Goal: Transaction & Acquisition: Purchase product/service

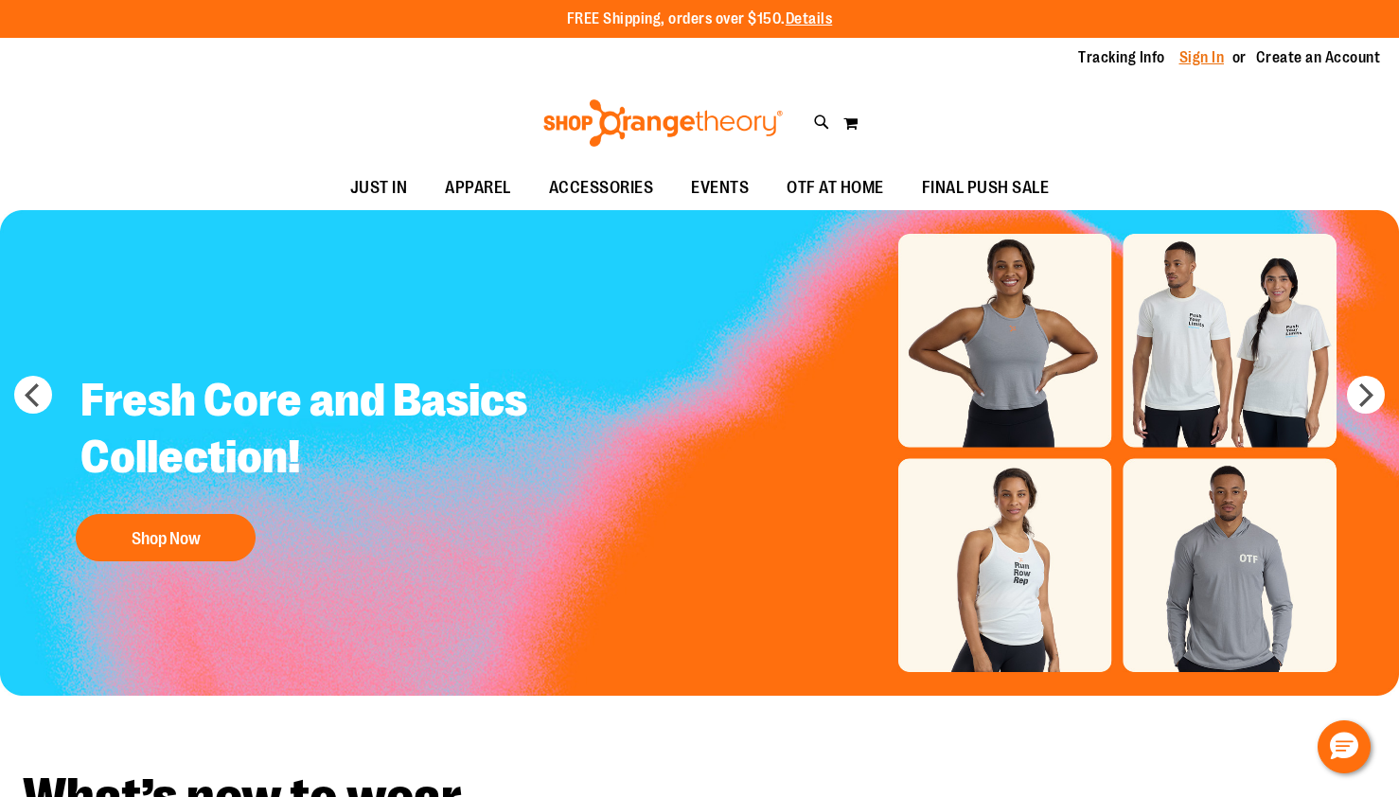
click at [1206, 62] on link "Sign In" at bounding box center [1202, 57] width 45 height 21
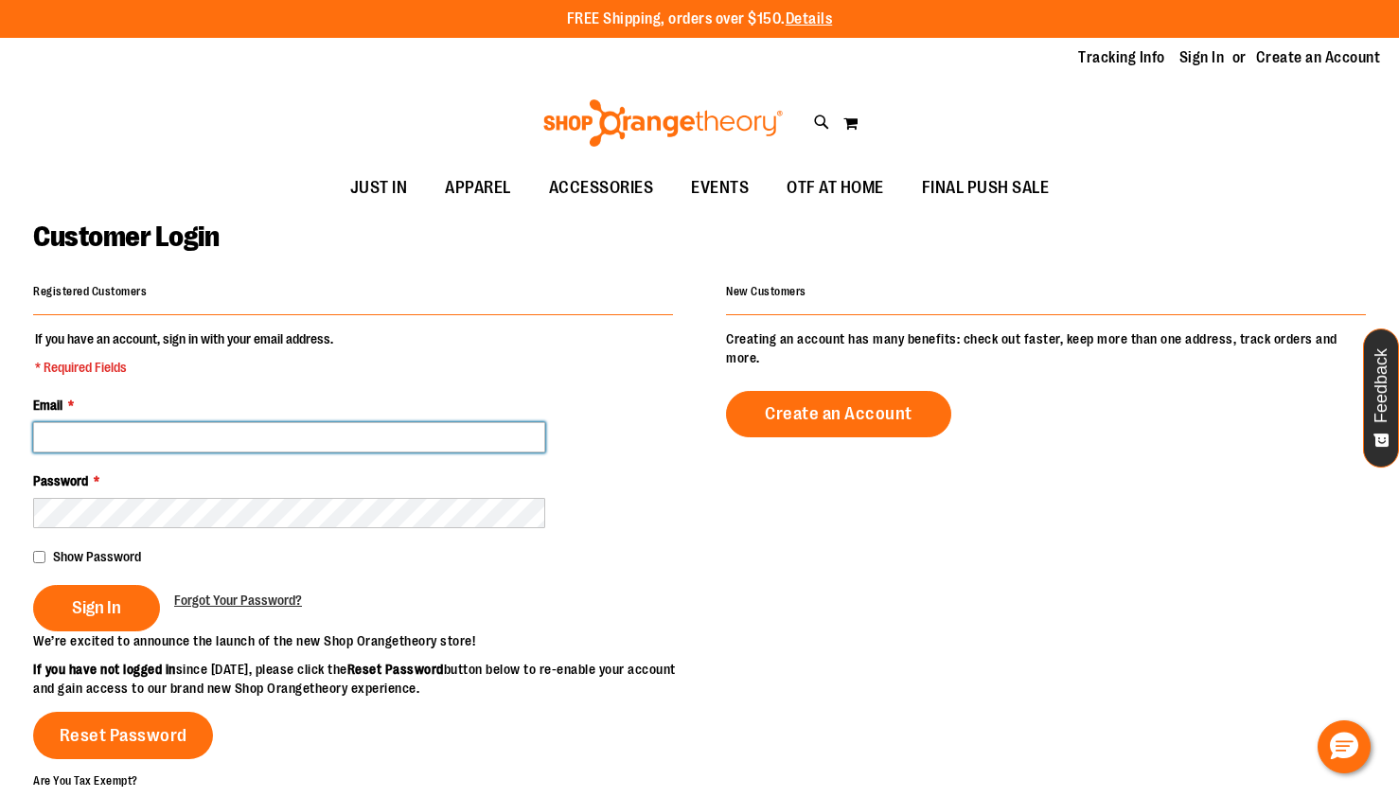
click at [394, 429] on input "Email *" at bounding box center [289, 437] width 512 height 30
click at [440, 451] on input "Email *" at bounding box center [289, 437] width 512 height 30
type input "**********"
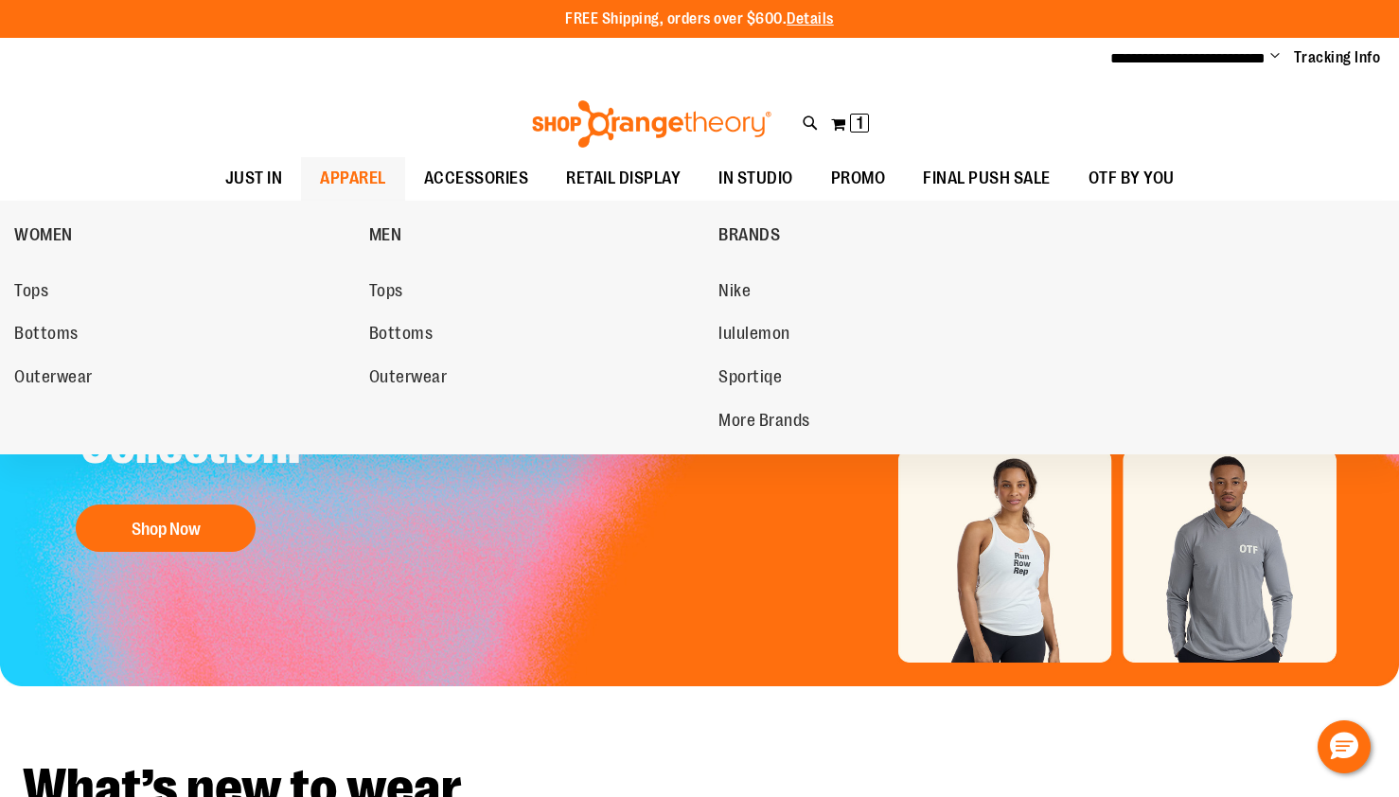
click at [345, 178] on span "APPAREL" at bounding box center [353, 178] width 66 height 43
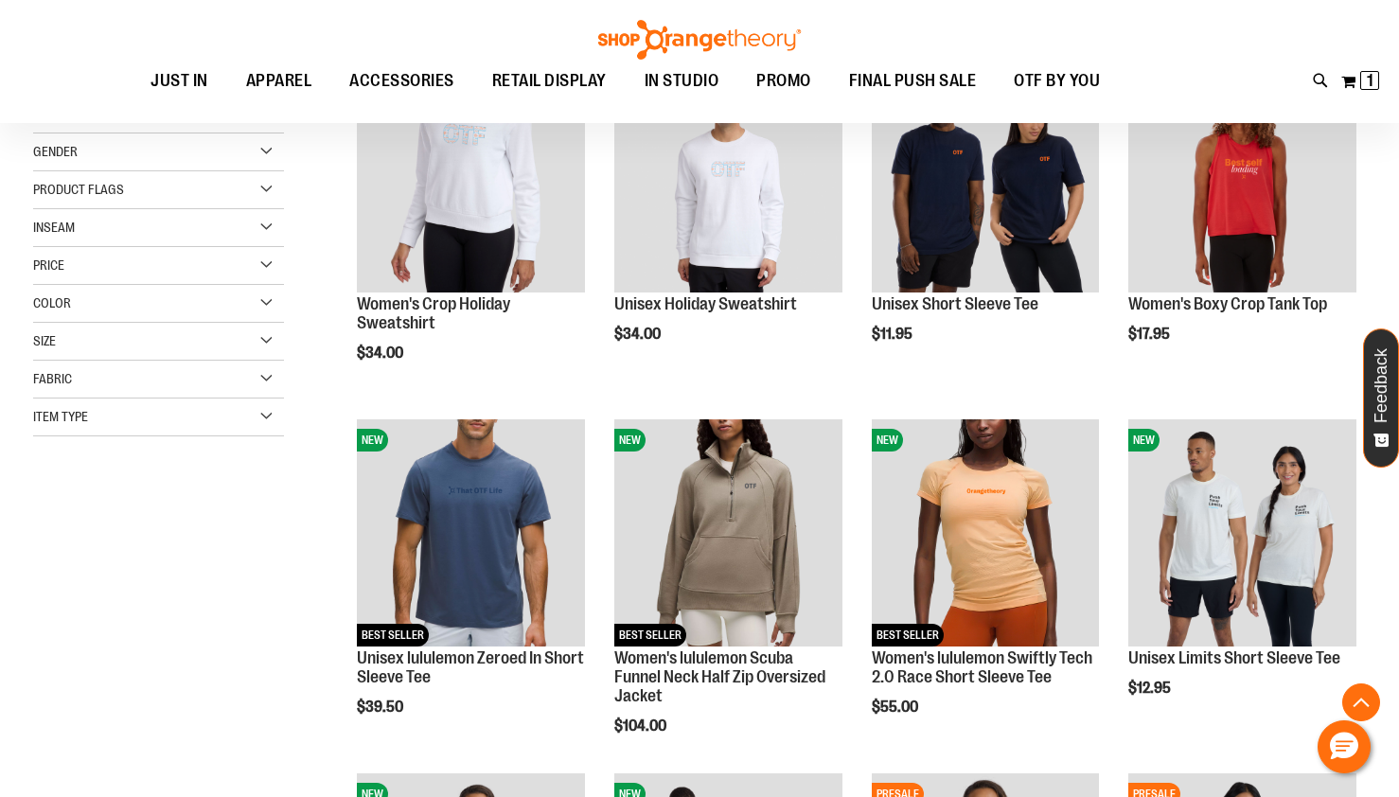
scroll to position [311, 0]
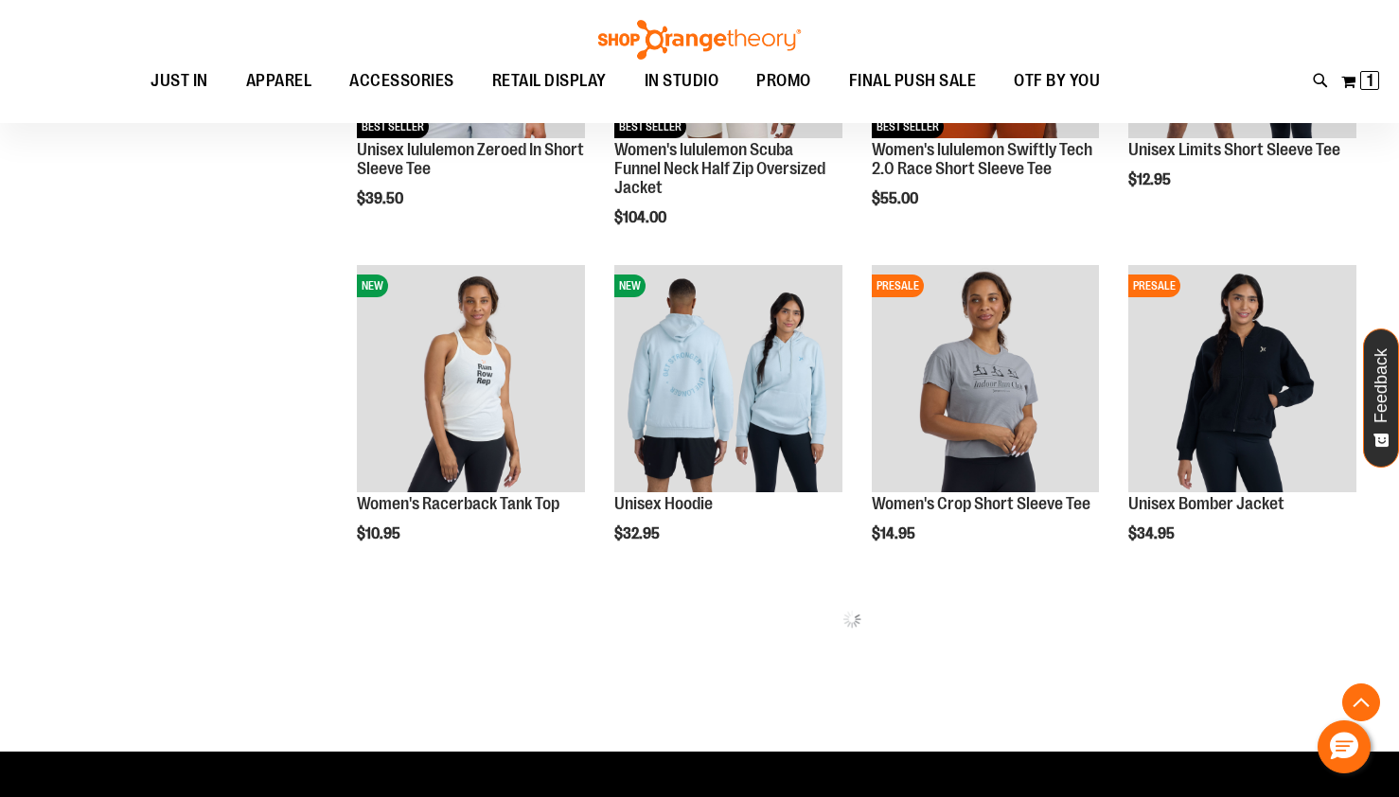
scroll to position [827, 0]
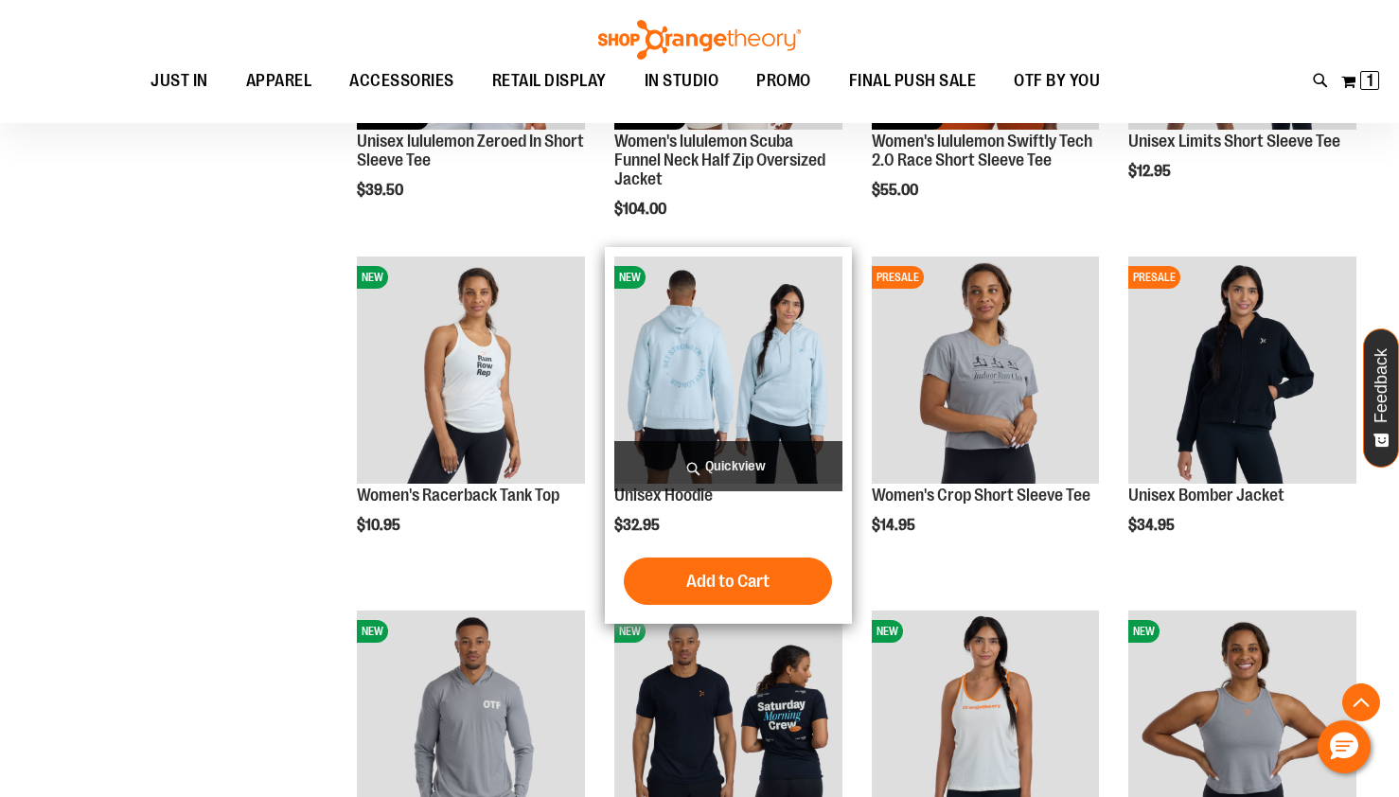
click at [793, 344] on img "product" at bounding box center [728, 371] width 228 height 228
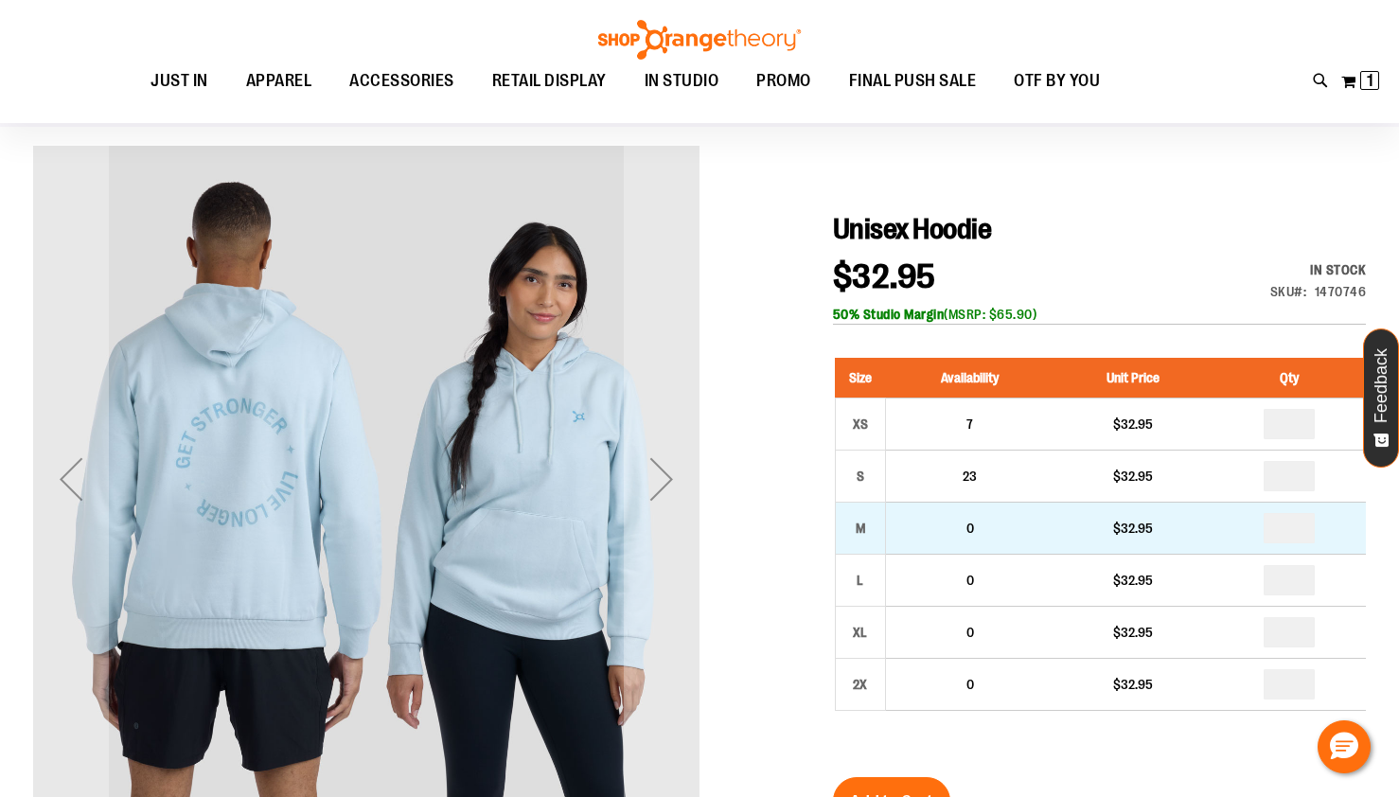
scroll to position [120, 0]
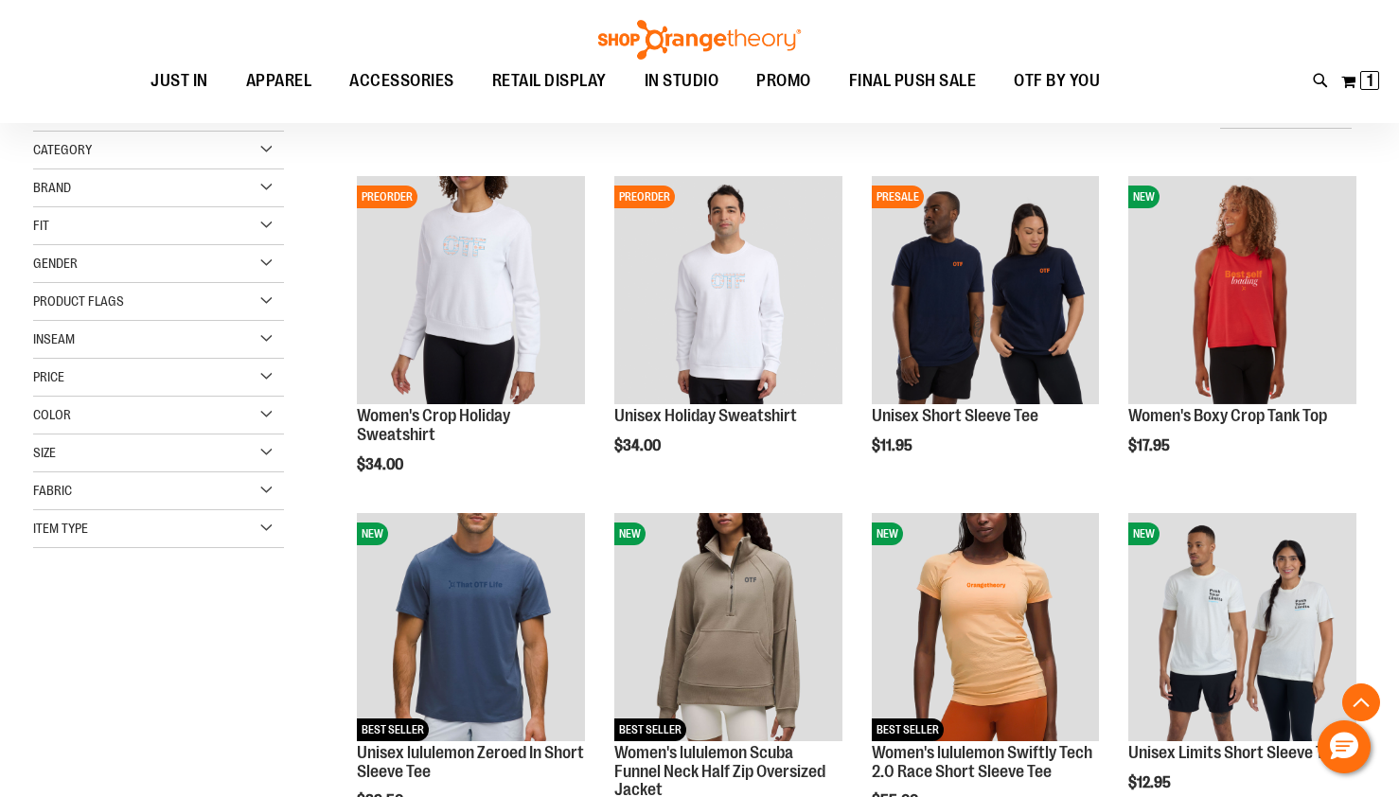
scroll to position [727, 0]
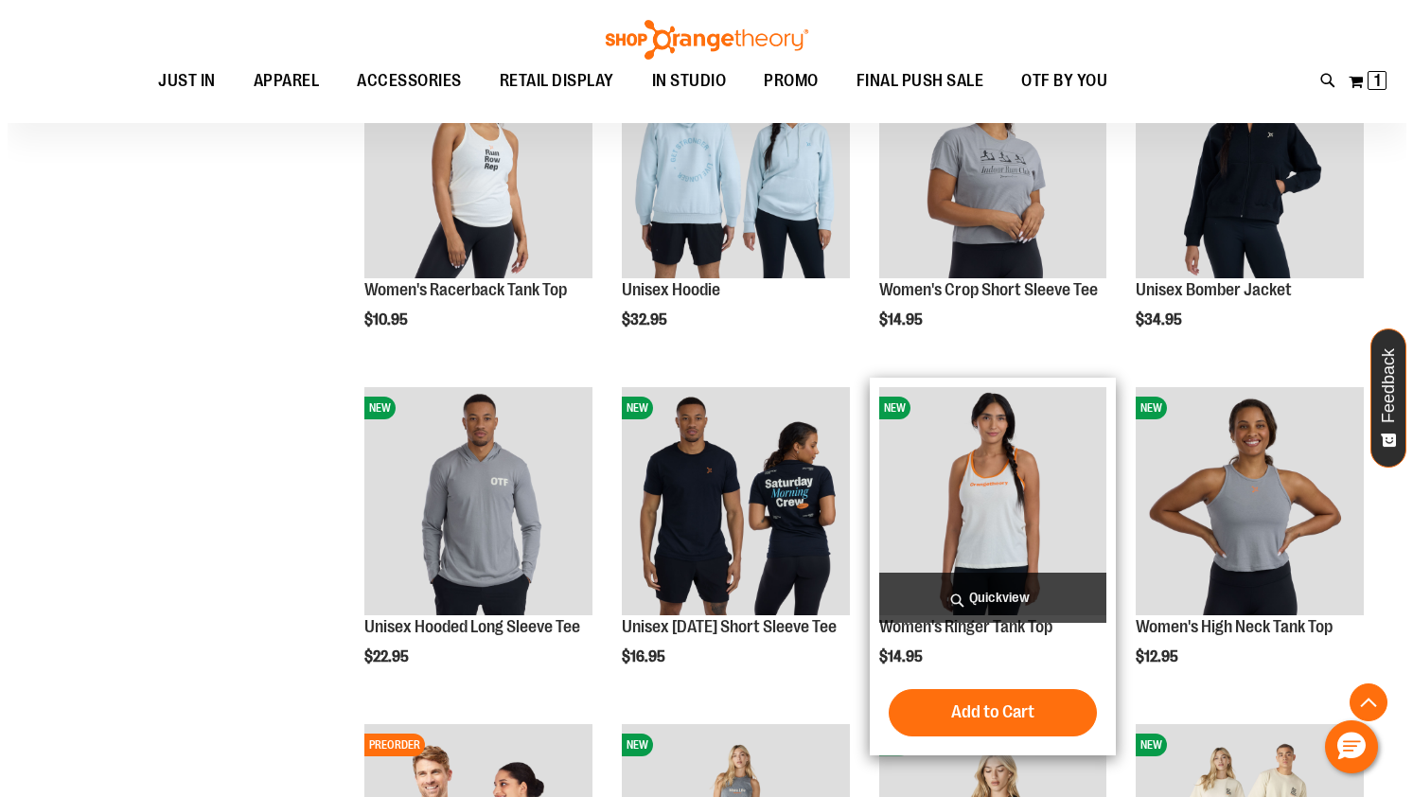
scroll to position [805, 0]
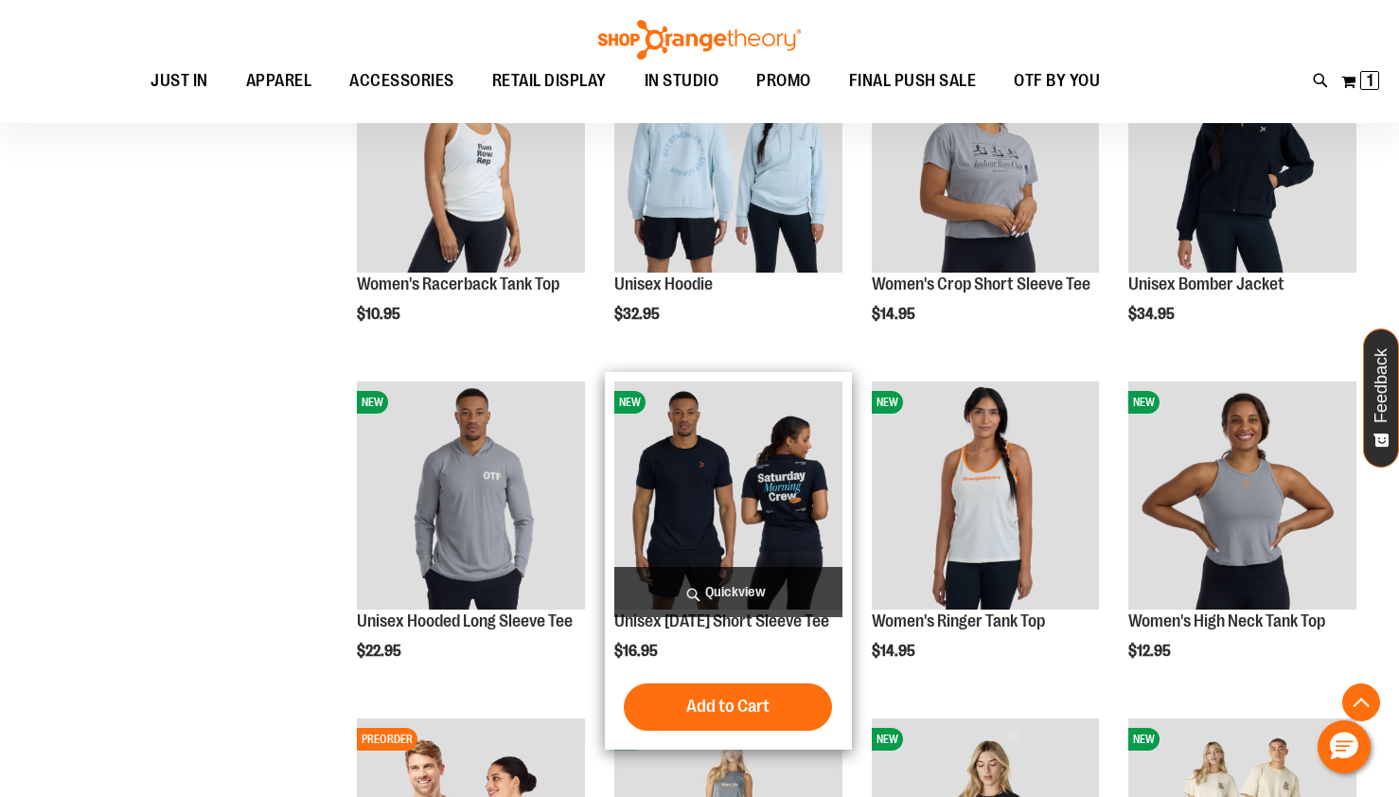
click at [749, 609] on span "Quickview" at bounding box center [728, 592] width 228 height 50
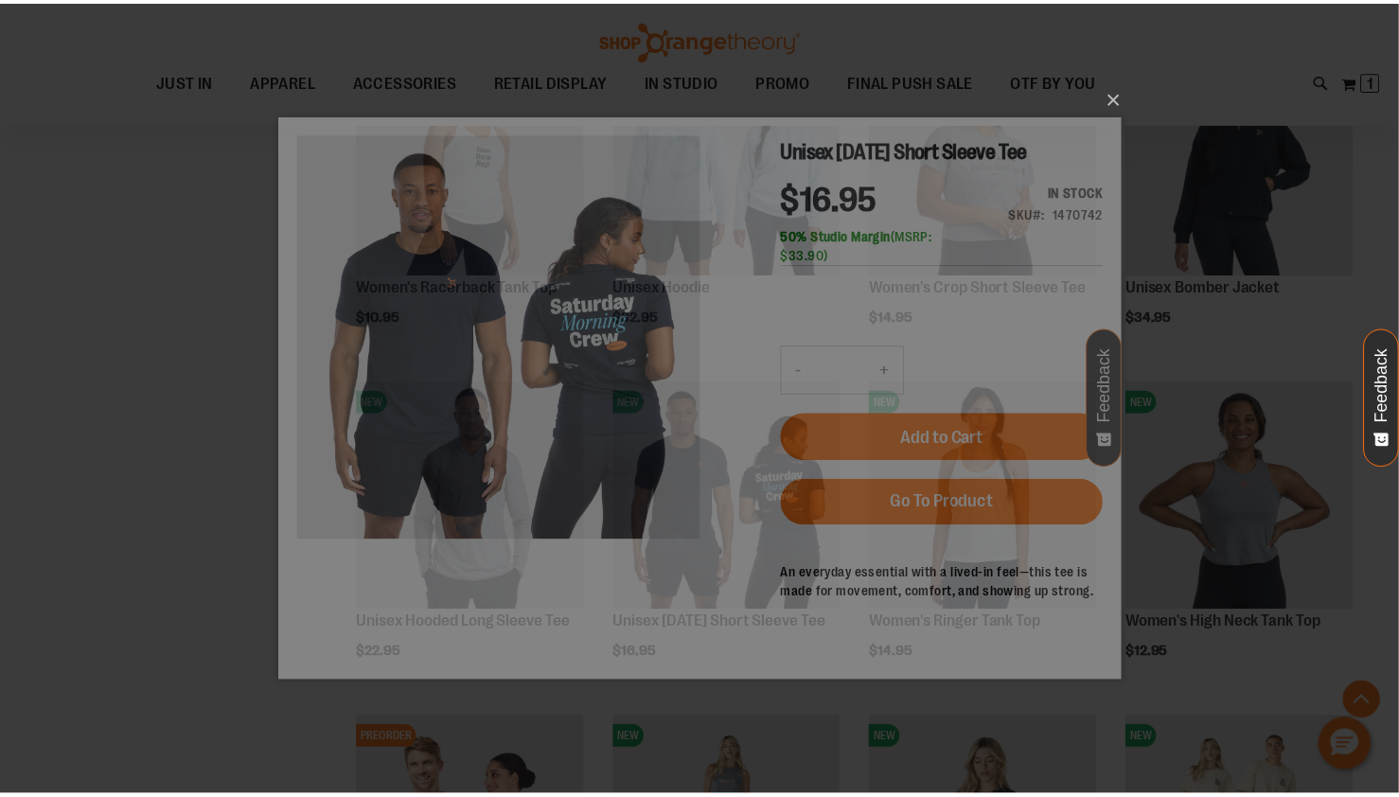
scroll to position [0, 0]
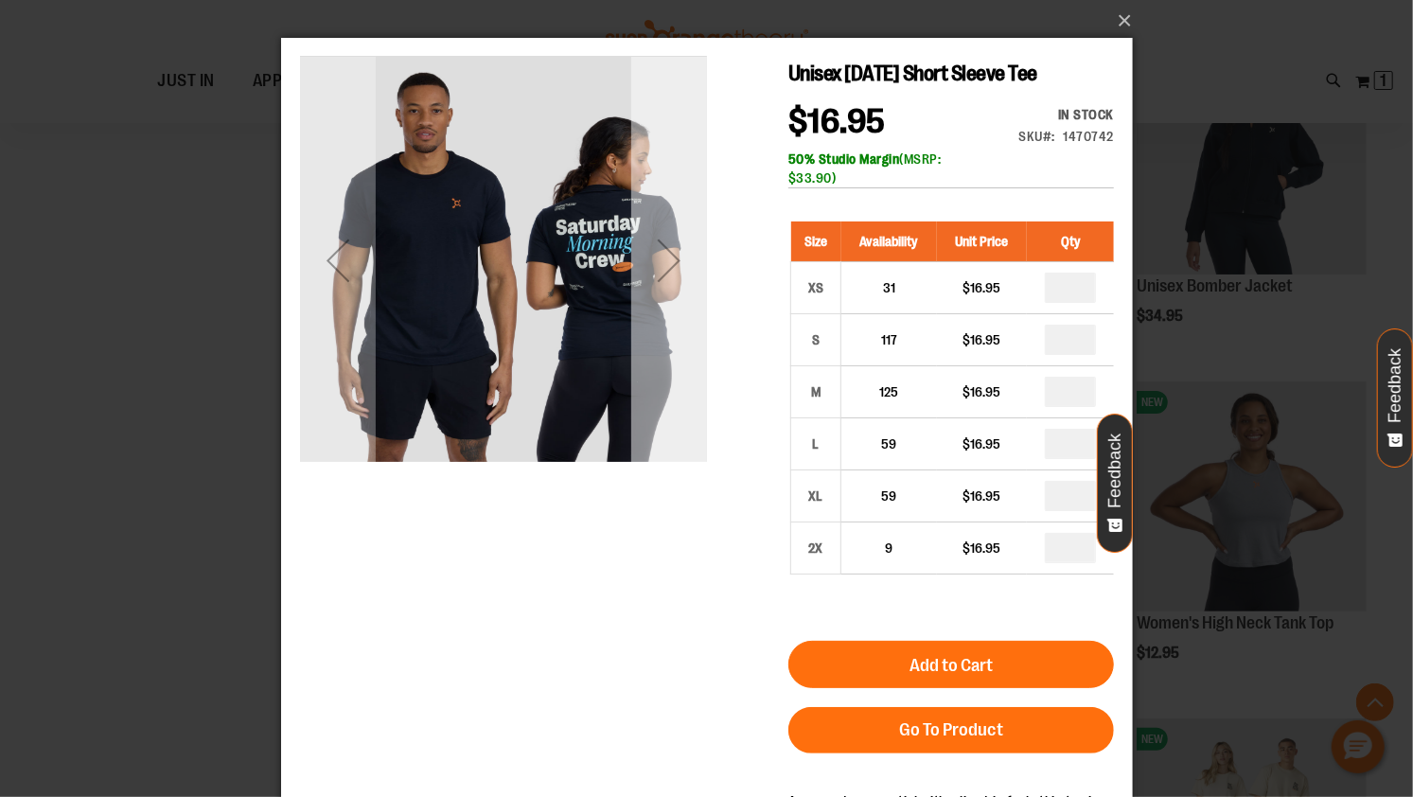
click at [682, 277] on div "Next" at bounding box center [669, 260] width 76 height 76
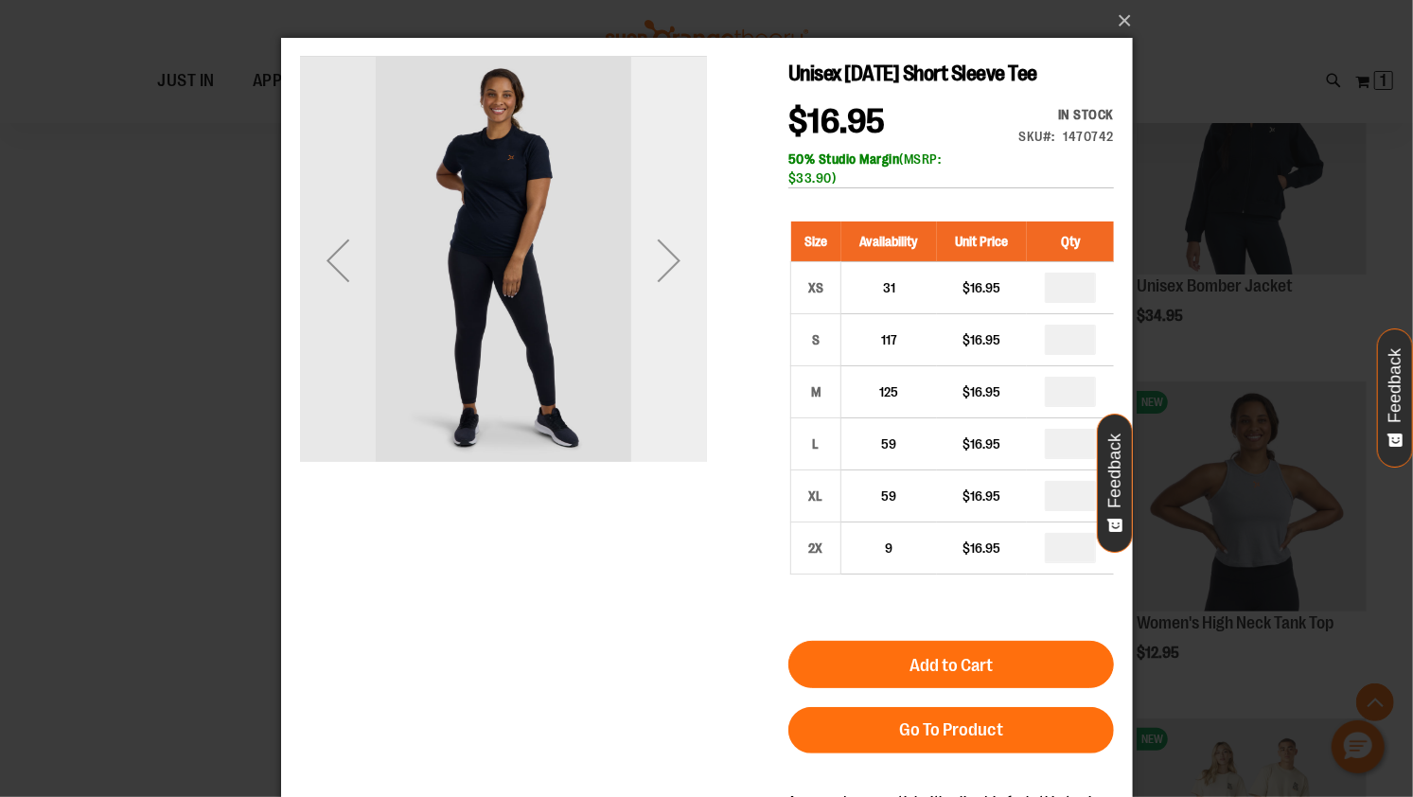
click at [682, 277] on div "Next" at bounding box center [669, 260] width 76 height 76
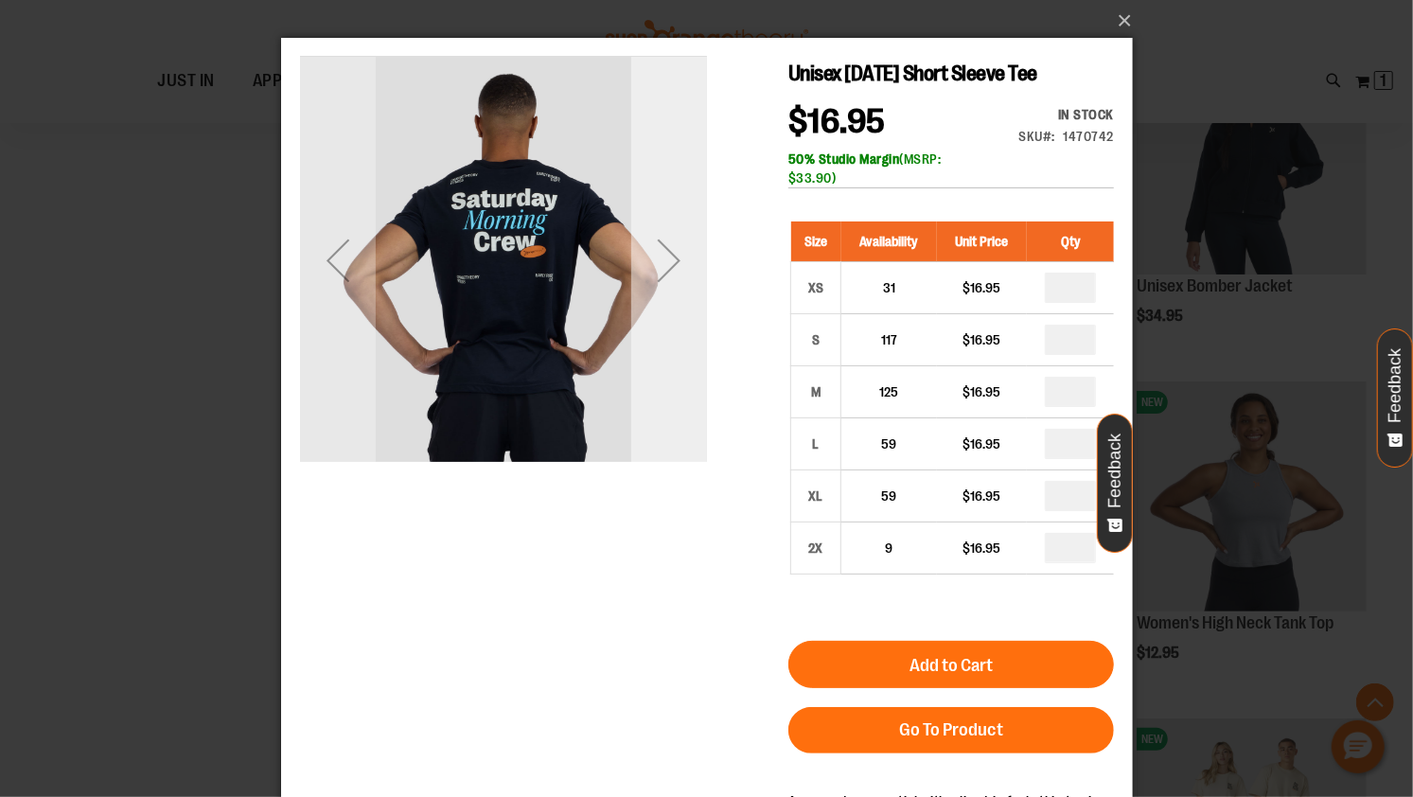
click at [682, 277] on div "Next" at bounding box center [669, 260] width 76 height 76
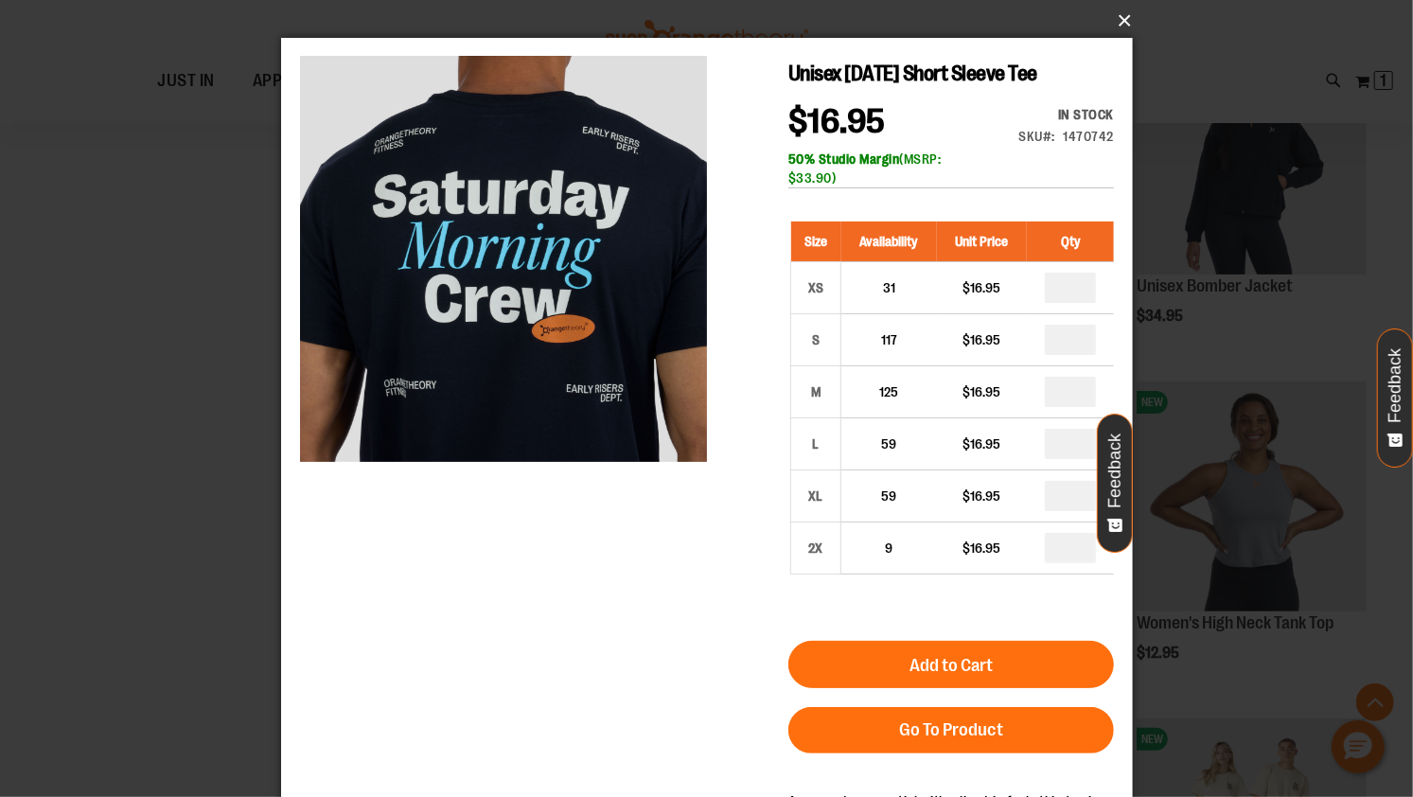
click at [1113, 24] on button "×" at bounding box center [713, 21] width 852 height 42
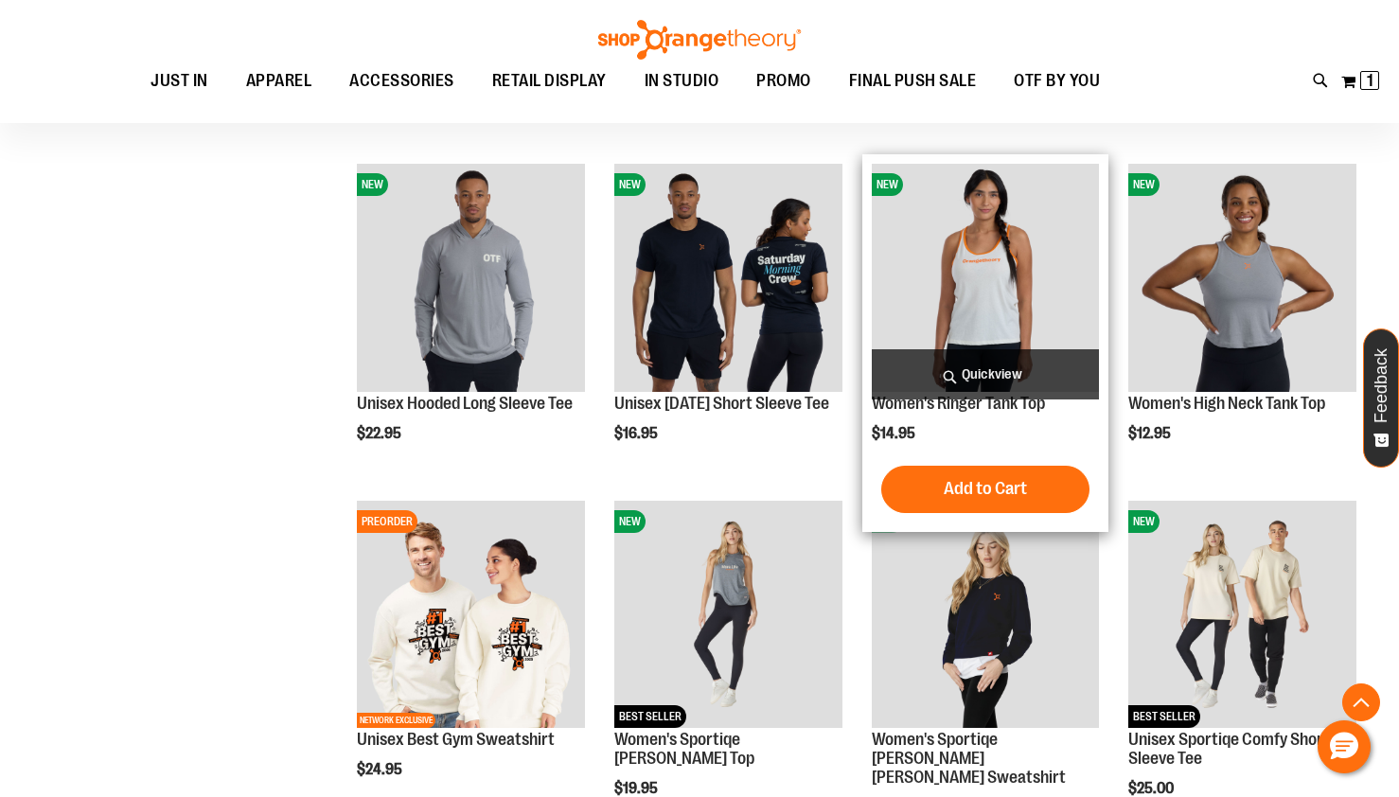
scroll to position [1204, 0]
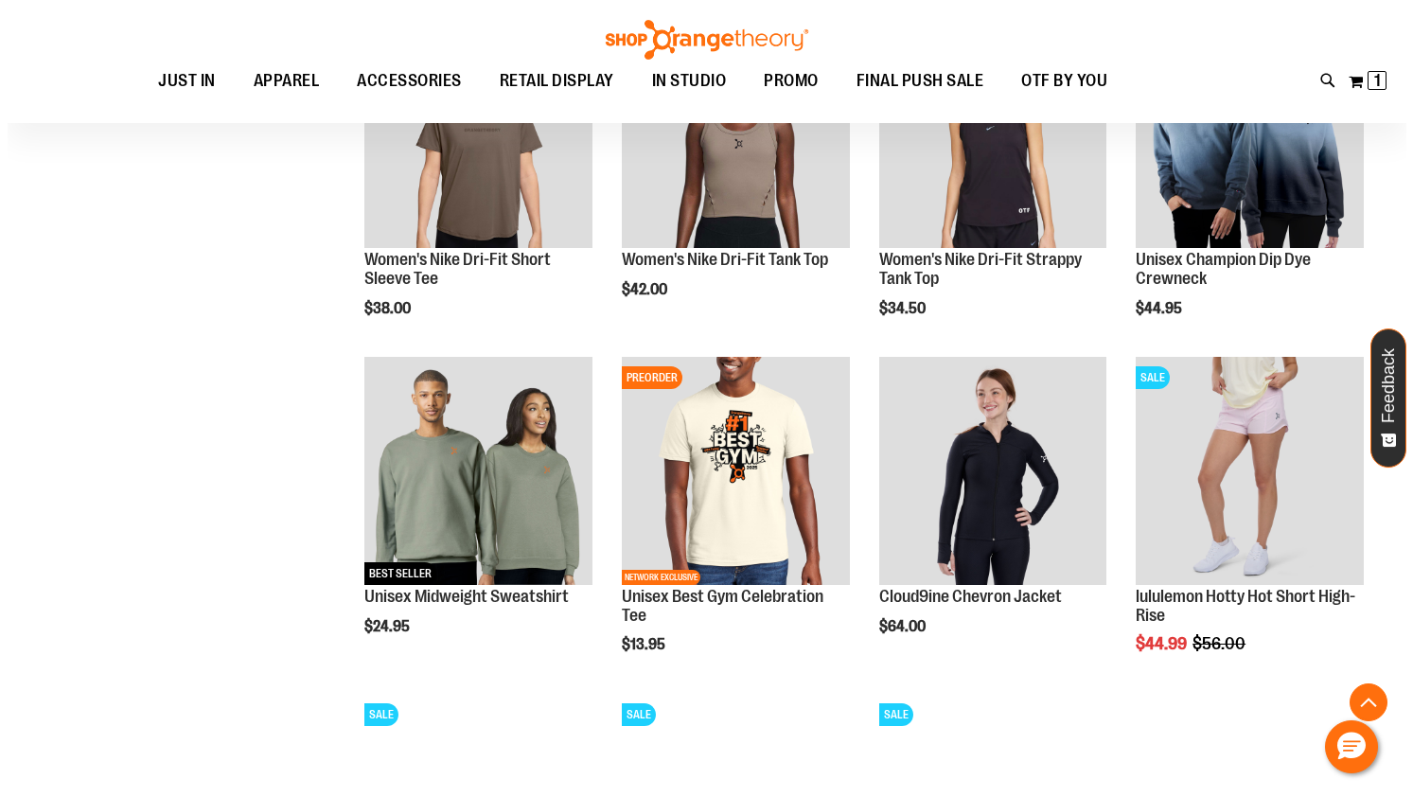
scroll to position [2178, 0]
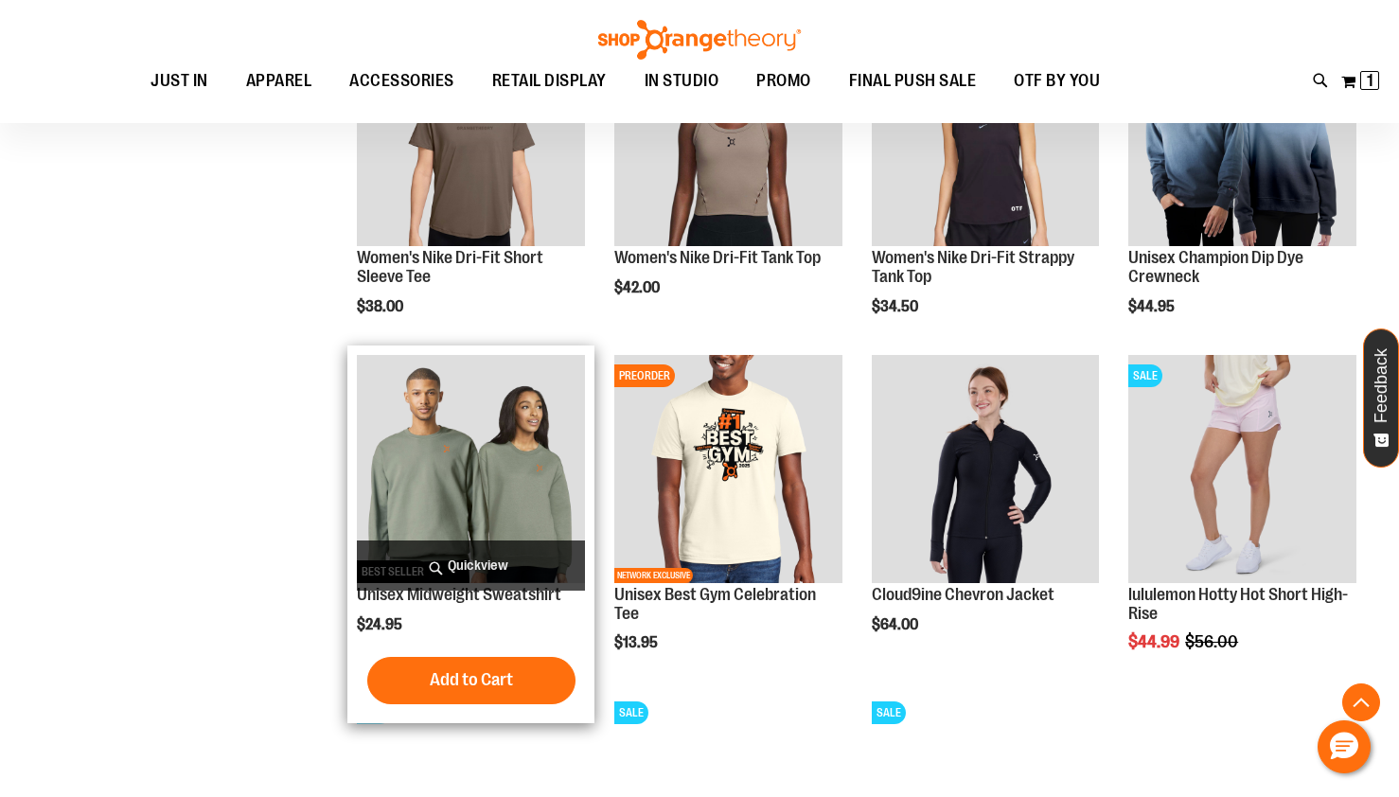
click at [494, 545] on span "Quickview" at bounding box center [471, 566] width 228 height 50
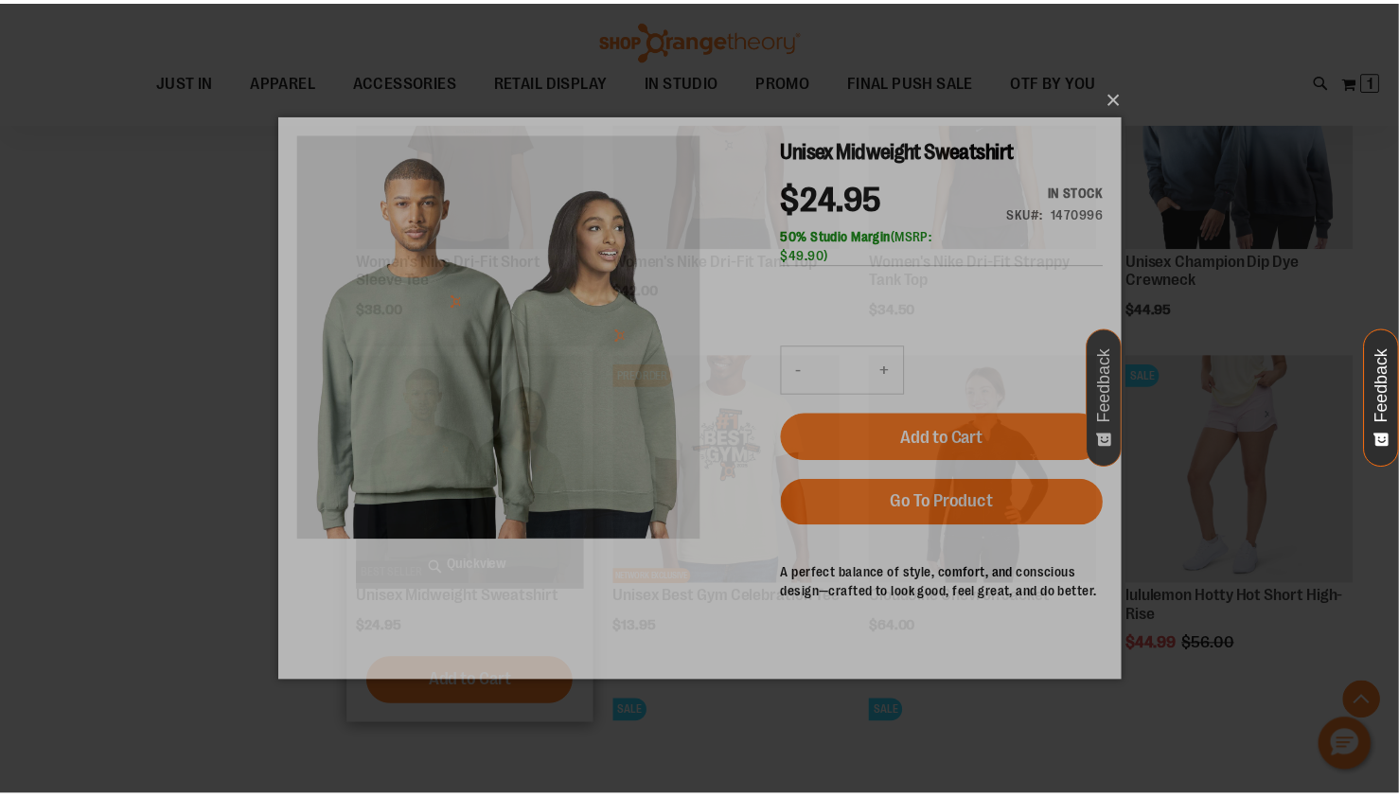
scroll to position [0, 0]
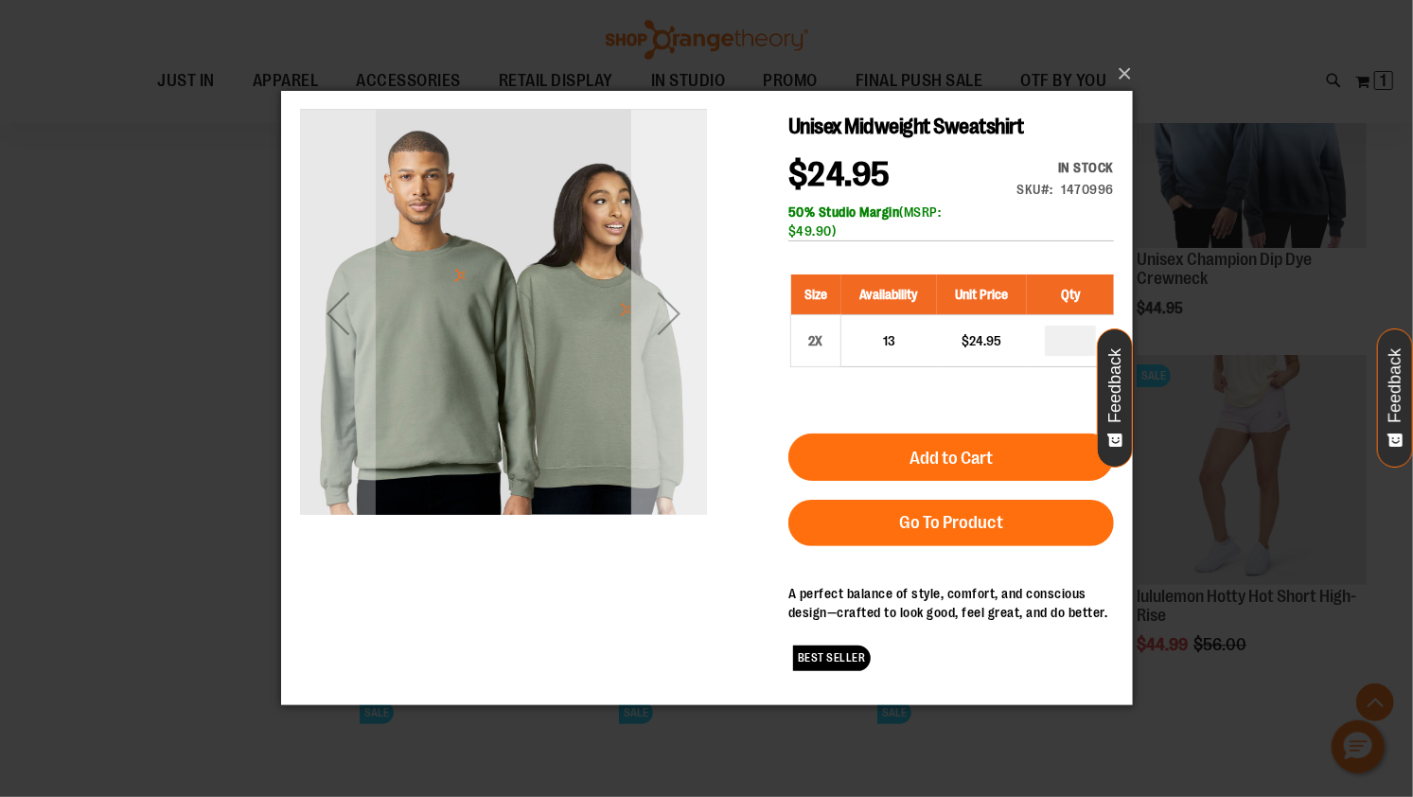
click at [667, 360] on div "Next" at bounding box center [669, 313] width 76 height 407
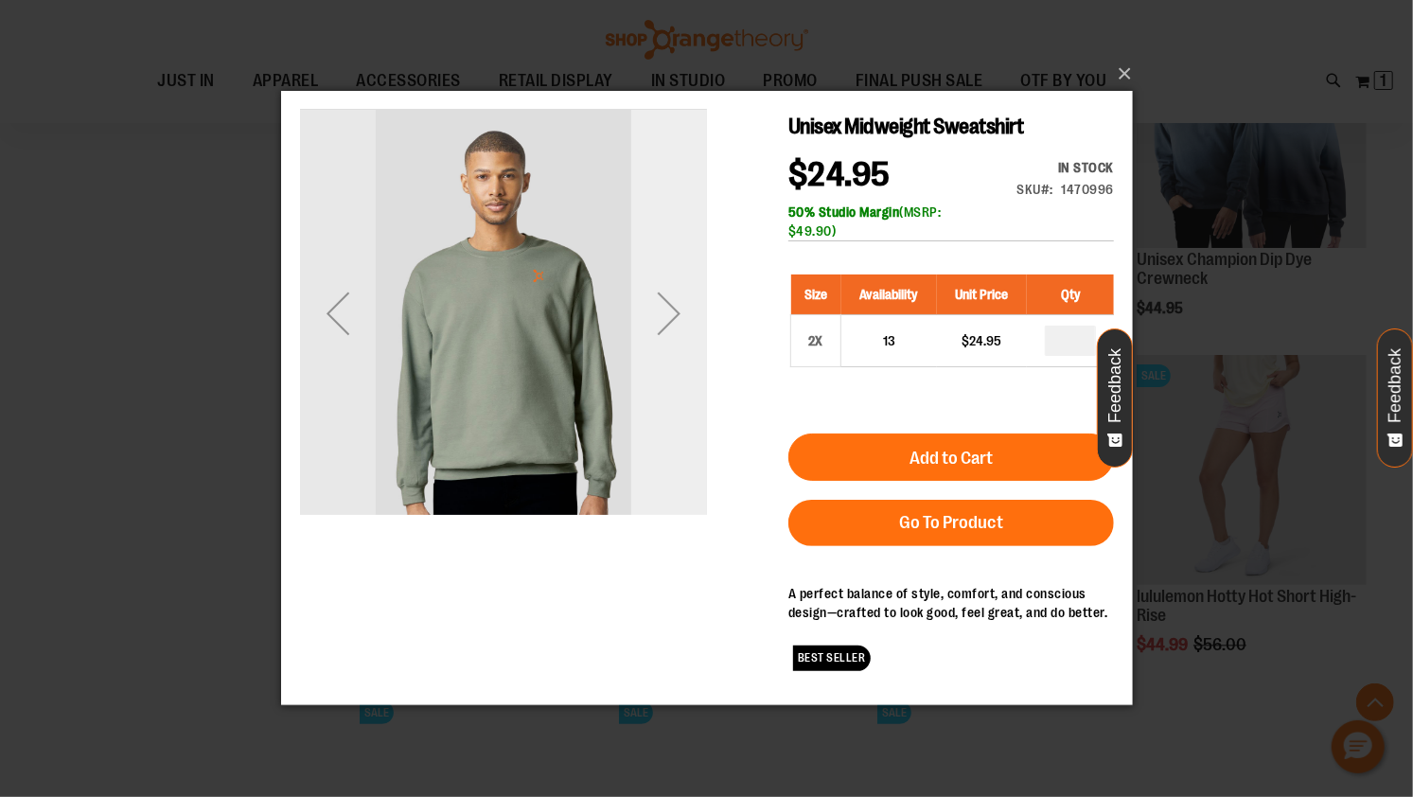
click at [667, 360] on div "Next" at bounding box center [669, 313] width 76 height 407
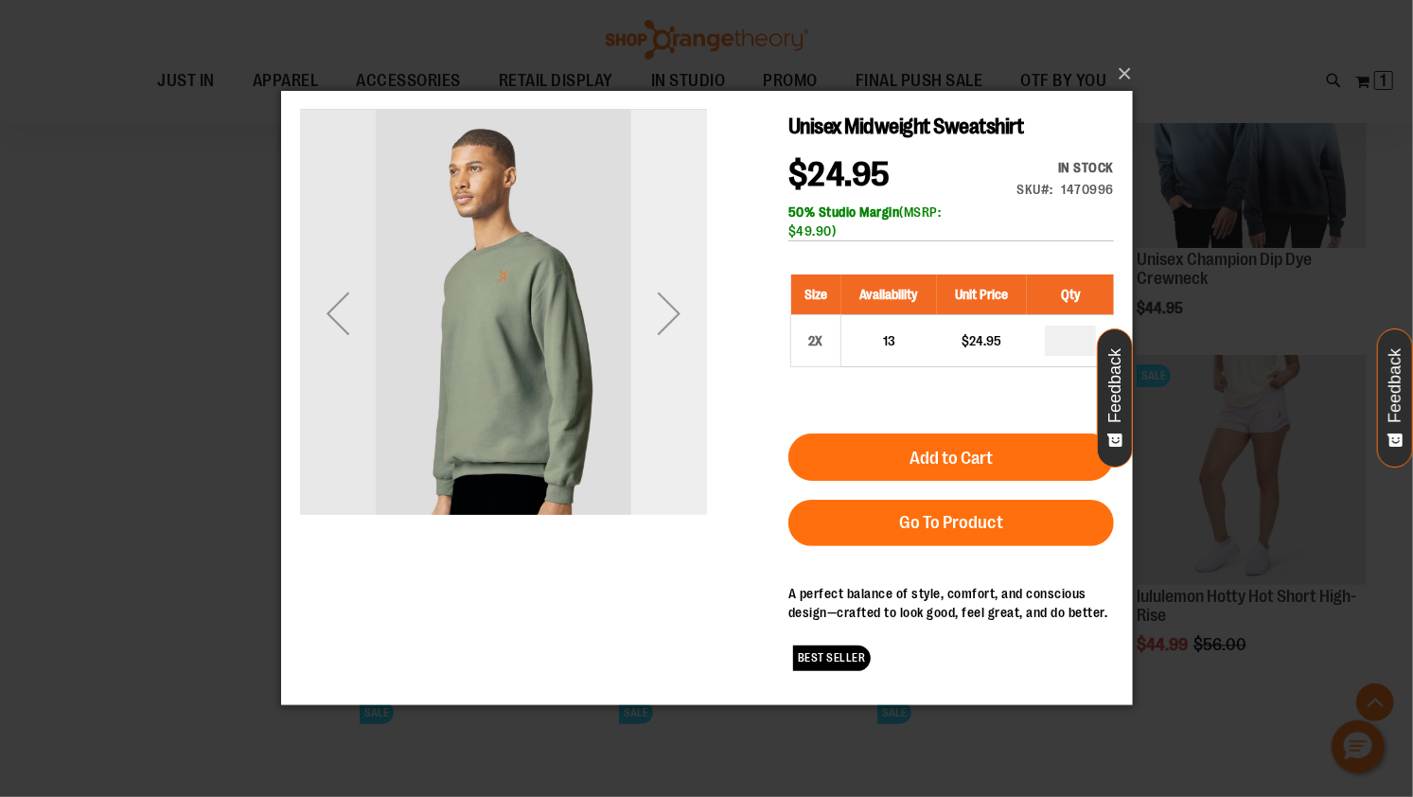
click at [667, 360] on div "Next" at bounding box center [669, 313] width 76 height 407
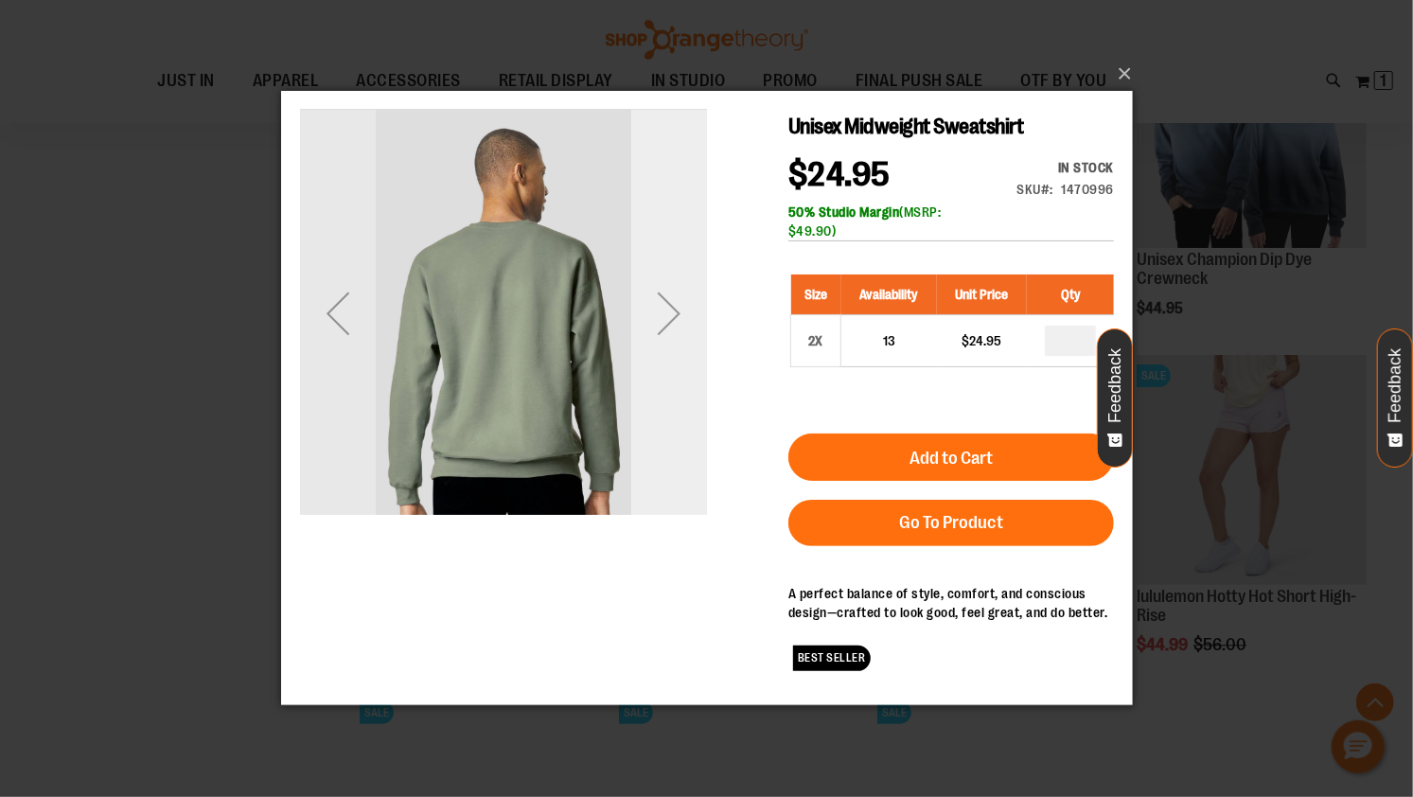
click at [667, 360] on div "Next" at bounding box center [669, 313] width 76 height 407
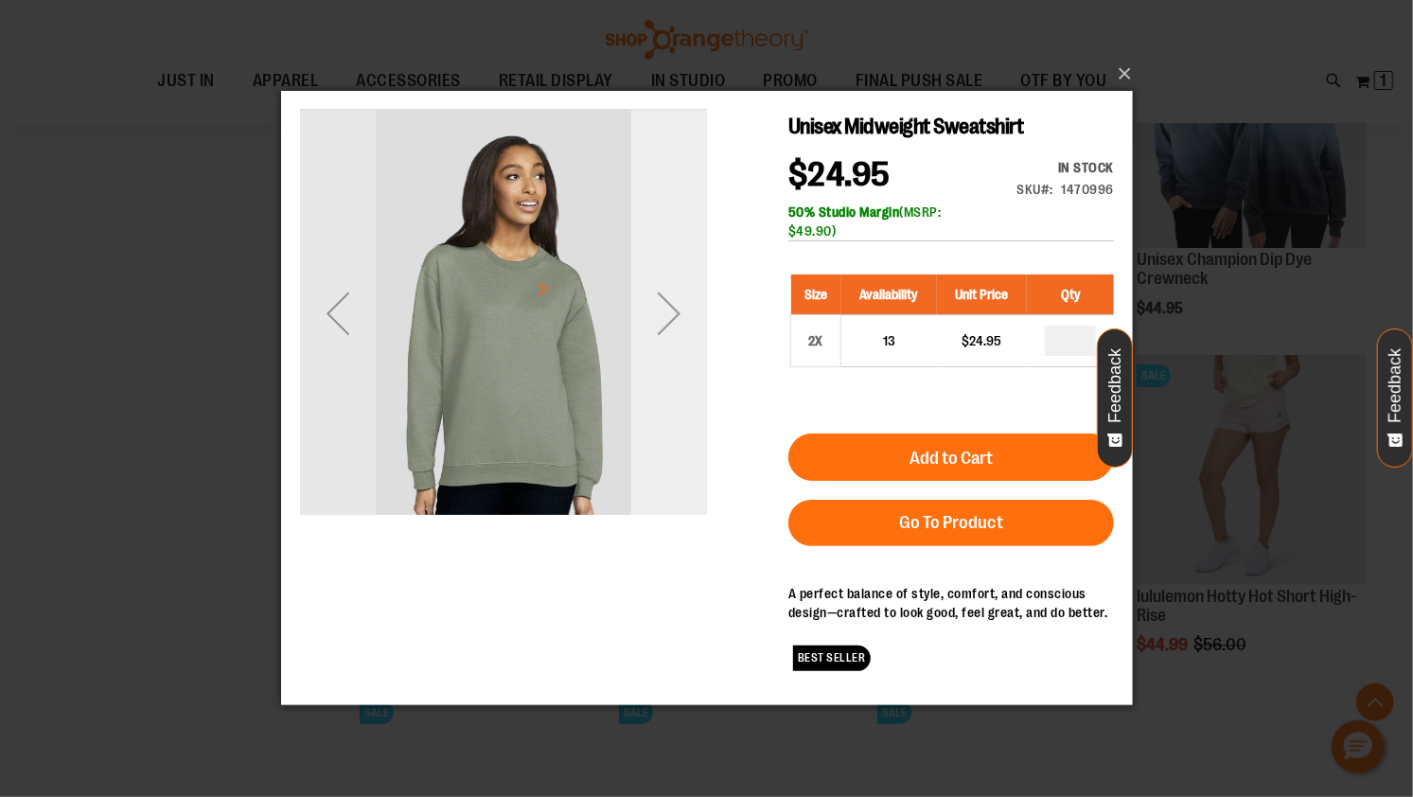
click at [667, 360] on div "Next" at bounding box center [669, 313] width 76 height 407
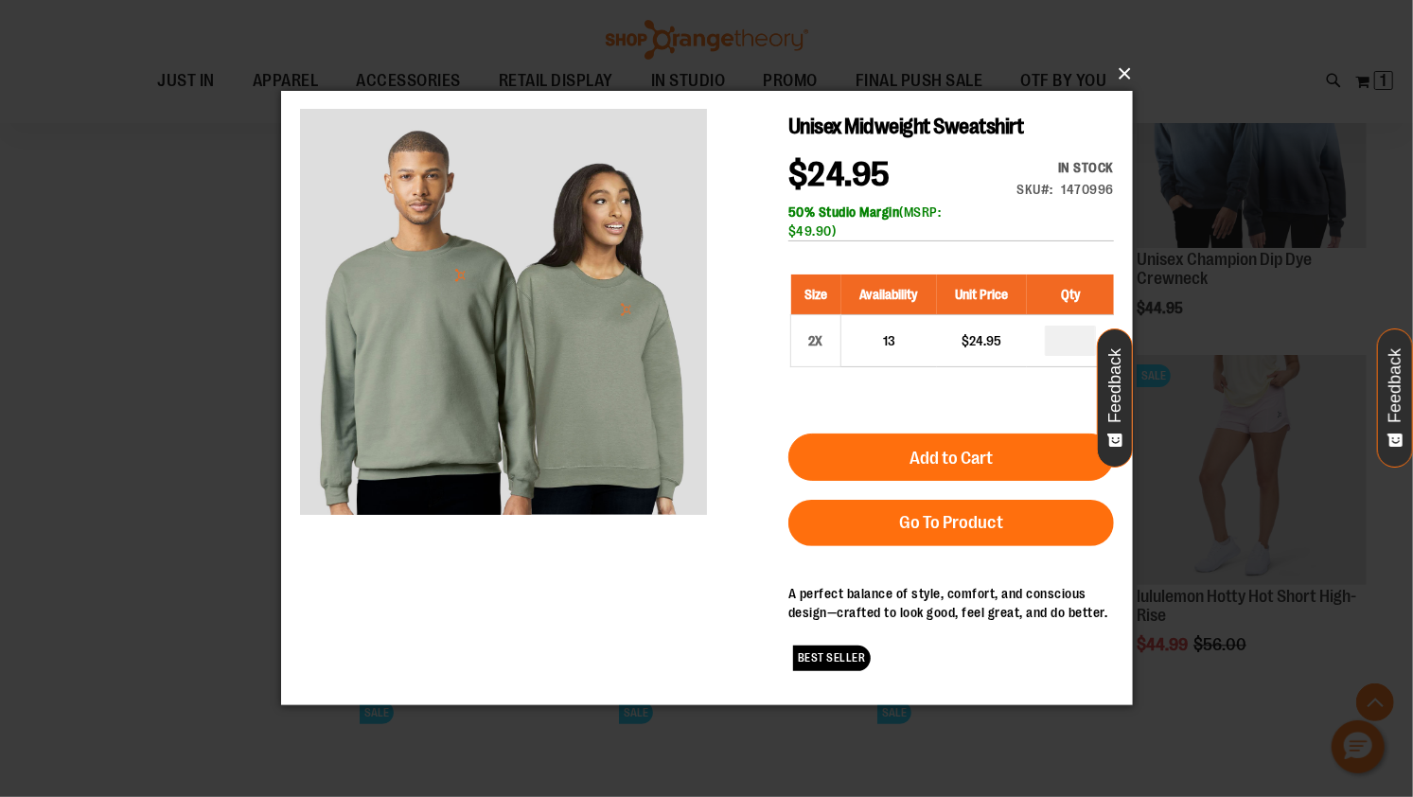
click at [1129, 69] on button "×" at bounding box center [713, 74] width 852 height 42
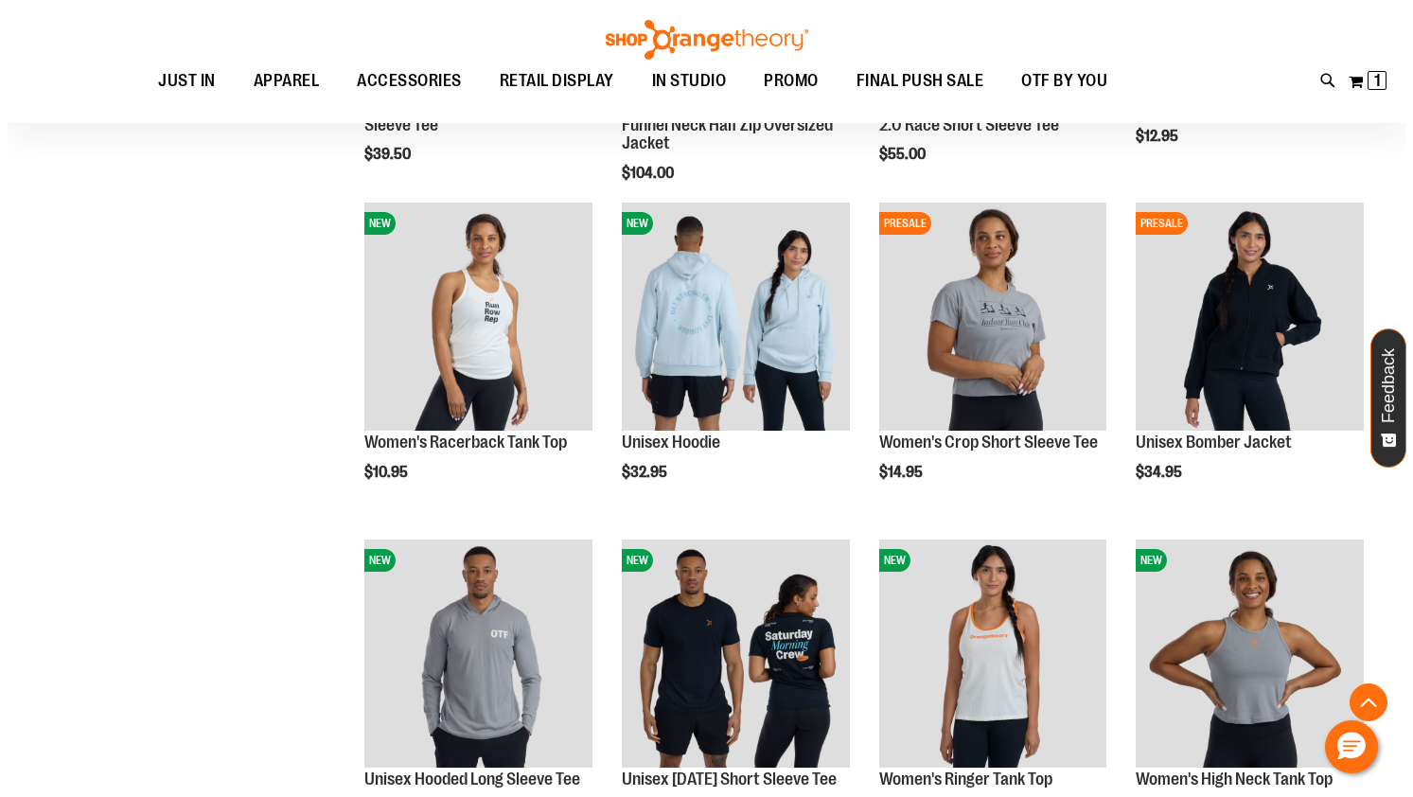
scroll to position [777, 0]
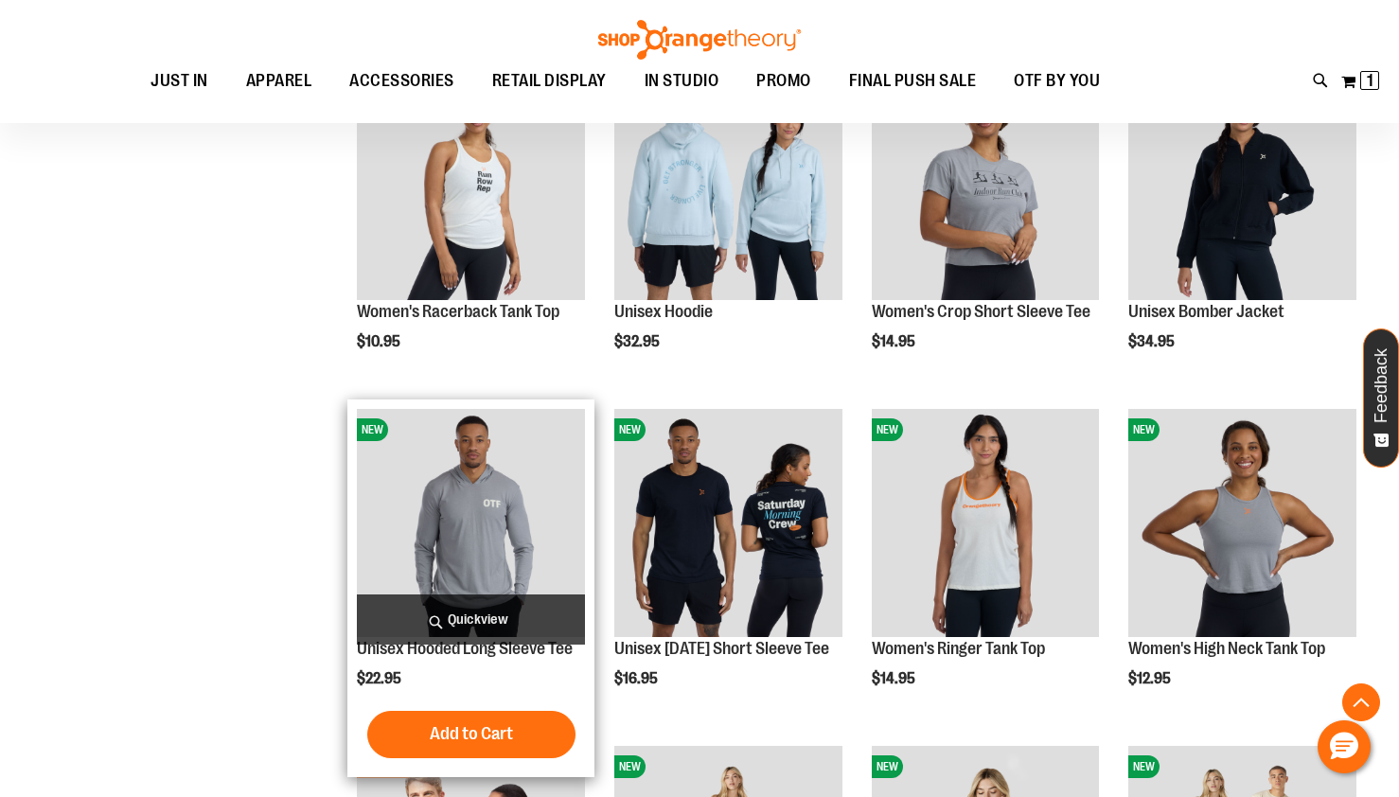
click at [517, 627] on span "Quickview" at bounding box center [471, 620] width 228 height 50
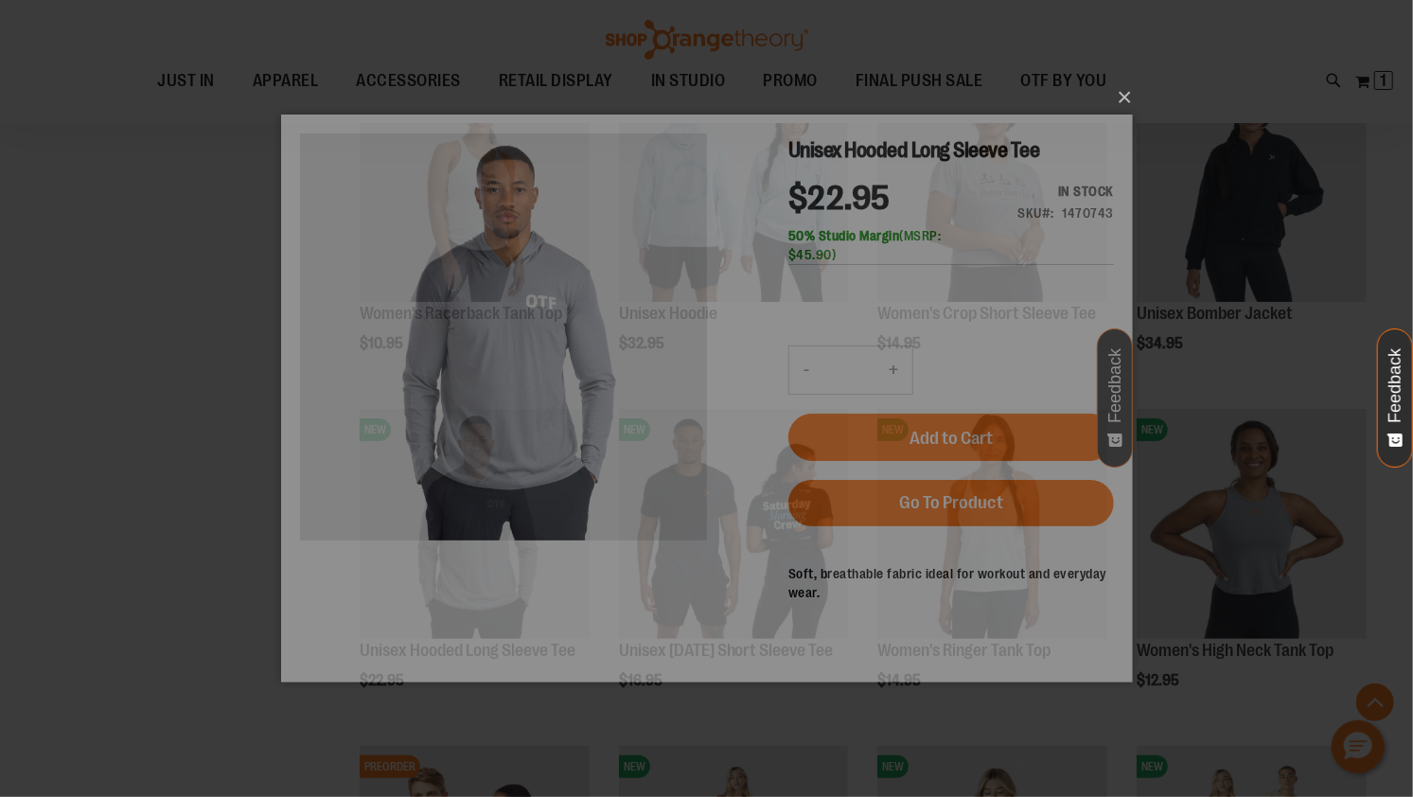
scroll to position [0, 0]
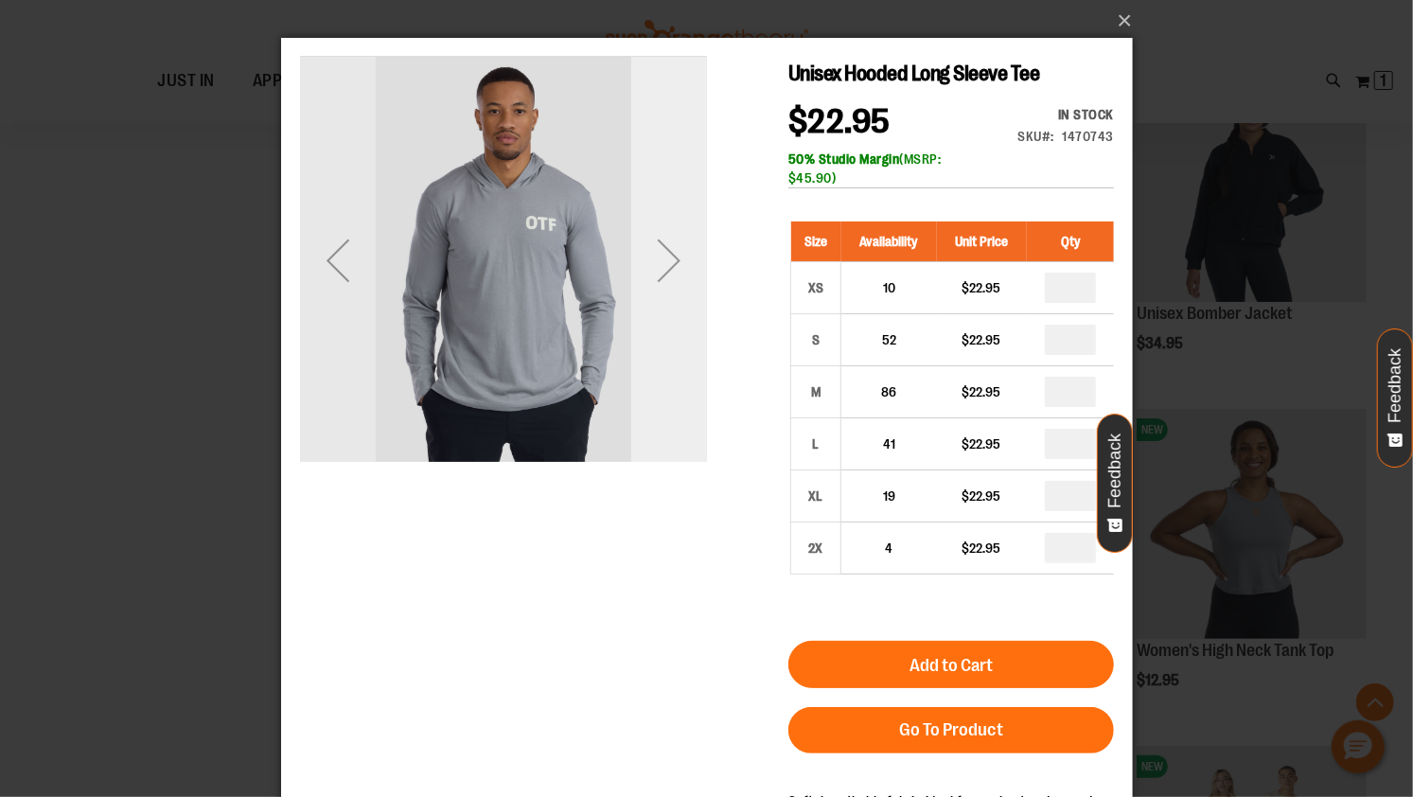
click at [680, 286] on div "Next" at bounding box center [669, 260] width 76 height 76
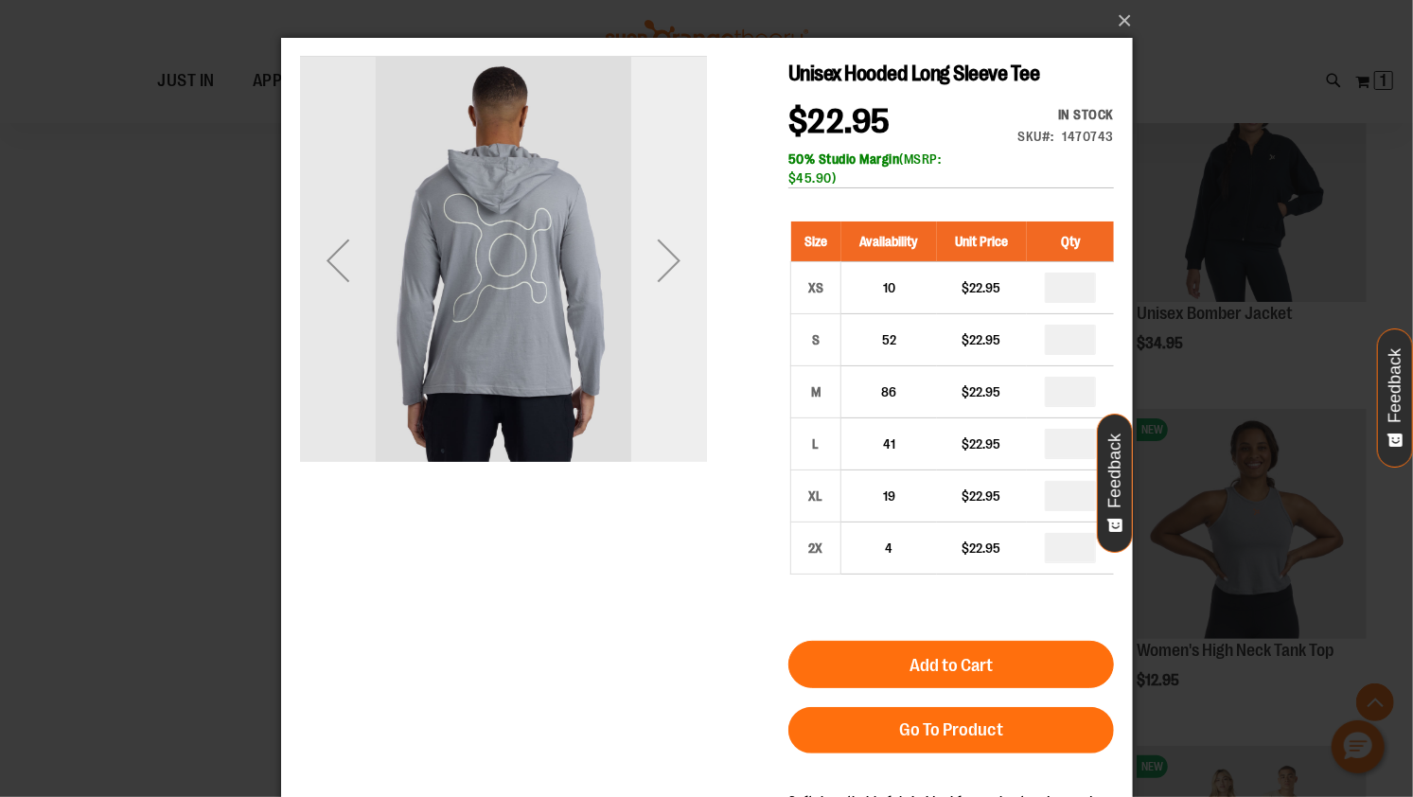
click at [680, 286] on div "Next" at bounding box center [669, 260] width 76 height 76
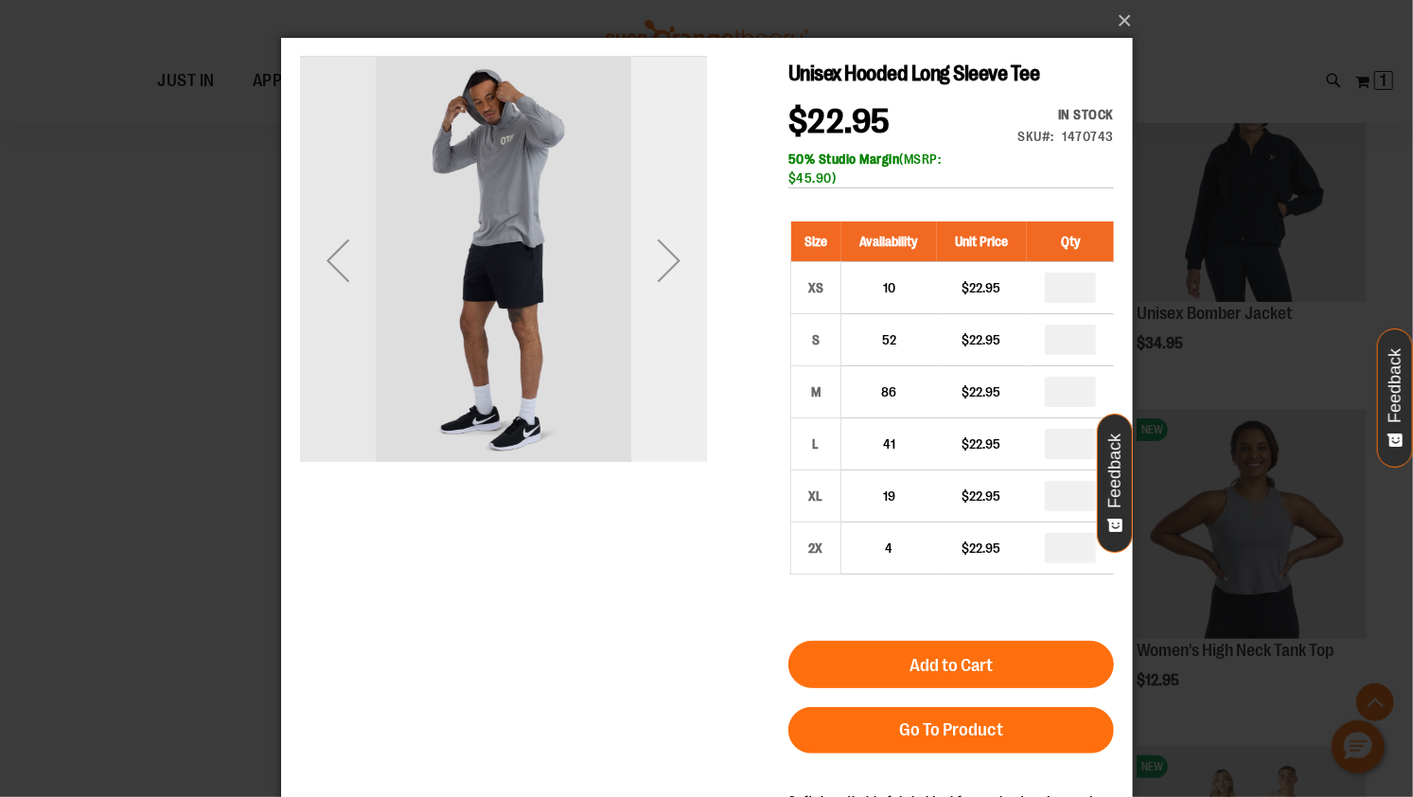
click at [680, 286] on div "Next" at bounding box center [669, 260] width 76 height 76
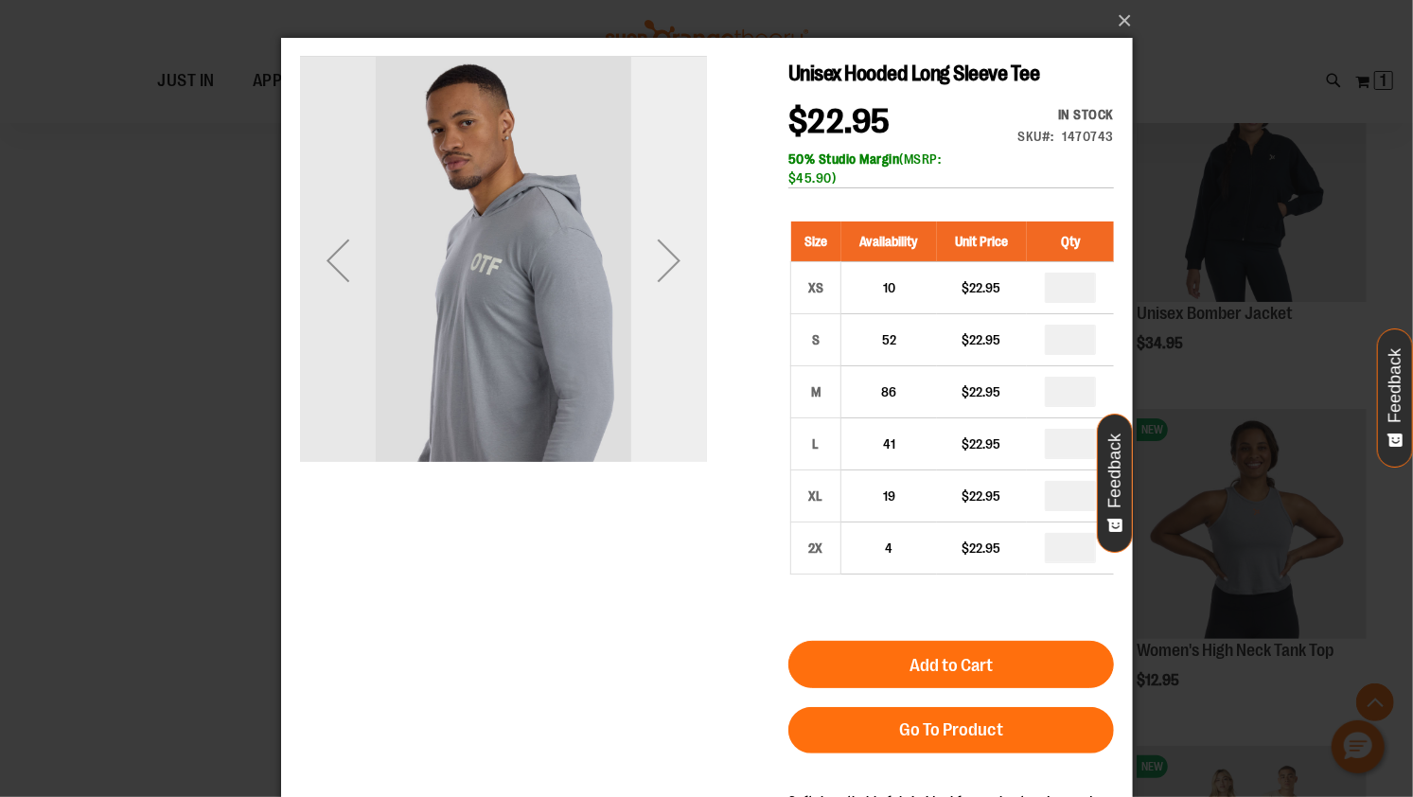
click at [680, 286] on div "Next" at bounding box center [669, 260] width 76 height 76
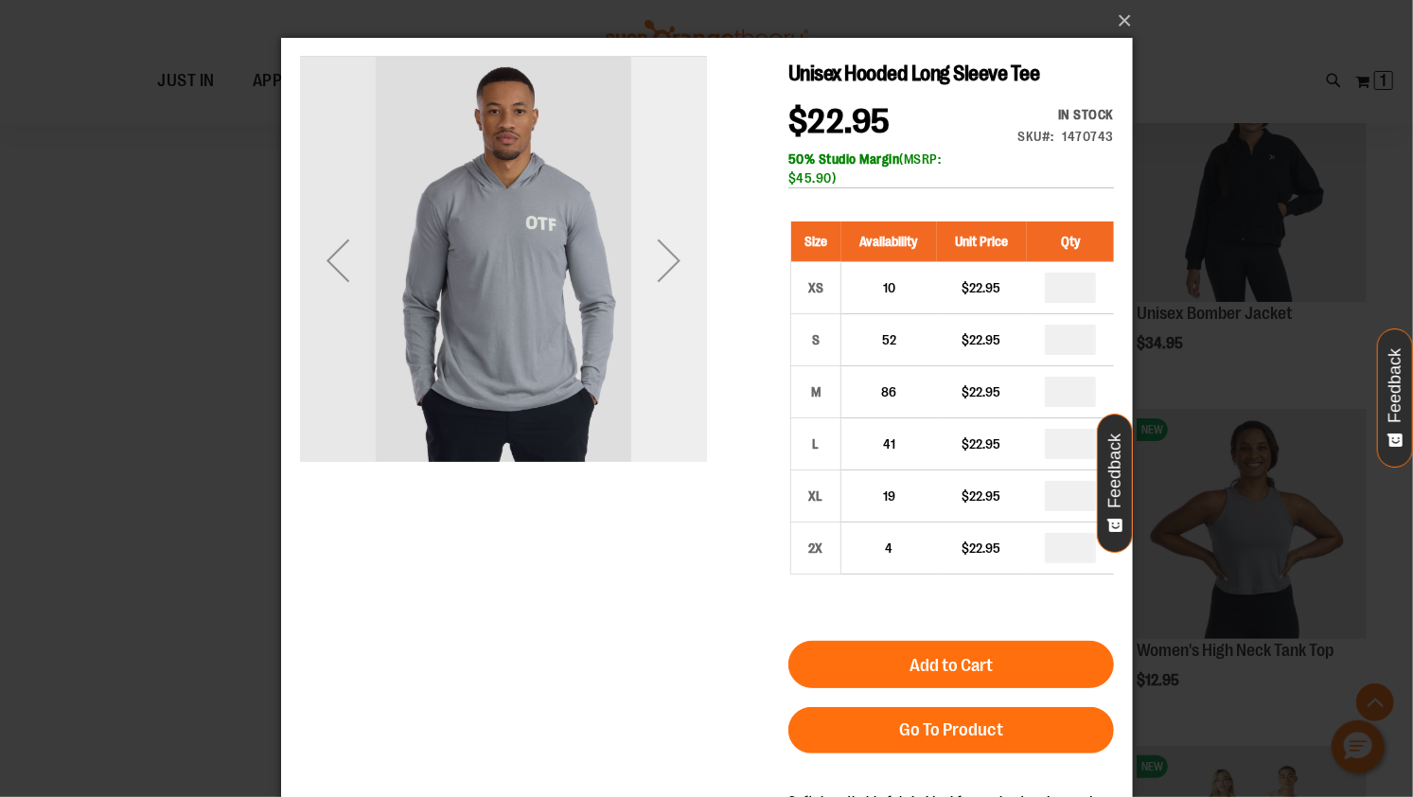
click at [674, 282] on div "Next" at bounding box center [669, 260] width 76 height 76
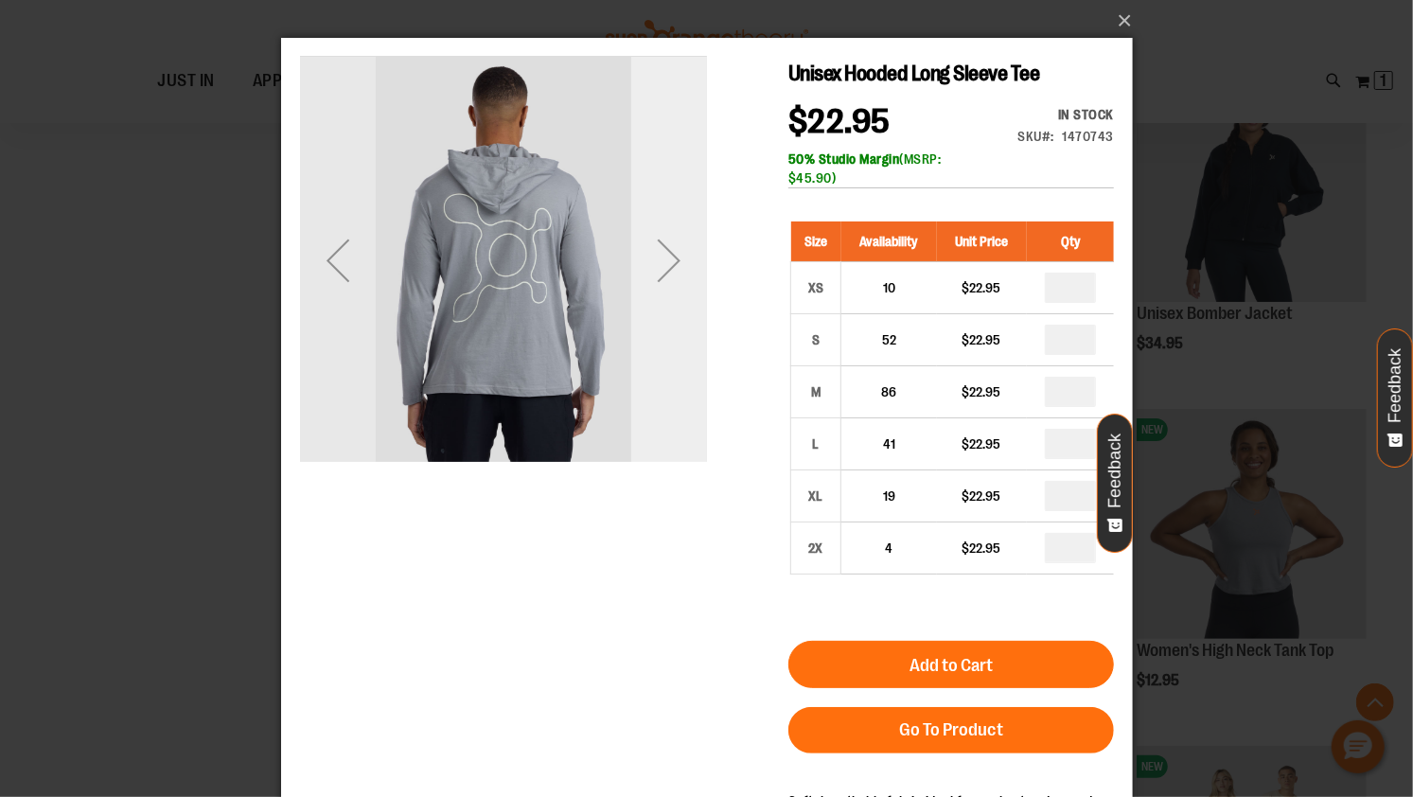
click at [674, 282] on div "Next" at bounding box center [669, 260] width 76 height 76
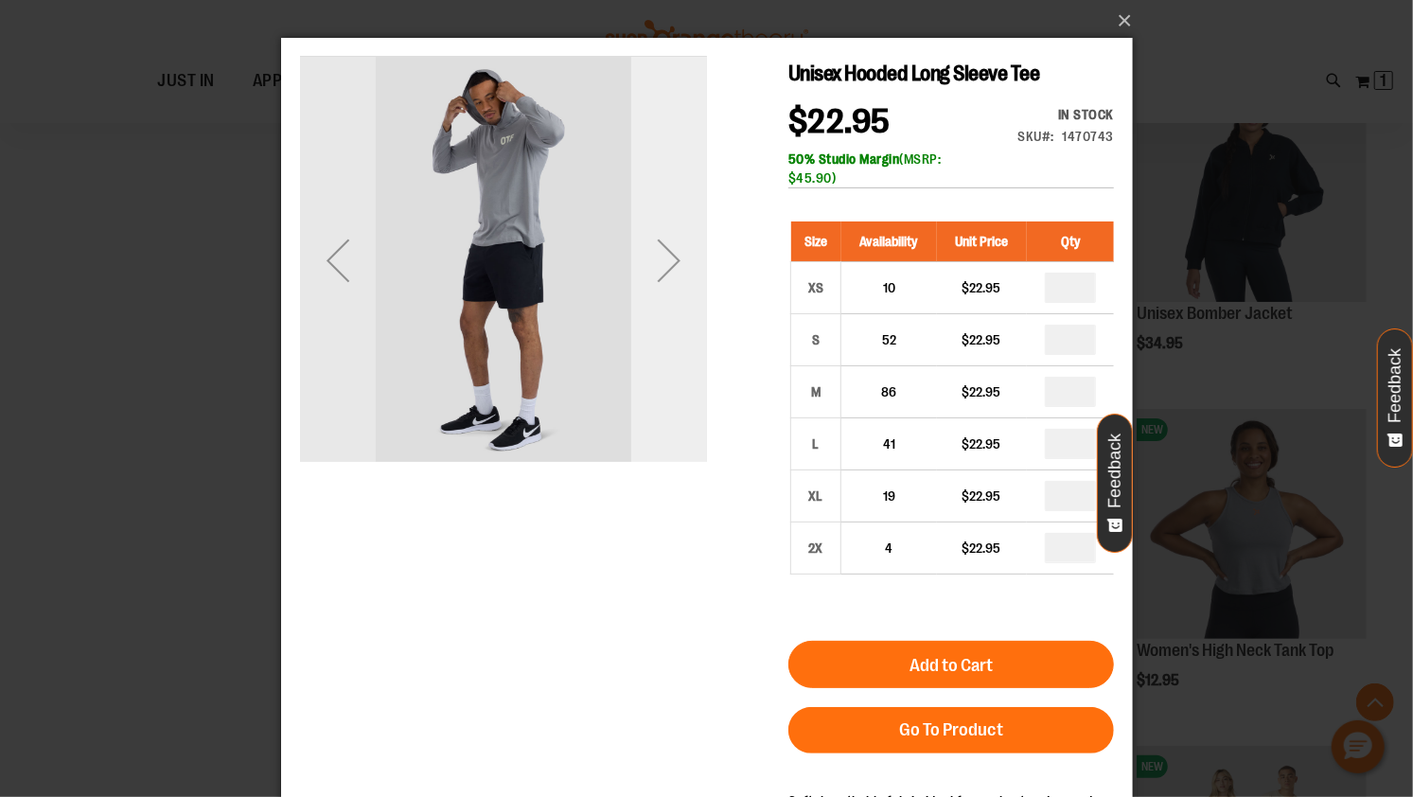
click at [674, 282] on div "Next" at bounding box center [669, 260] width 76 height 76
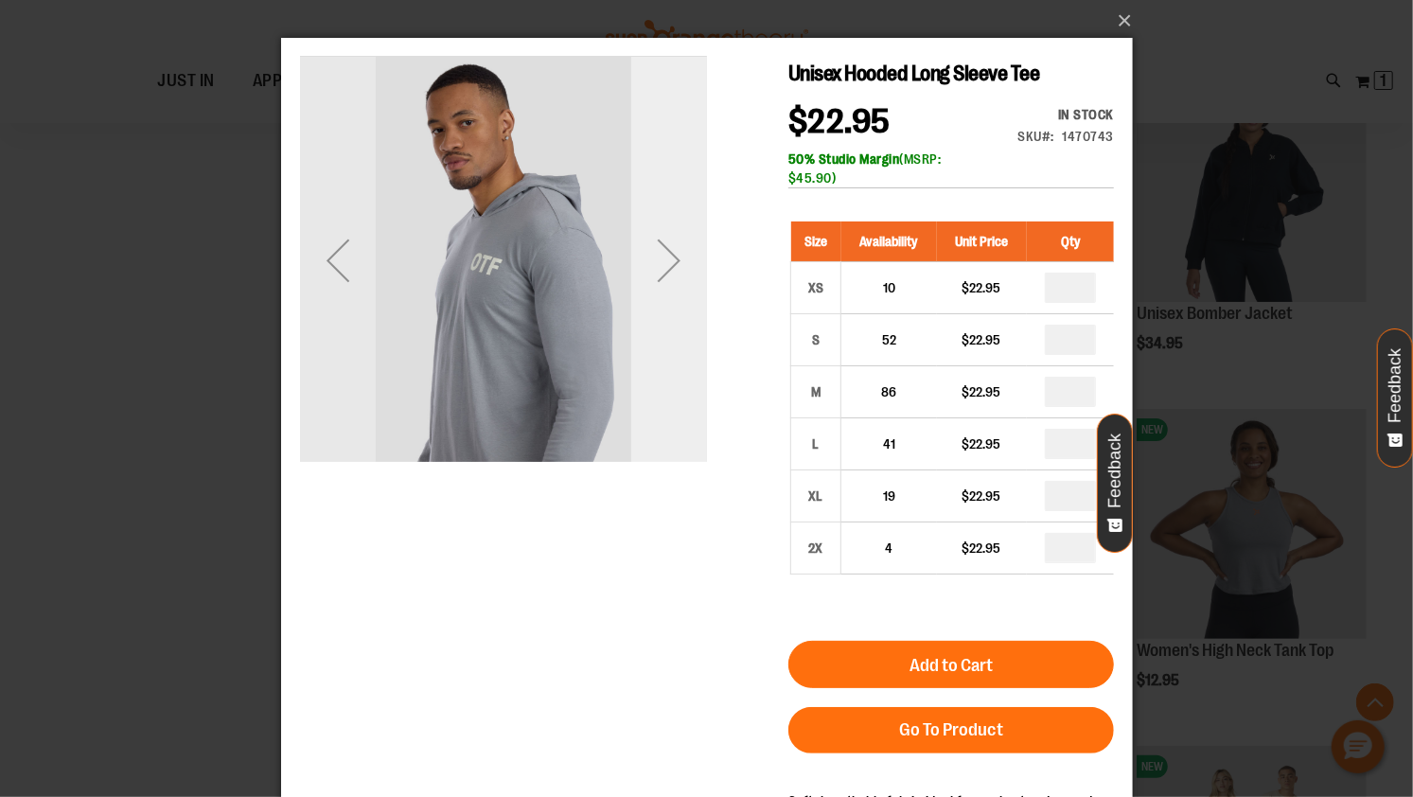
click at [698, 233] on div "Next" at bounding box center [669, 260] width 76 height 76
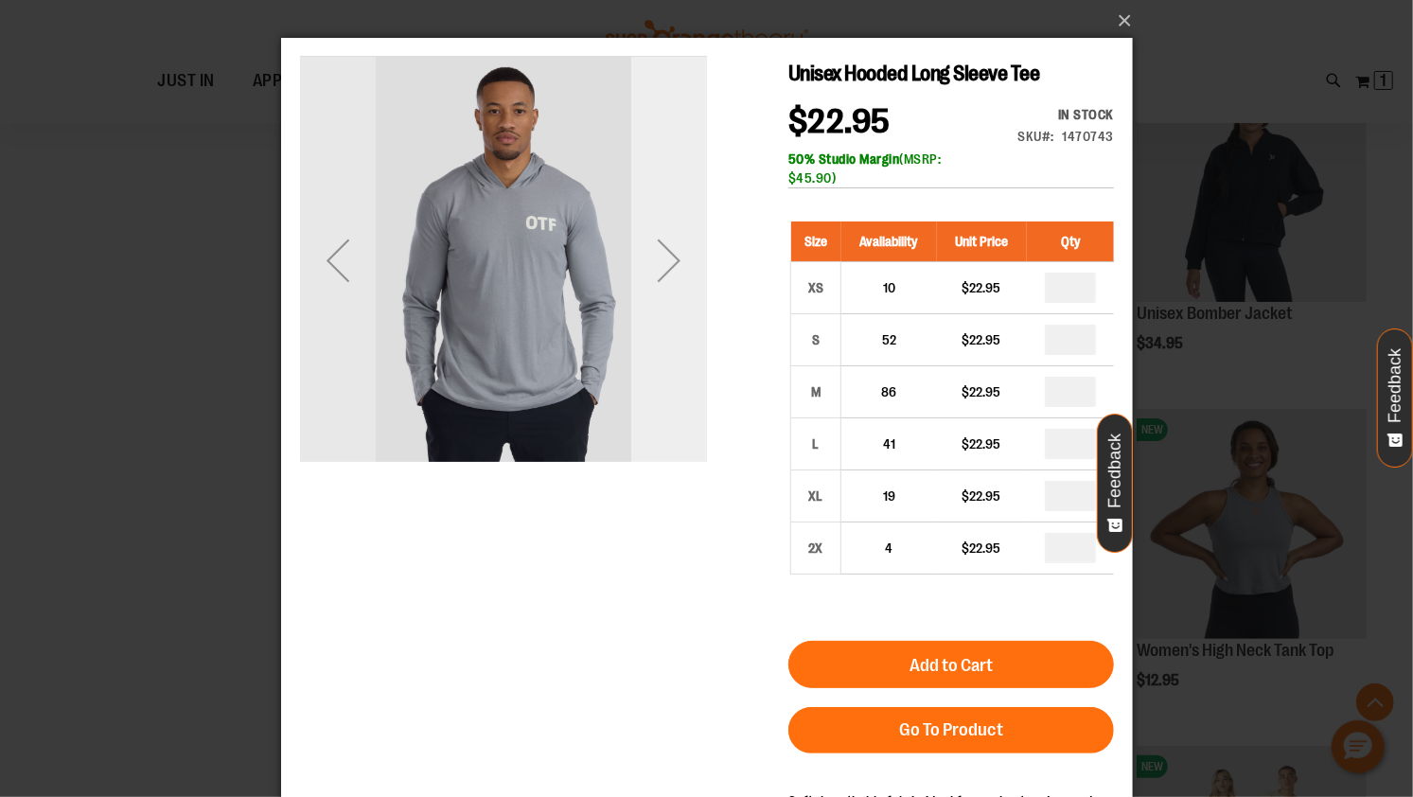
click at [702, 277] on div "Next" at bounding box center [669, 260] width 76 height 76
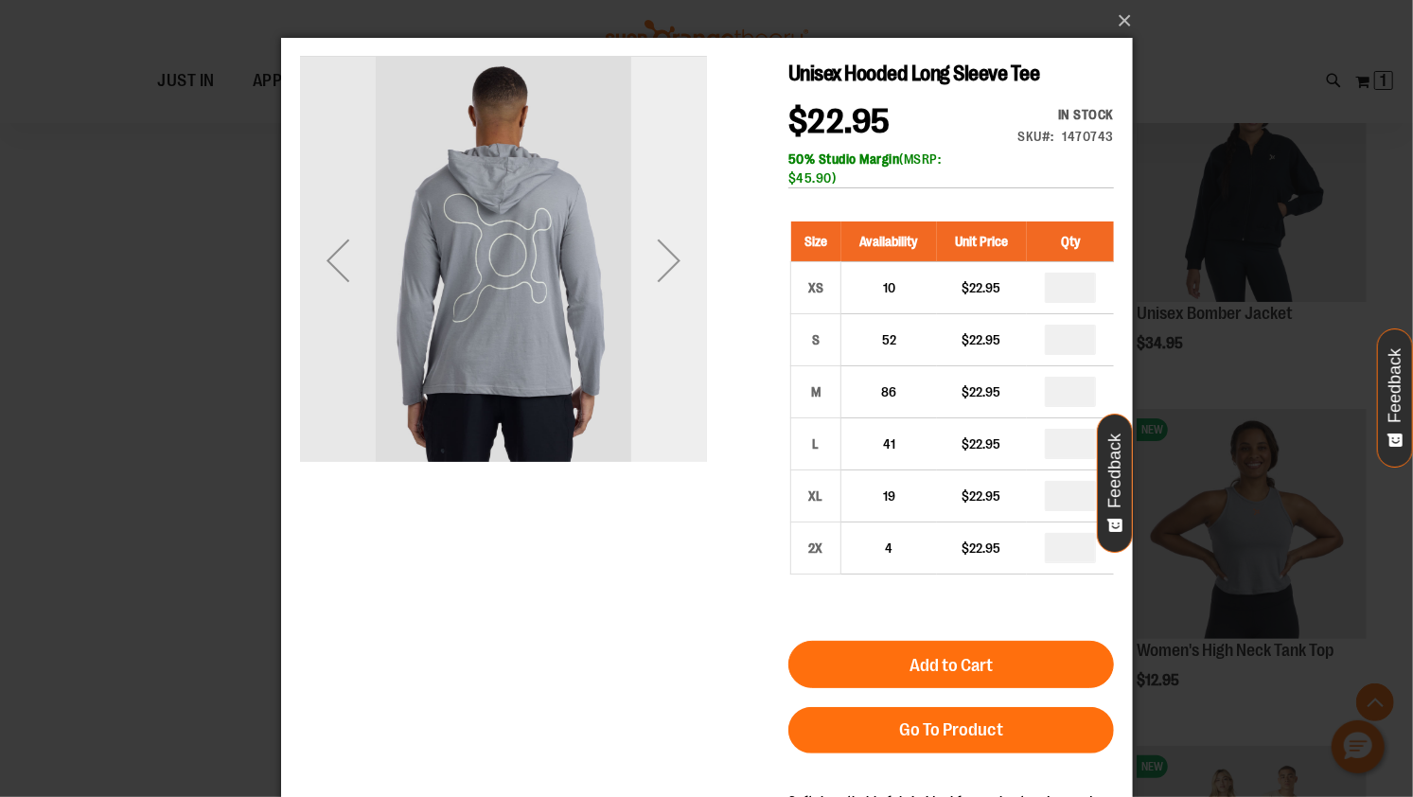
click at [702, 277] on div "Next" at bounding box center [669, 260] width 76 height 76
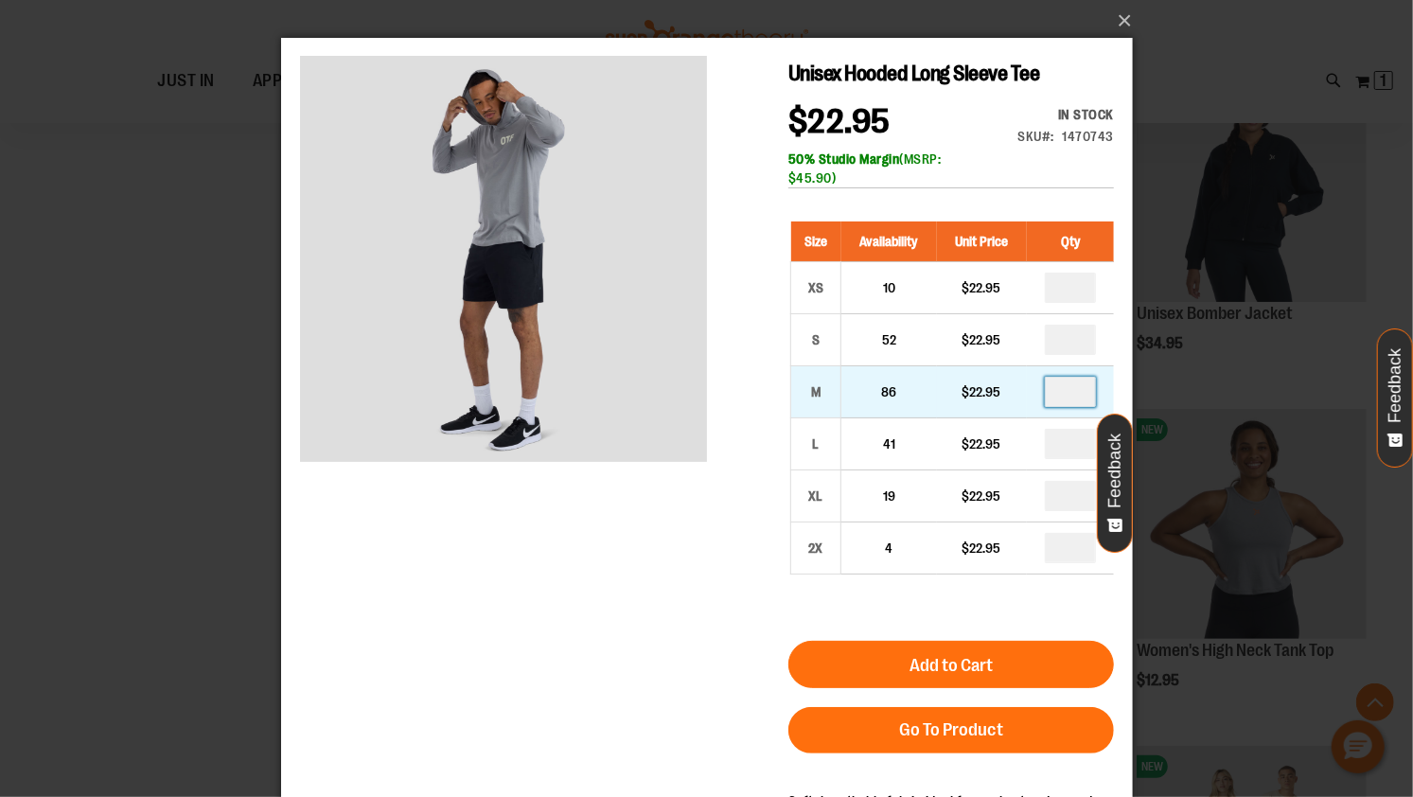
click at [1070, 390] on input "number" at bounding box center [1069, 391] width 51 height 30
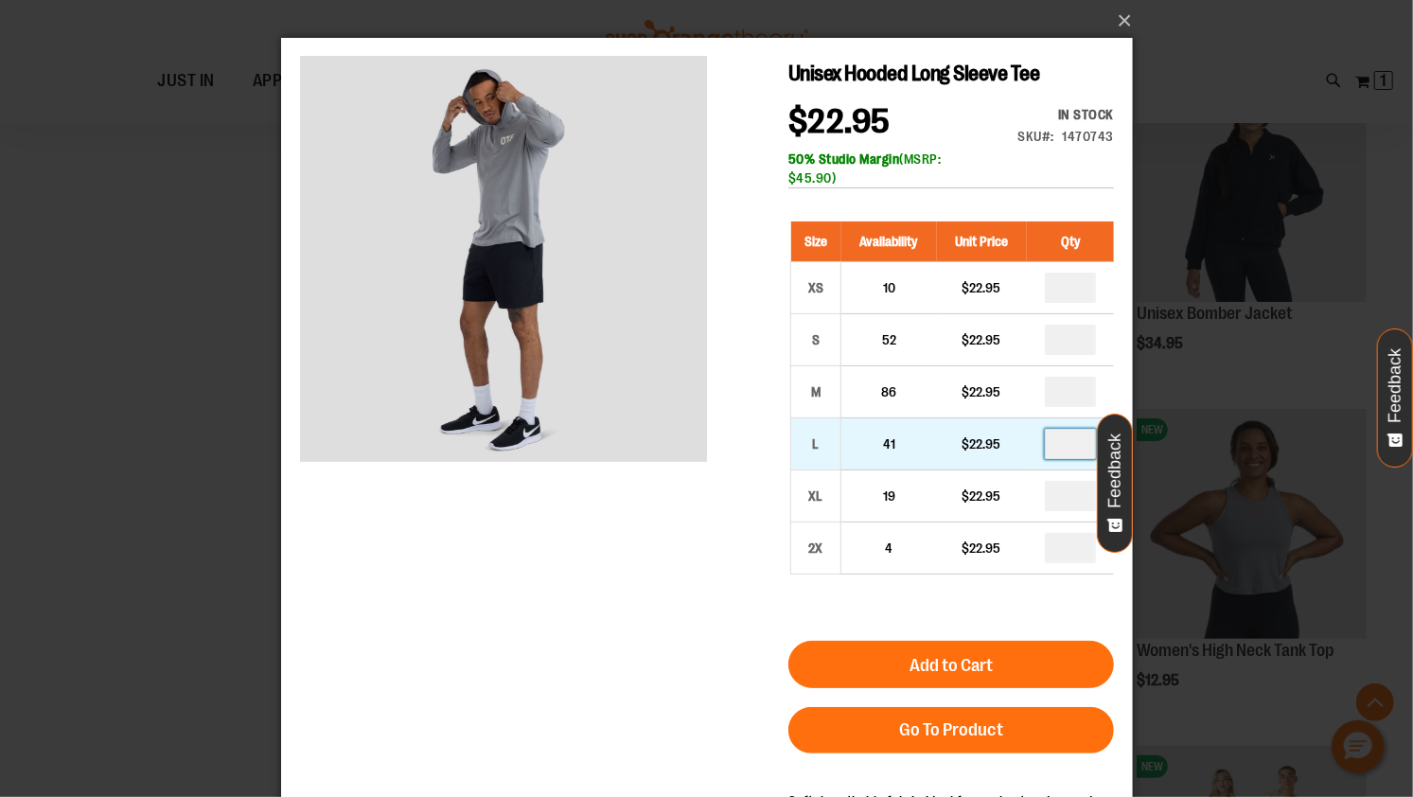
type input "*"
click at [1079, 445] on input "number" at bounding box center [1069, 443] width 51 height 30
type input "*"
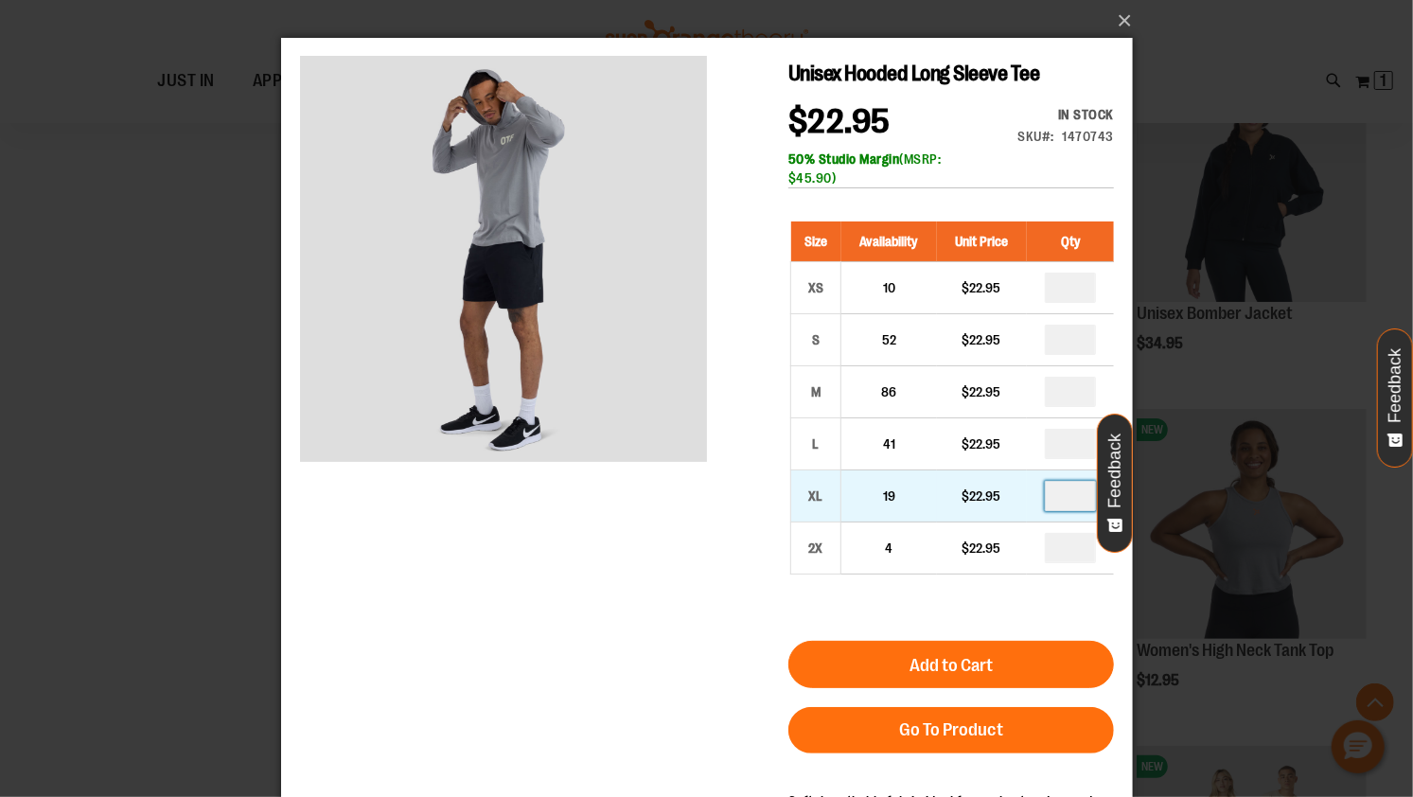
click at [1079, 502] on input "number" at bounding box center [1069, 495] width 51 height 30
type input "*"
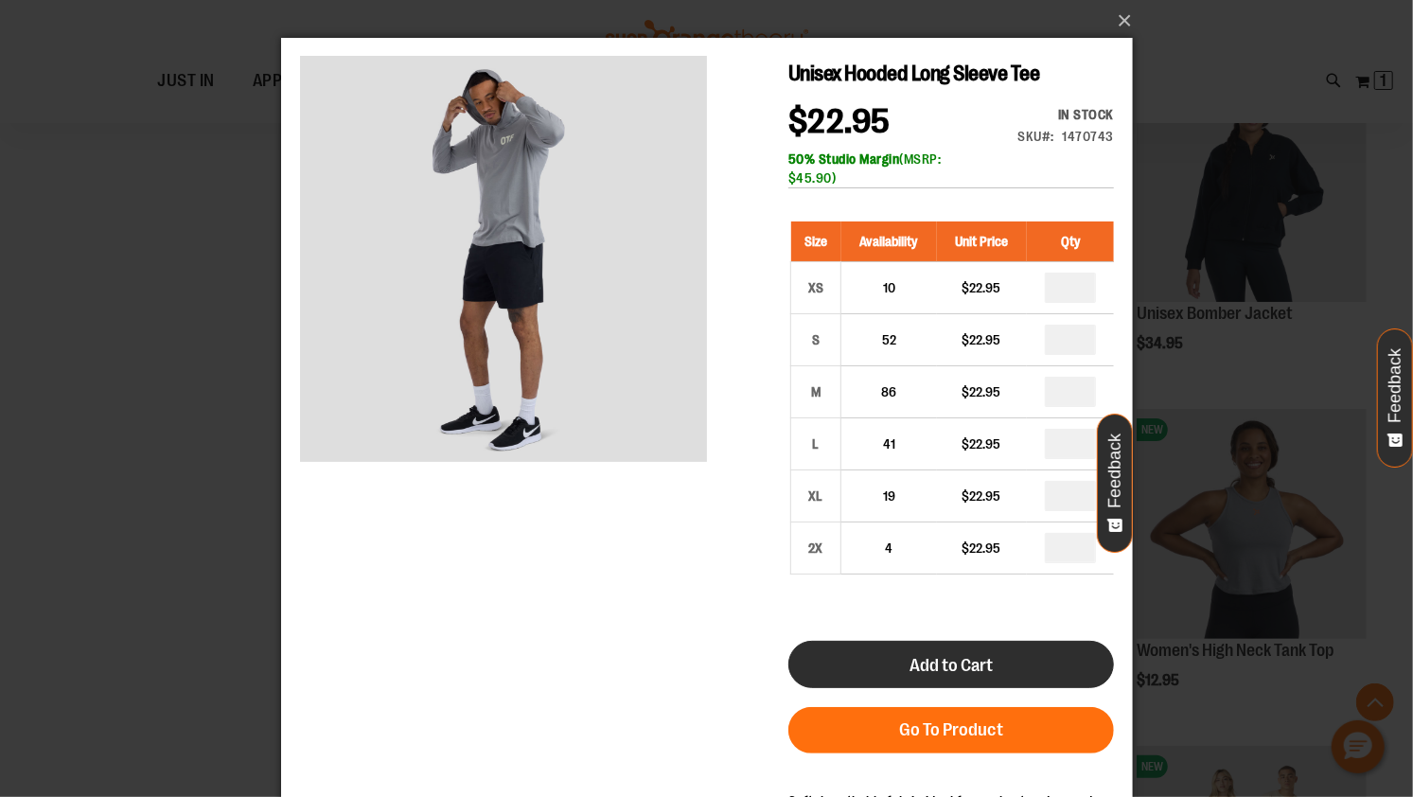
click at [1004, 672] on button "Add to Cart" at bounding box center [951, 663] width 326 height 47
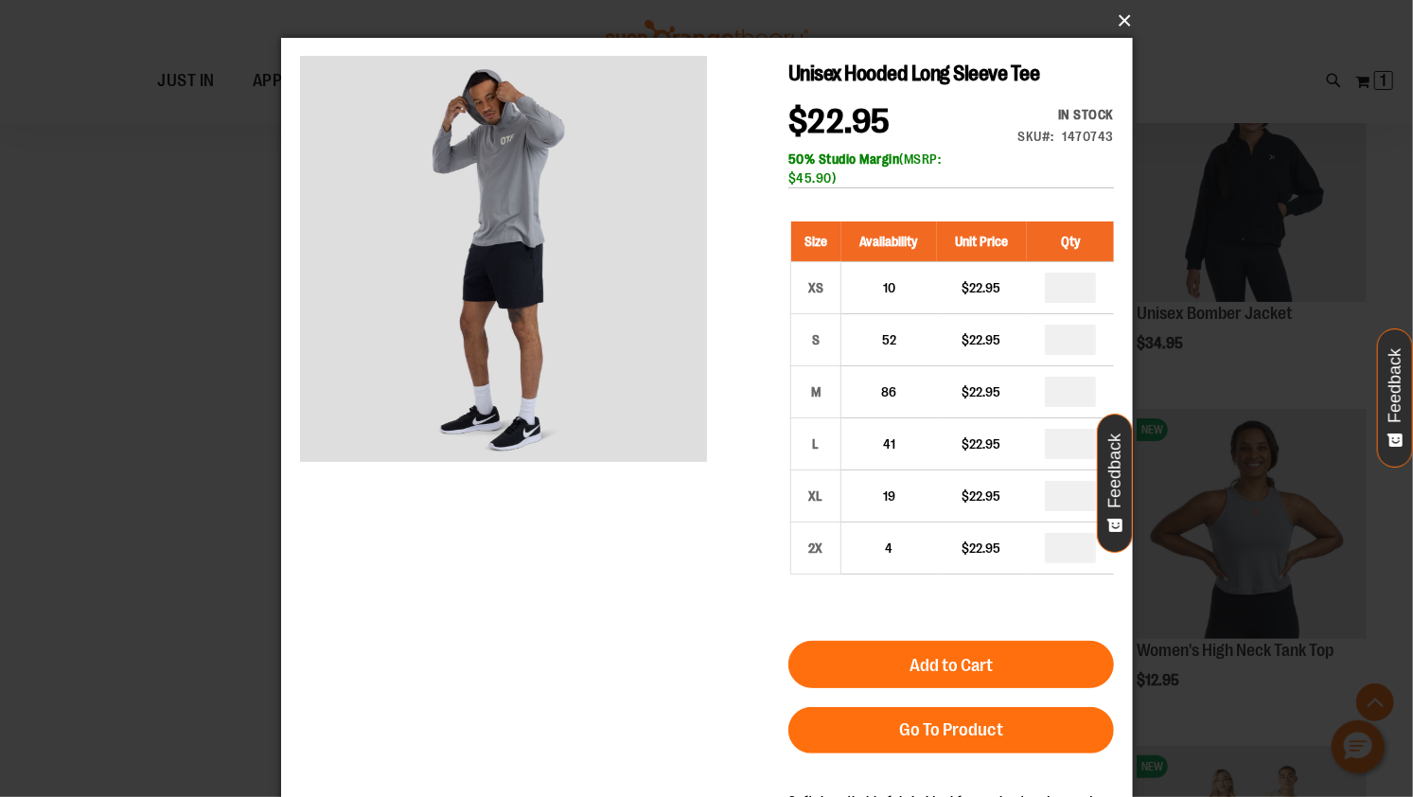
click at [1122, 29] on button "×" at bounding box center [713, 21] width 852 height 42
click at [1127, 20] on button "×" at bounding box center [713, 21] width 852 height 42
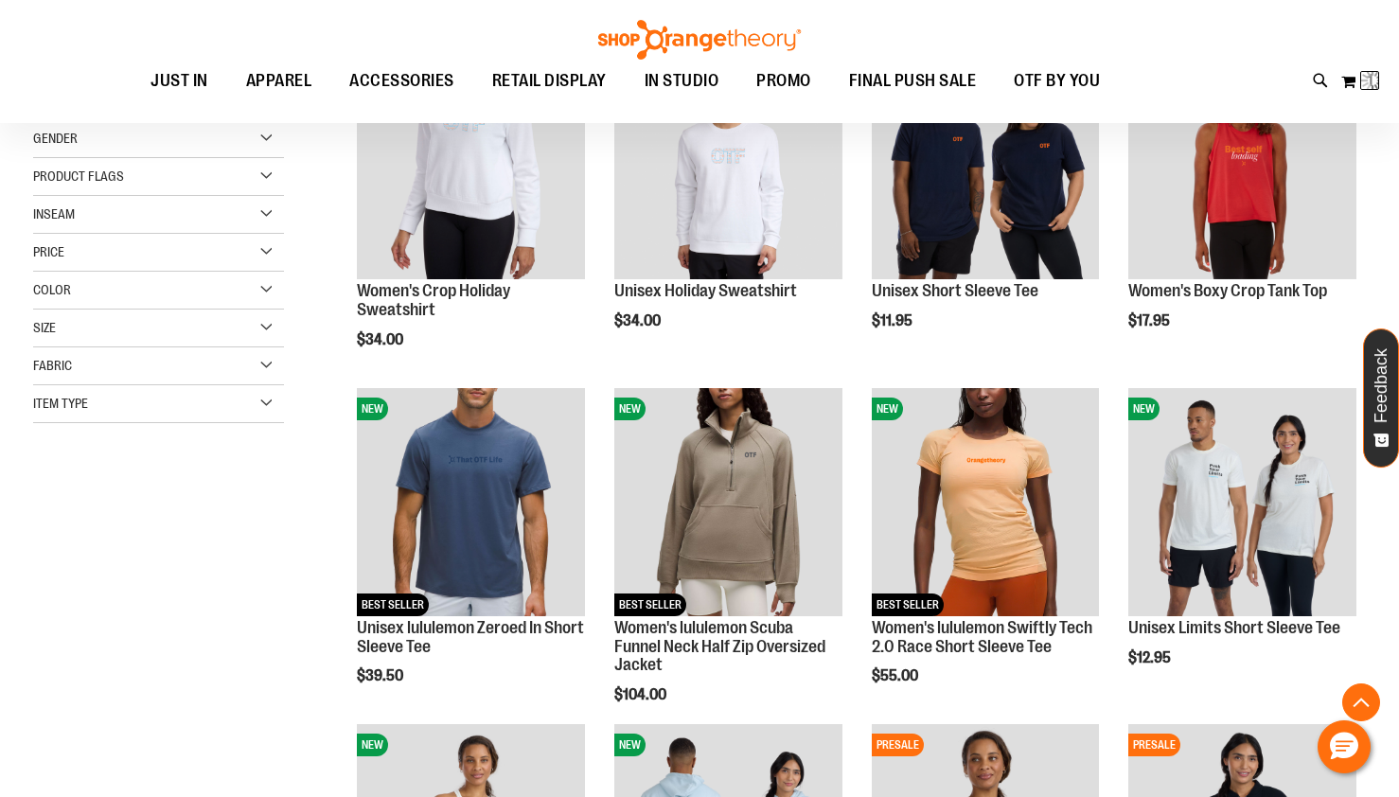
click at [1125, 20] on div "Toggle Nav Search Popular Suggestions Advanced Search" at bounding box center [699, 61] width 1399 height 123
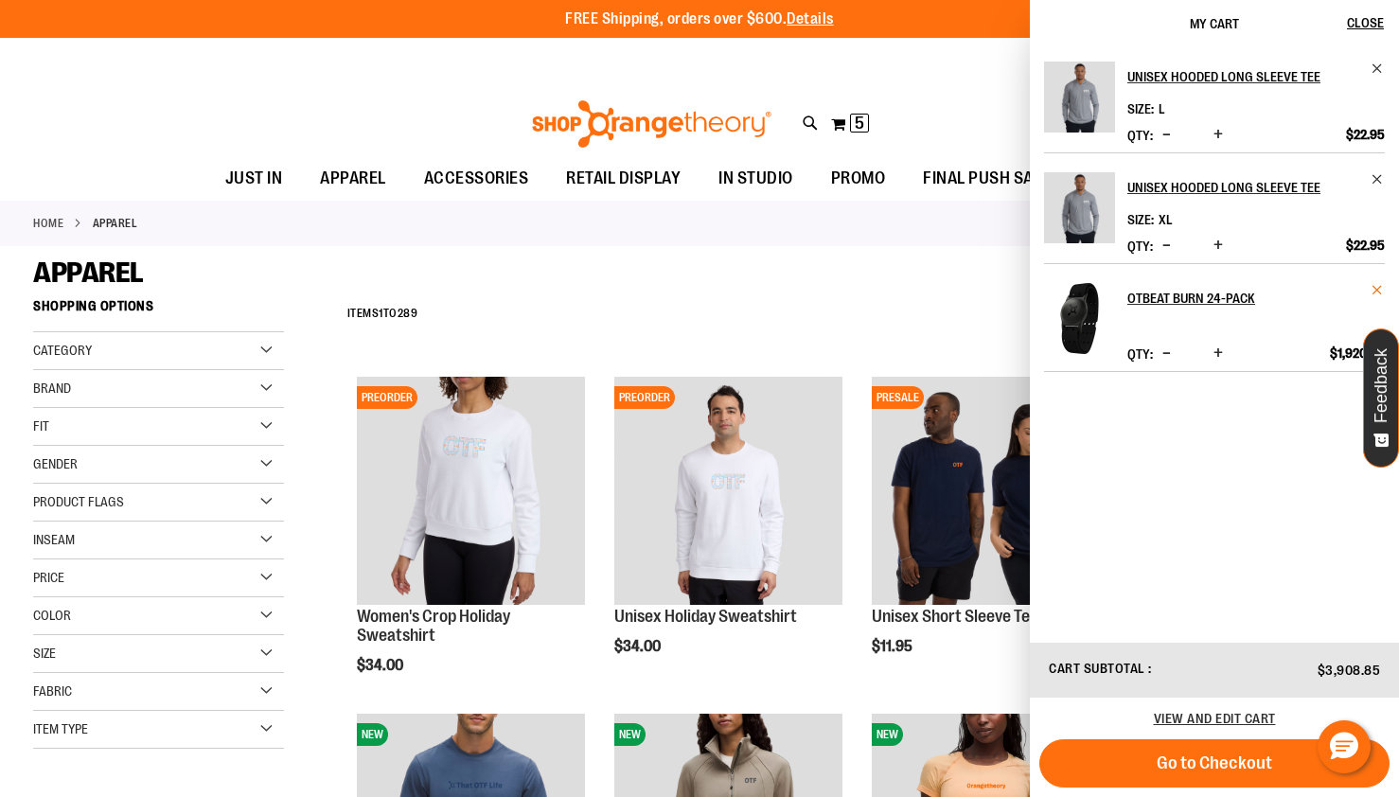
click at [1373, 284] on span "Remove item" at bounding box center [1378, 290] width 14 height 14
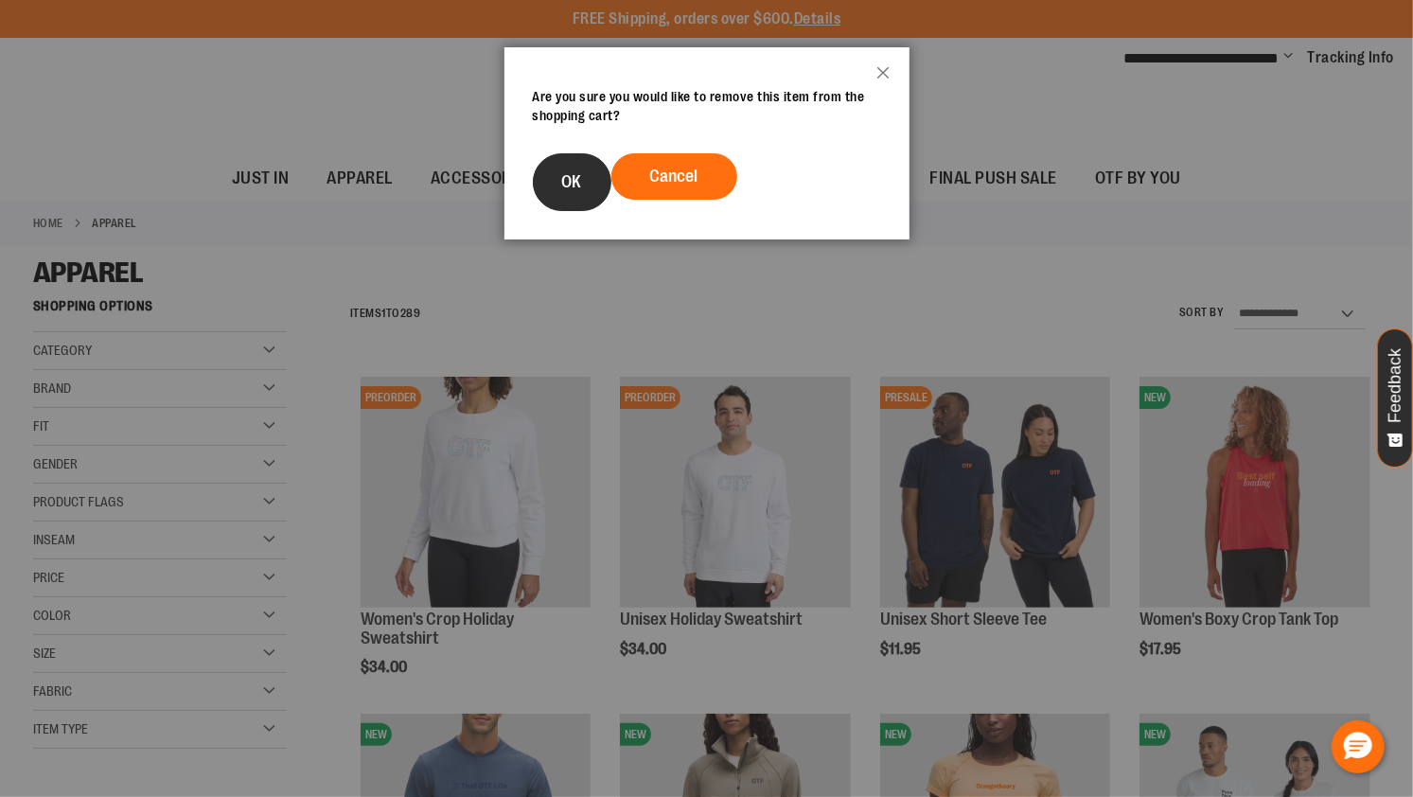
click at [553, 186] on button "OK" at bounding box center [572, 182] width 79 height 58
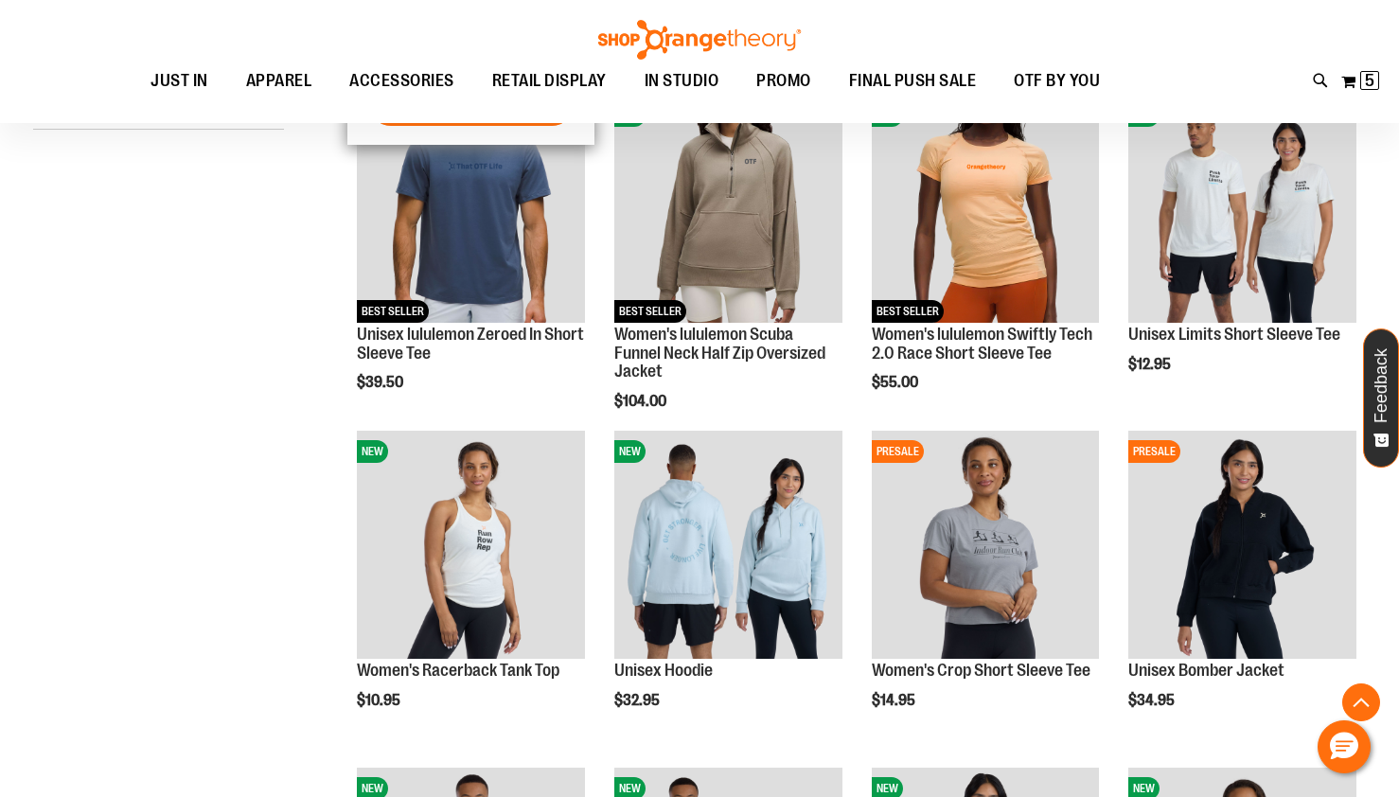
scroll to position [421, 0]
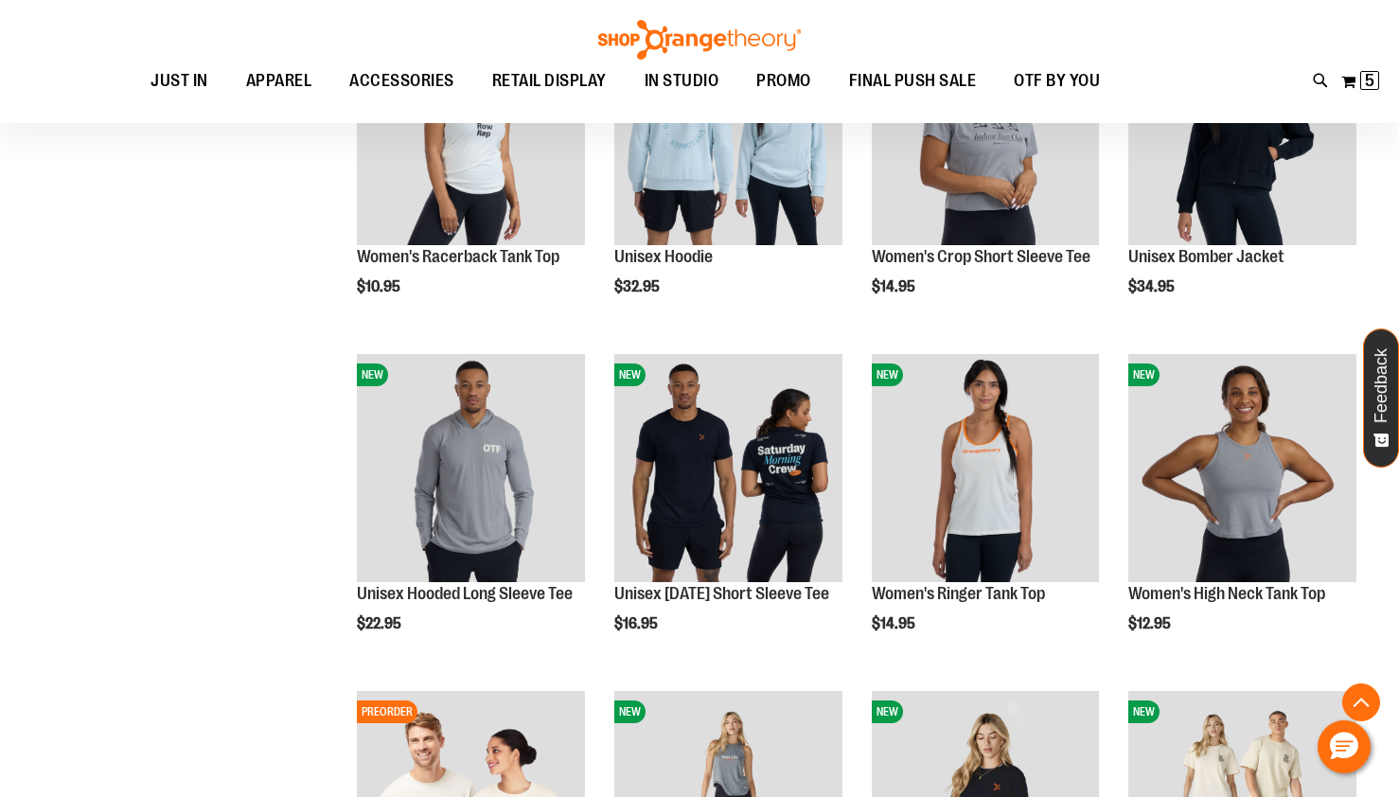
scroll to position [872, 0]
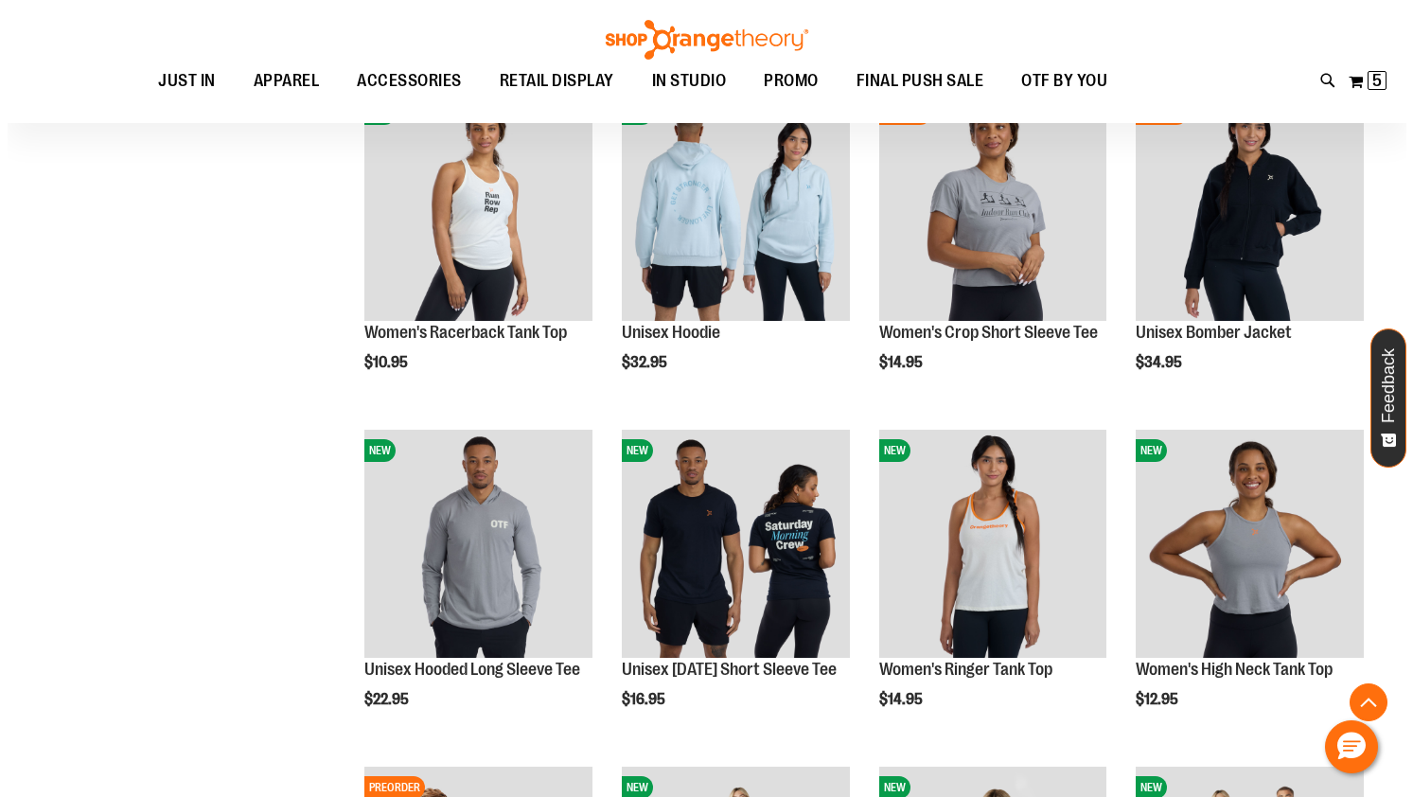
scroll to position [758, 0]
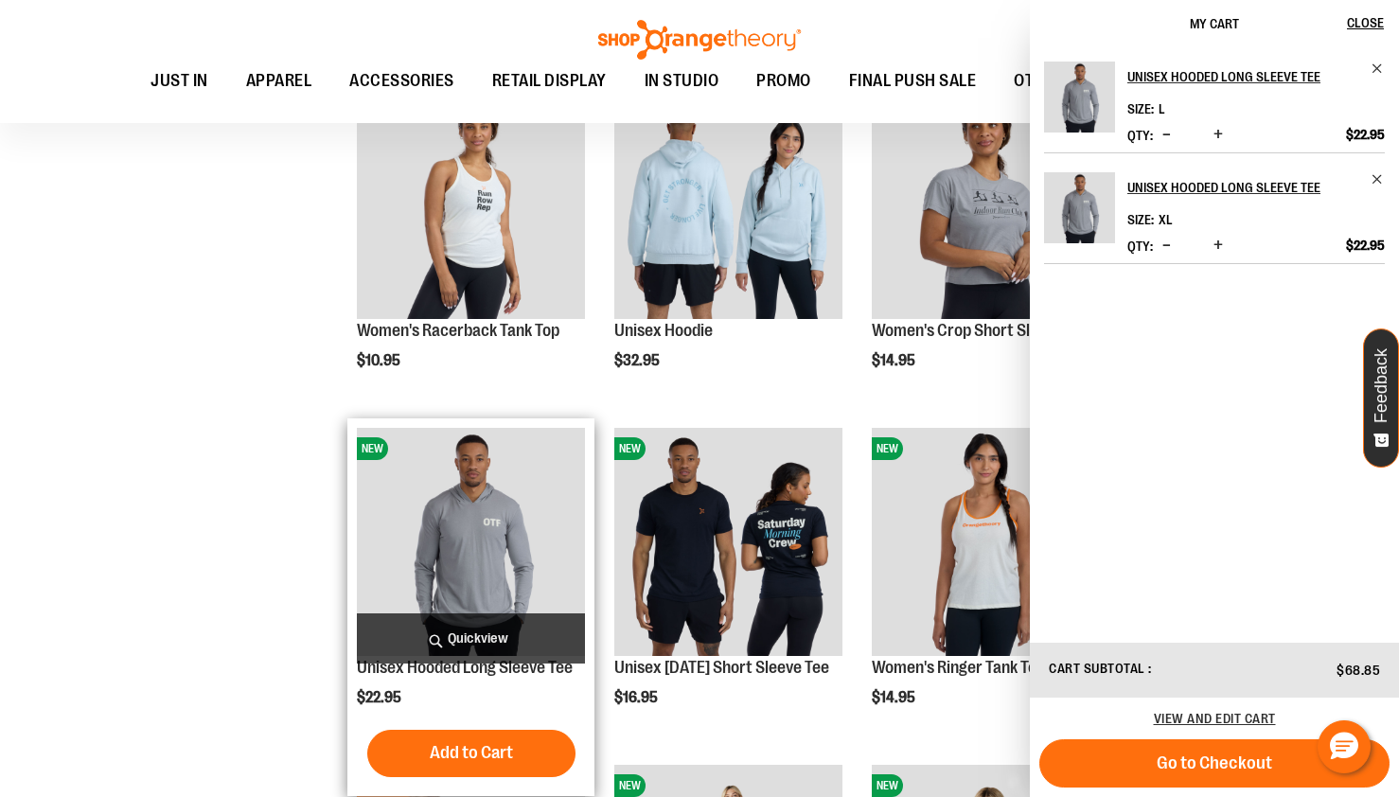
click at [451, 638] on span "Quickview" at bounding box center [471, 638] width 228 height 50
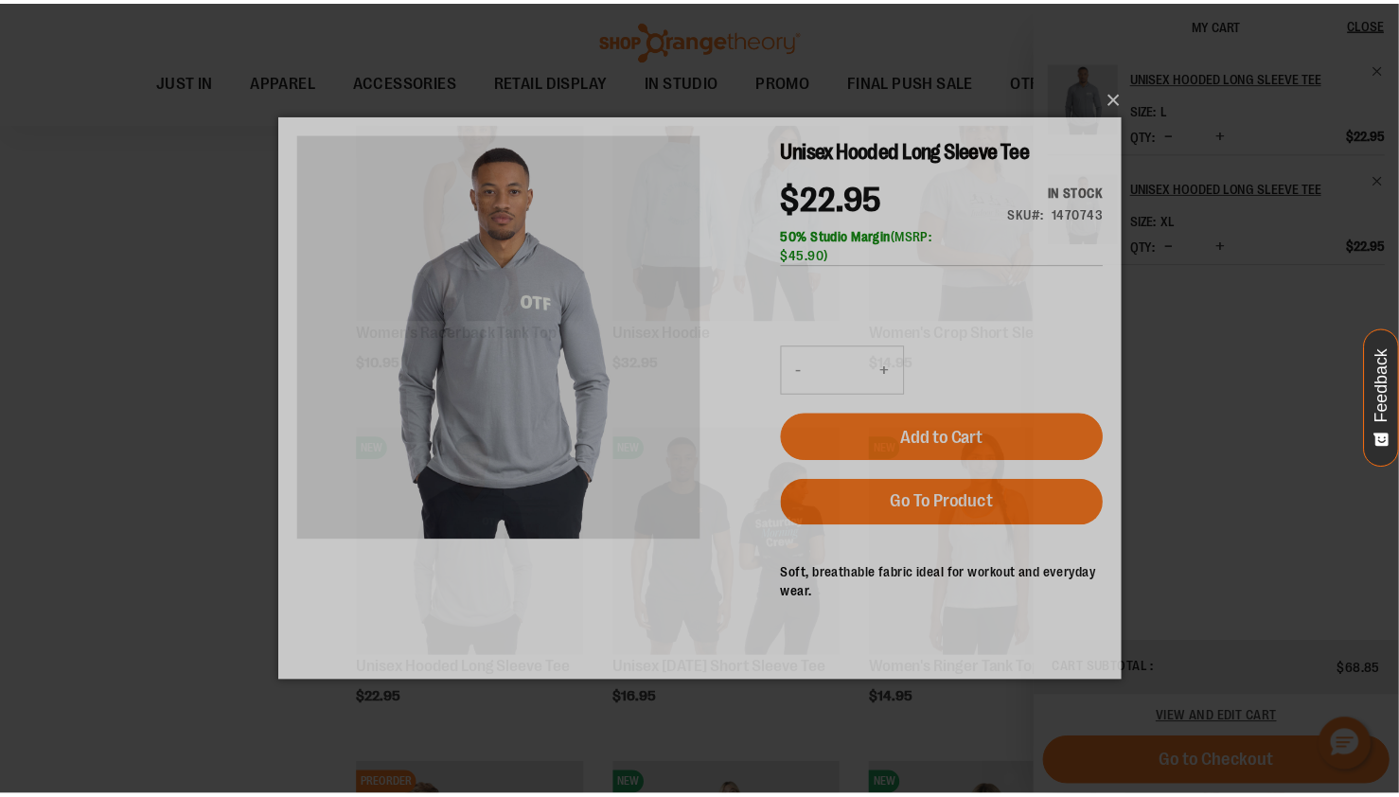
scroll to position [0, 0]
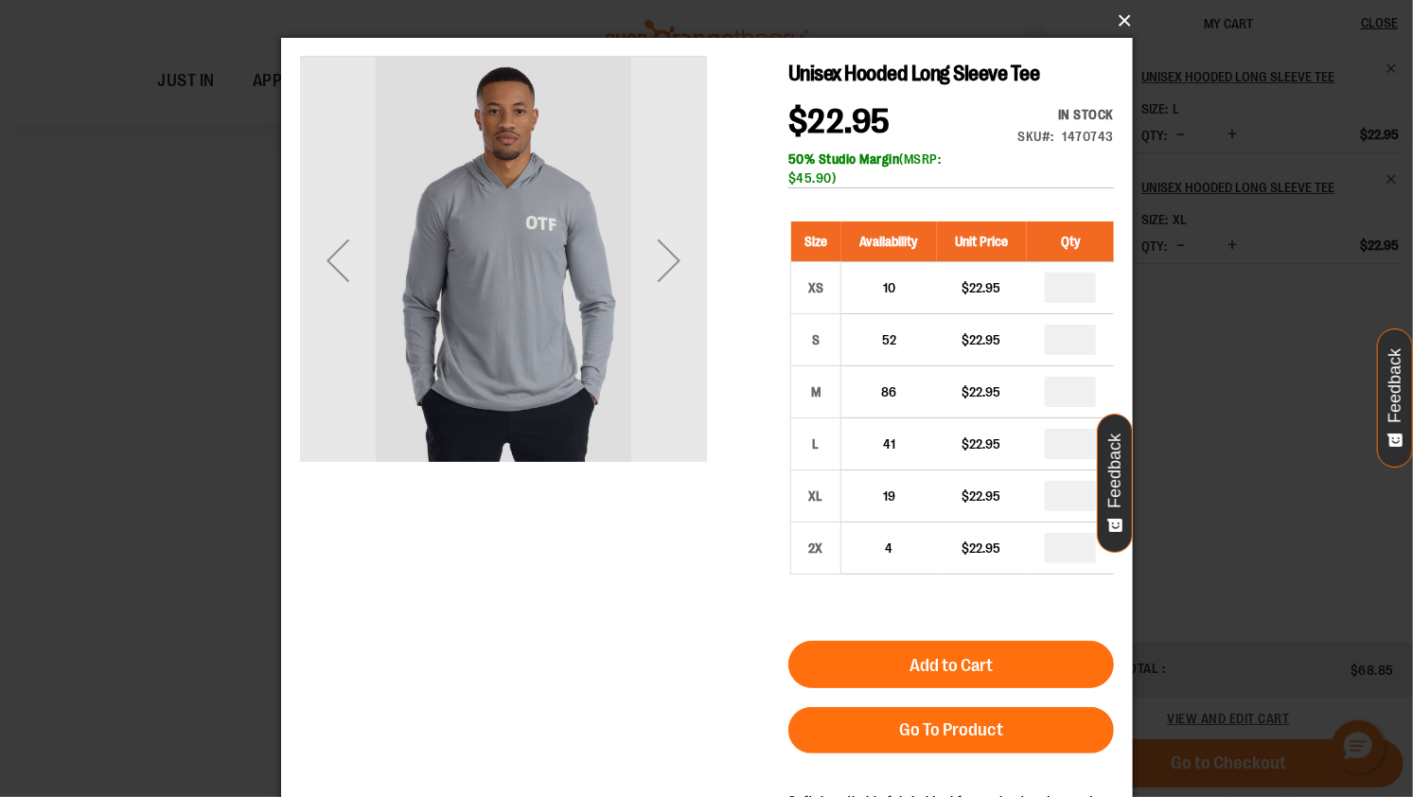
click at [1129, 35] on button "×" at bounding box center [713, 21] width 852 height 42
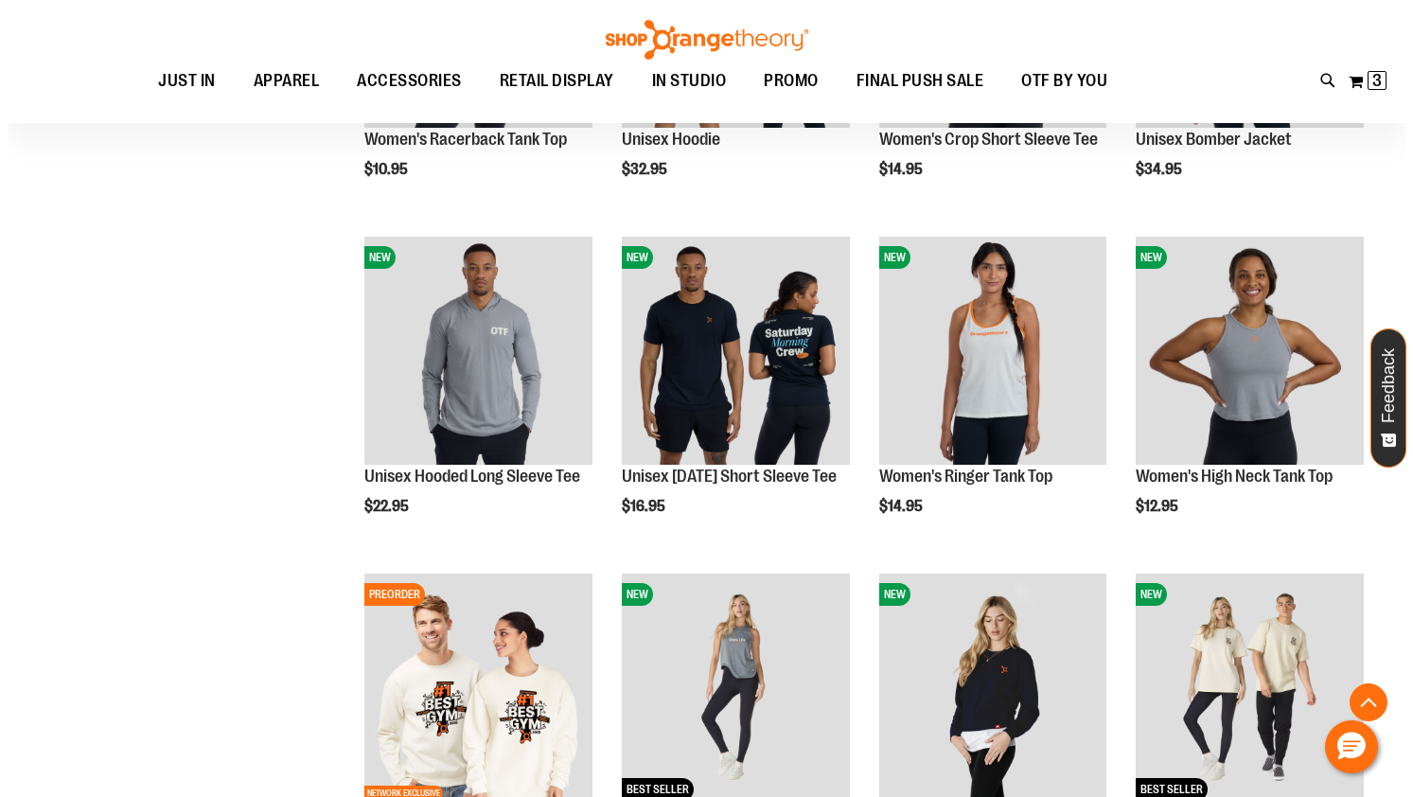
scroll to position [1324, 0]
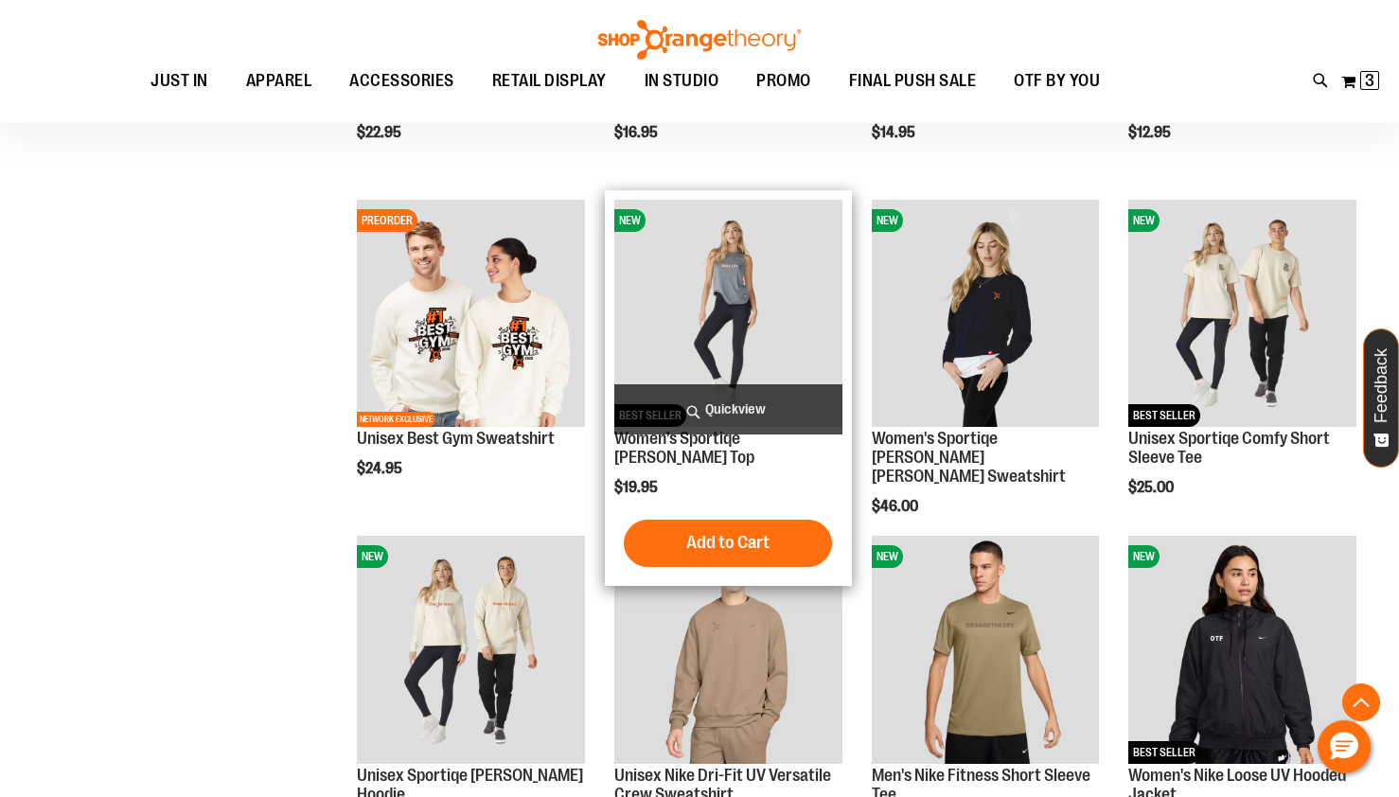
click at [771, 402] on span "Quickview" at bounding box center [728, 409] width 228 height 50
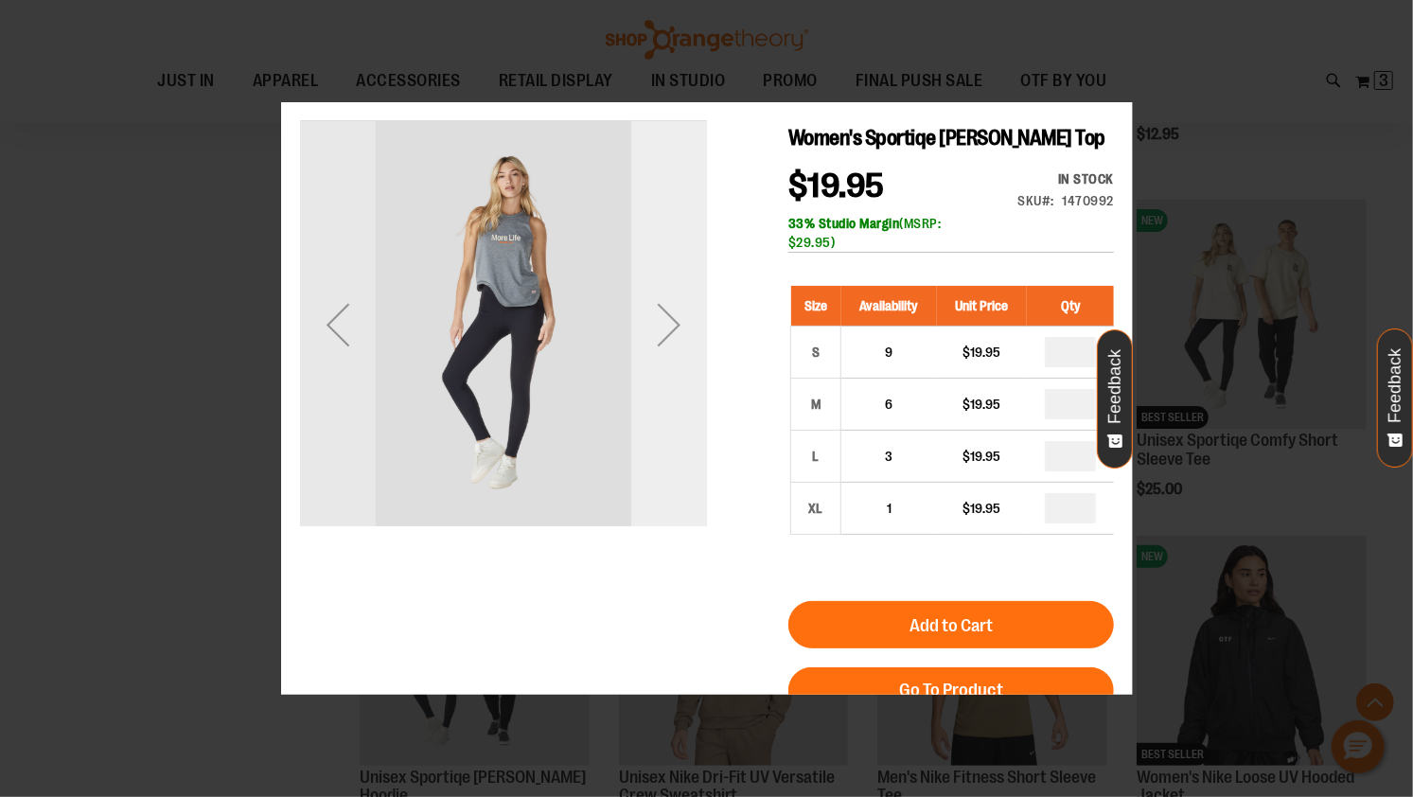
click at [653, 362] on div "Next" at bounding box center [669, 323] width 76 height 407
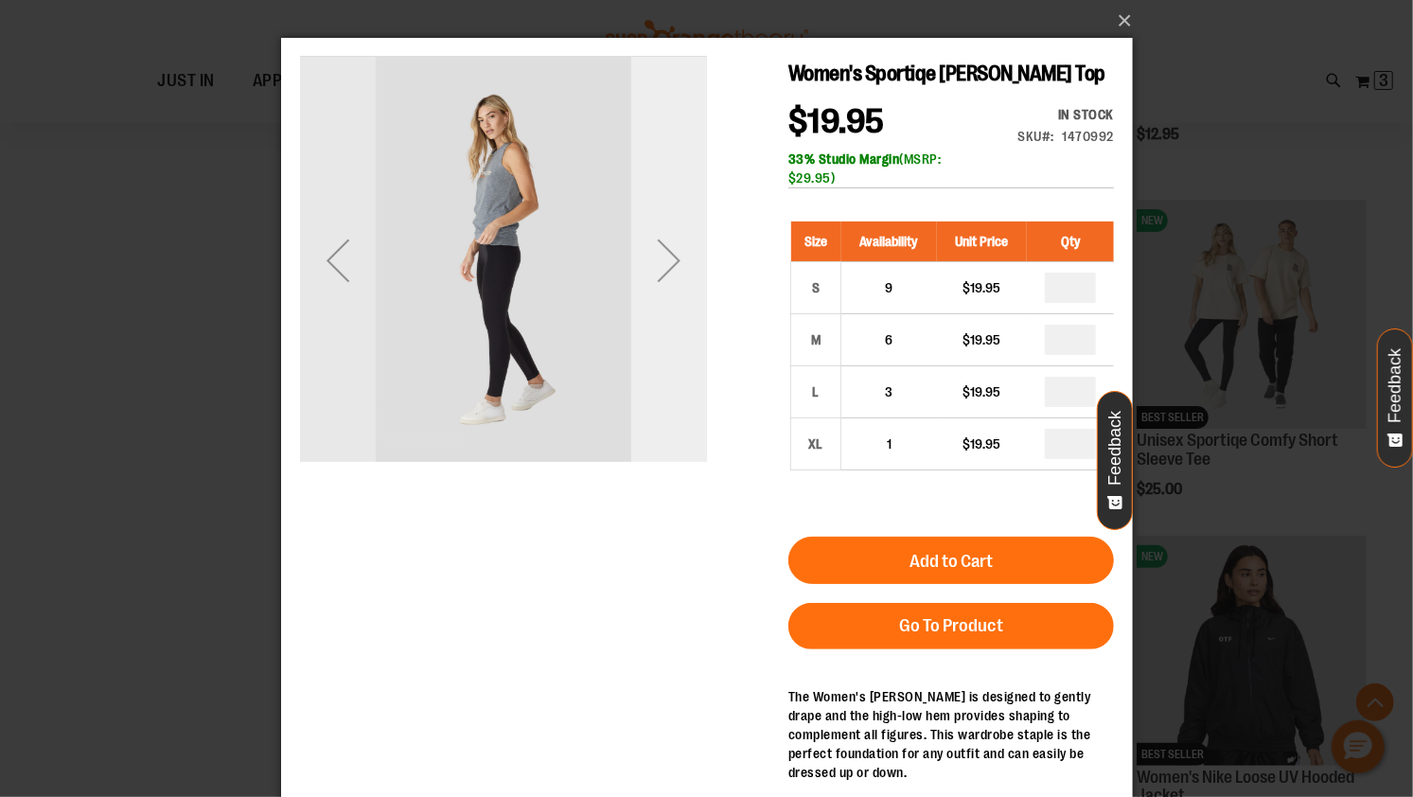
click at [653, 297] on div "Next" at bounding box center [669, 259] width 76 height 407
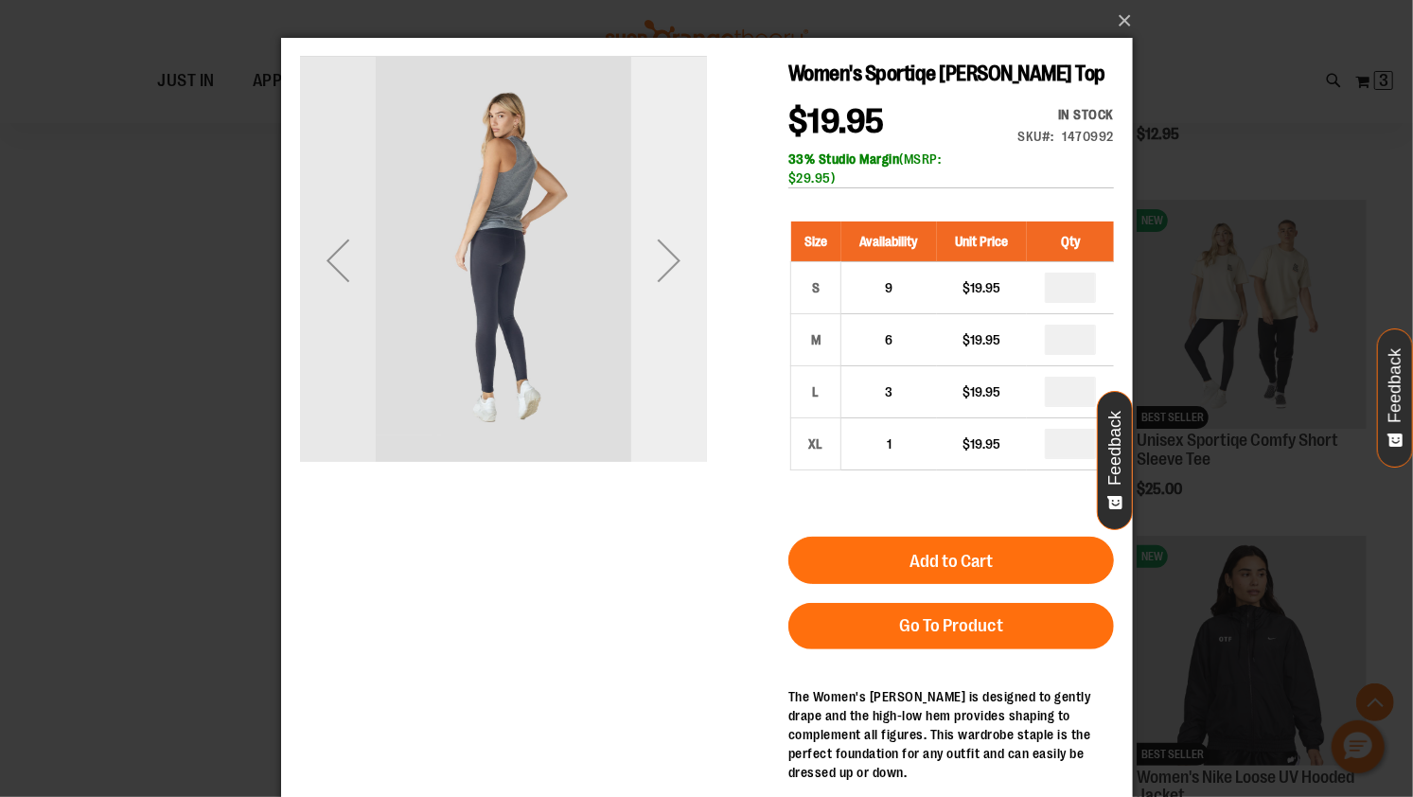
click at [653, 297] on div "Next" at bounding box center [669, 259] width 76 height 407
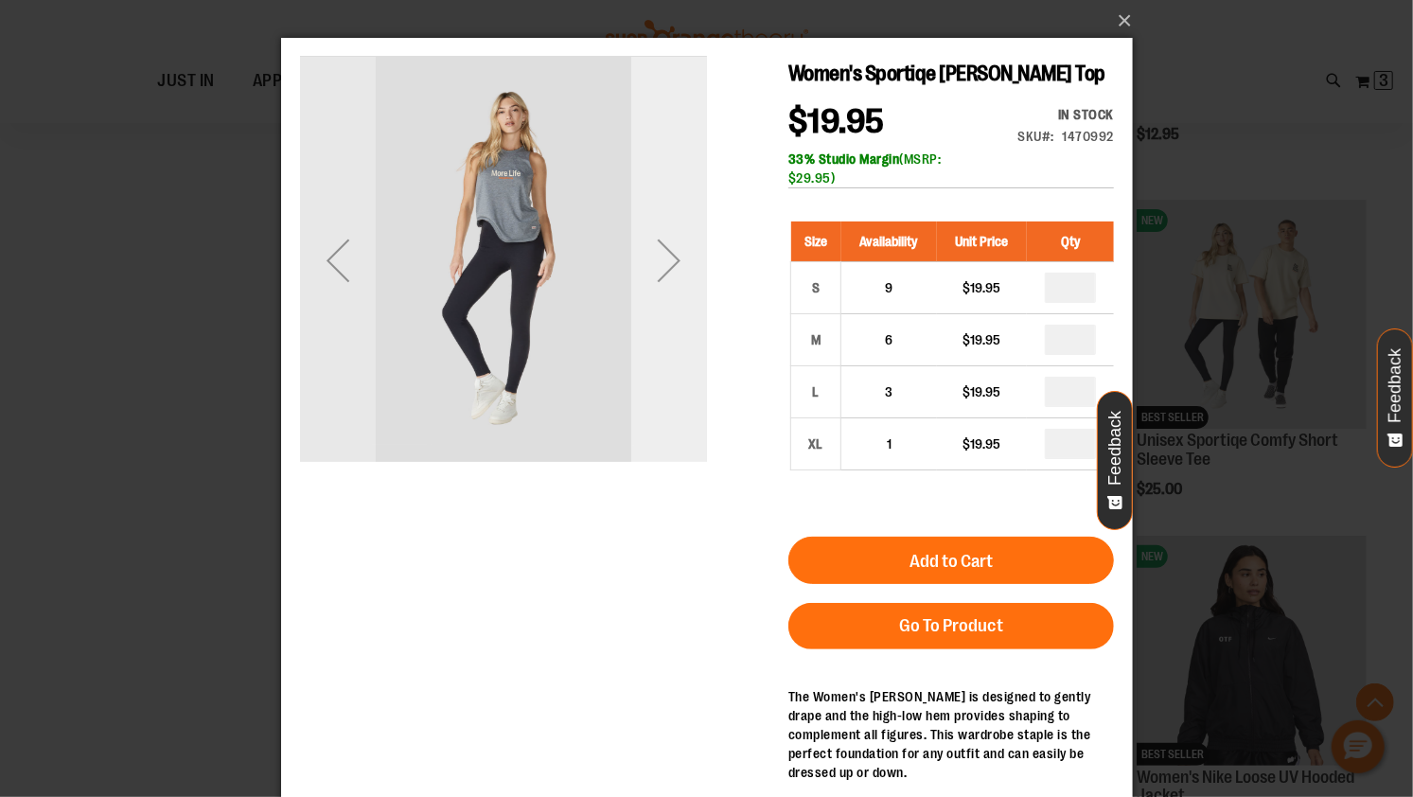
click at [653, 297] on div "Next" at bounding box center [669, 259] width 76 height 407
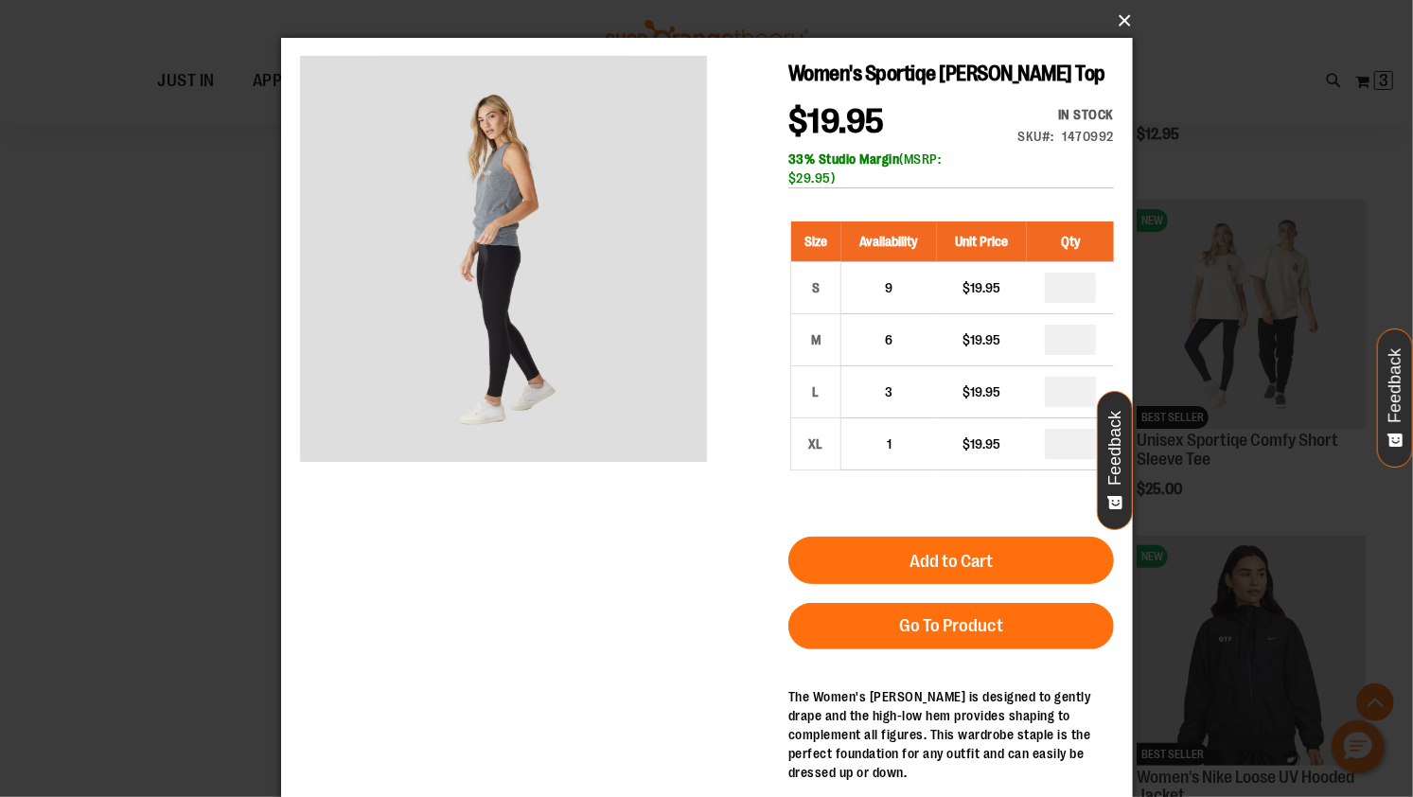
click at [1127, 22] on button "×" at bounding box center [713, 21] width 852 height 42
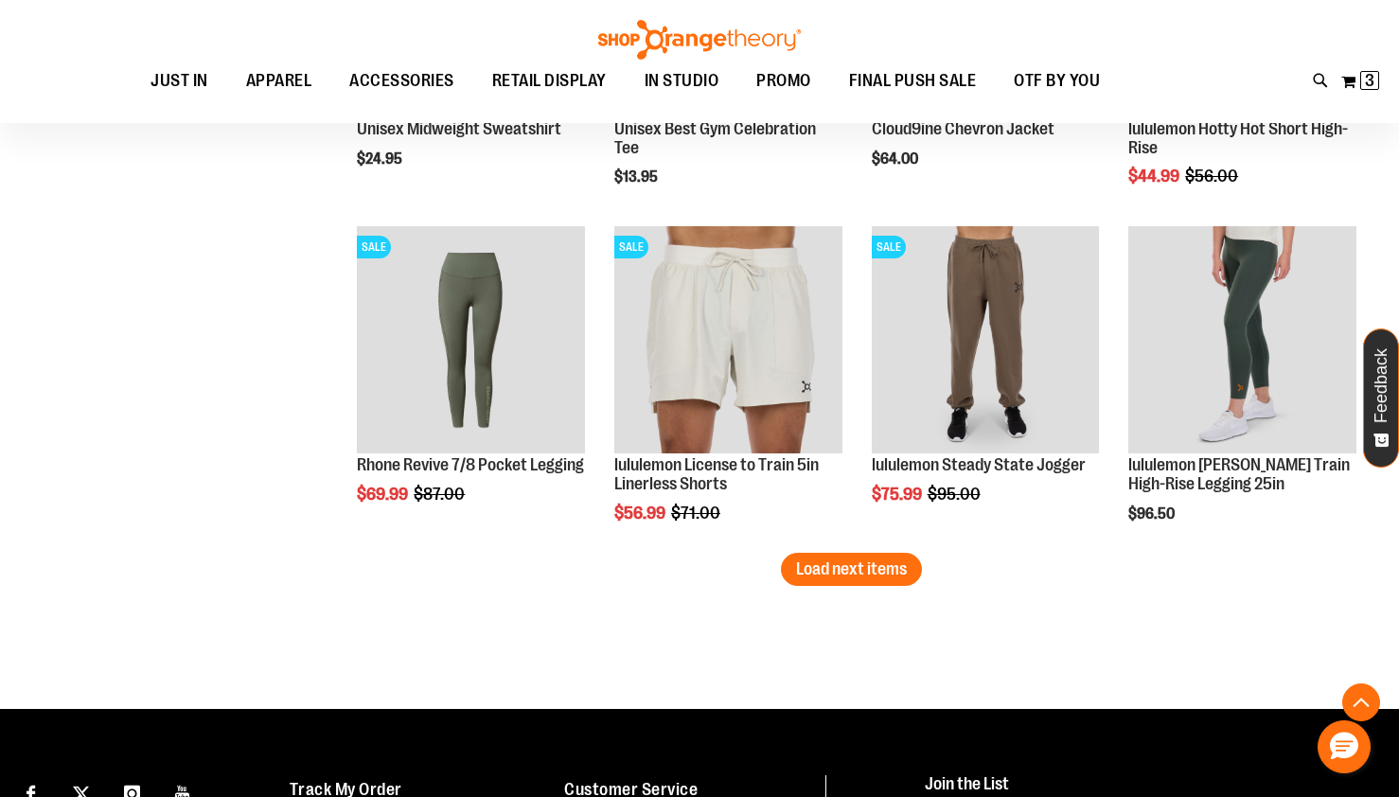
scroll to position [2640, 0]
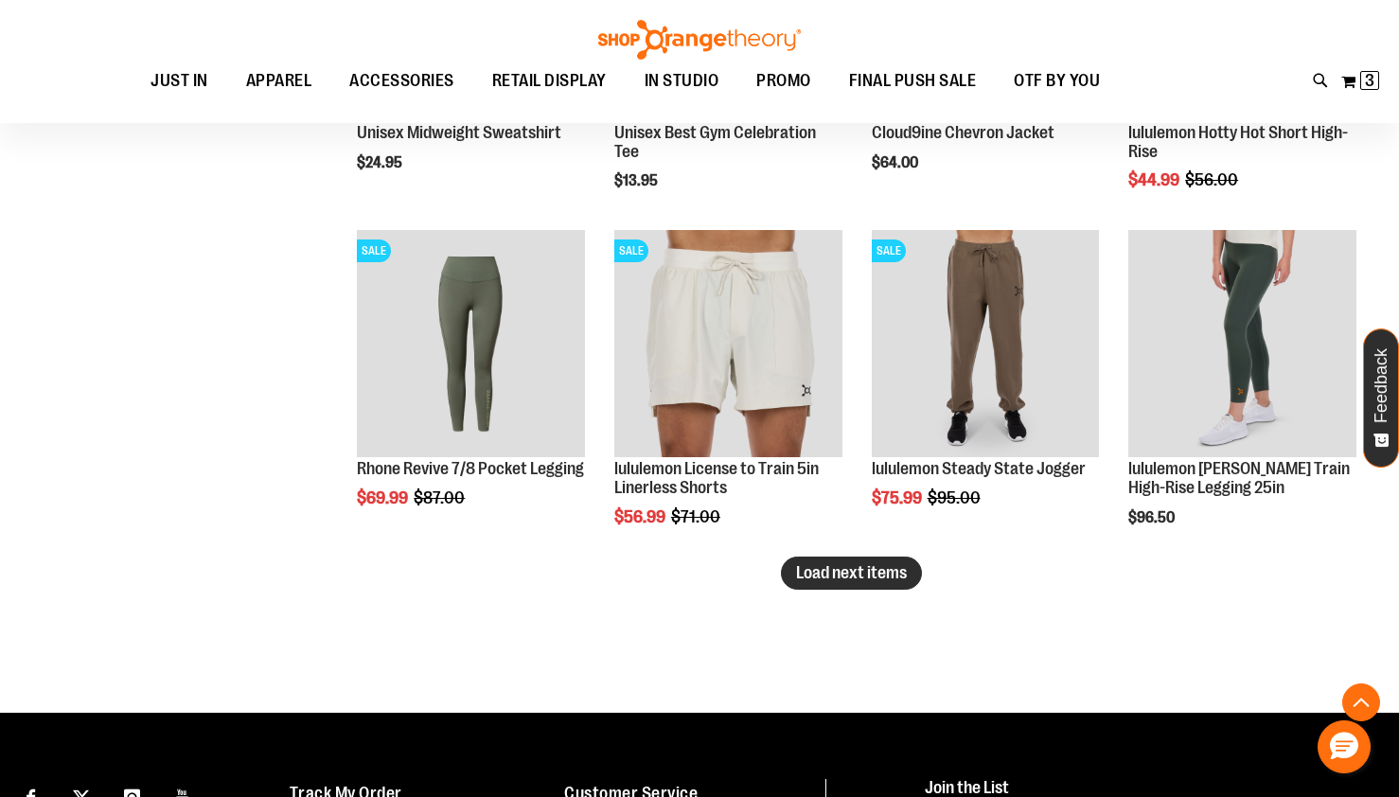
click at [897, 573] on span "Load next items" at bounding box center [851, 572] width 111 height 19
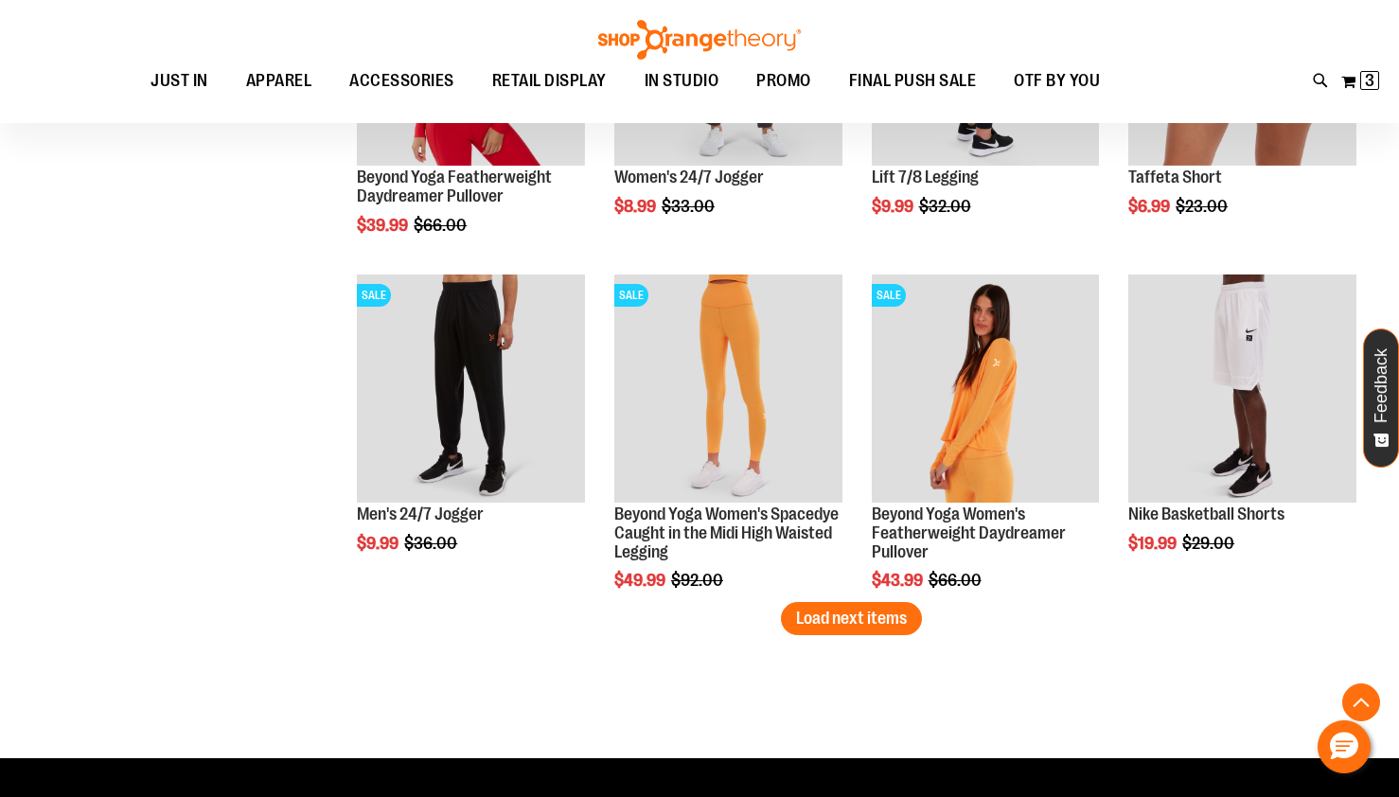
scroll to position [3687, 0]
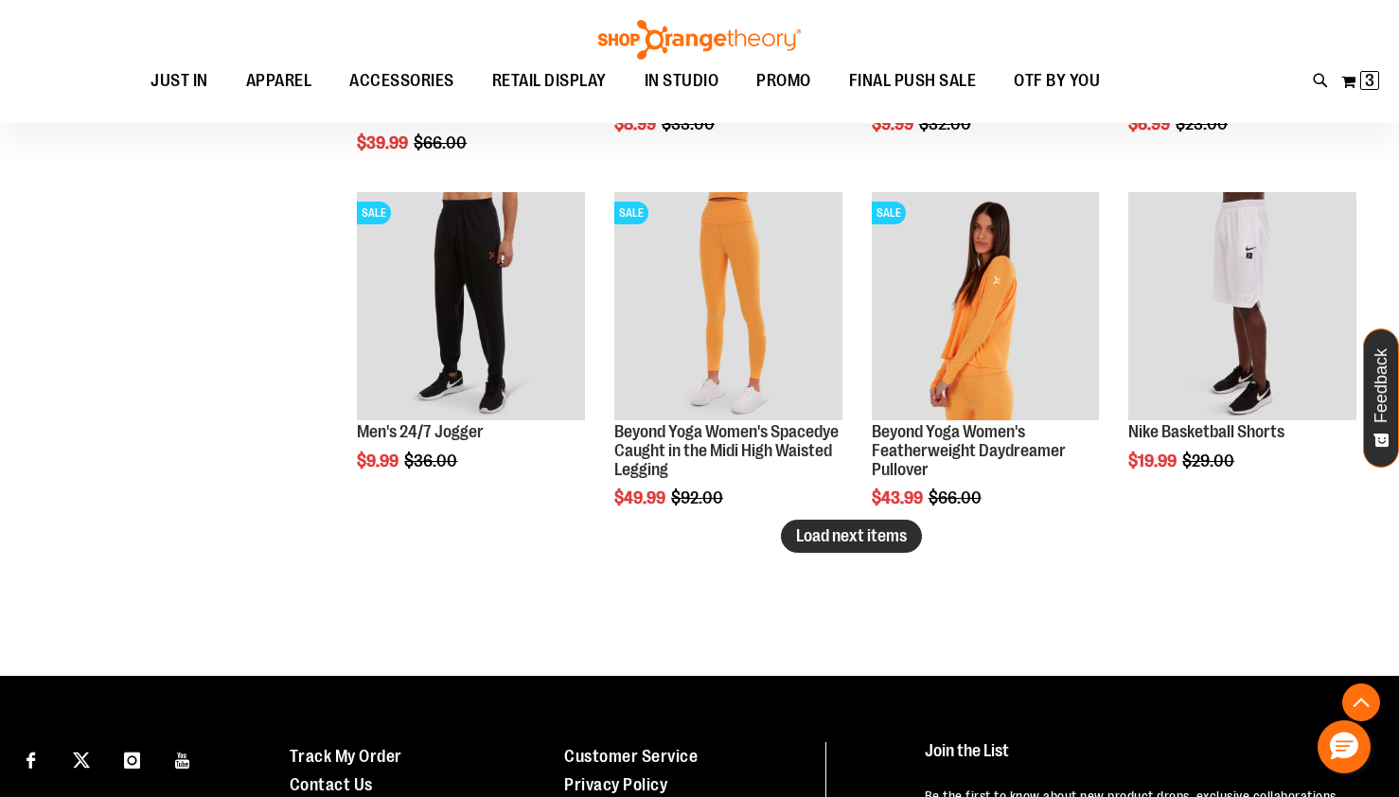
click at [816, 535] on span "Load next items" at bounding box center [851, 535] width 111 height 19
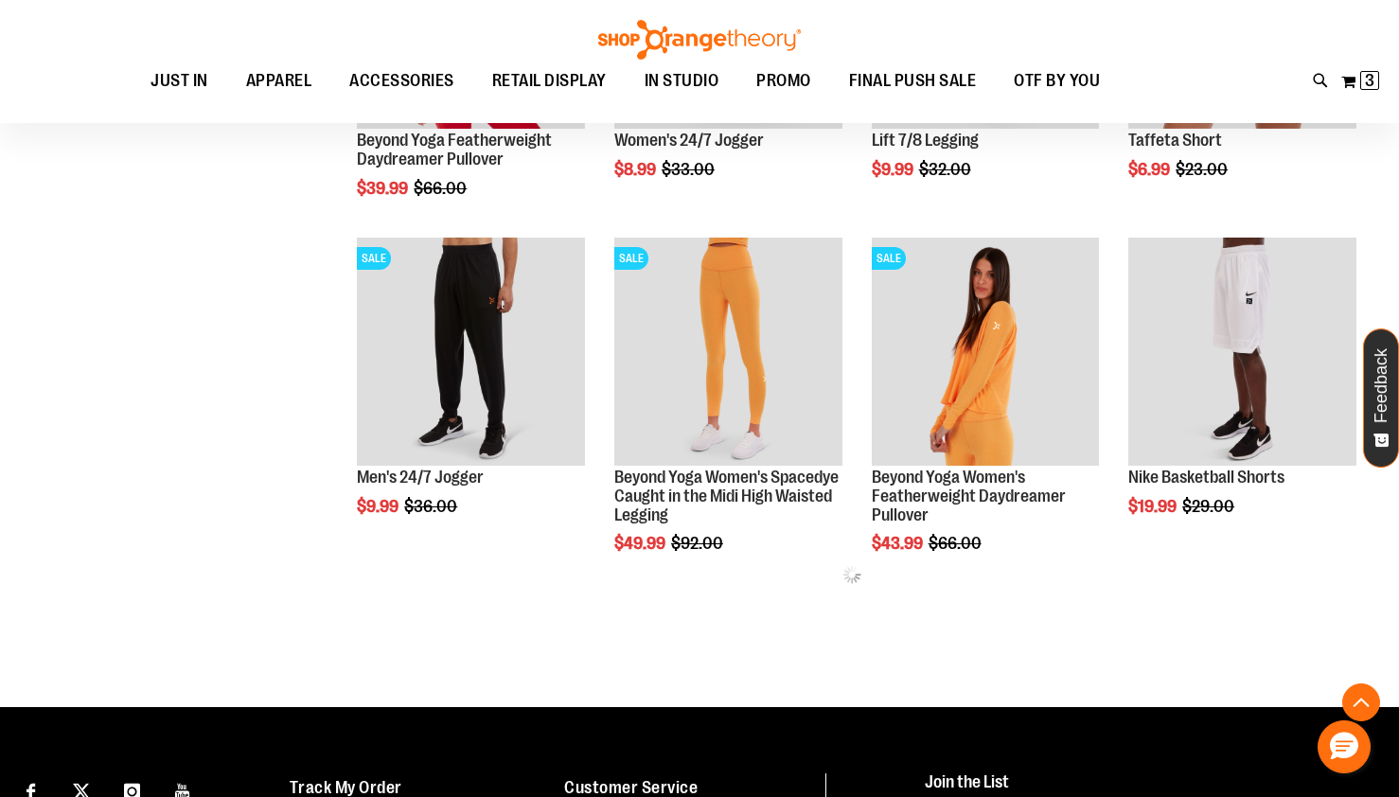
scroll to position [3640, 0]
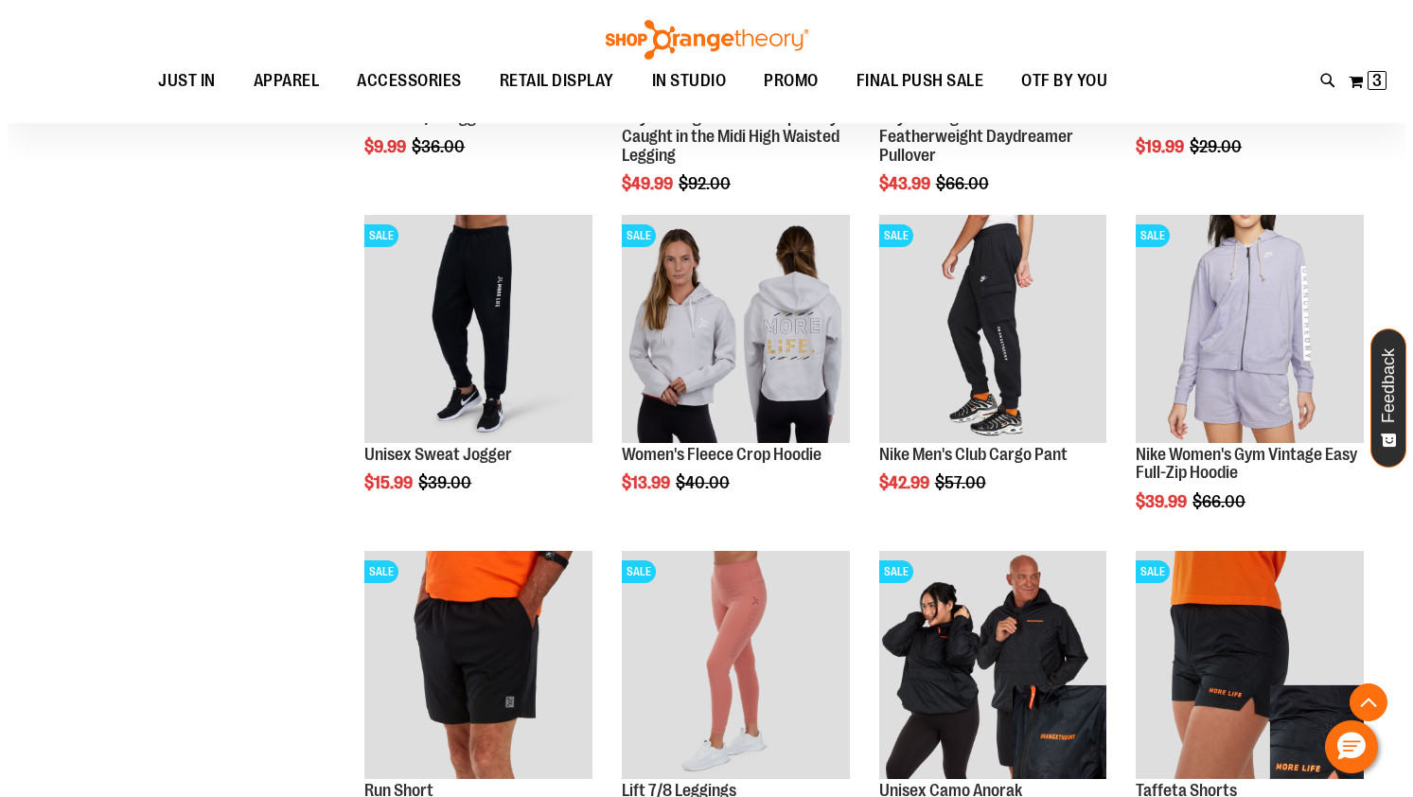
scroll to position [4002, 0]
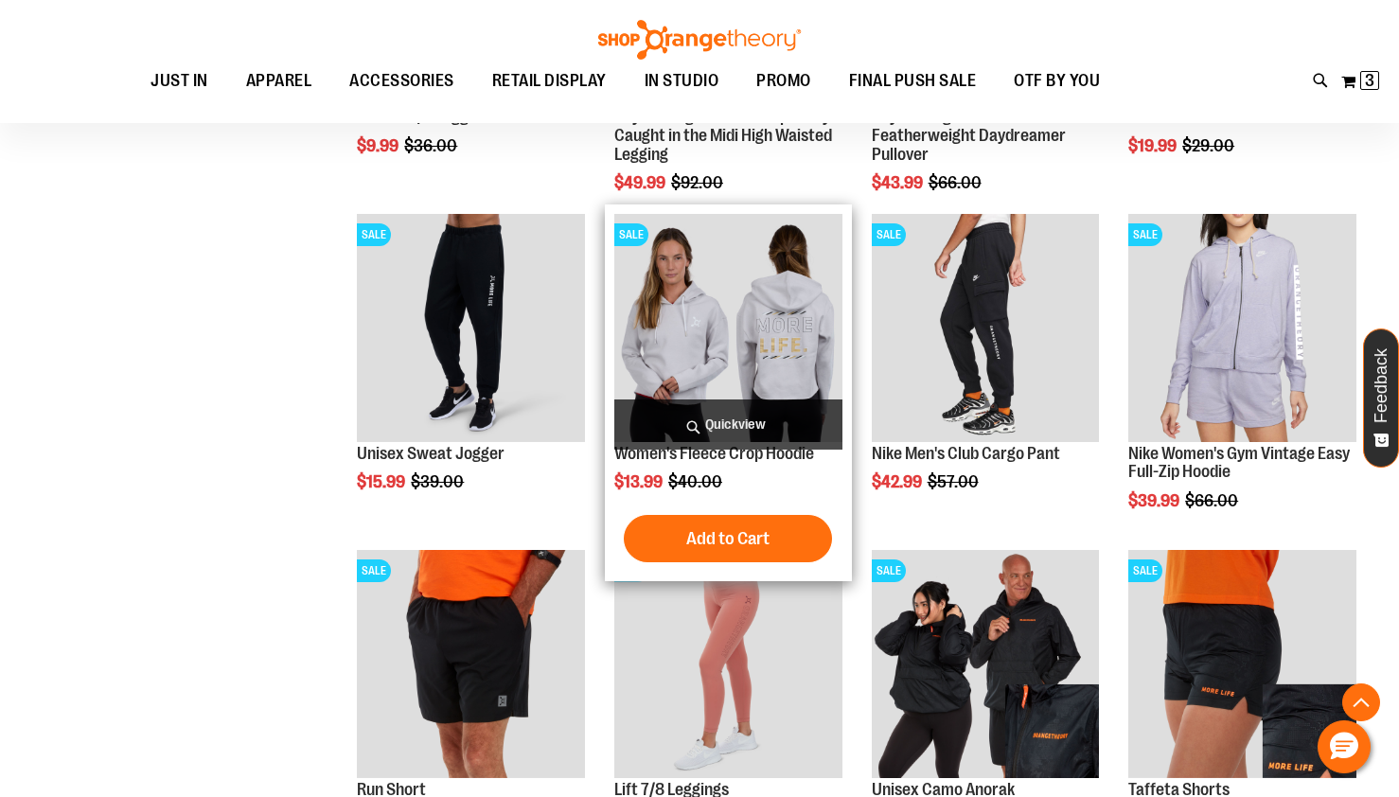
click at [735, 400] on span "Quickview" at bounding box center [728, 425] width 228 height 50
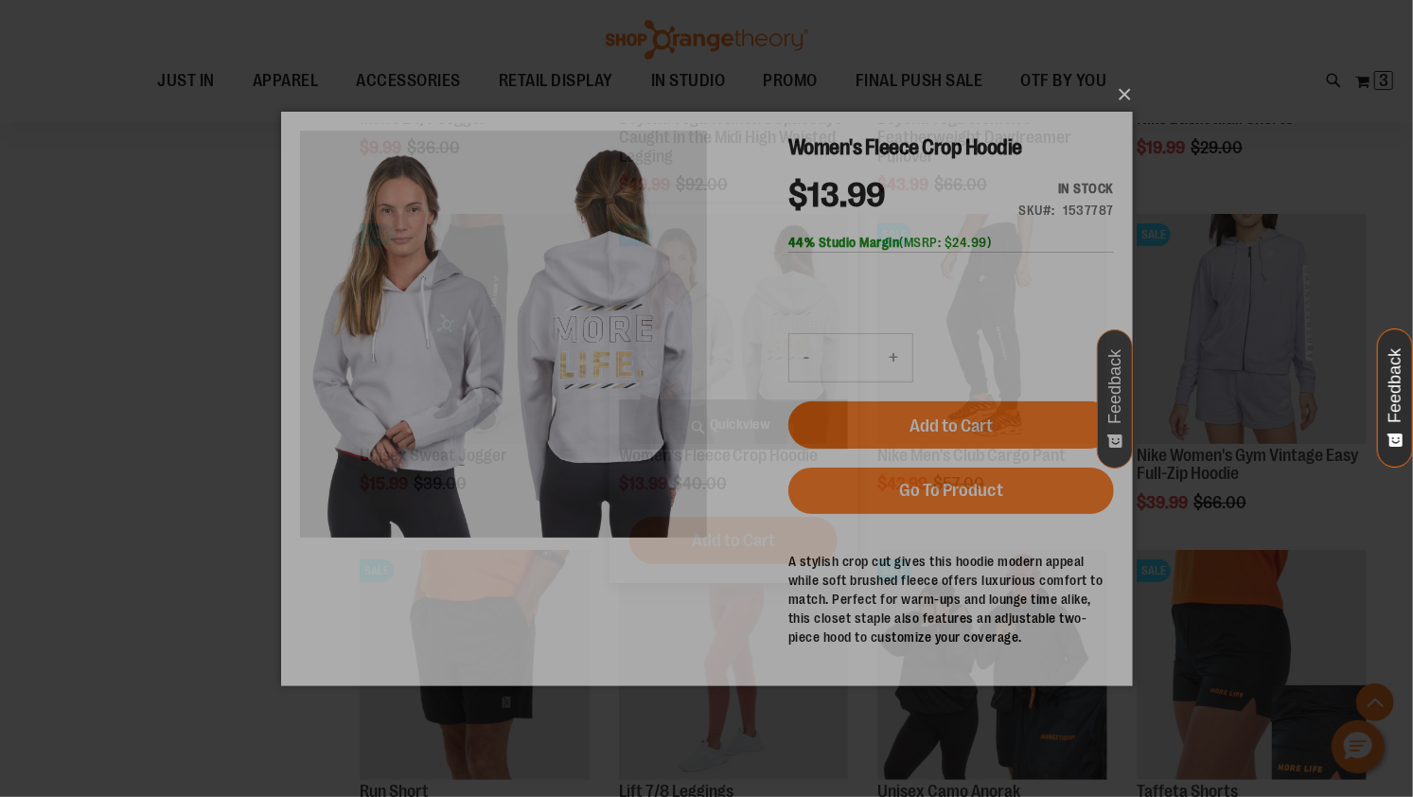
scroll to position [0, 0]
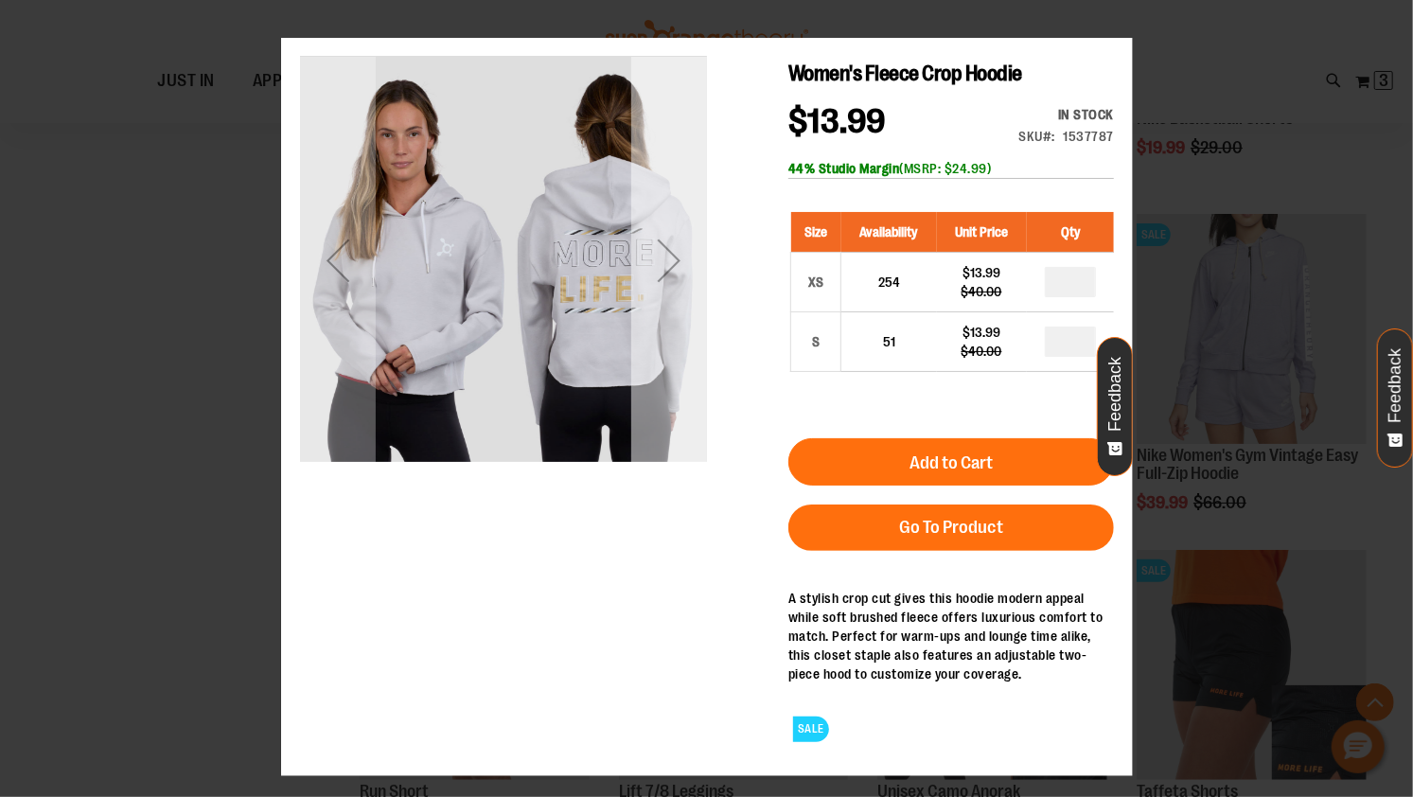
click at [678, 280] on div "Next" at bounding box center [669, 259] width 76 height 407
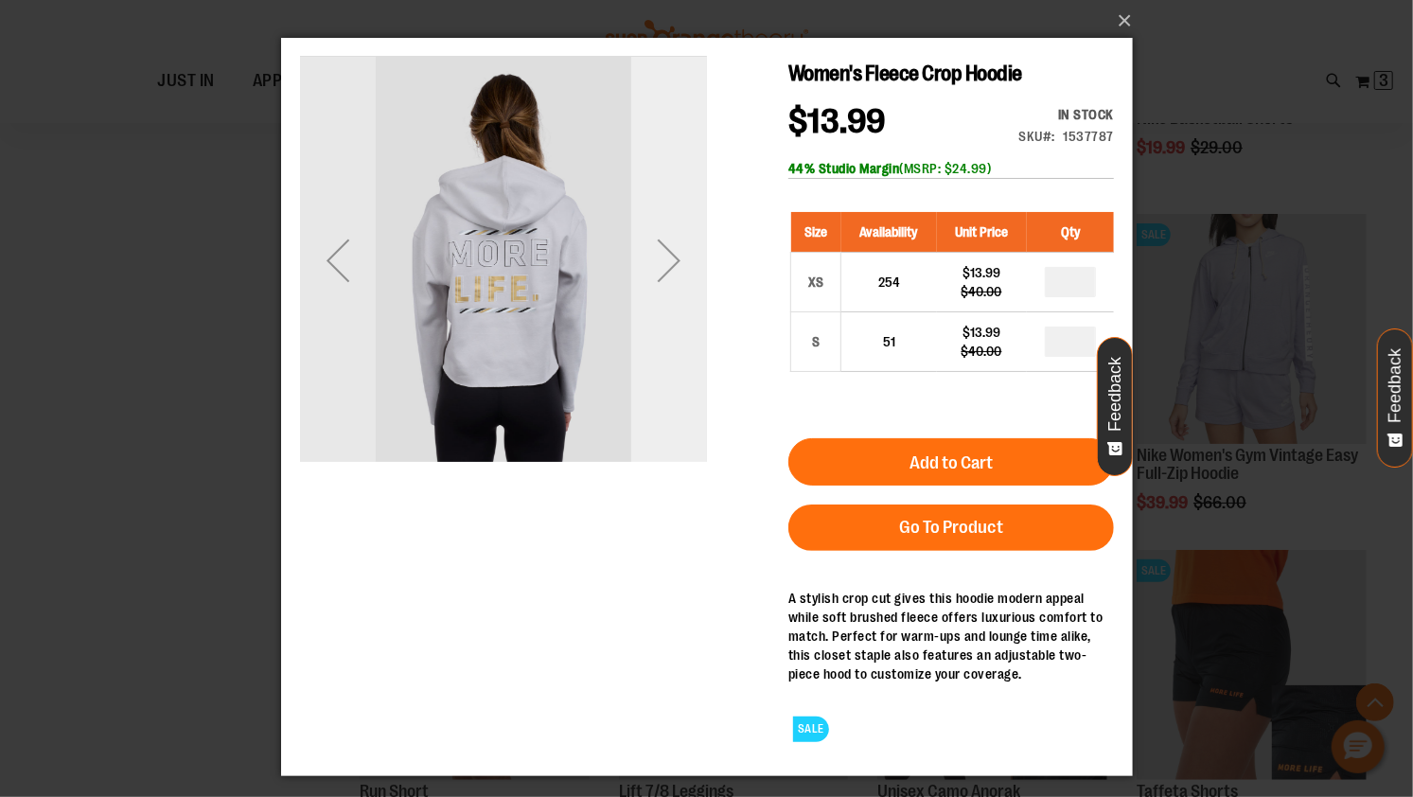
click at [678, 280] on div "Next" at bounding box center [669, 260] width 76 height 76
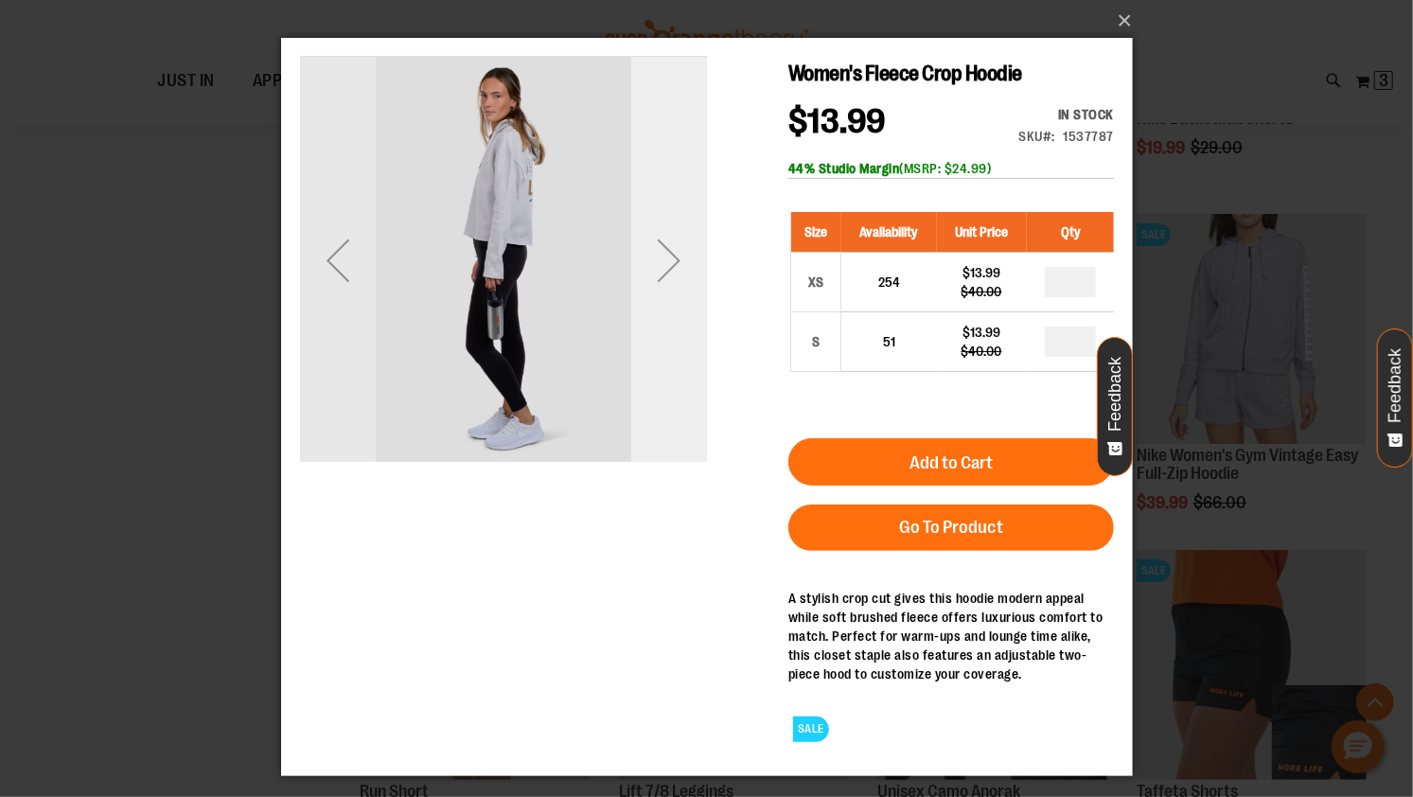
click at [678, 280] on div "Next" at bounding box center [669, 260] width 76 height 76
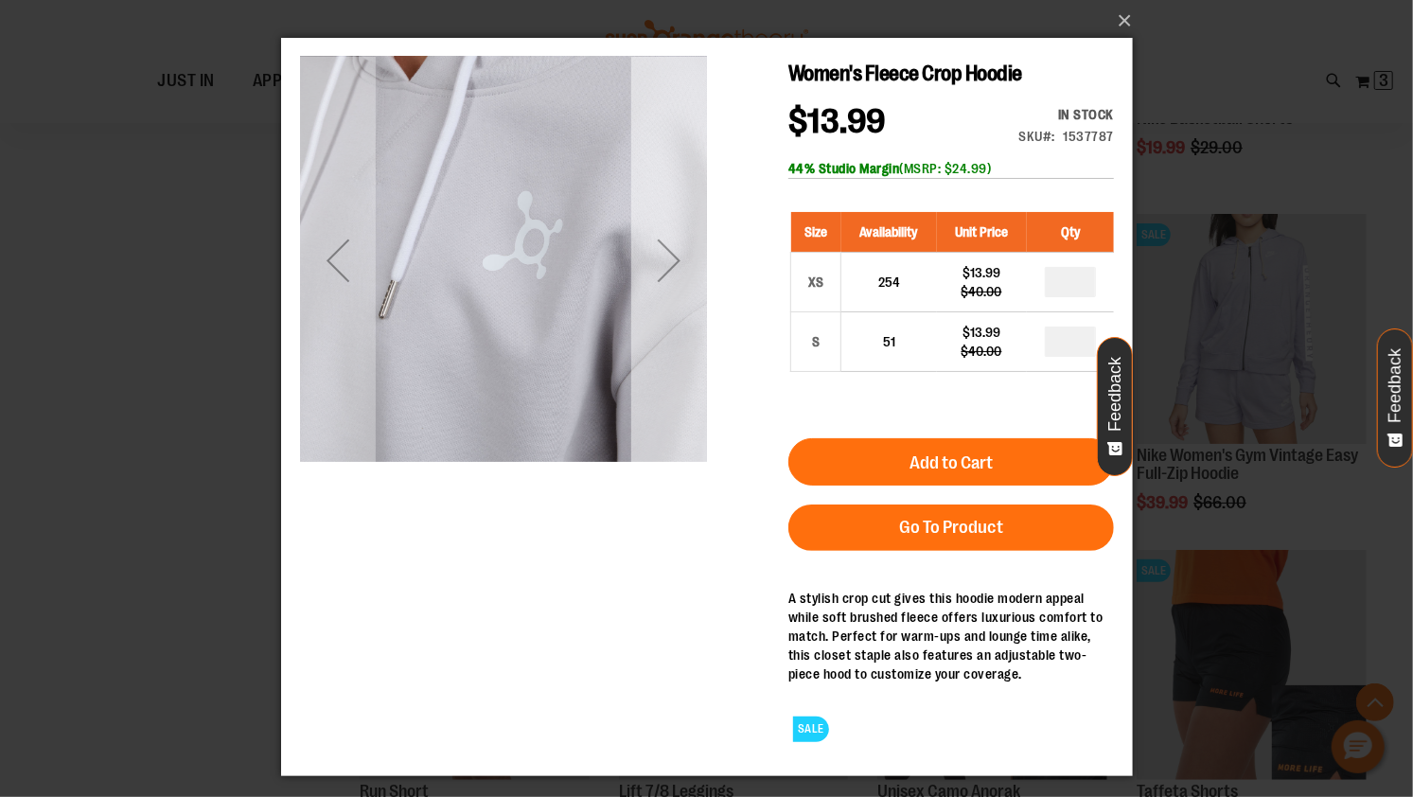
click at [678, 280] on div "Next" at bounding box center [669, 260] width 76 height 76
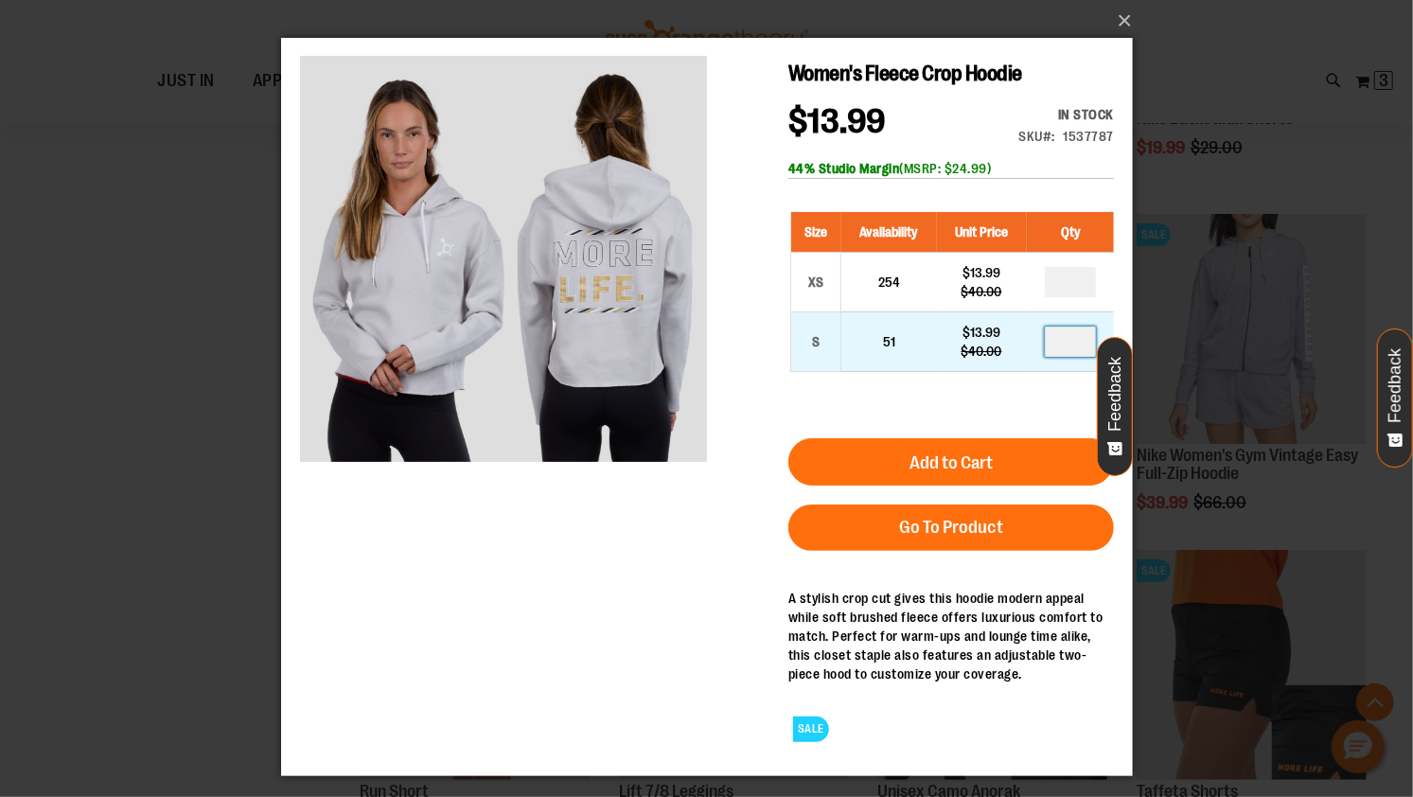
click at [1087, 348] on input "number" at bounding box center [1069, 341] width 51 height 30
type input "*"
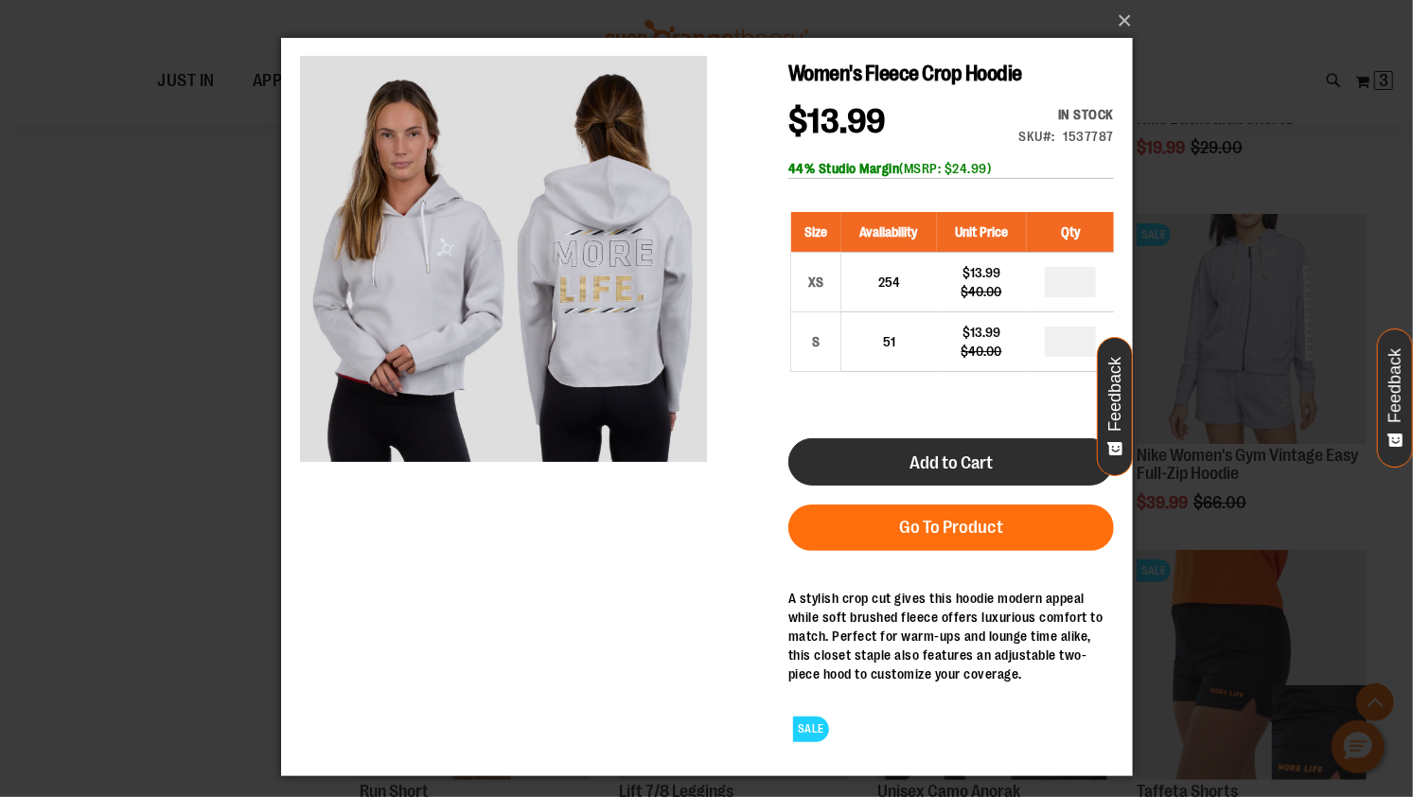
click at [968, 469] on span "Add to Cart" at bounding box center [950, 462] width 83 height 21
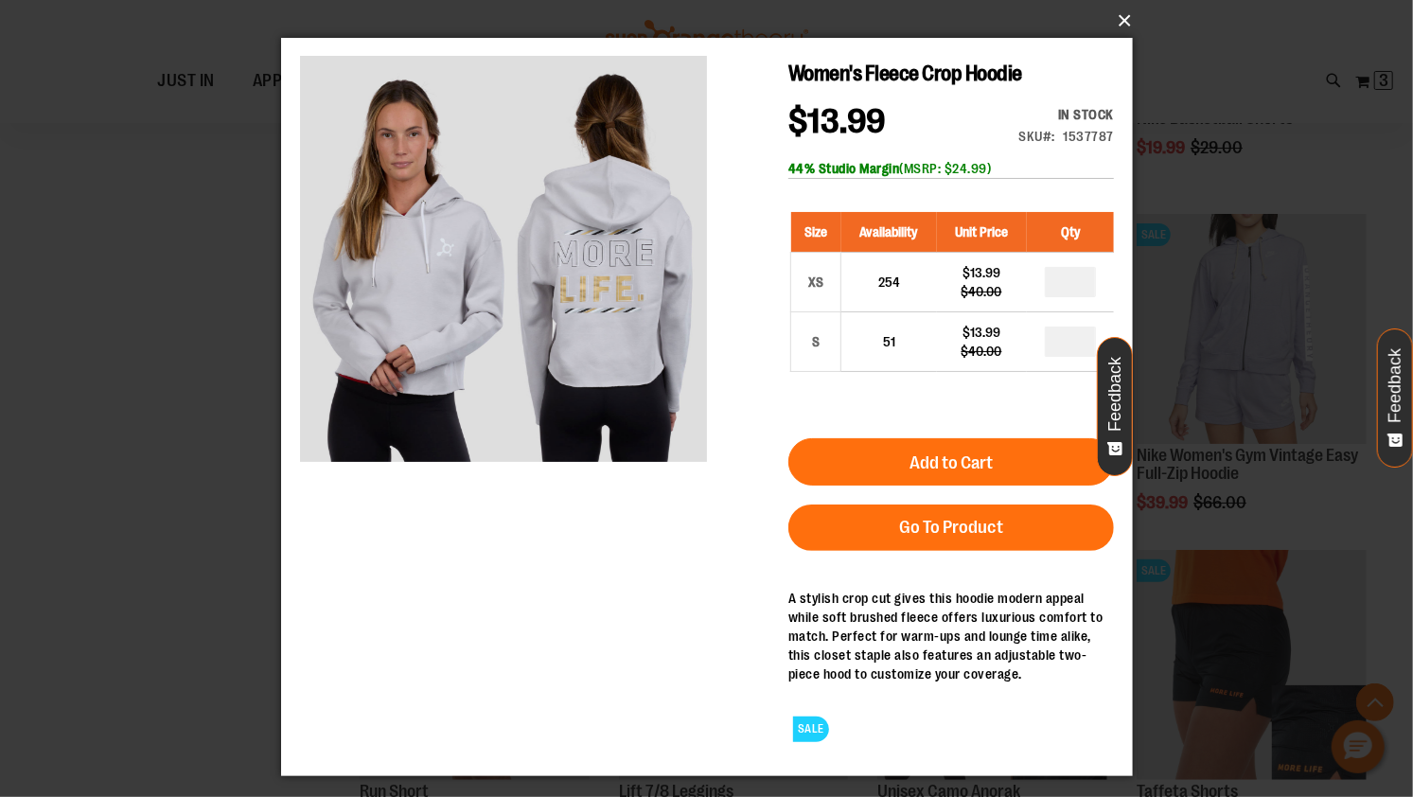
click at [1120, 19] on button "×" at bounding box center [713, 21] width 852 height 42
click at [1128, 24] on button "×" at bounding box center [713, 21] width 852 height 42
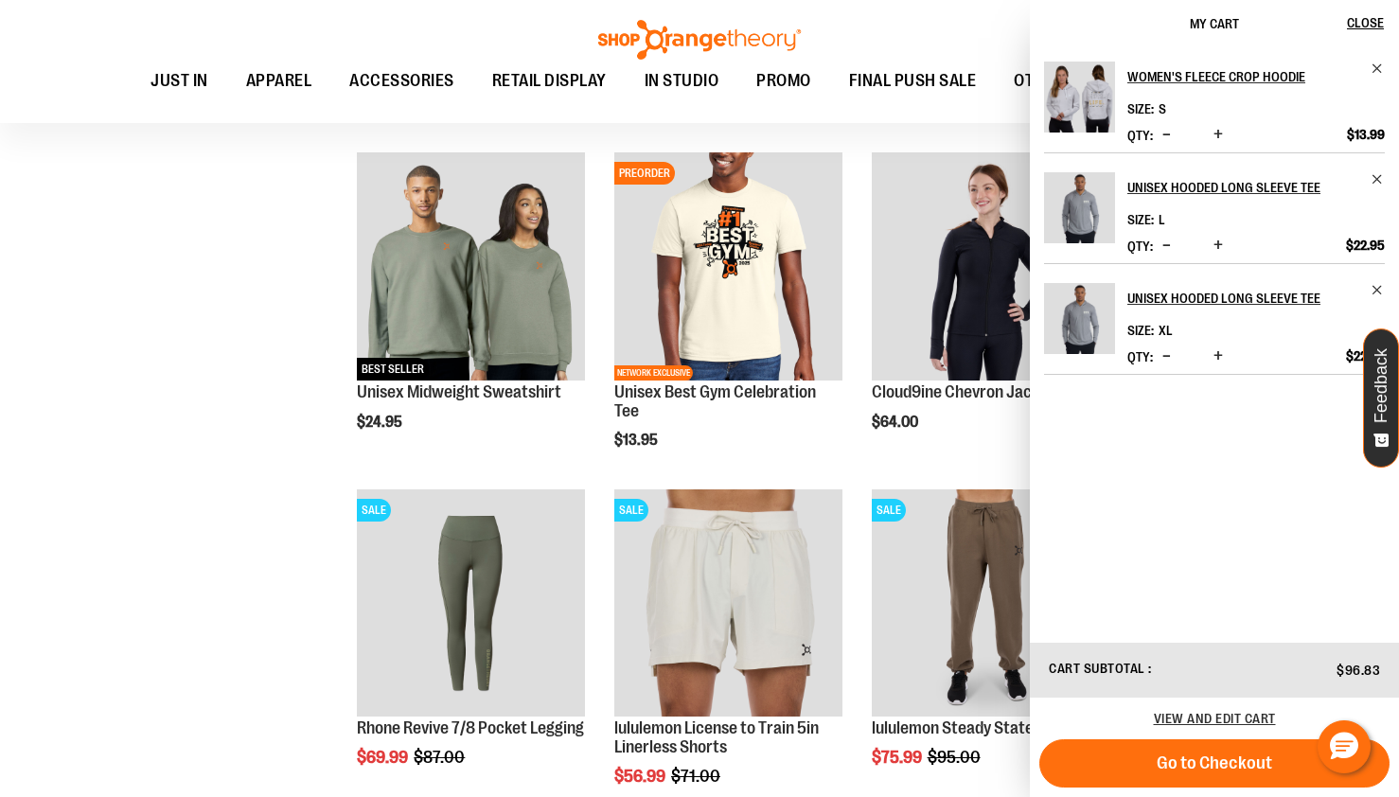
scroll to position [2374, 0]
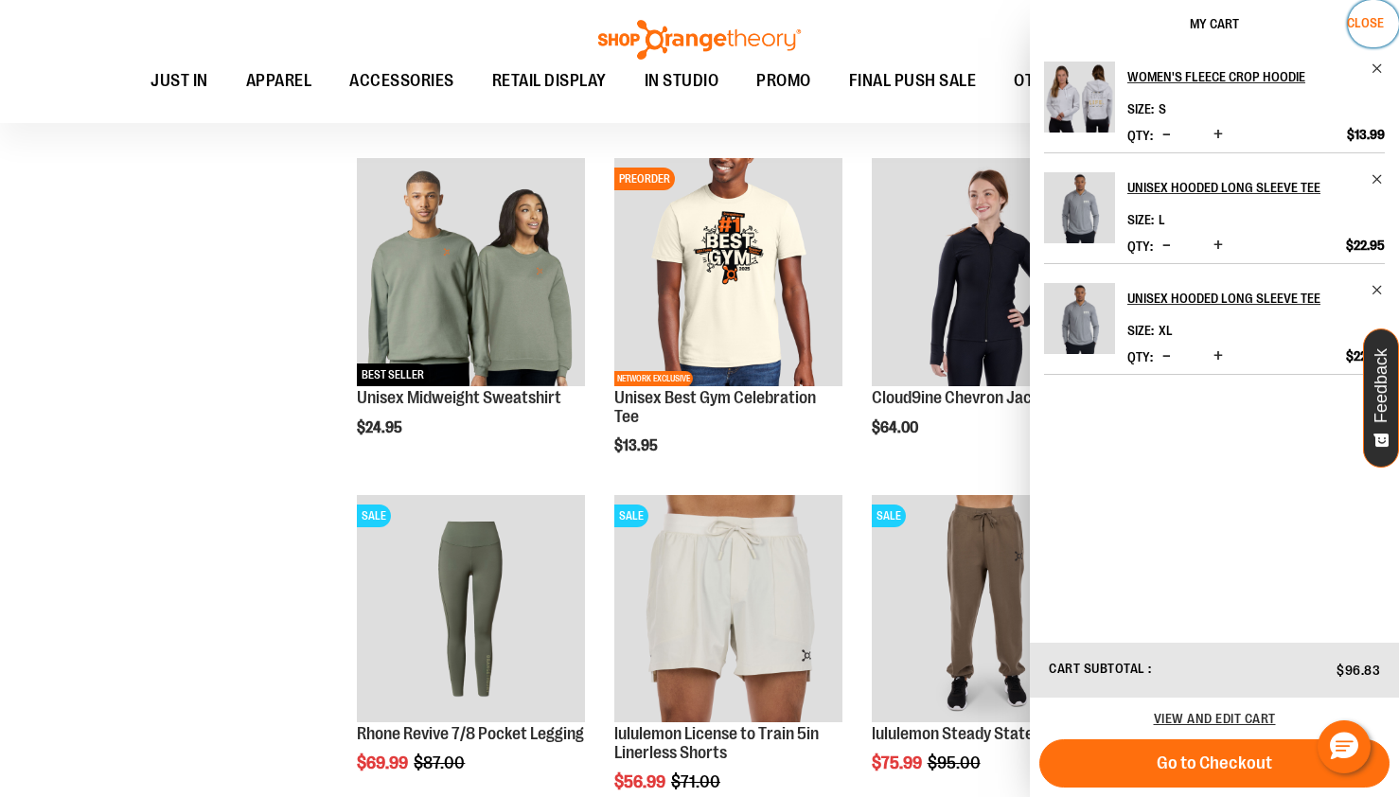
click at [1380, 29] on span "Close" at bounding box center [1365, 22] width 37 height 15
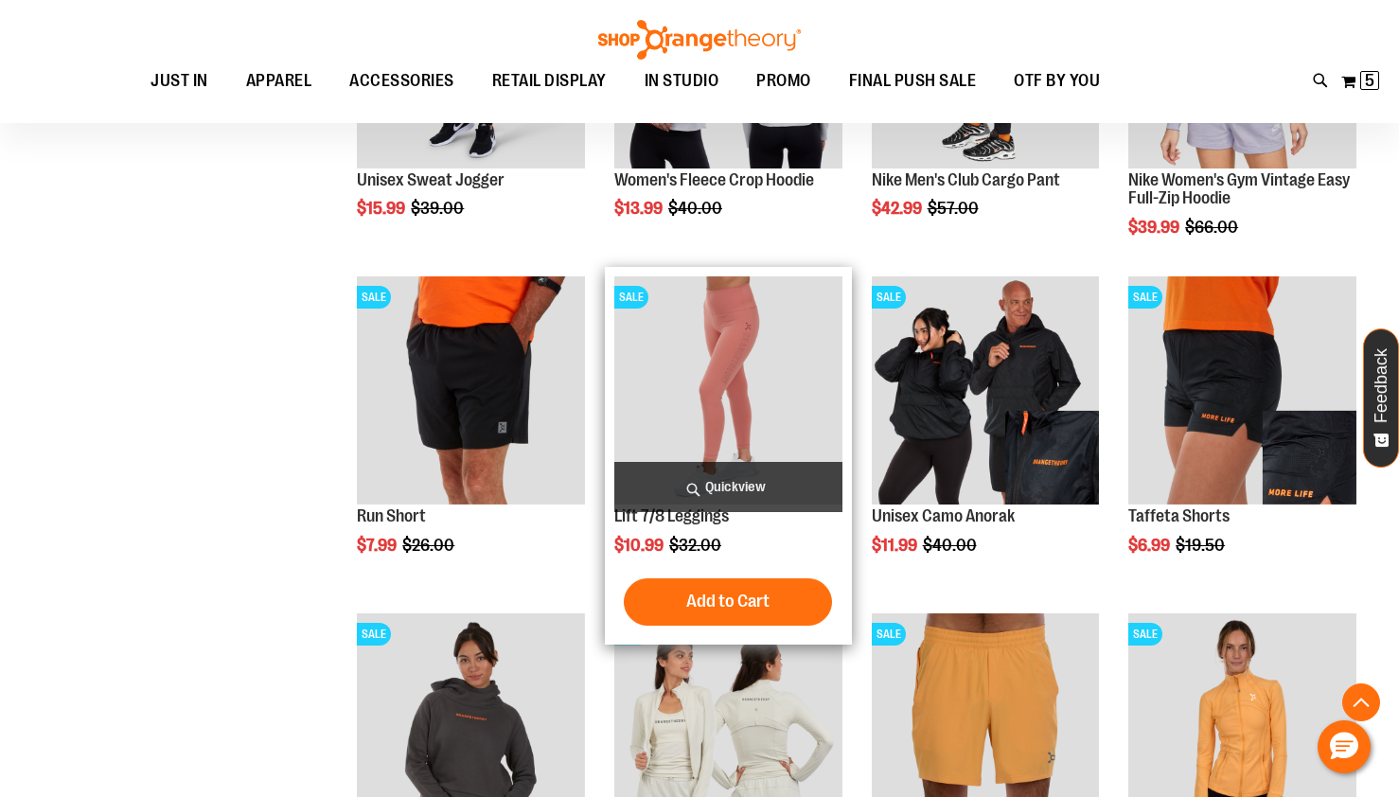
scroll to position [4739, 0]
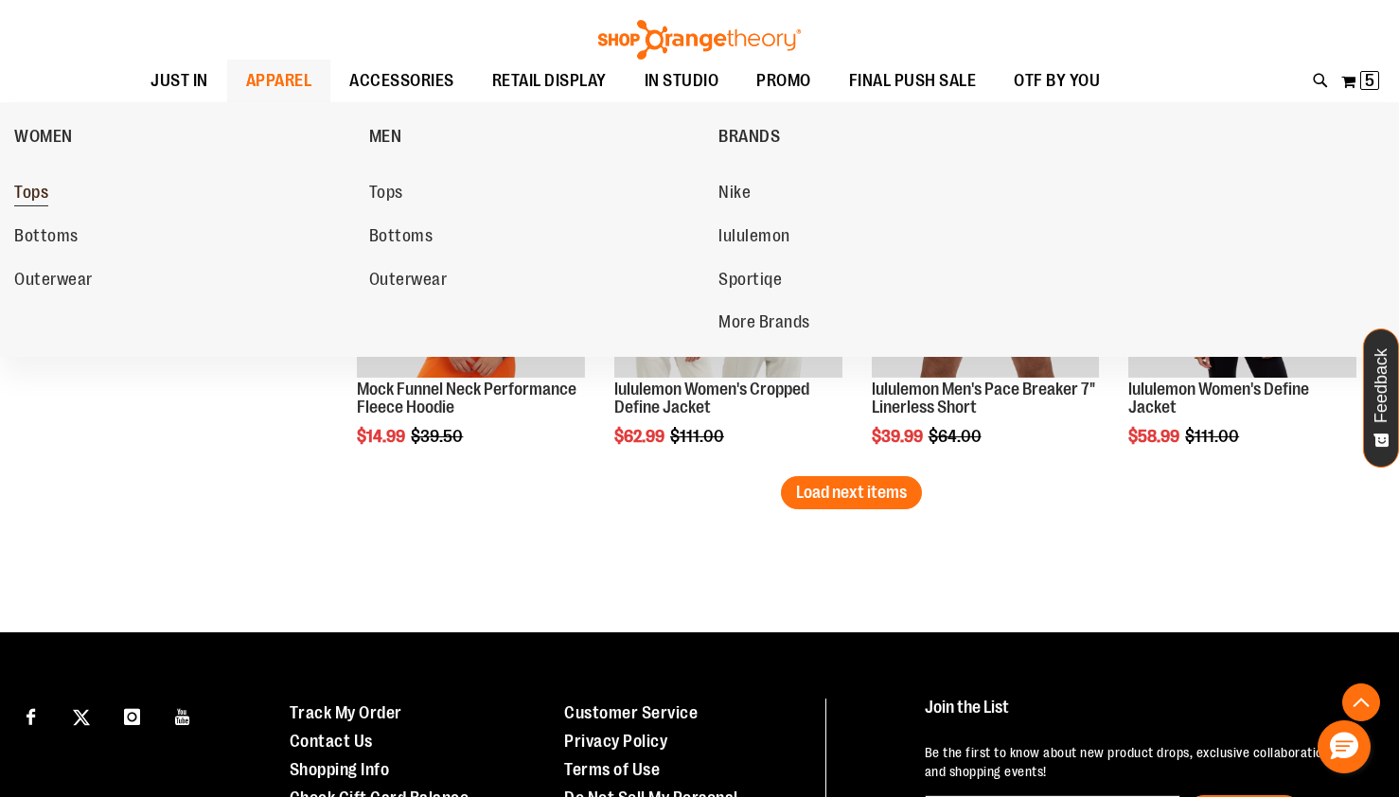
click at [33, 196] on span "Tops" at bounding box center [31, 195] width 34 height 24
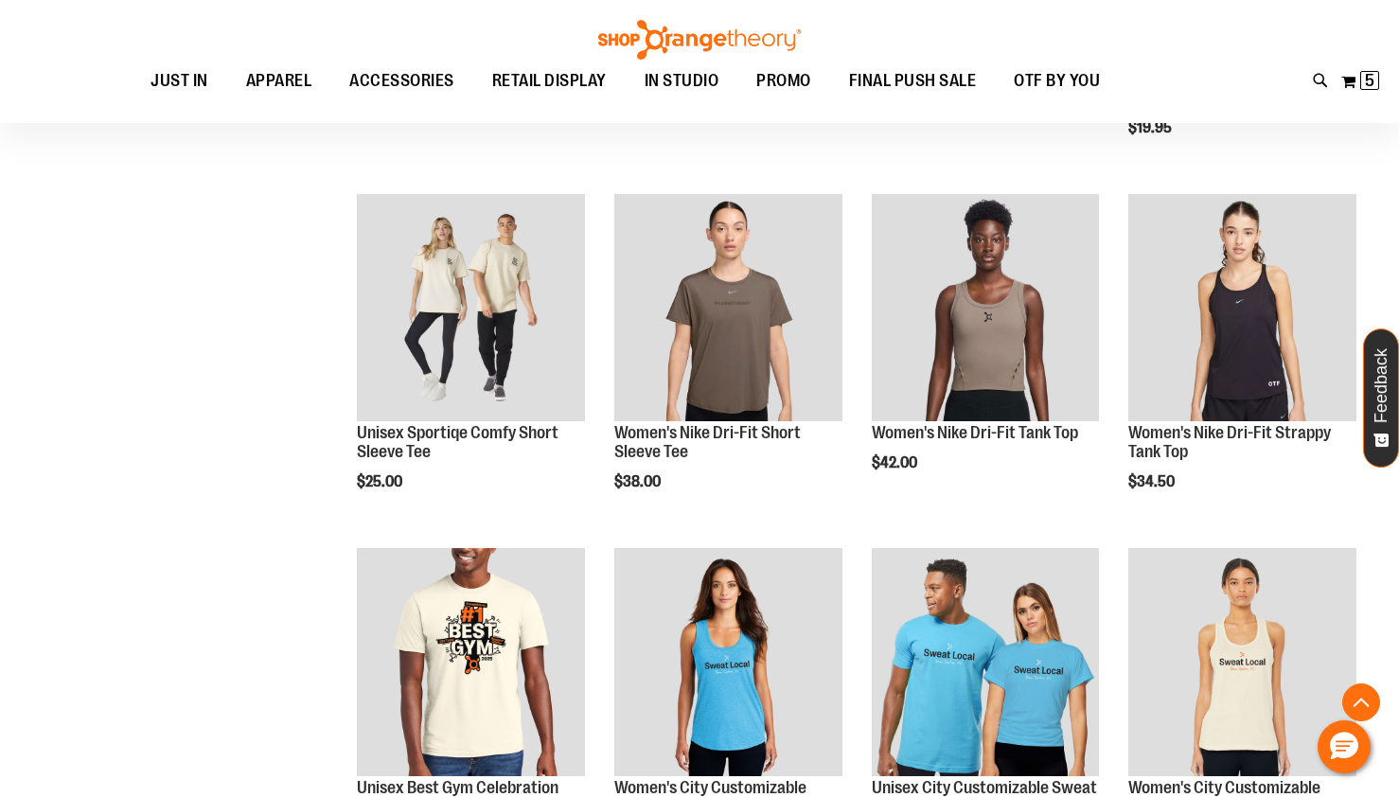
scroll to position [1320, 0]
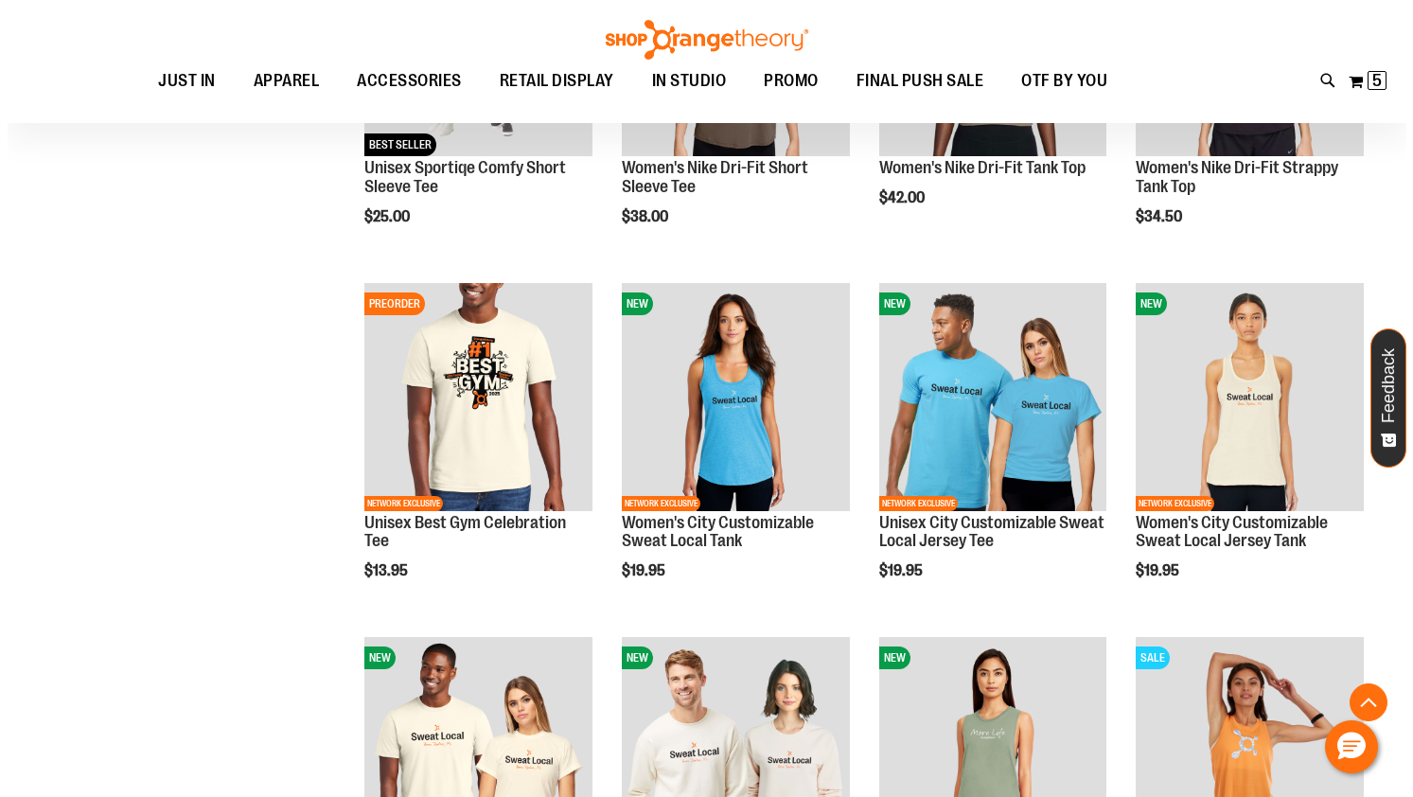
scroll to position [1572, 0]
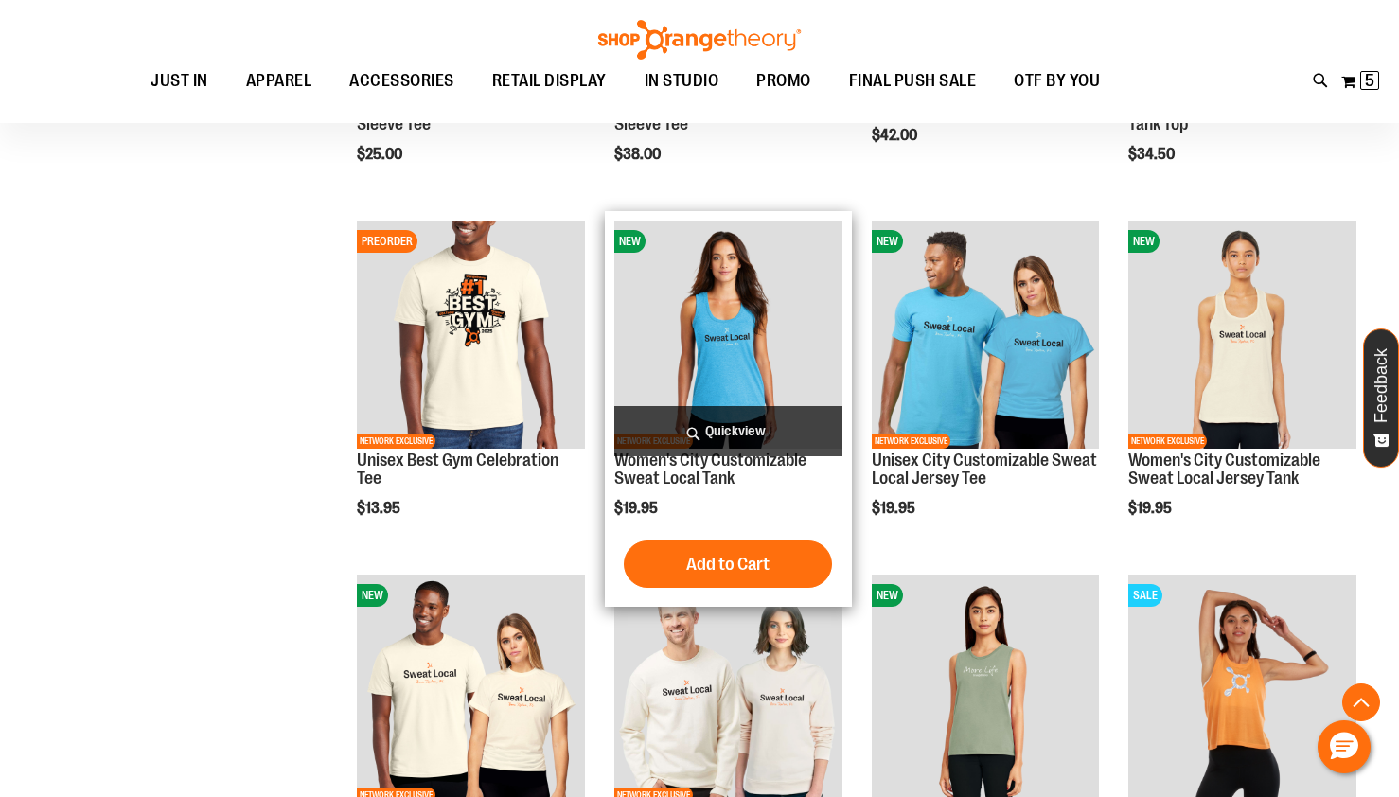
click at [712, 429] on span "Quickview" at bounding box center [728, 431] width 228 height 50
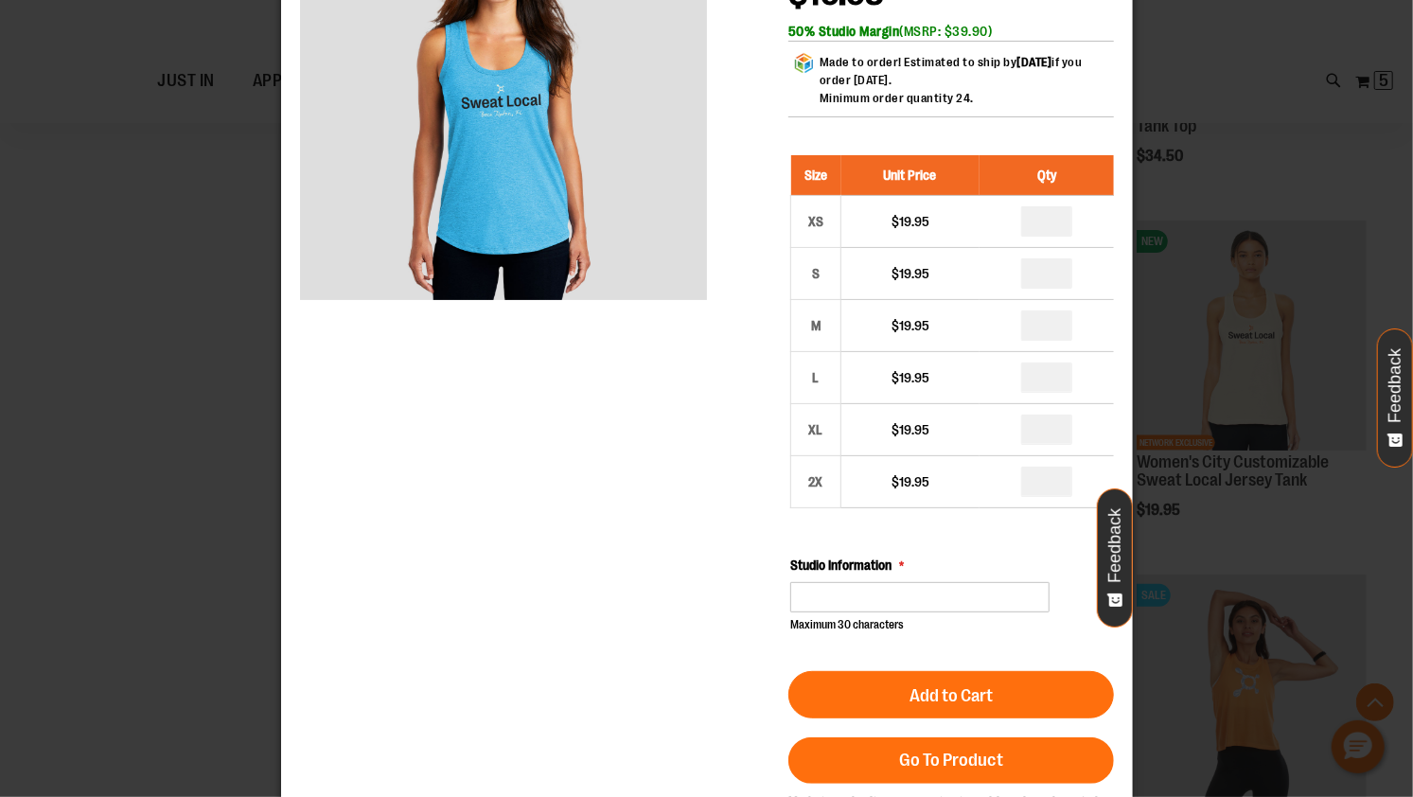
scroll to position [163, 0]
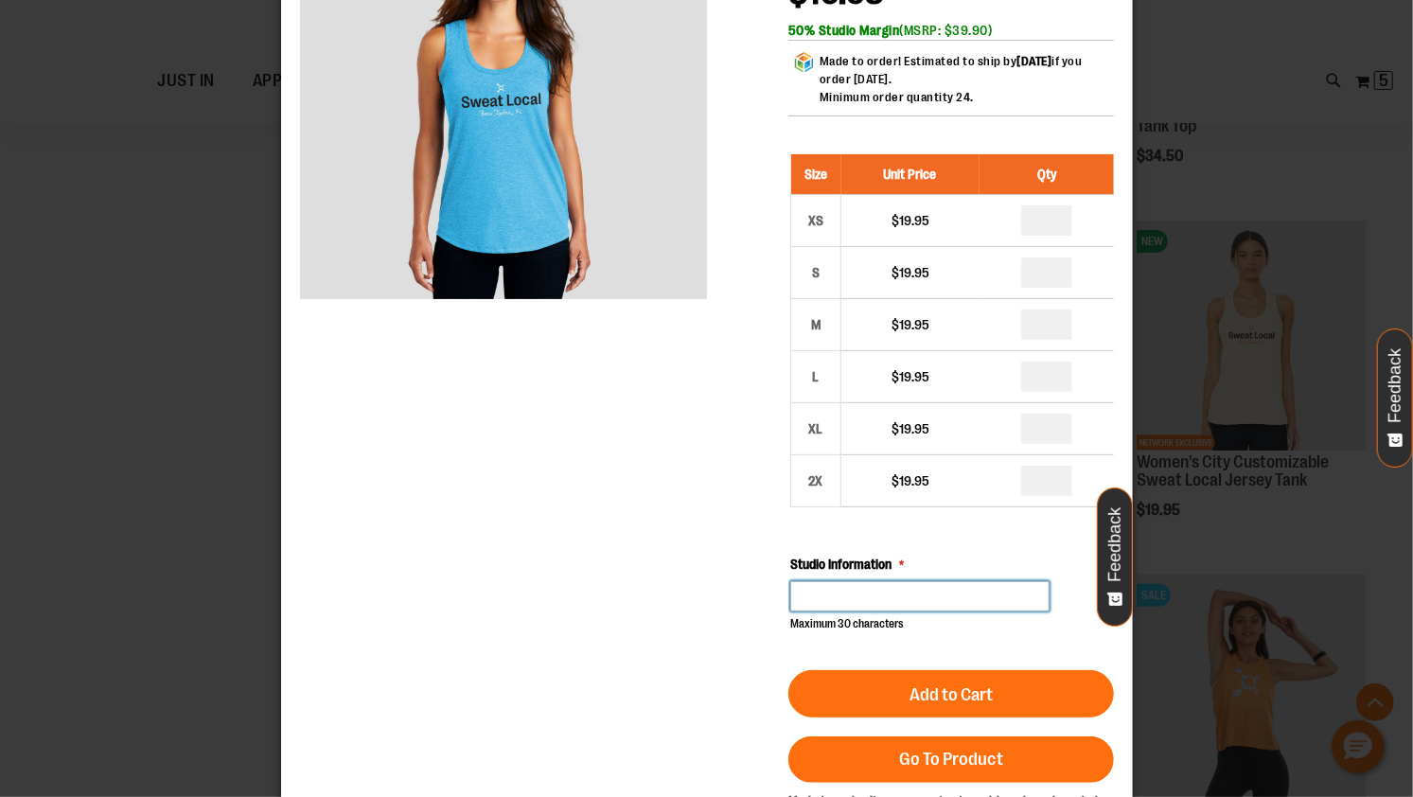
click at [875, 611] on input "Studio Information" at bounding box center [919, 597] width 259 height 30
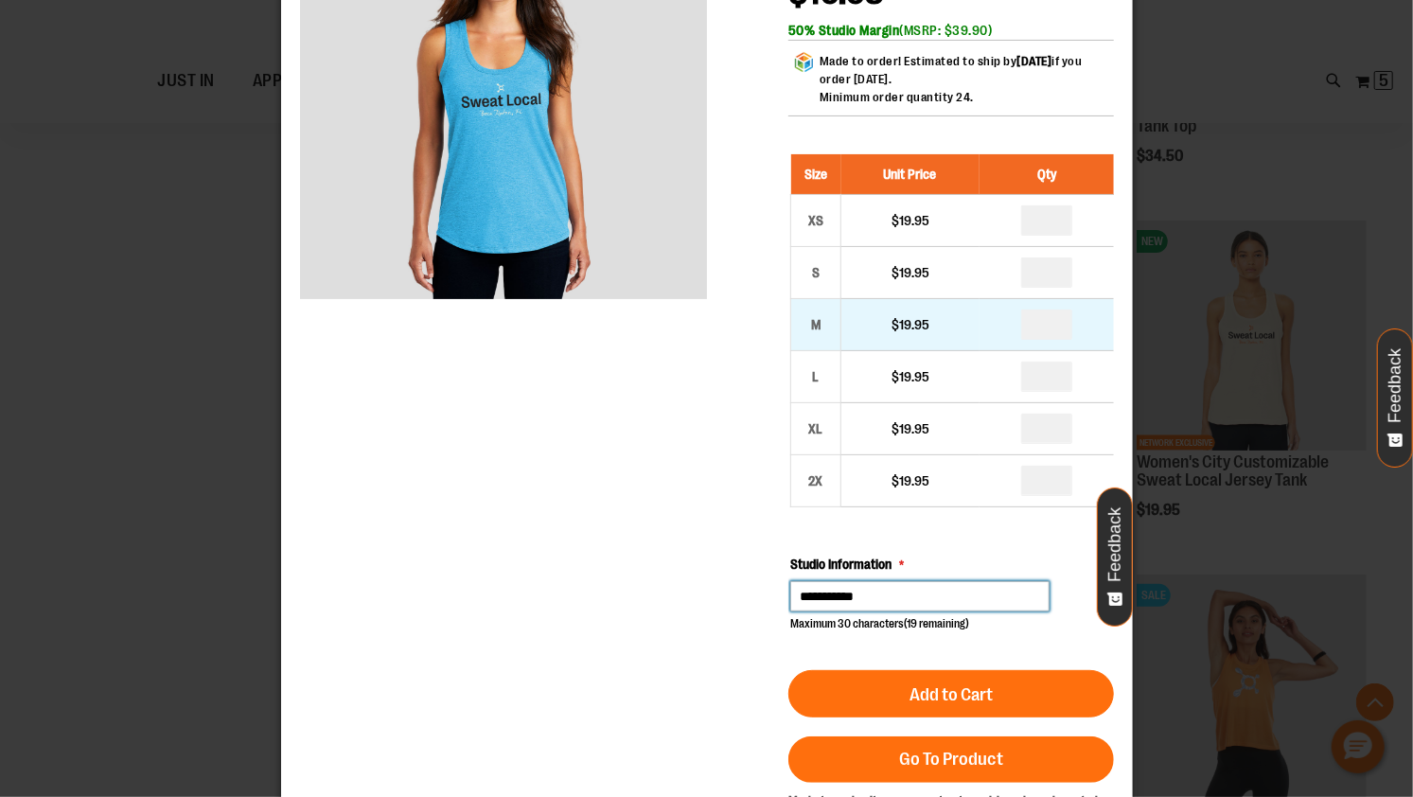
type input "**********"
click at [1060, 328] on input "*" at bounding box center [1046, 326] width 51 height 30
type input "*"
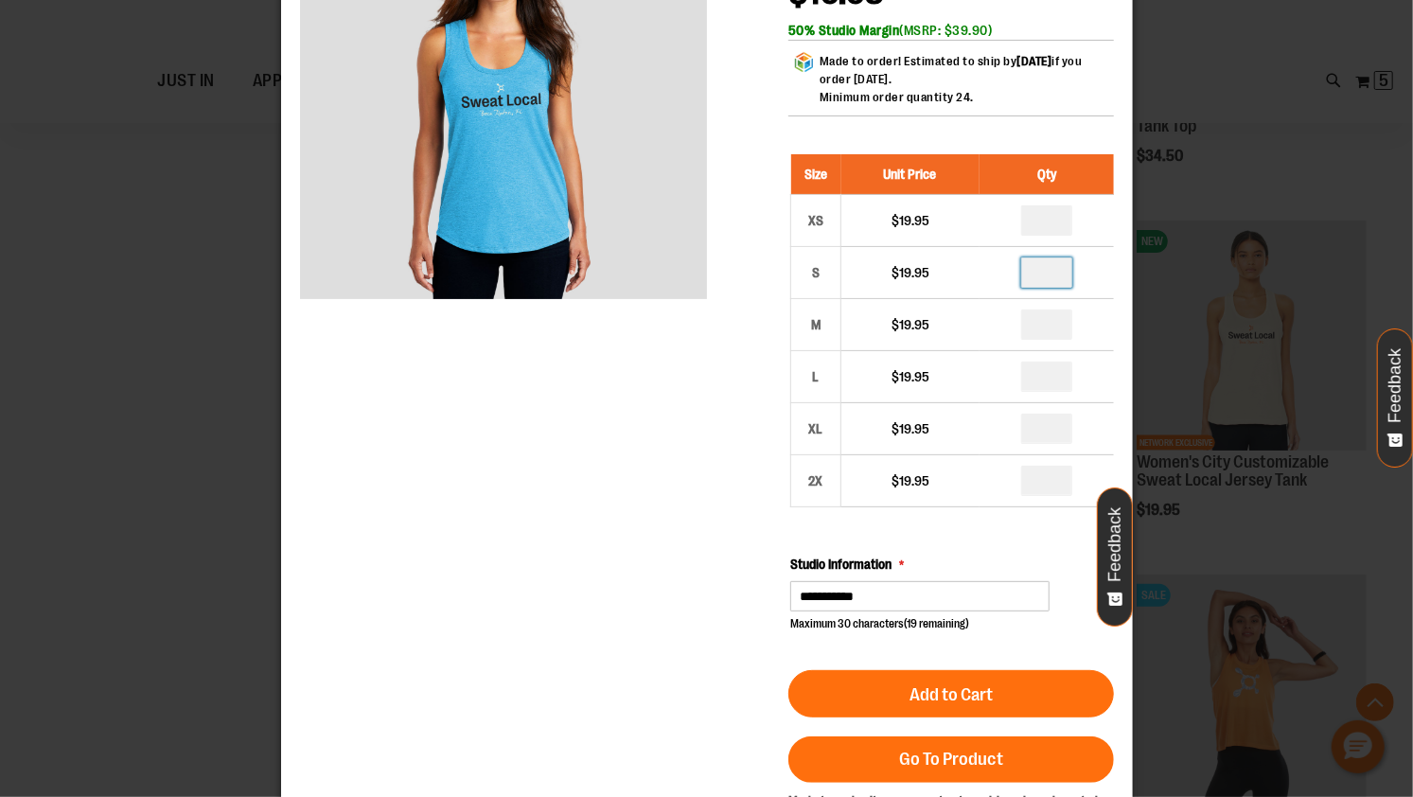
click at [1058, 282] on input "number" at bounding box center [1046, 273] width 51 height 30
type input "*"
click at [1058, 382] on input "number" at bounding box center [1046, 378] width 51 height 30
type input "*"
click at [647, 392] on div "Women's City Customizable Sweat Local Tank $19.95 Only %1 left SKU 1558153 50% …" at bounding box center [706, 559] width 814 height 1329
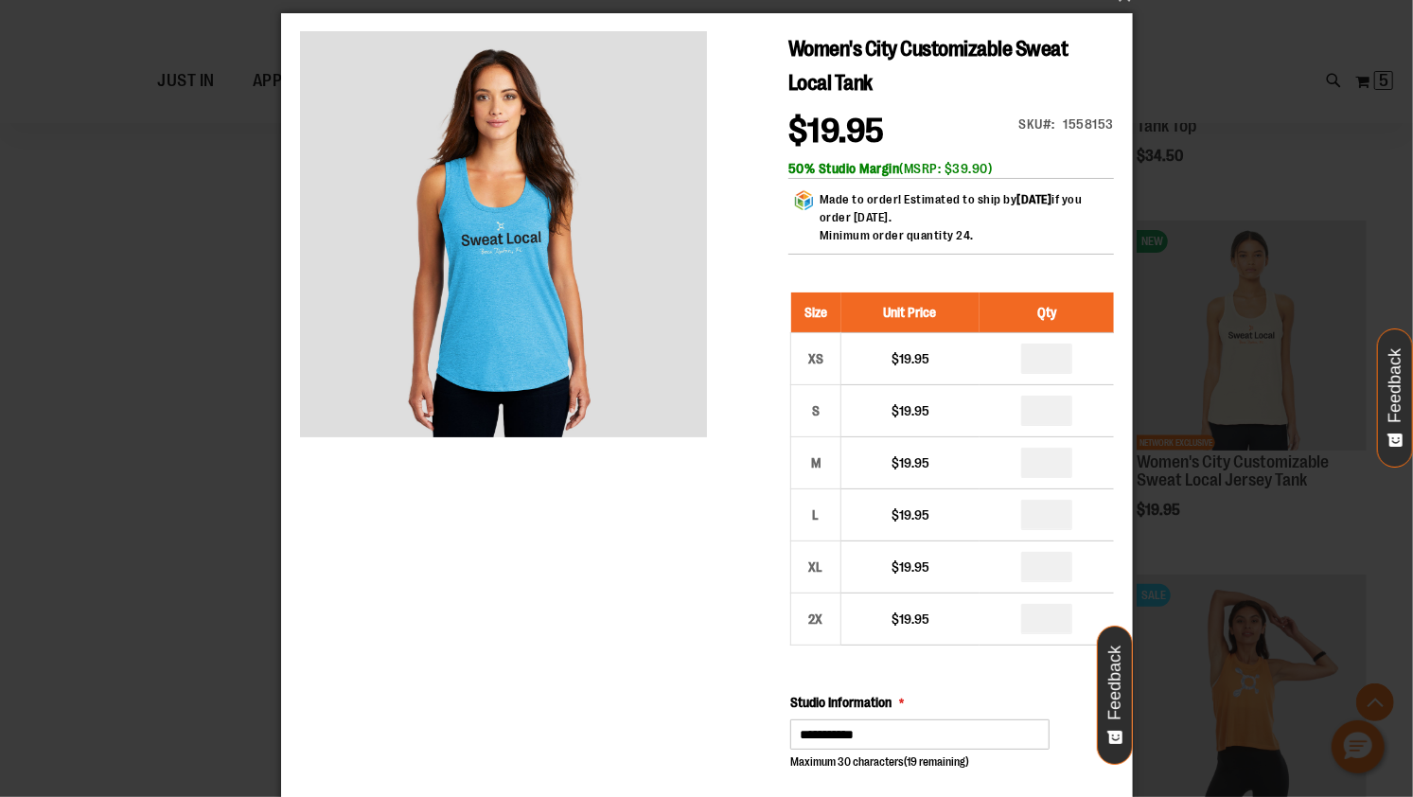
scroll to position [22, 0]
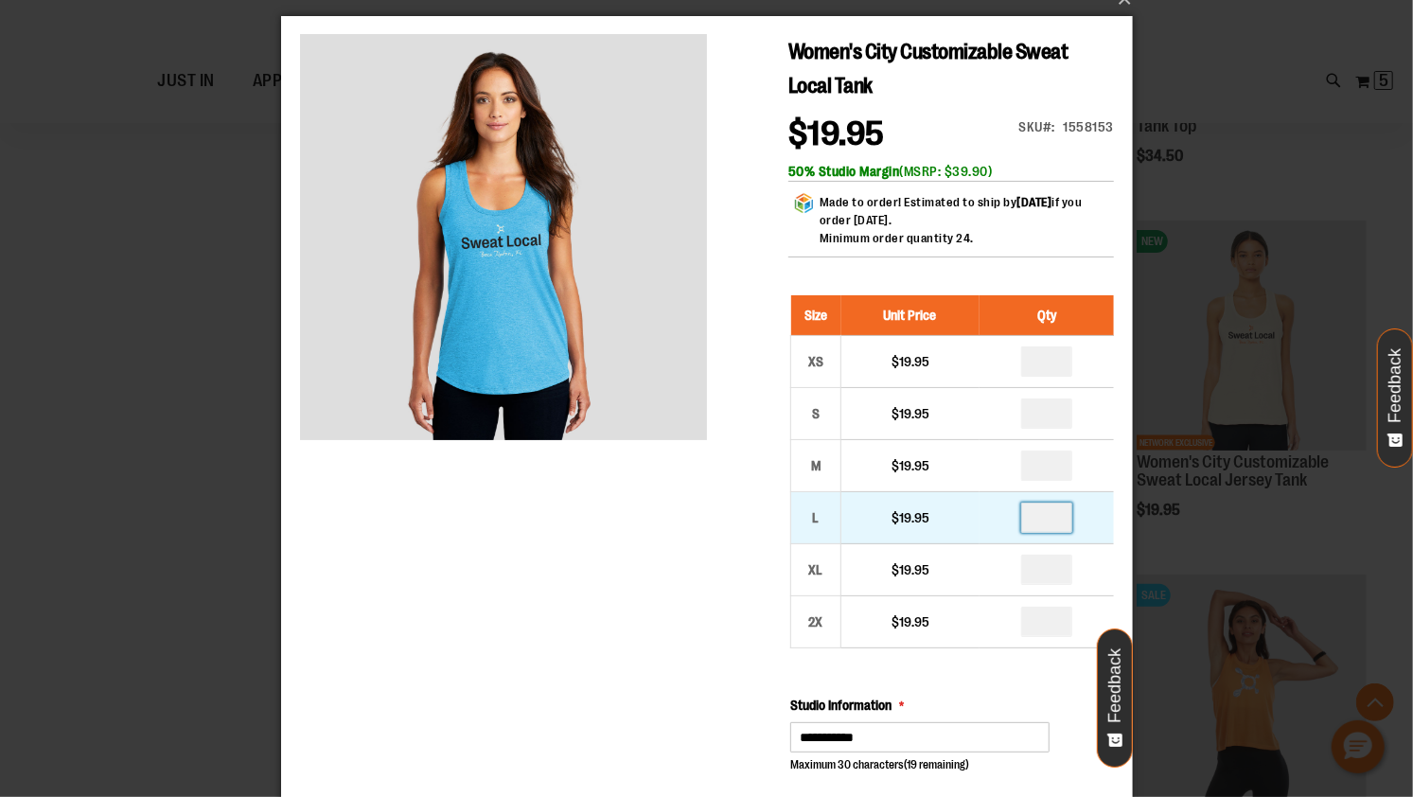
click at [1056, 507] on input "*" at bounding box center [1046, 518] width 51 height 30
type input "*"
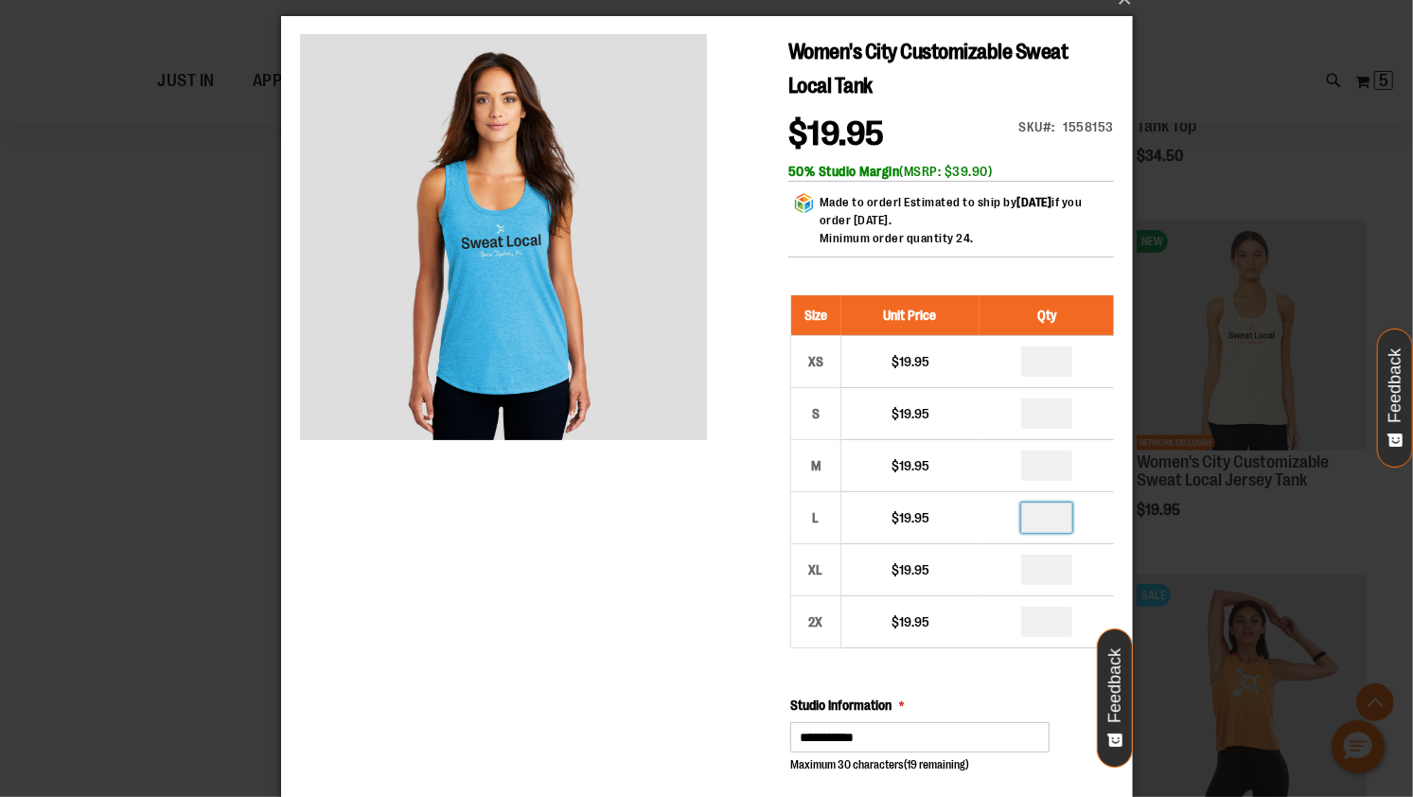
click at [543, 601] on div "Women's City Customizable Sweat Local Tank $19.95 Only %1 left SKU 1558153 50% …" at bounding box center [706, 699] width 814 height 1329
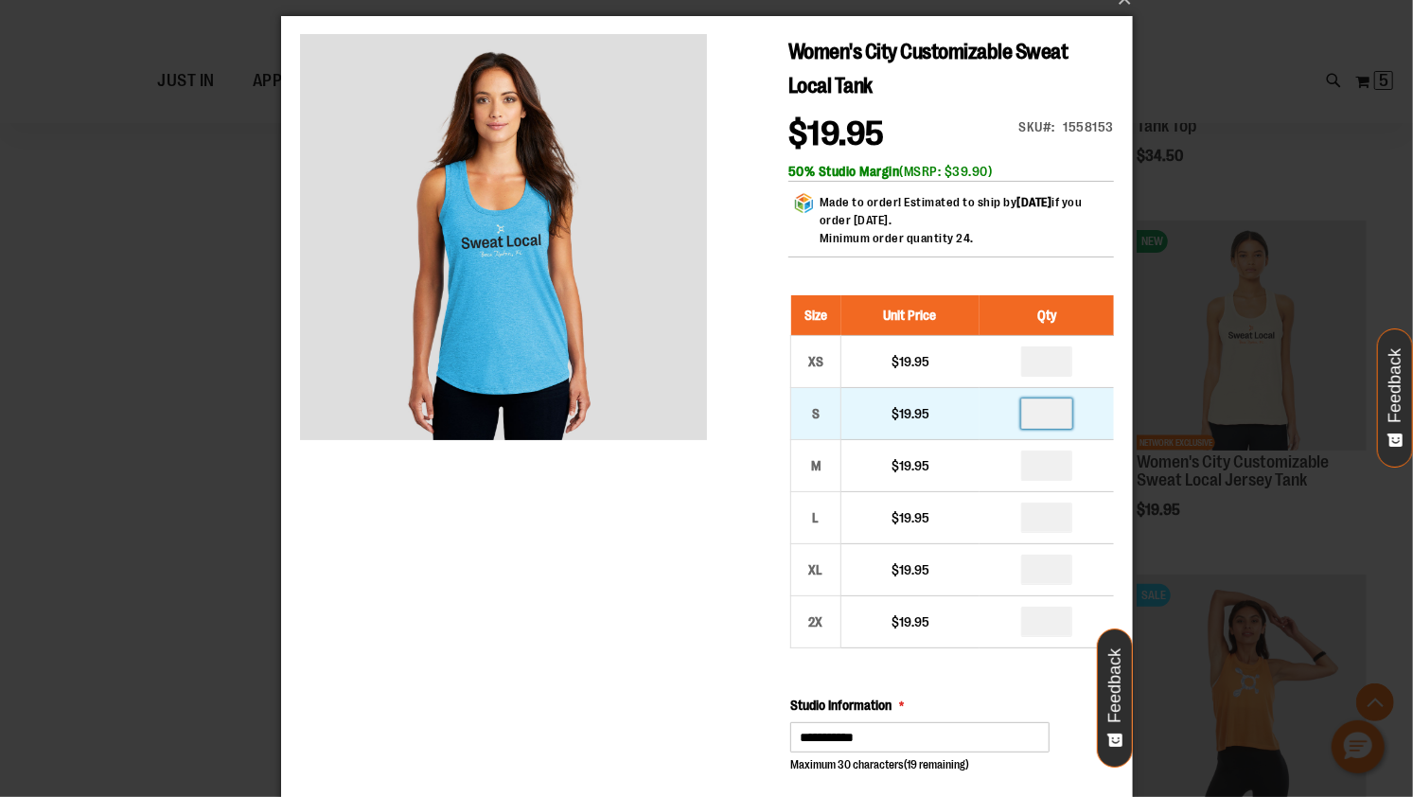
click at [1051, 422] on input "*" at bounding box center [1046, 414] width 51 height 30
type input "*"
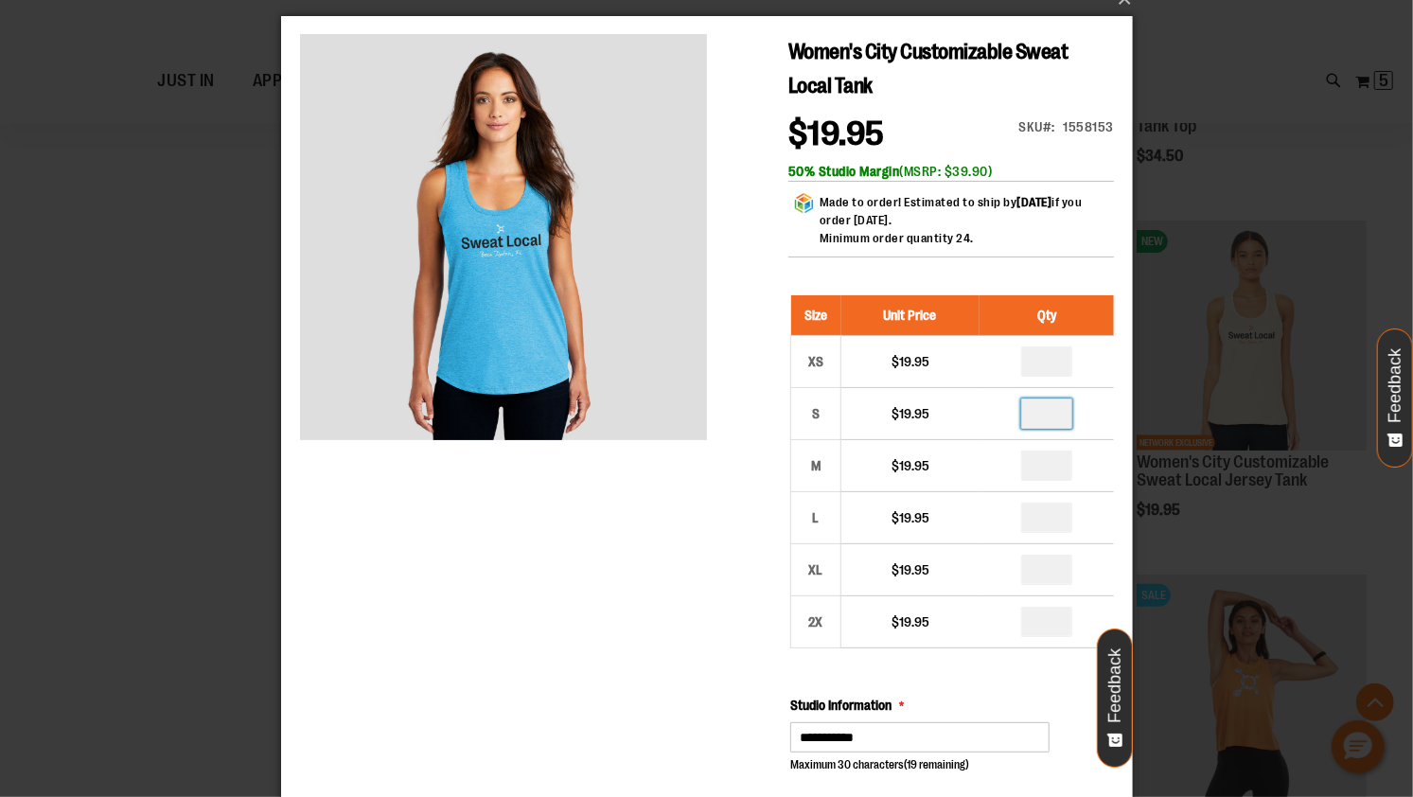
click at [540, 644] on div "Women's City Customizable Sweat Local Tank $19.95 Only %1 left SKU 1558153 50% …" at bounding box center [706, 699] width 814 height 1329
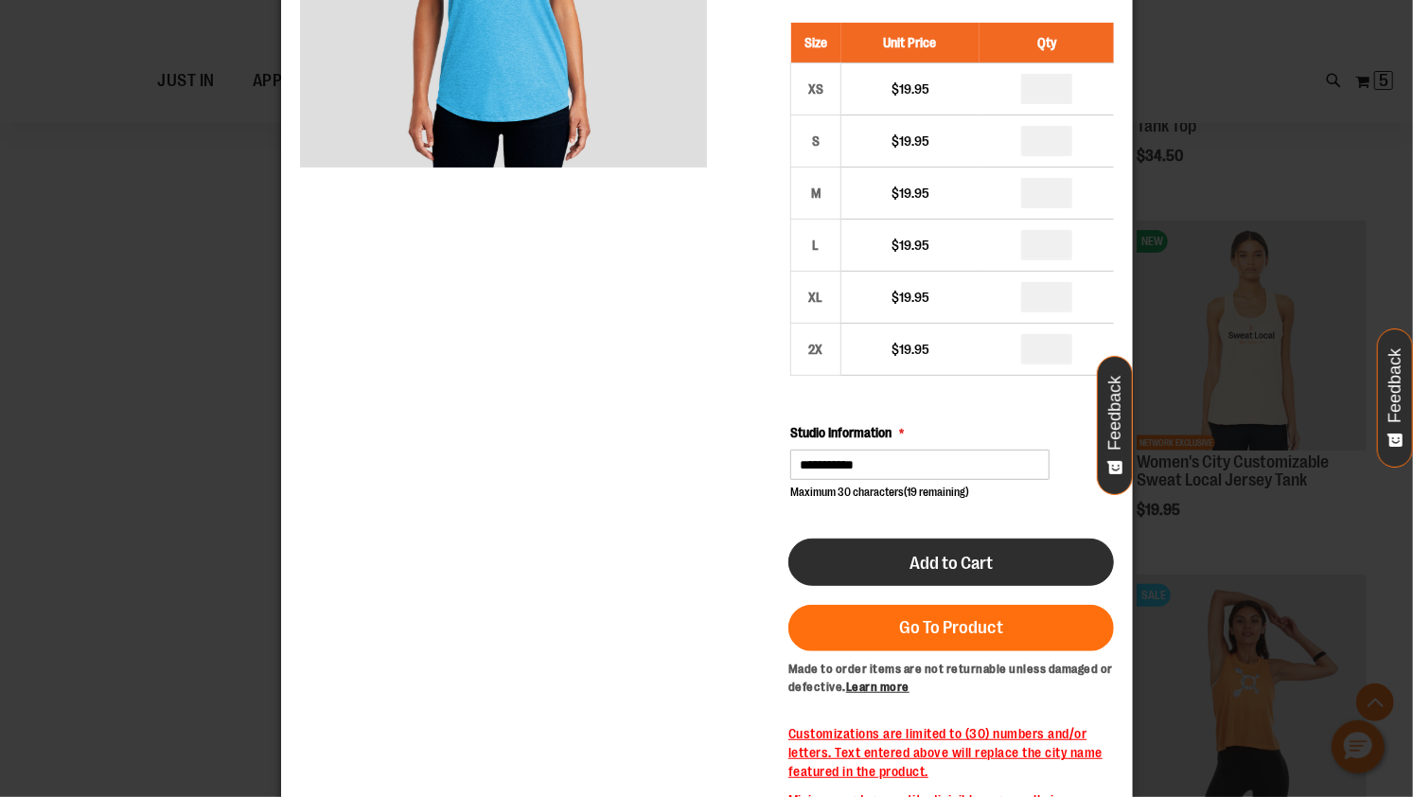
scroll to position [270, 0]
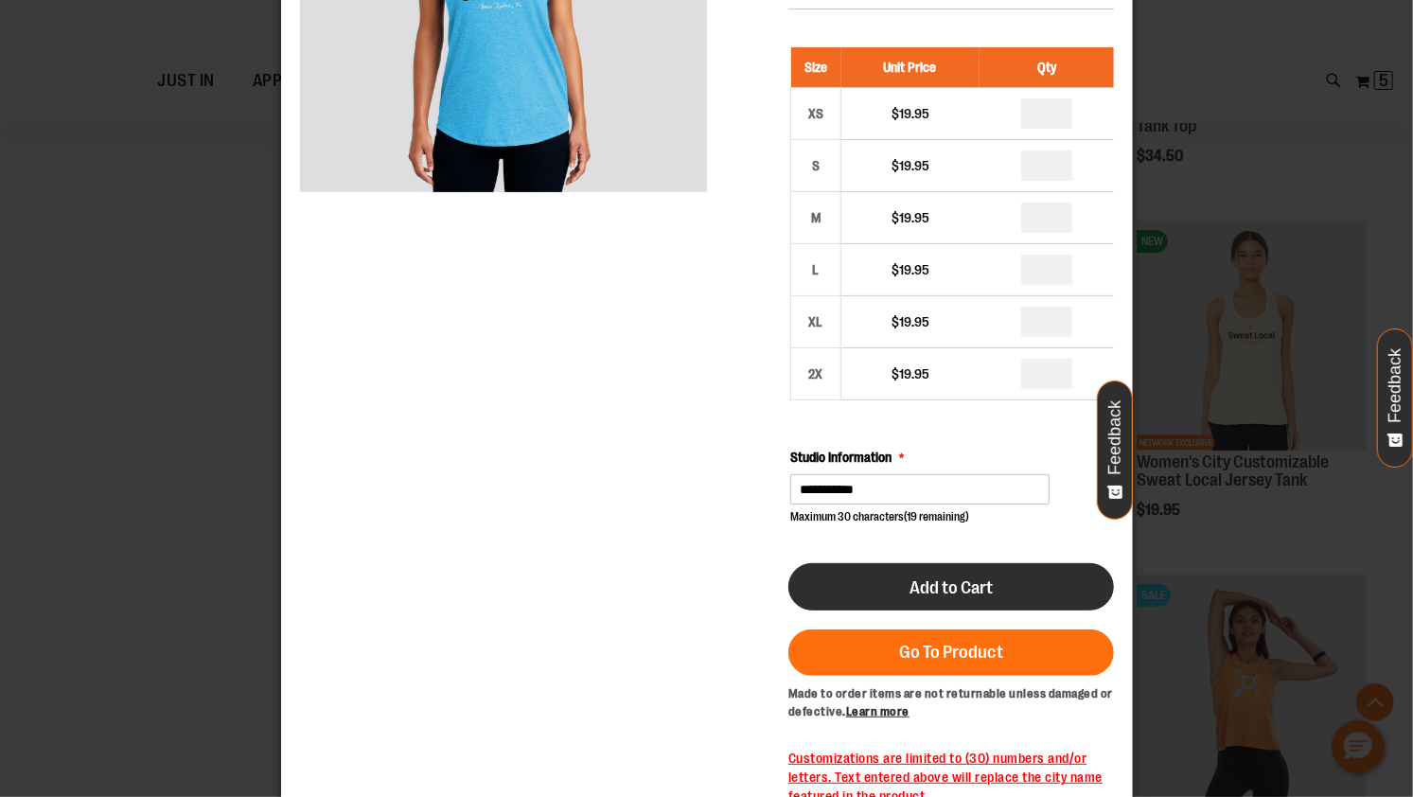
click at [859, 578] on button "Add to Cart" at bounding box center [951, 587] width 326 height 47
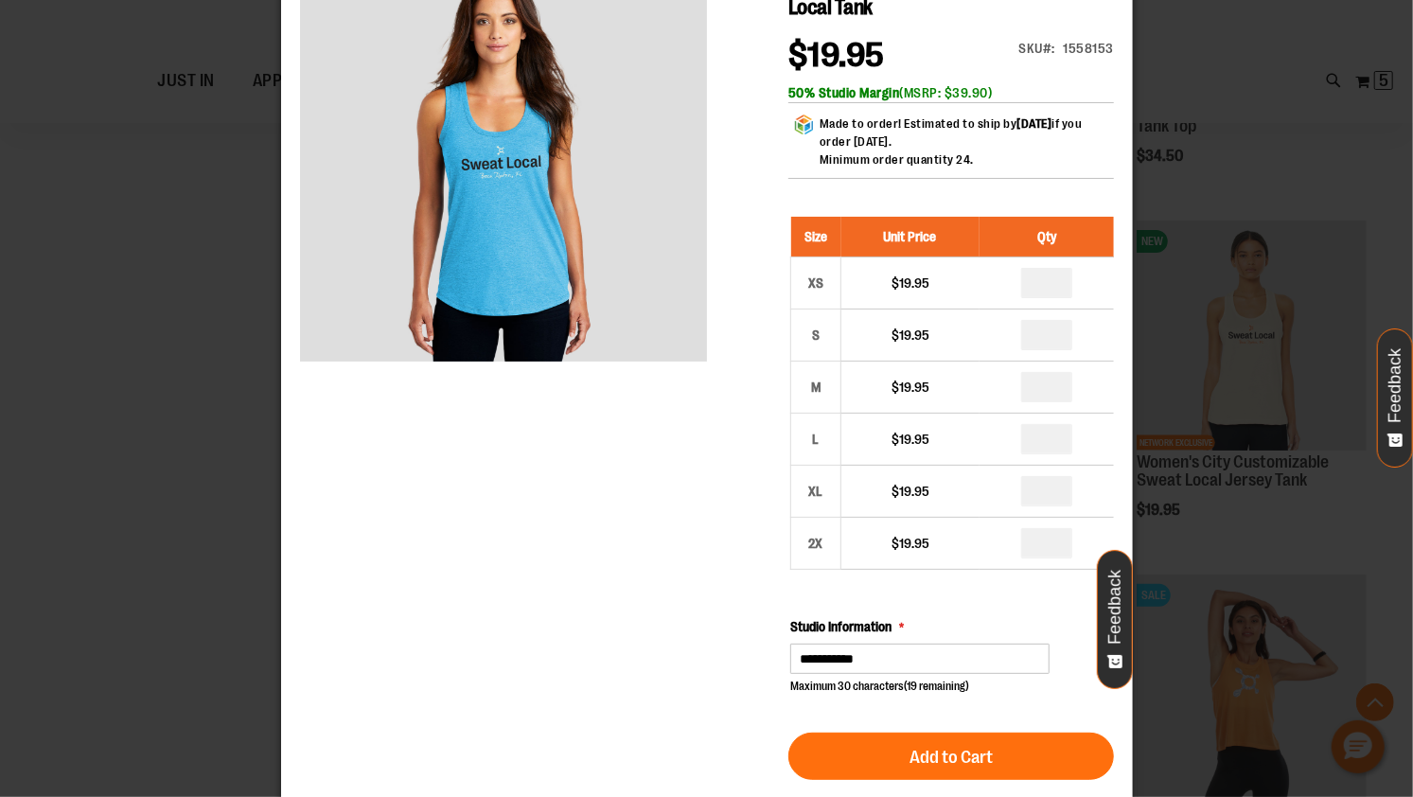
scroll to position [0, 0]
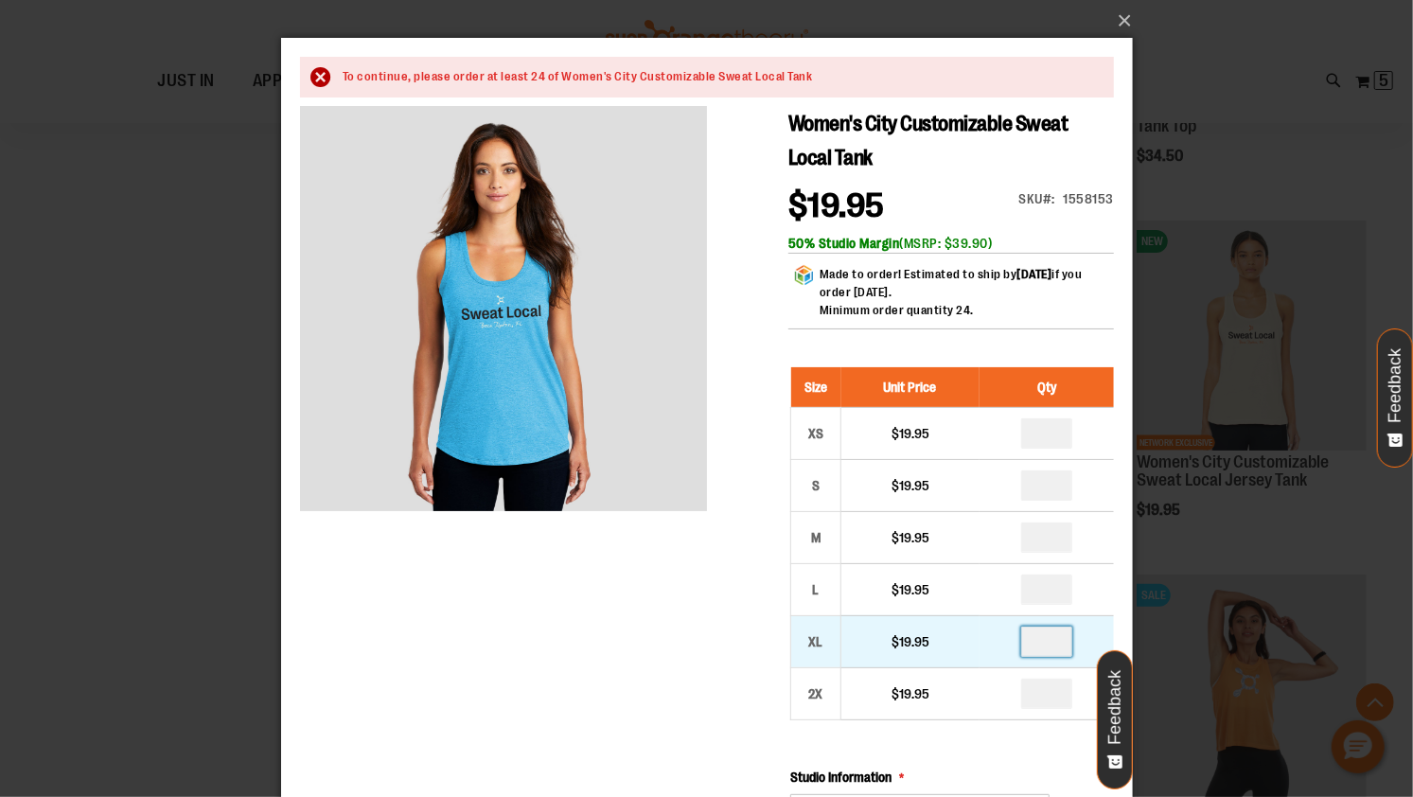
click at [1051, 644] on input "*" at bounding box center [1046, 641] width 51 height 30
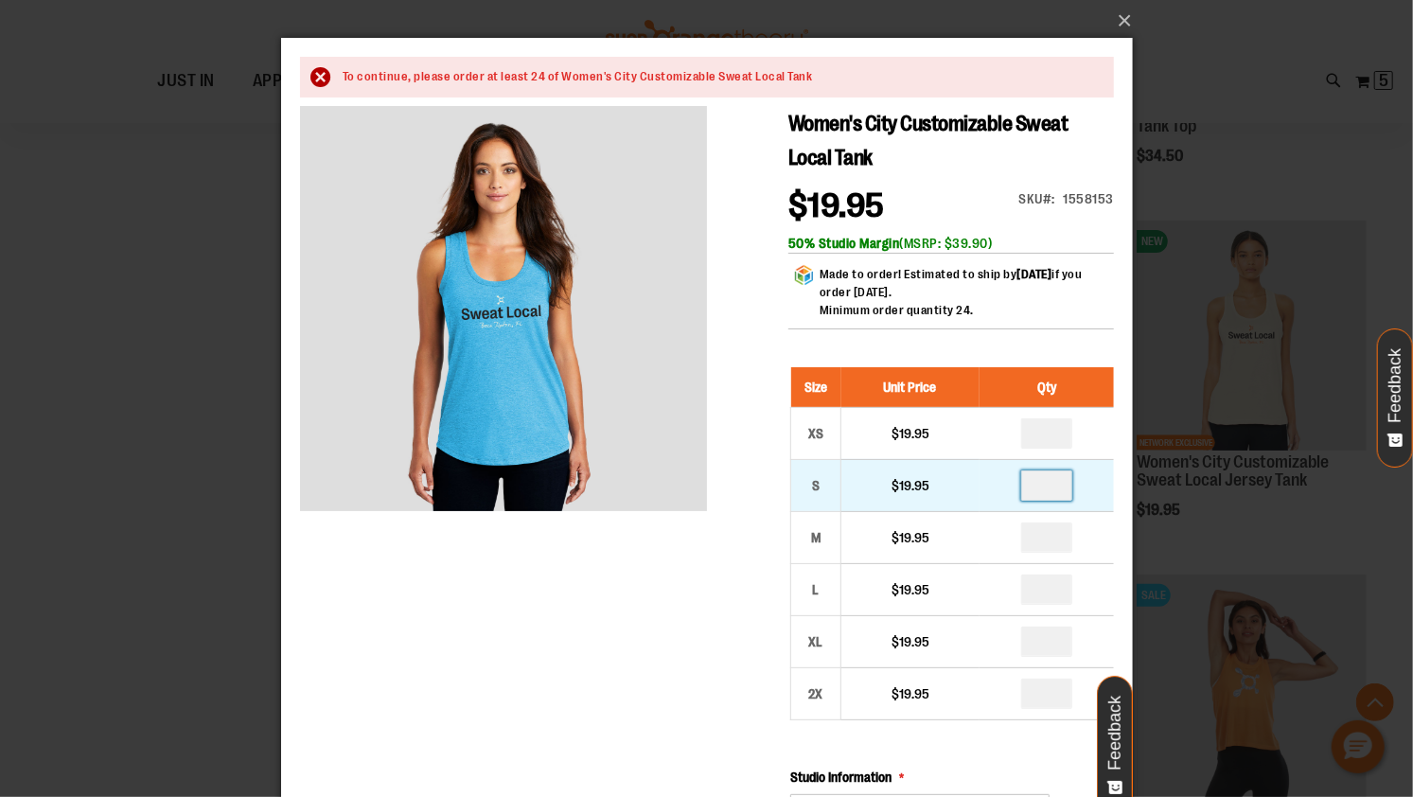
type input "*"
click at [1058, 492] on input "*" at bounding box center [1046, 485] width 51 height 30
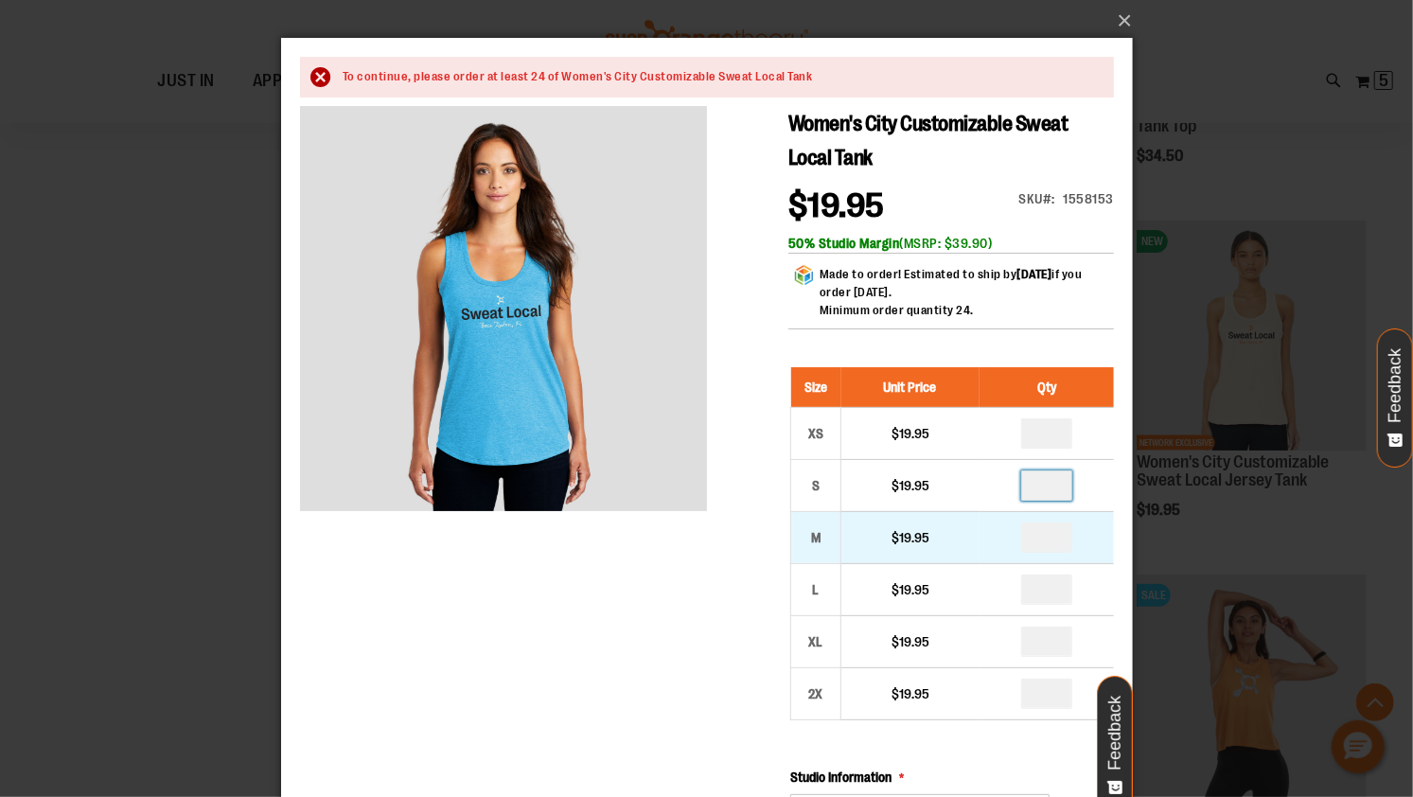
type input "*"
click at [1047, 543] on input "*" at bounding box center [1046, 537] width 51 height 30
type input "*"
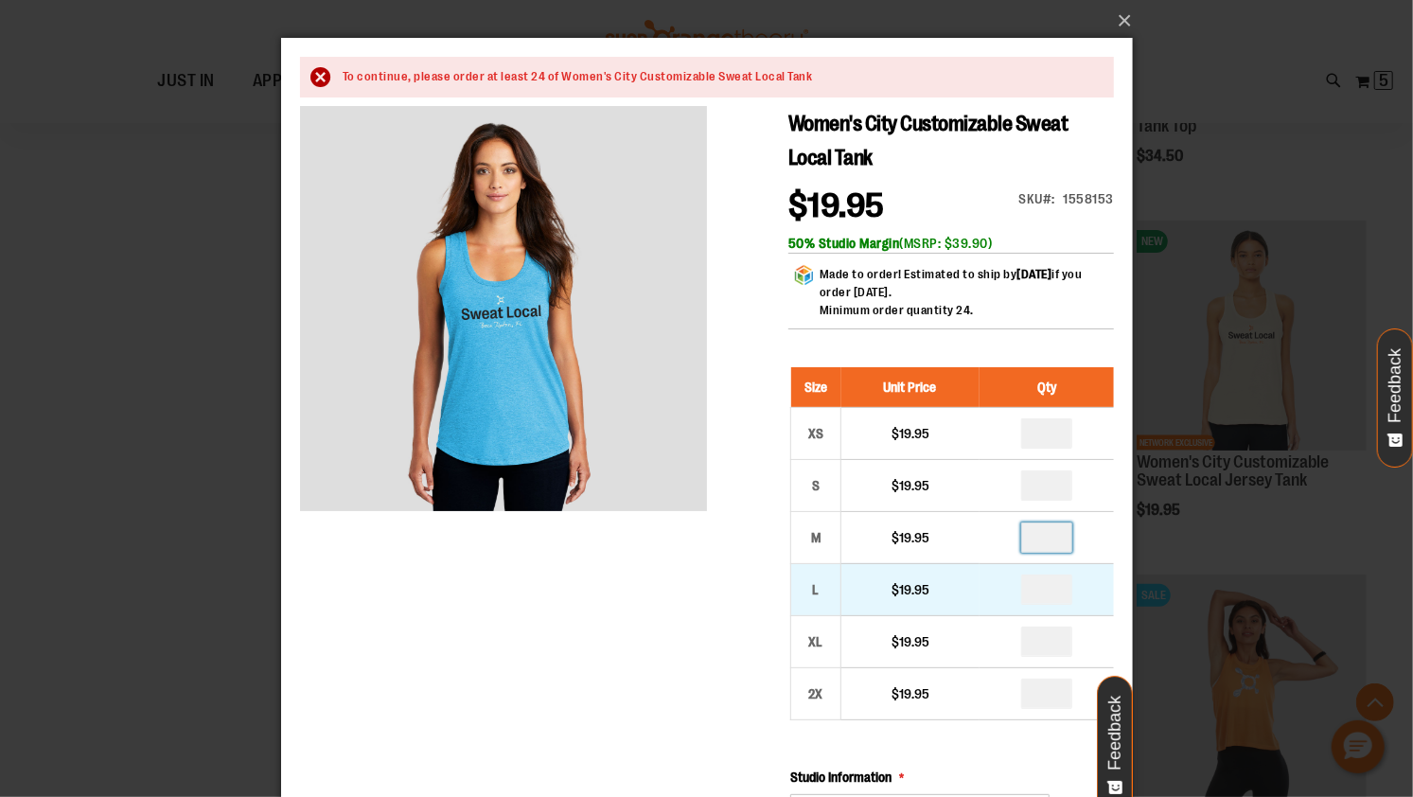
type input "*"
click at [1054, 589] on input "*" at bounding box center [1046, 589] width 51 height 30
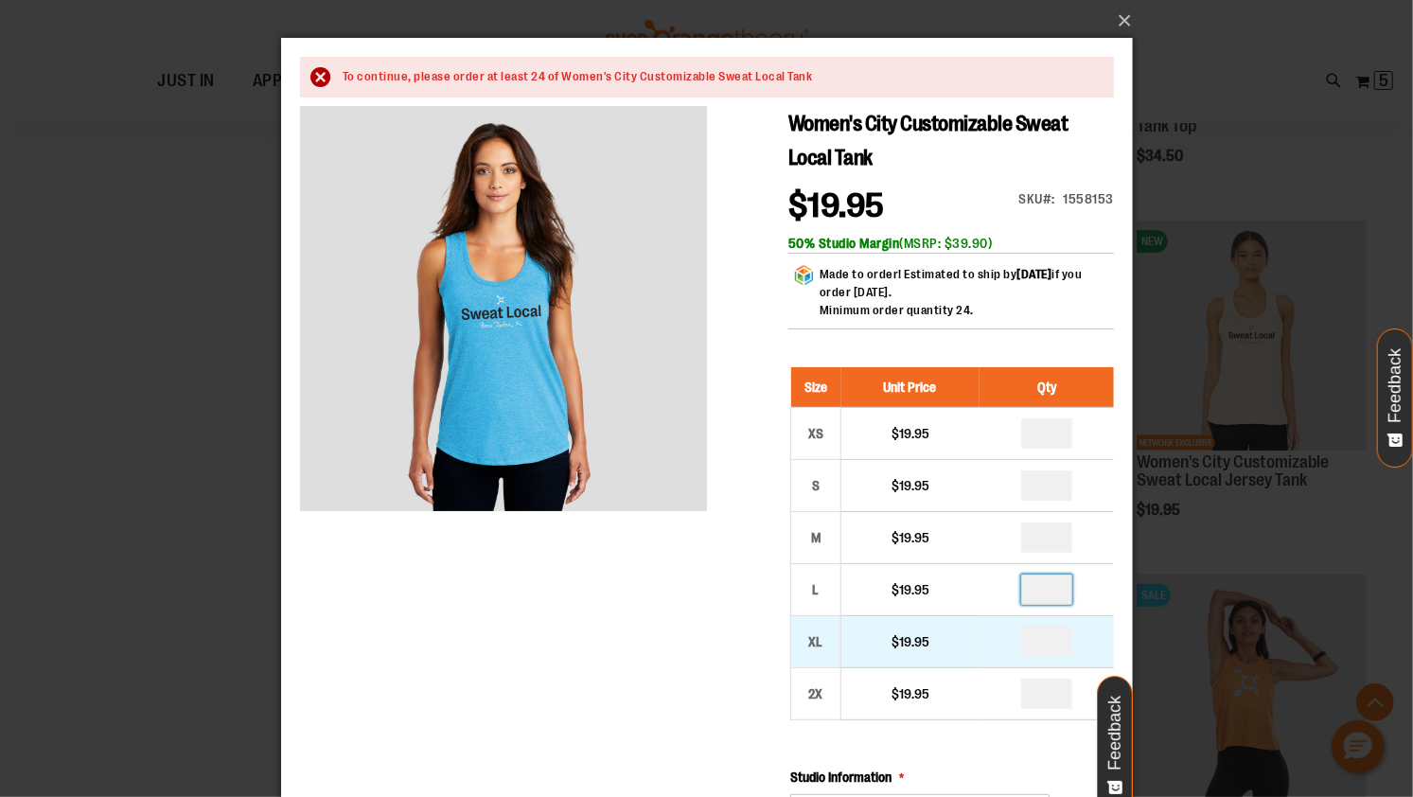
type input "*"
click at [1059, 646] on input "number" at bounding box center [1046, 641] width 51 height 30
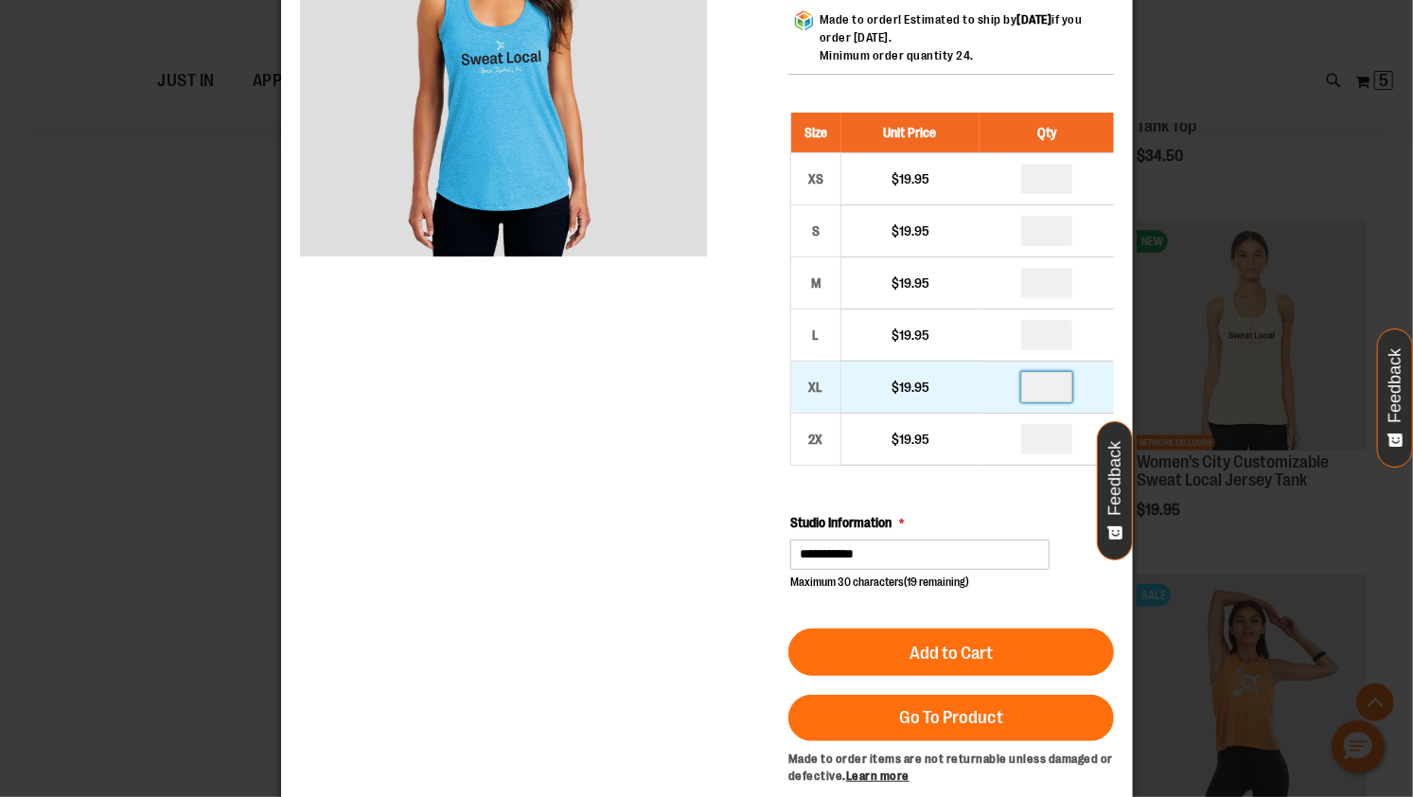
scroll to position [256, 0]
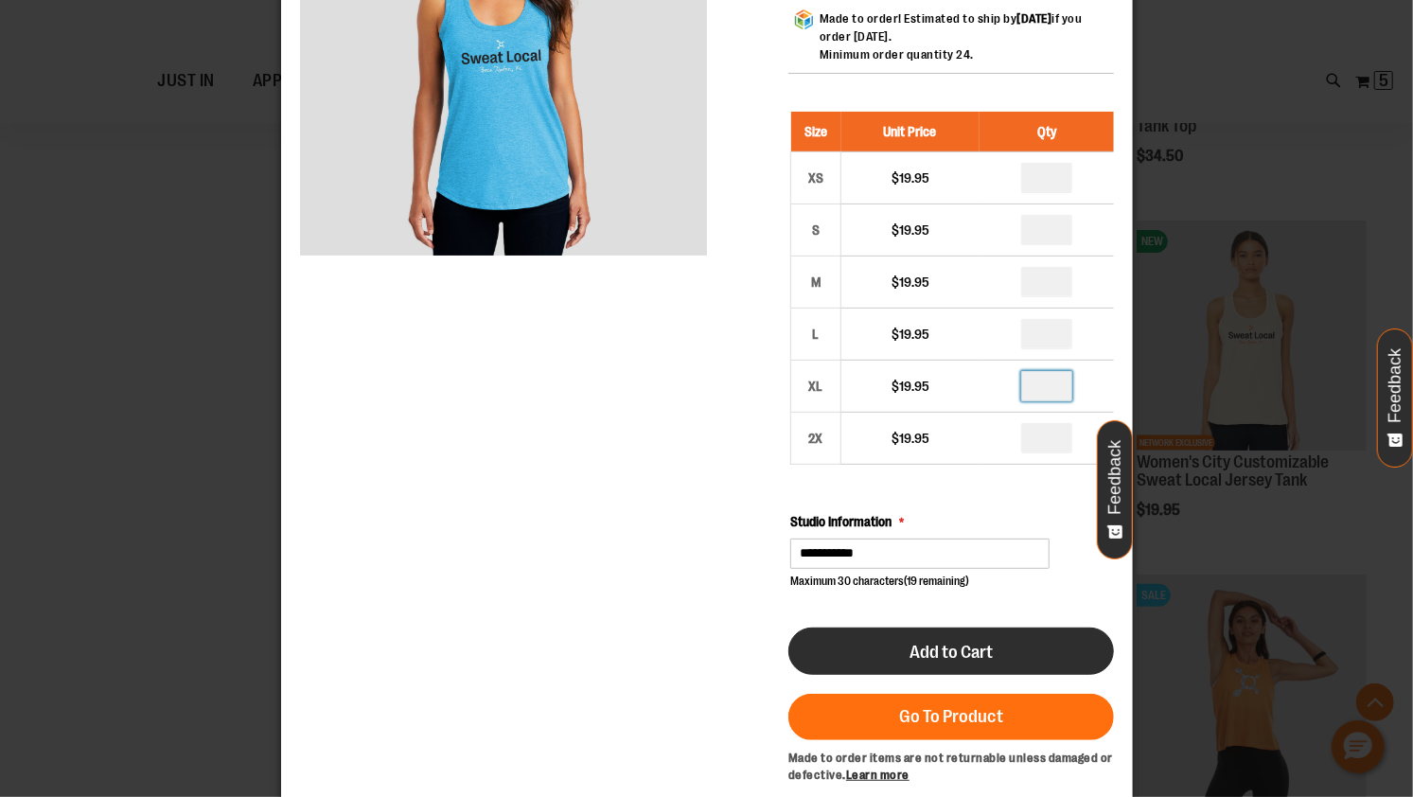
type input "*"
click at [1020, 659] on button "Add to Cart" at bounding box center [951, 652] width 326 height 47
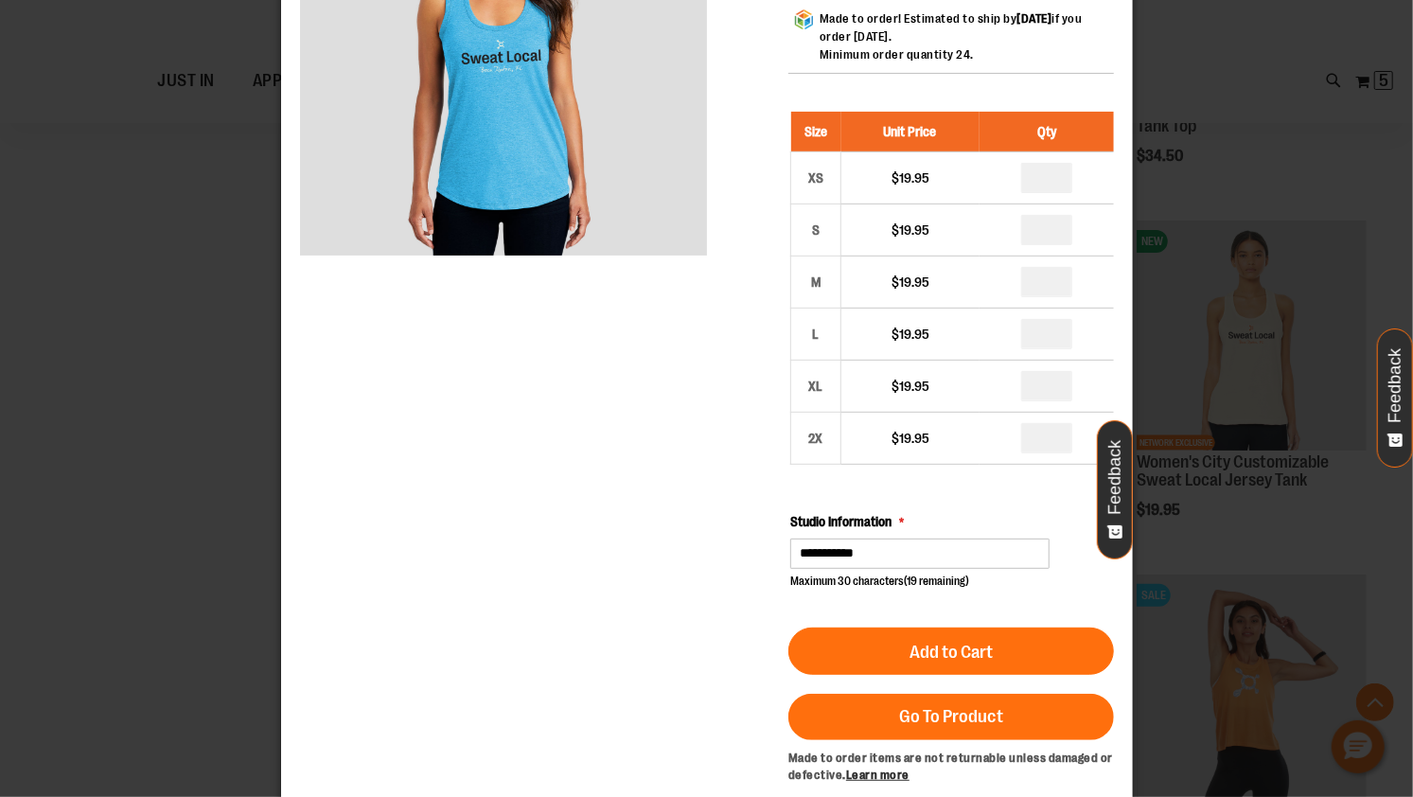
scroll to position [0, 0]
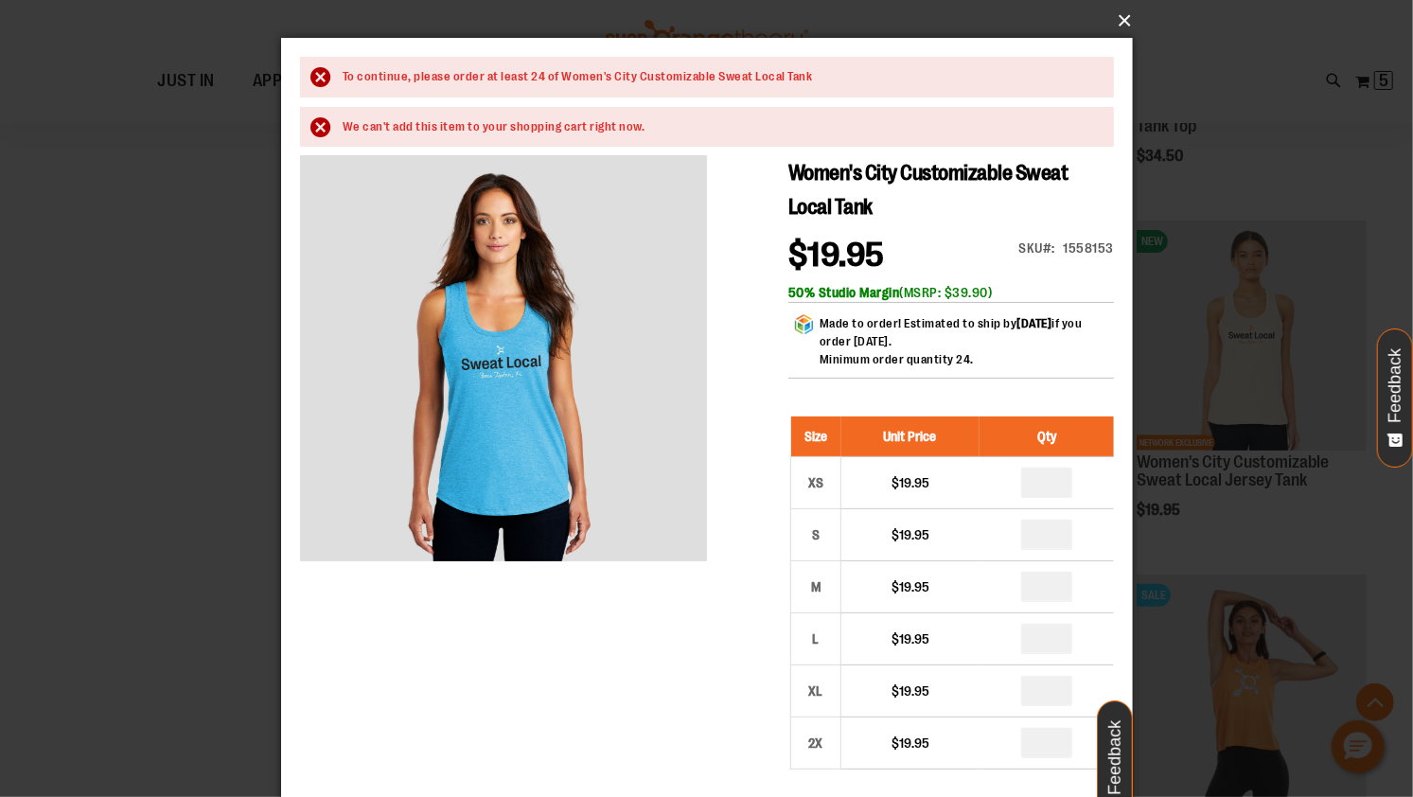
click at [1128, 20] on button "×" at bounding box center [713, 21] width 852 height 42
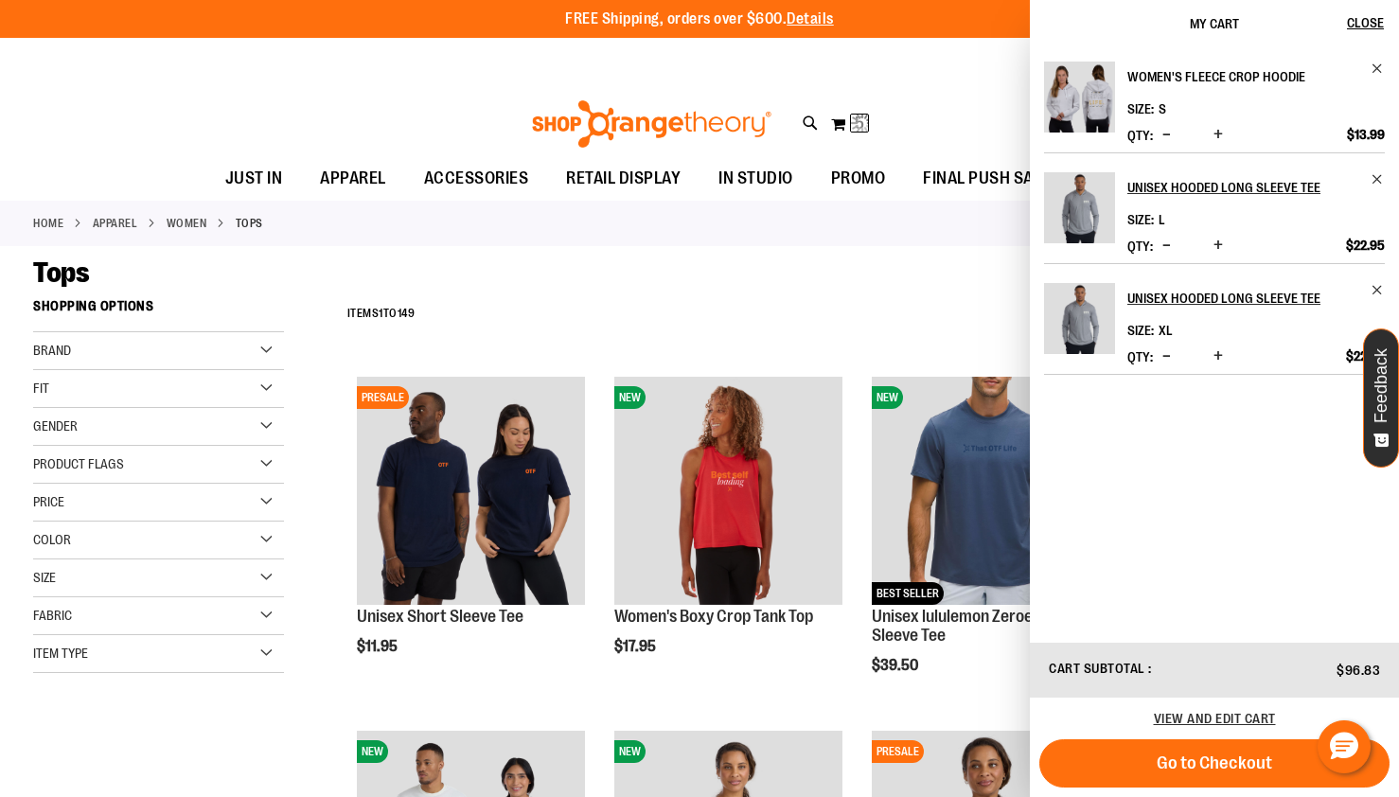
click at [1360, 82] on div "Toggle Nav Search Popular Suggestions Advanced Search" at bounding box center [699, 118] width 1399 height 77
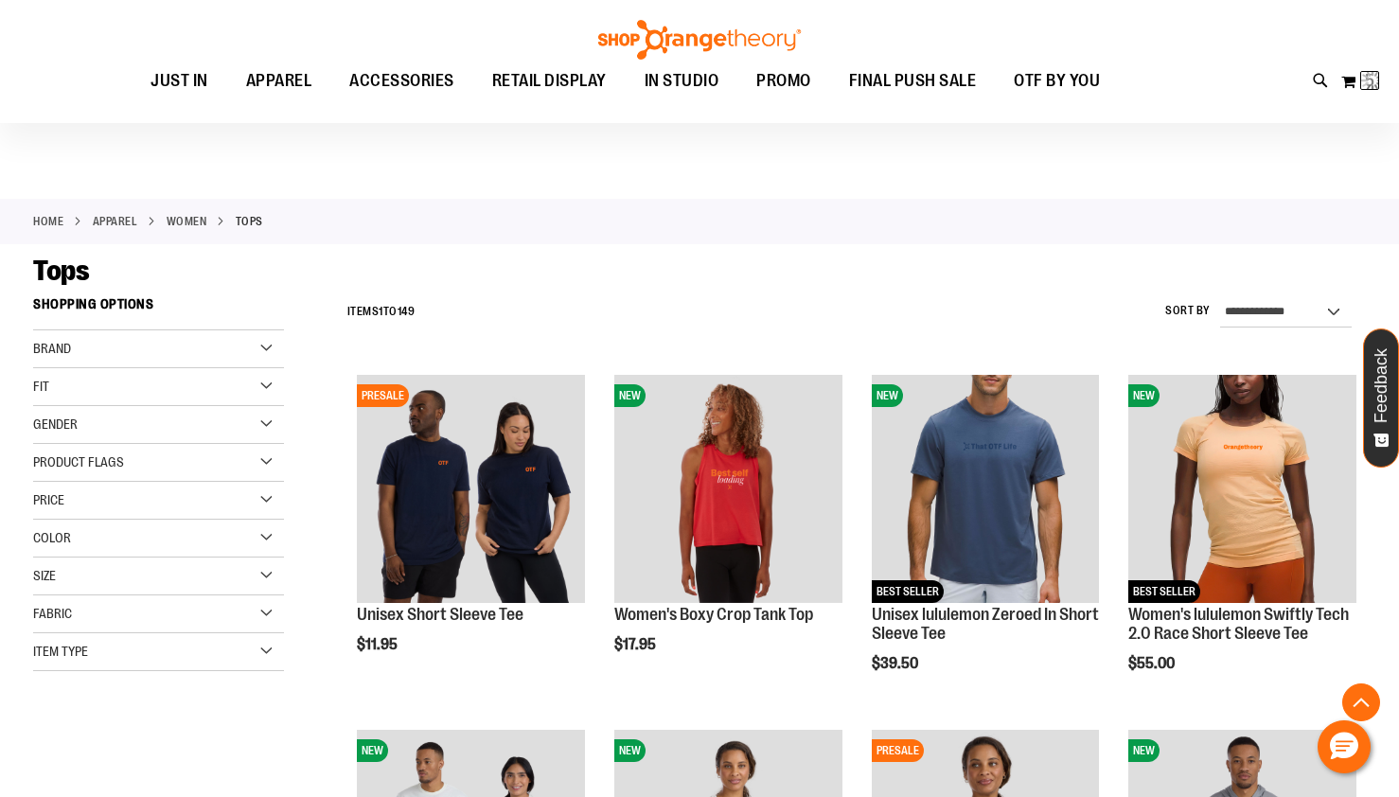
scroll to position [1912, 0]
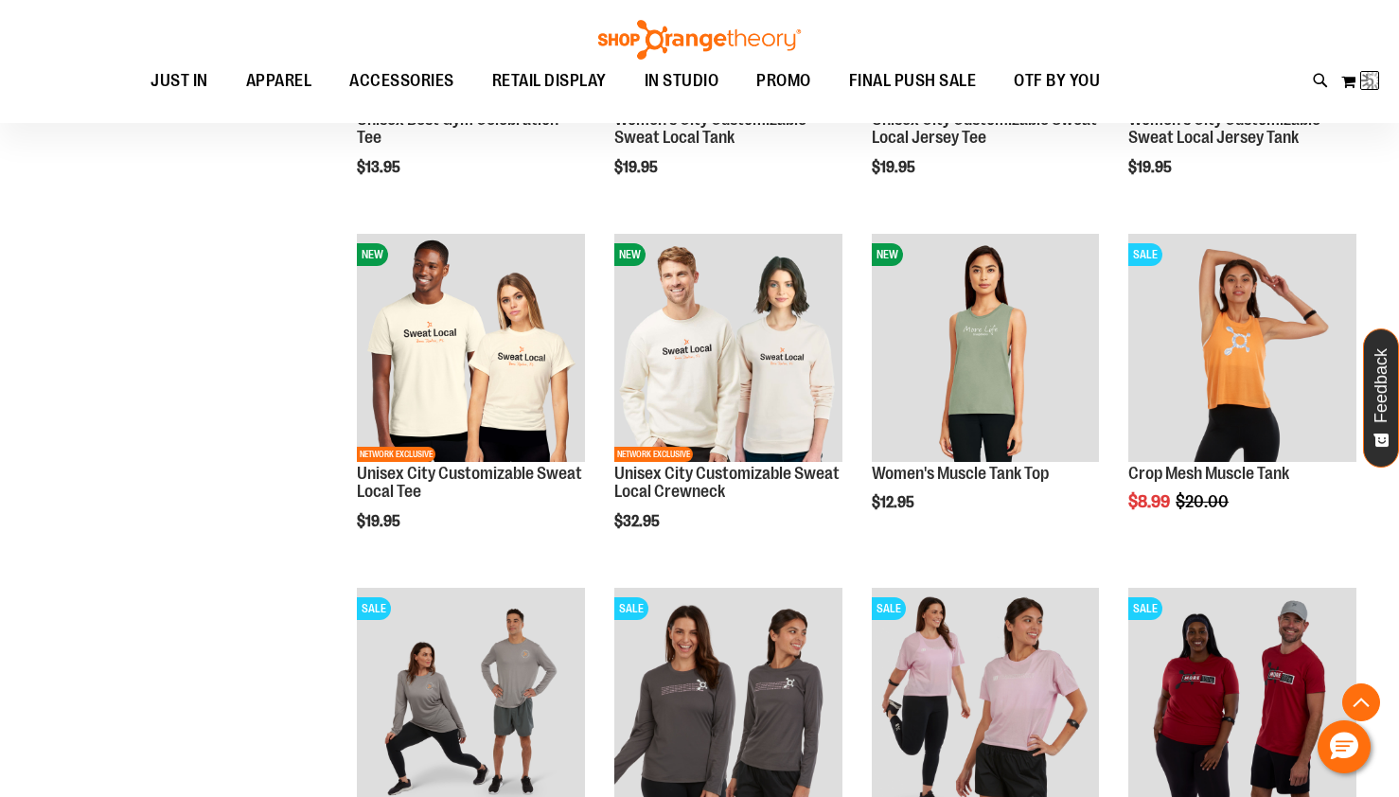
click at [1360, 82] on button "My Cart 5 5 items" at bounding box center [1361, 81] width 40 height 30
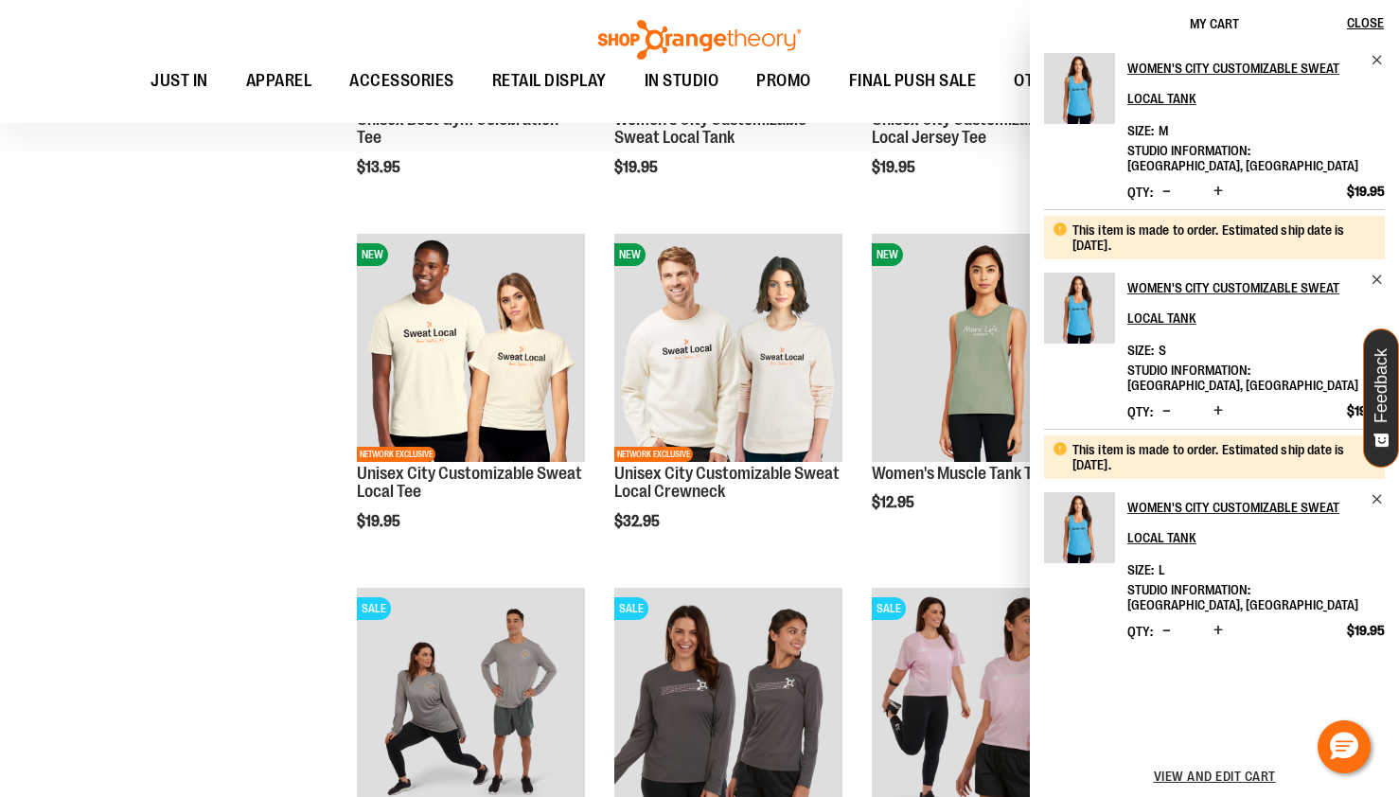
scroll to position [53, 0]
click at [1163, 181] on span "Decrease product quantity" at bounding box center [1167, 190] width 9 height 19
click at [1372, 59] on span "Remove item" at bounding box center [1378, 59] width 14 height 14
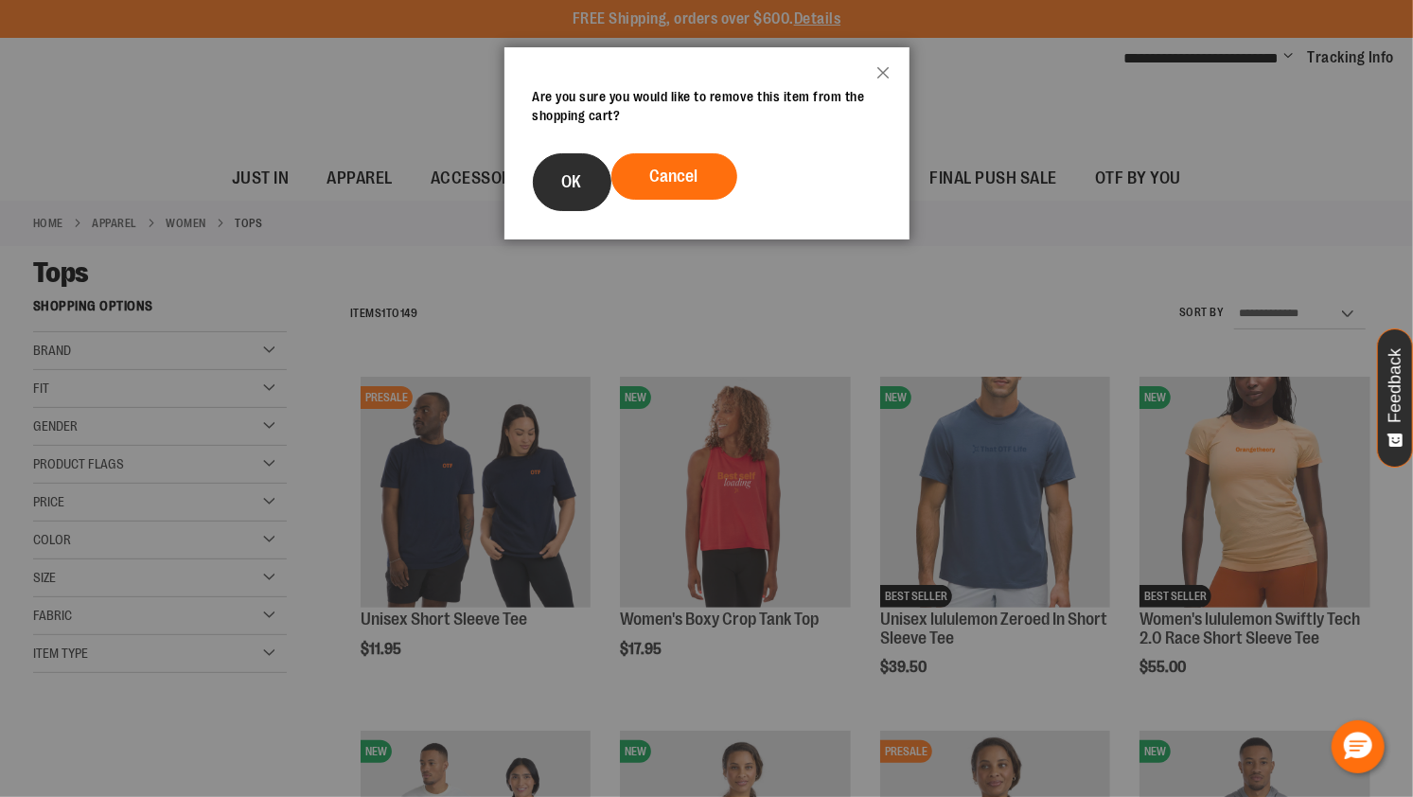
click at [573, 194] on button "OK" at bounding box center [572, 182] width 79 height 58
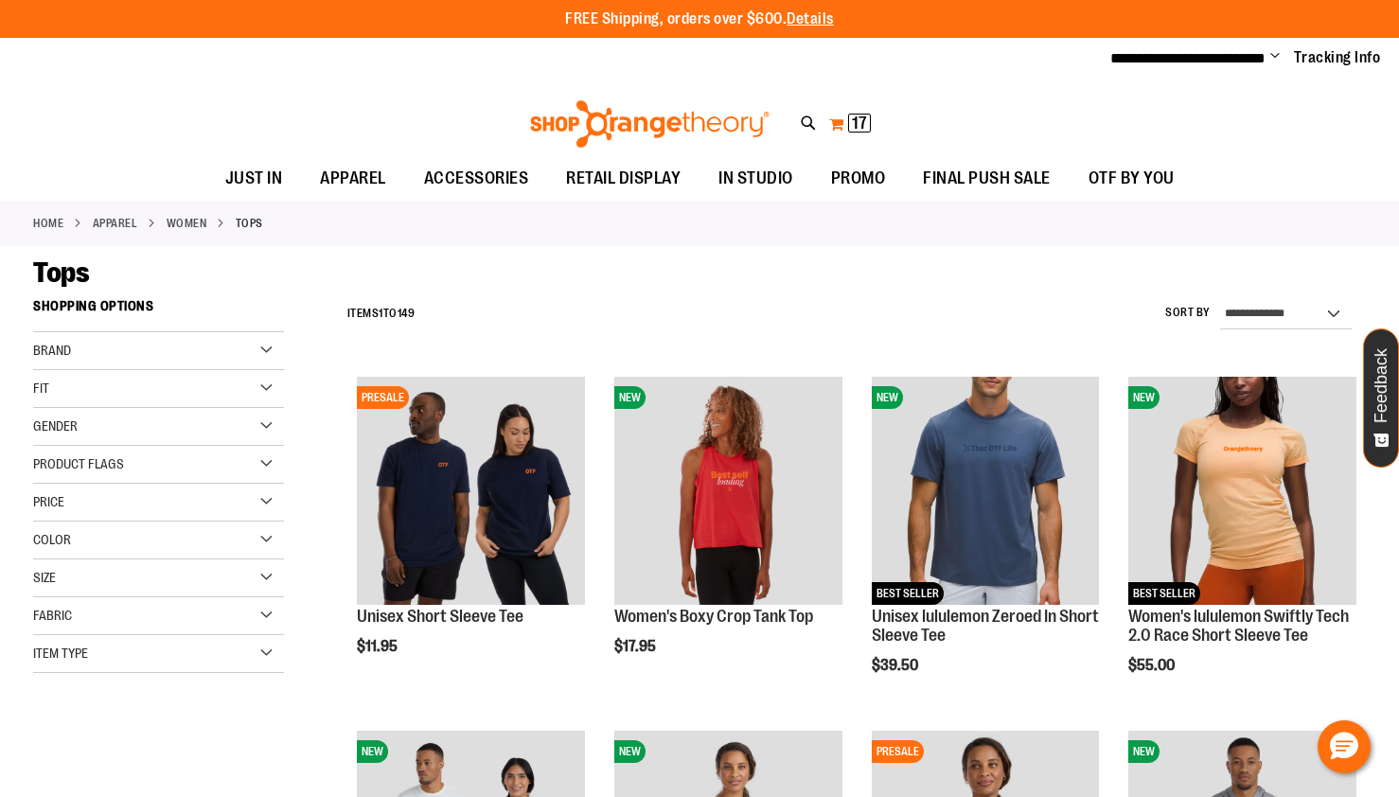
click at [859, 131] on span "17 17 items" at bounding box center [859, 123] width 23 height 19
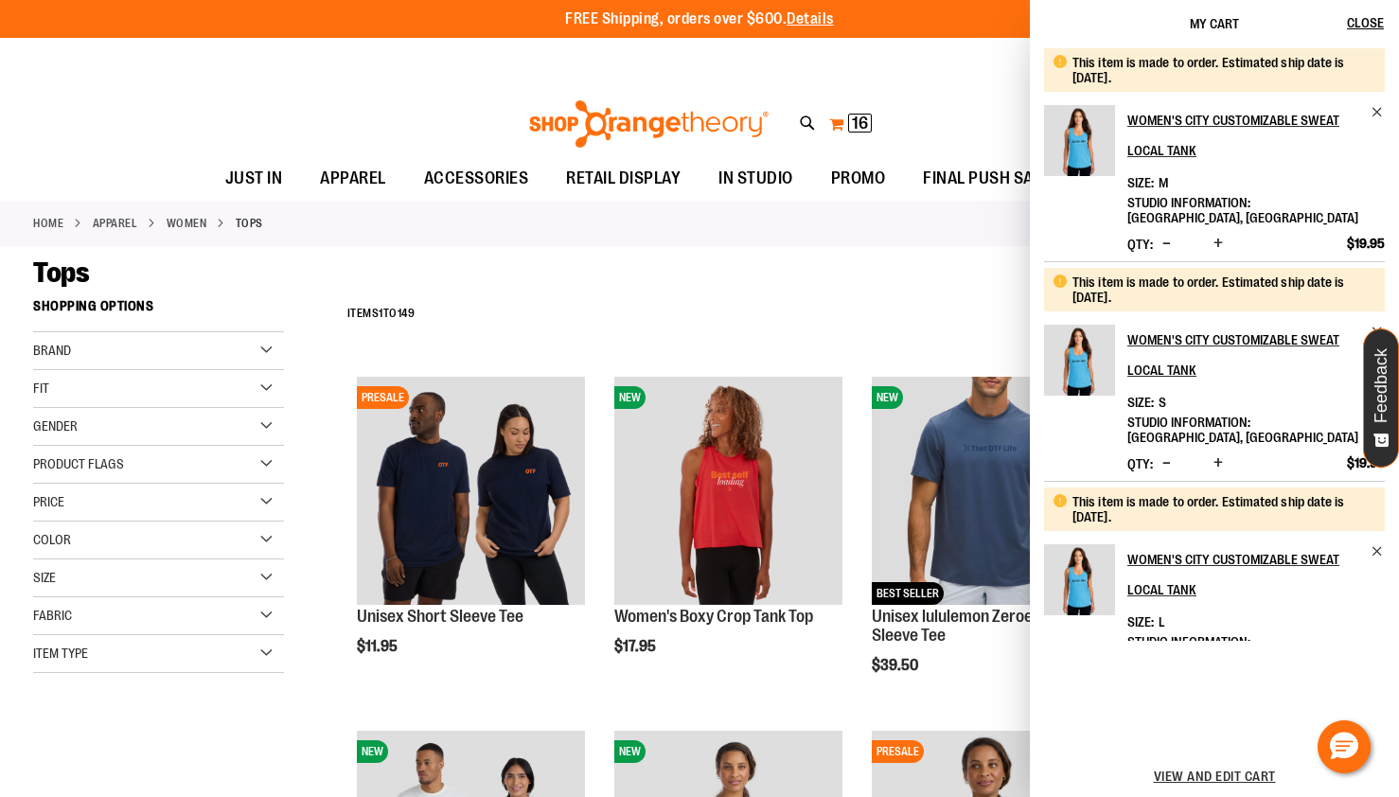
click at [852, 125] on span "16" at bounding box center [860, 123] width 16 height 19
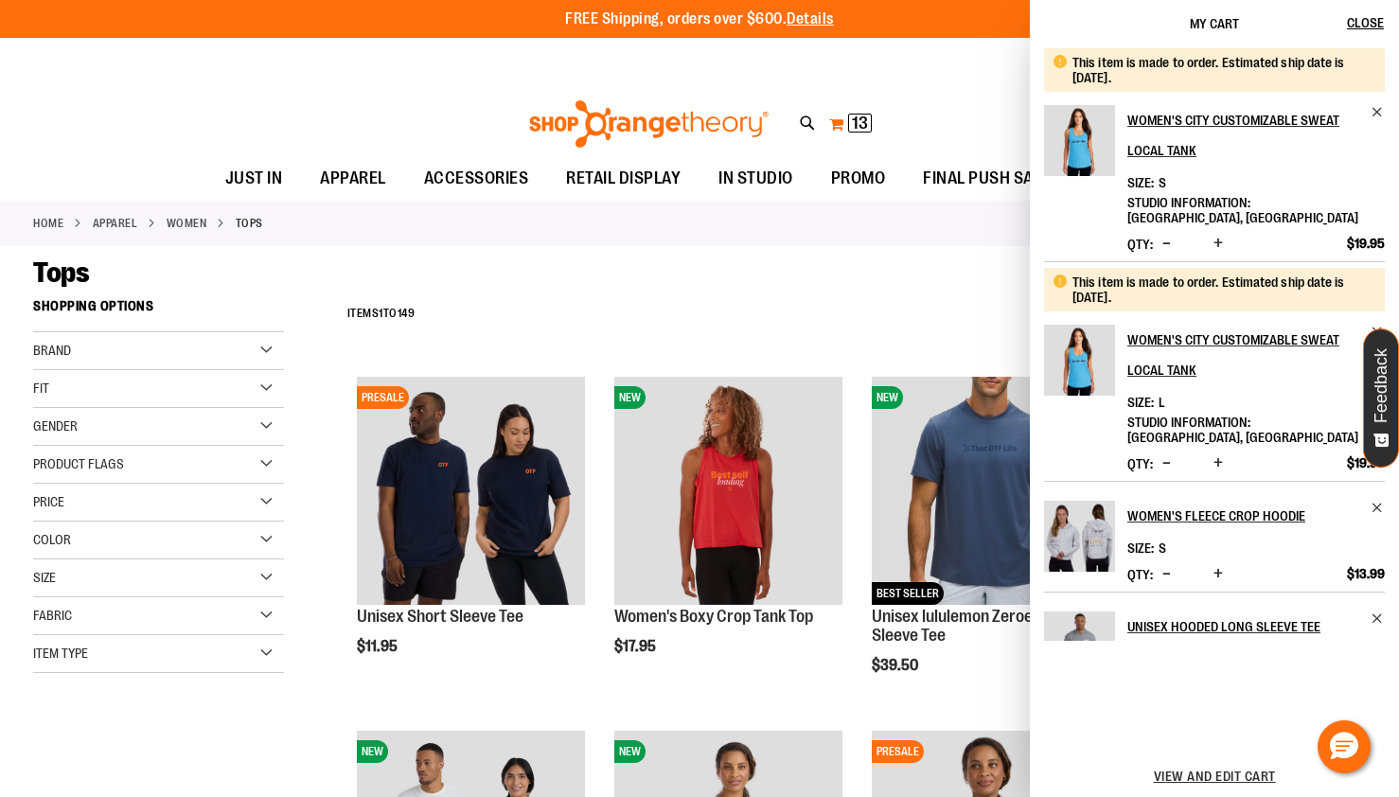
click at [837, 129] on button "My Cart 13 13 items" at bounding box center [850, 124] width 44 height 30
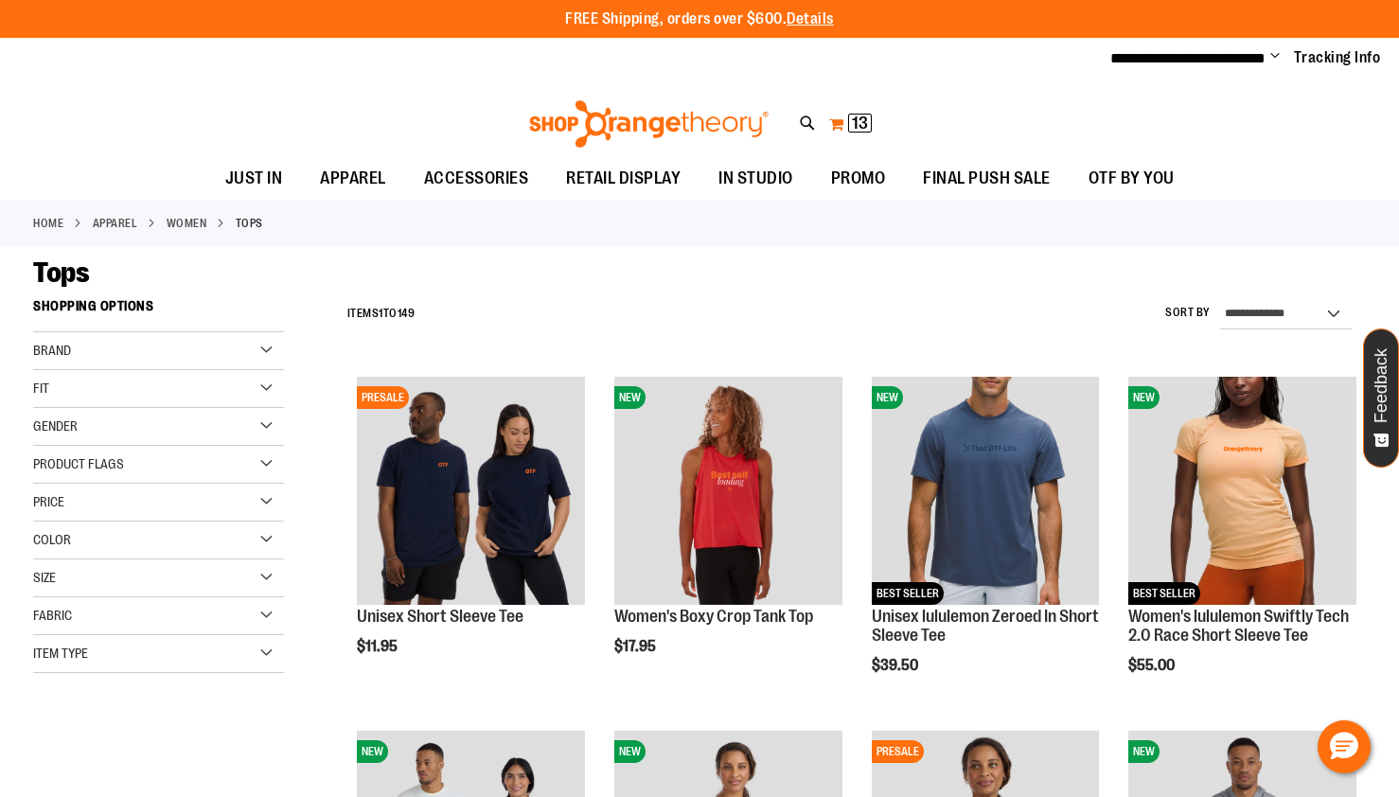
click at [837, 129] on button "My Cart 13 13 items" at bounding box center [850, 124] width 44 height 30
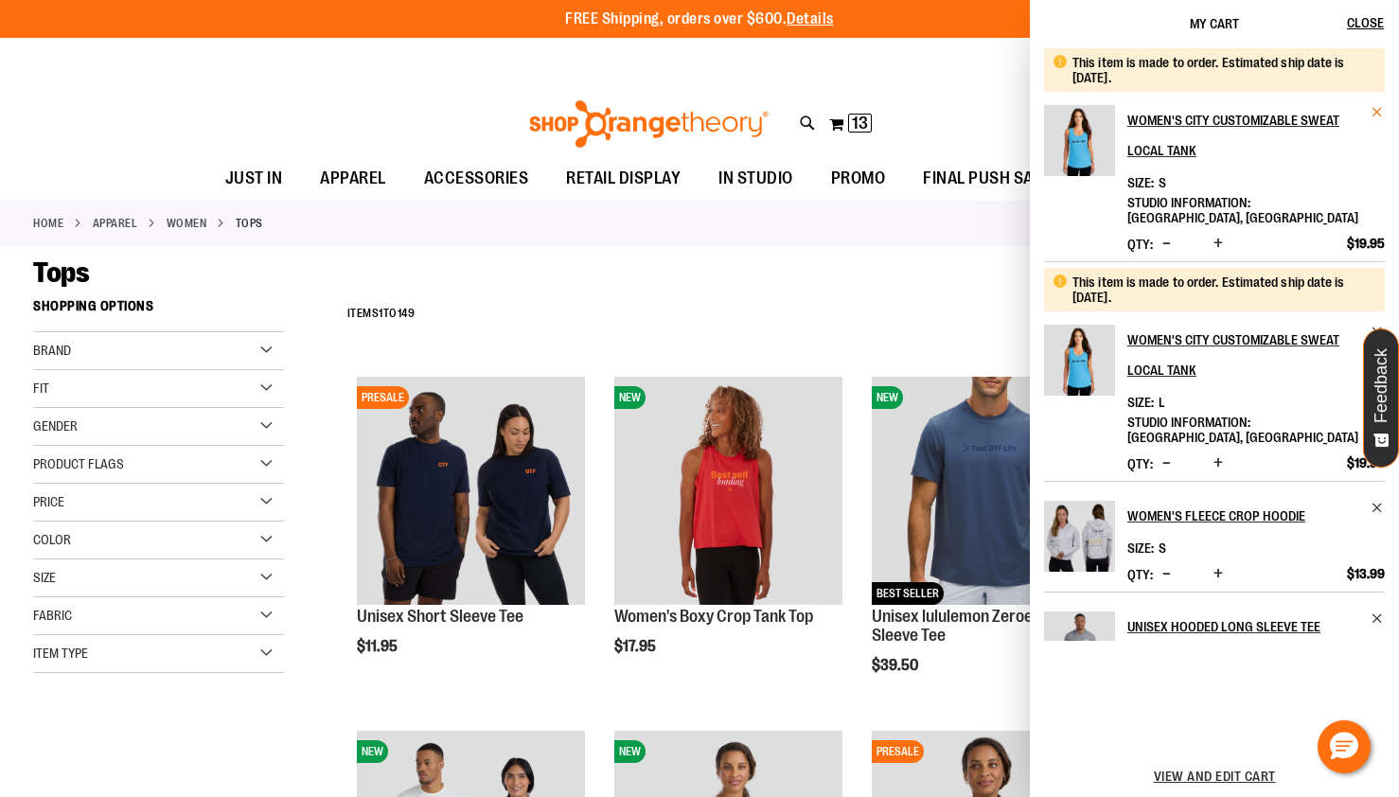
click at [1373, 118] on span "Remove item" at bounding box center [1378, 112] width 14 height 14
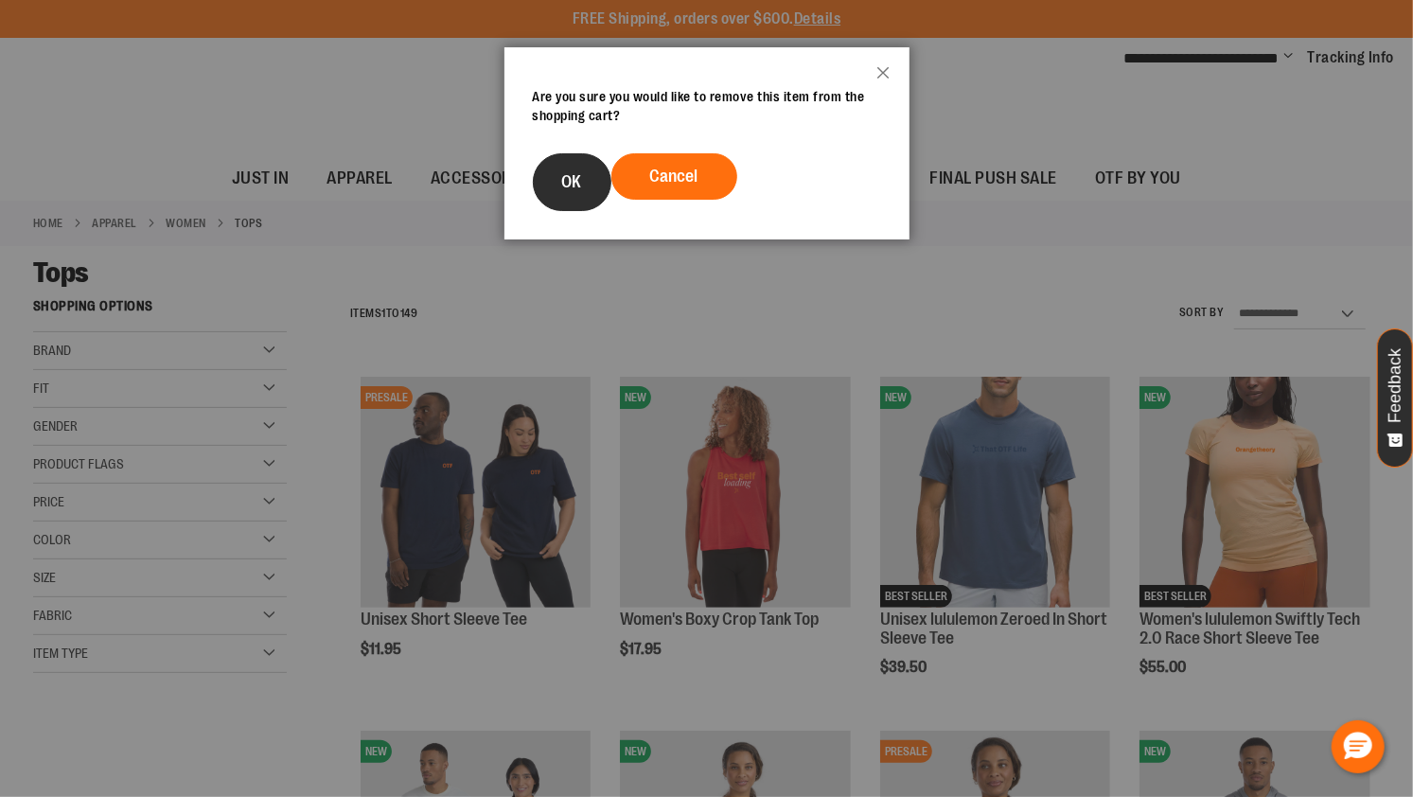
click at [582, 183] on button "OK" at bounding box center [572, 182] width 79 height 58
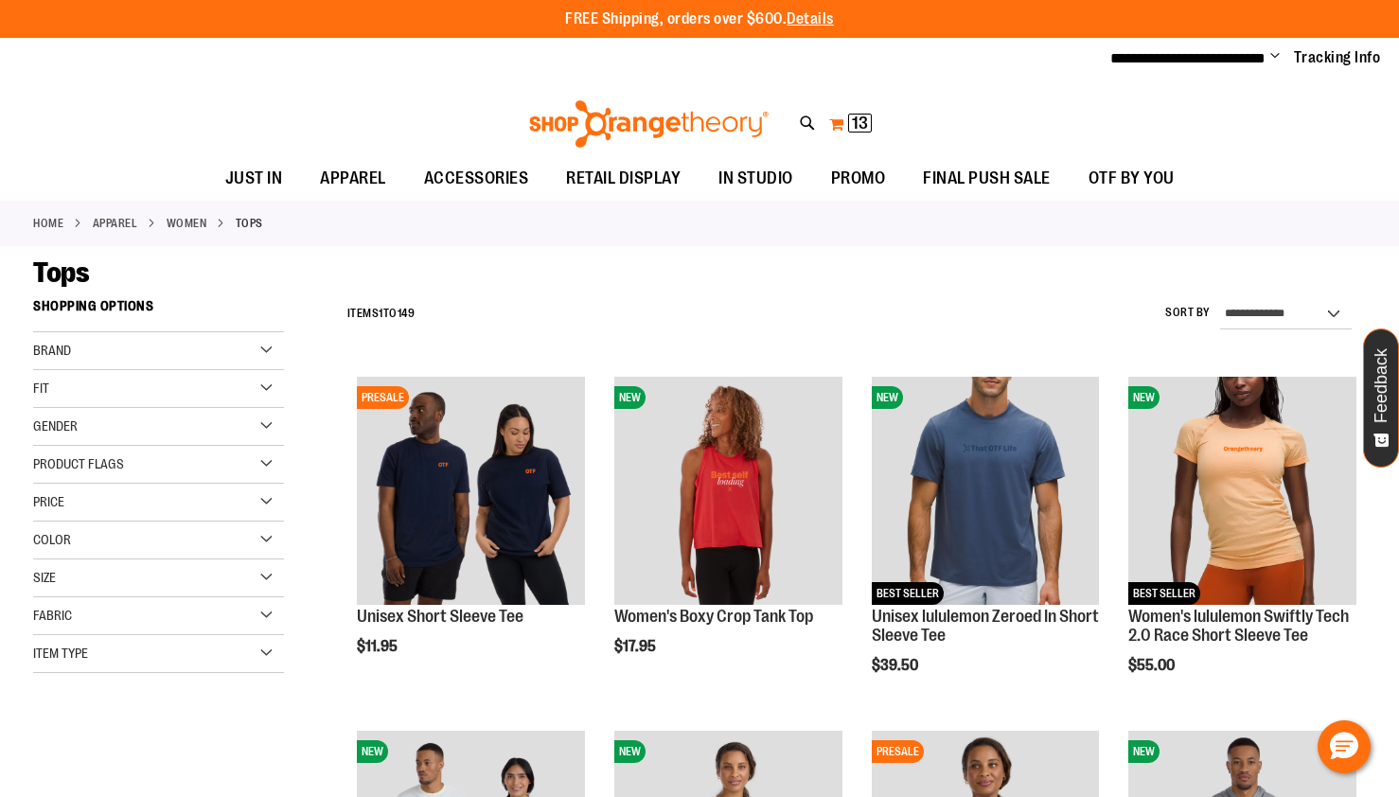
click at [854, 129] on span "13" at bounding box center [860, 123] width 16 height 19
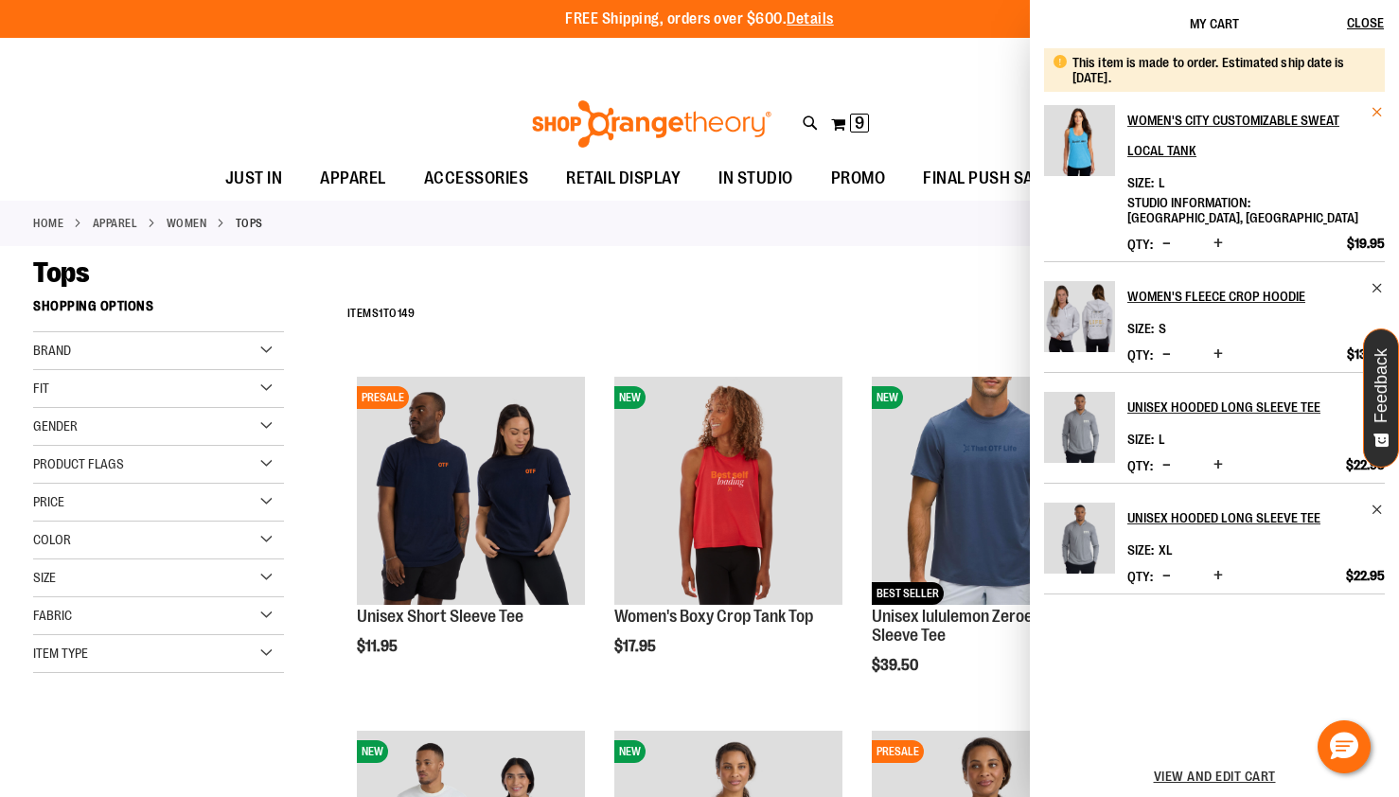
click at [1378, 109] on span "Remove item" at bounding box center [1378, 112] width 14 height 14
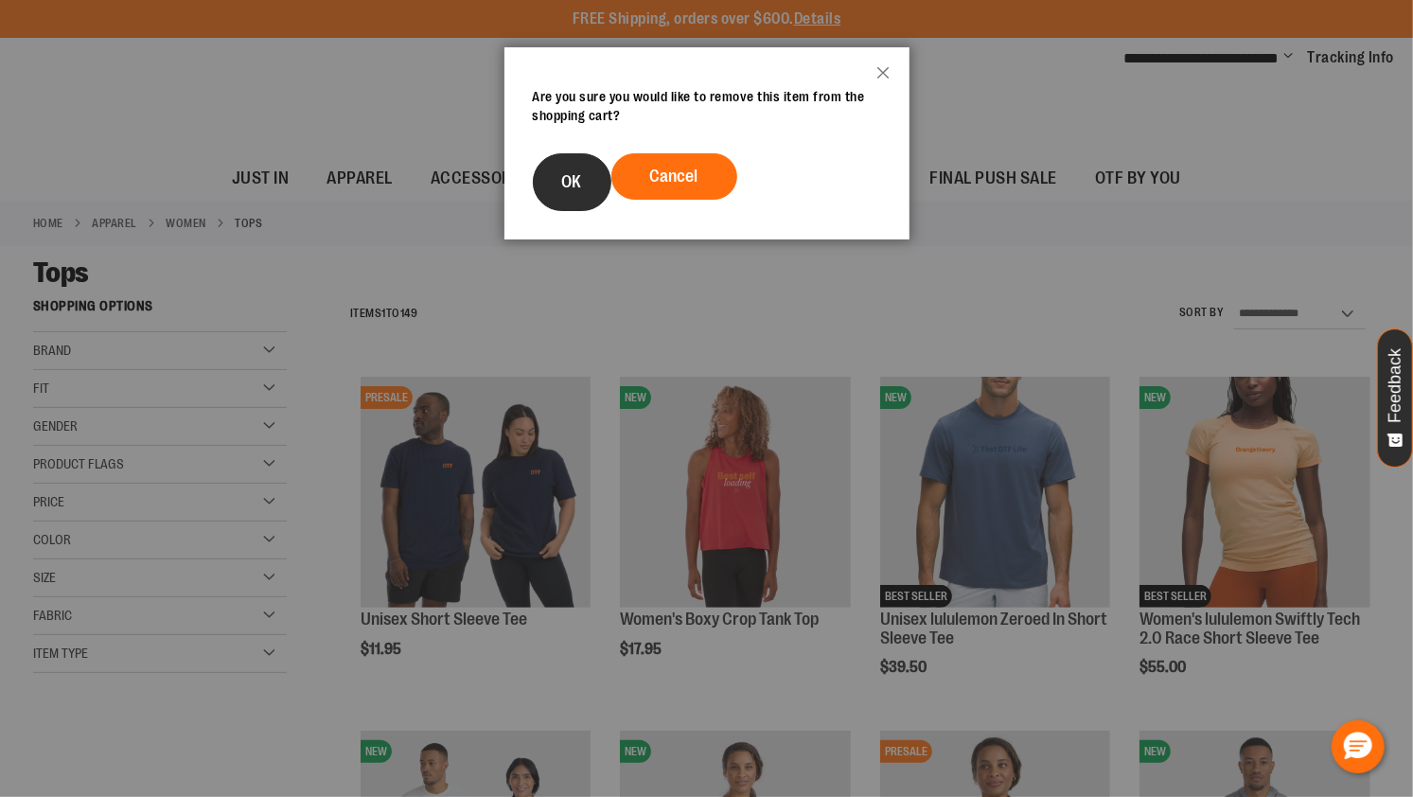
click at [569, 195] on button "OK" at bounding box center [572, 182] width 79 height 58
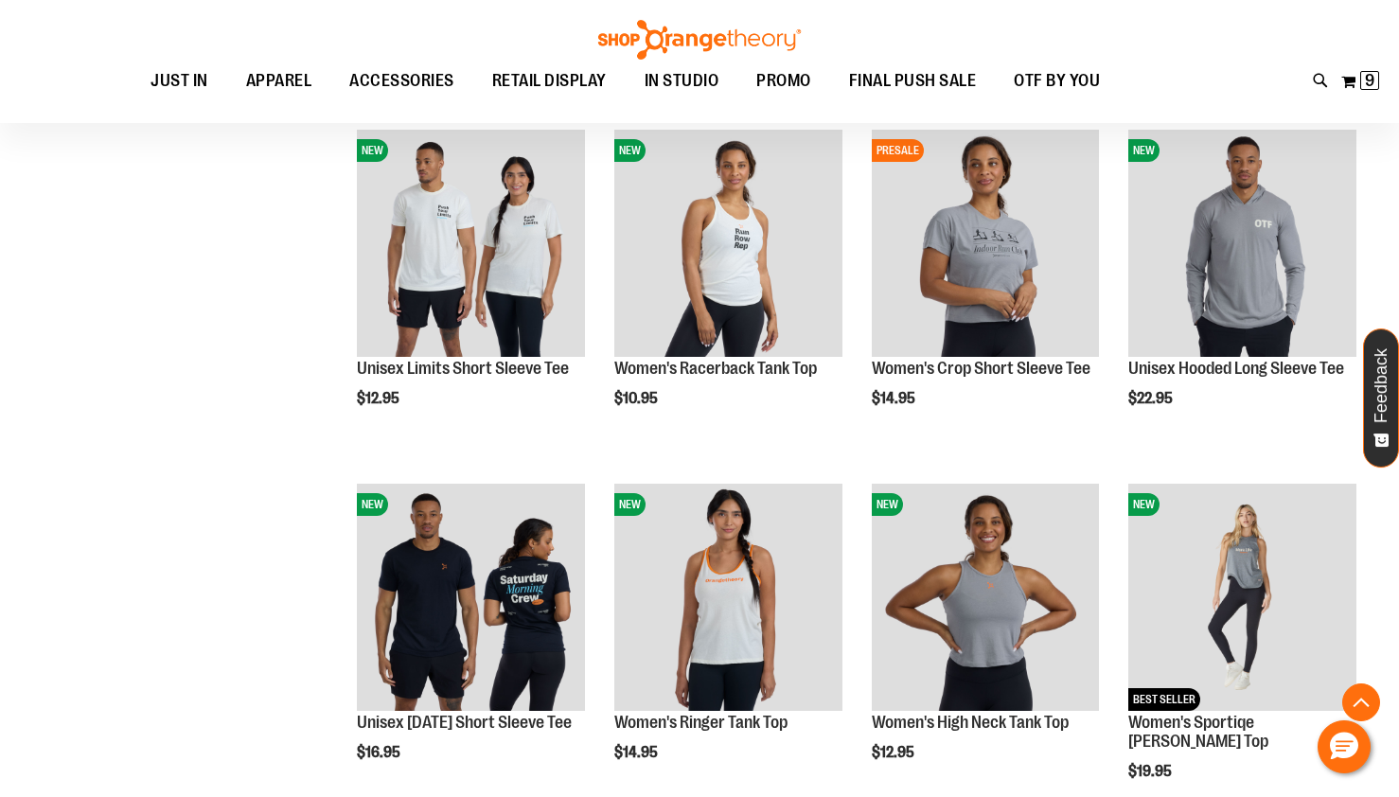
scroll to position [601, 0]
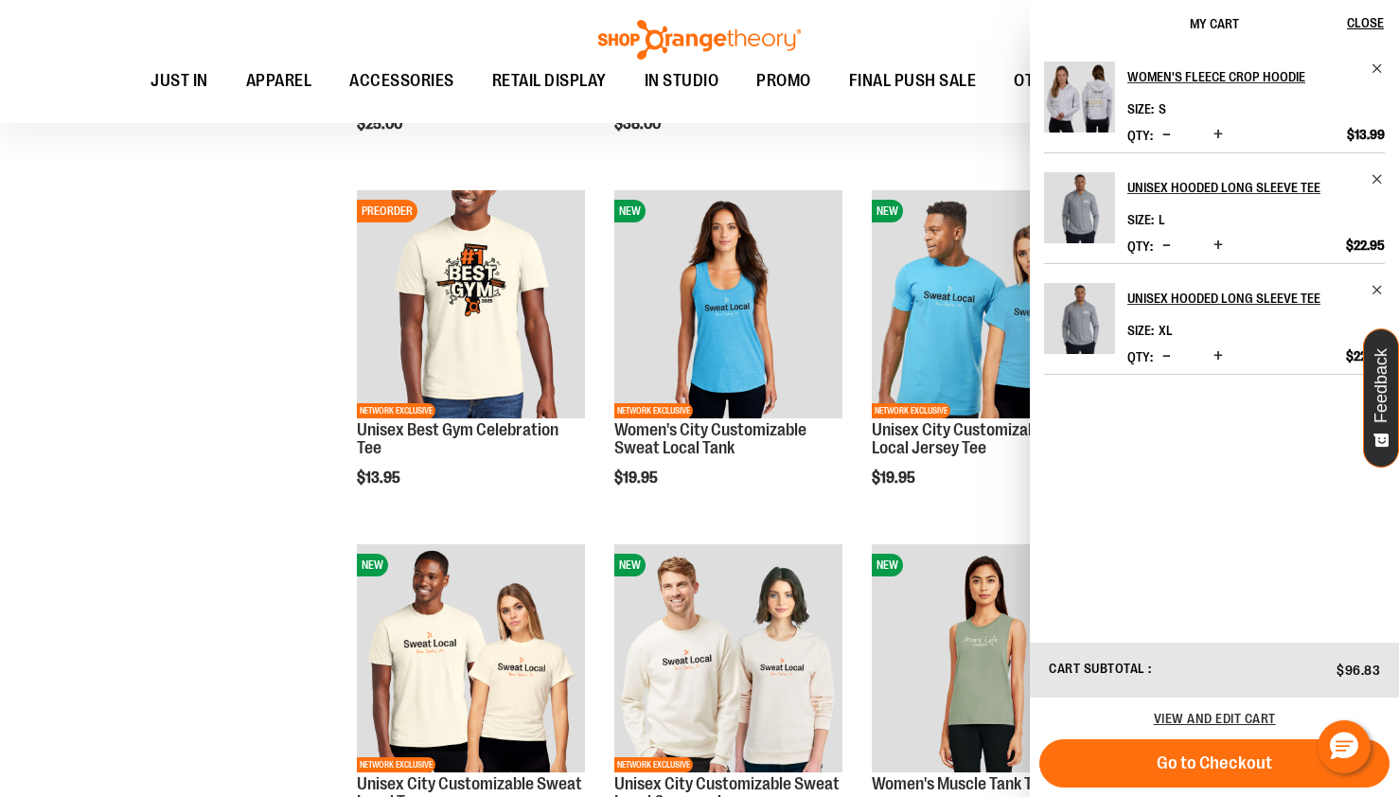
scroll to position [1603, 0]
click at [1367, 32] on button "Close" at bounding box center [1373, 23] width 51 height 47
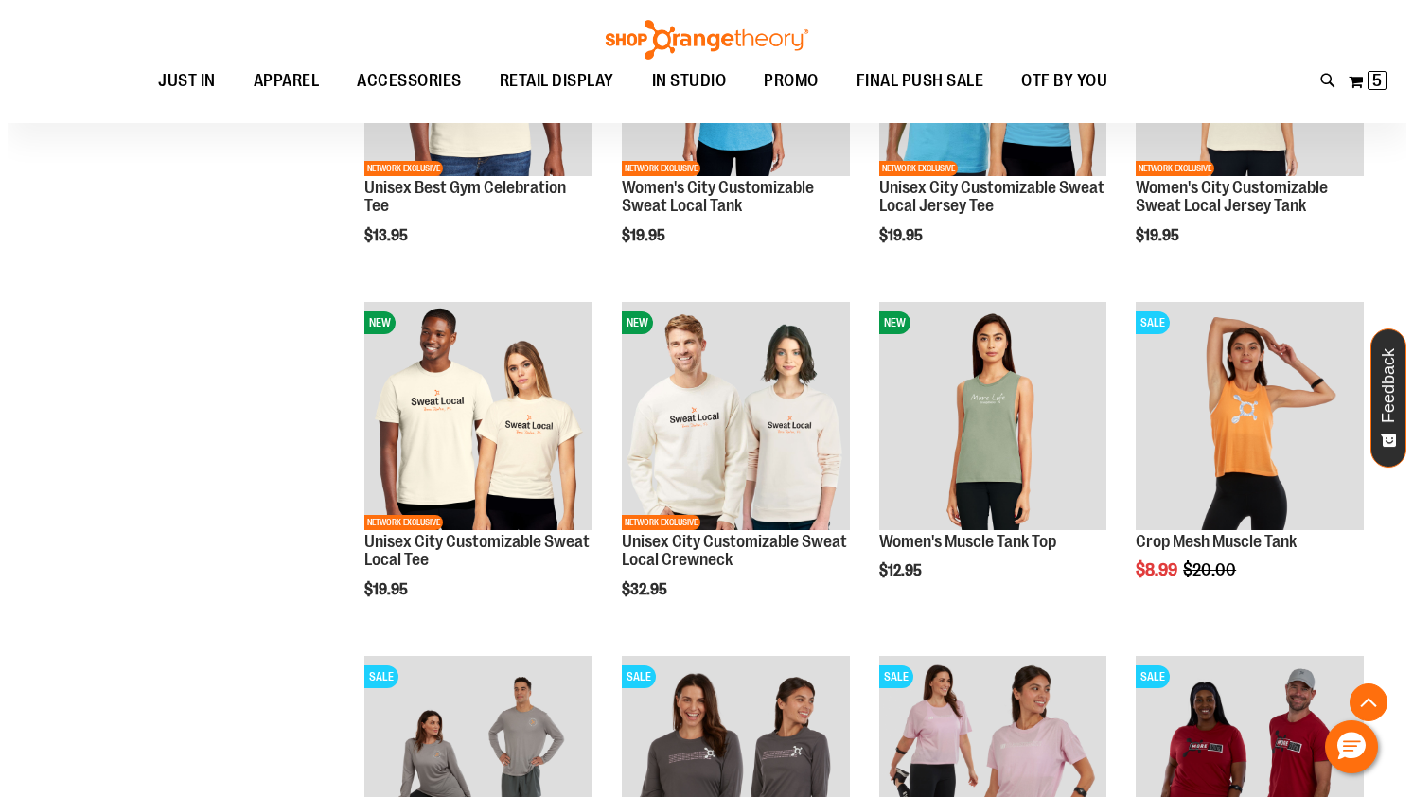
scroll to position [1855, 0]
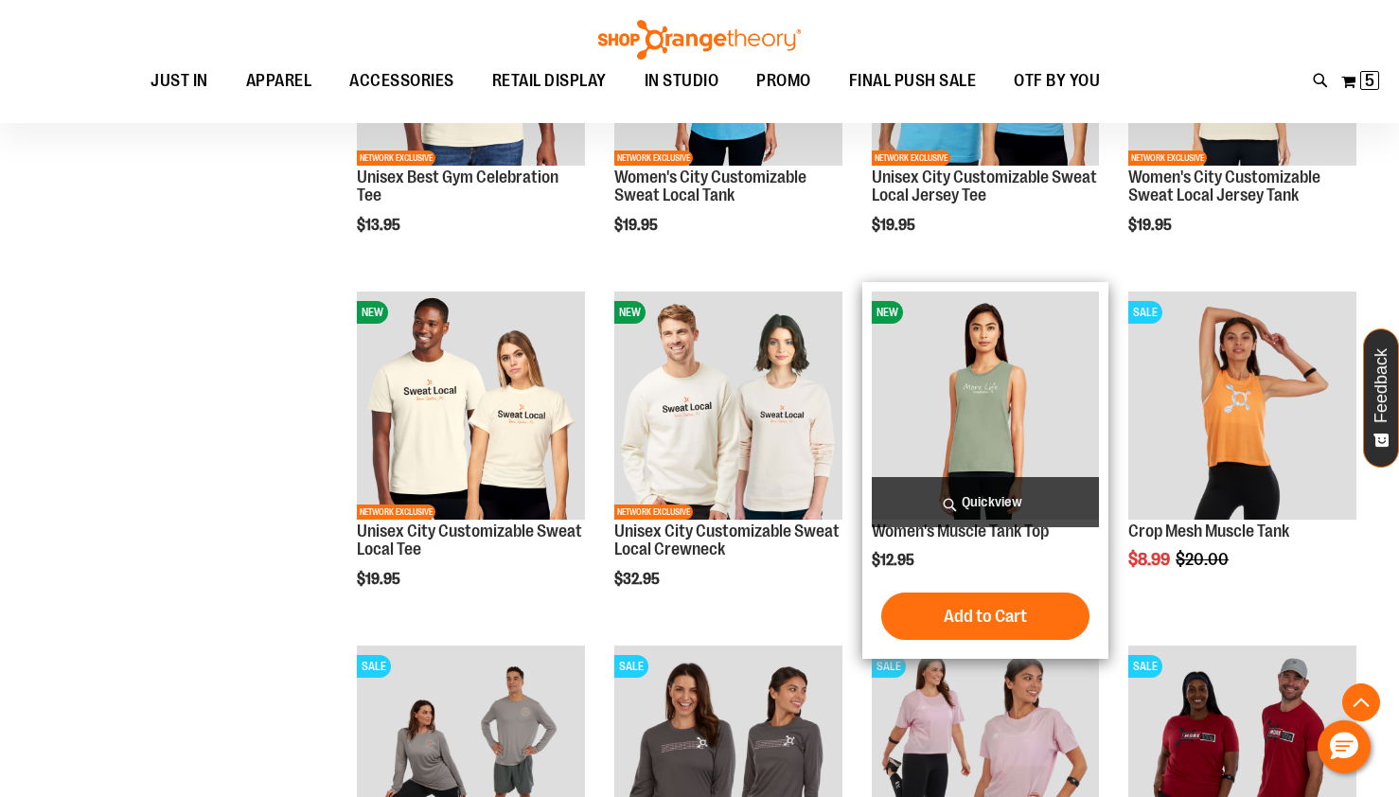
click at [1022, 499] on span "Quickview" at bounding box center [986, 502] width 228 height 50
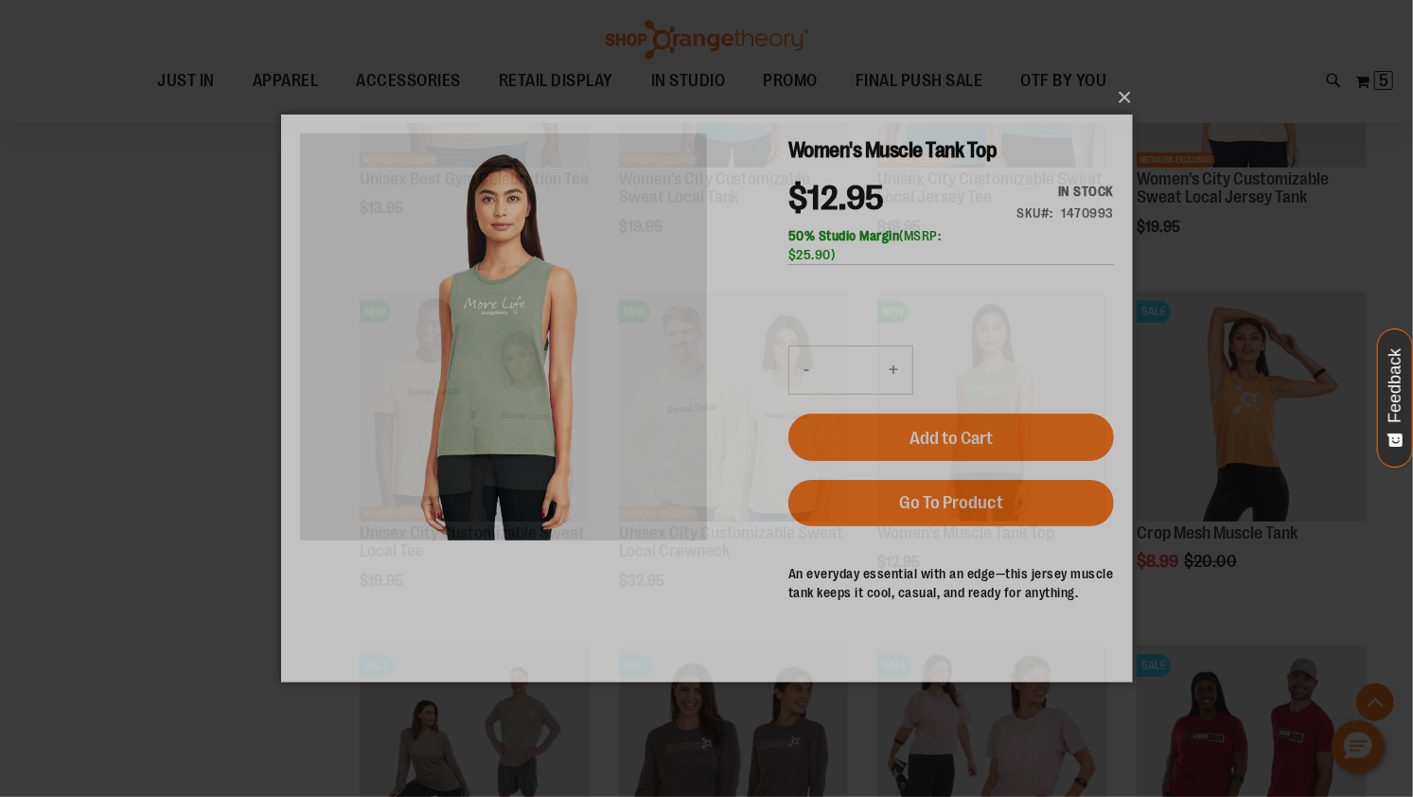
scroll to position [0, 0]
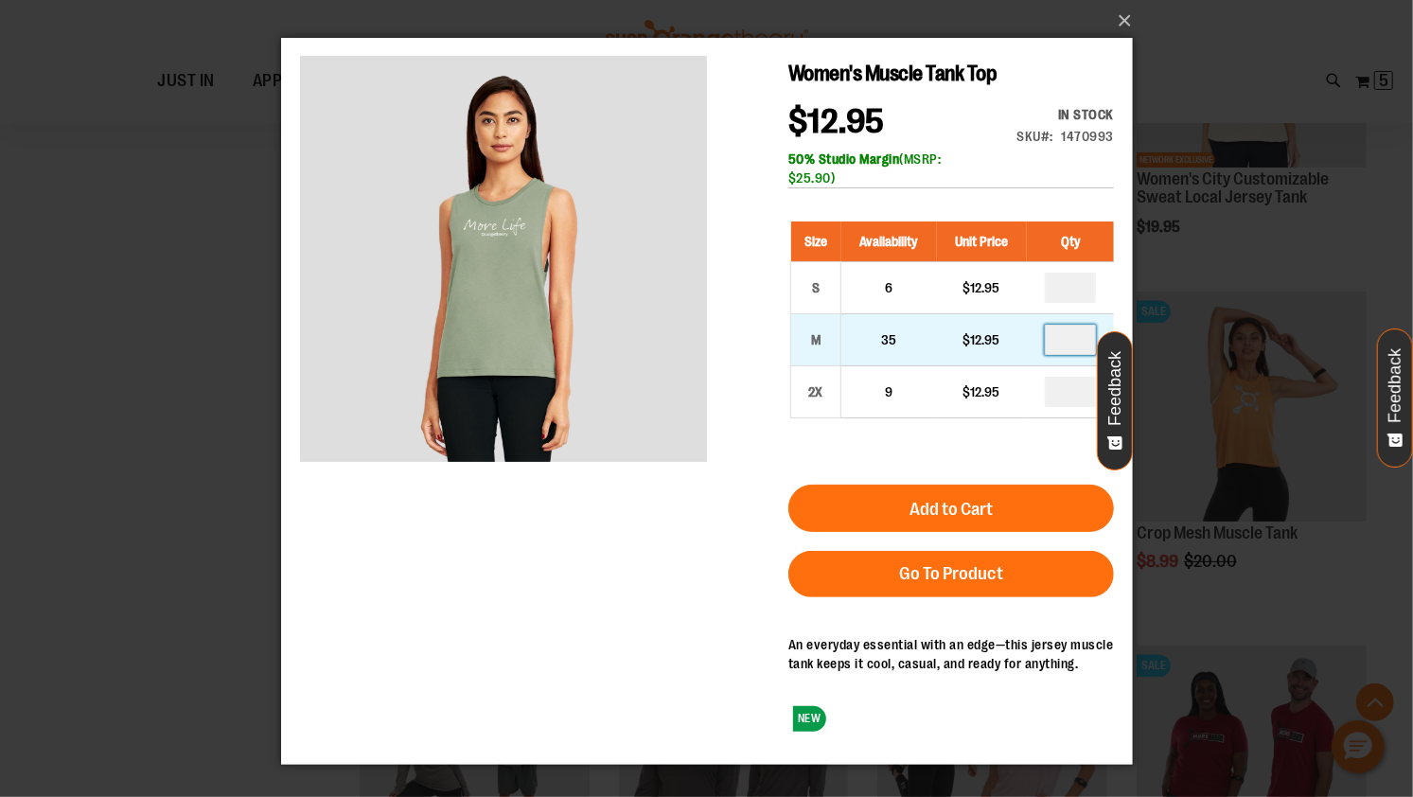
click at [1084, 342] on input "number" at bounding box center [1069, 339] width 51 height 30
type input "*"
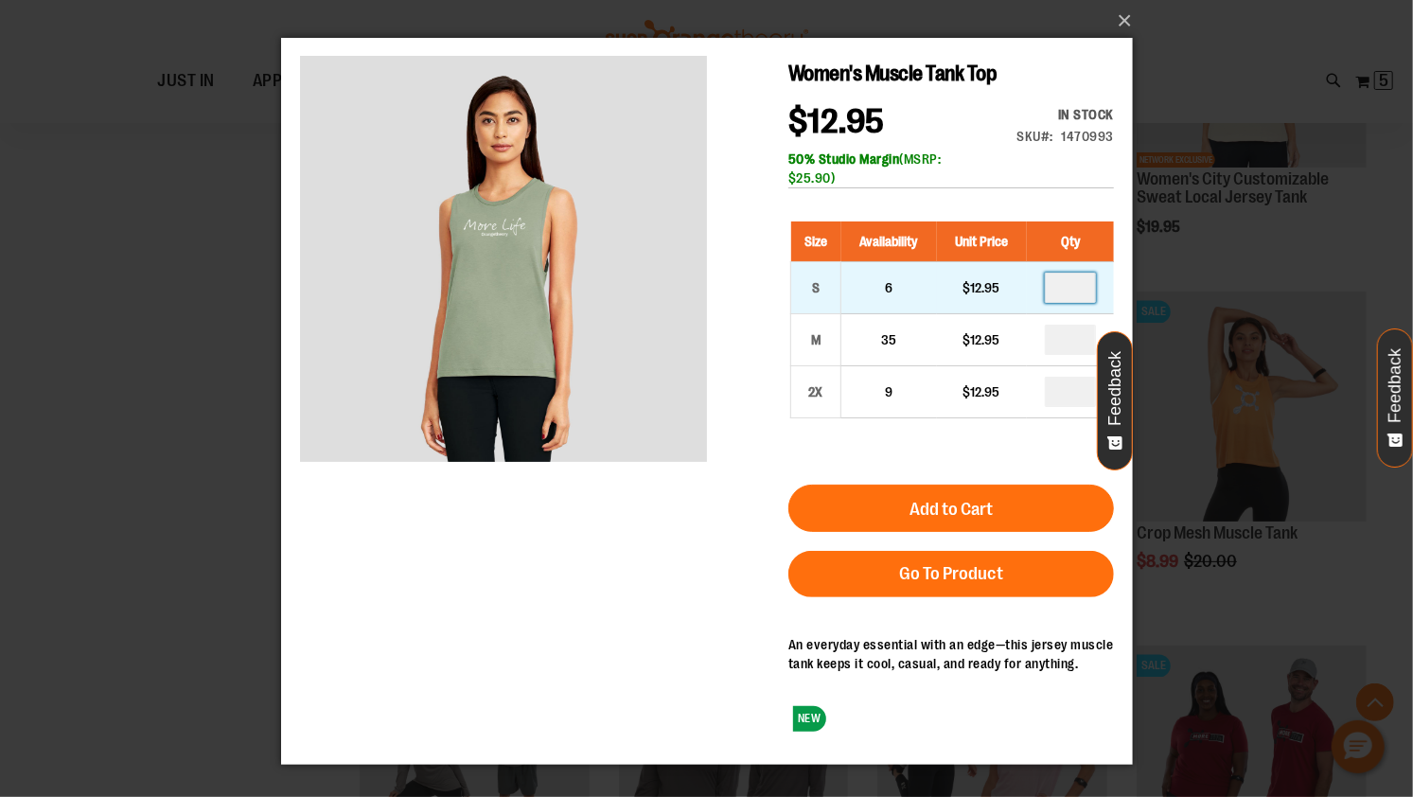
click at [1082, 289] on input "number" at bounding box center [1069, 287] width 51 height 30
type input "*"
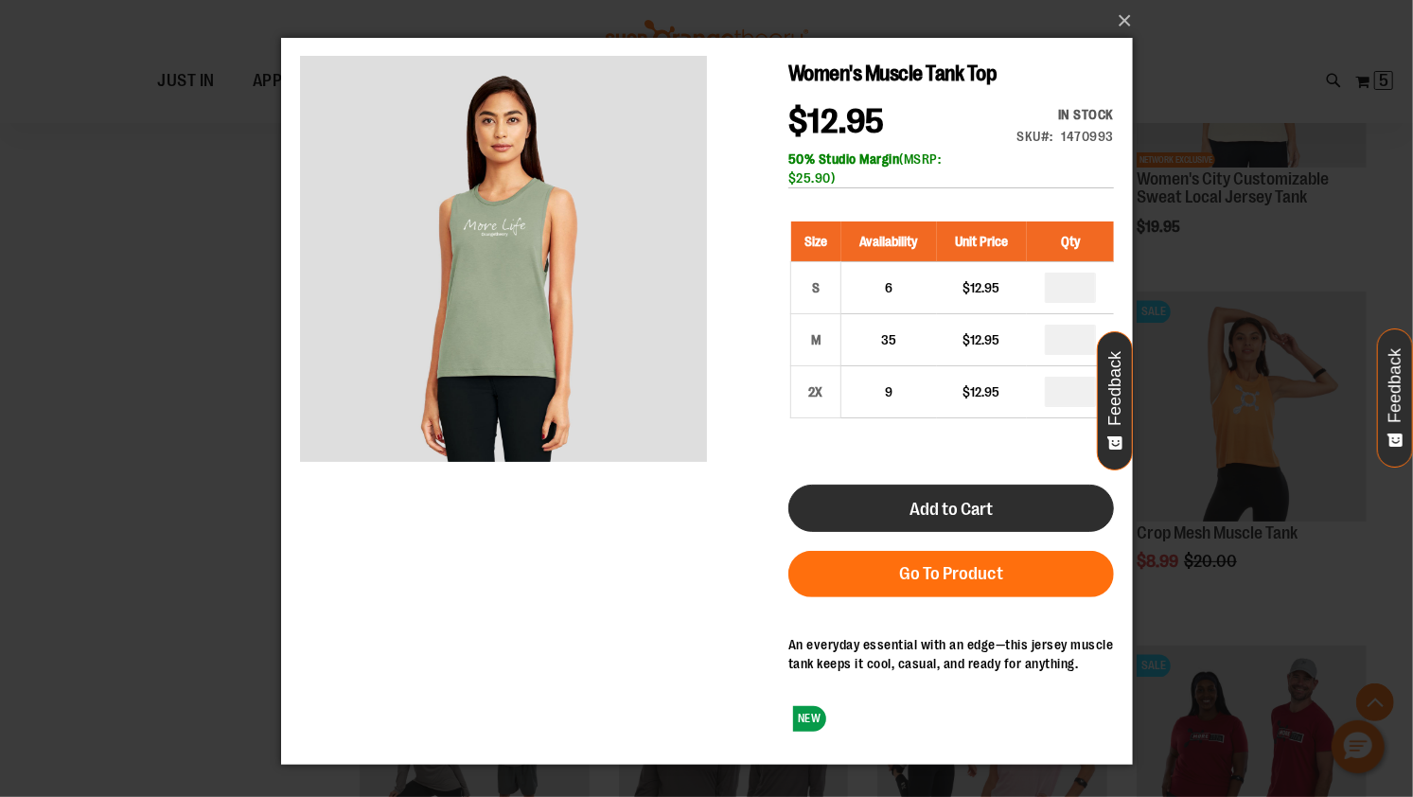
click at [1022, 491] on button "Add to Cart" at bounding box center [951, 507] width 326 height 47
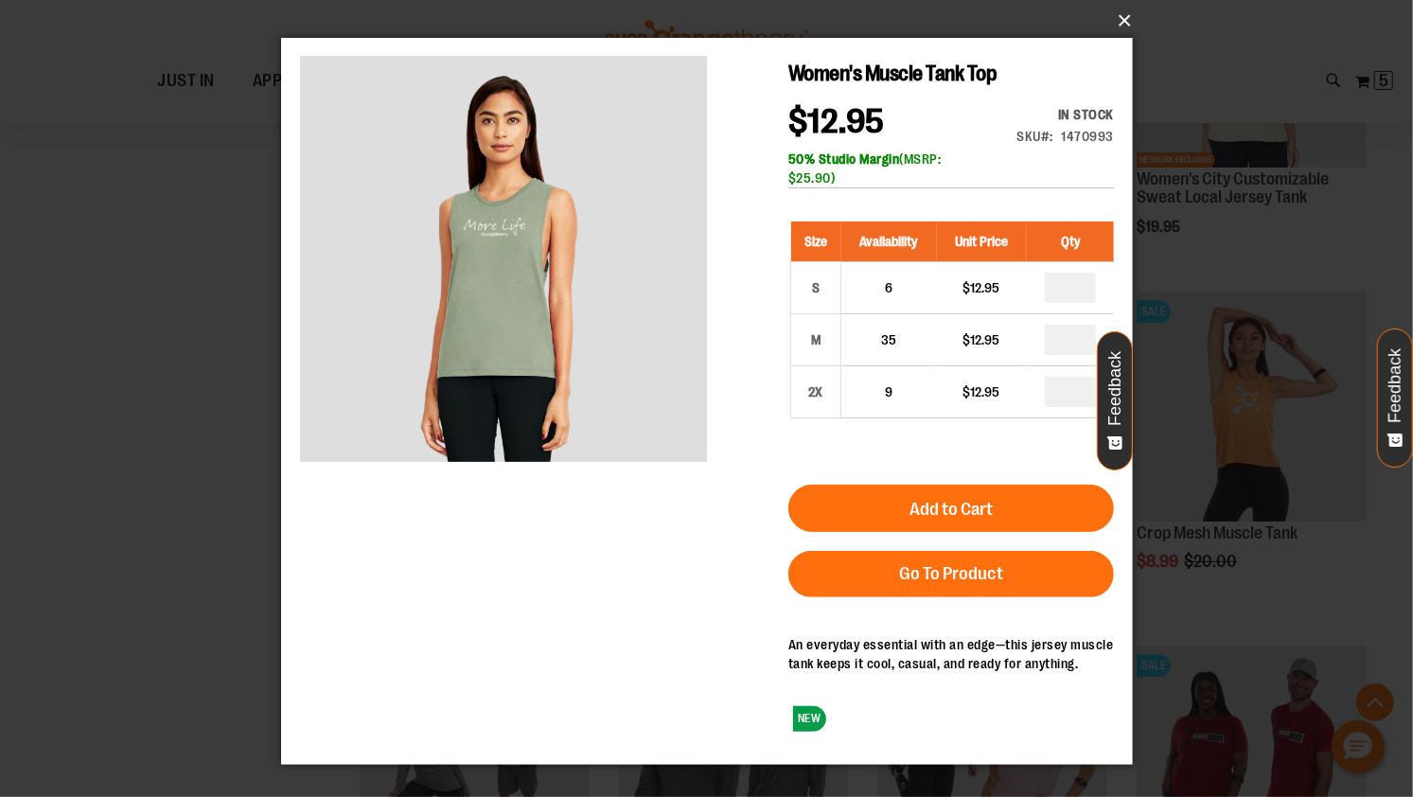
click at [1127, 20] on button "×" at bounding box center [713, 21] width 852 height 42
click at [1121, 16] on button "×" at bounding box center [713, 21] width 852 height 42
click at [201, 435] on div "×" at bounding box center [706, 398] width 1413 height 797
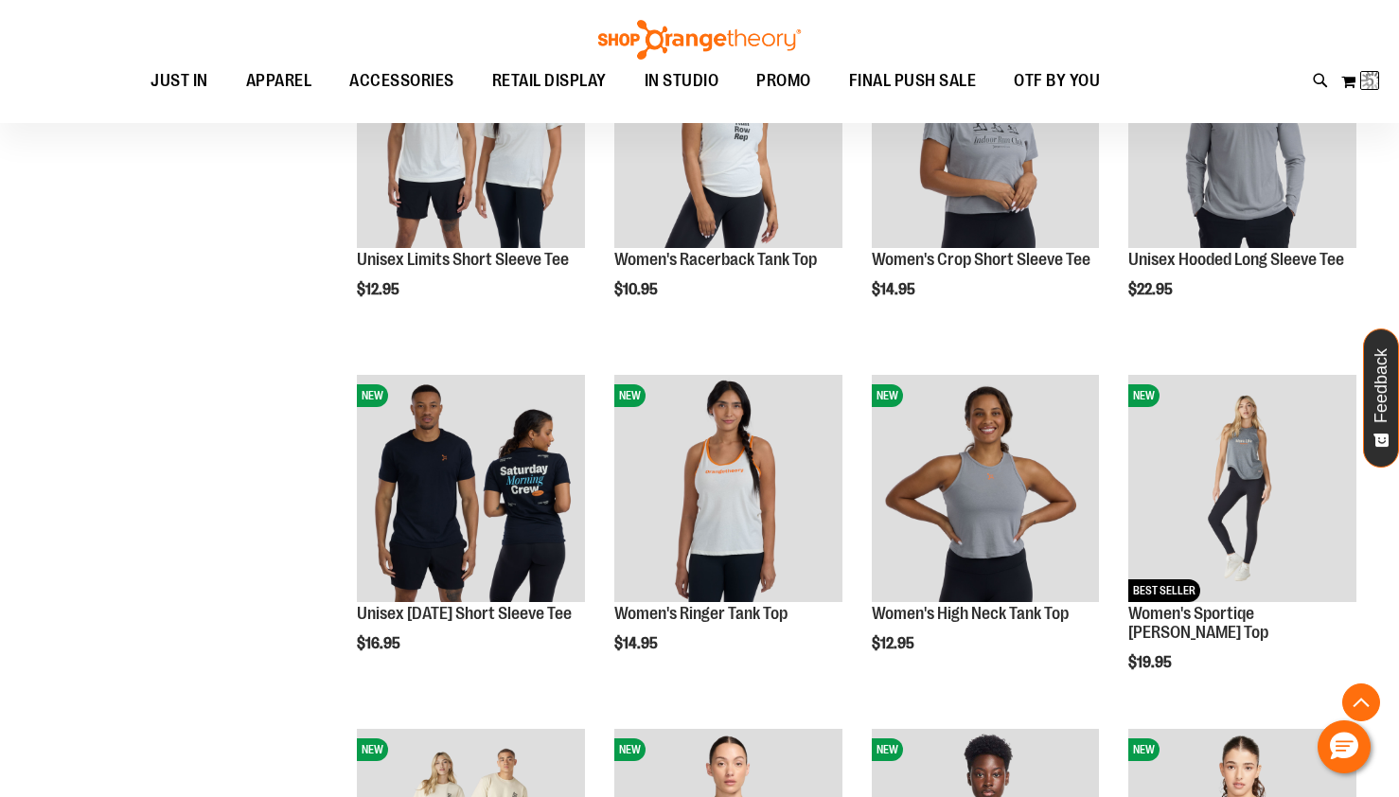
scroll to position [98, 0]
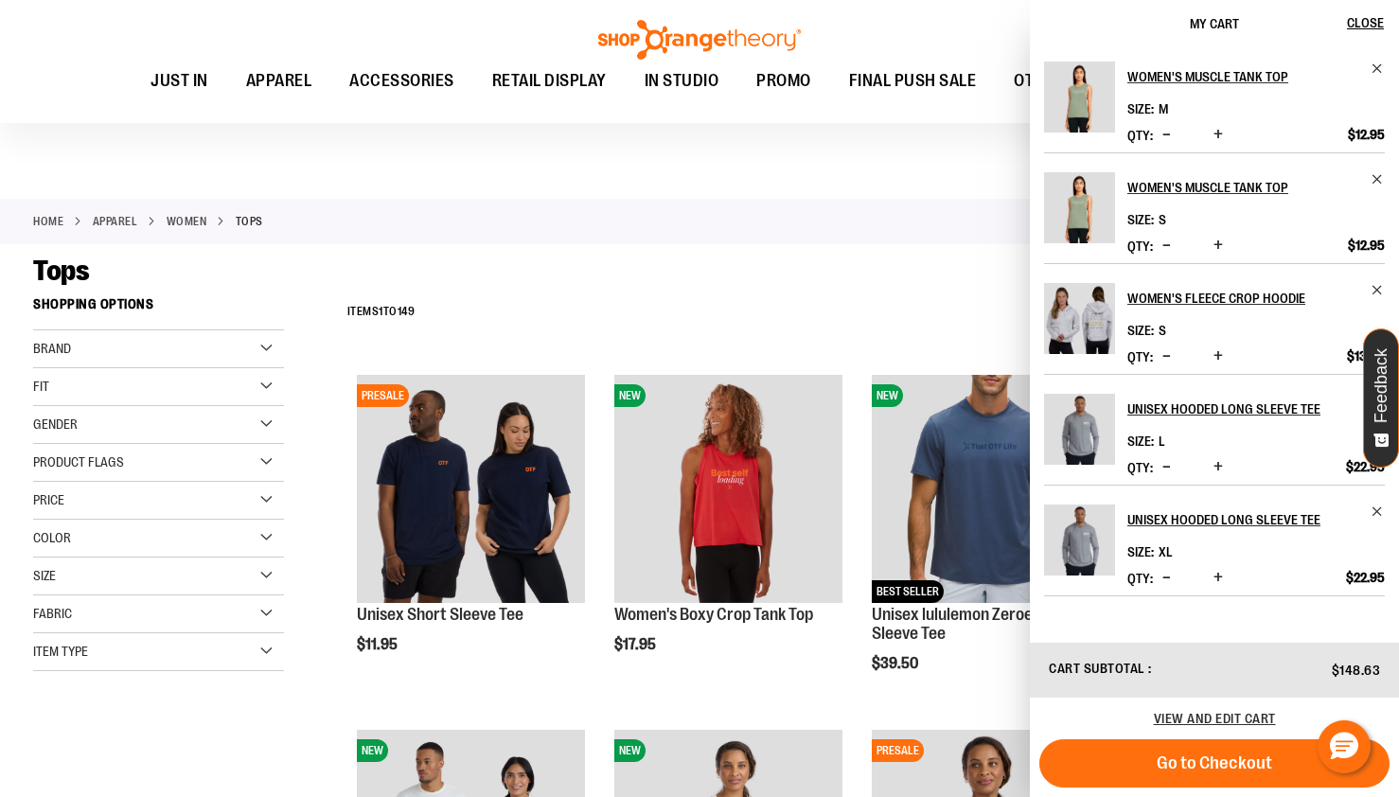
scroll to position [709, 0]
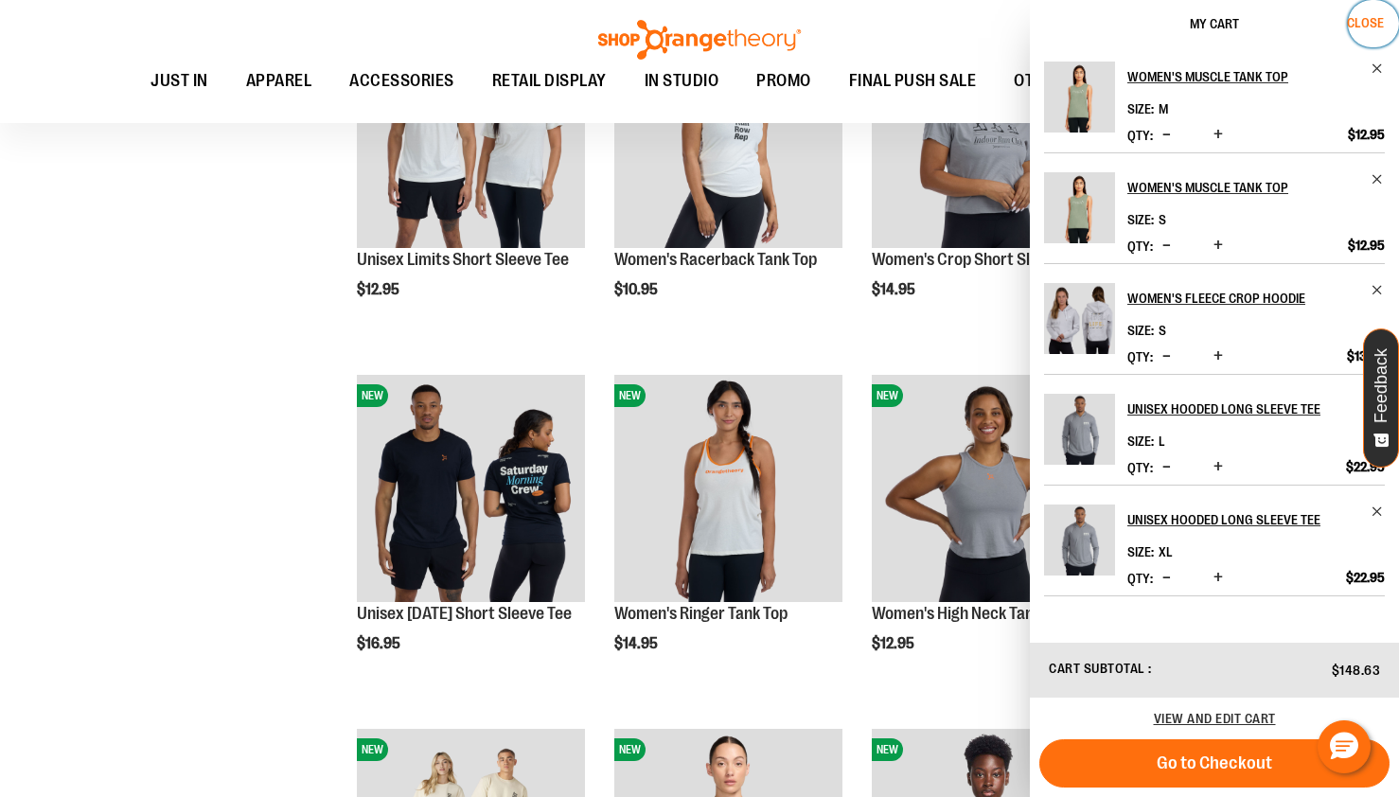
click at [1373, 33] on button "Close" at bounding box center [1373, 23] width 51 height 47
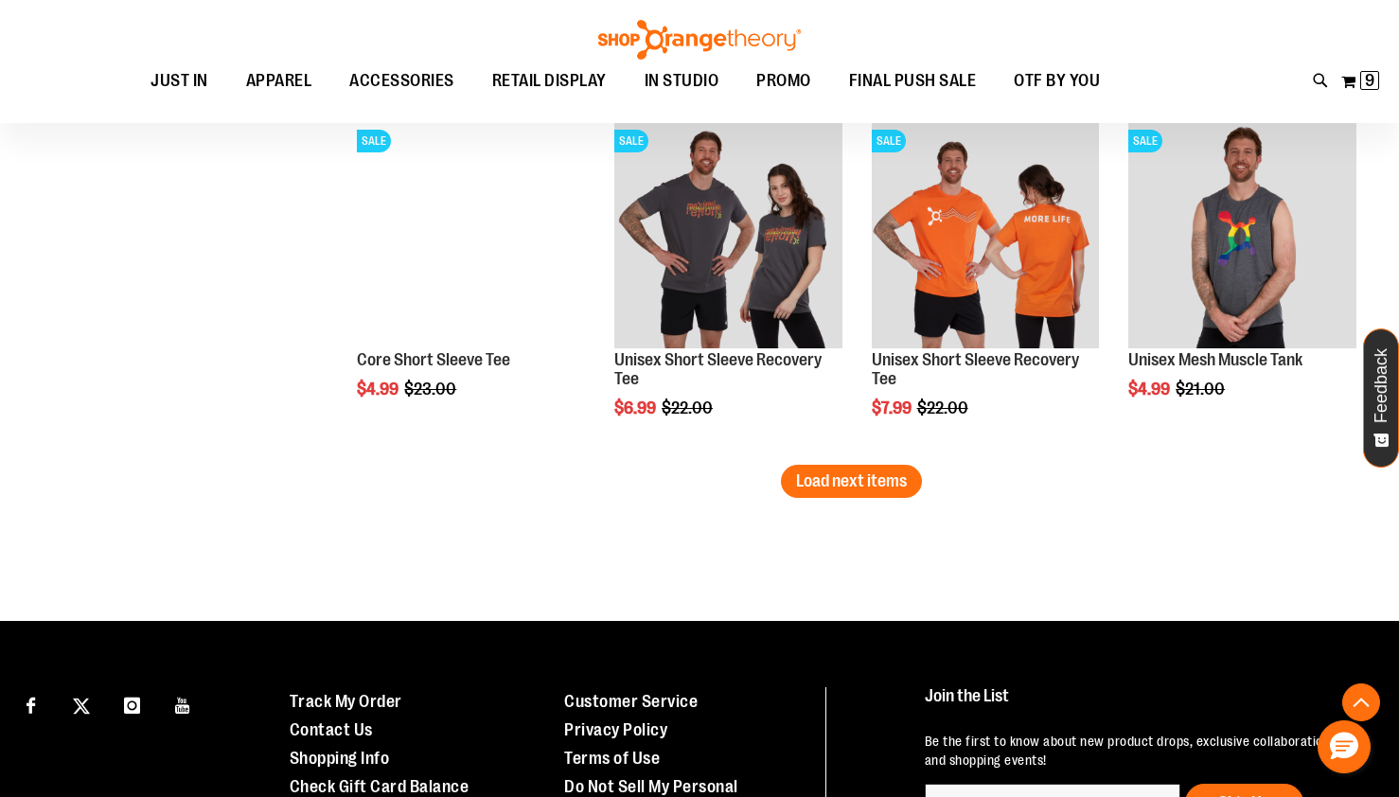
scroll to position [3085, 0]
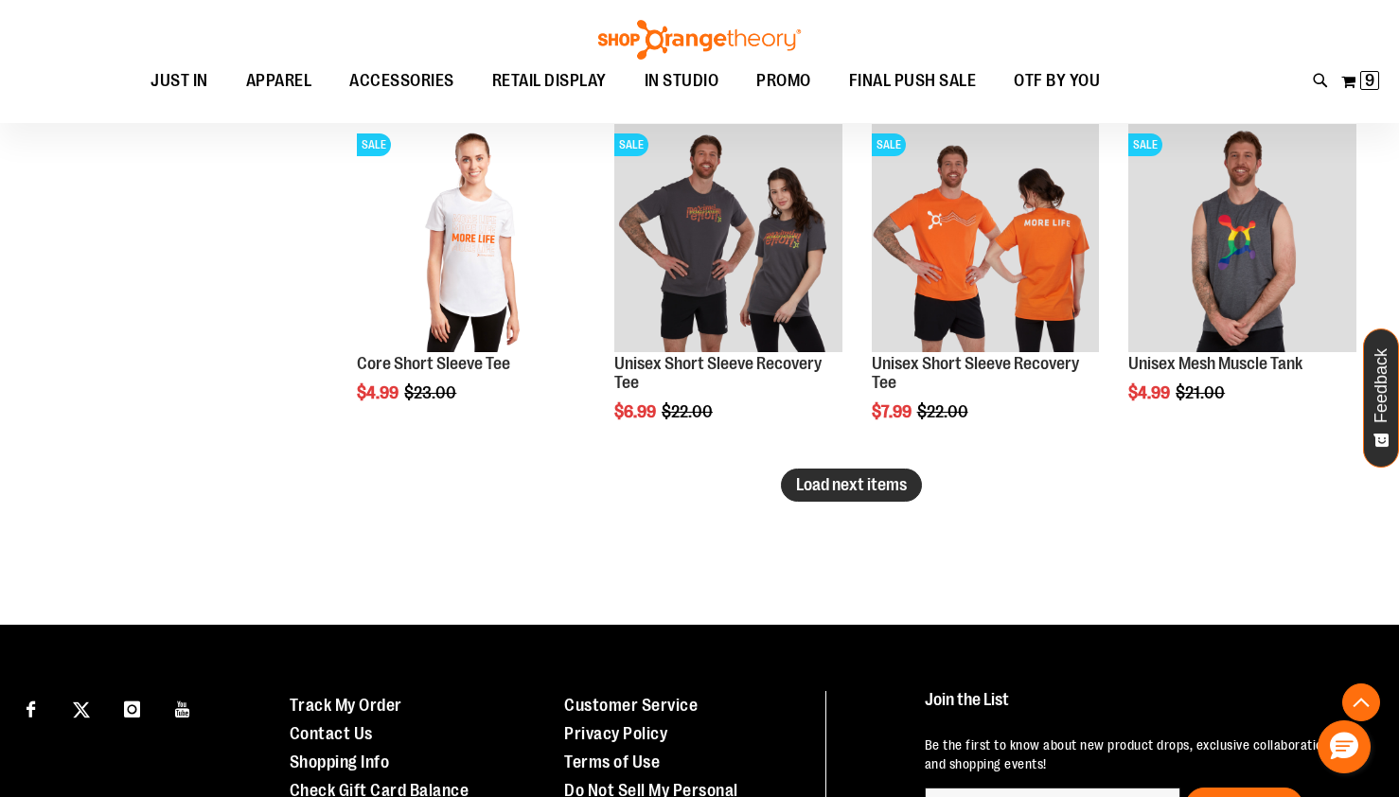
click at [860, 479] on span "Load next items" at bounding box center [851, 484] width 111 height 19
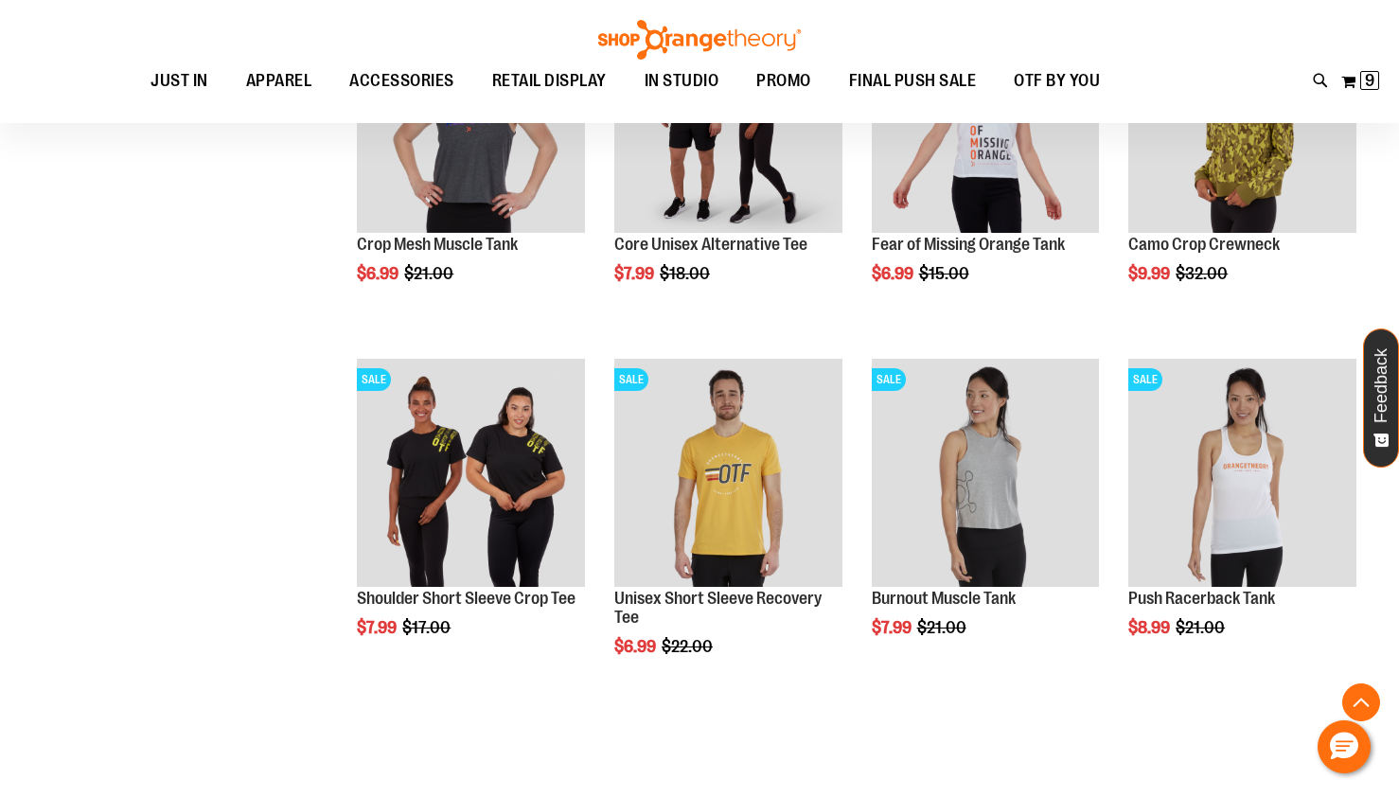
scroll to position [4043, 0]
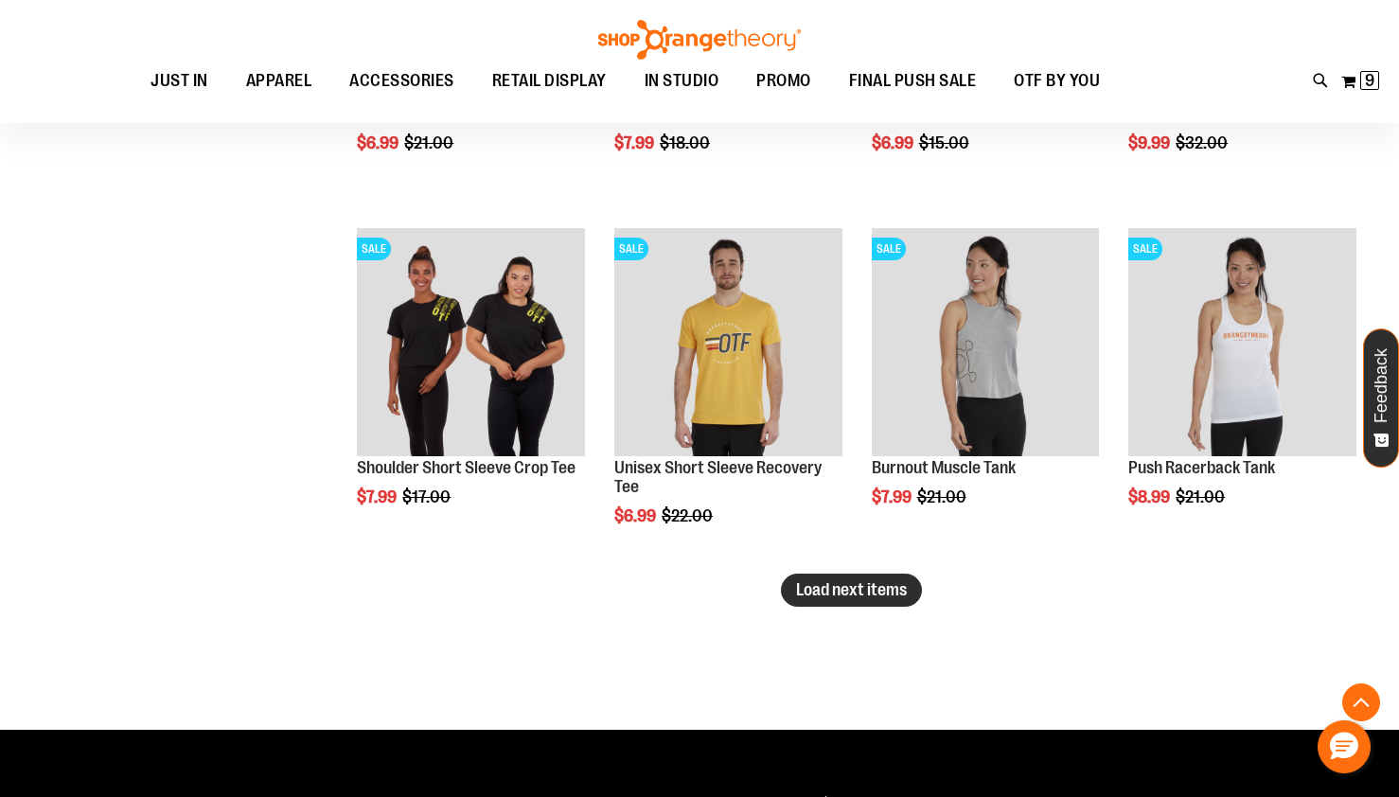
click at [873, 585] on span "Load next items" at bounding box center [851, 589] width 111 height 19
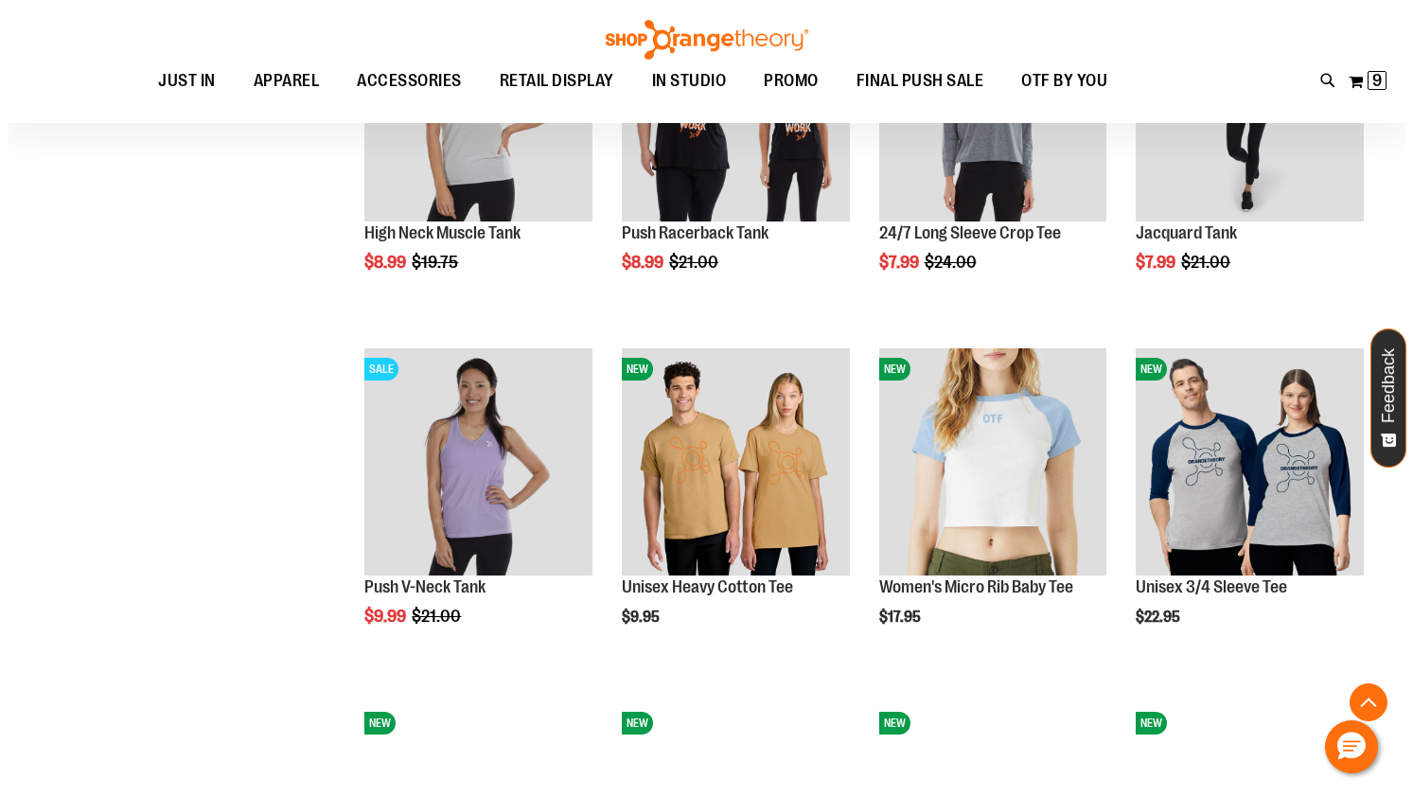
scroll to position [4679, 0]
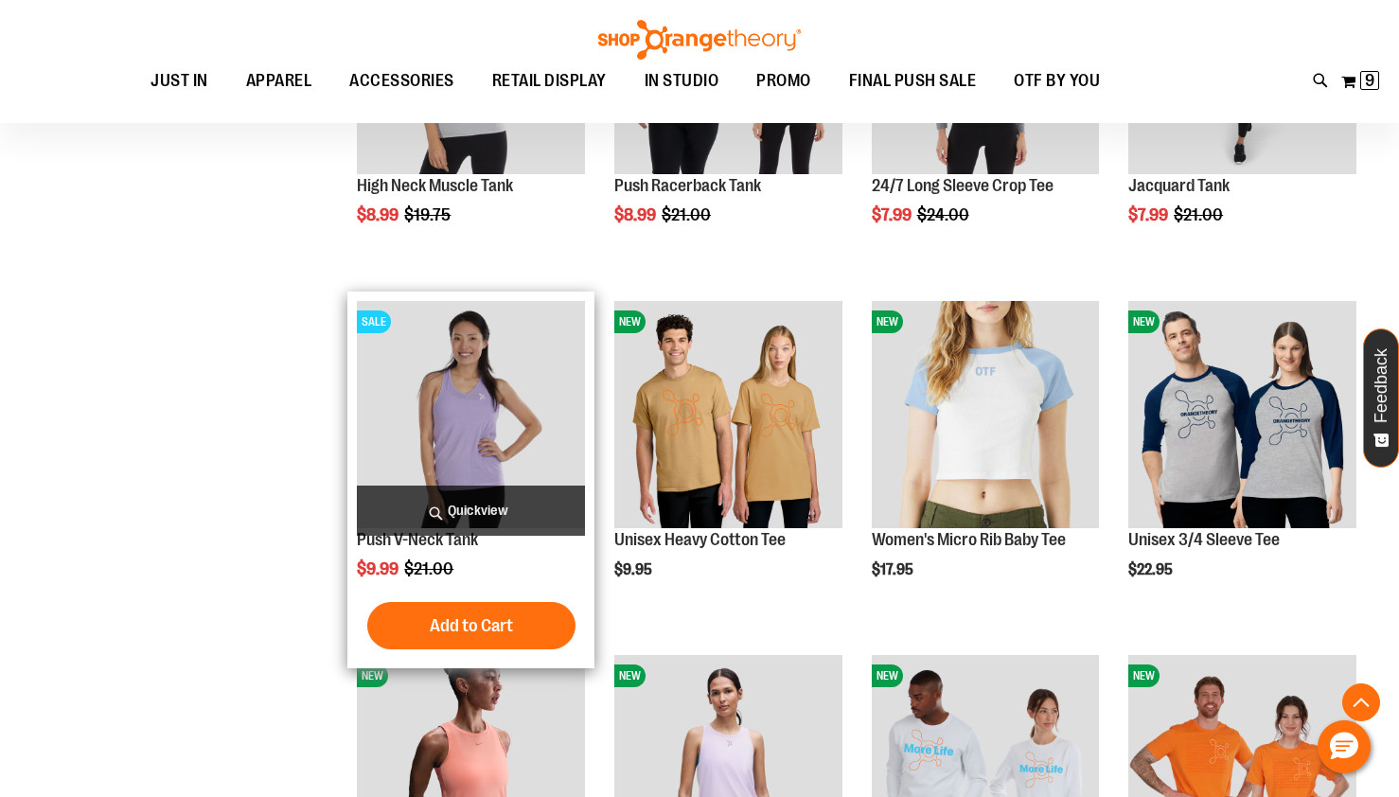
click at [492, 505] on span "Quickview" at bounding box center [471, 511] width 228 height 50
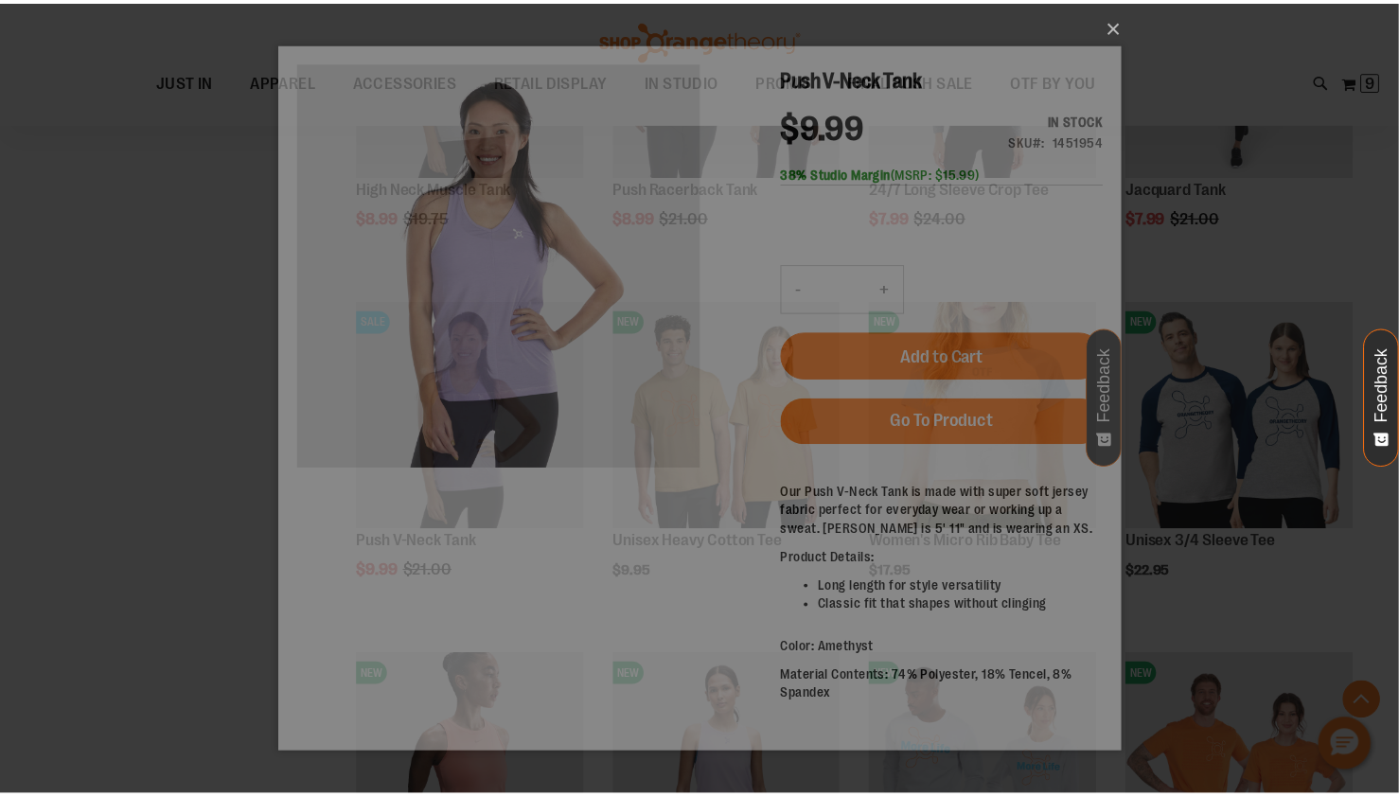
scroll to position [0, 0]
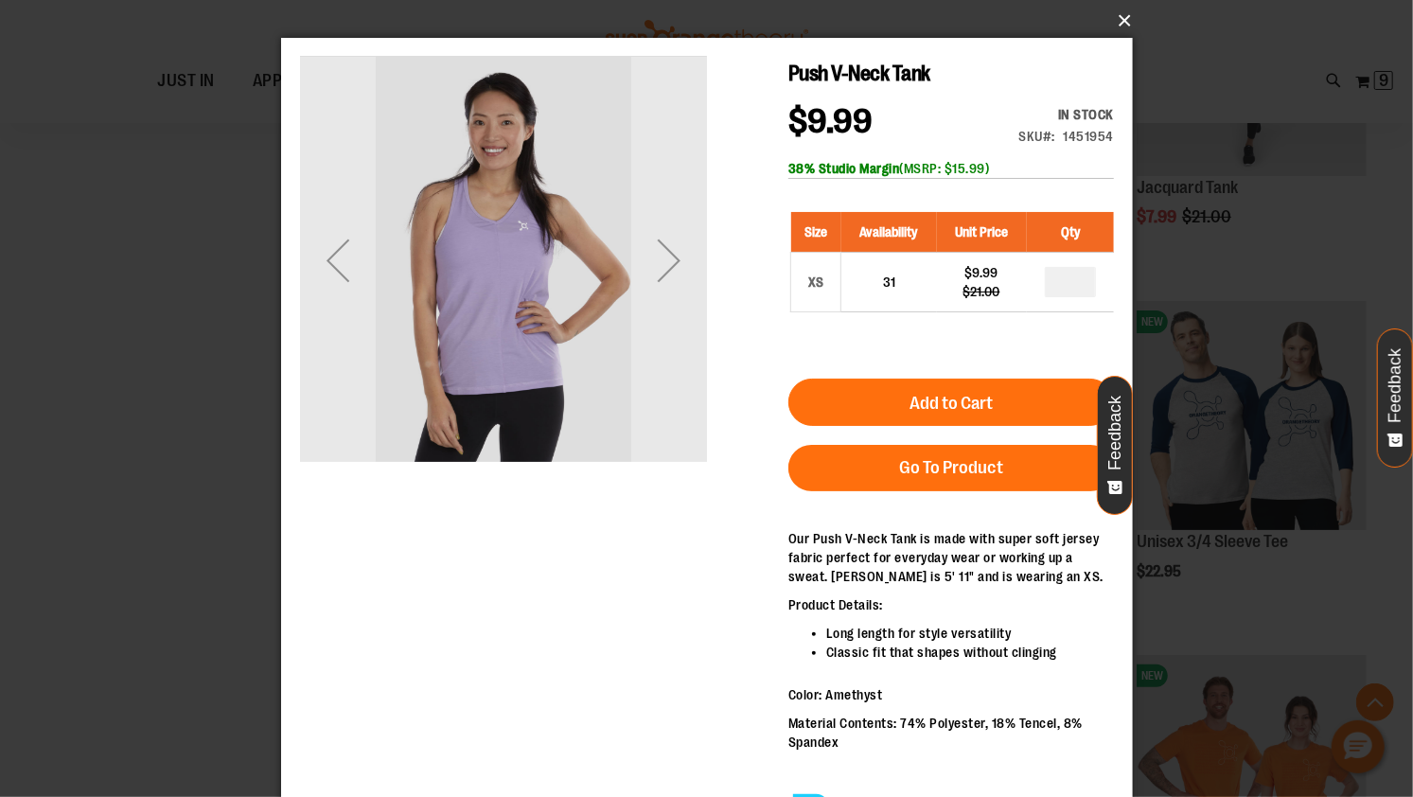
click at [1121, 20] on button "×" at bounding box center [713, 21] width 852 height 42
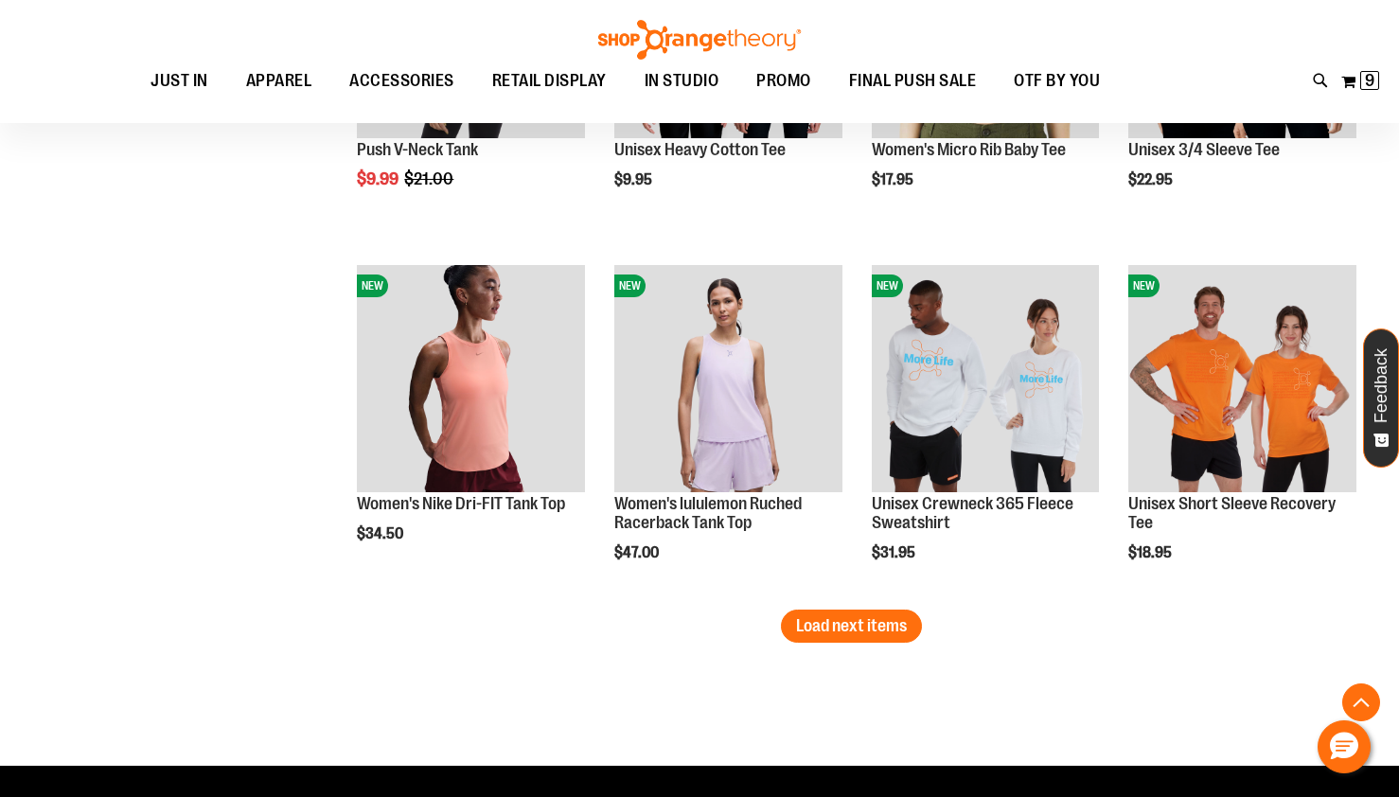
scroll to position [5069, 0]
click at [862, 610] on button "Load next items" at bounding box center [851, 626] width 141 height 33
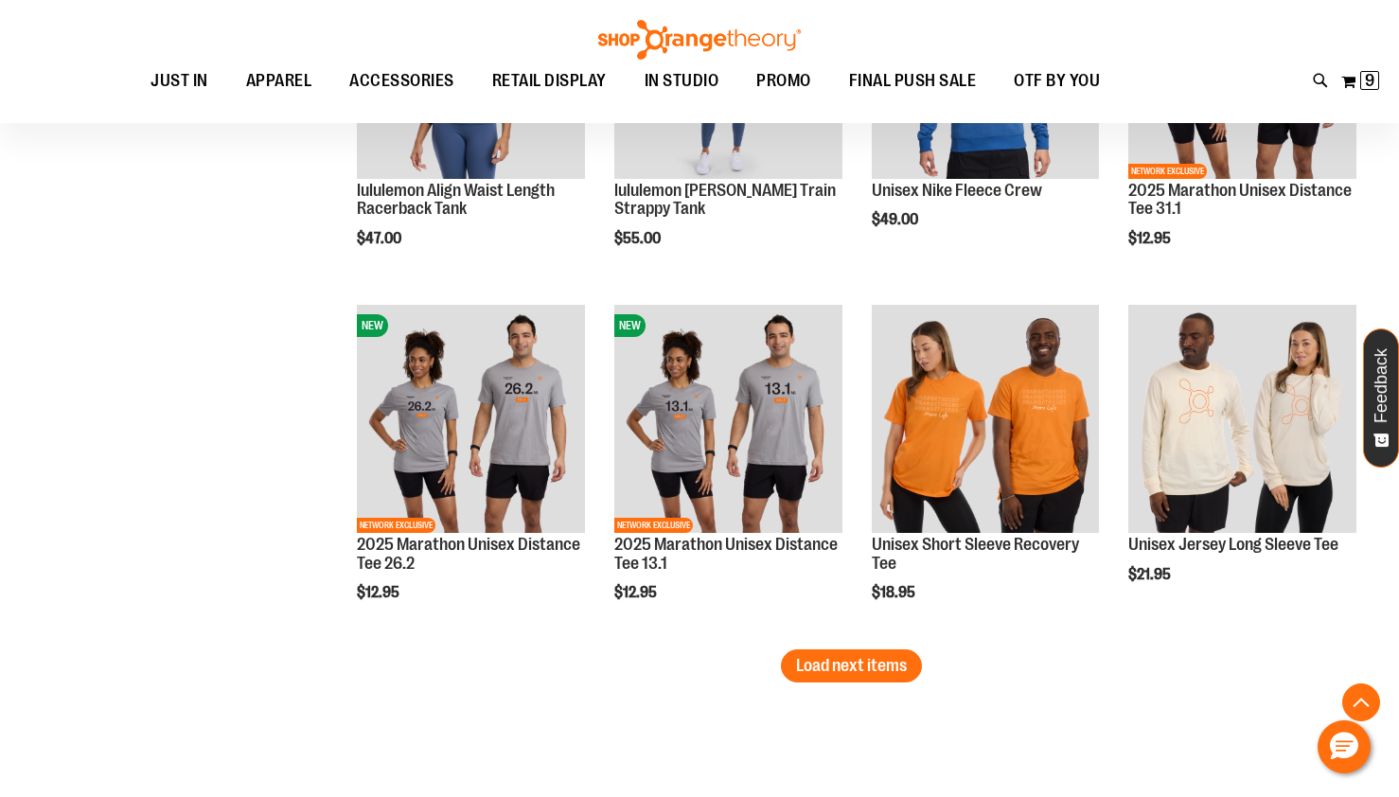
scroll to position [6105, 0]
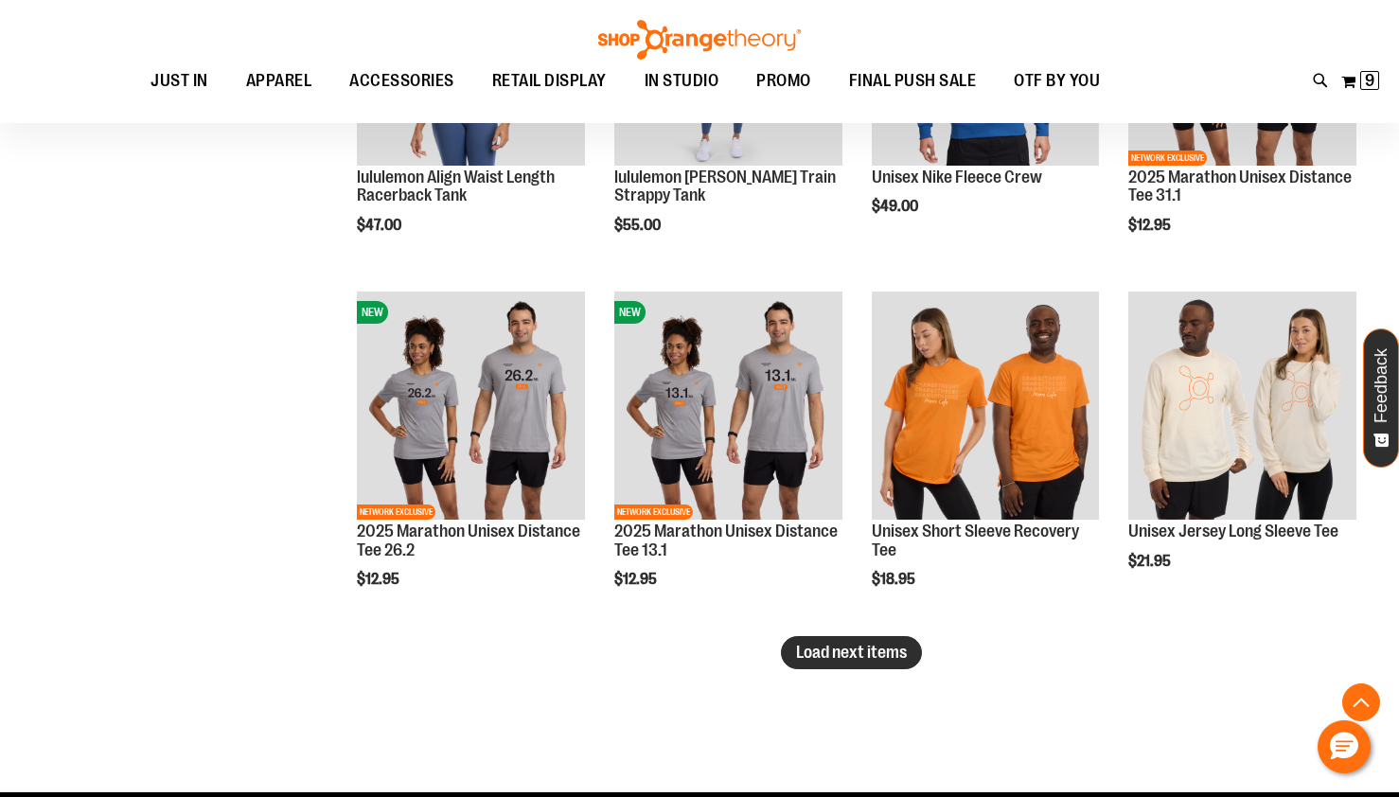
click at [860, 649] on span "Load next items" at bounding box center [851, 652] width 111 height 19
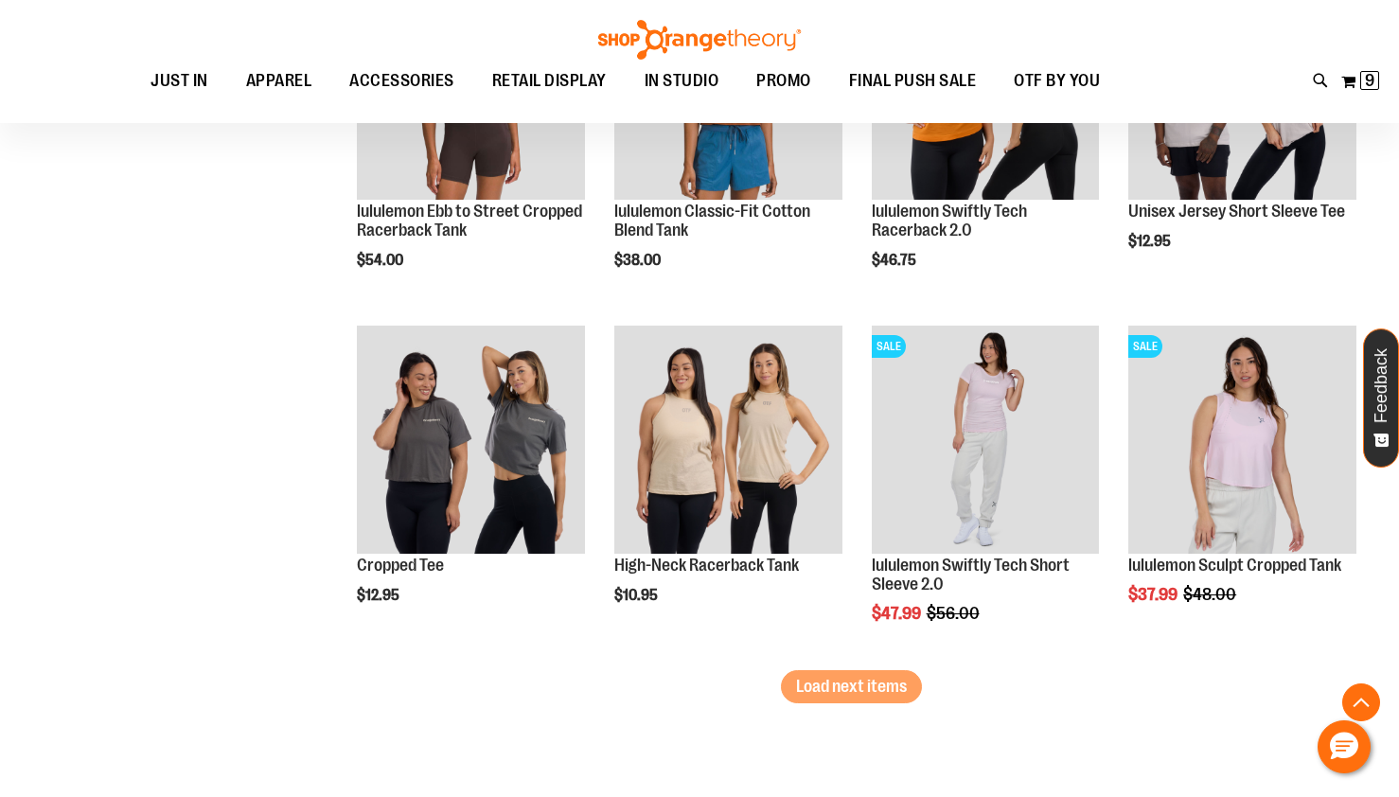
scroll to position [7299, 0]
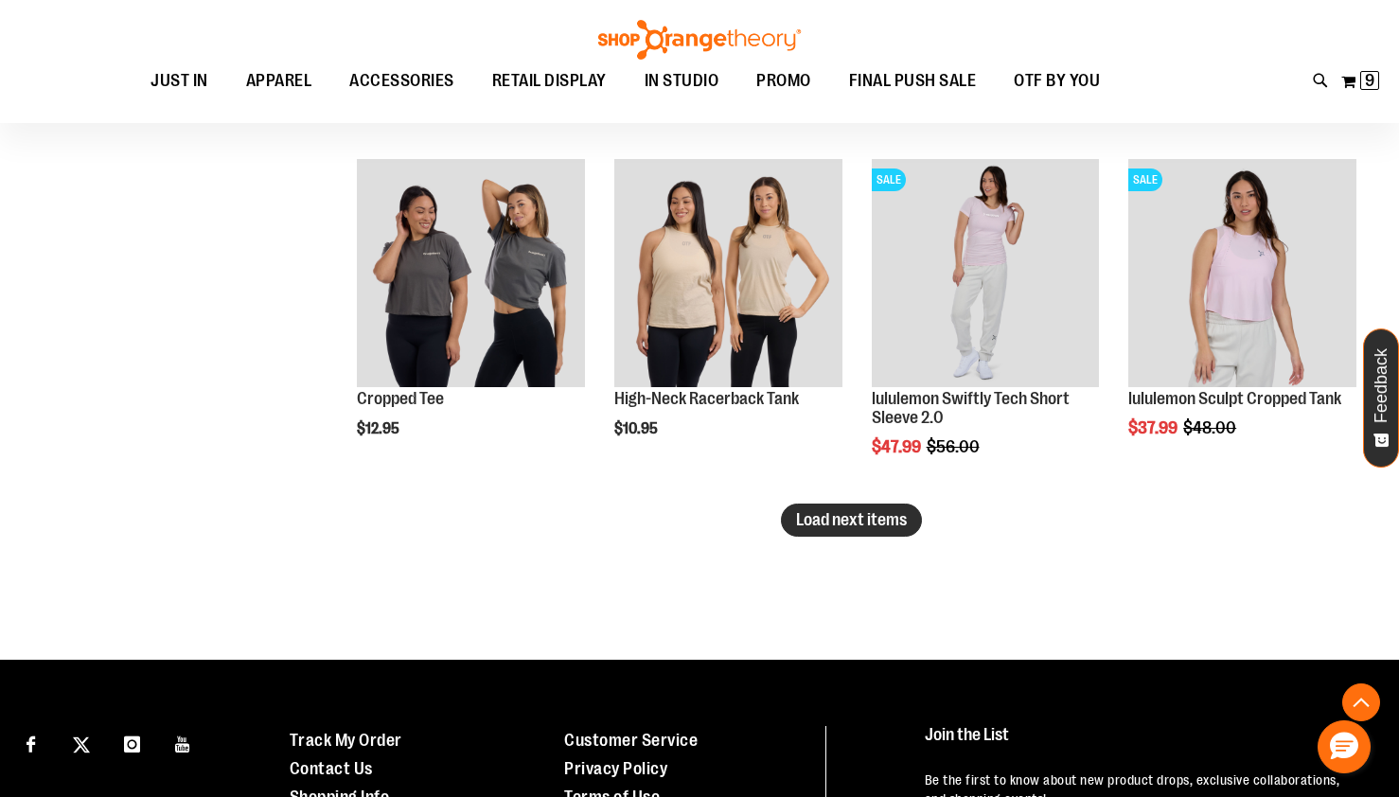
click at [875, 518] on span "Load next items" at bounding box center [851, 519] width 111 height 19
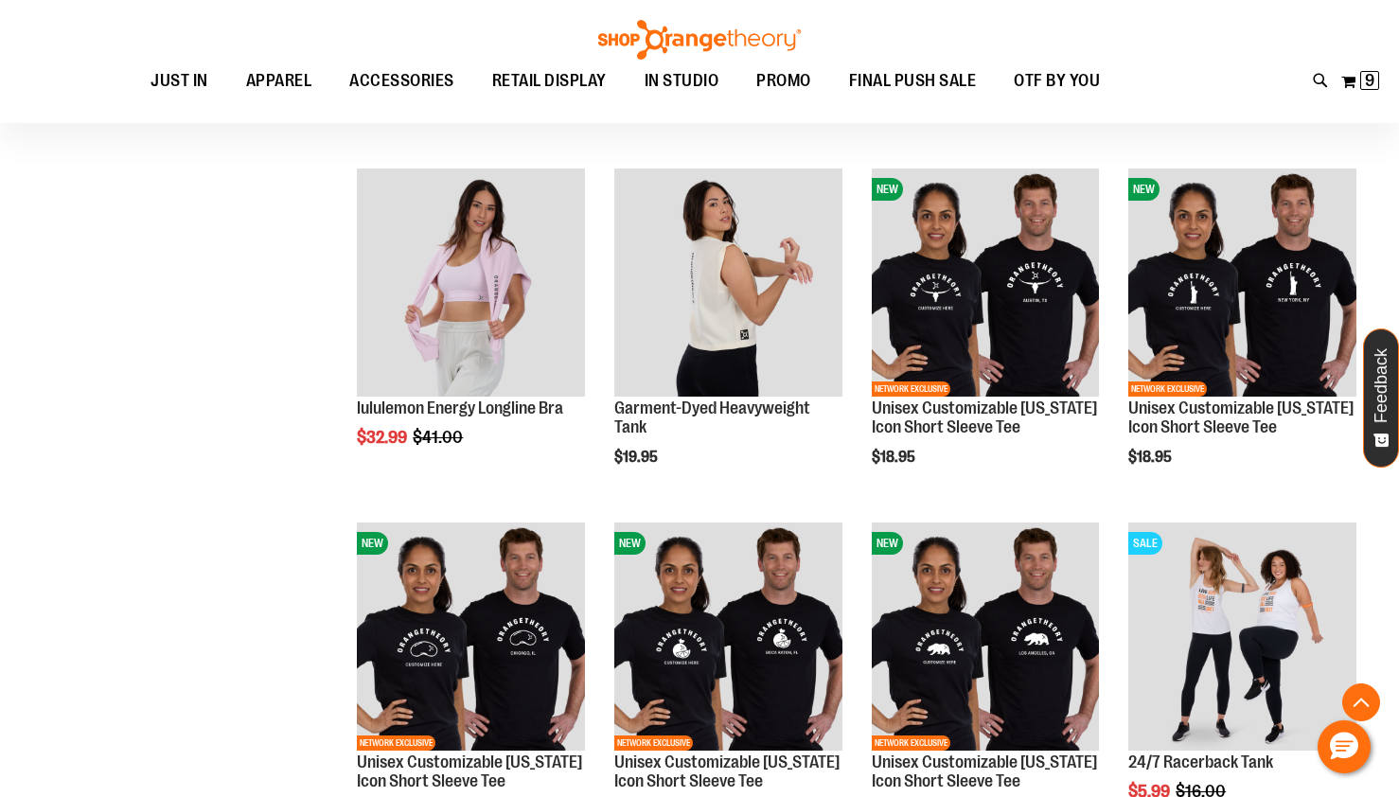
scroll to position [7654, 0]
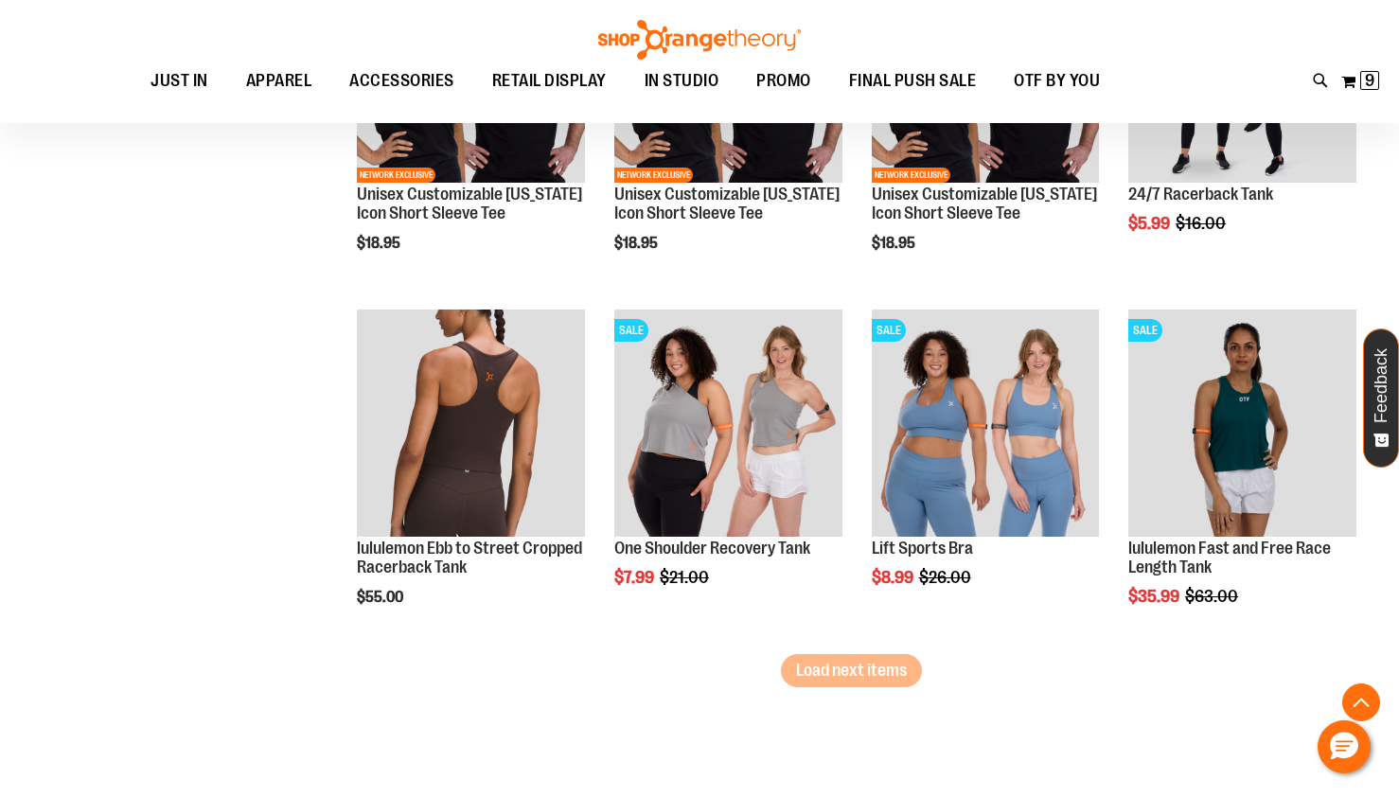
scroll to position [8223, 0]
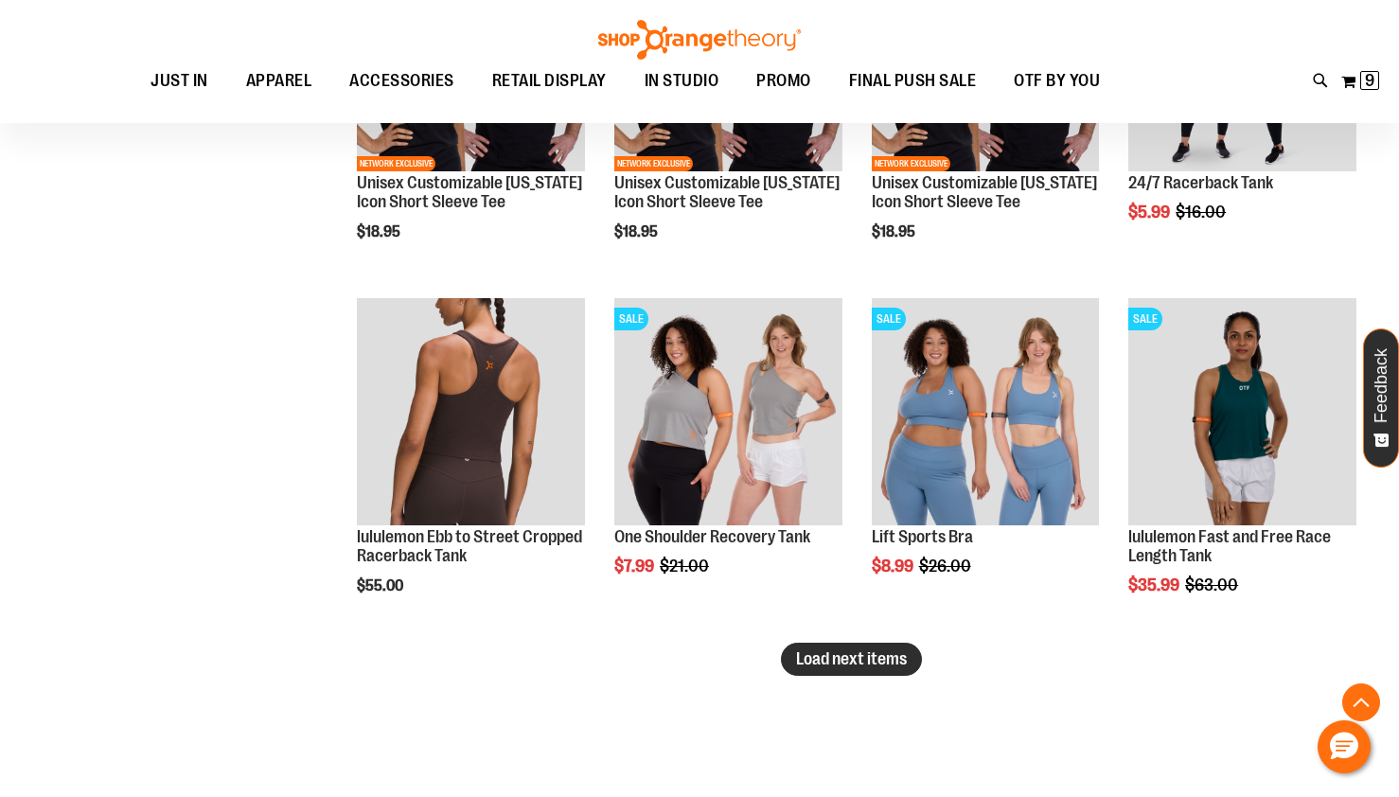
click at [858, 660] on span "Load next items" at bounding box center [851, 658] width 111 height 19
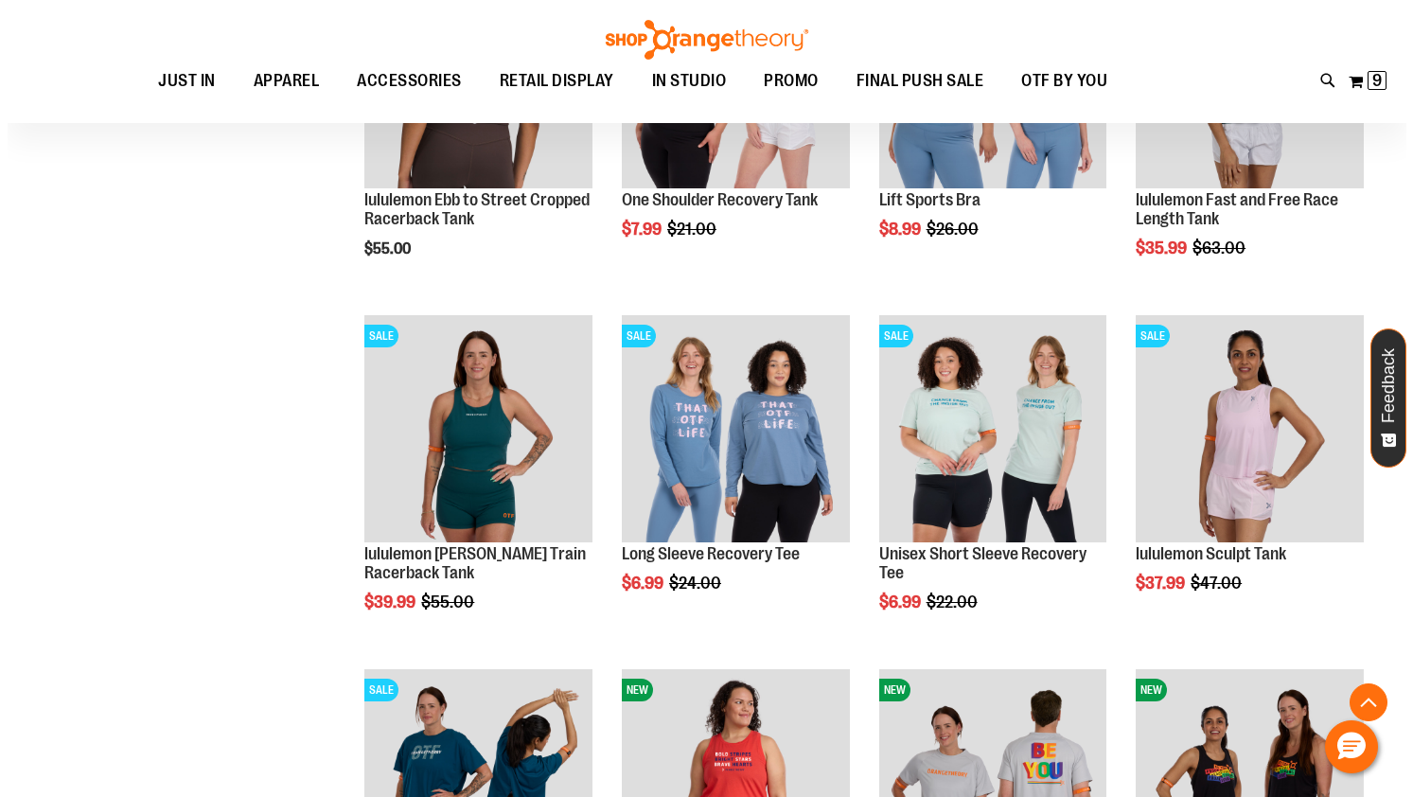
scroll to position [8562, 0]
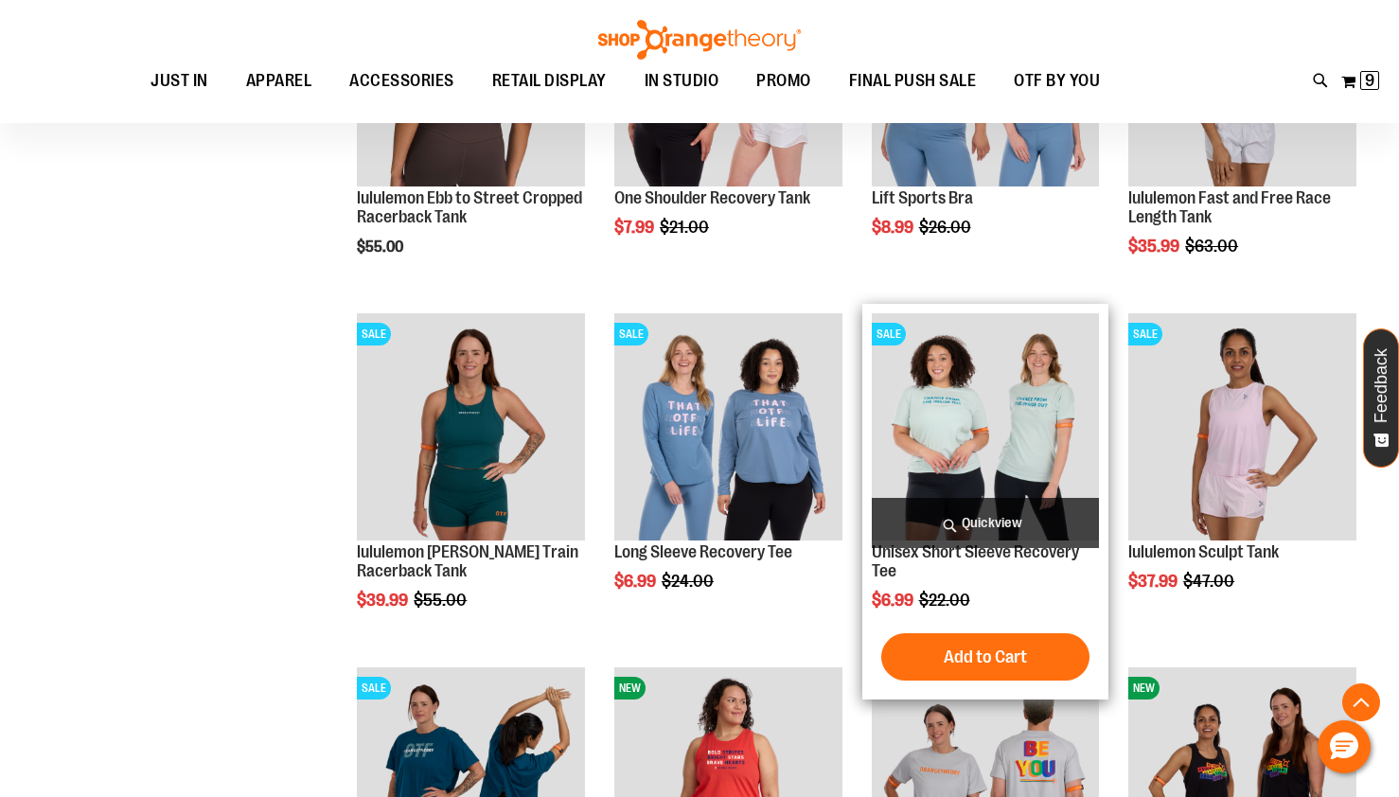
click at [993, 510] on span "Quickview" at bounding box center [986, 523] width 228 height 50
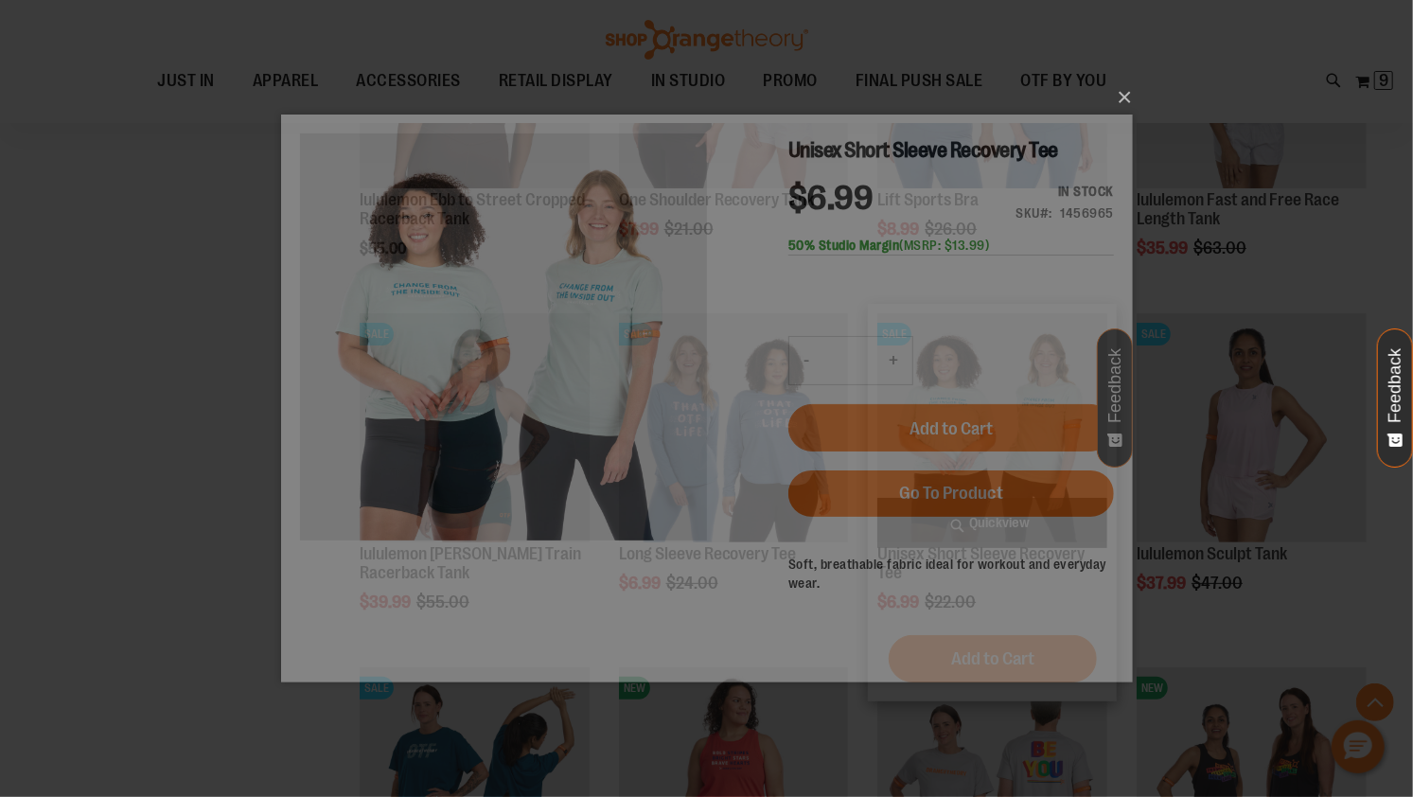
scroll to position [0, 0]
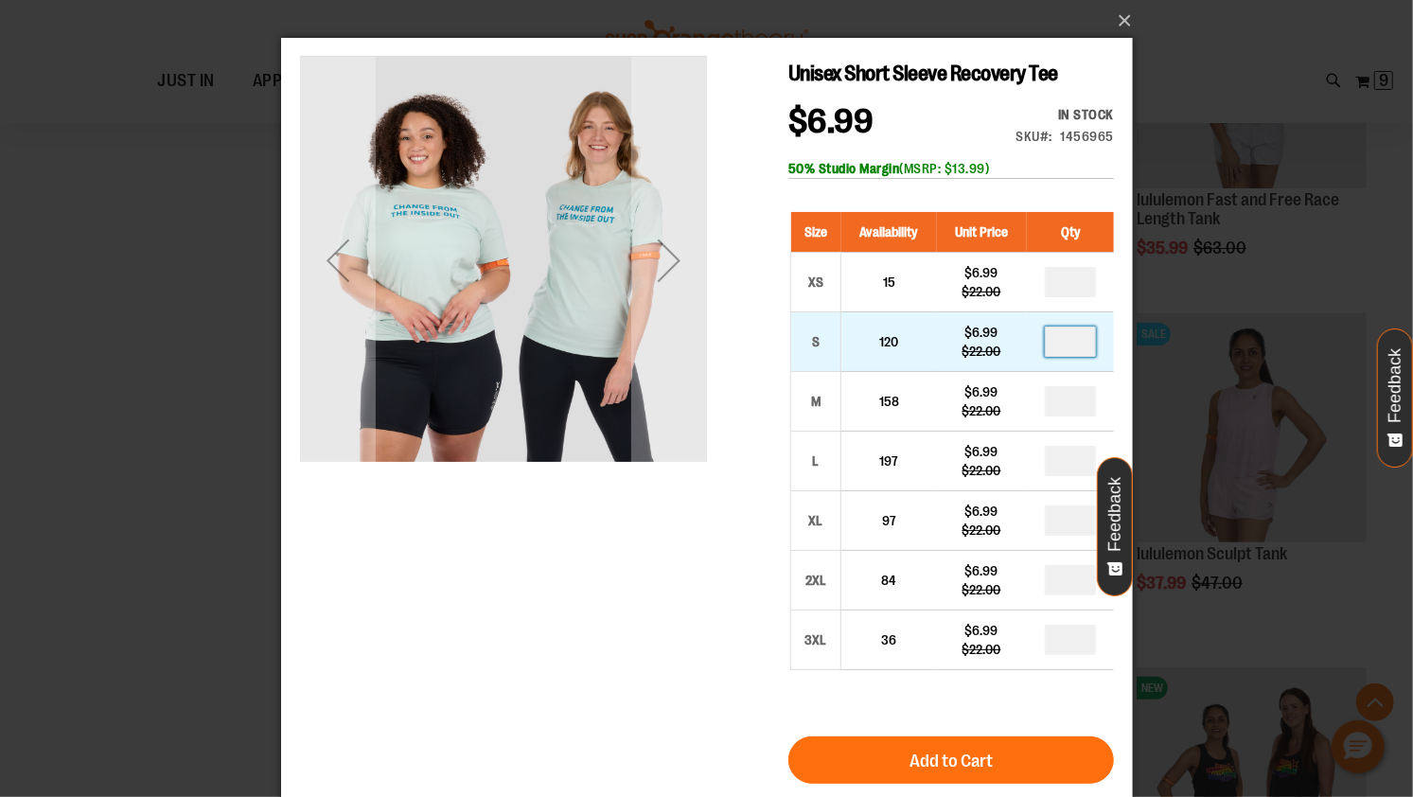
click at [1093, 333] on input "number" at bounding box center [1069, 341] width 51 height 30
type input "*"
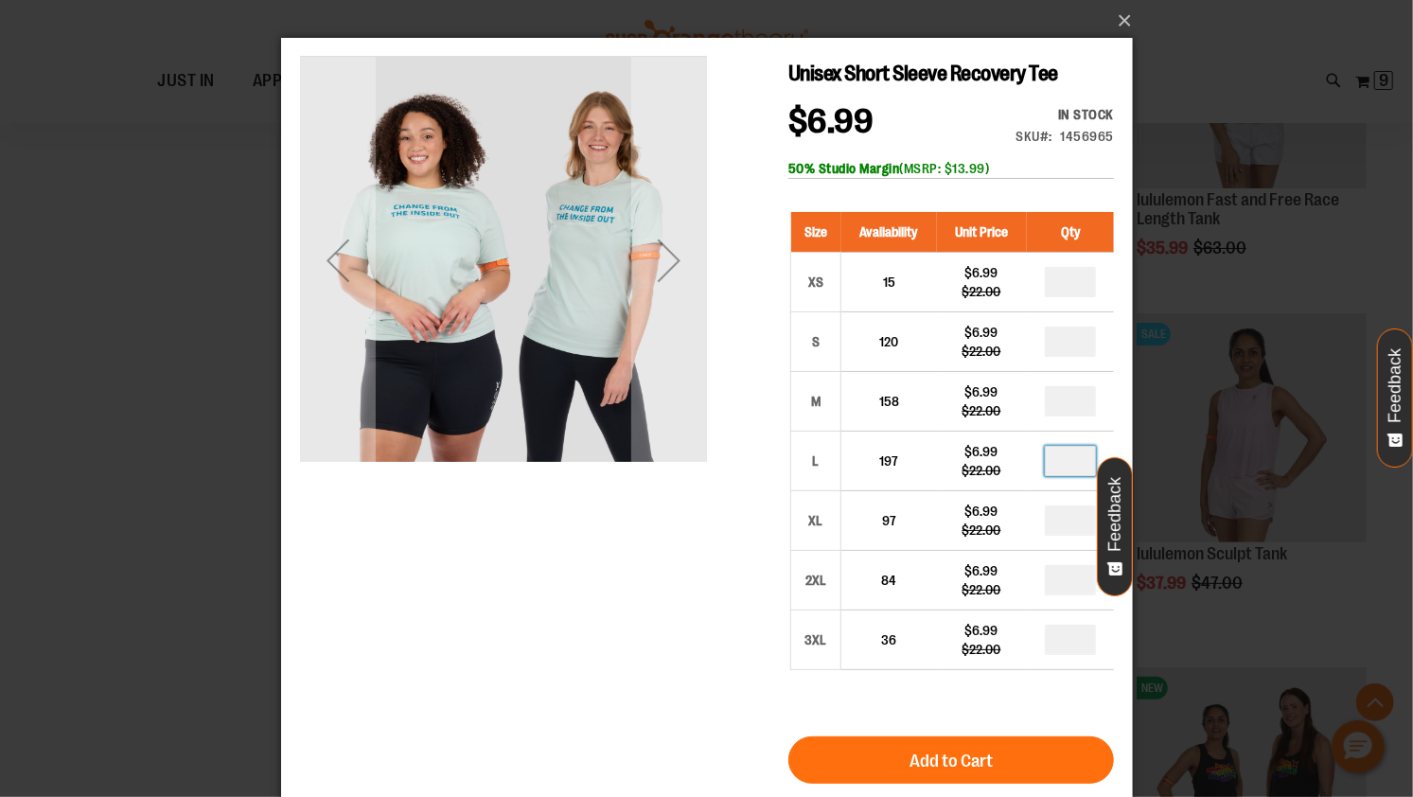
click at [1077, 455] on input "number" at bounding box center [1069, 460] width 51 height 30
type input "*"
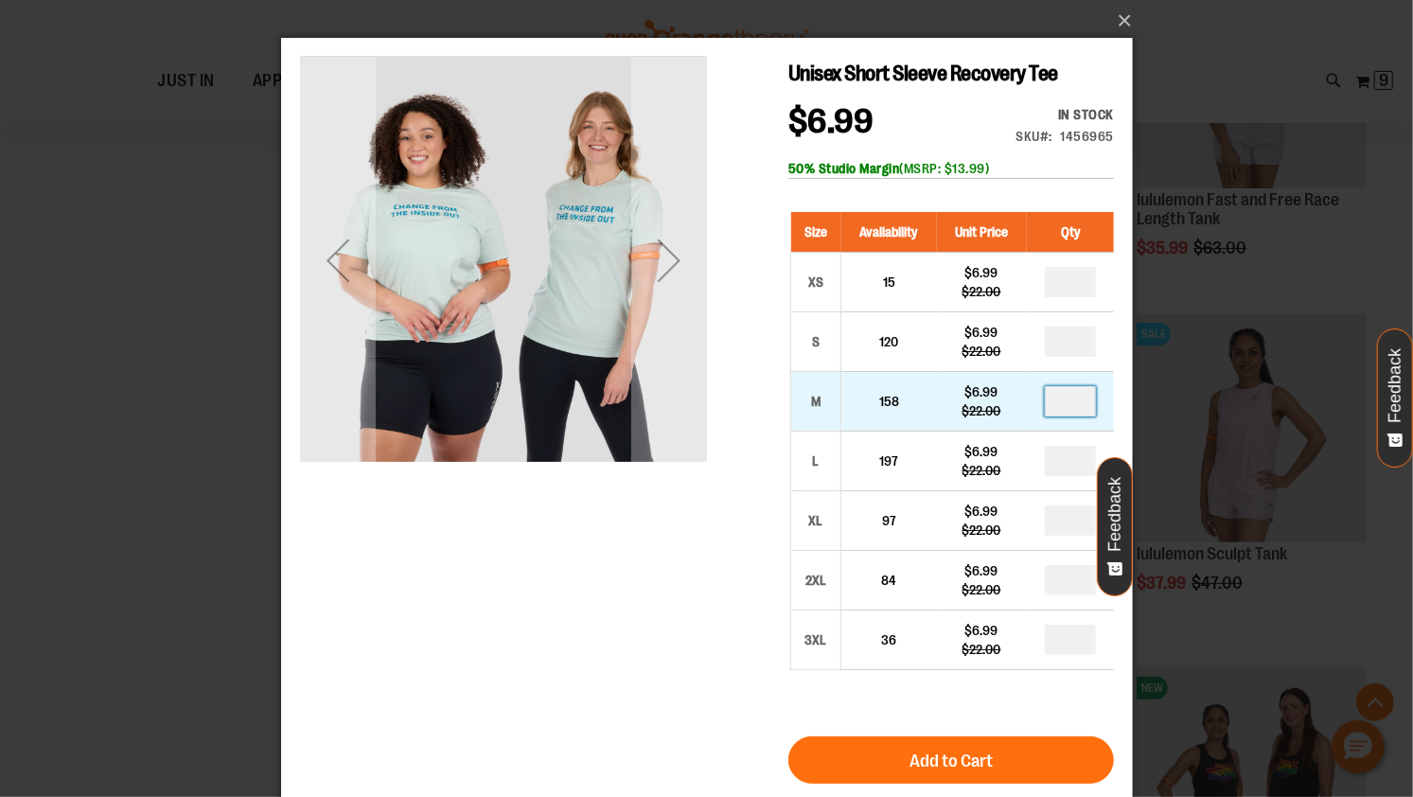
click at [1077, 402] on input "number" at bounding box center [1069, 400] width 51 height 30
type input "*"
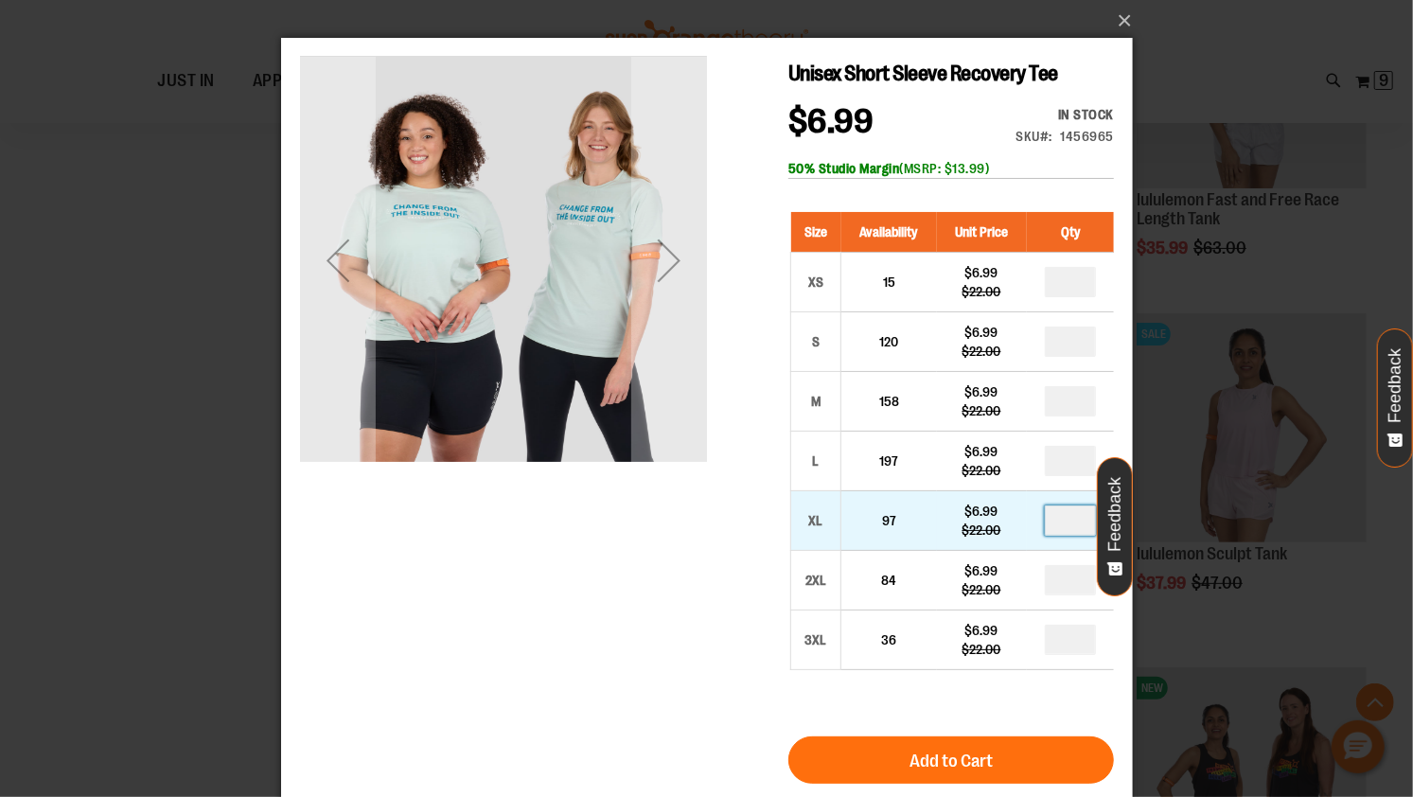
click at [1077, 524] on input "number" at bounding box center [1069, 520] width 51 height 30
type input "*"
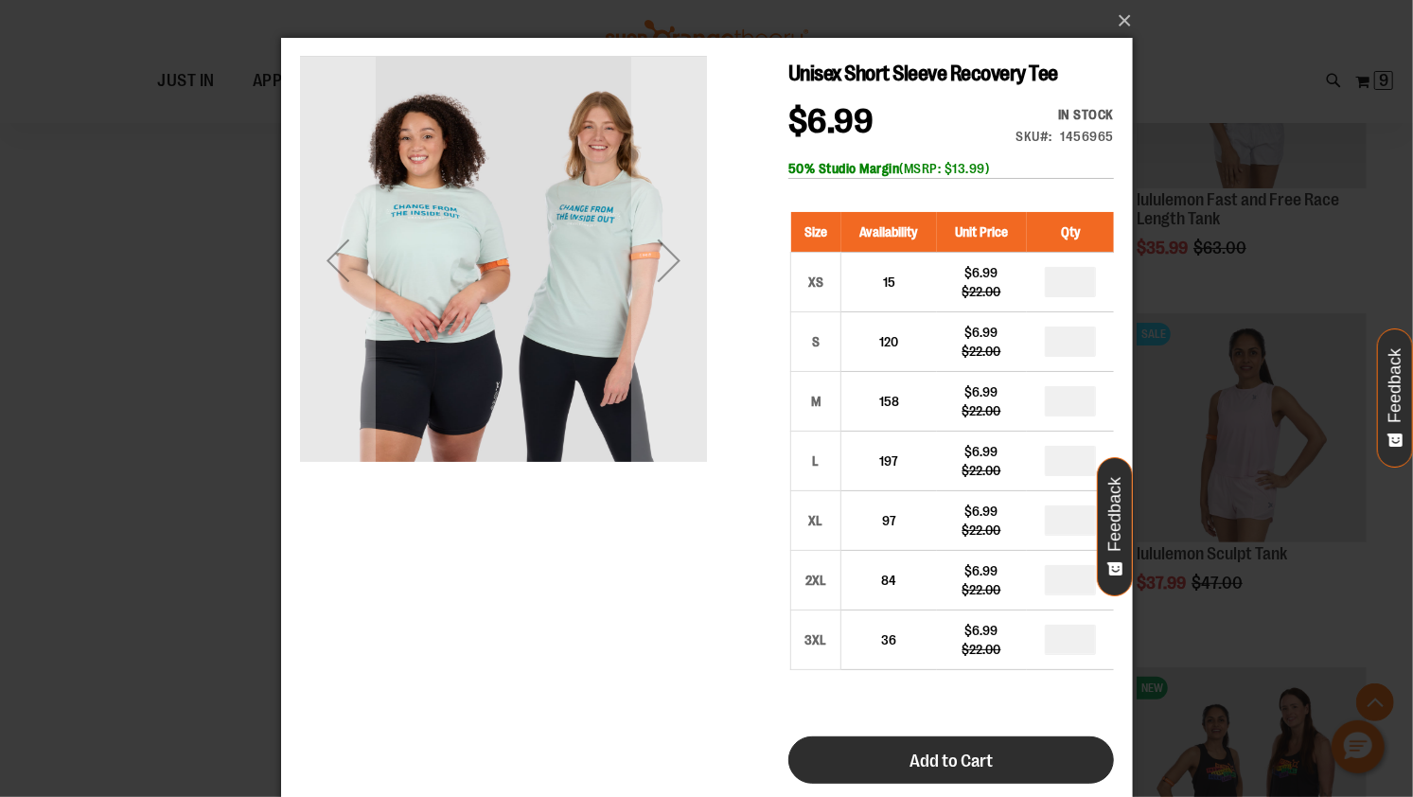
click at [935, 758] on span "Add to Cart" at bounding box center [950, 760] width 83 height 21
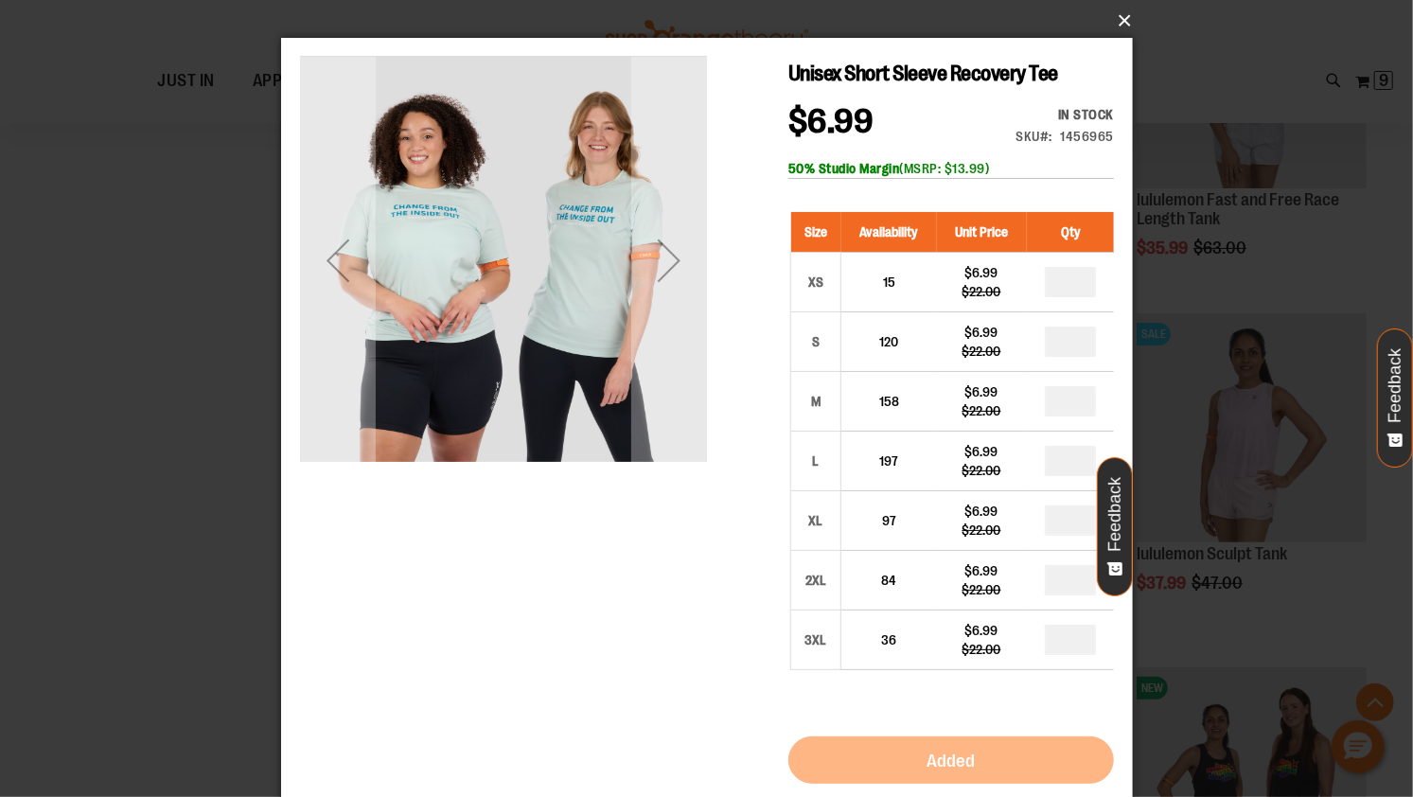
click at [1129, 24] on button "×" at bounding box center [713, 21] width 852 height 42
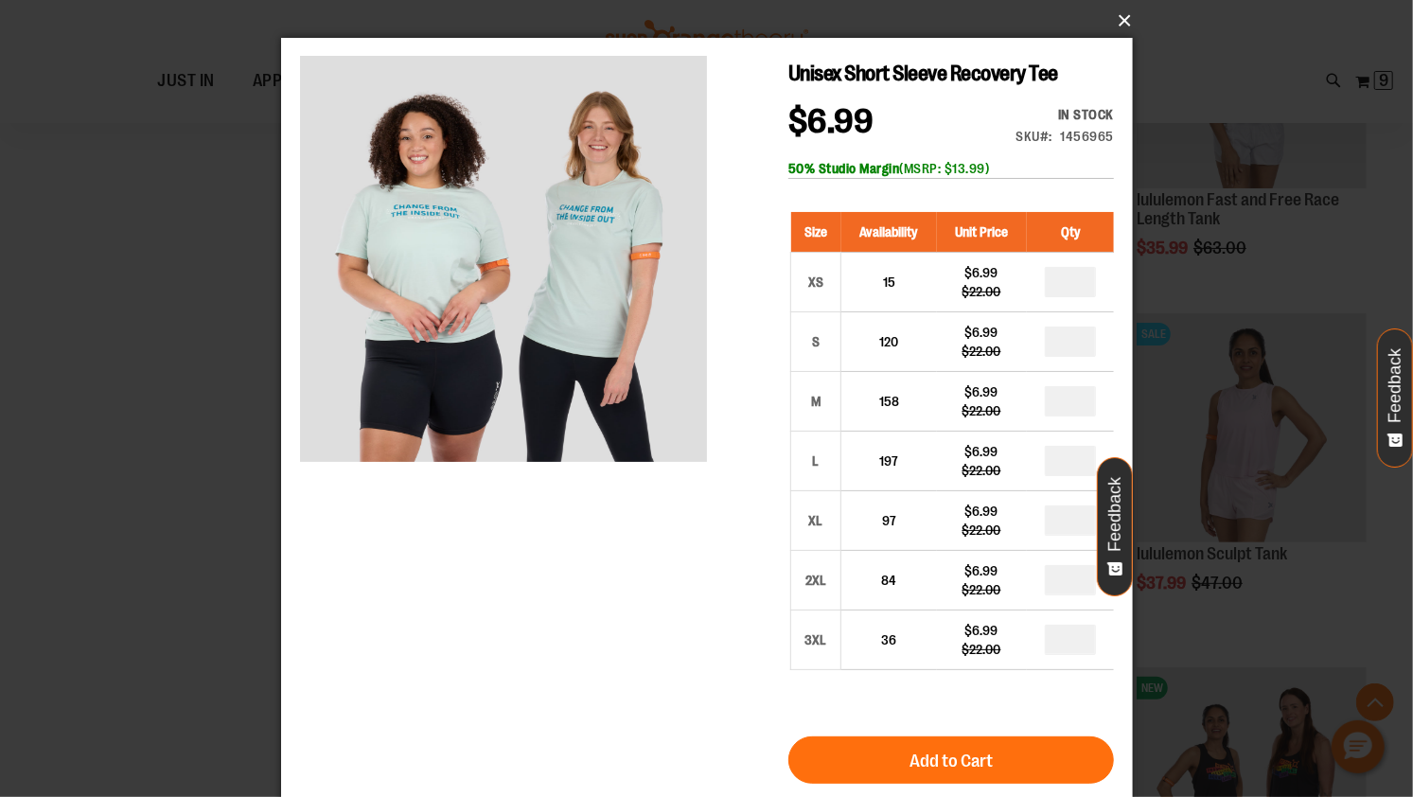
click at [1121, 23] on button "×" at bounding box center [713, 21] width 852 height 42
click at [1121, 23] on div "Toggle Nav Search Popular Suggestions Advanced Search" at bounding box center [706, 61] width 1413 height 123
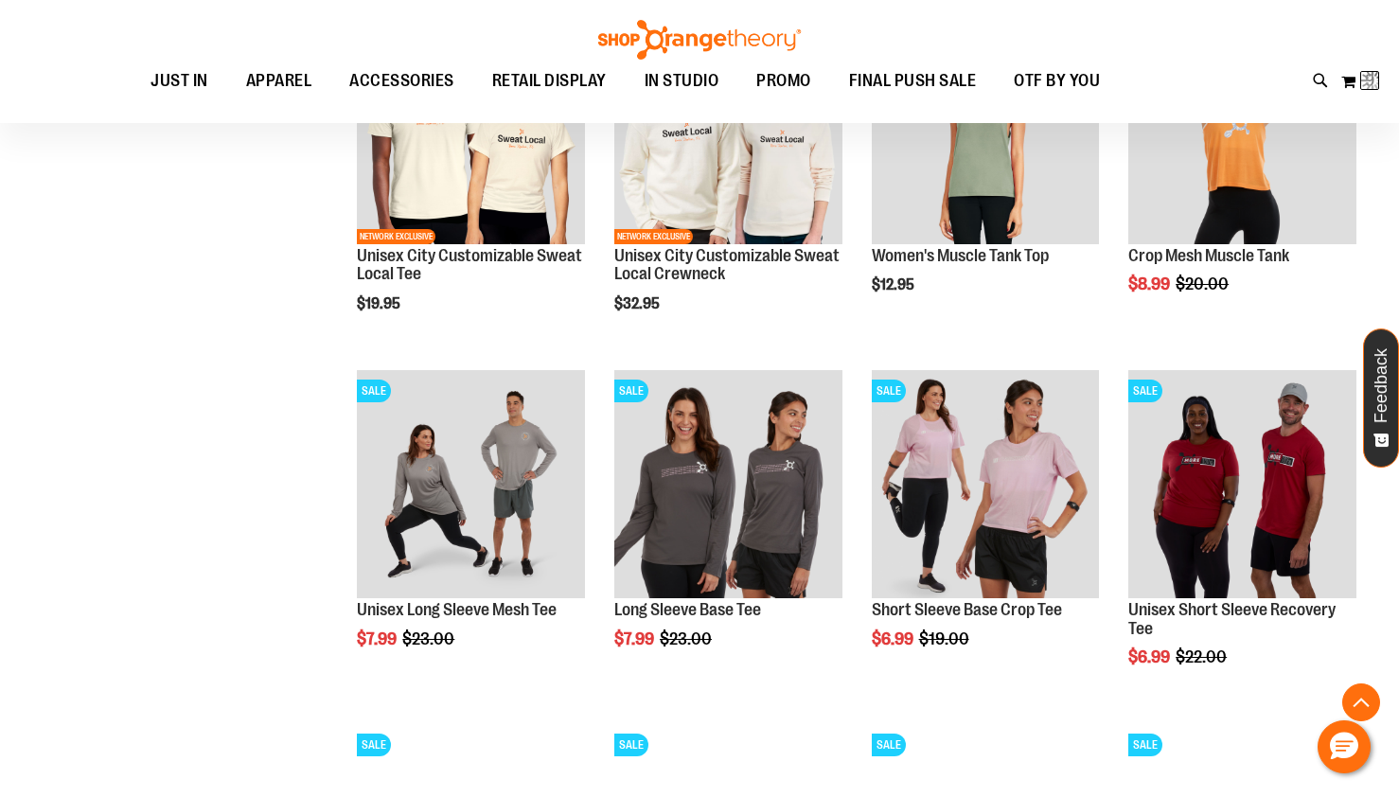
scroll to position [60, 0]
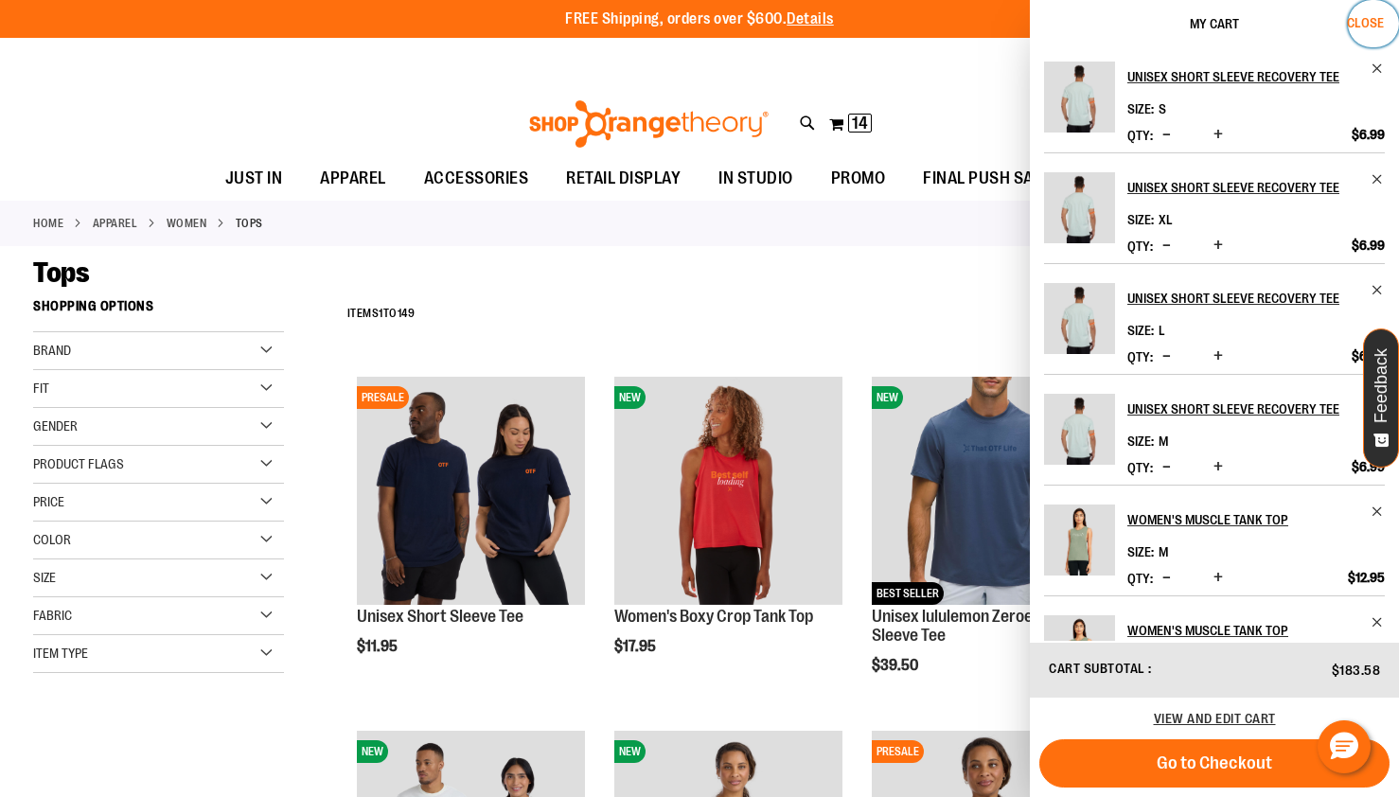
click at [1352, 23] on span "Close" at bounding box center [1365, 22] width 37 height 15
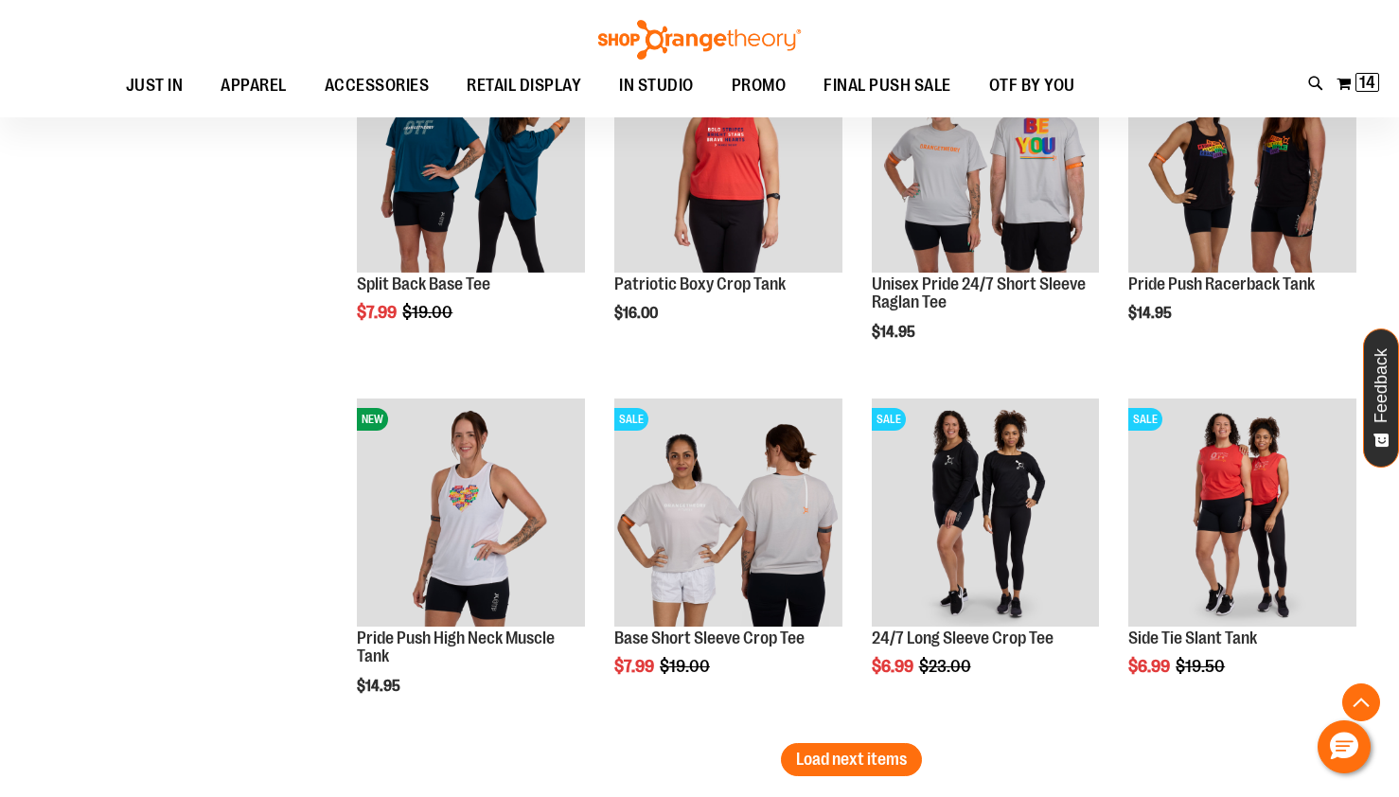
scroll to position [9201, 0]
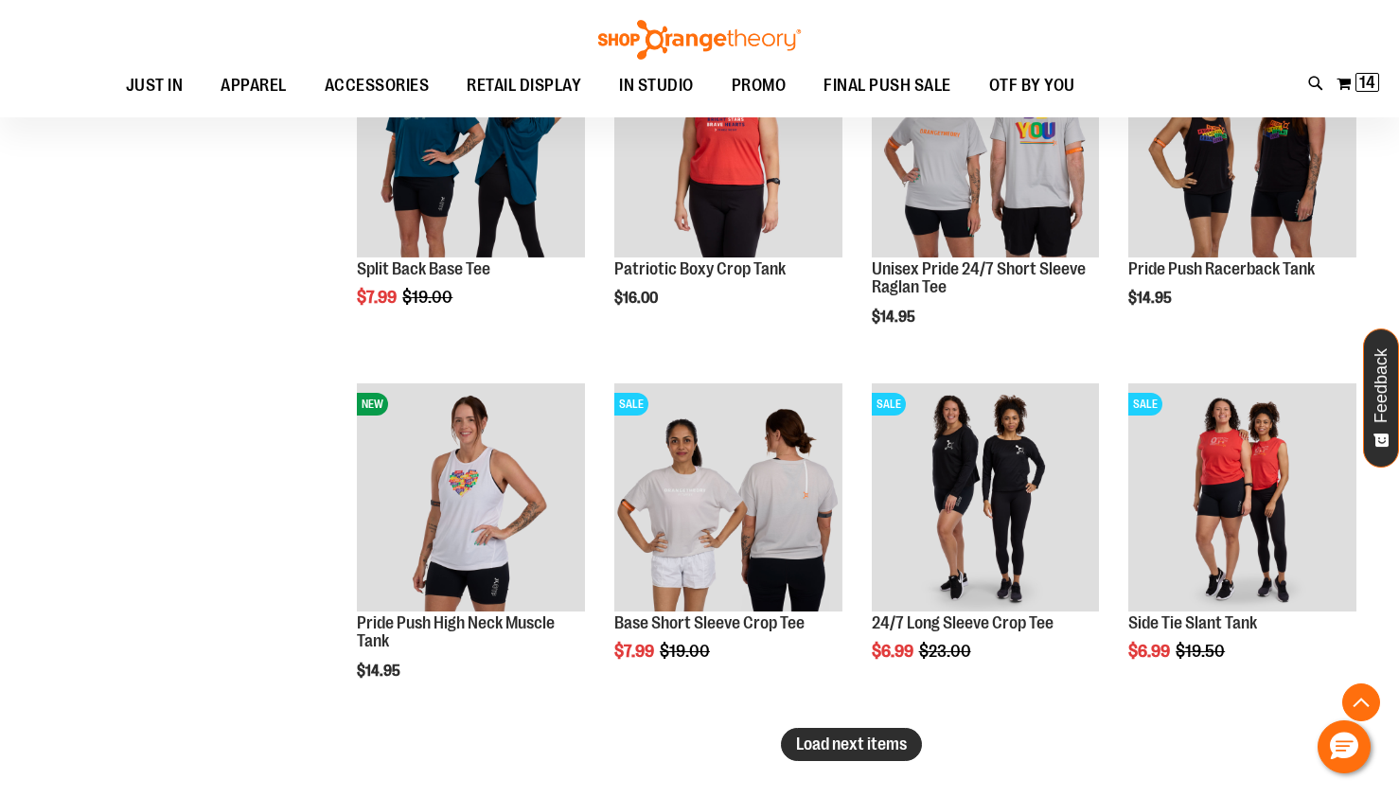
click at [845, 738] on span "Load next items" at bounding box center [851, 744] width 111 height 19
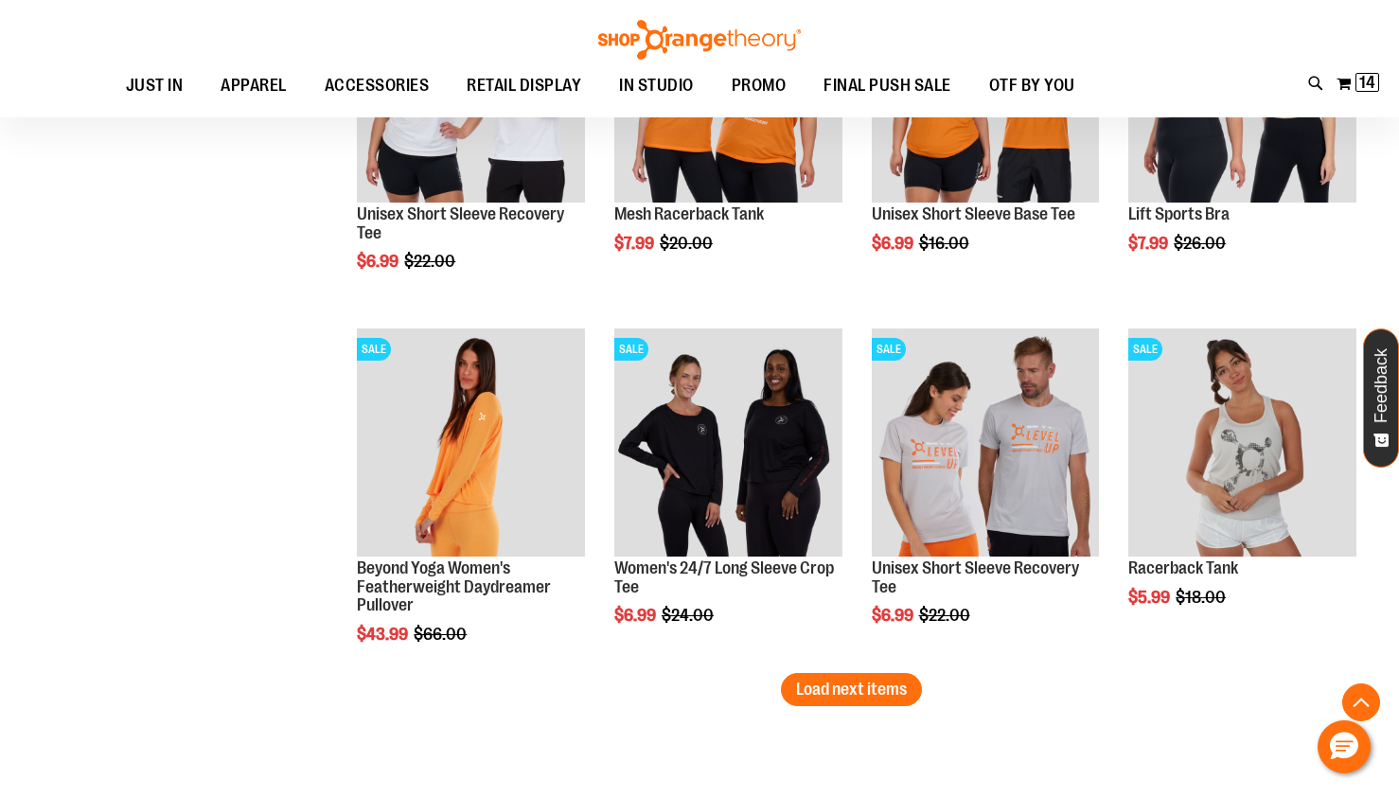
scroll to position [10372, 0]
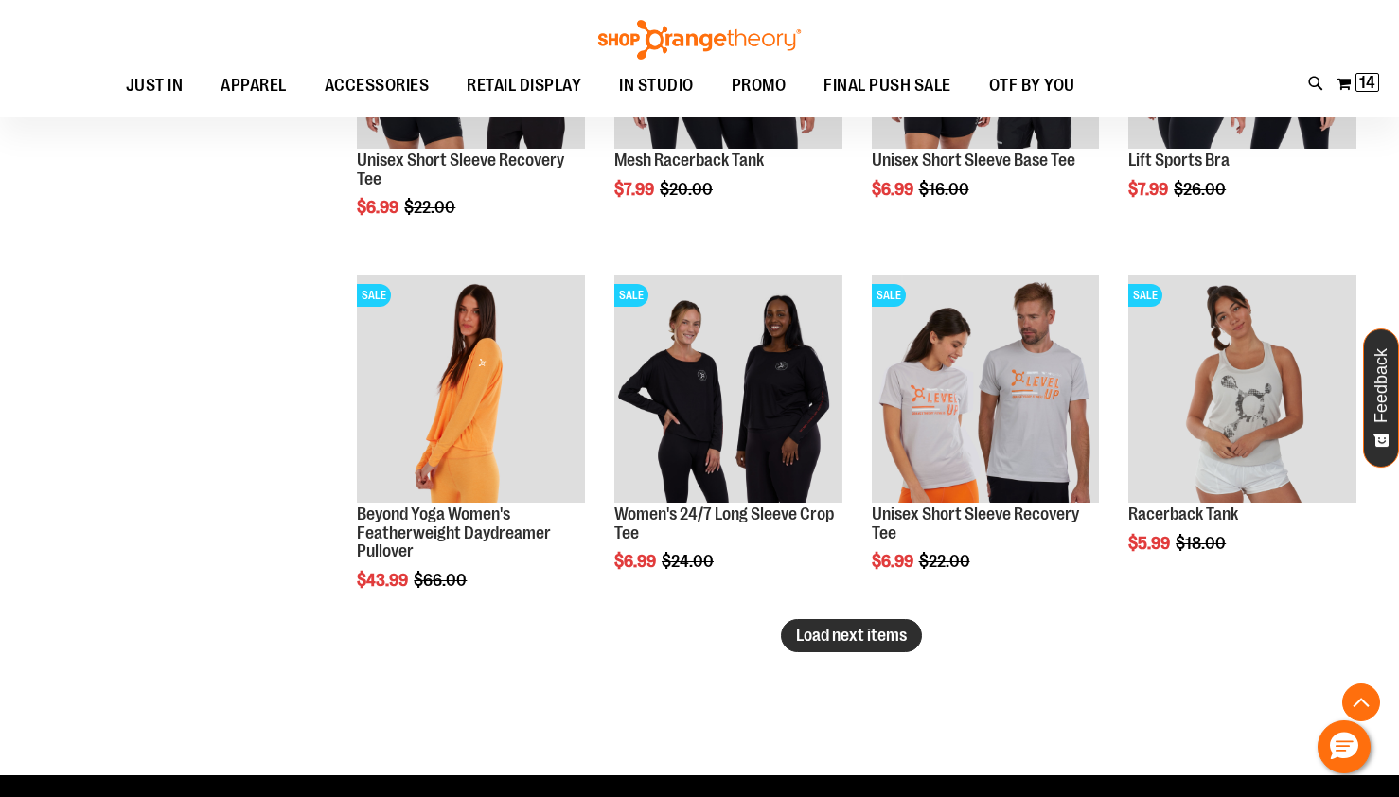
click at [819, 641] on span "Load next items" at bounding box center [851, 635] width 111 height 19
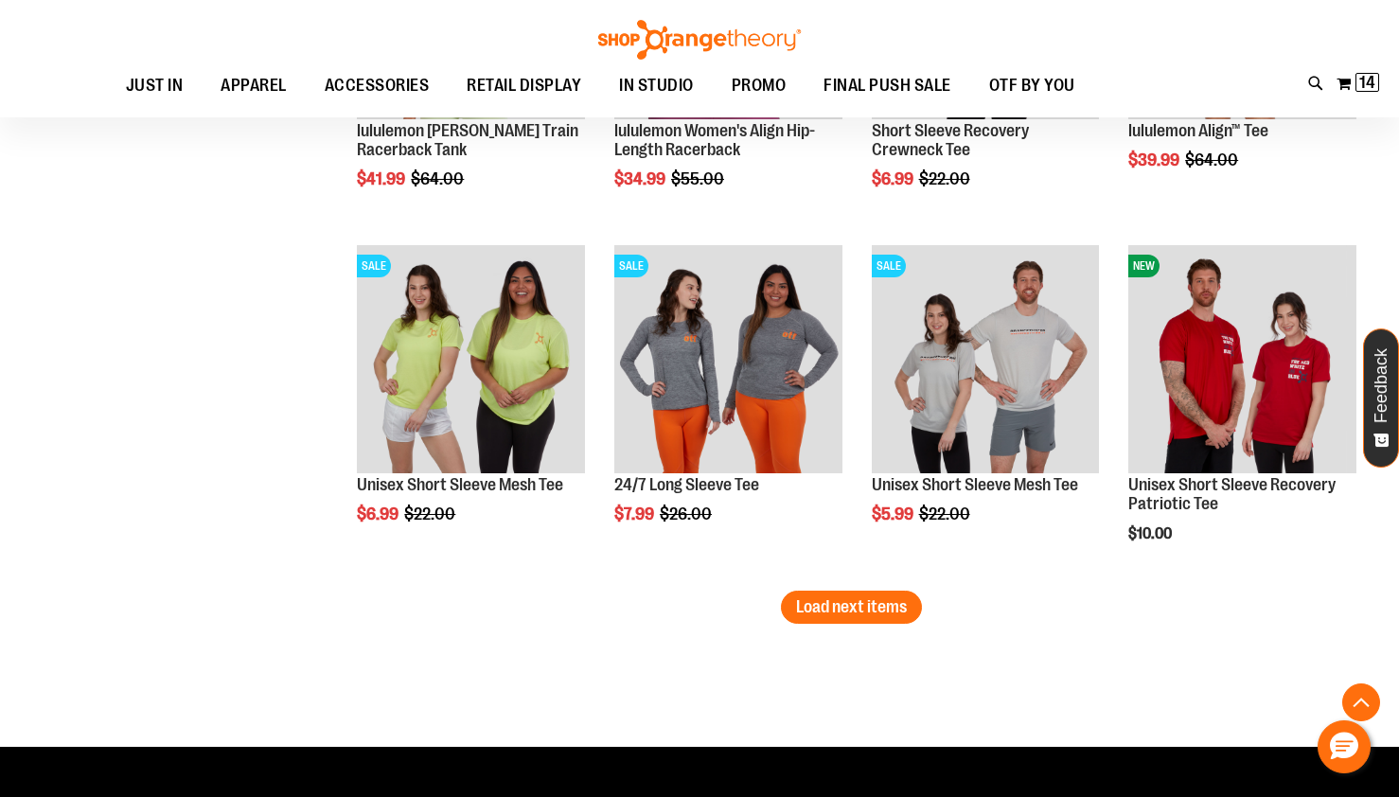
scroll to position [11466, 0]
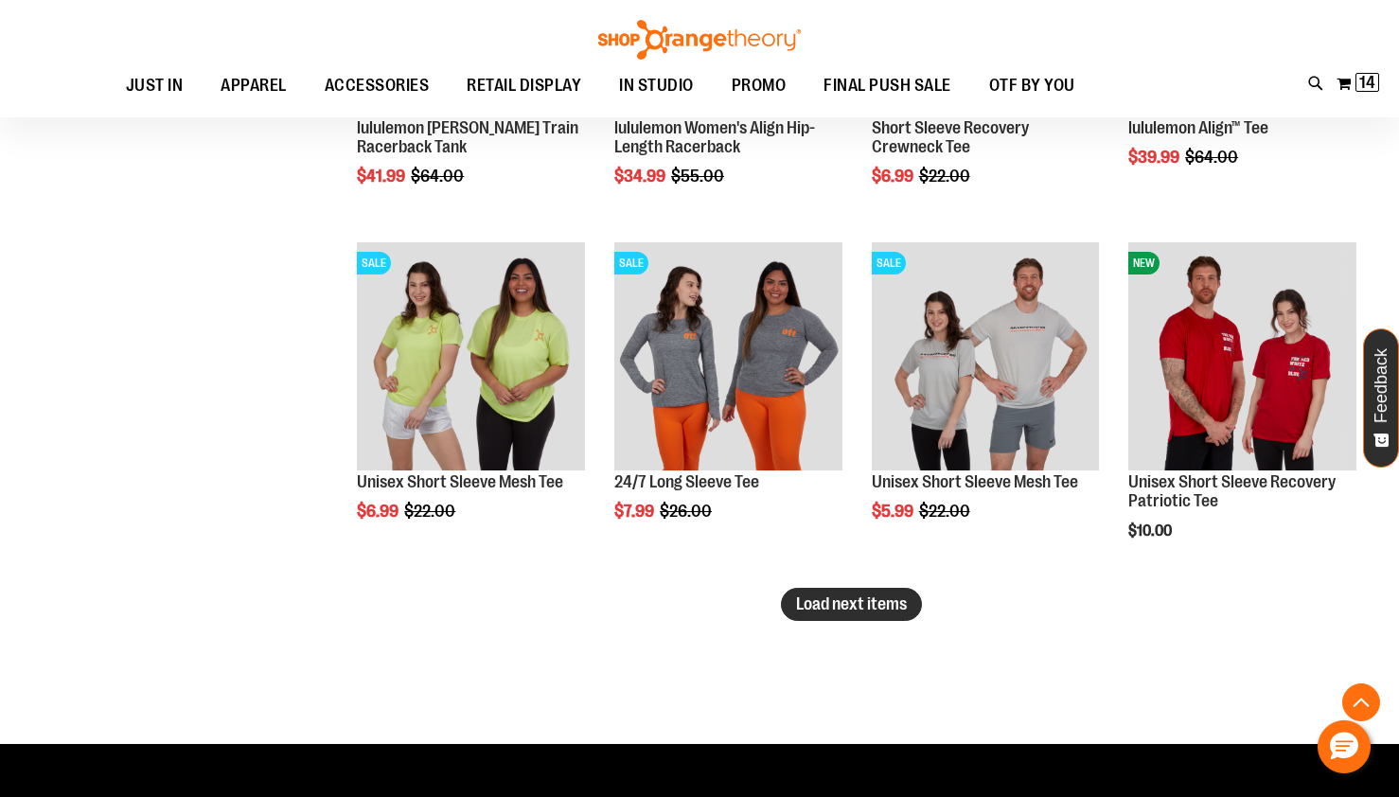
click at [900, 605] on span "Load next items" at bounding box center [851, 604] width 111 height 19
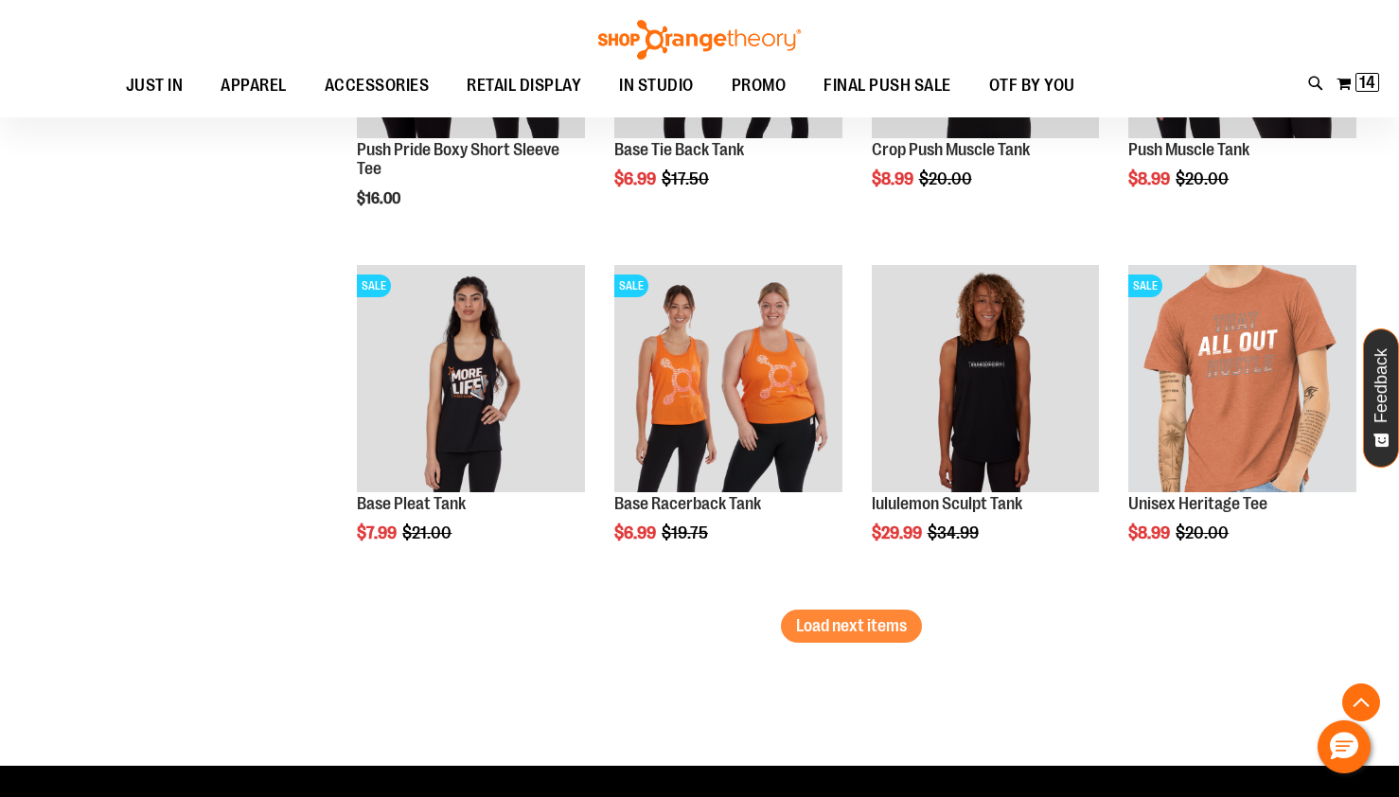
scroll to position [12508, 0]
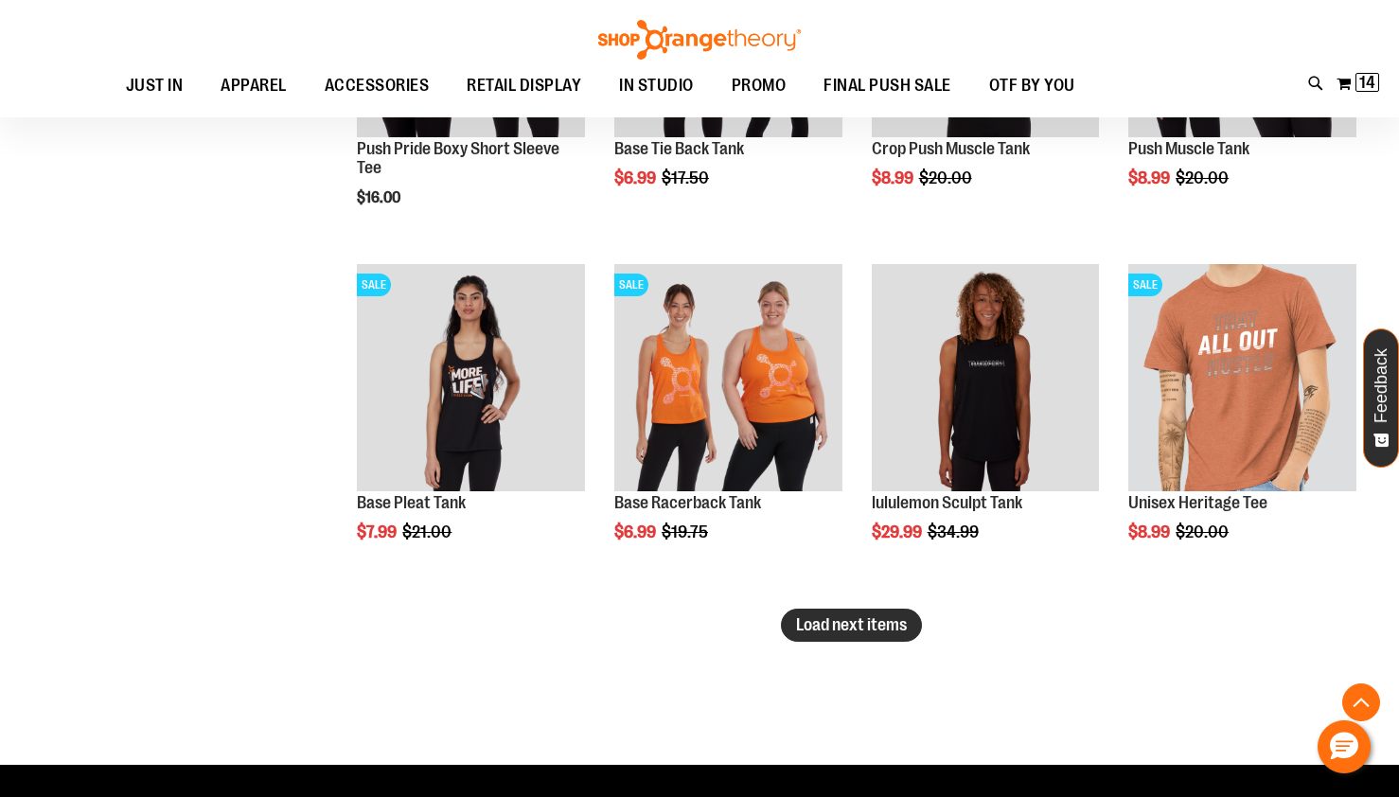
click at [841, 624] on span "Load next items" at bounding box center [851, 624] width 111 height 19
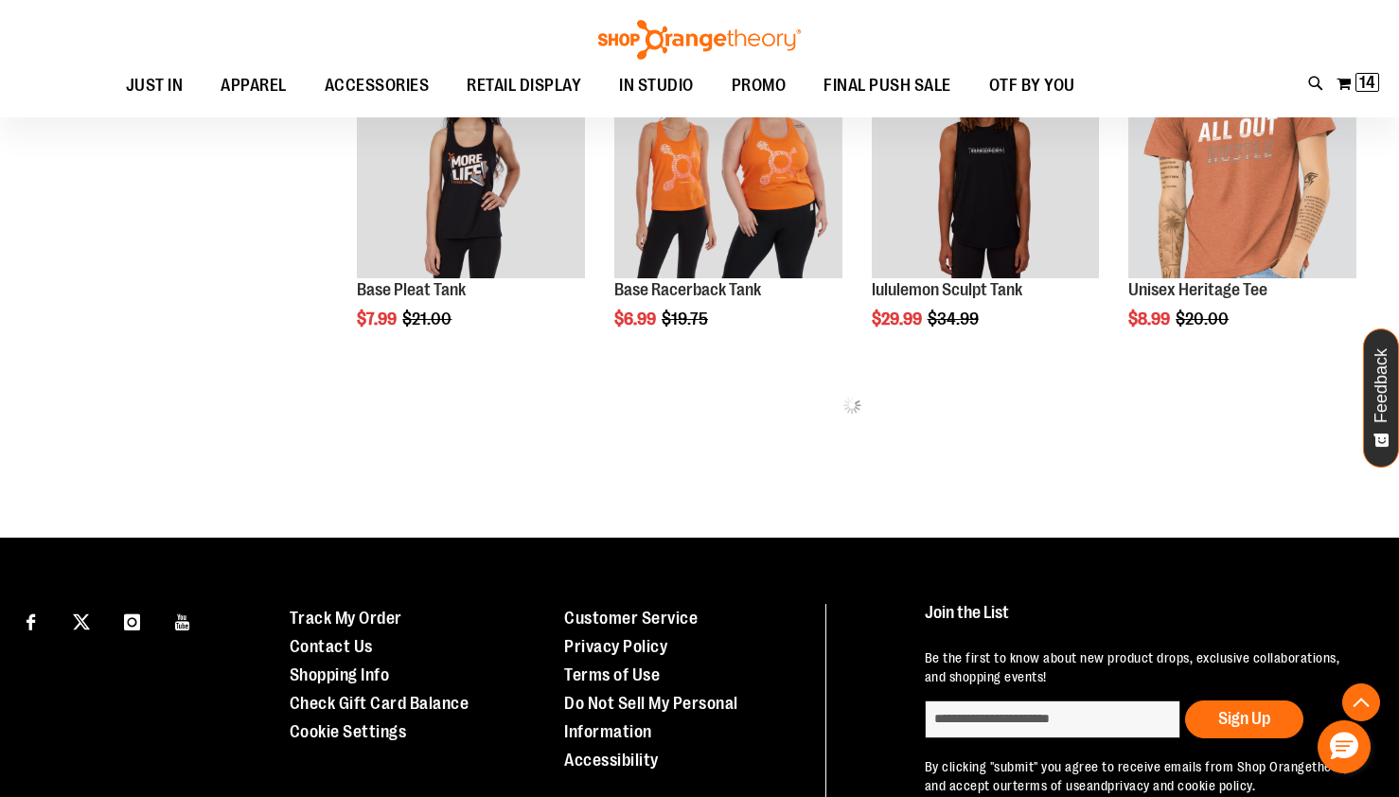
scroll to position [12727, 0]
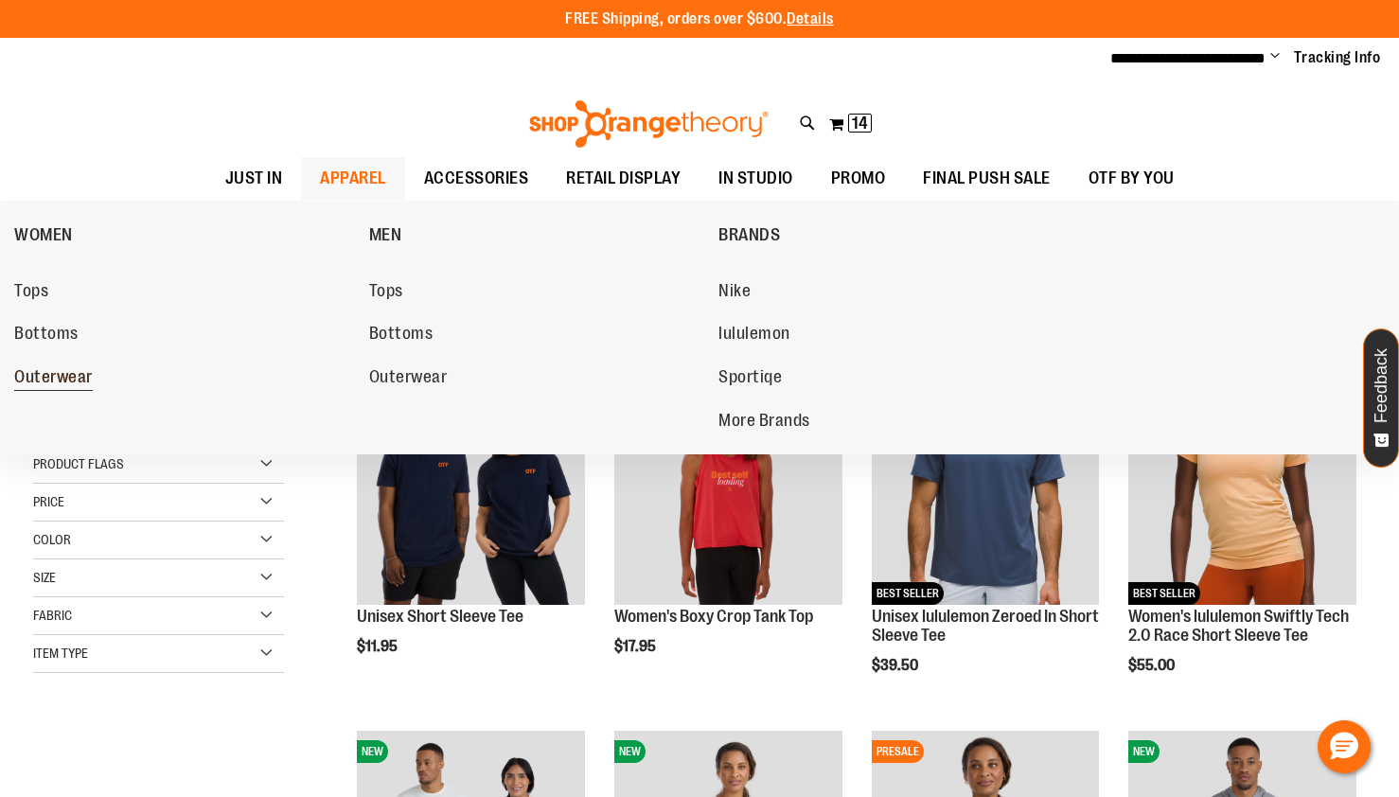
click at [79, 382] on span "Outerwear" at bounding box center [53, 379] width 79 height 24
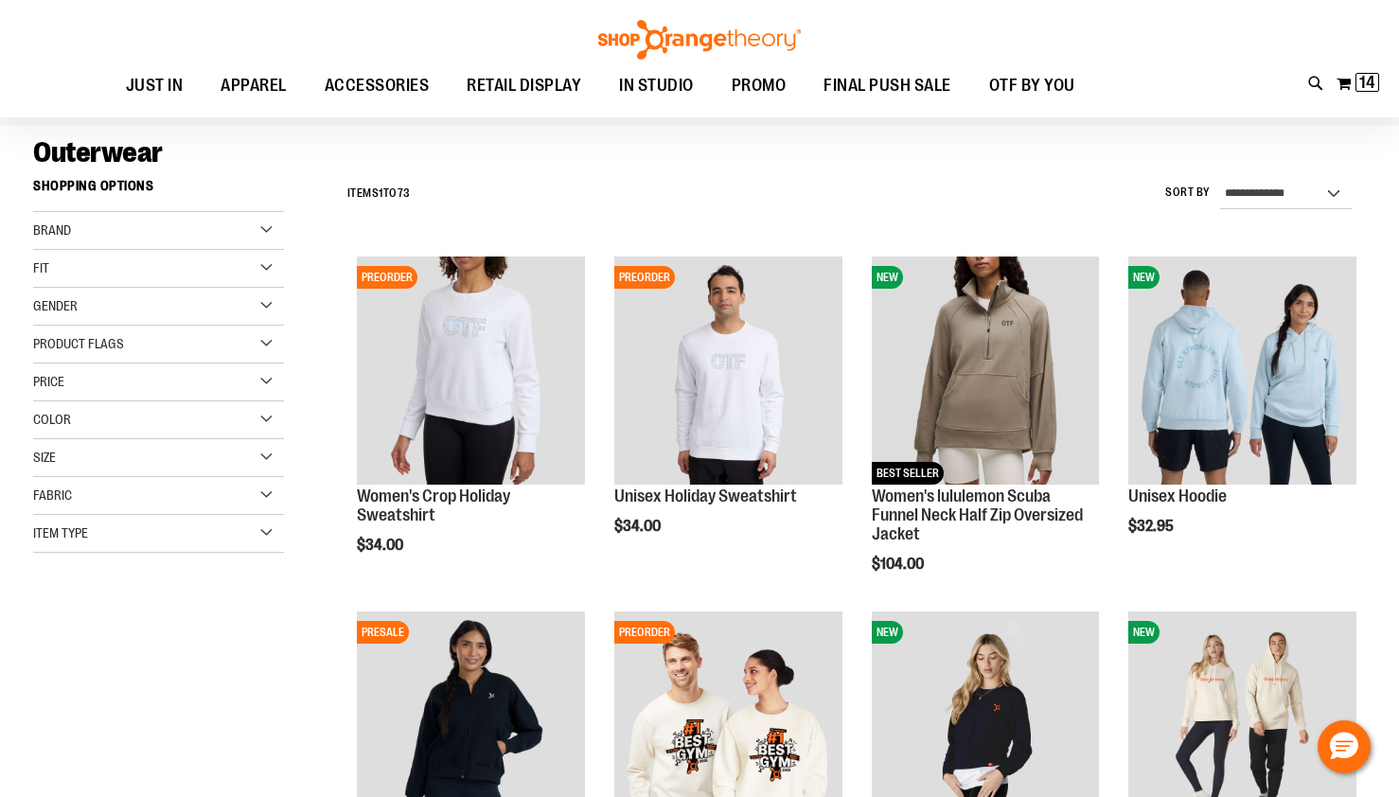
click at [325, 531] on div "**********" at bounding box center [839, 795] width 1056 height 1253
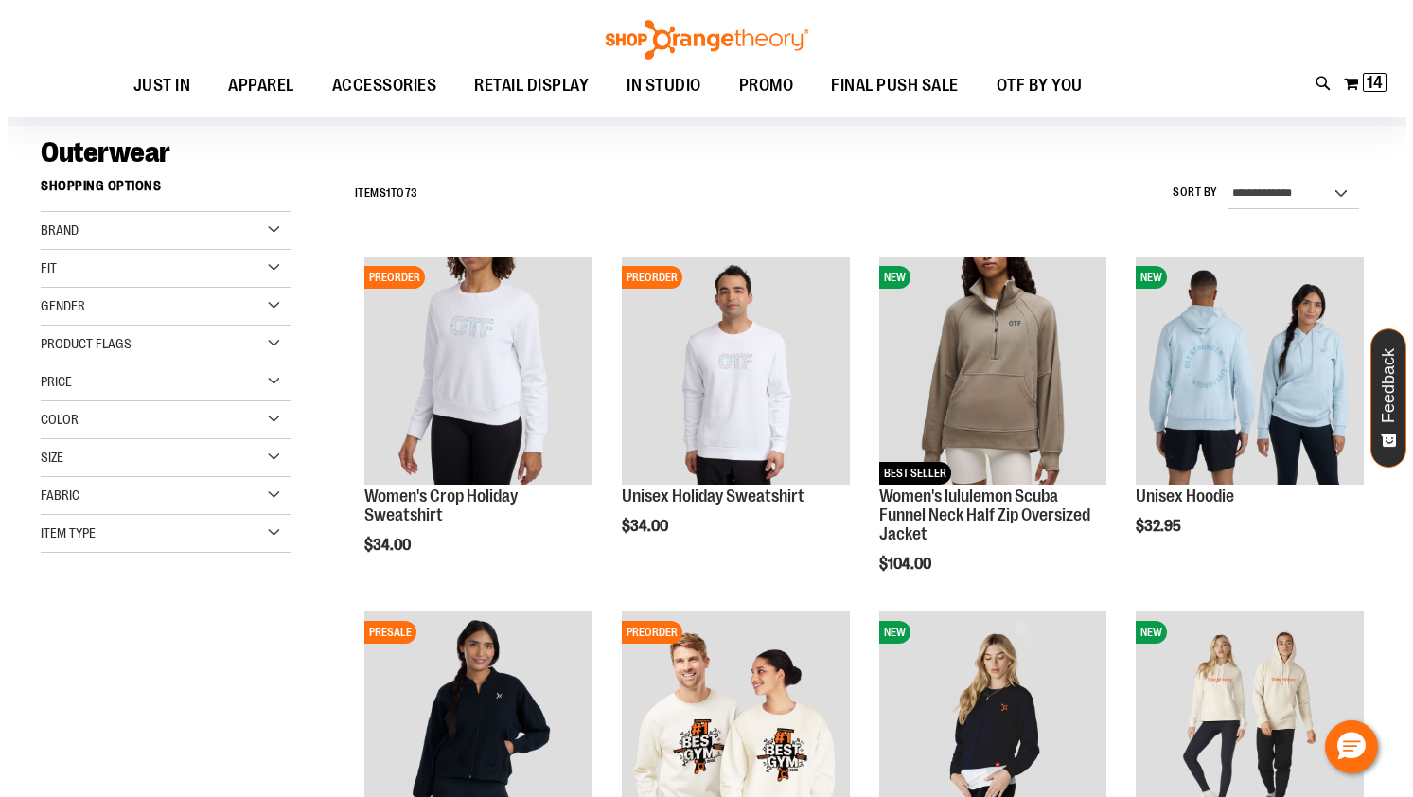
scroll to position [139, 0]
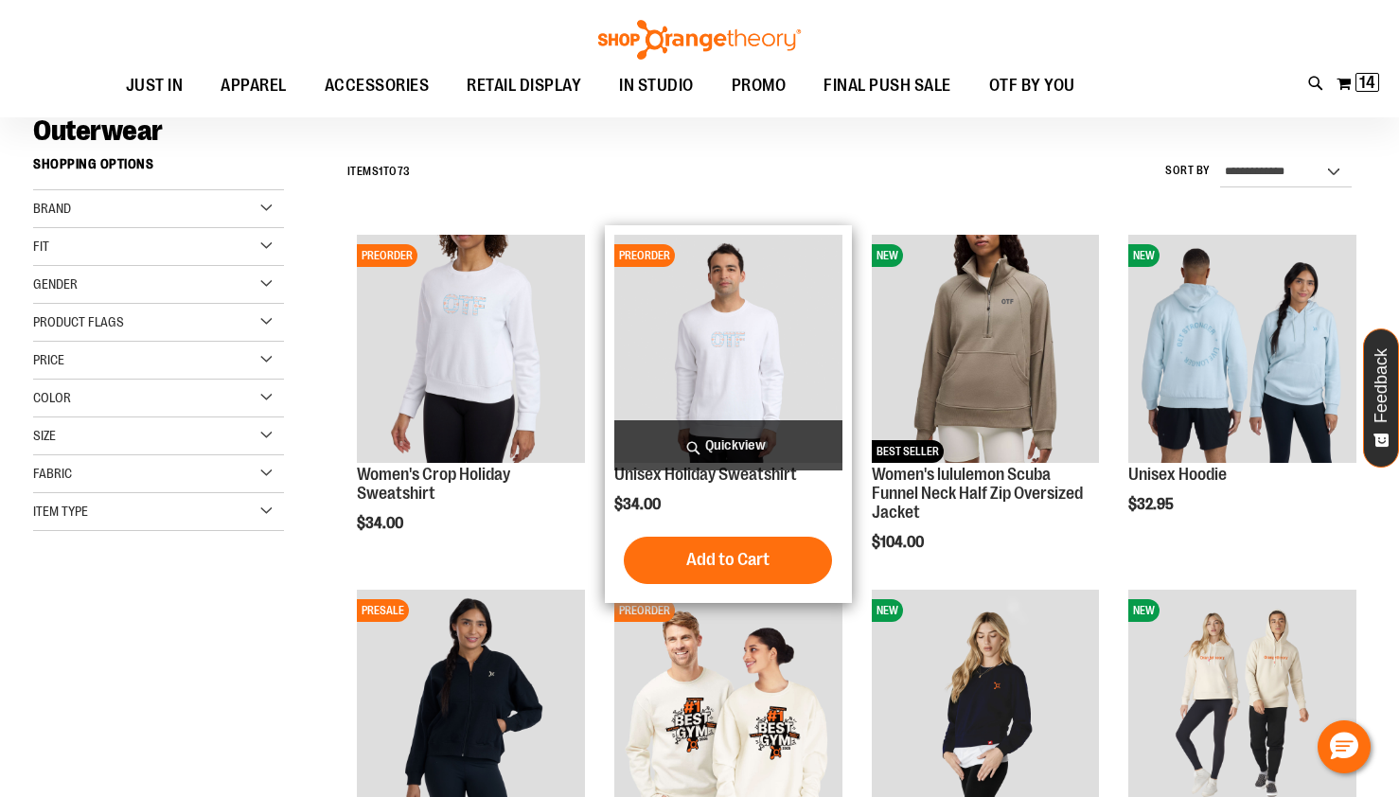
click at [697, 452] on span "Quickview" at bounding box center [728, 445] width 228 height 50
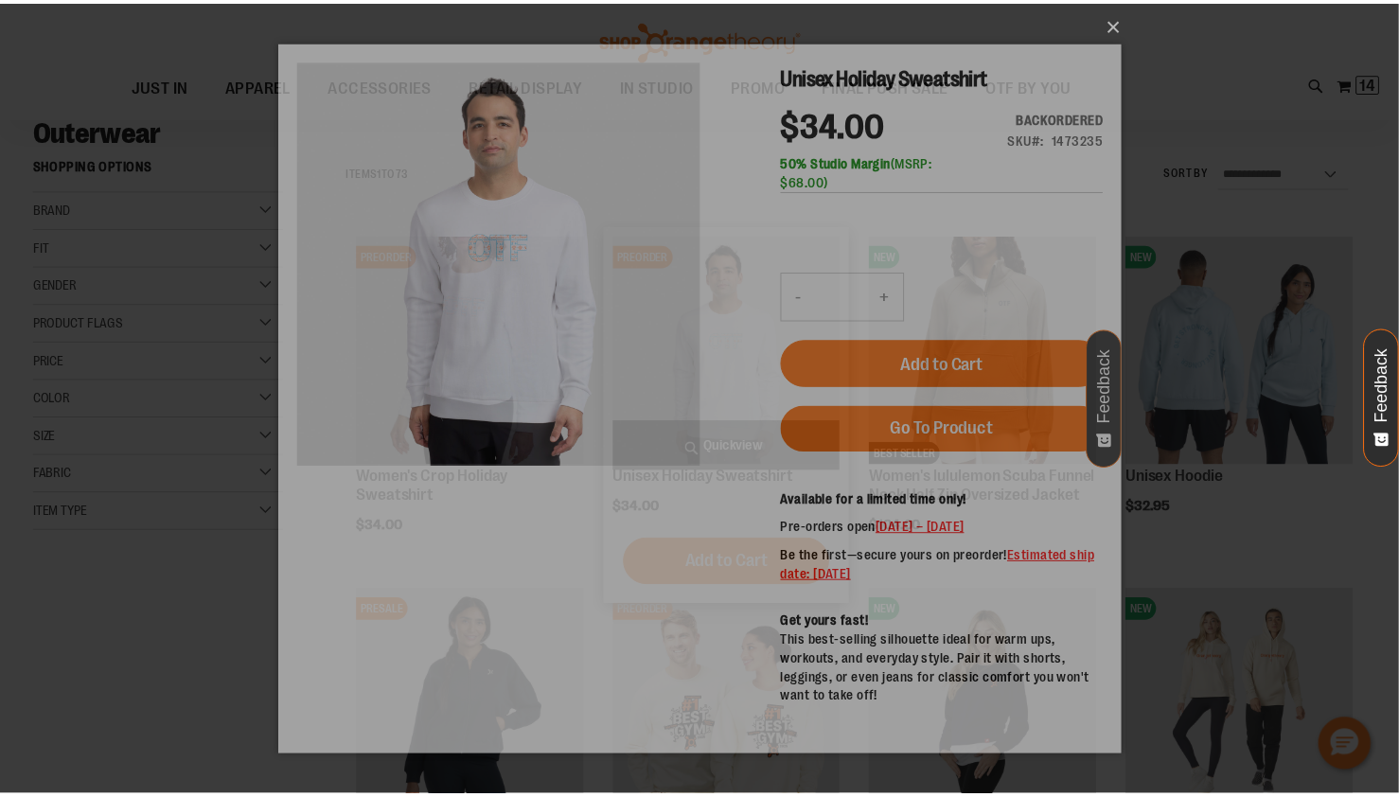
scroll to position [0, 0]
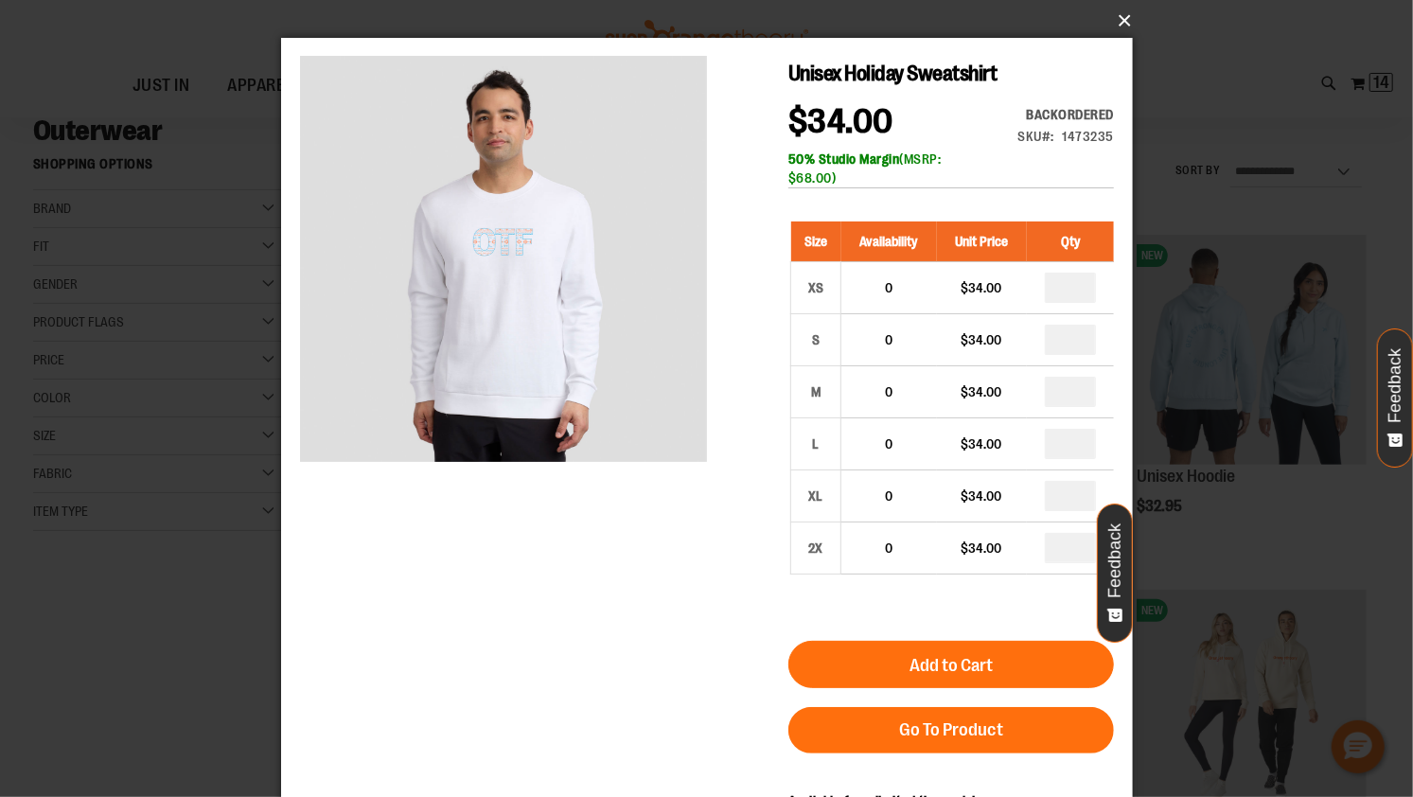
click at [1129, 12] on button "×" at bounding box center [713, 21] width 852 height 42
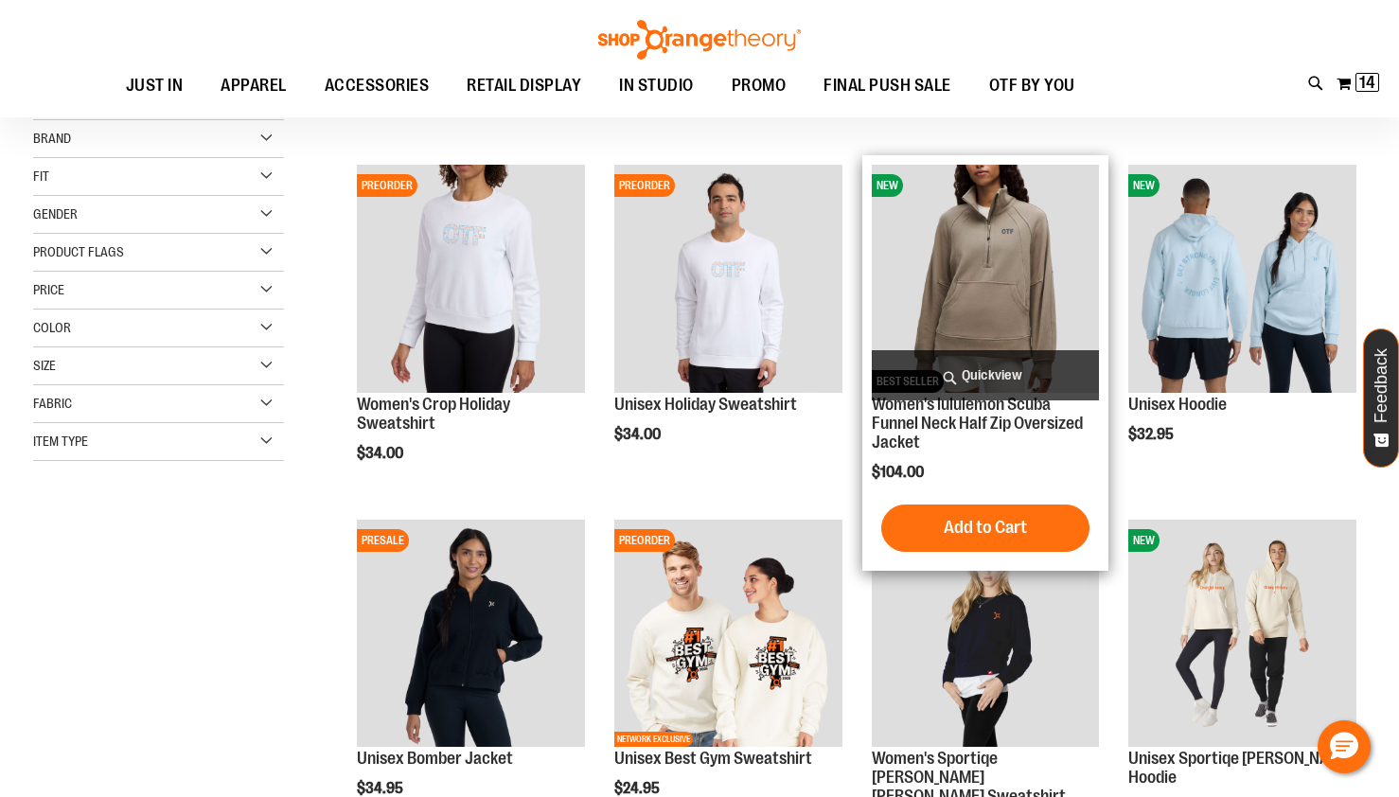
scroll to position [212, 0]
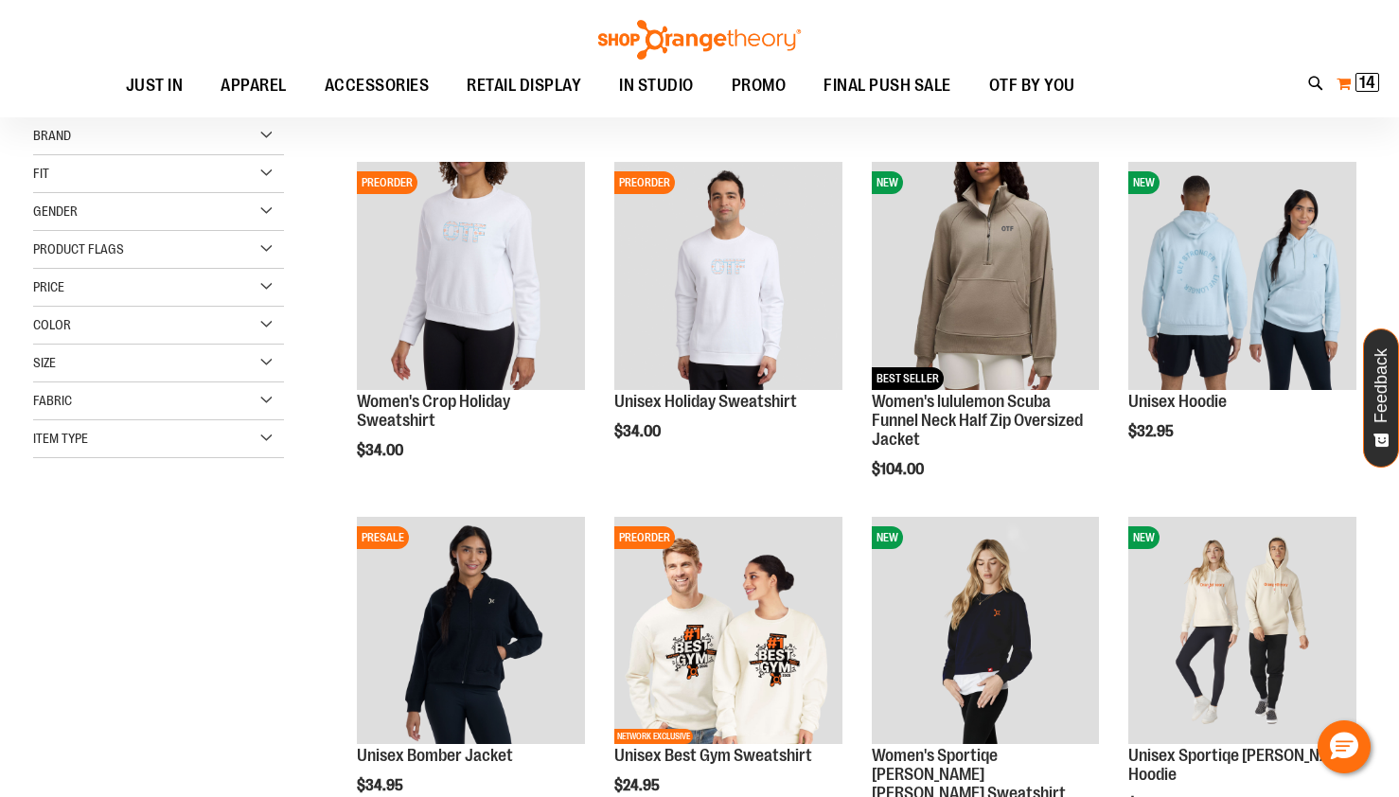
click at [1360, 76] on span "14 14 items" at bounding box center [1368, 82] width 24 height 19
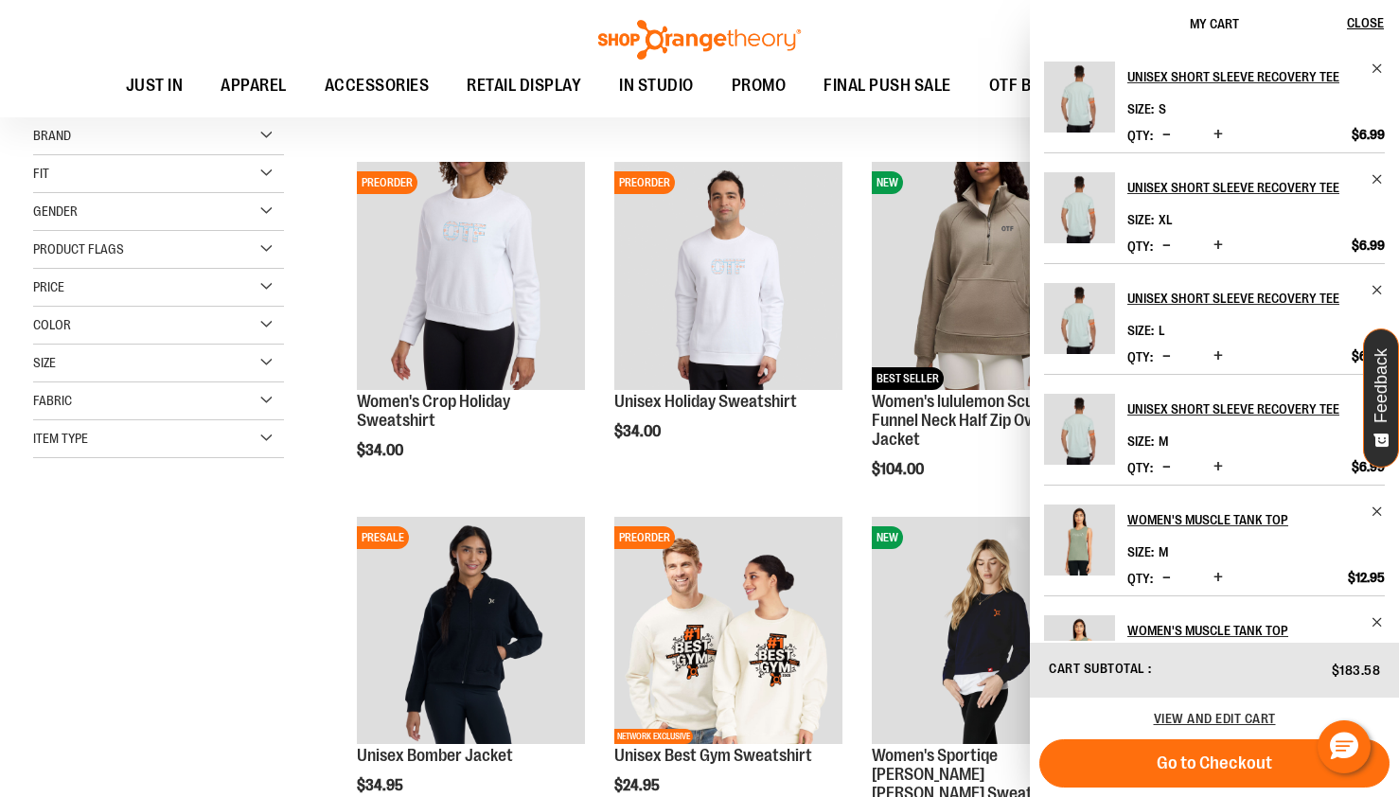
scroll to position [409, 0]
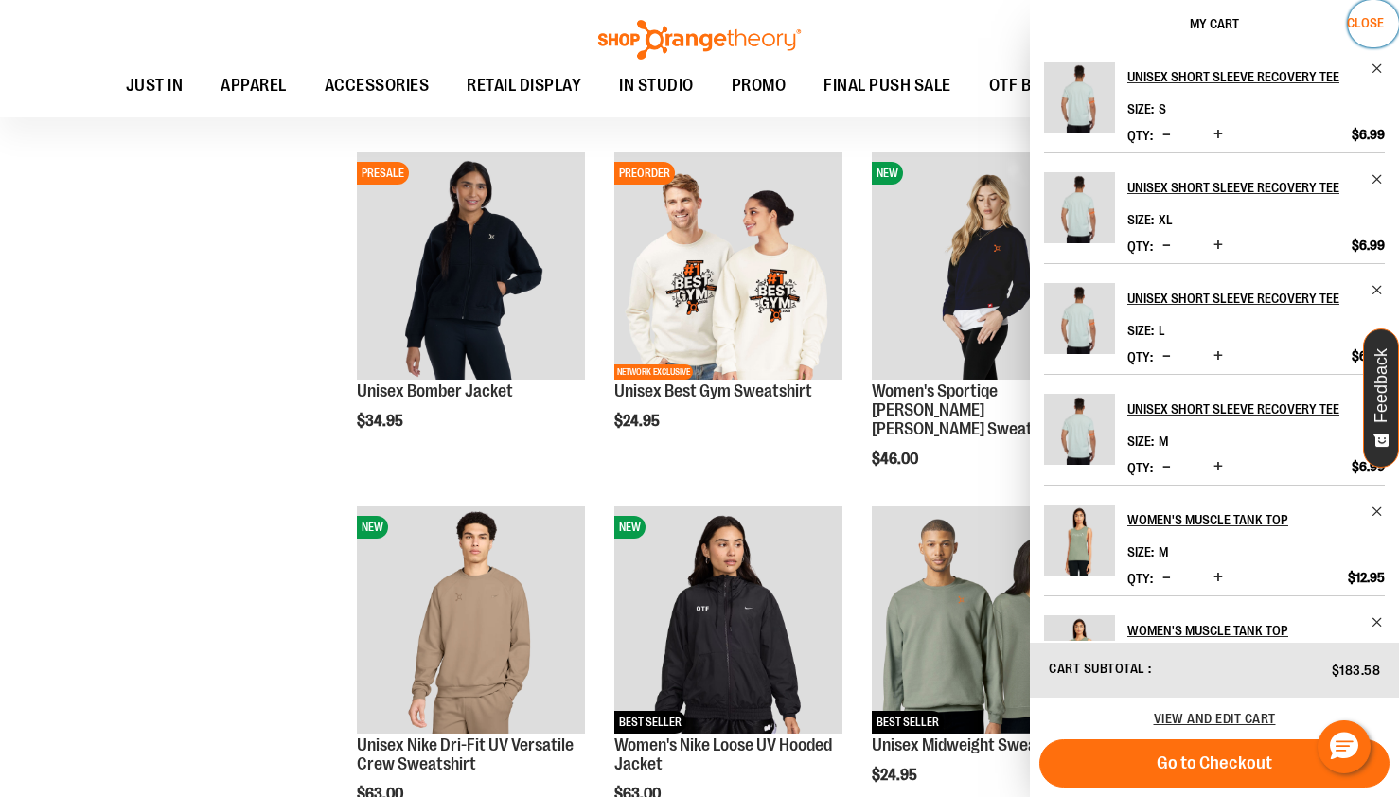
click at [1363, 12] on button "Close" at bounding box center [1373, 23] width 51 height 47
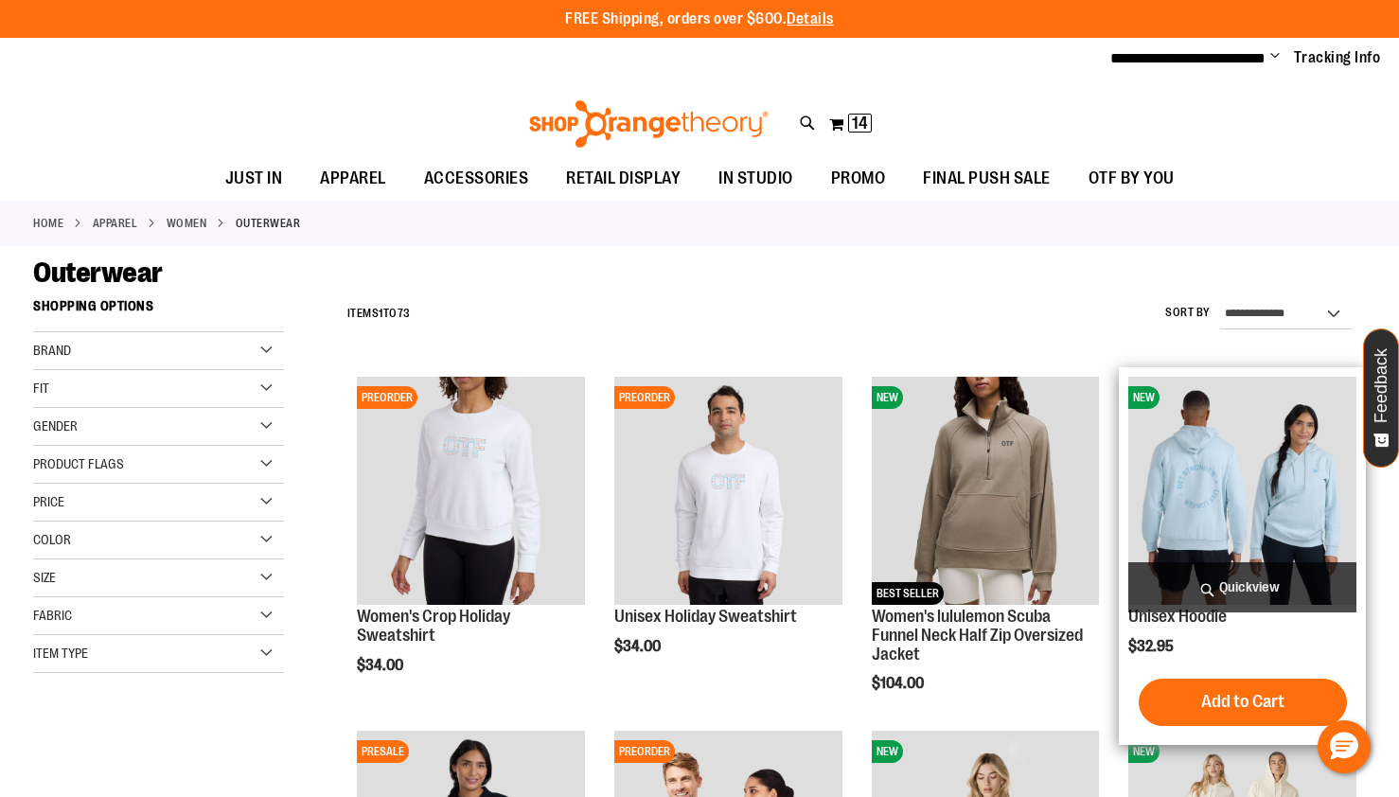
click at [1271, 580] on span "Quickview" at bounding box center [1243, 587] width 228 height 50
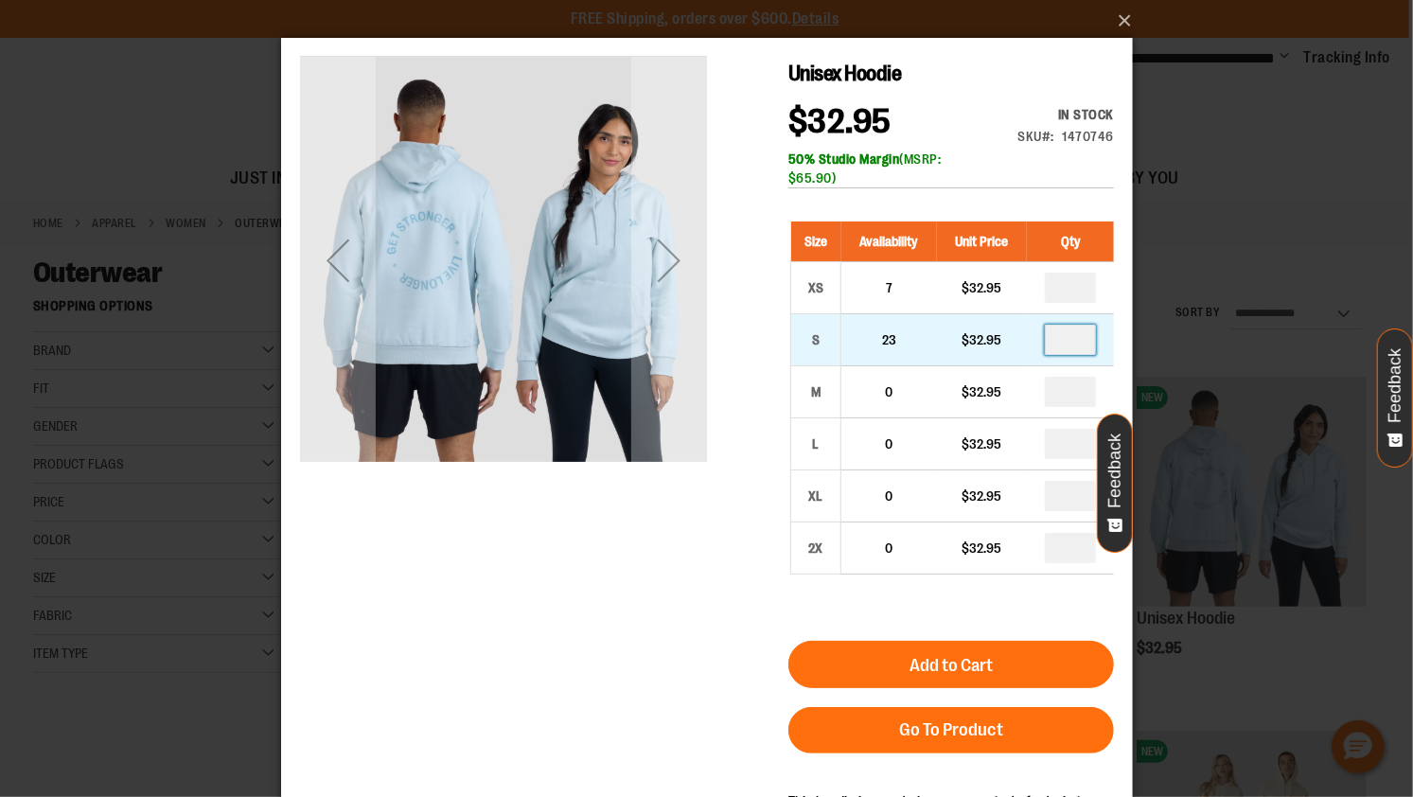
click at [1077, 334] on input "number" at bounding box center [1069, 339] width 51 height 30
type input "*"
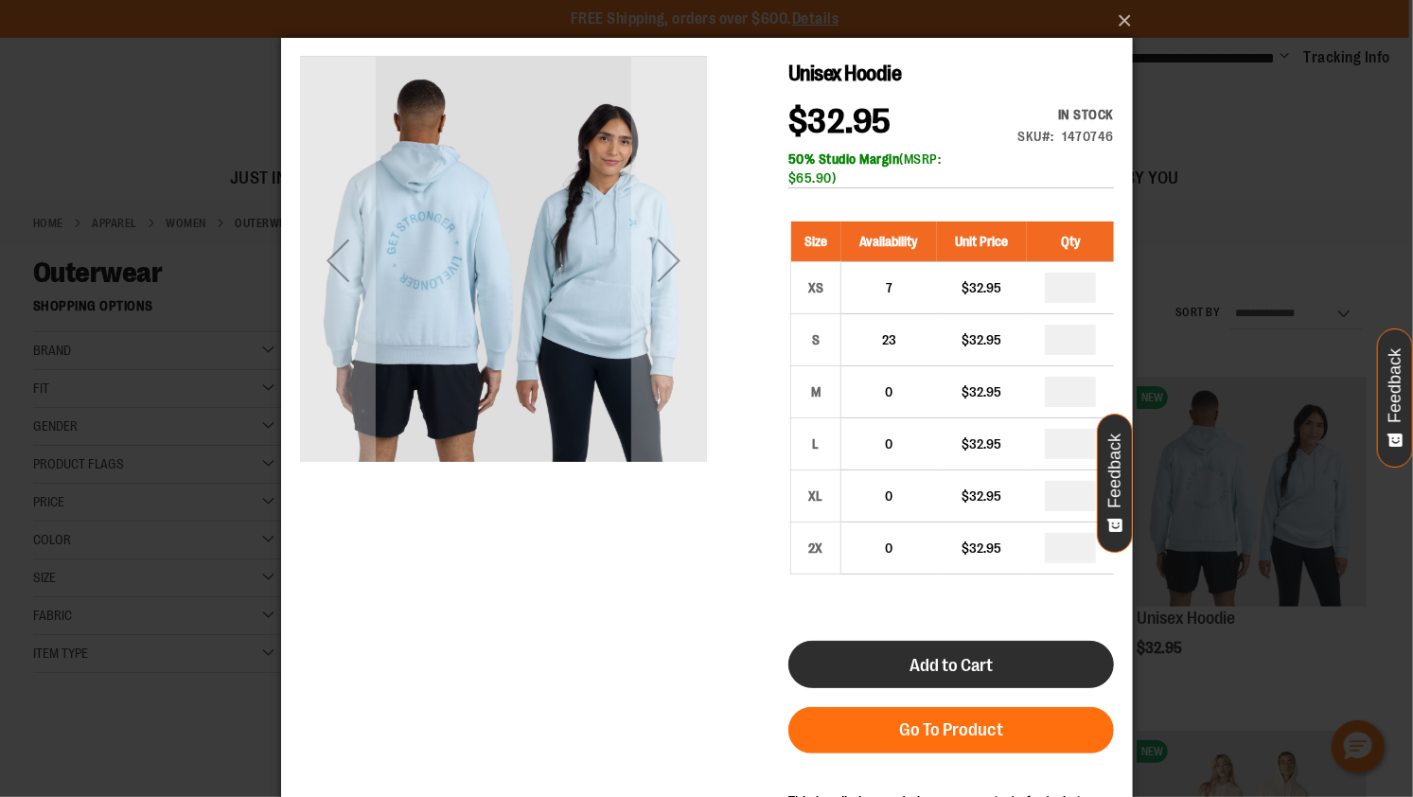
click at [962, 654] on span "Add to Cart" at bounding box center [950, 664] width 83 height 21
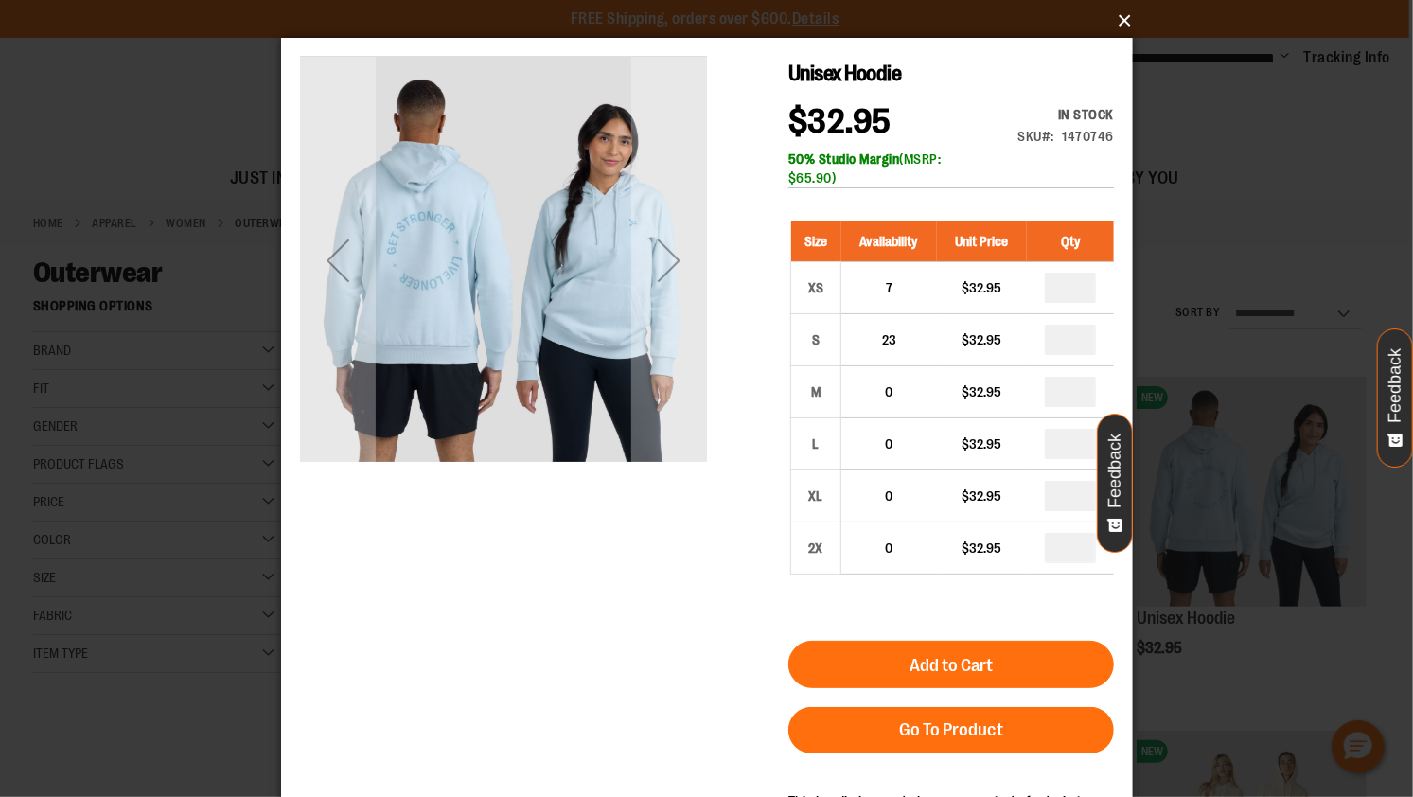
click at [1126, 24] on button "×" at bounding box center [713, 21] width 852 height 42
click at [1128, 20] on button "×" at bounding box center [713, 21] width 852 height 42
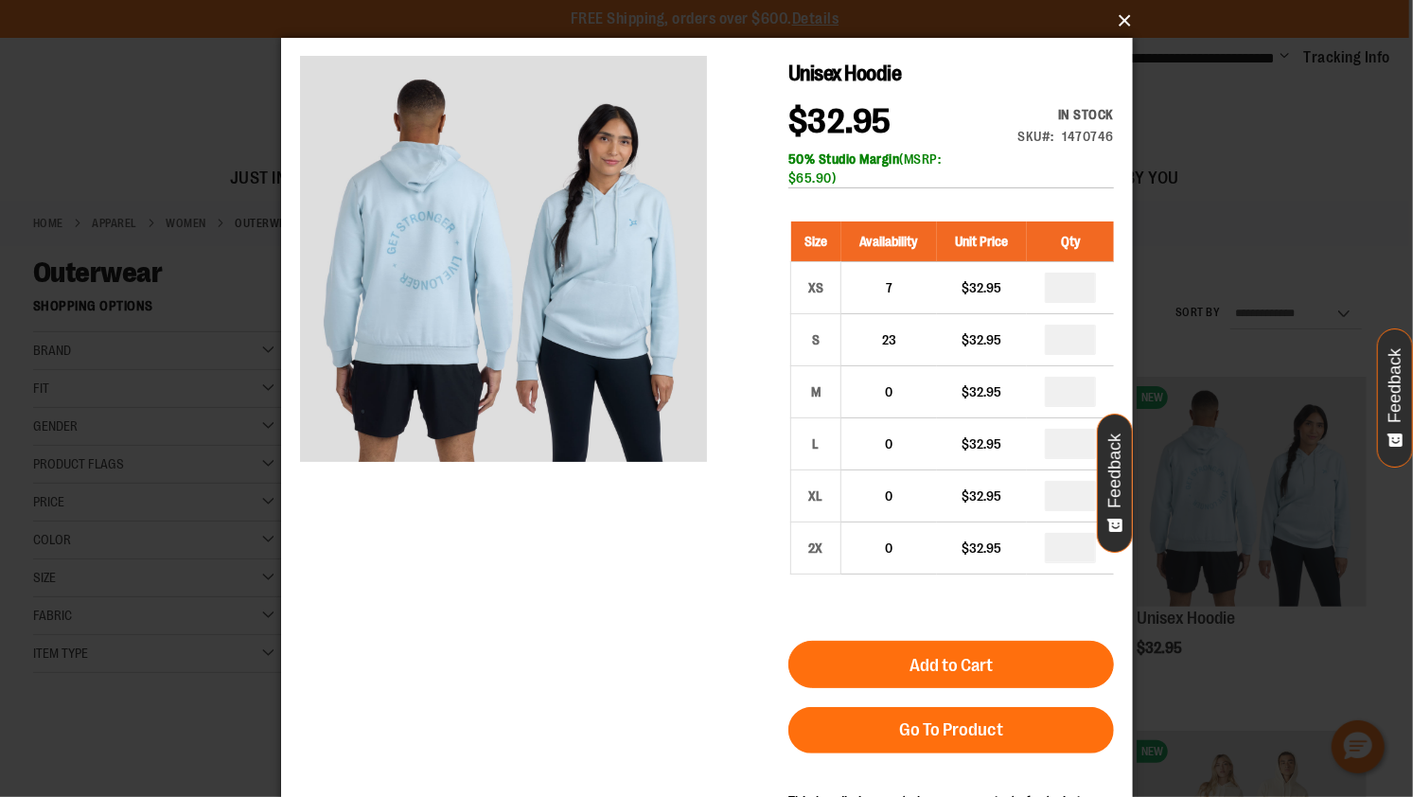
click at [1124, 21] on button "×" at bounding box center [713, 21] width 852 height 42
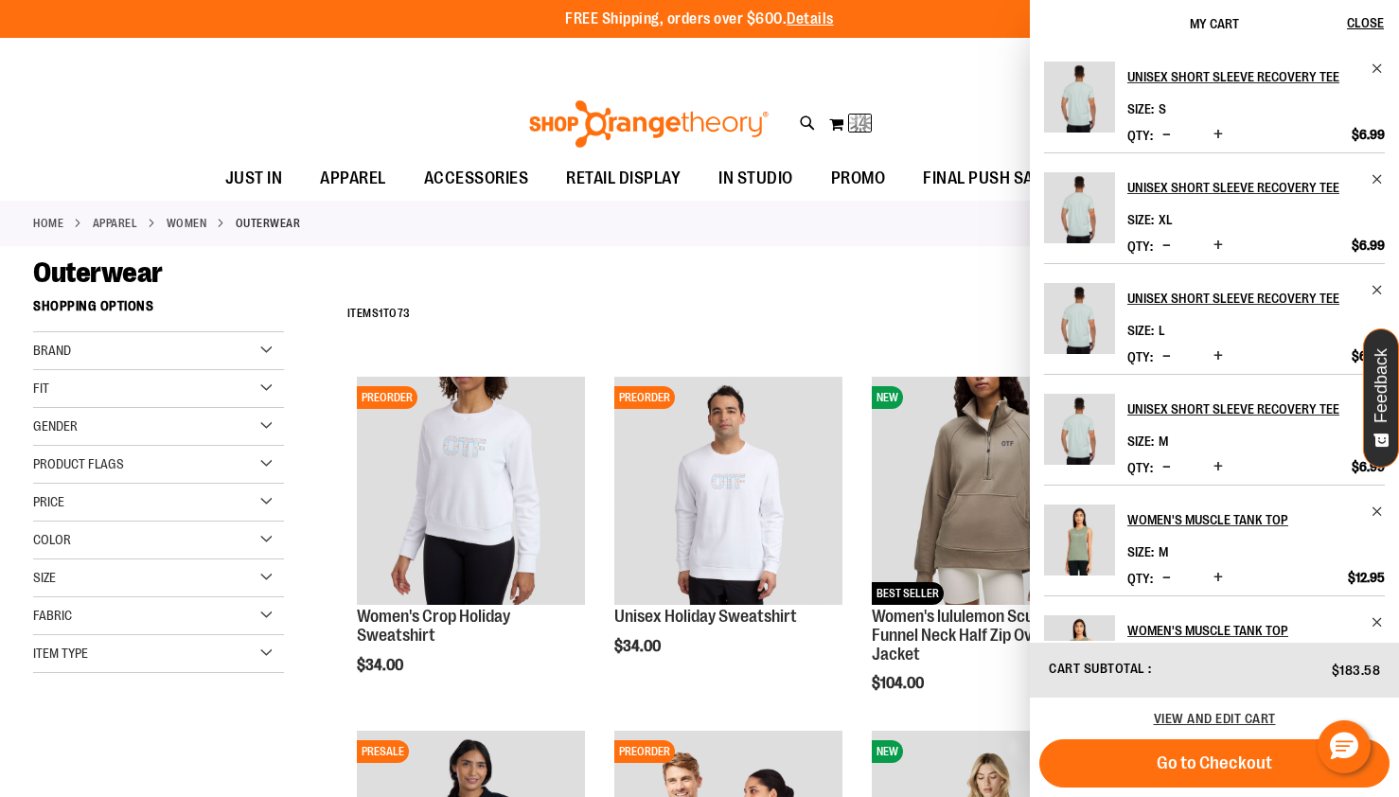
click at [763, 334] on div "**********" at bounding box center [852, 314] width 1029 height 49
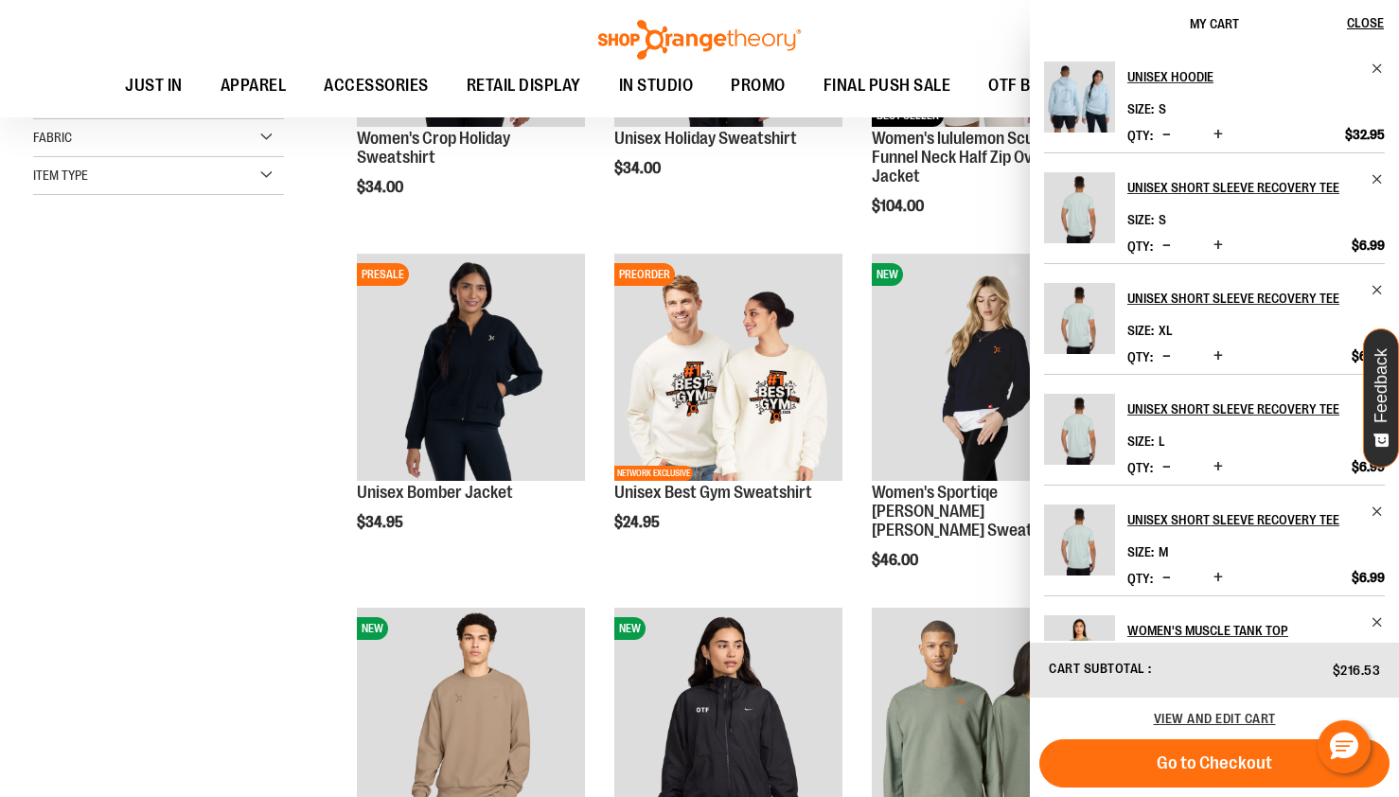
scroll to position [625, 0]
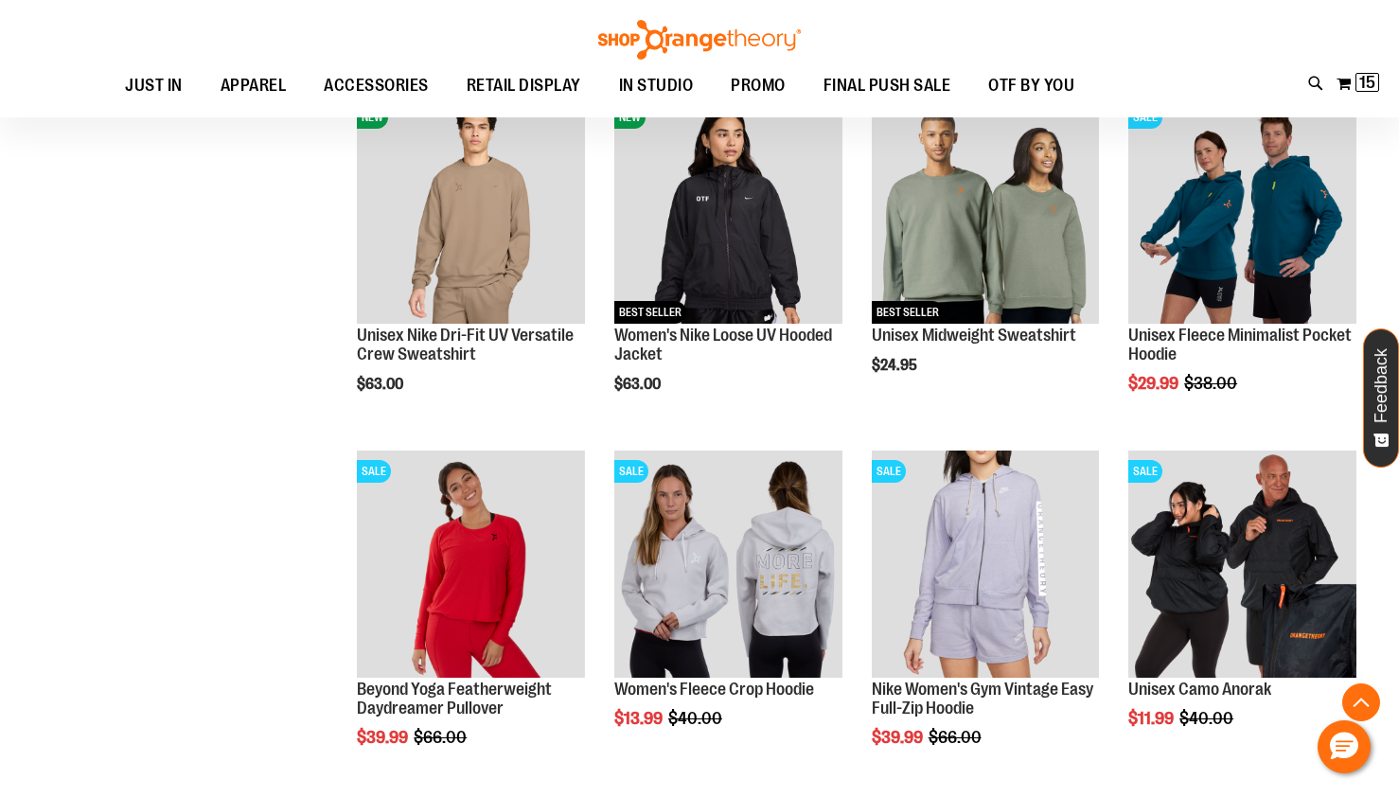
scroll to position [977, 0]
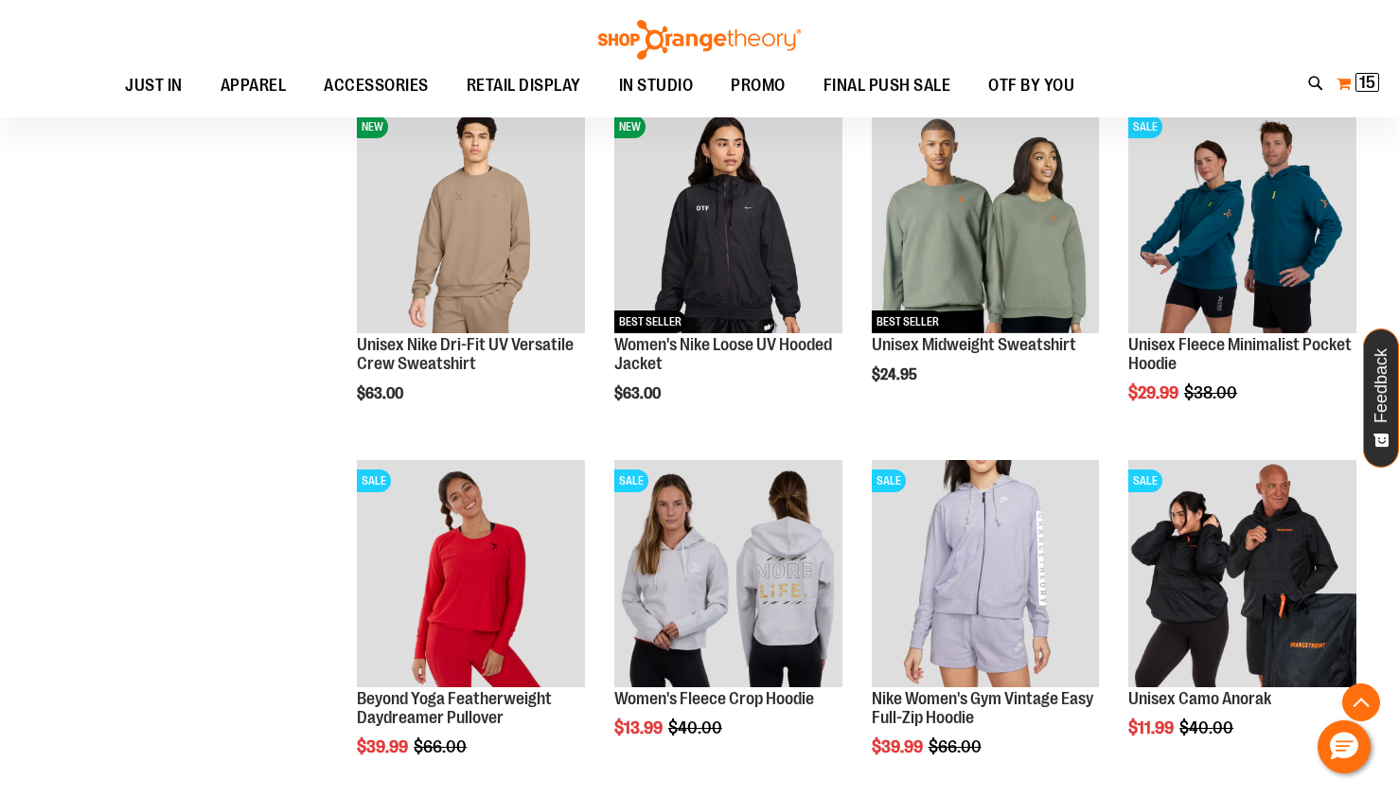
click at [1370, 87] on span "15" at bounding box center [1368, 82] width 16 height 19
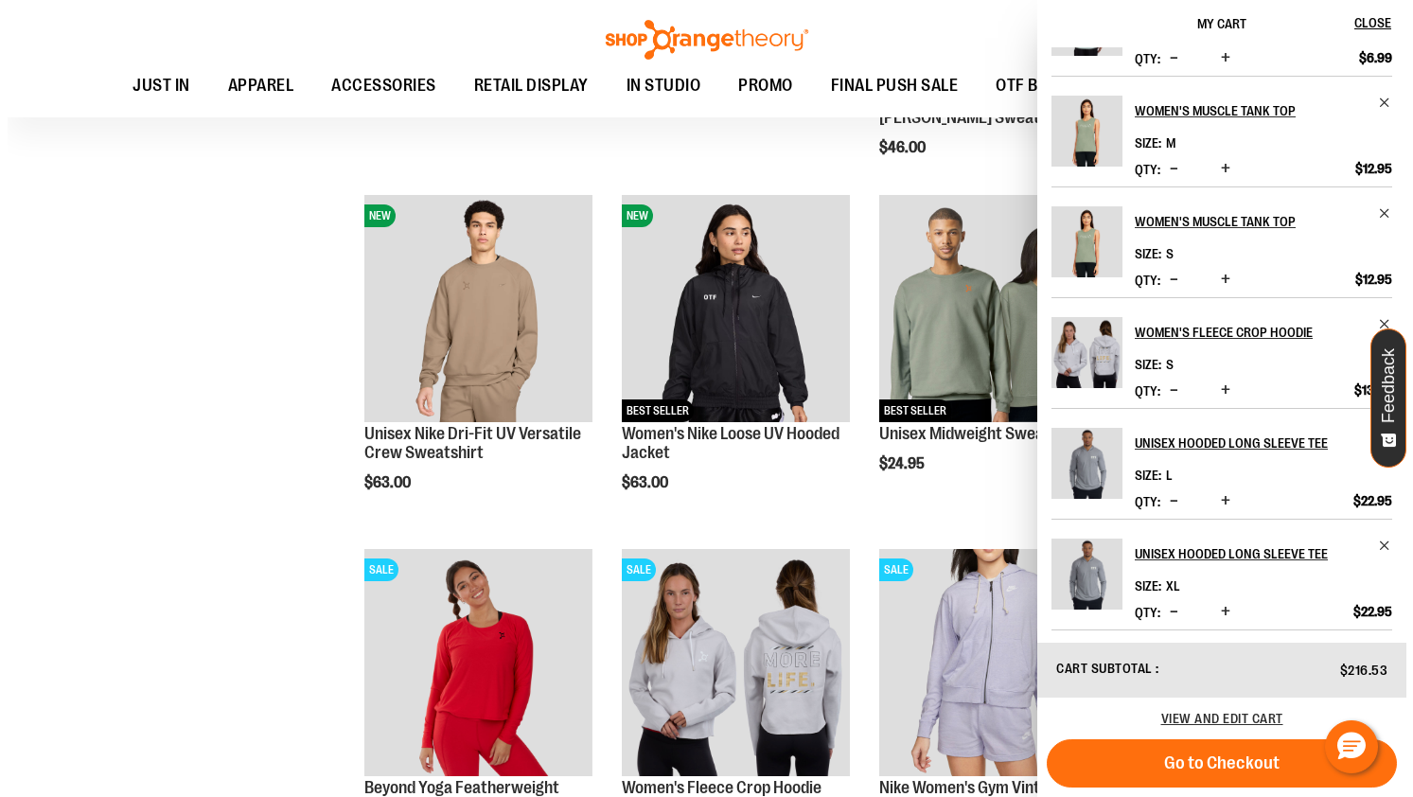
scroll to position [880, 0]
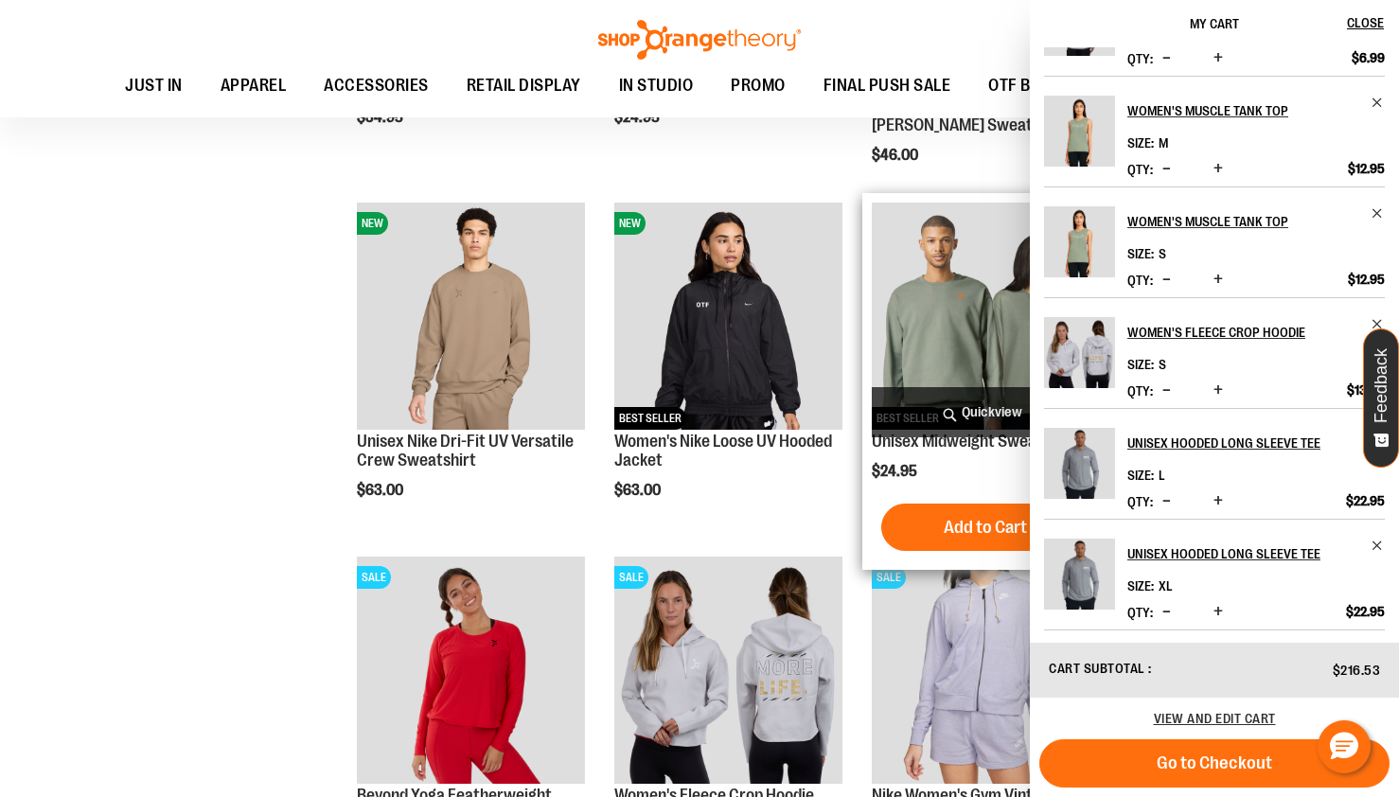
click at [965, 409] on span "Quickview" at bounding box center [986, 412] width 228 height 50
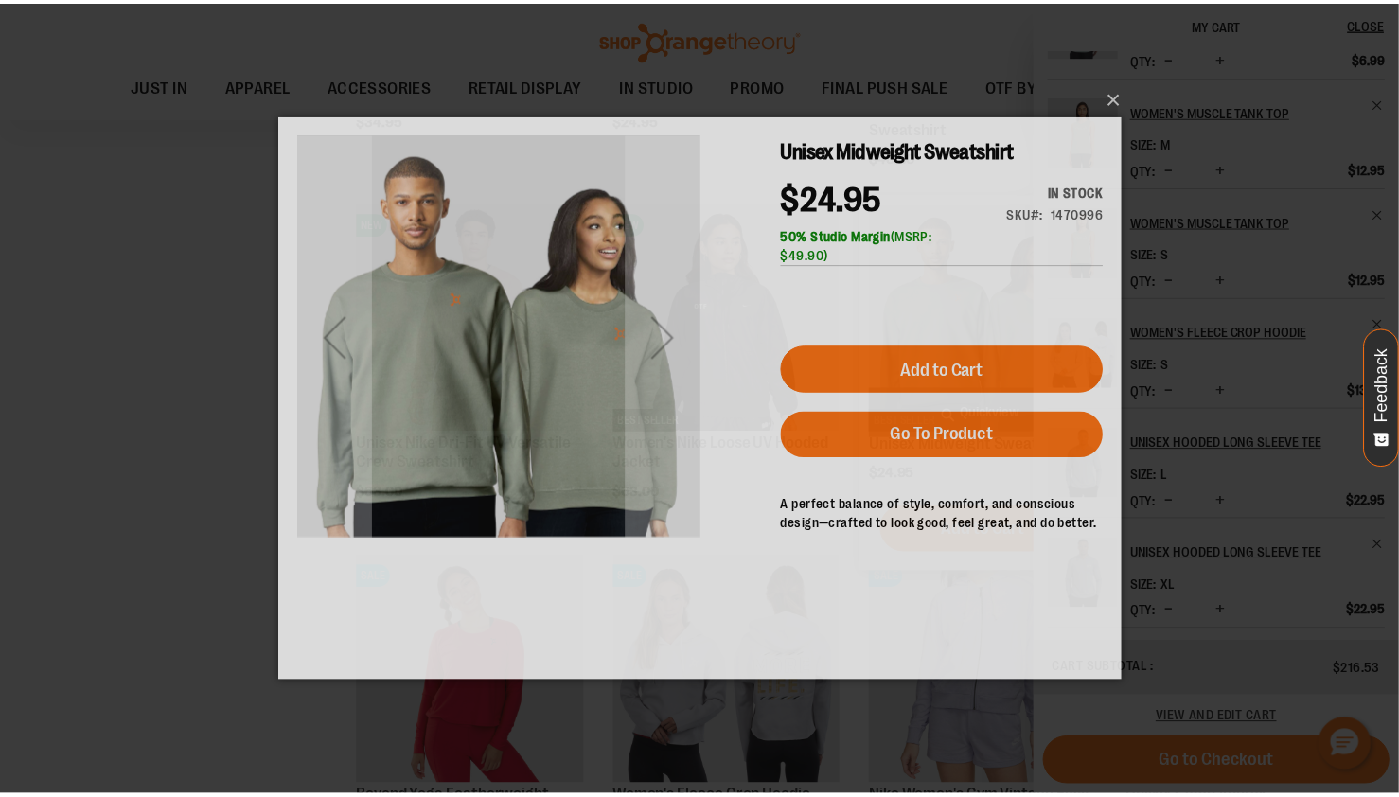
scroll to position [0, 0]
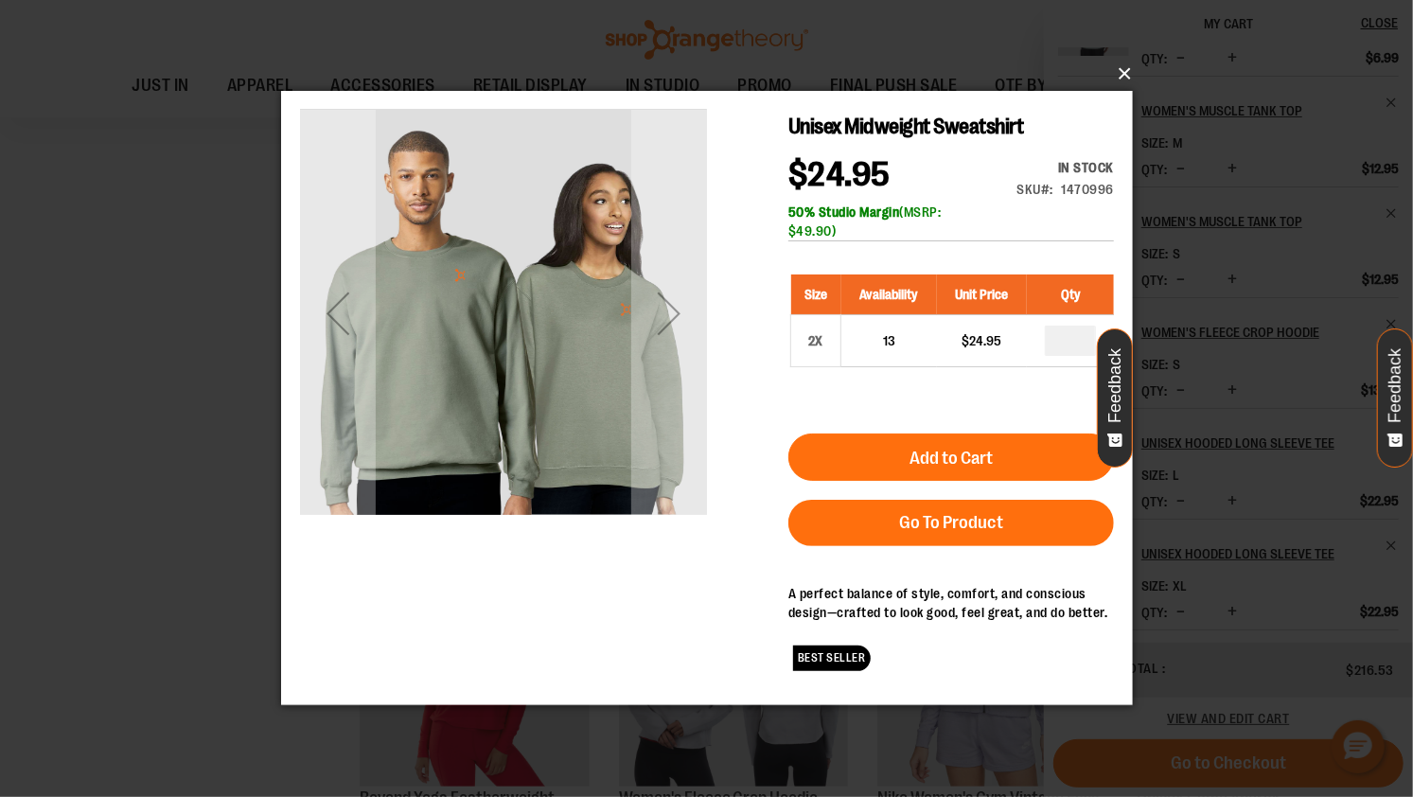
click at [1126, 71] on button "×" at bounding box center [713, 74] width 852 height 42
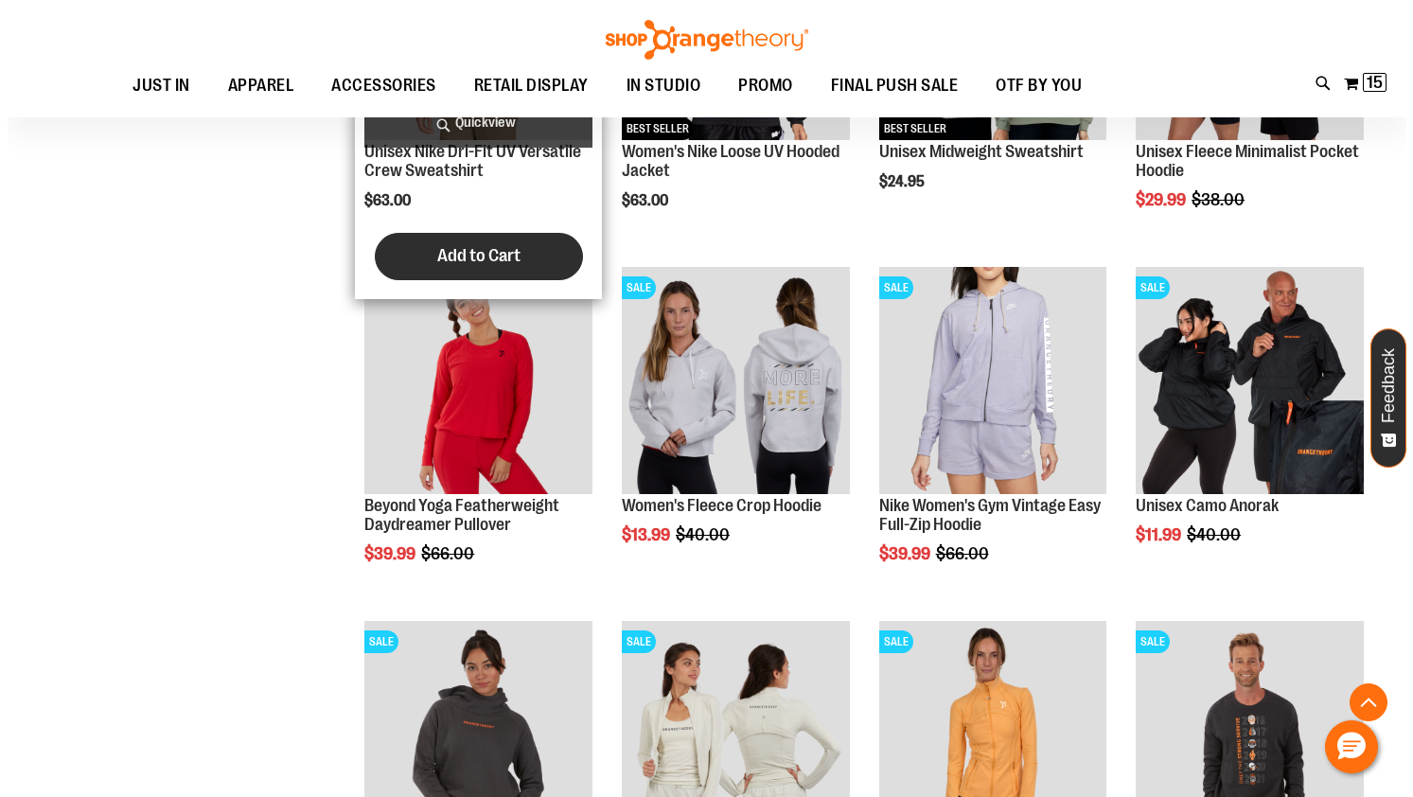
scroll to position [1172, 0]
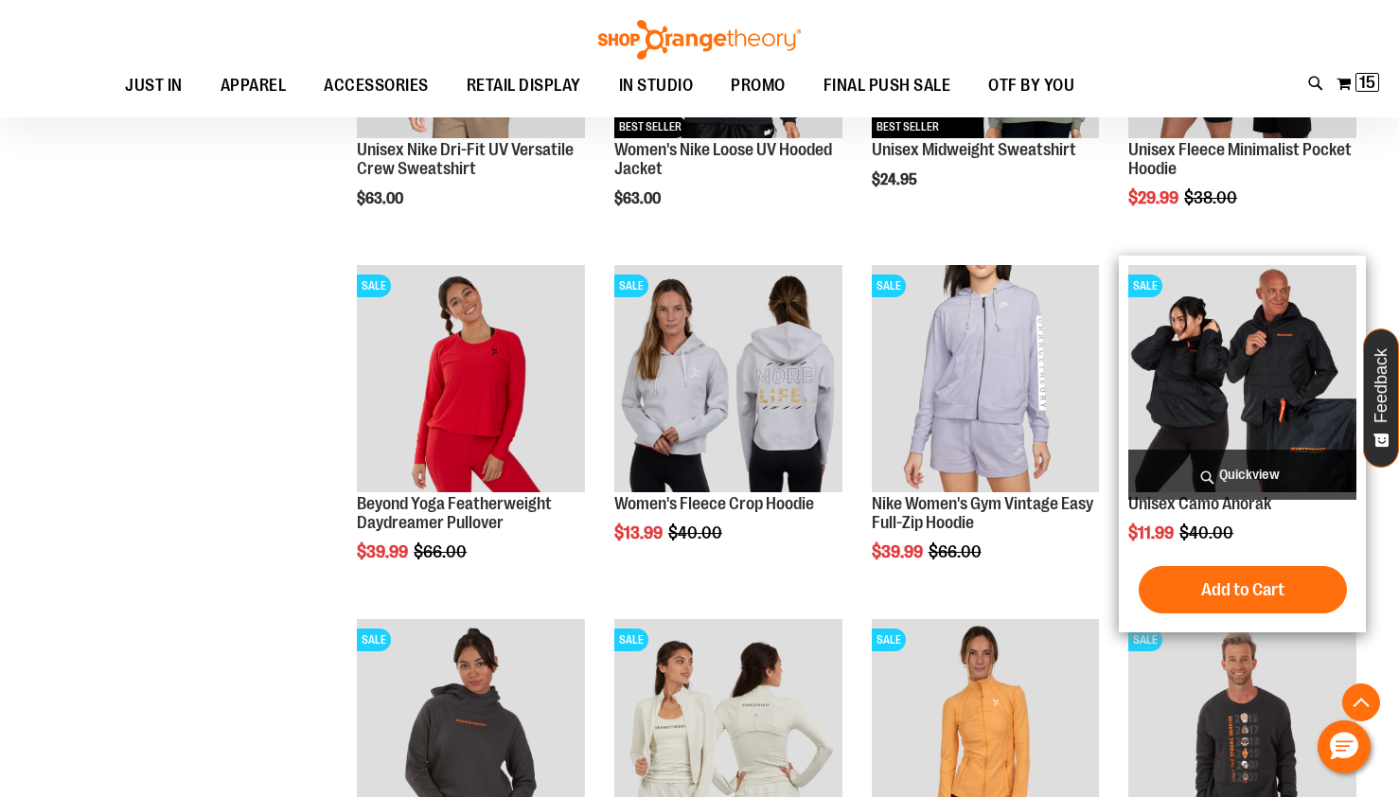
click at [1284, 469] on span "Quickview" at bounding box center [1243, 475] width 228 height 50
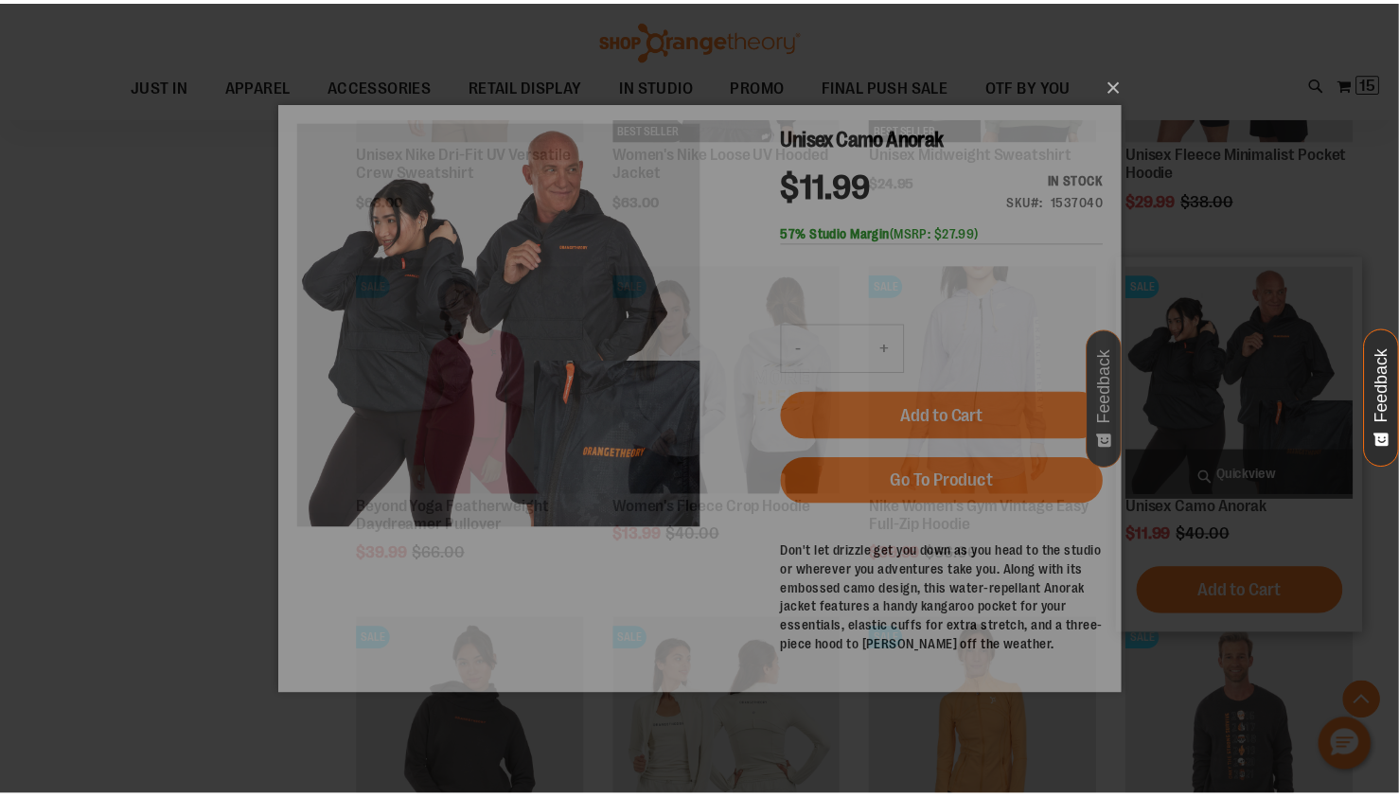
scroll to position [0, 0]
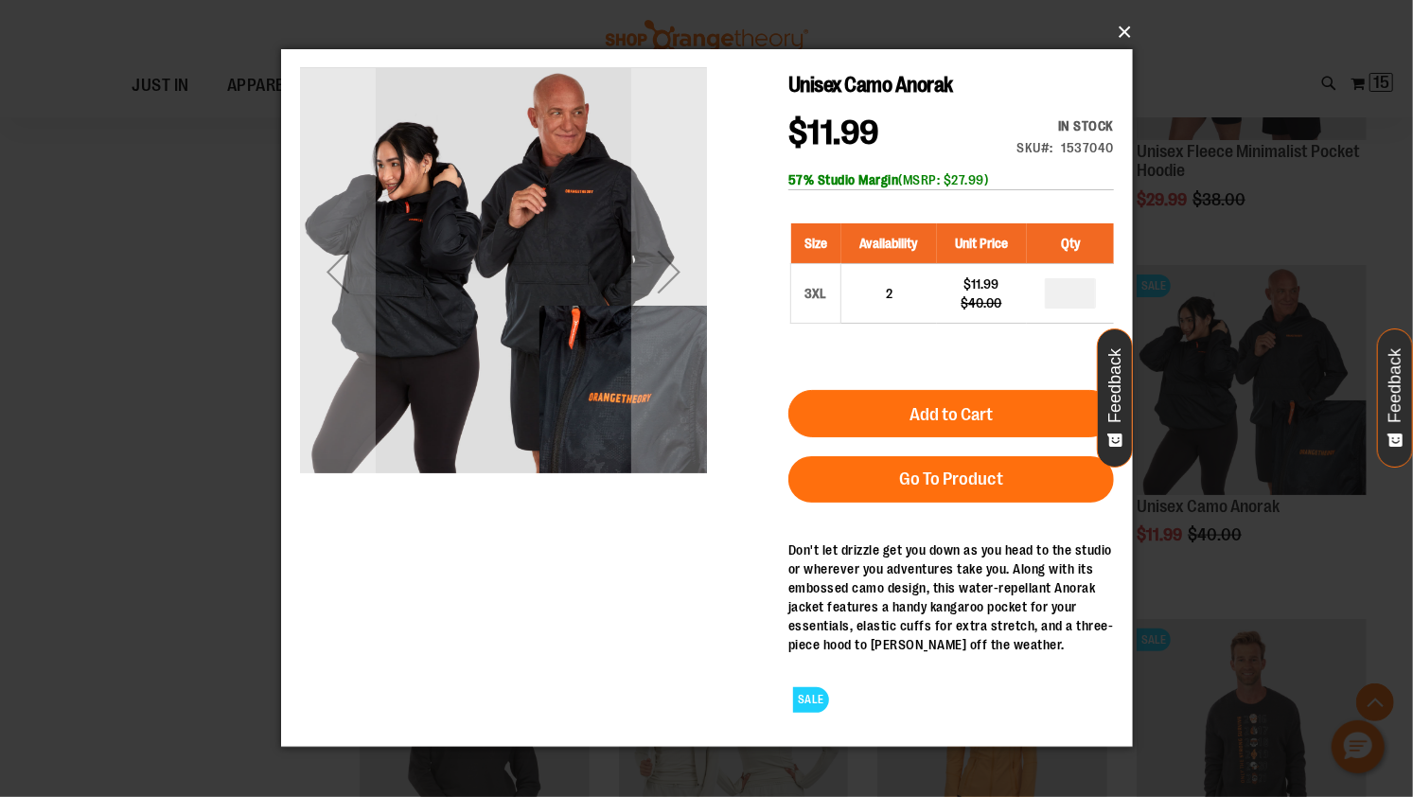
click at [1127, 26] on button "×" at bounding box center [713, 32] width 852 height 42
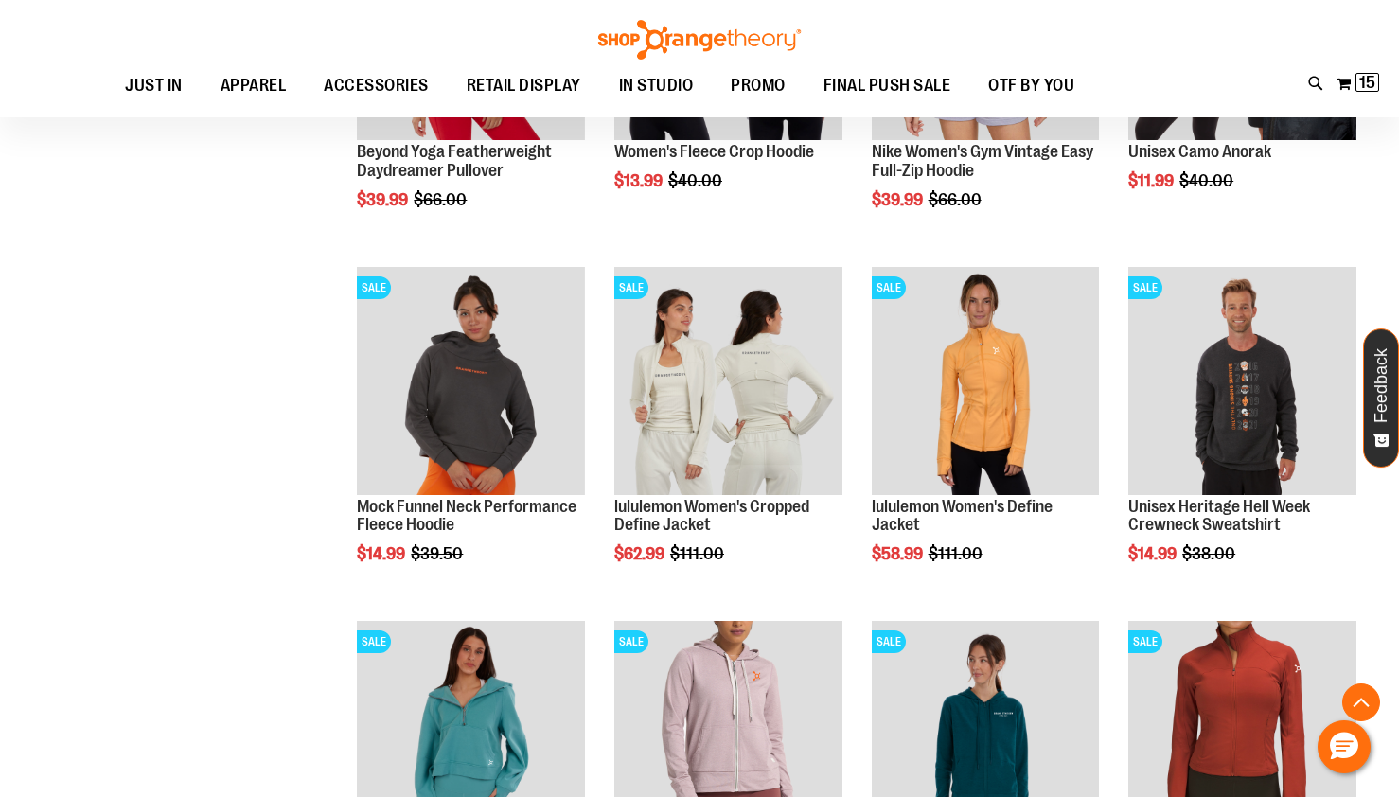
scroll to position [1526, 0]
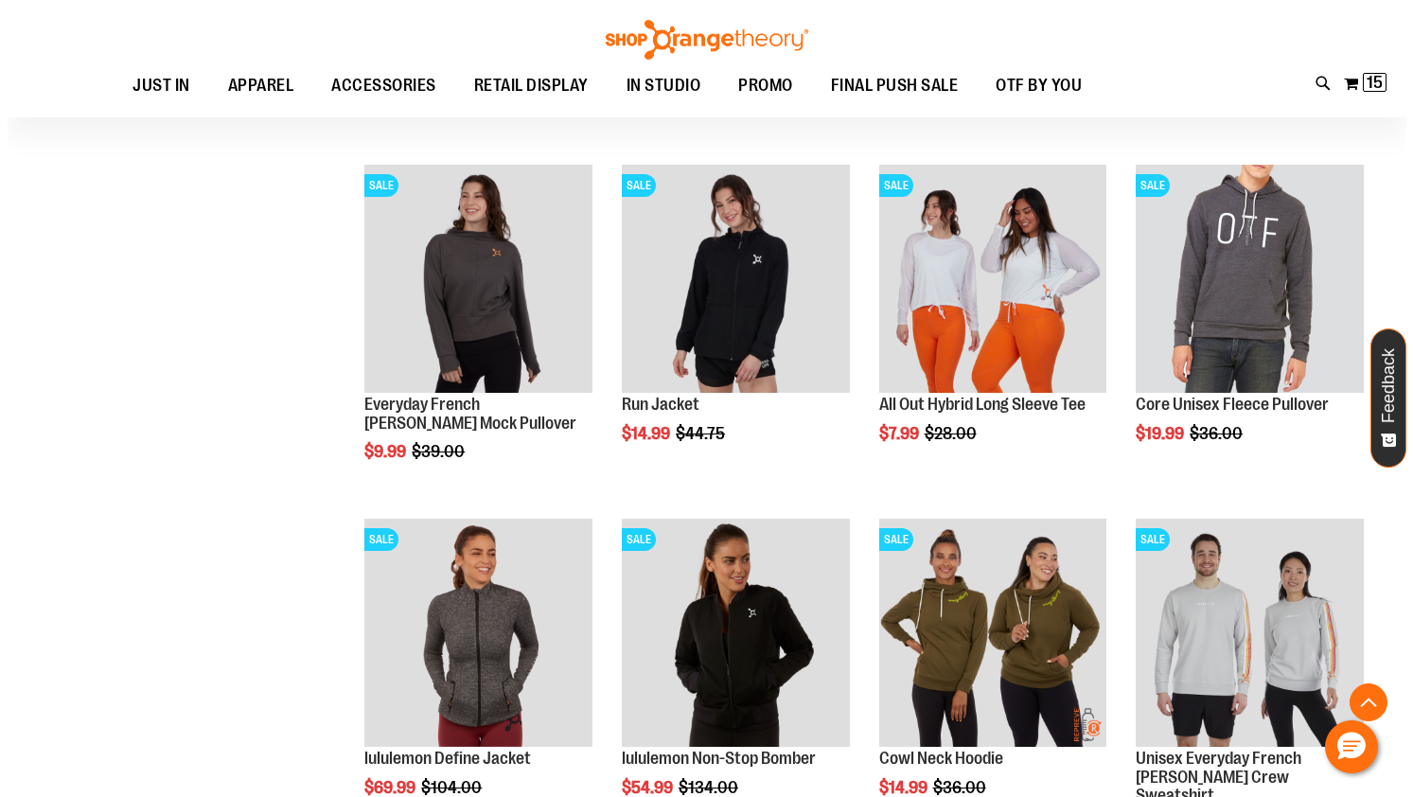
scroll to position [2333, 0]
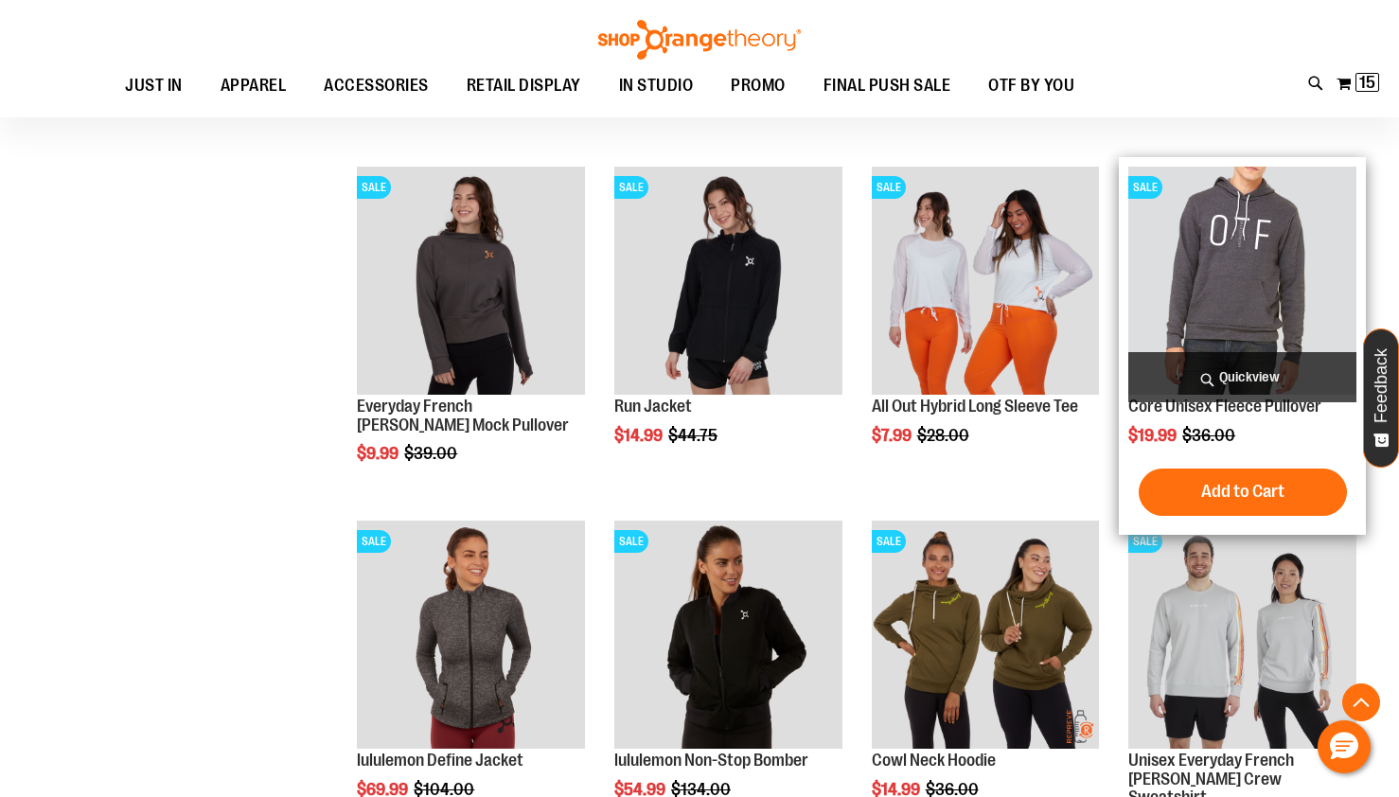
click at [1273, 374] on span "Quickview" at bounding box center [1243, 377] width 228 height 50
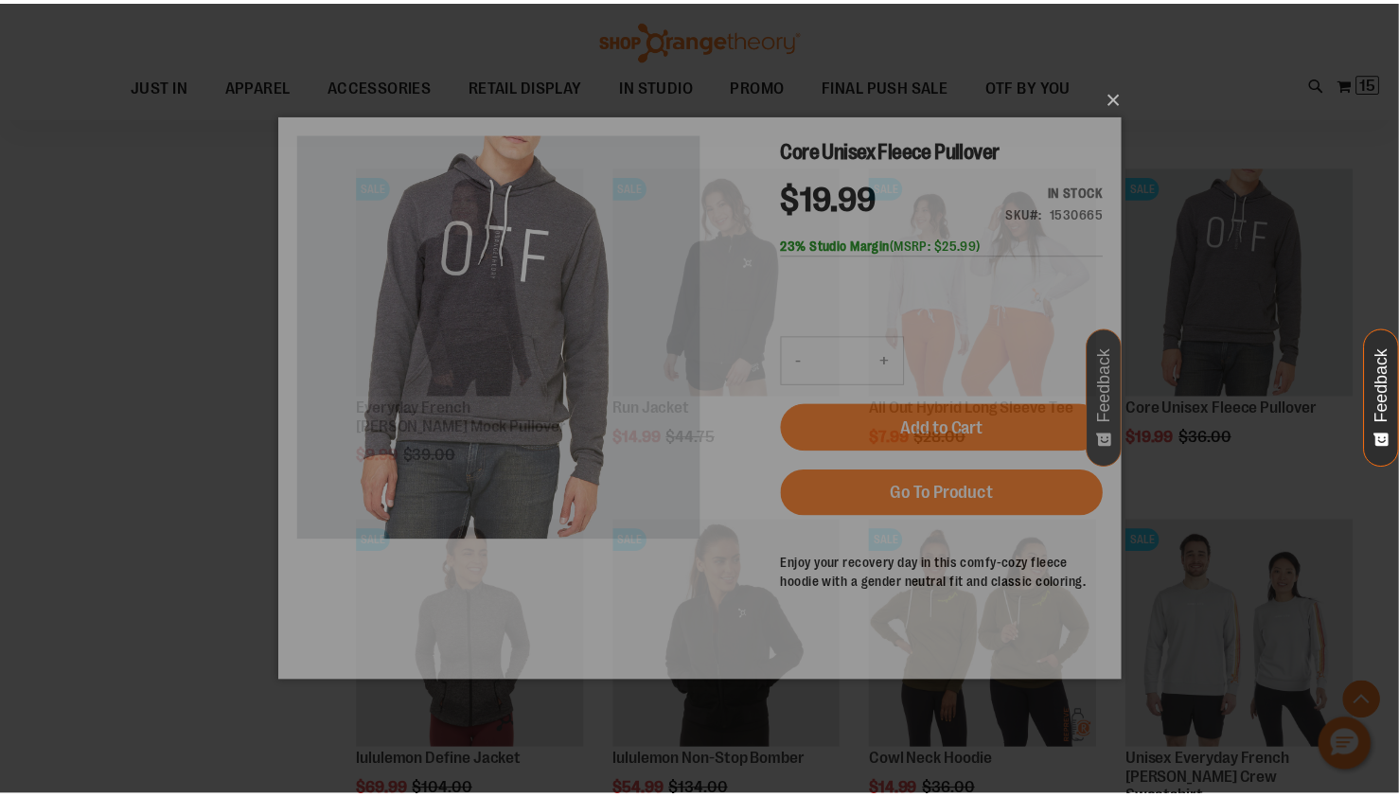
scroll to position [0, 0]
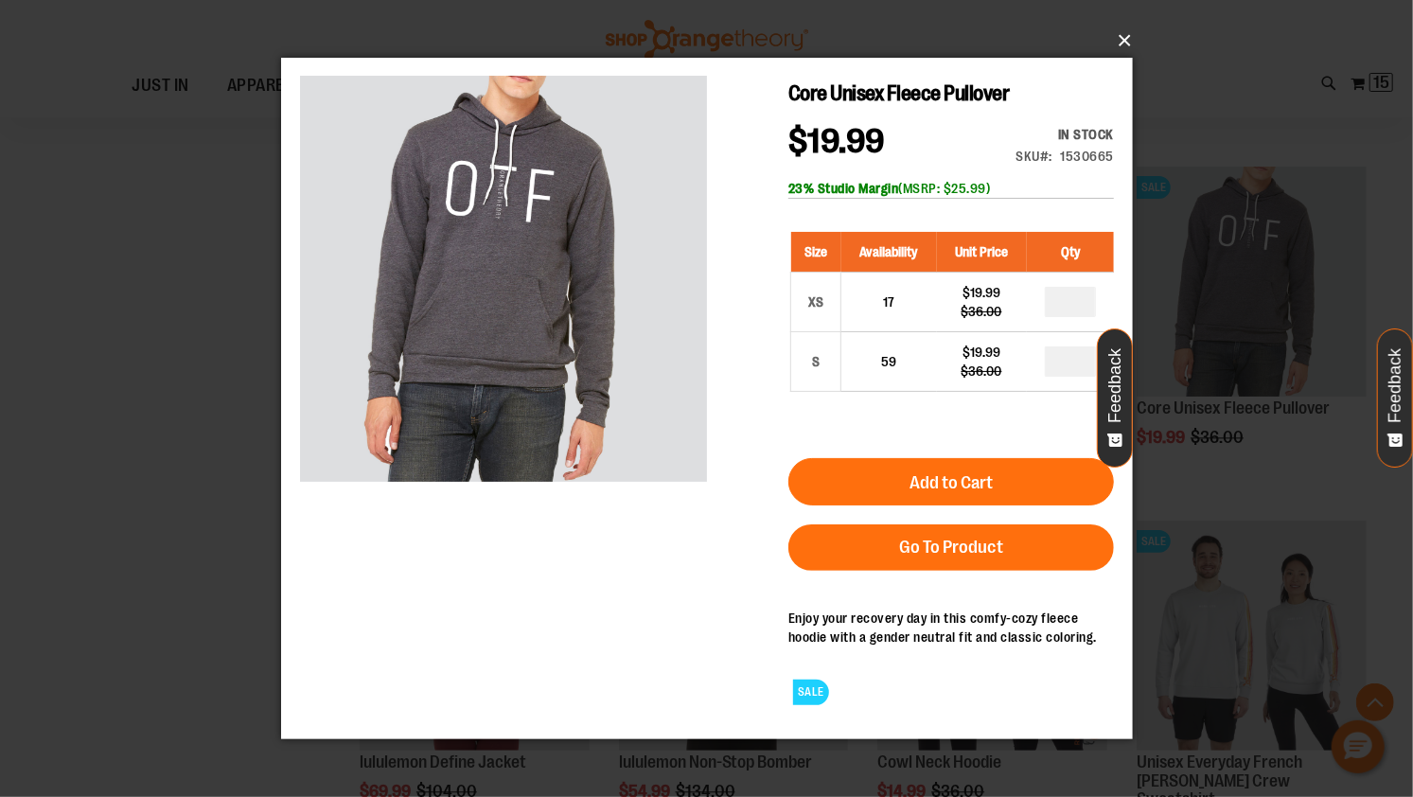
click at [1121, 50] on button "×" at bounding box center [713, 41] width 852 height 42
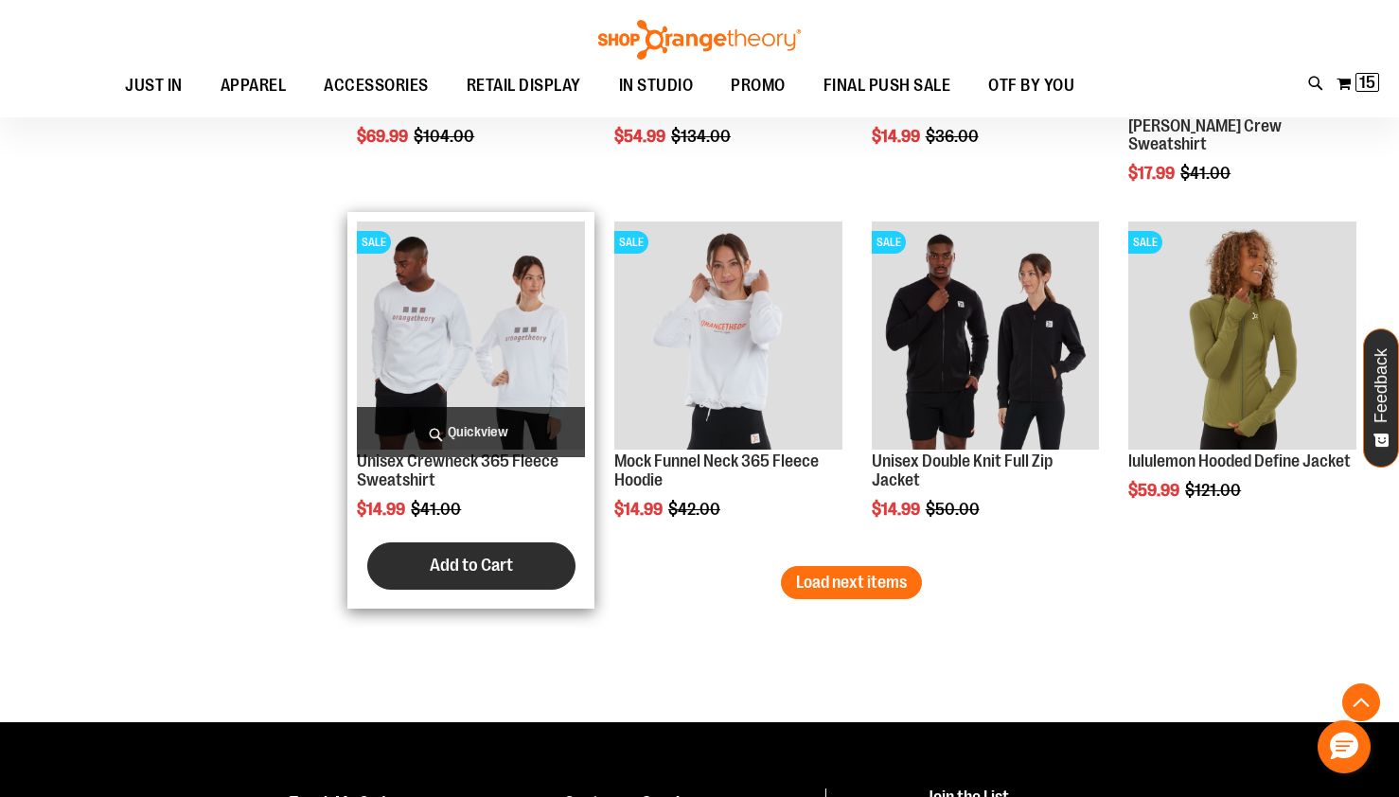
scroll to position [2984, 0]
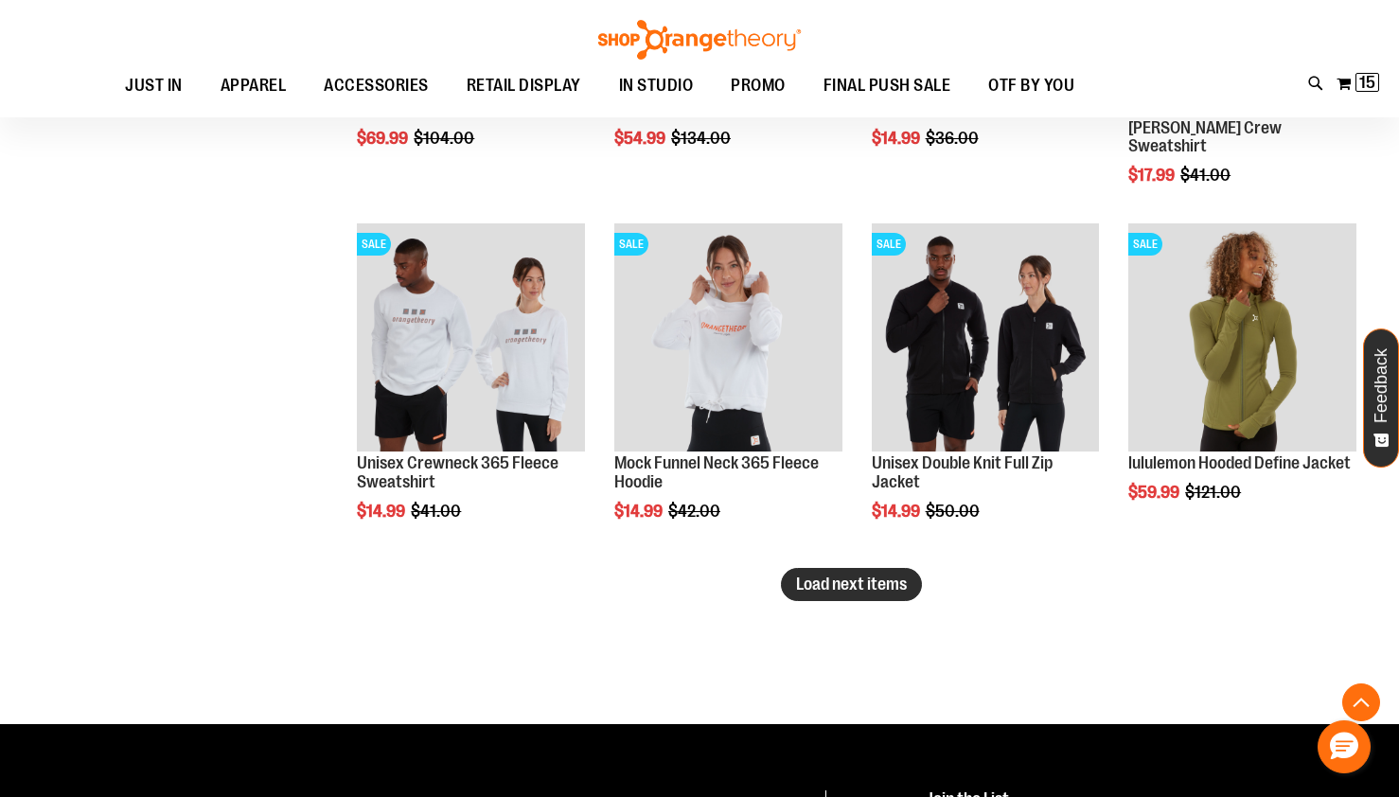
click at [867, 572] on button "Load next items" at bounding box center [851, 584] width 141 height 33
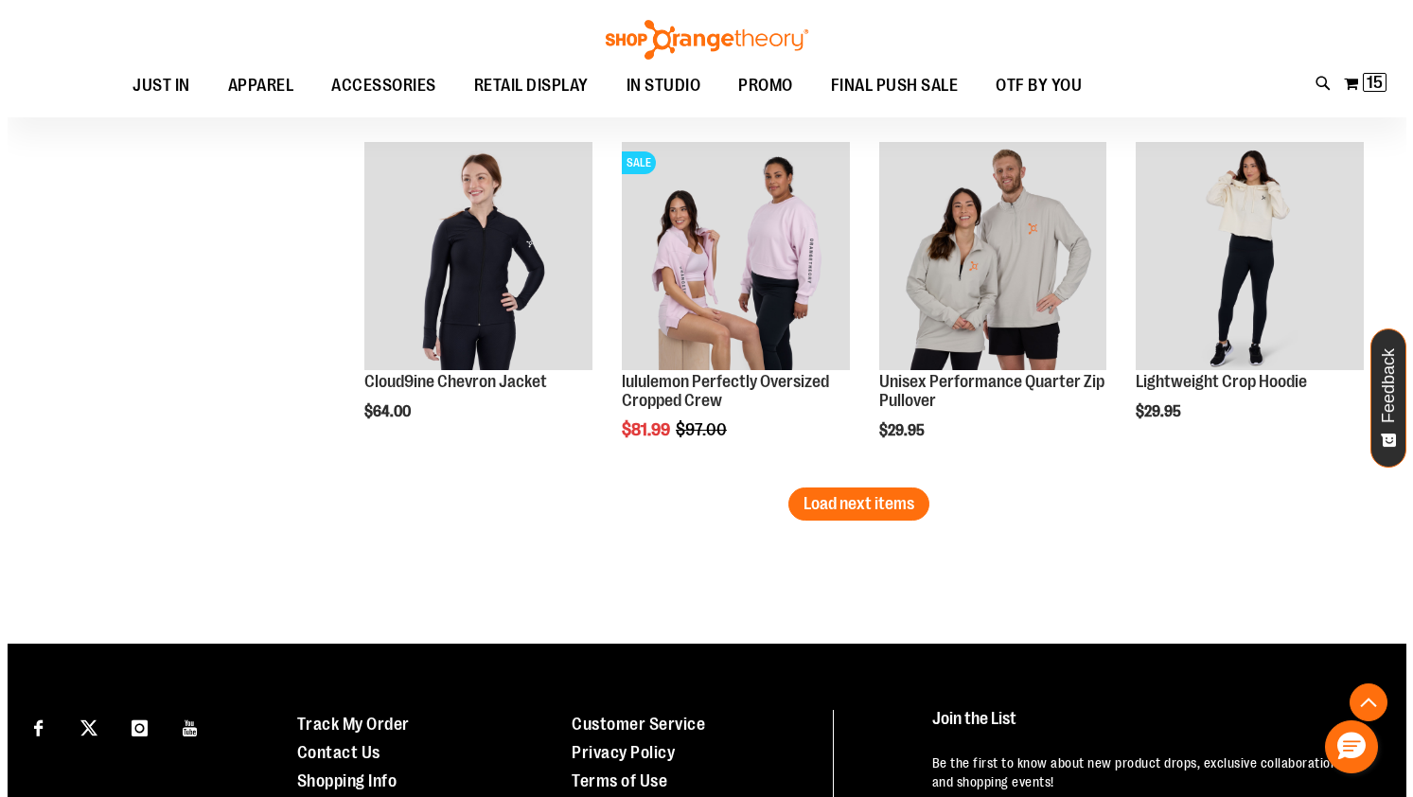
scroll to position [4130, 0]
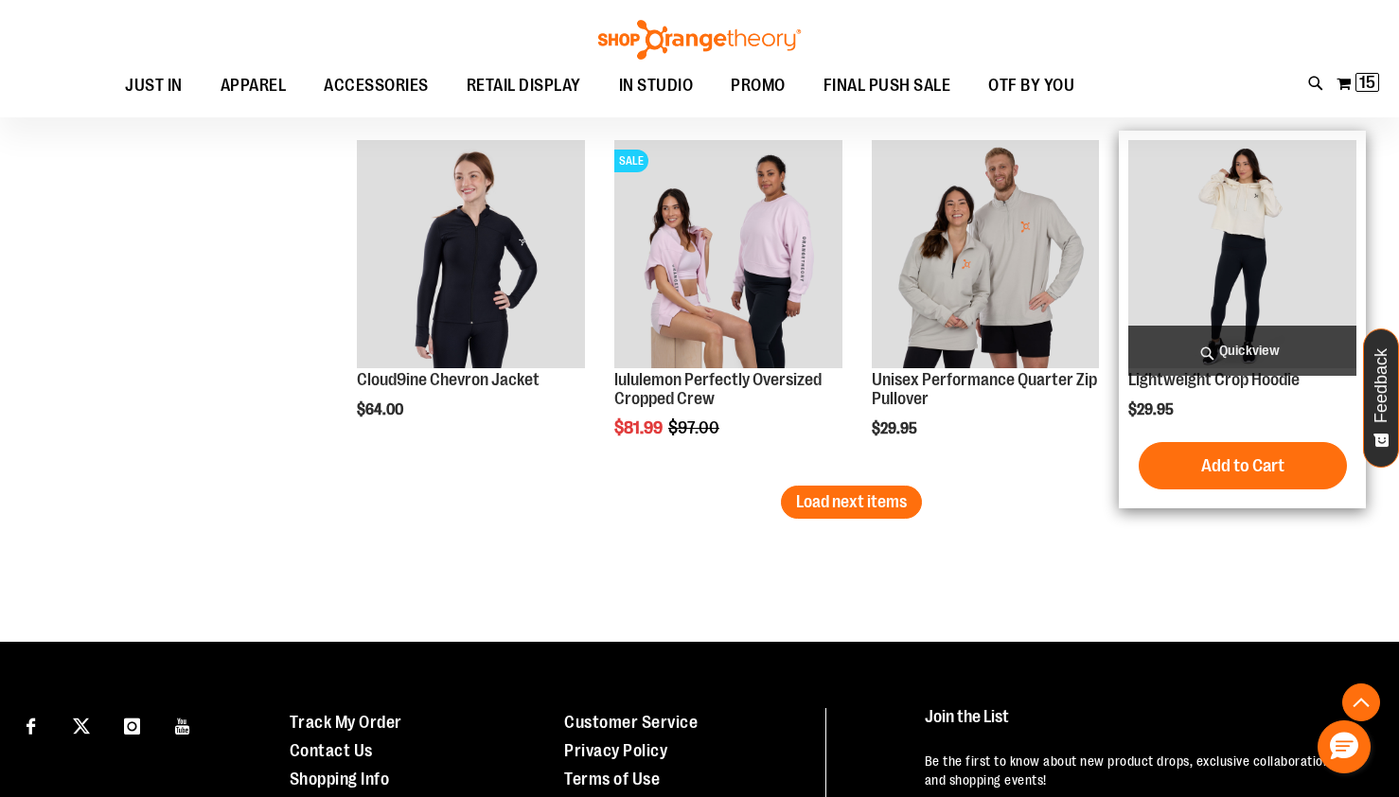
click at [1239, 349] on span "Quickview" at bounding box center [1243, 351] width 228 height 50
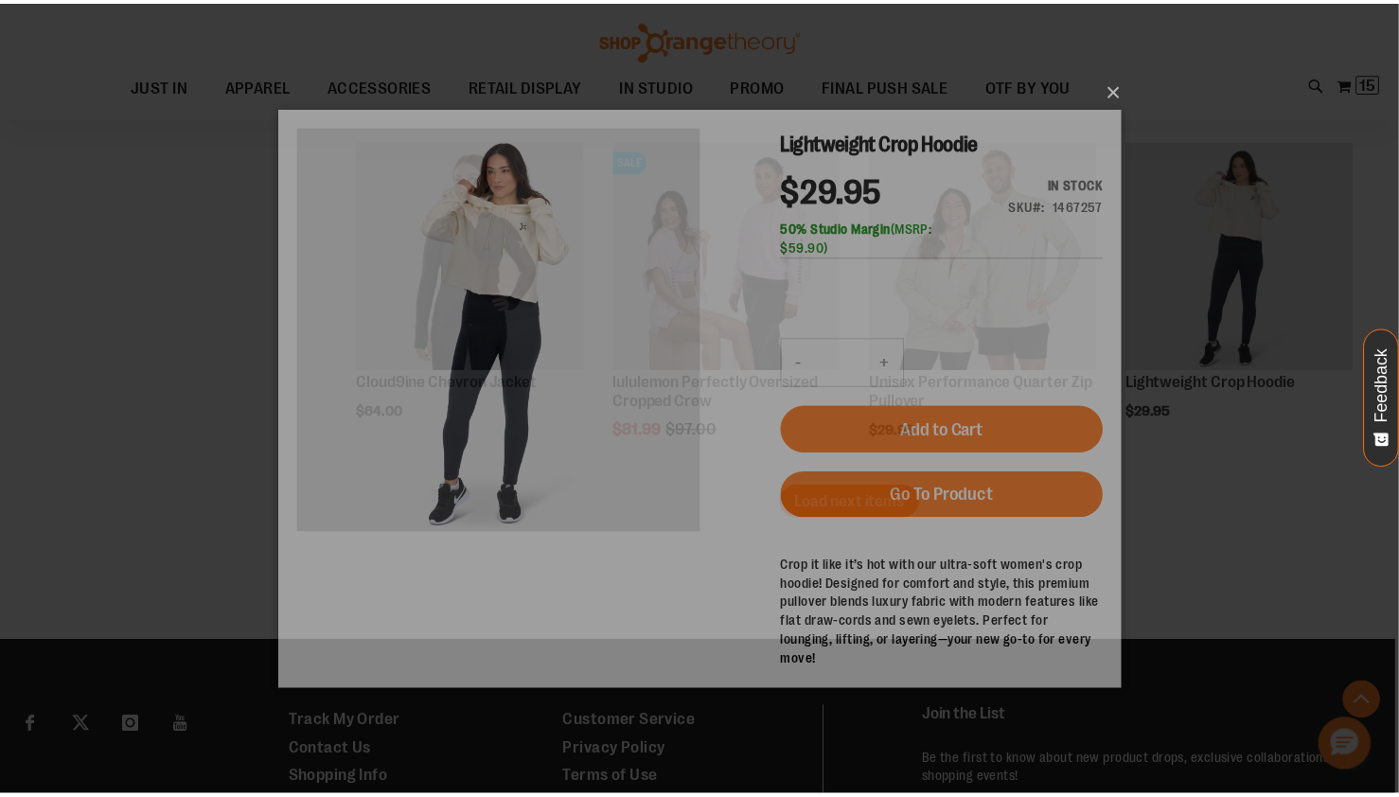
scroll to position [0, 0]
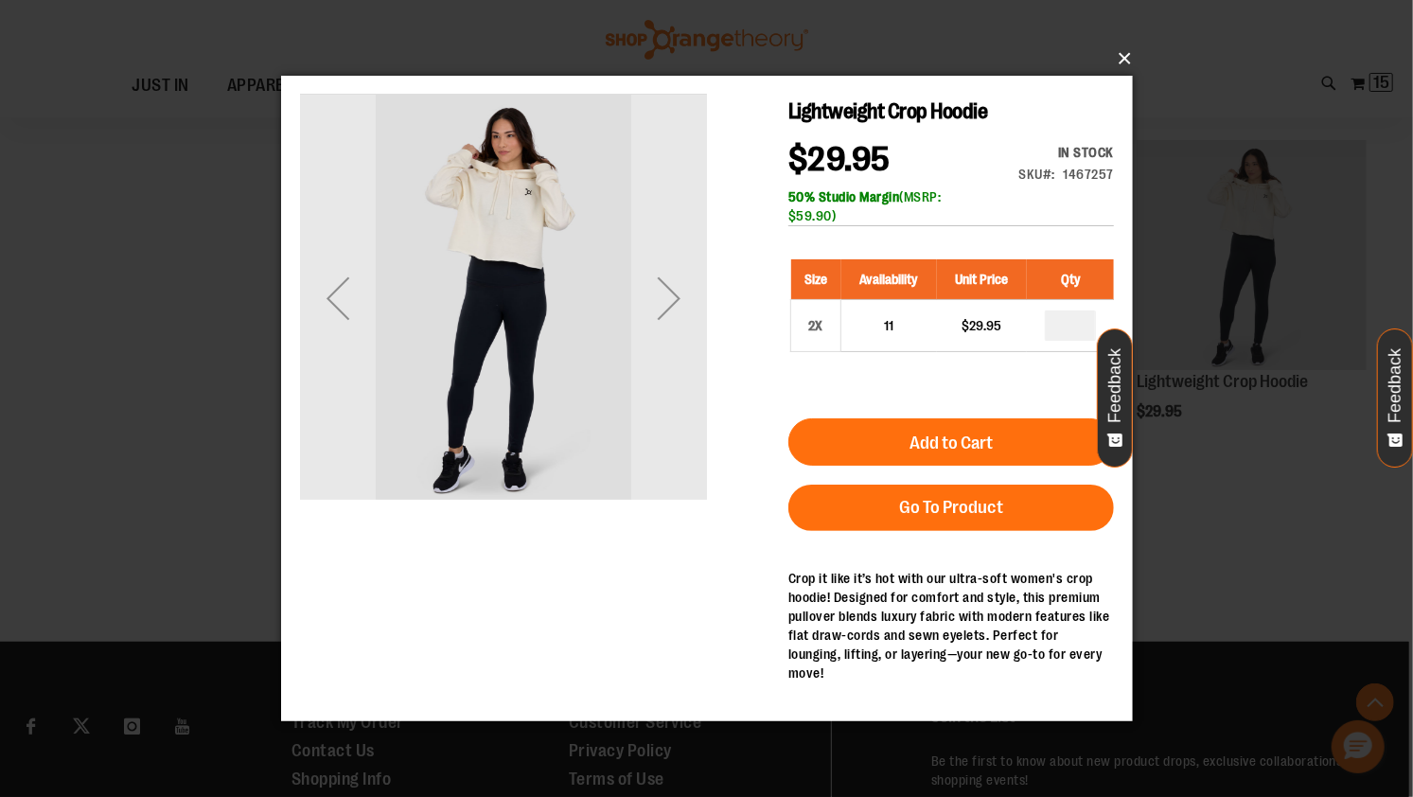
click at [1120, 50] on button "×" at bounding box center [713, 59] width 852 height 42
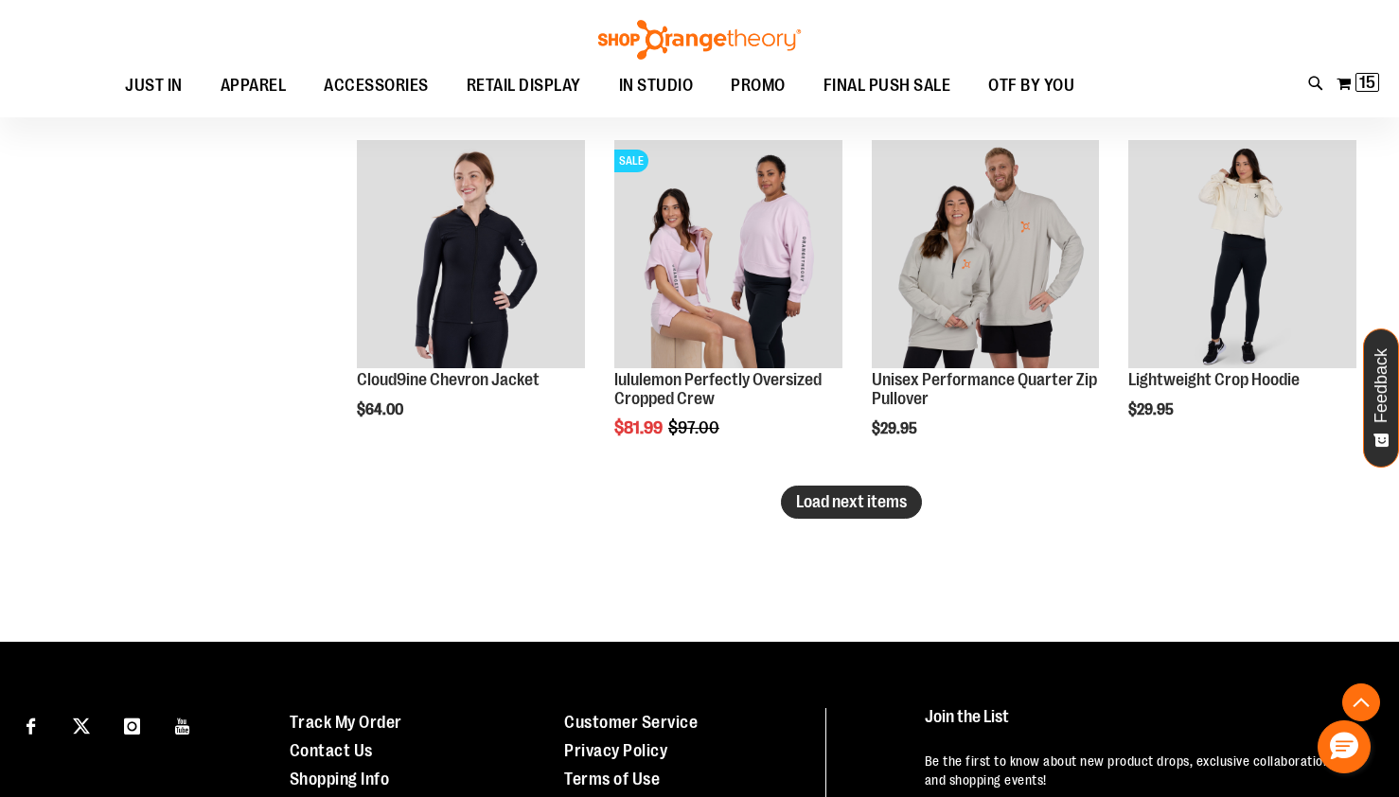
click at [899, 509] on span "Load next items" at bounding box center [851, 501] width 111 height 19
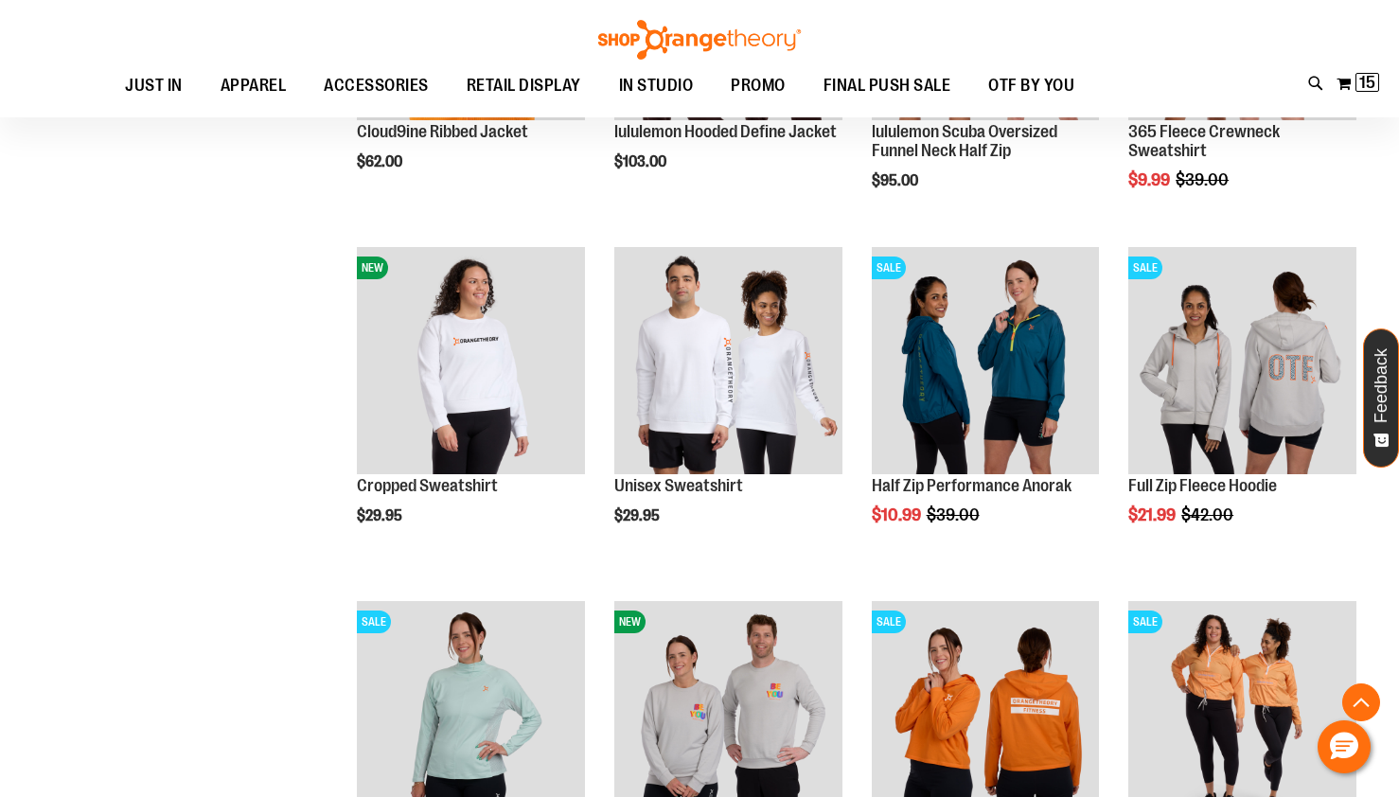
scroll to position [4751, 0]
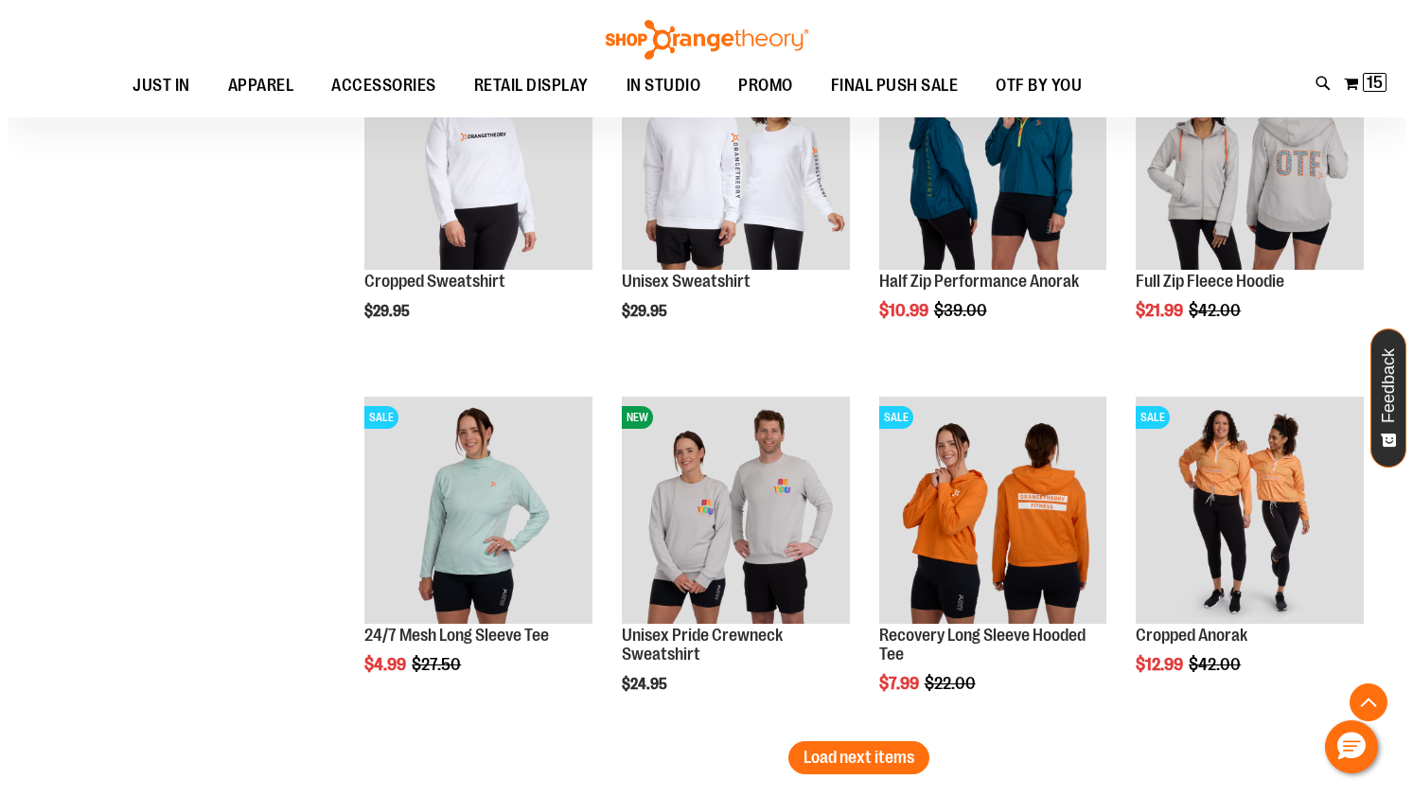
scroll to position [4940, 0]
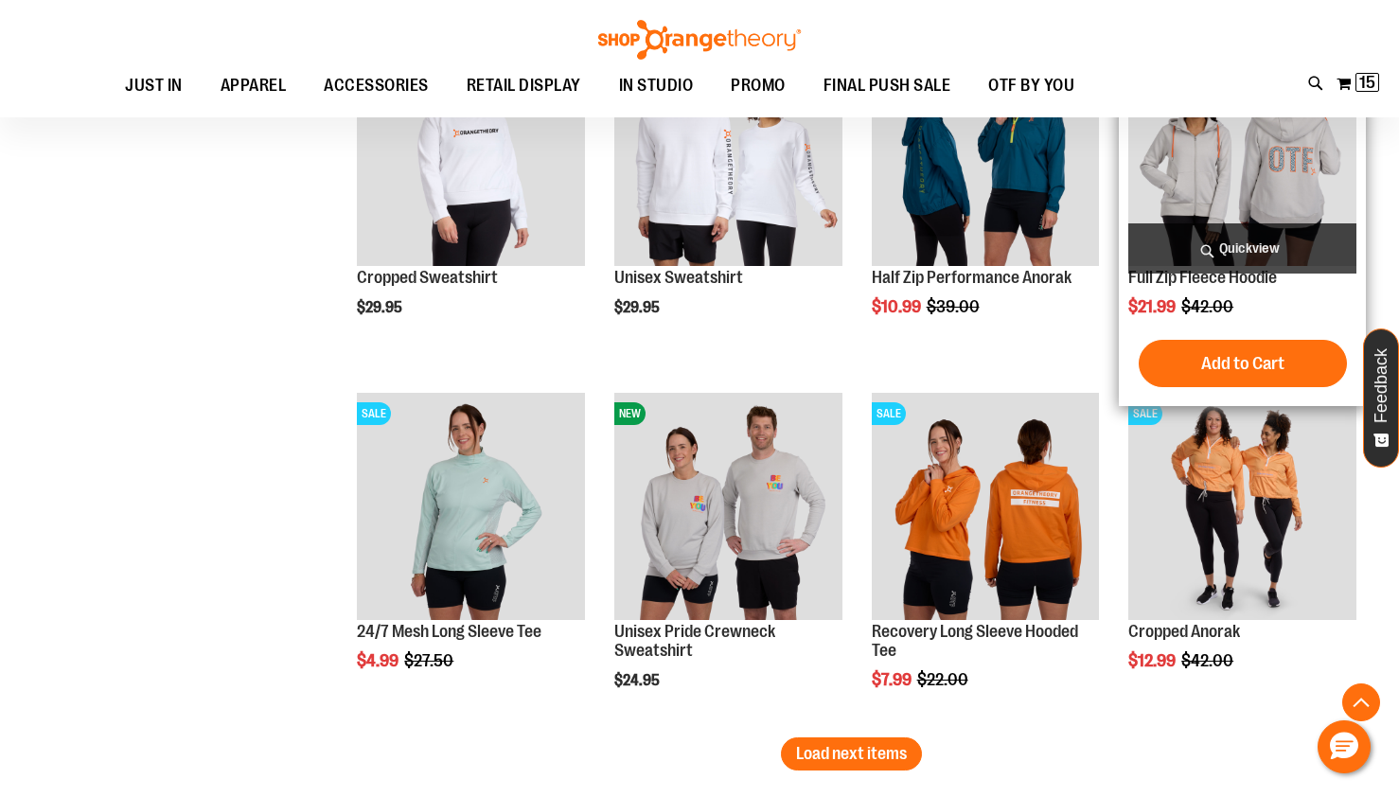
click at [1200, 251] on span "Quickview" at bounding box center [1243, 248] width 228 height 50
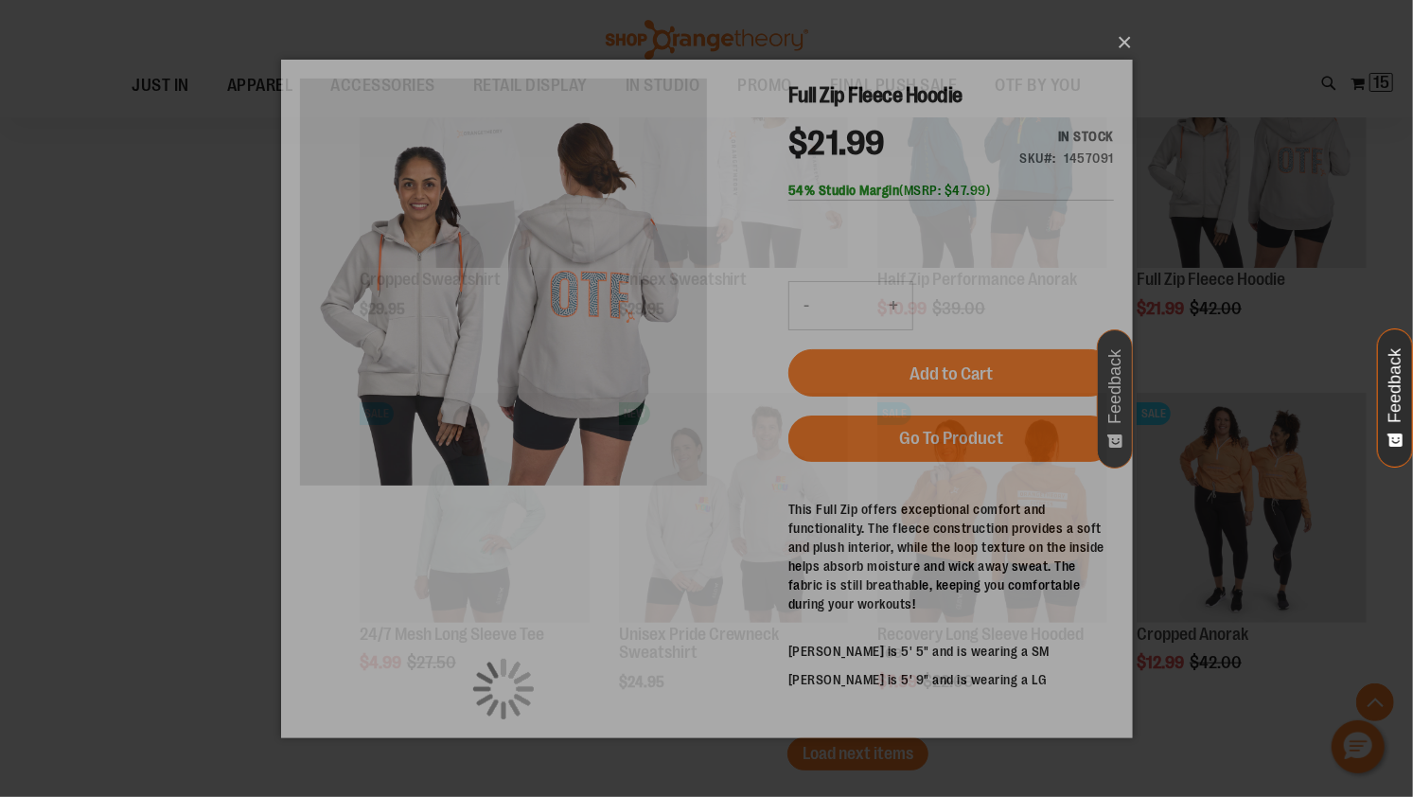
scroll to position [0, 0]
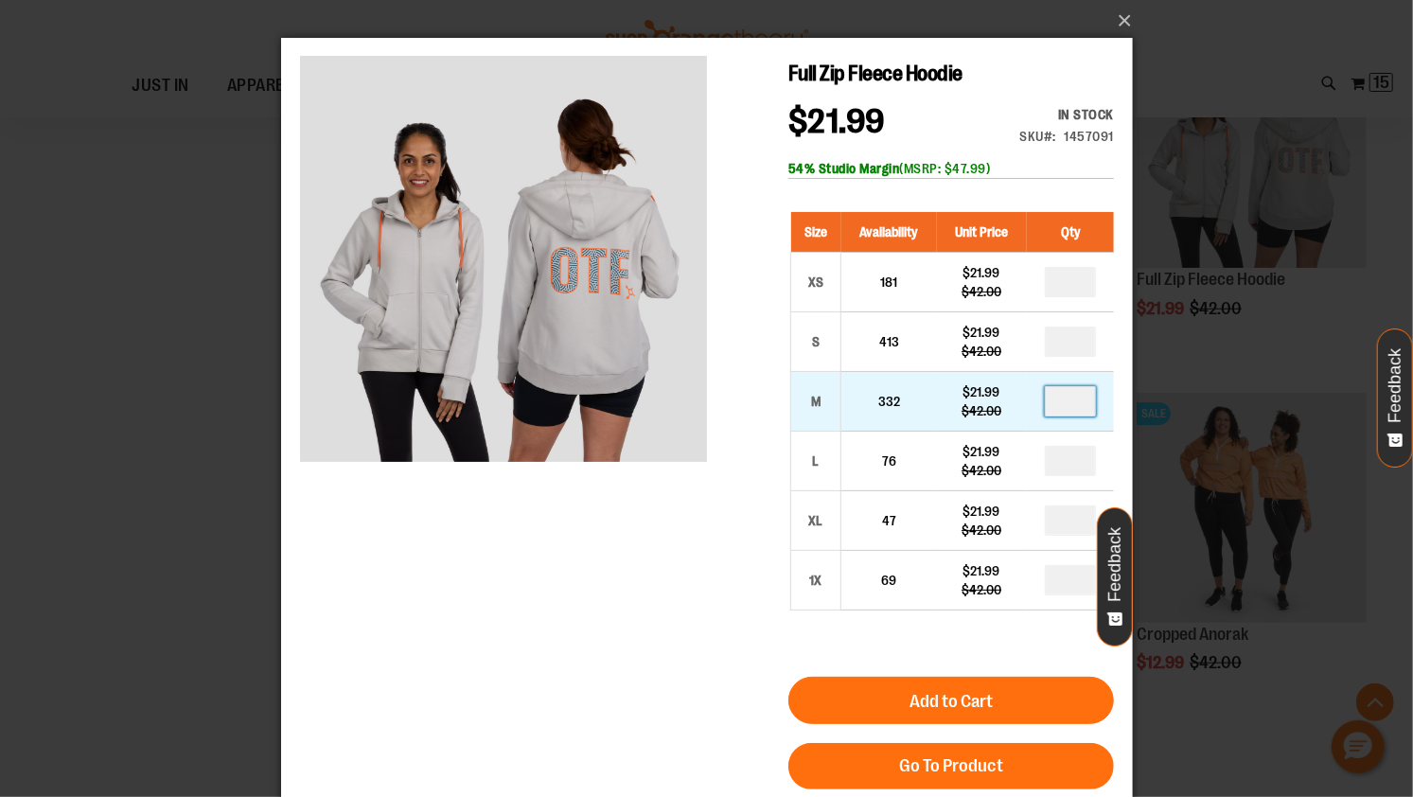
click at [1070, 394] on input "number" at bounding box center [1069, 400] width 51 height 30
type input "*"
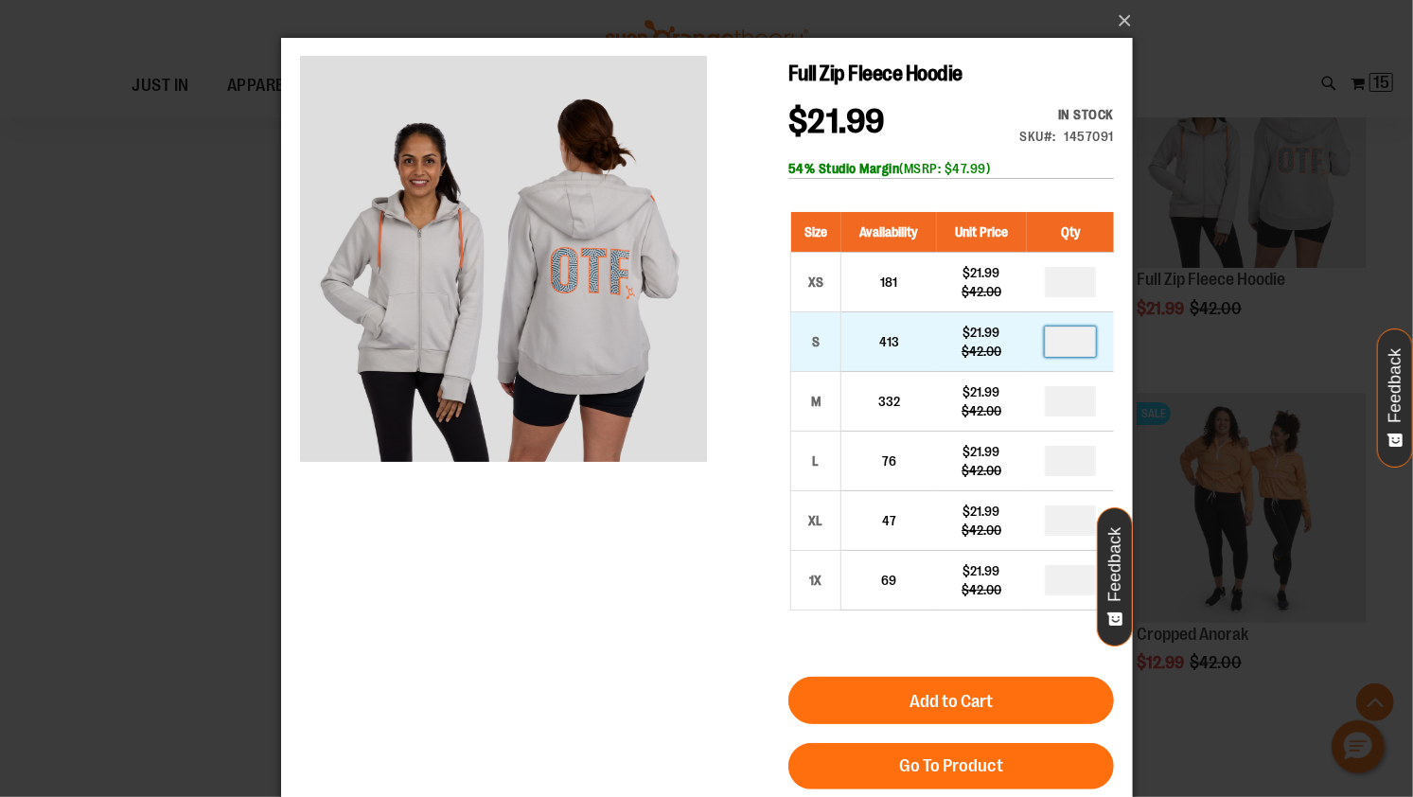
click at [1079, 341] on input "number" at bounding box center [1069, 341] width 51 height 30
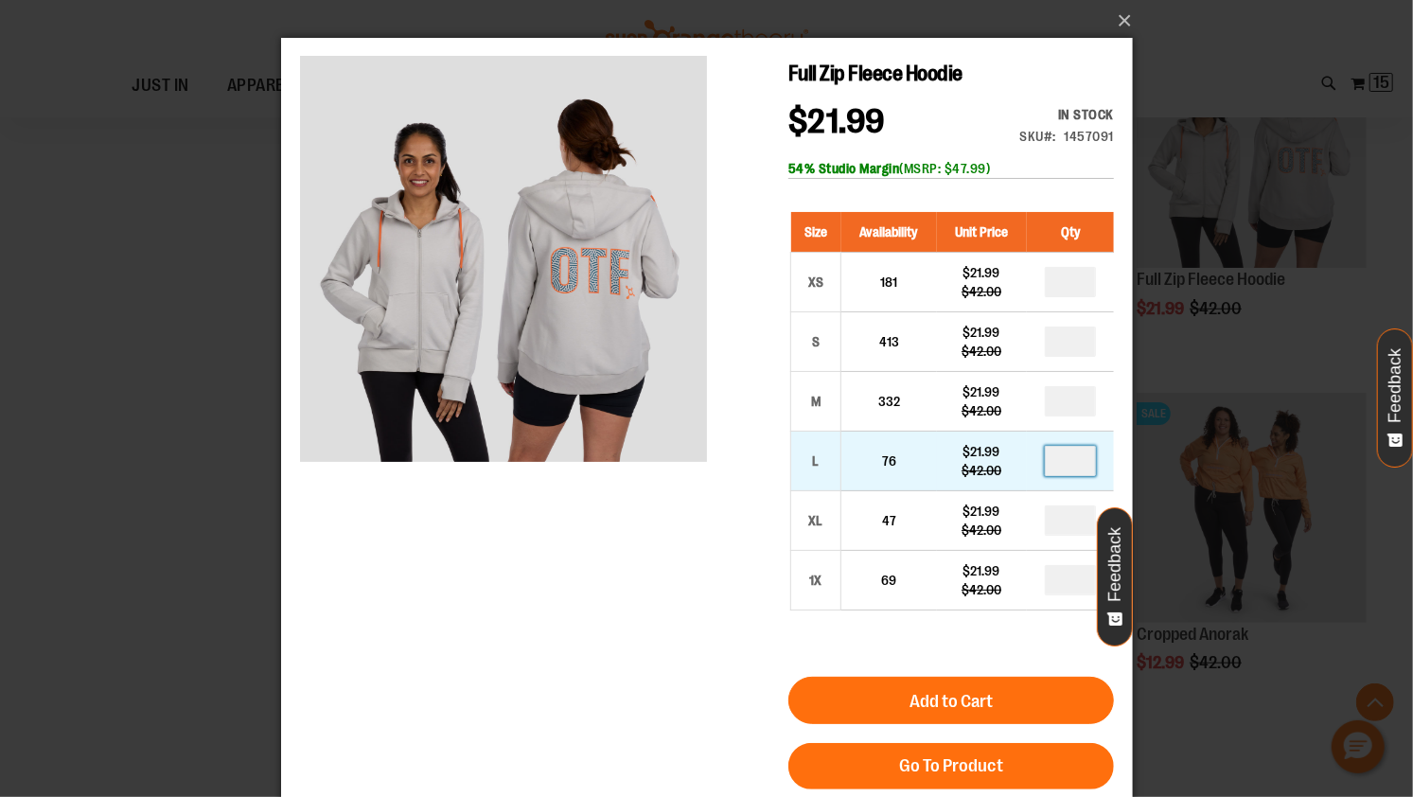
type input "*"
click at [1078, 459] on input "number" at bounding box center [1069, 460] width 51 height 30
type input "*"
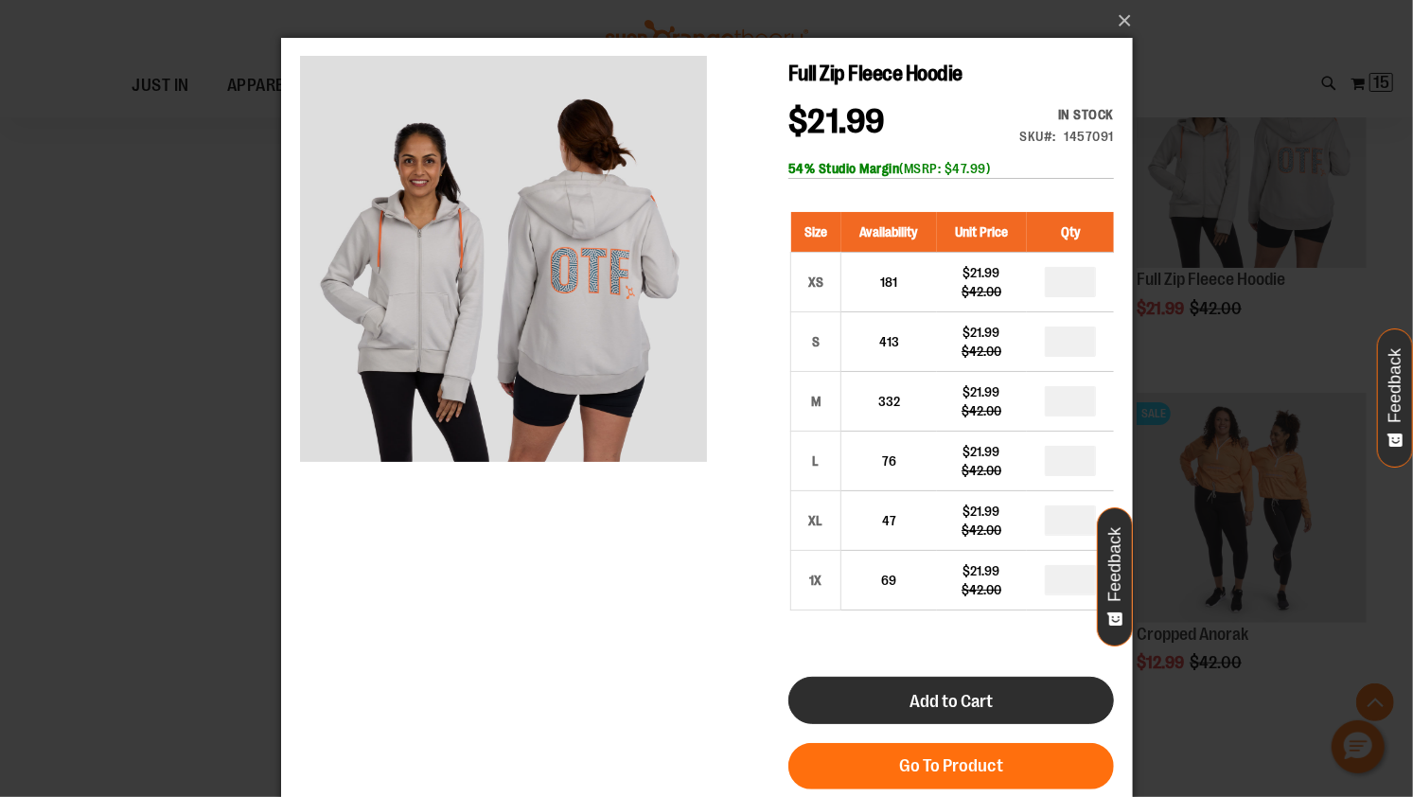
click at [968, 676] on button "Add to Cart" at bounding box center [951, 699] width 326 height 47
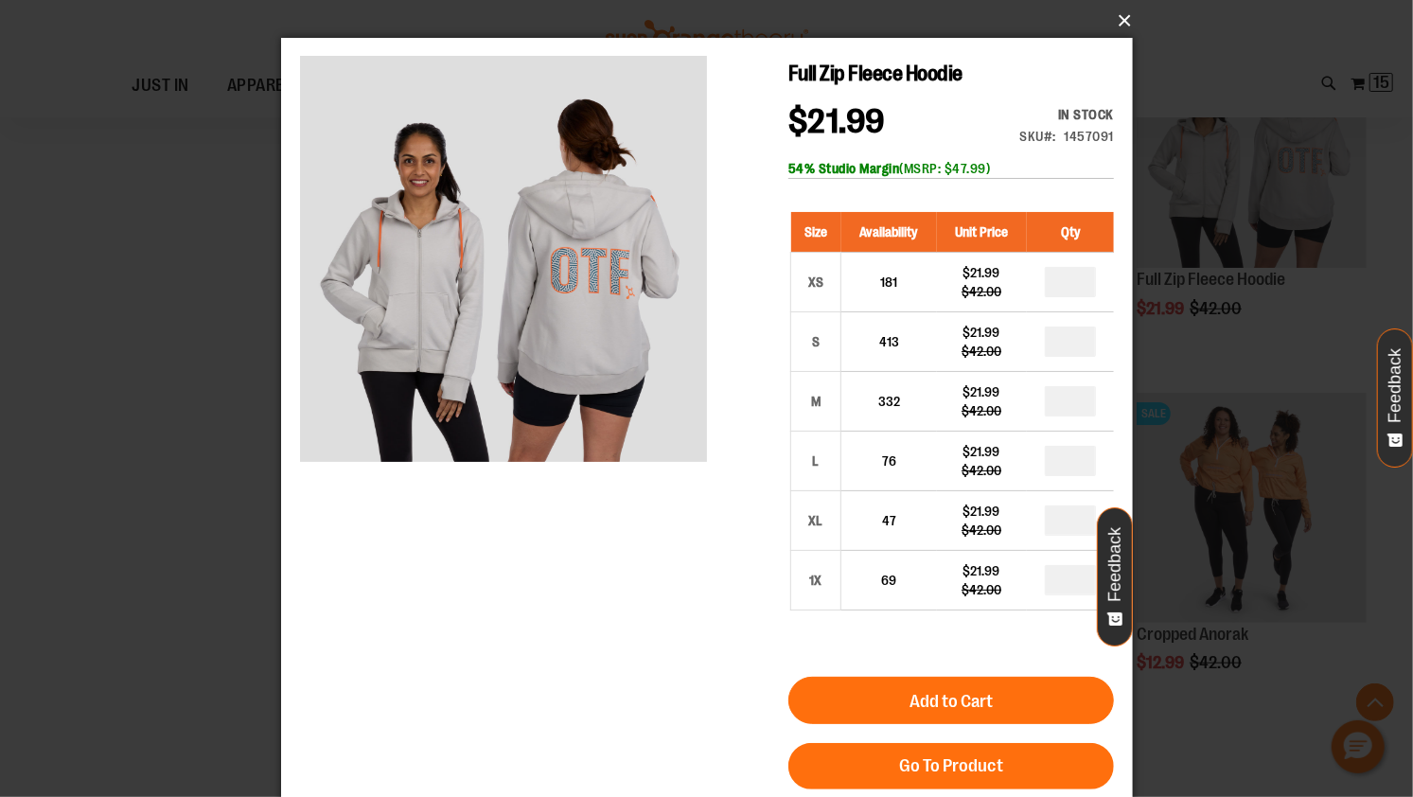
click at [1119, 27] on button "×" at bounding box center [713, 21] width 852 height 42
click at [1124, 20] on button "×" at bounding box center [713, 21] width 852 height 42
click at [1191, 65] on div "×" at bounding box center [706, 398] width 1413 height 797
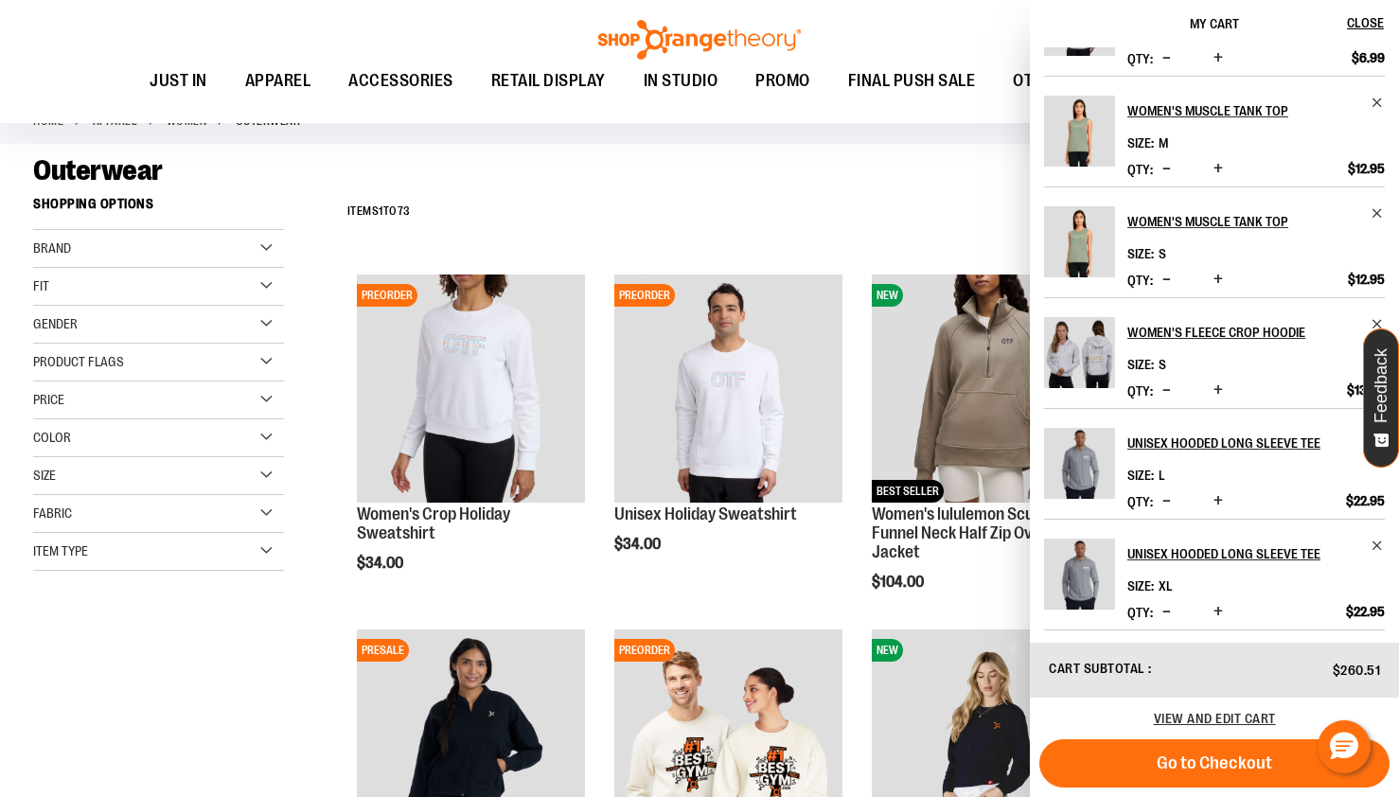
scroll to position [106, 0]
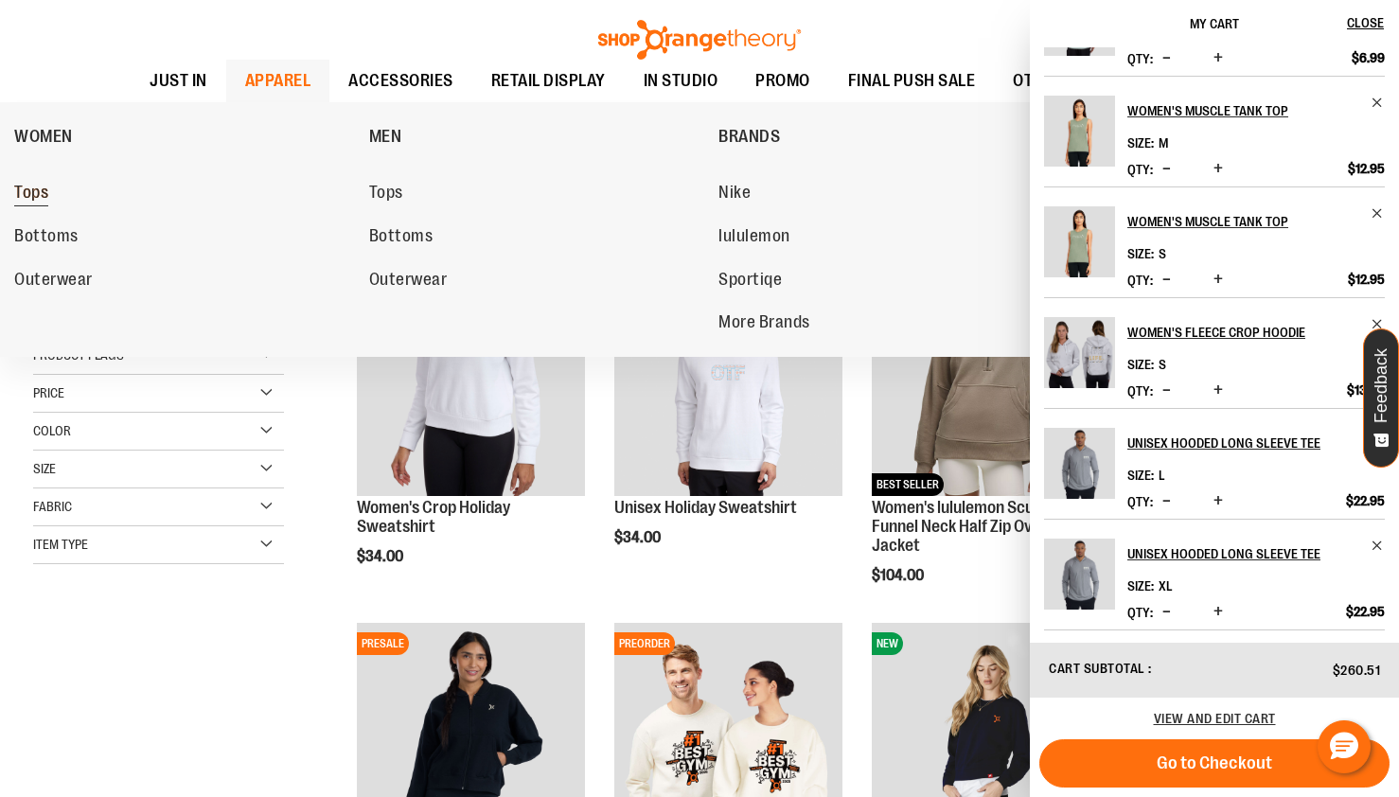
click at [40, 193] on span "Tops" at bounding box center [31, 195] width 34 height 24
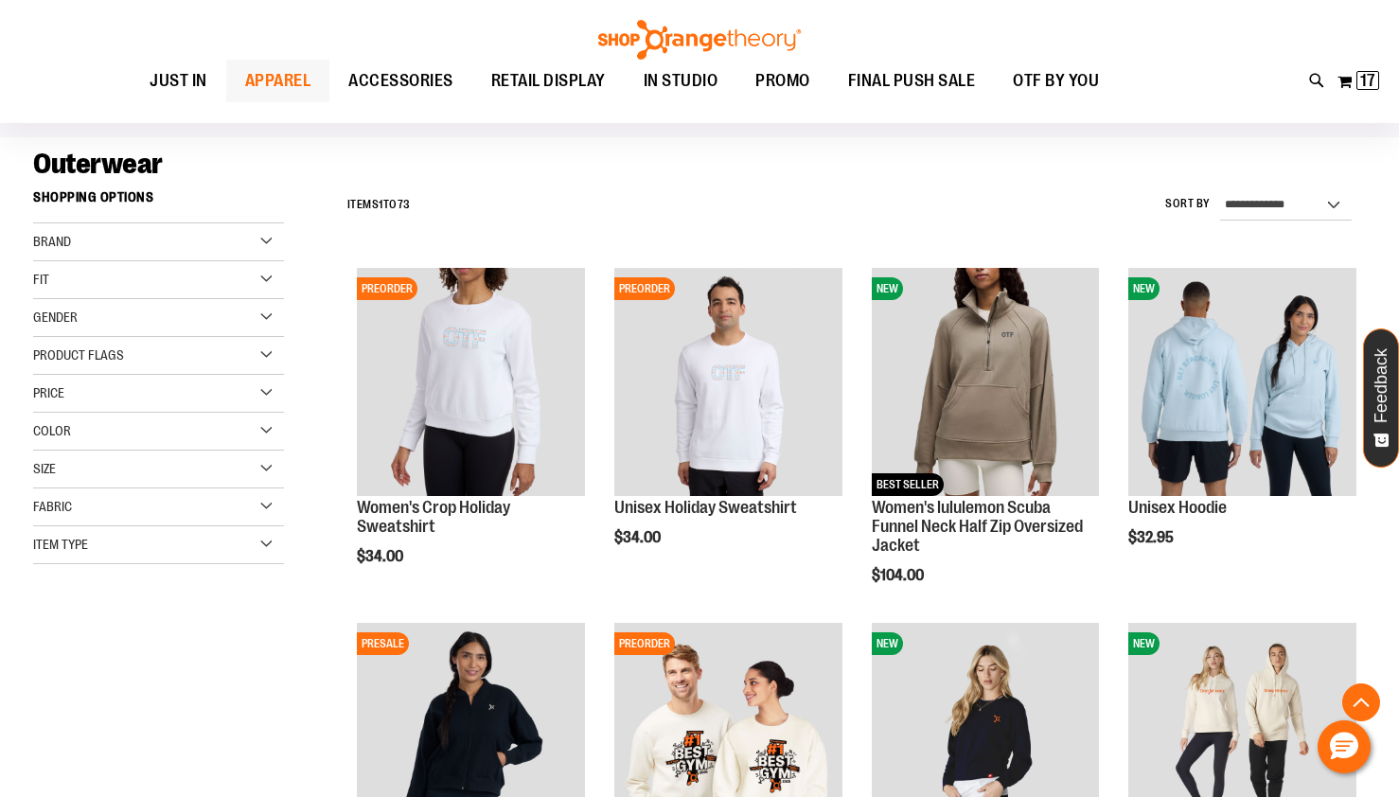
scroll to position [5079, 0]
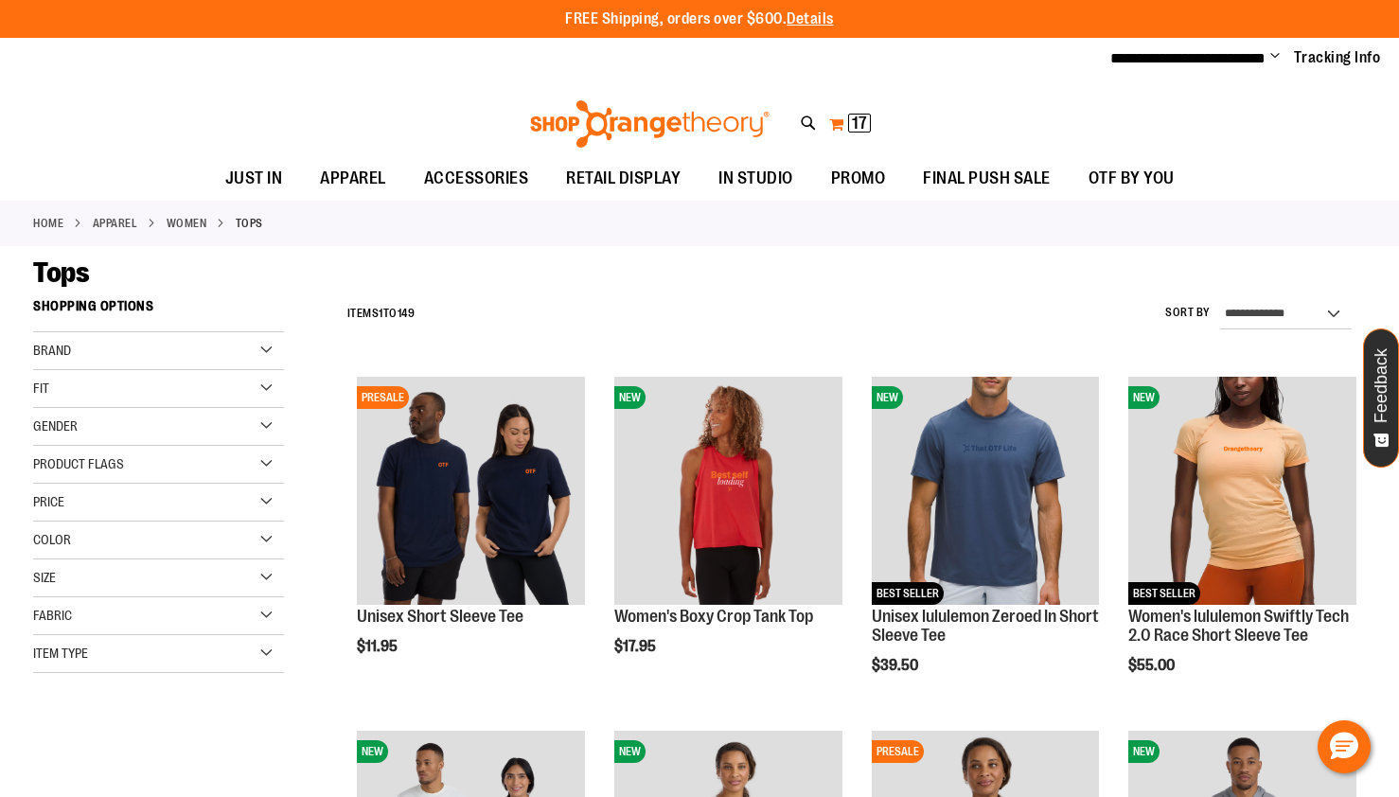
click at [845, 126] on button "My Cart 17 17 items" at bounding box center [850, 124] width 44 height 30
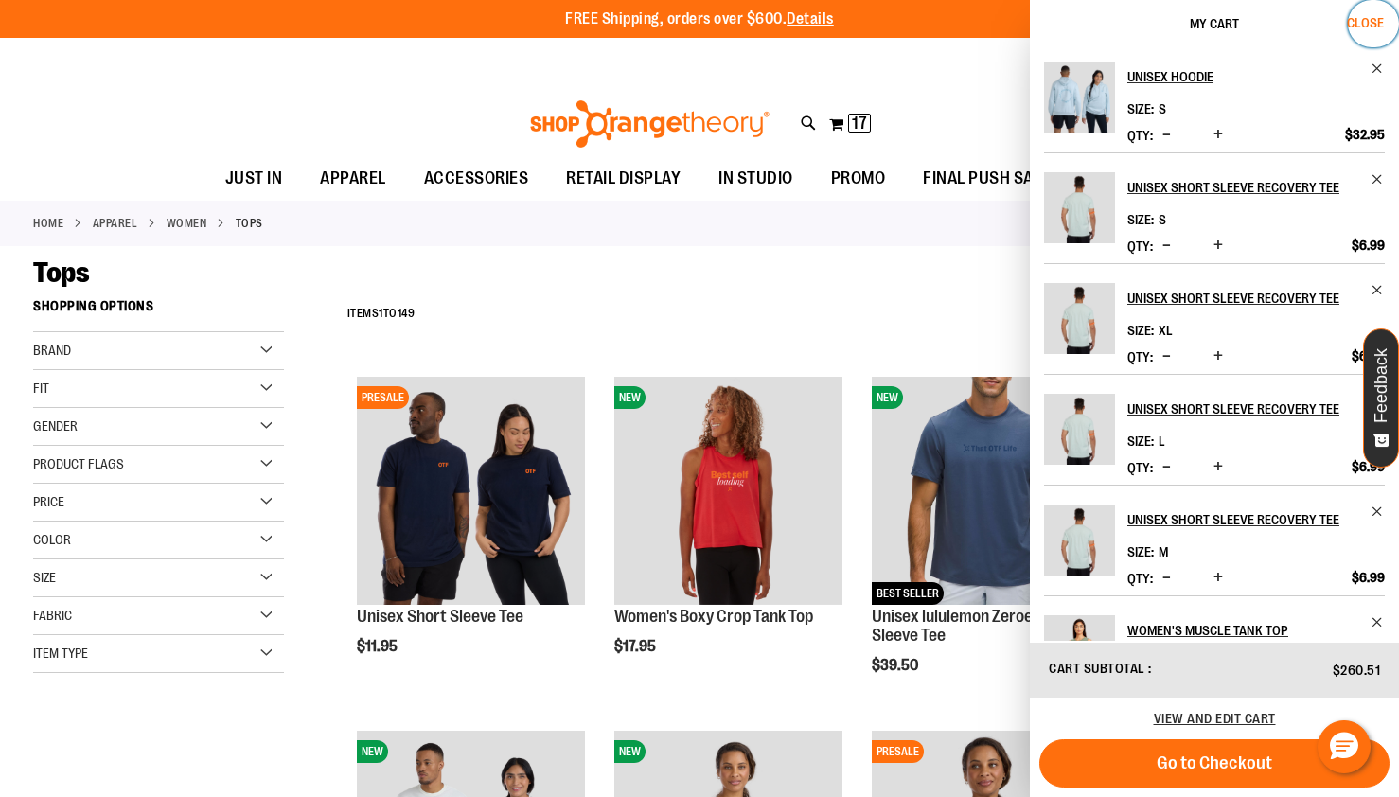
click at [1371, 27] on span "Close" at bounding box center [1365, 22] width 37 height 15
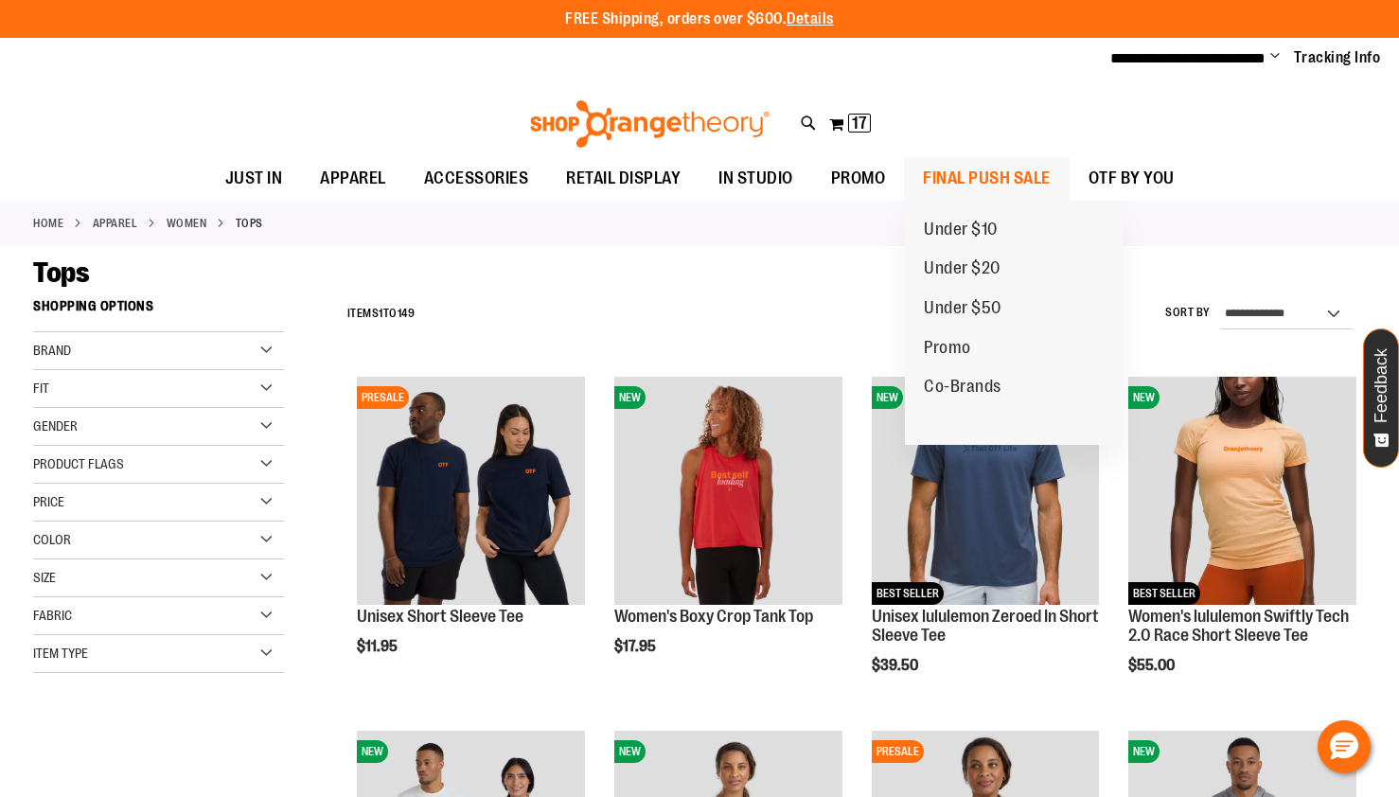
click at [1008, 171] on span "FINAL PUSH SALE" at bounding box center [987, 178] width 128 height 43
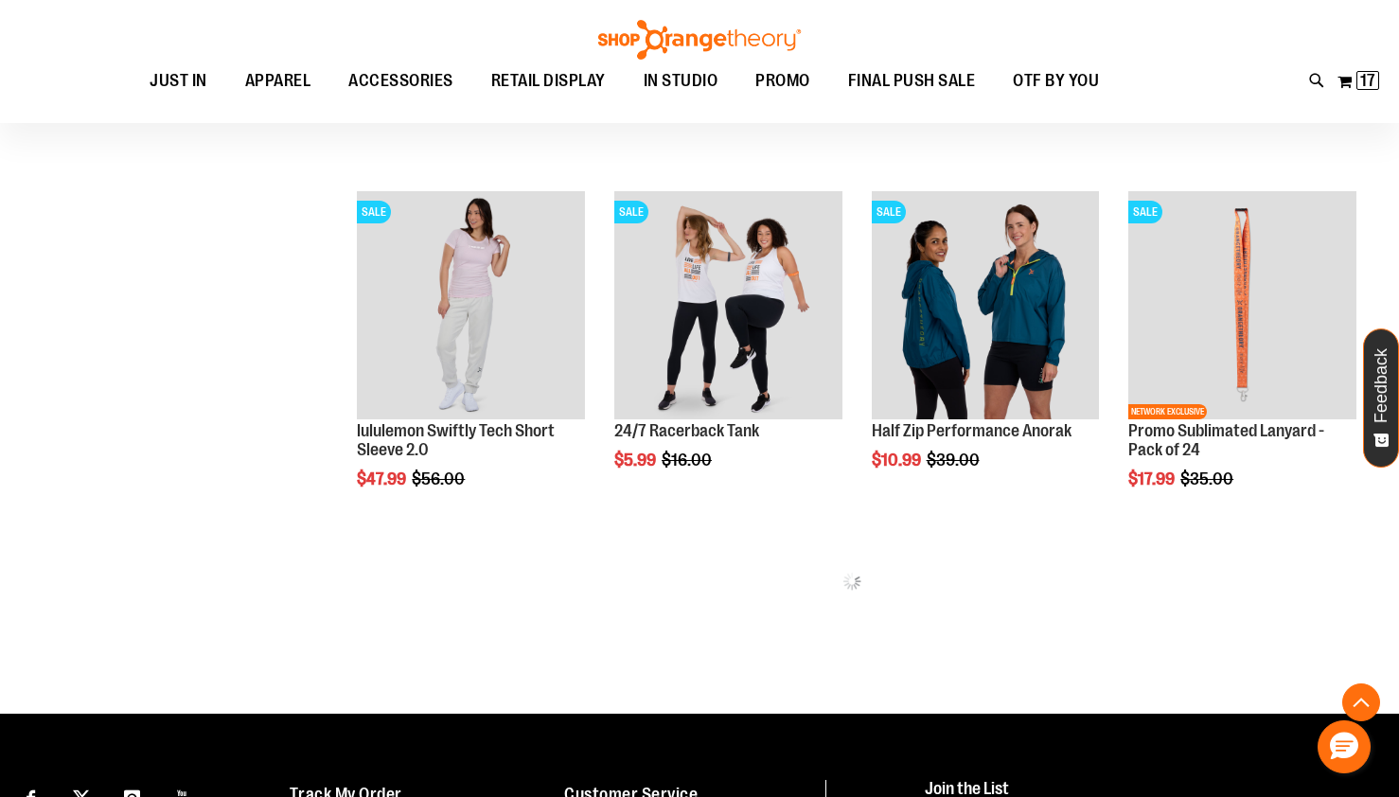
scroll to position [964, 0]
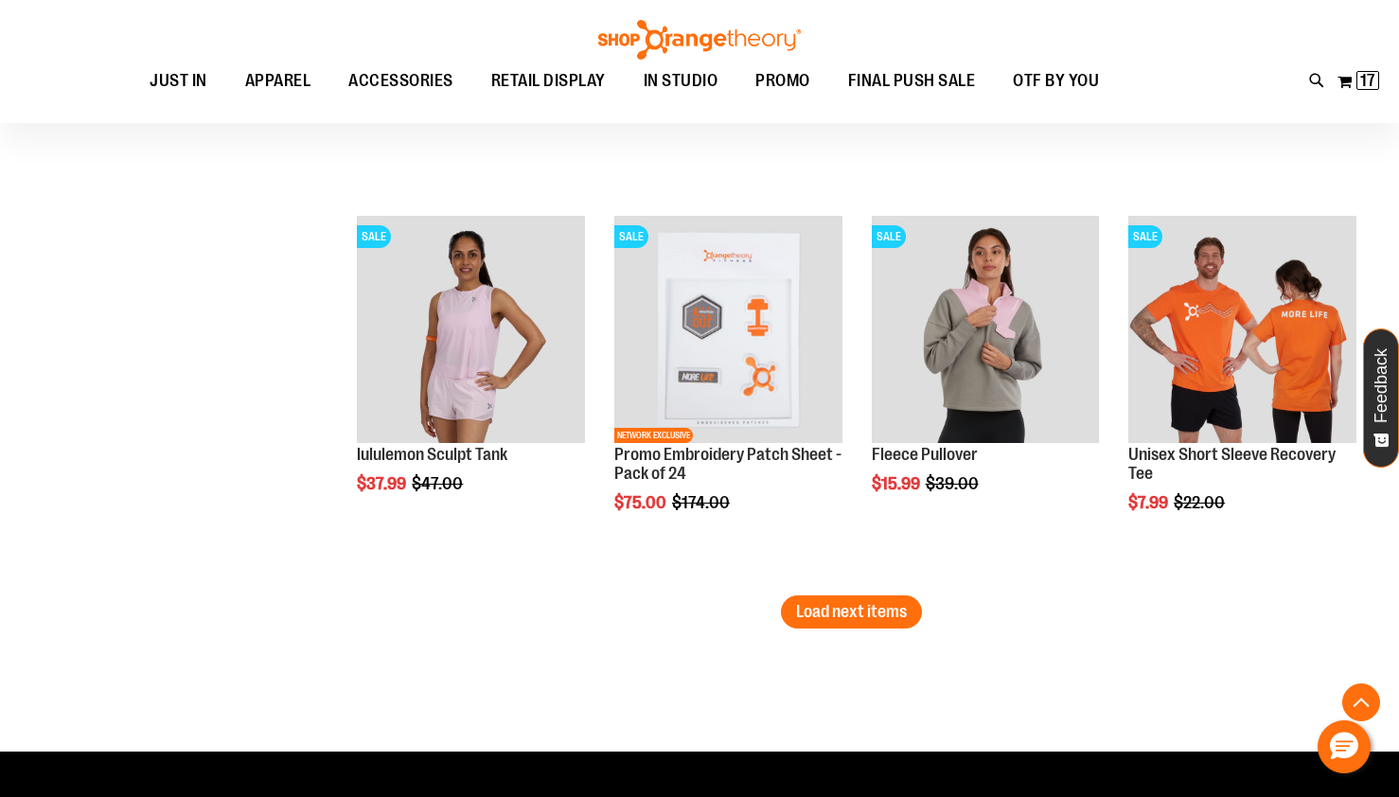
scroll to position [3292, 0]
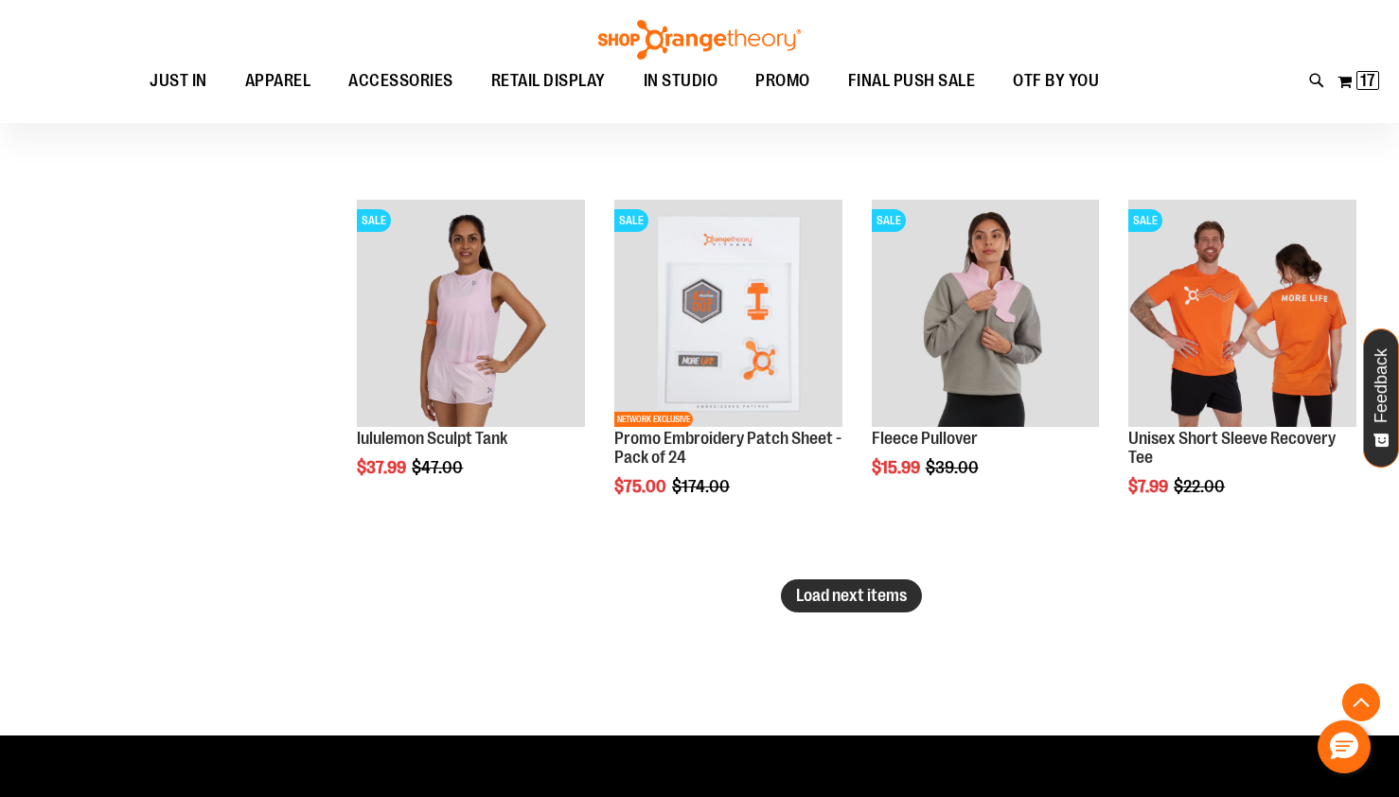
click at [861, 597] on span "Load next items" at bounding box center [851, 595] width 111 height 19
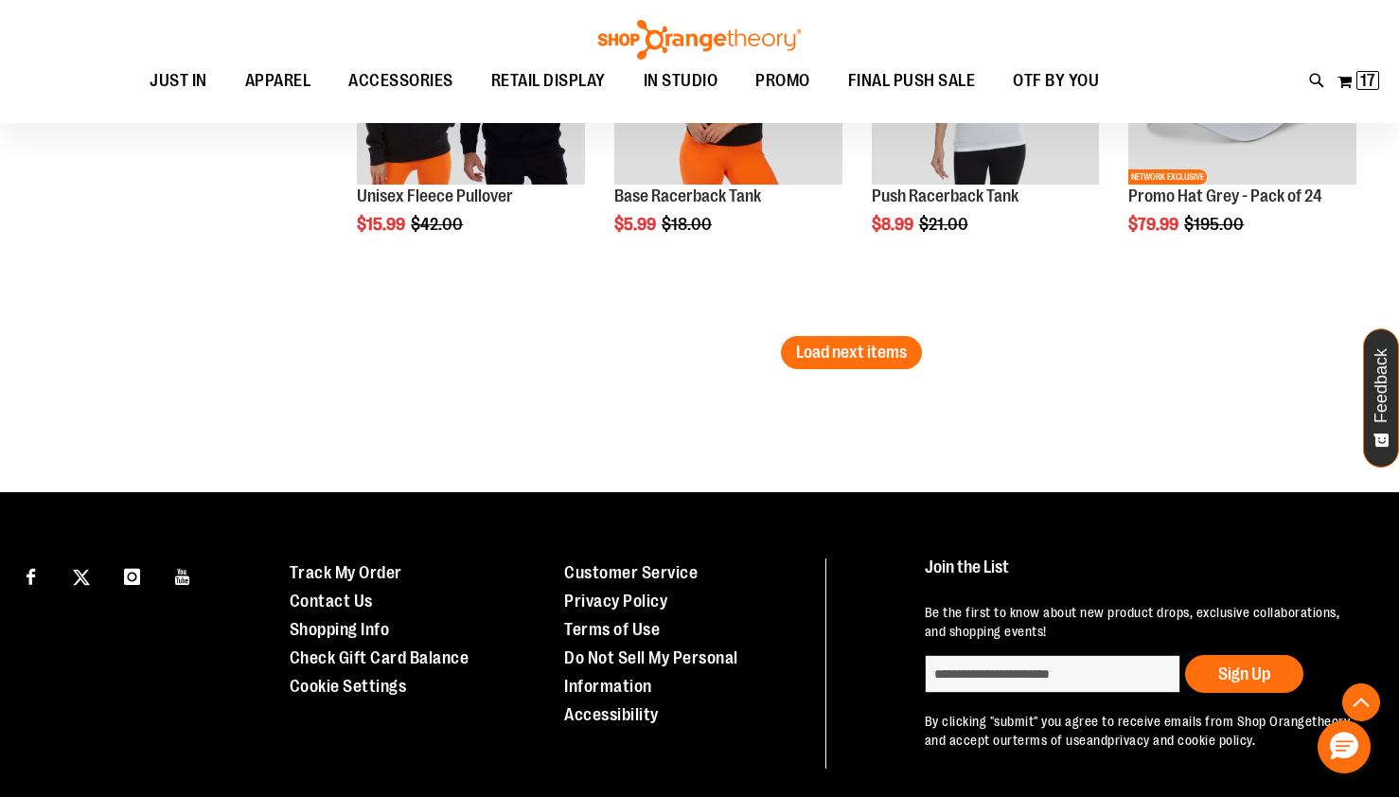
scroll to position [4708, 0]
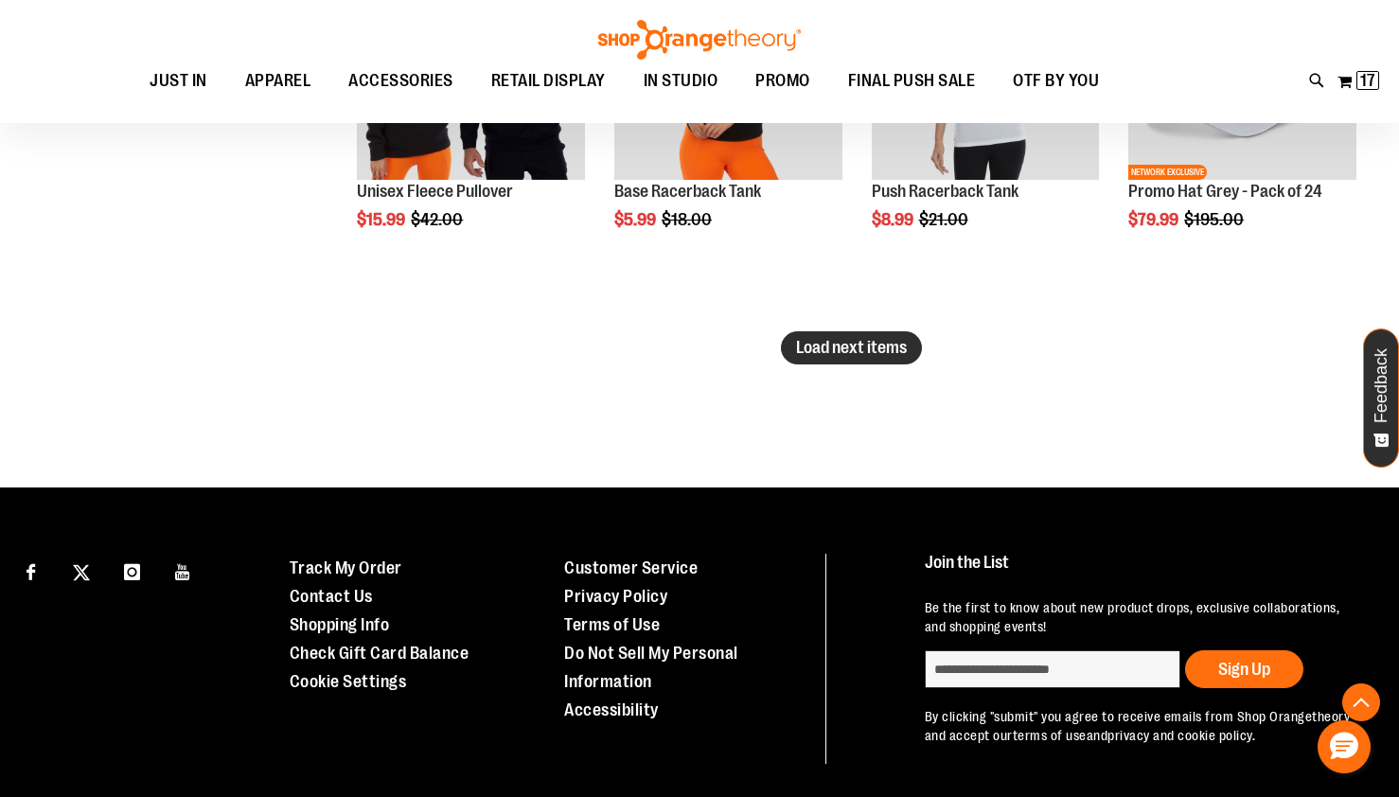
click at [838, 349] on span "Load next items" at bounding box center [851, 347] width 111 height 19
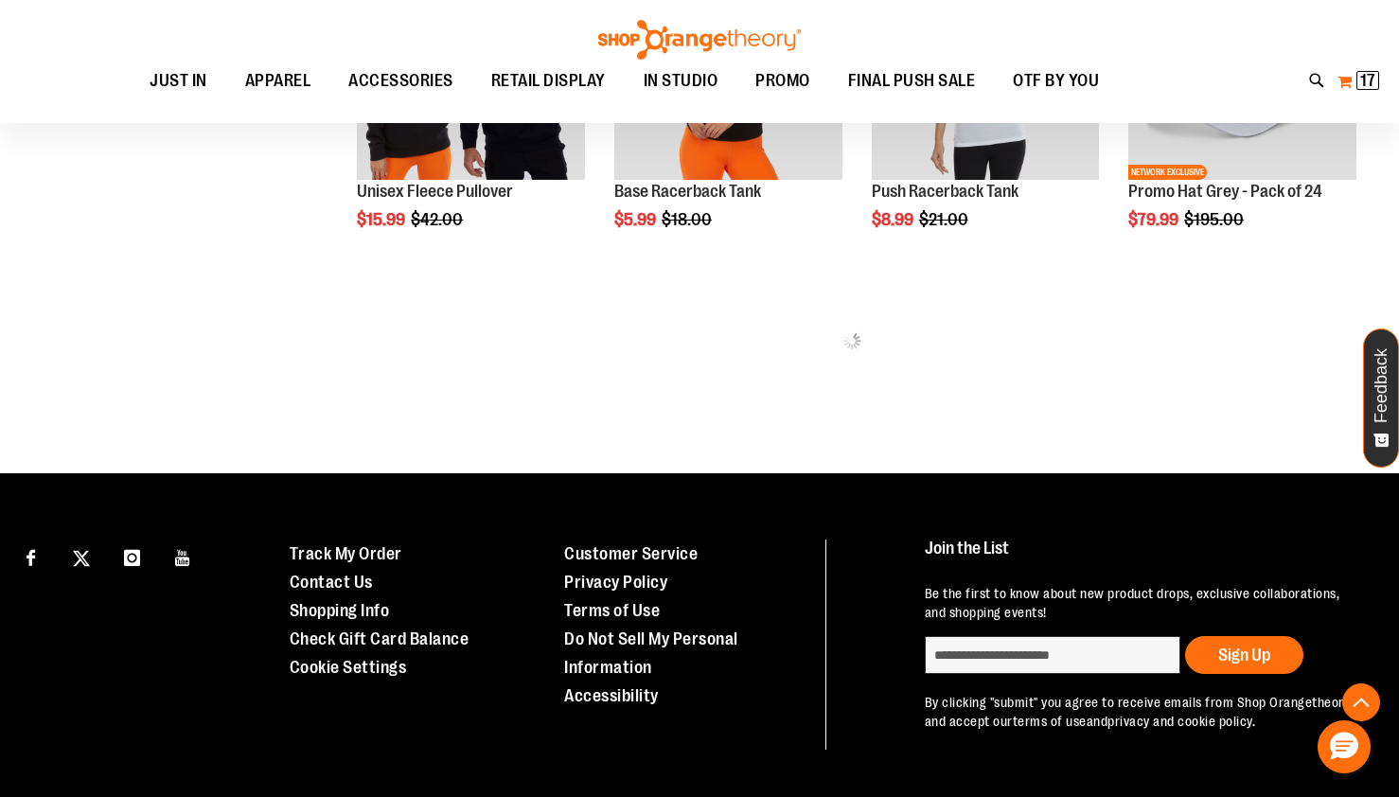
click at [1354, 77] on button "My Cart 17 17 items" at bounding box center [1359, 81] width 44 height 30
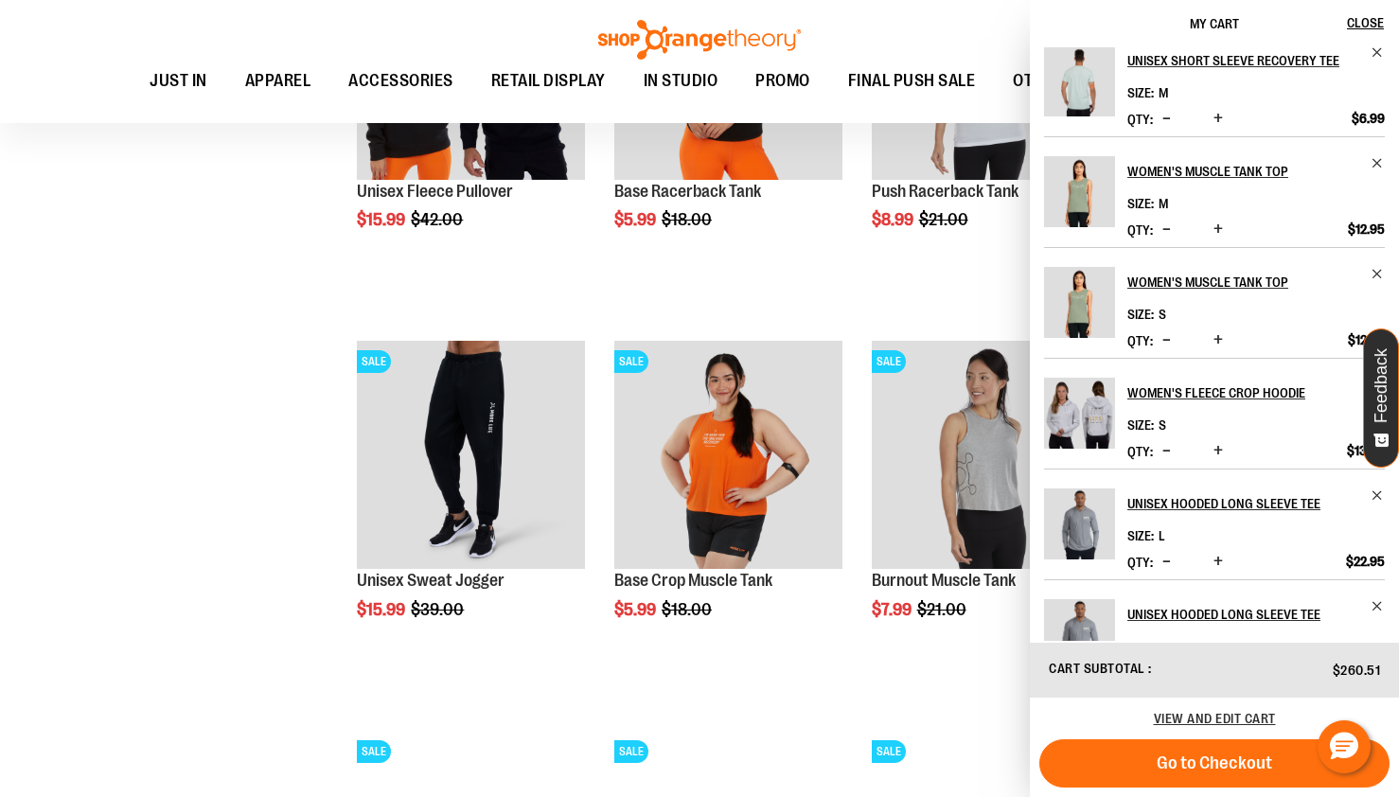
scroll to position [520, 0]
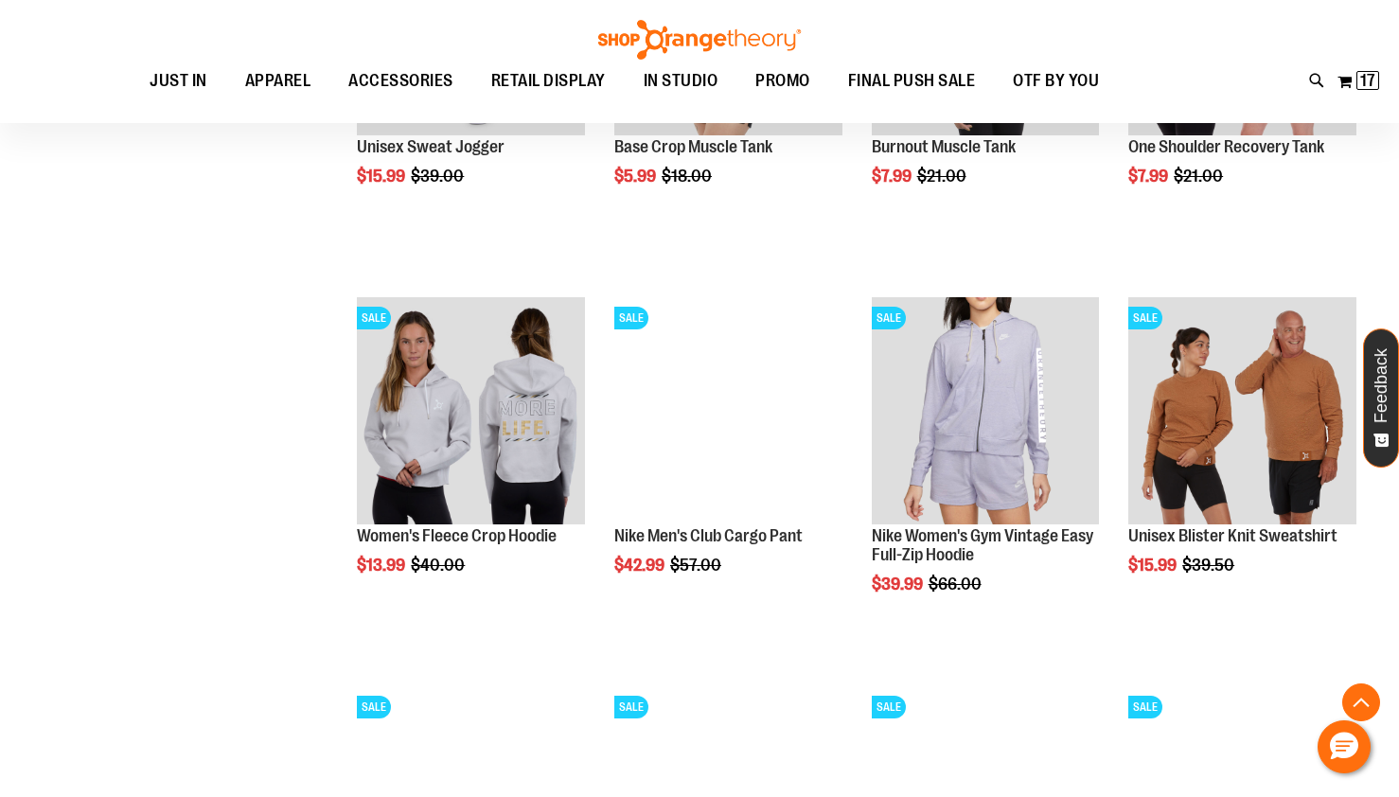
scroll to position [5605, 0]
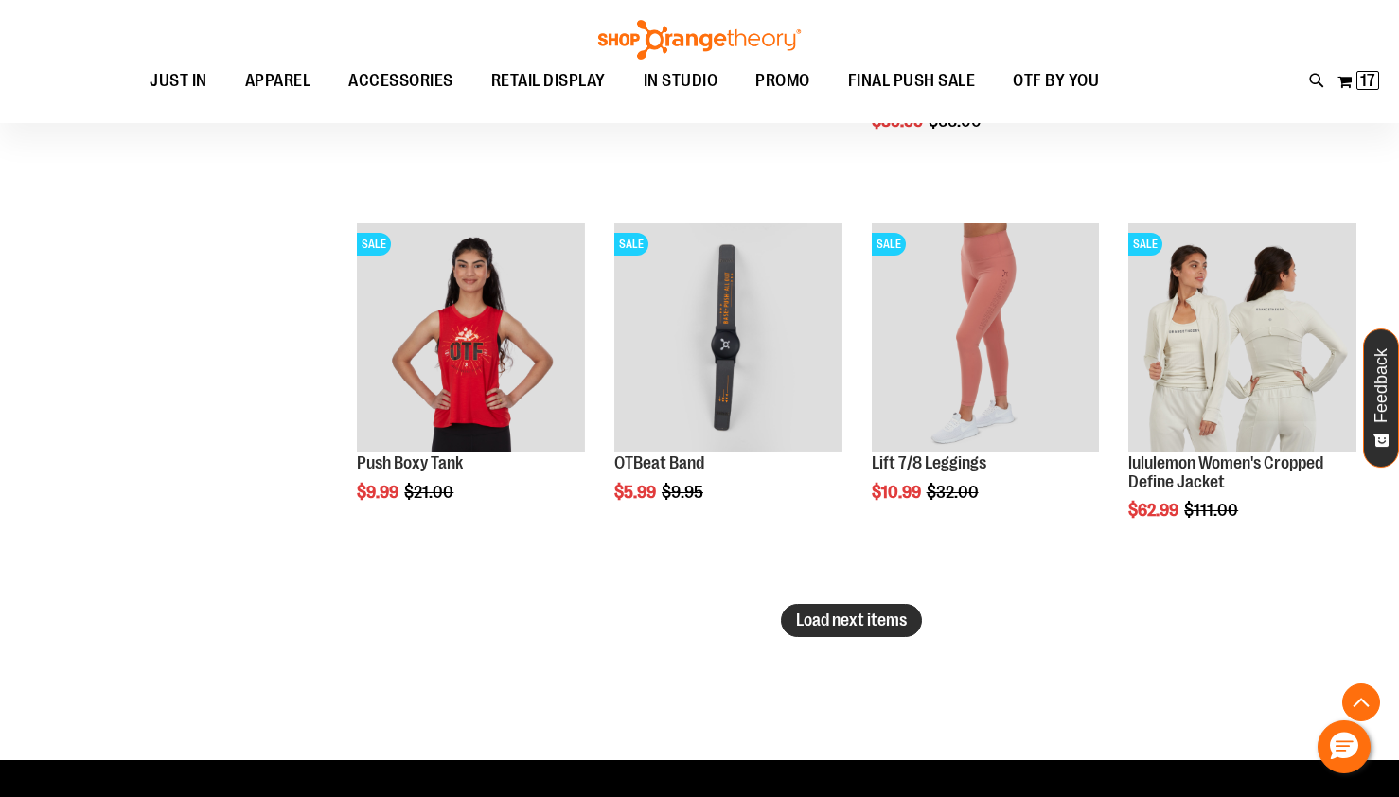
click at [829, 618] on span "Load next items" at bounding box center [851, 620] width 111 height 19
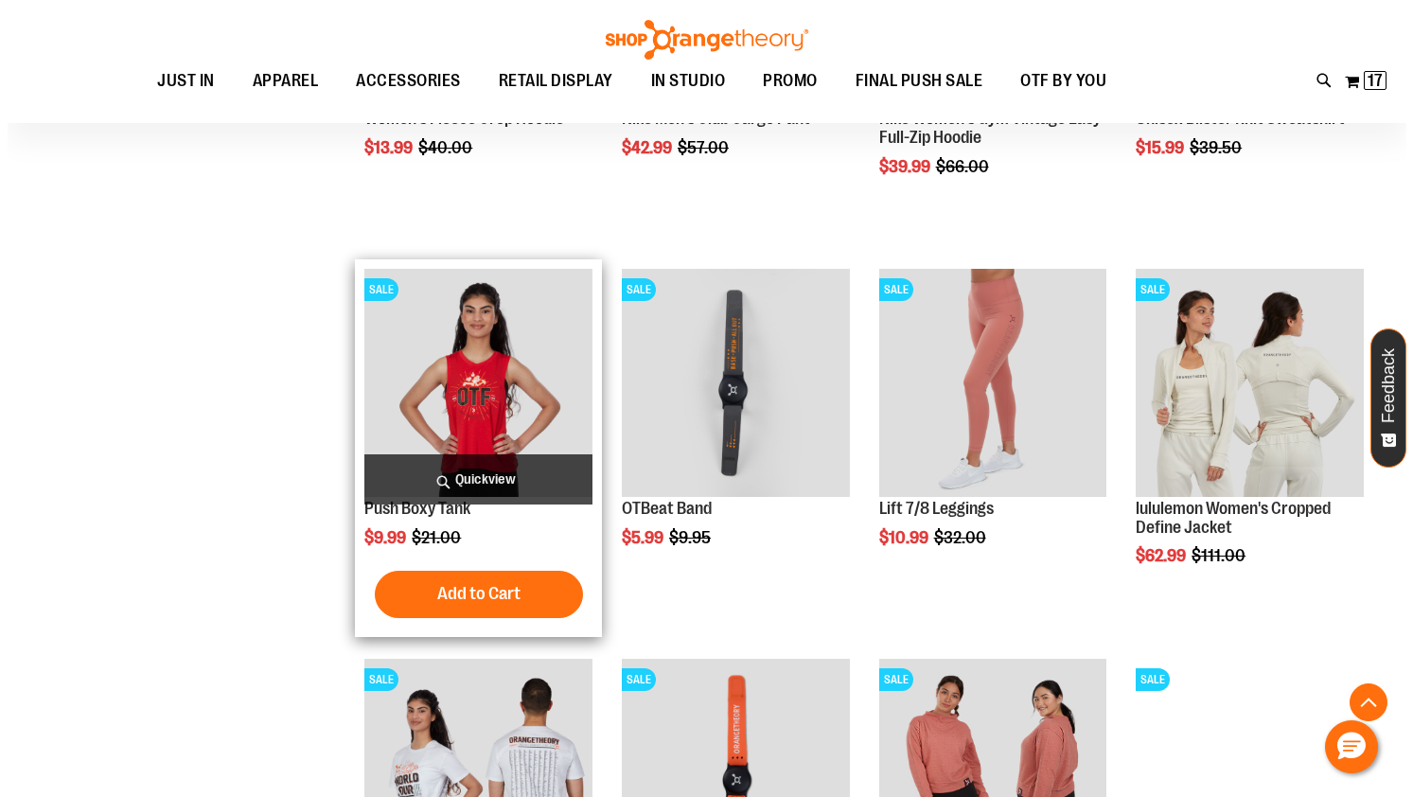
scroll to position [5594, 0]
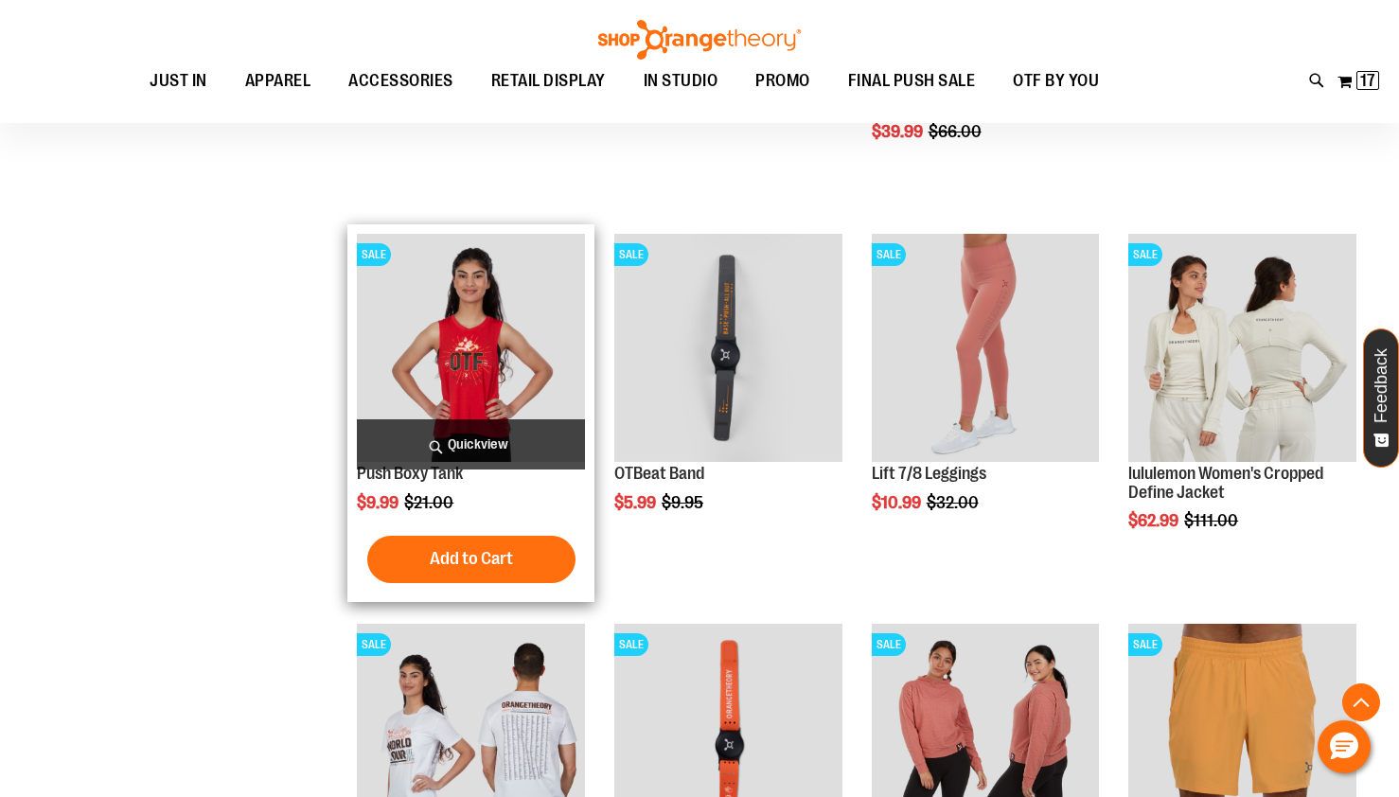
click at [471, 448] on span "Quickview" at bounding box center [471, 444] width 228 height 50
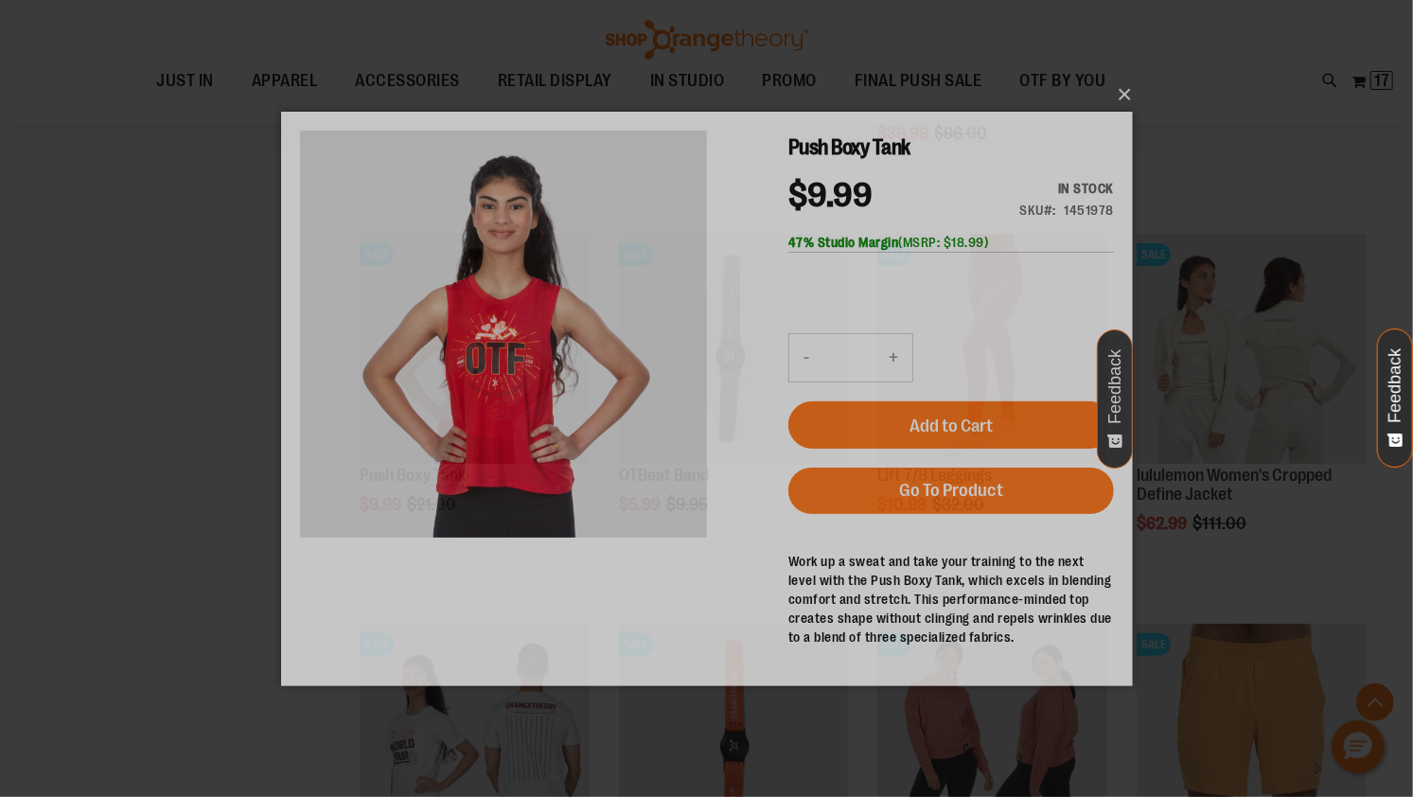
scroll to position [0, 0]
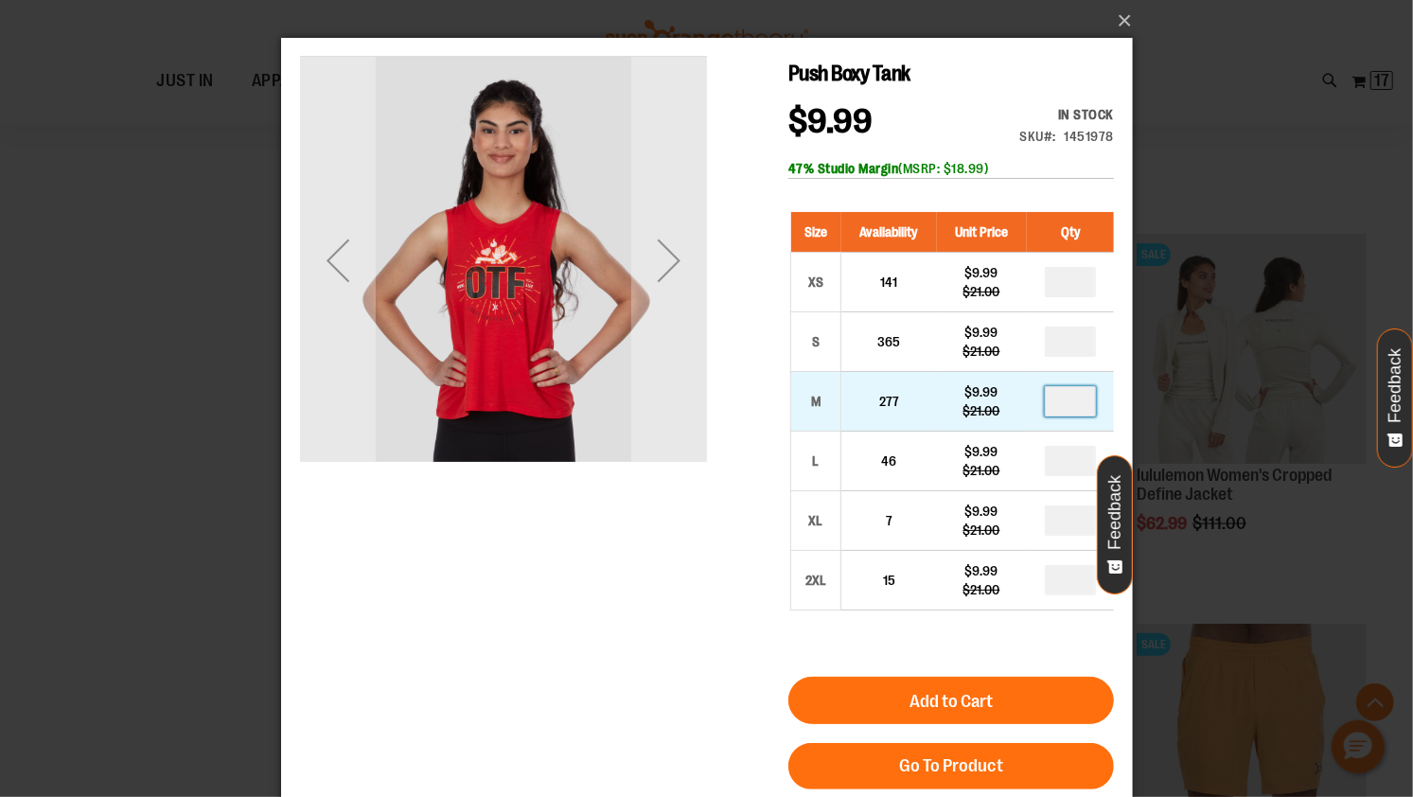
click at [1093, 408] on input "number" at bounding box center [1069, 400] width 51 height 30
type input "*"
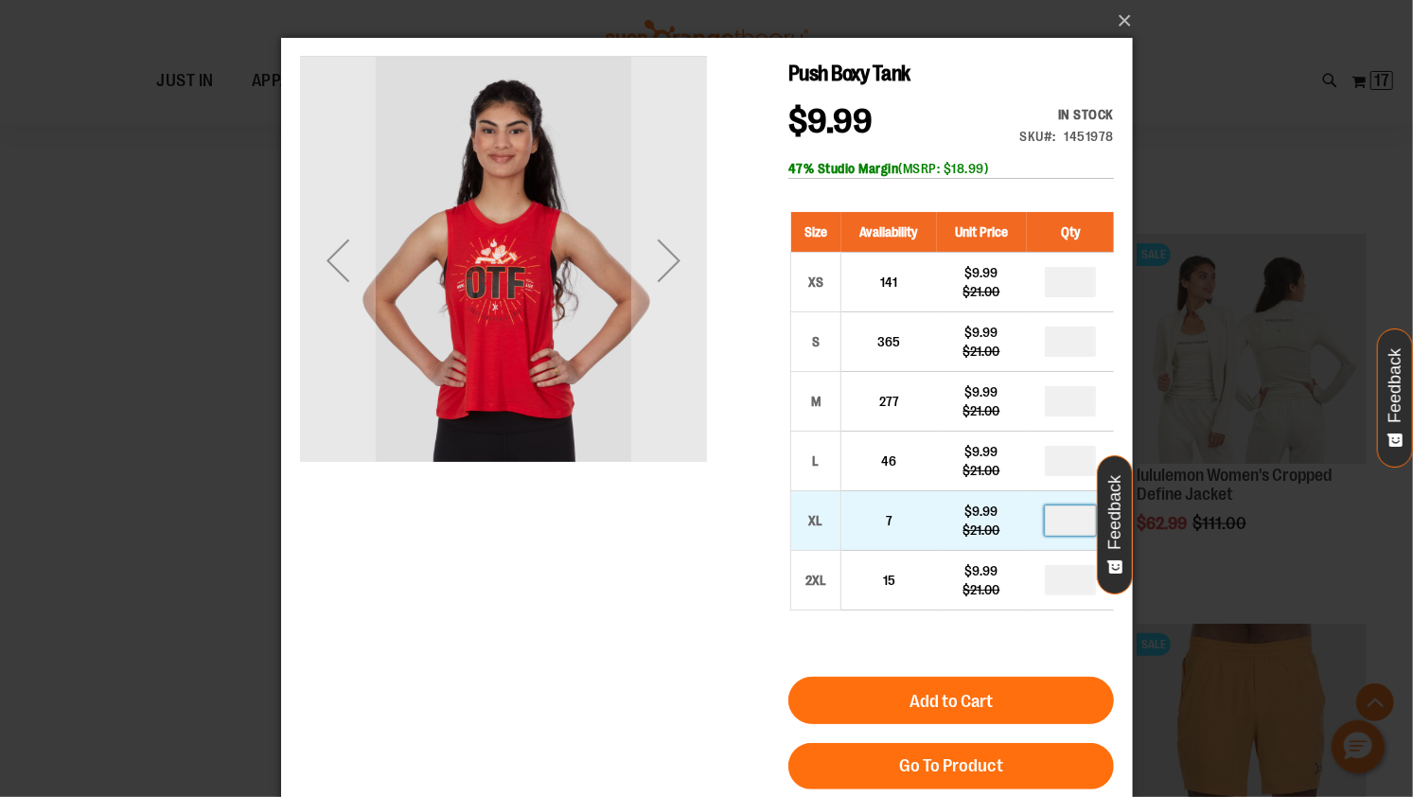
click at [1061, 522] on input "number" at bounding box center [1069, 520] width 51 height 30
type input "*"
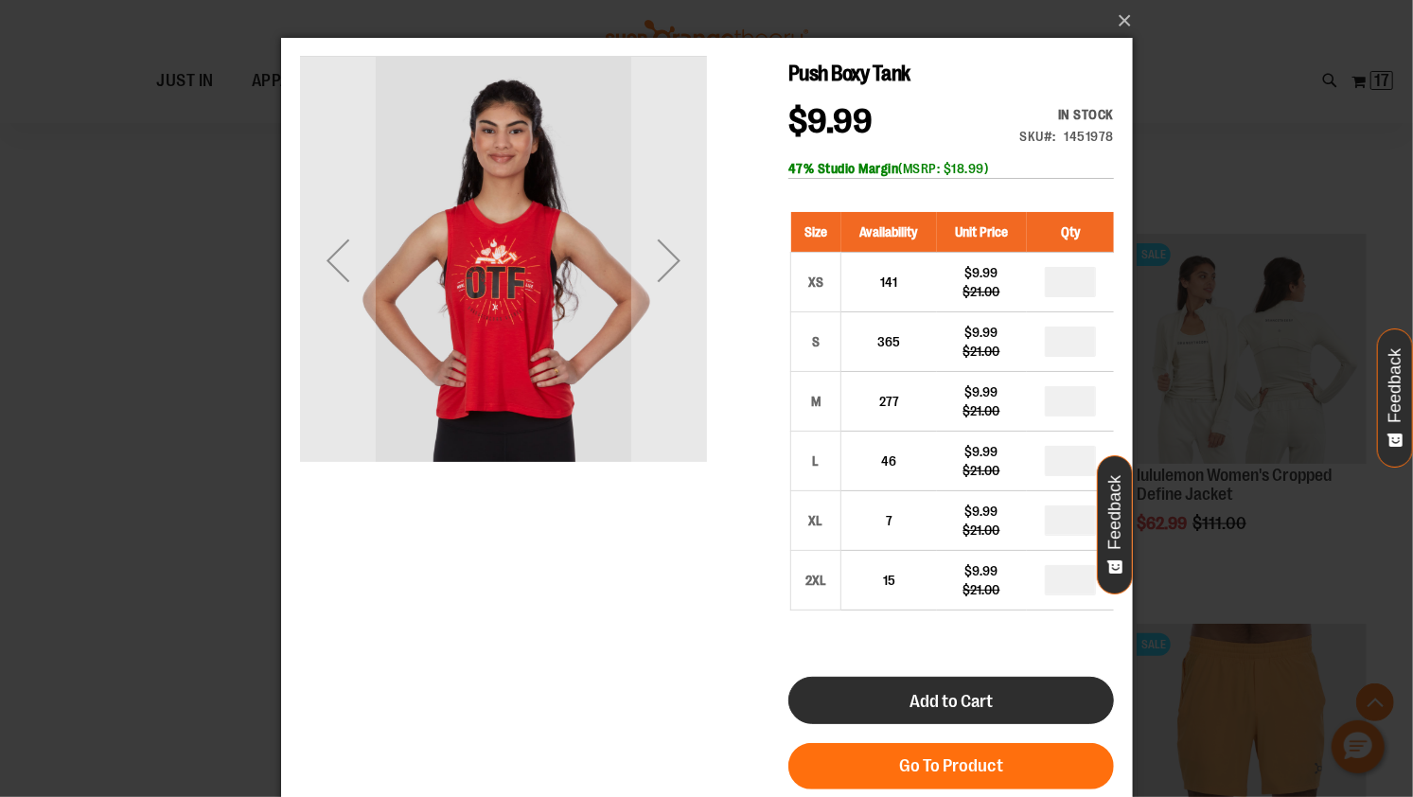
click at [907, 693] on button "Add to Cart" at bounding box center [951, 699] width 326 height 47
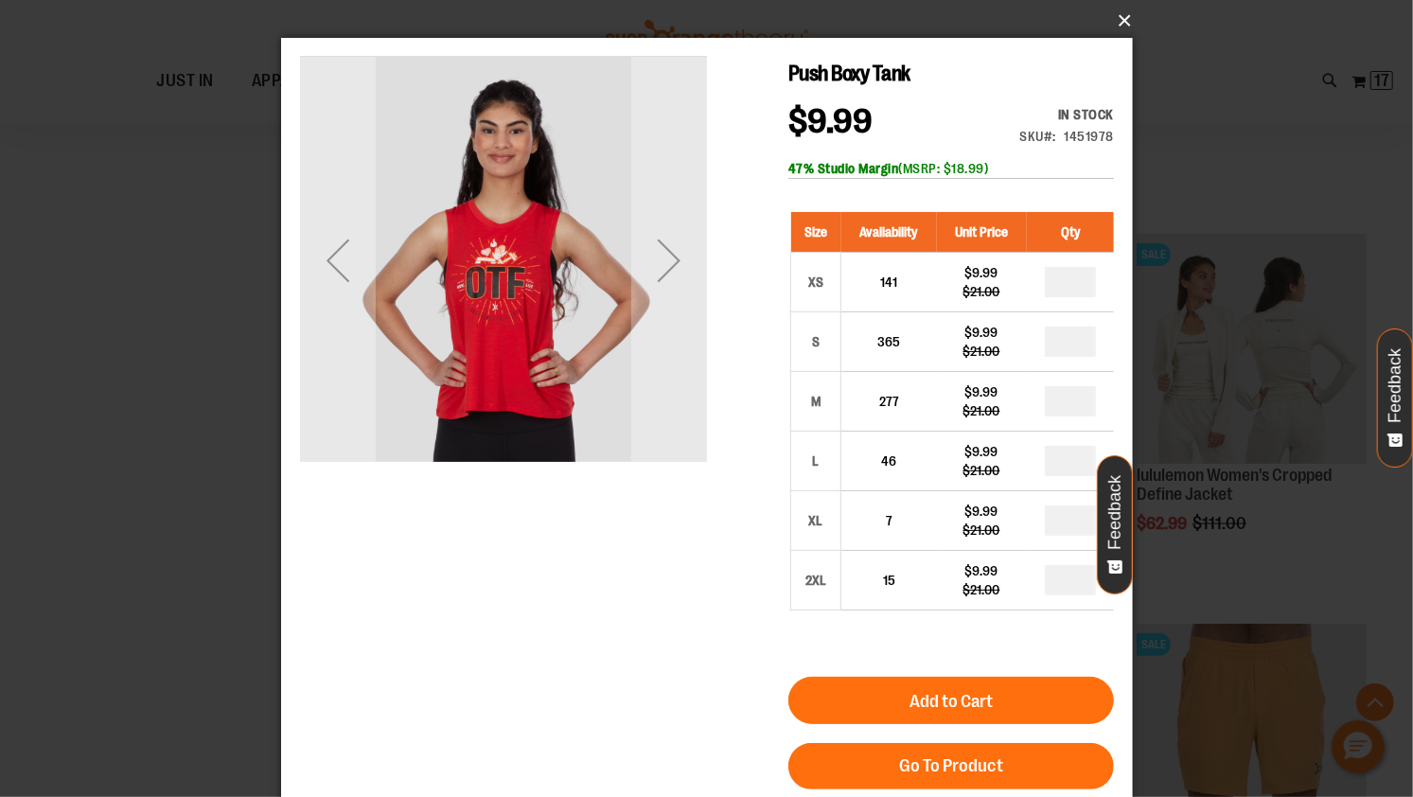
click at [1124, 18] on button "×" at bounding box center [713, 21] width 852 height 42
click at [1126, 26] on button "×" at bounding box center [713, 21] width 852 height 42
click at [1121, 14] on button "×" at bounding box center [713, 21] width 852 height 42
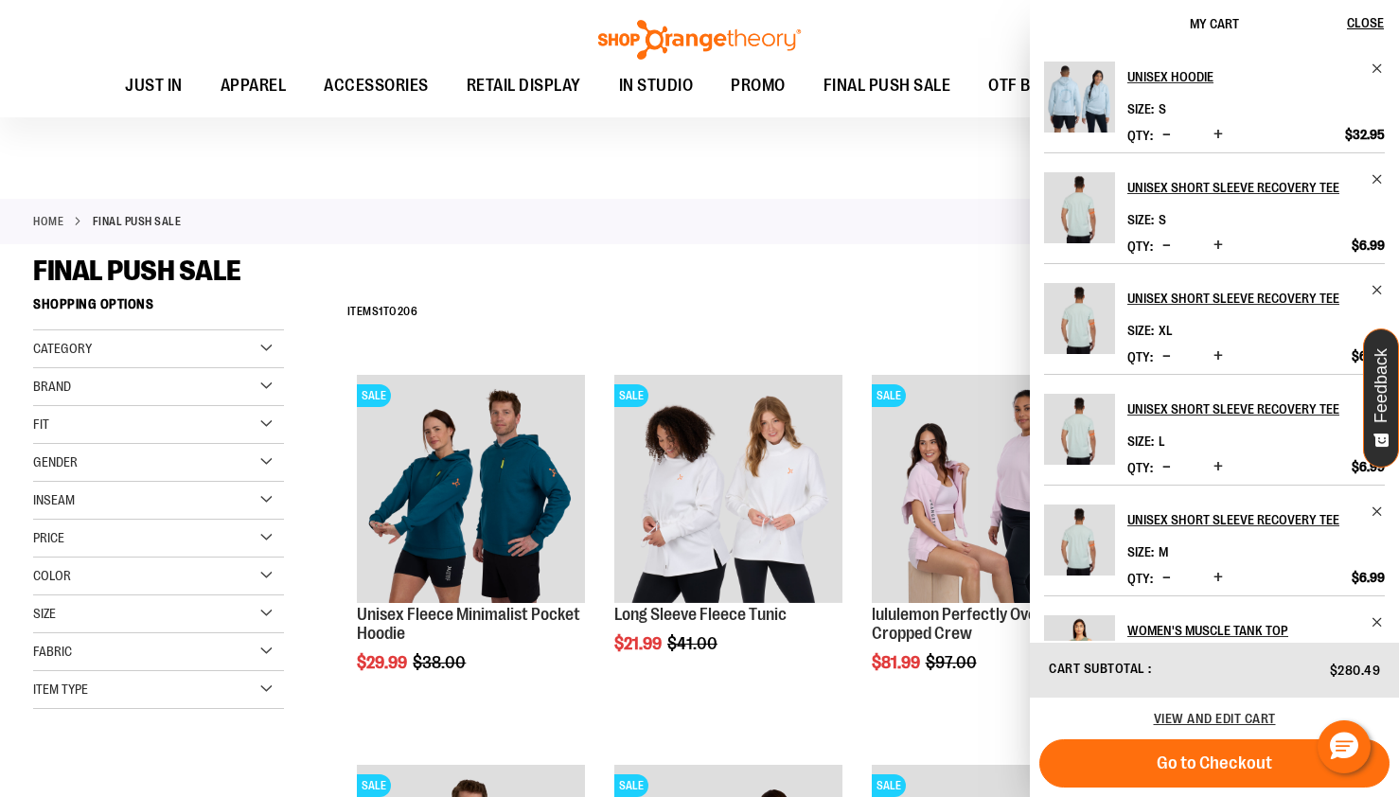
scroll to position [290, 0]
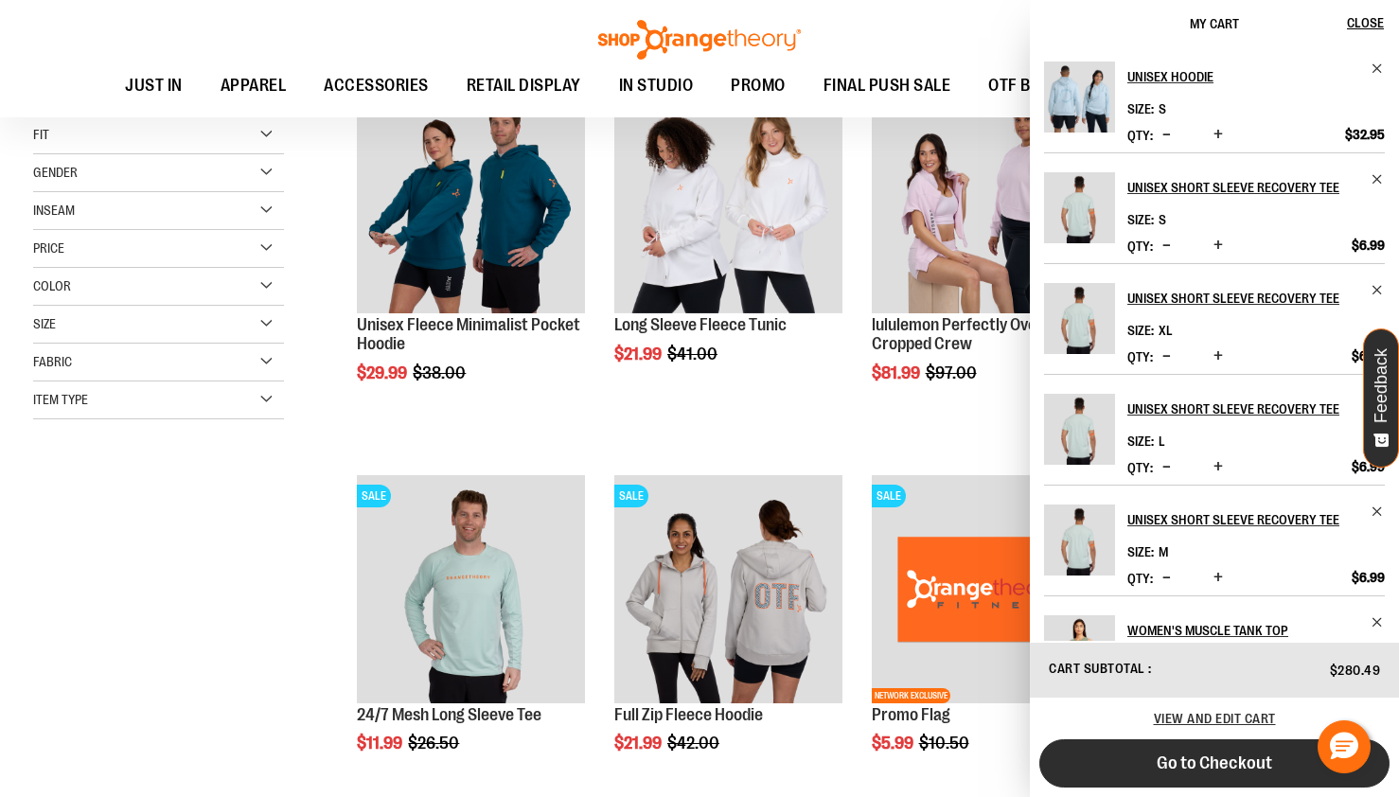
click at [1196, 764] on span "Go to Checkout" at bounding box center [1215, 763] width 116 height 21
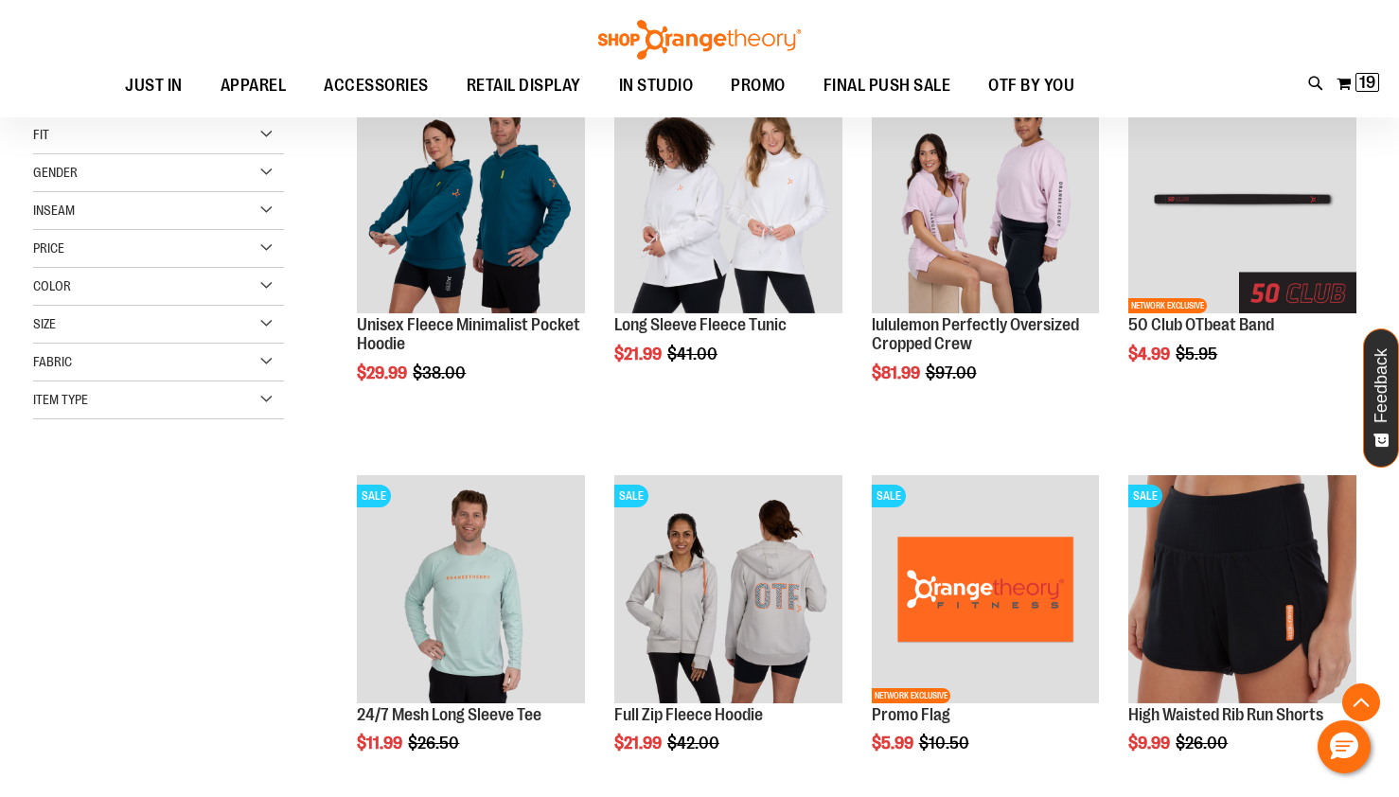
scroll to position [5930, 0]
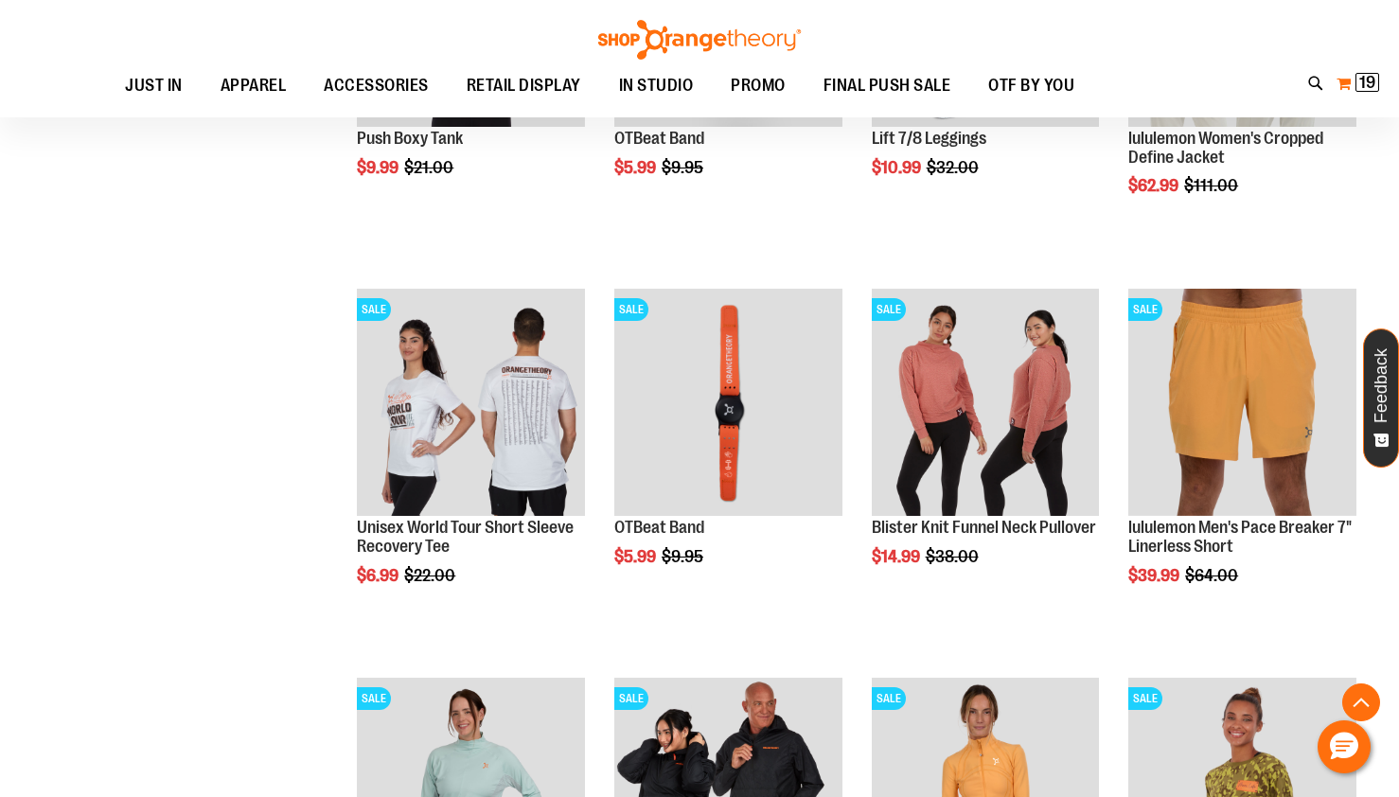
click at [1347, 84] on button "My Cart 19 19 items" at bounding box center [1358, 83] width 44 height 30
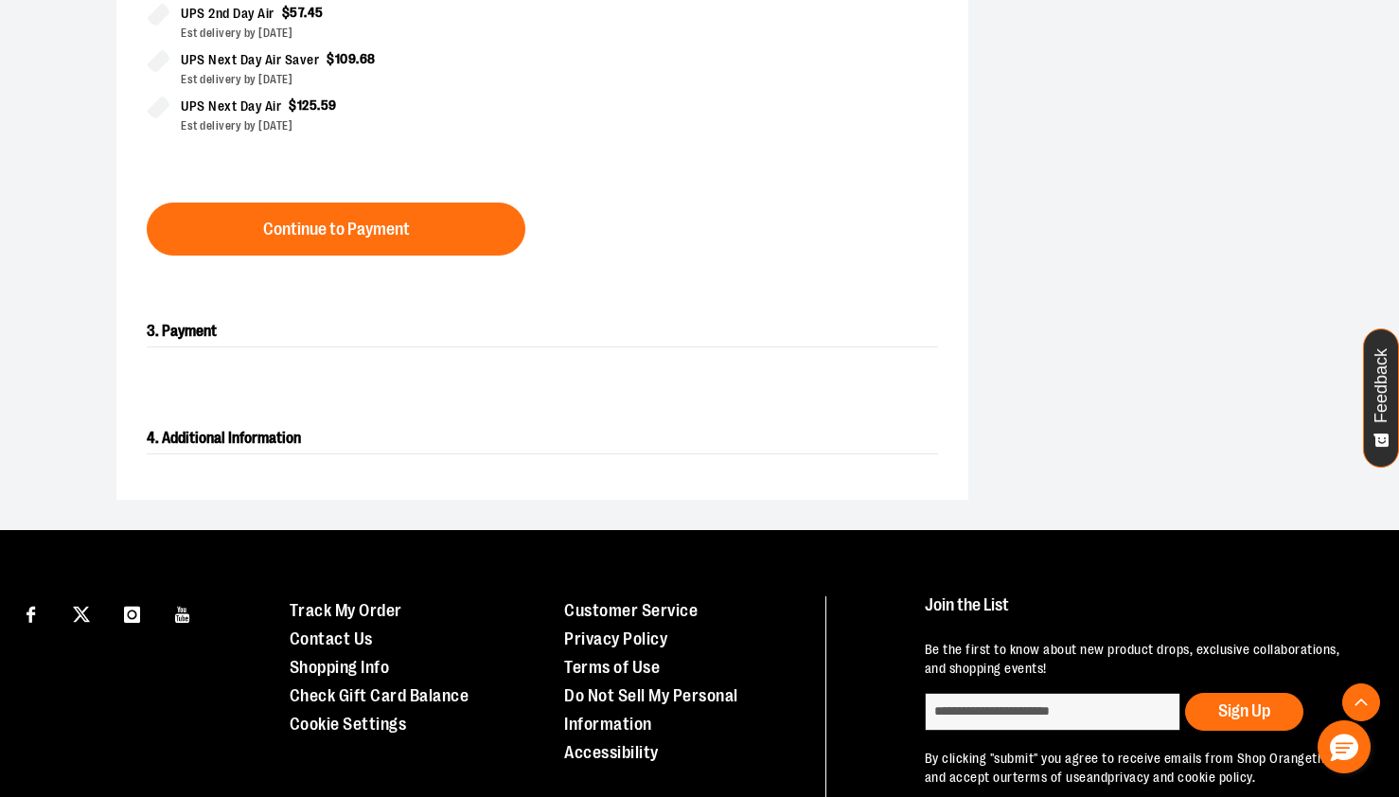
scroll to position [724, 0]
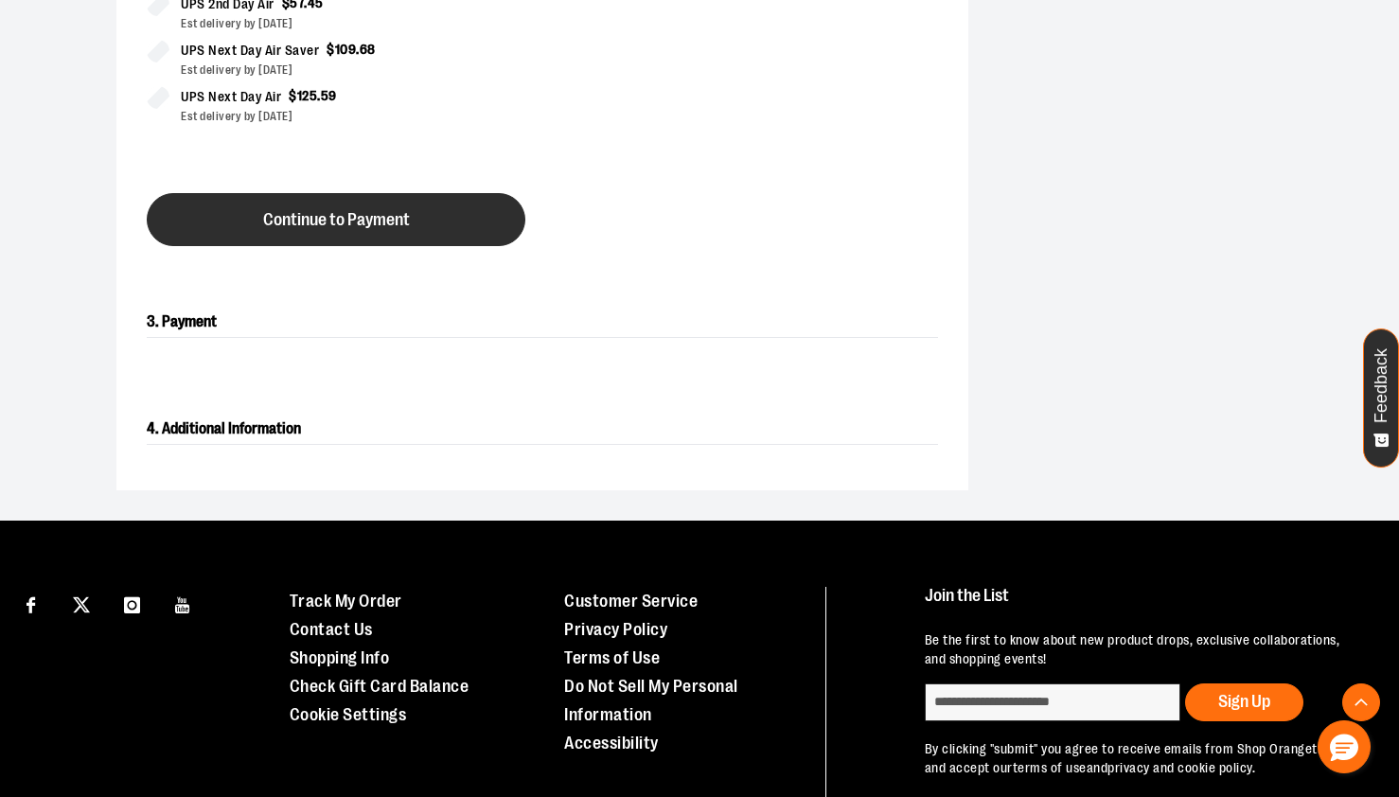
click at [445, 243] on button "Continue to Payment" at bounding box center [336, 219] width 379 height 53
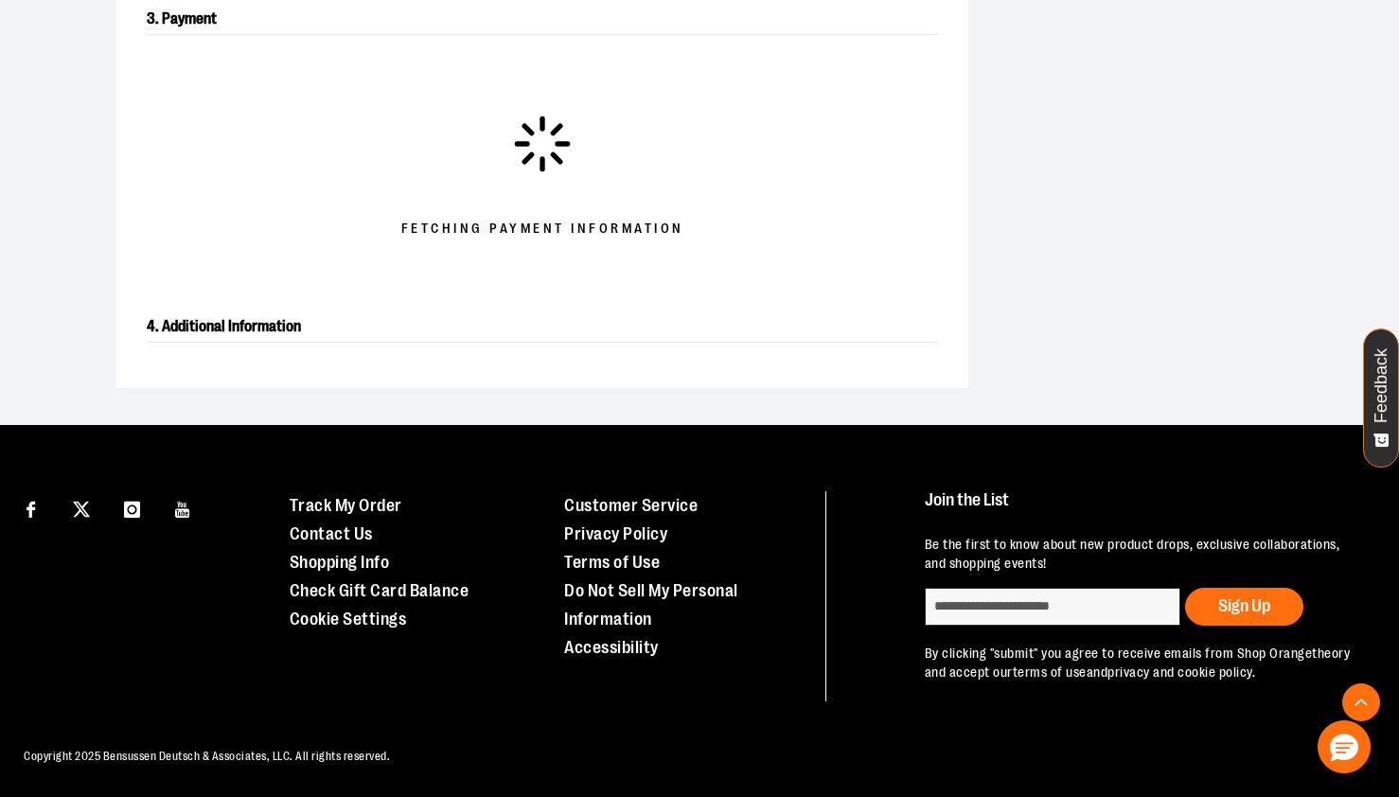
scroll to position [283, 0]
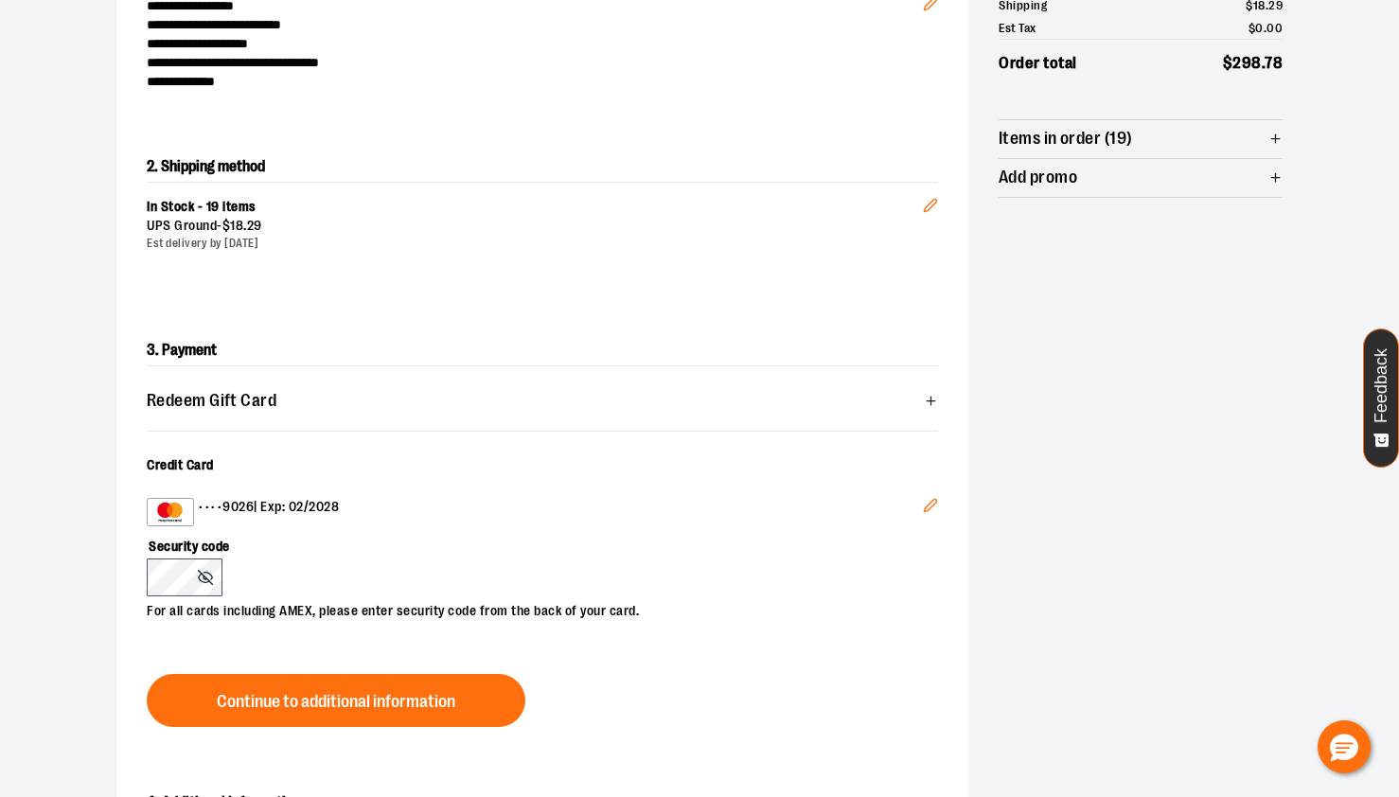
click at [920, 507] on button "Edit" at bounding box center [930, 508] width 45 height 51
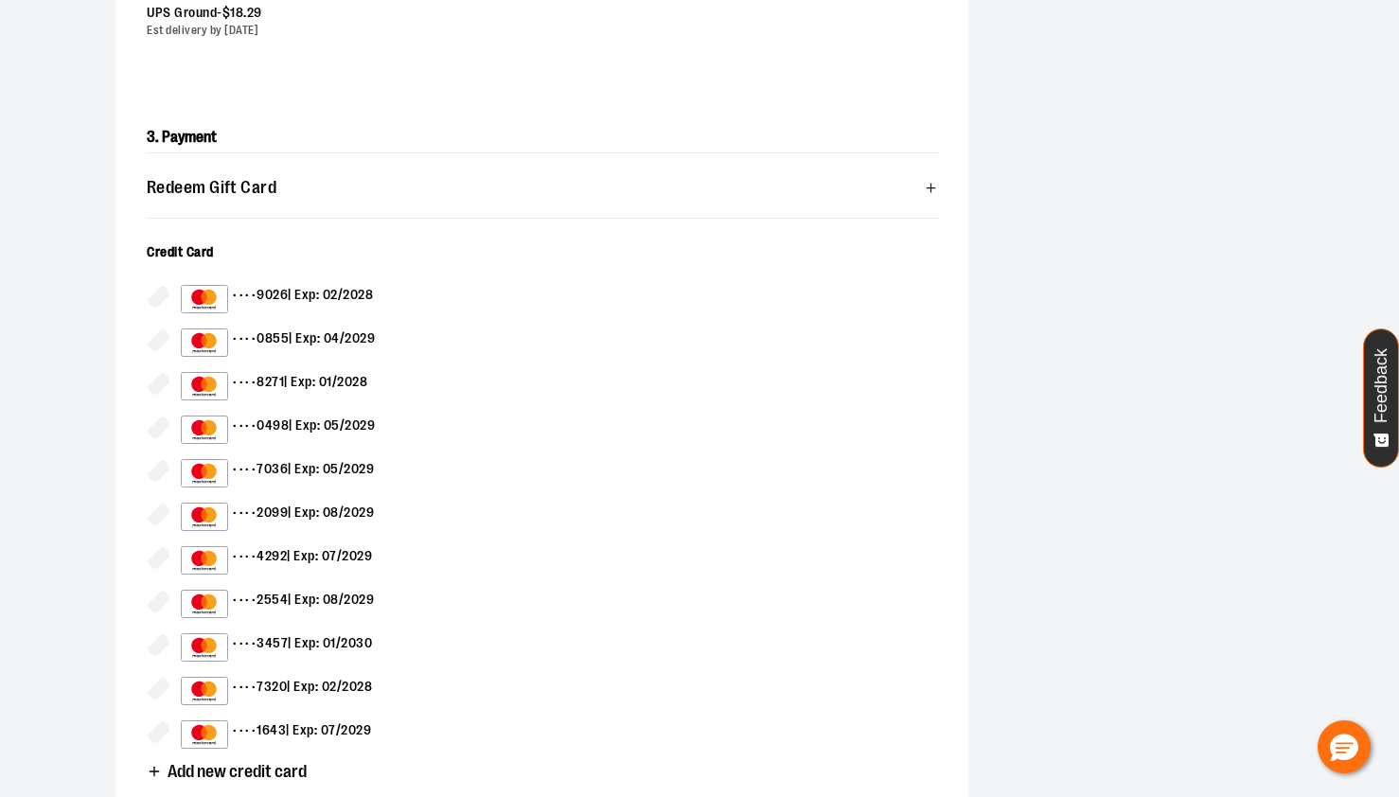
scroll to position [497, 0]
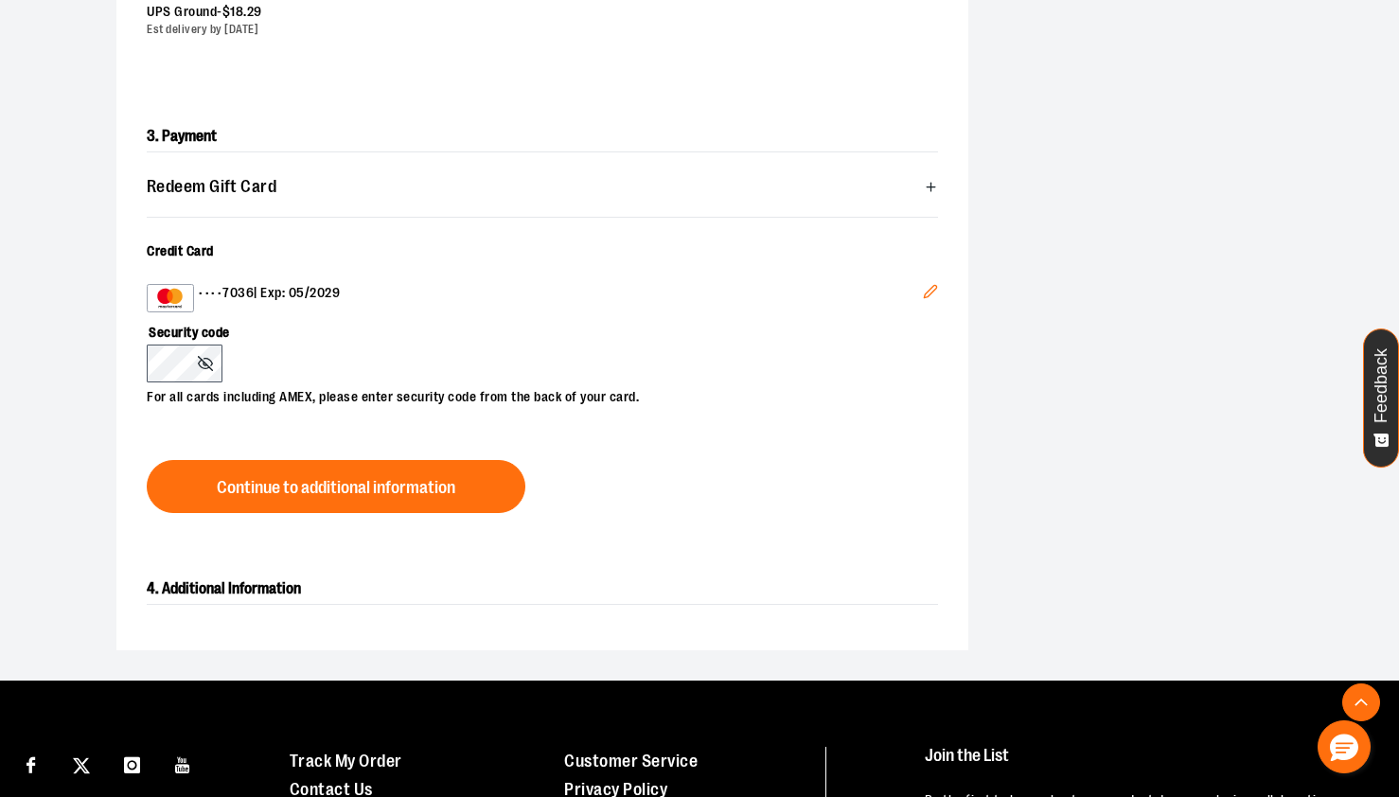
click at [631, 462] on div "3. Payment Redeem Gift Card Card number * Pin number * Apply gift card Cancel C…" at bounding box center [542, 317] width 852 height 453
click at [465, 486] on button "Continue to additional information" at bounding box center [336, 486] width 379 height 53
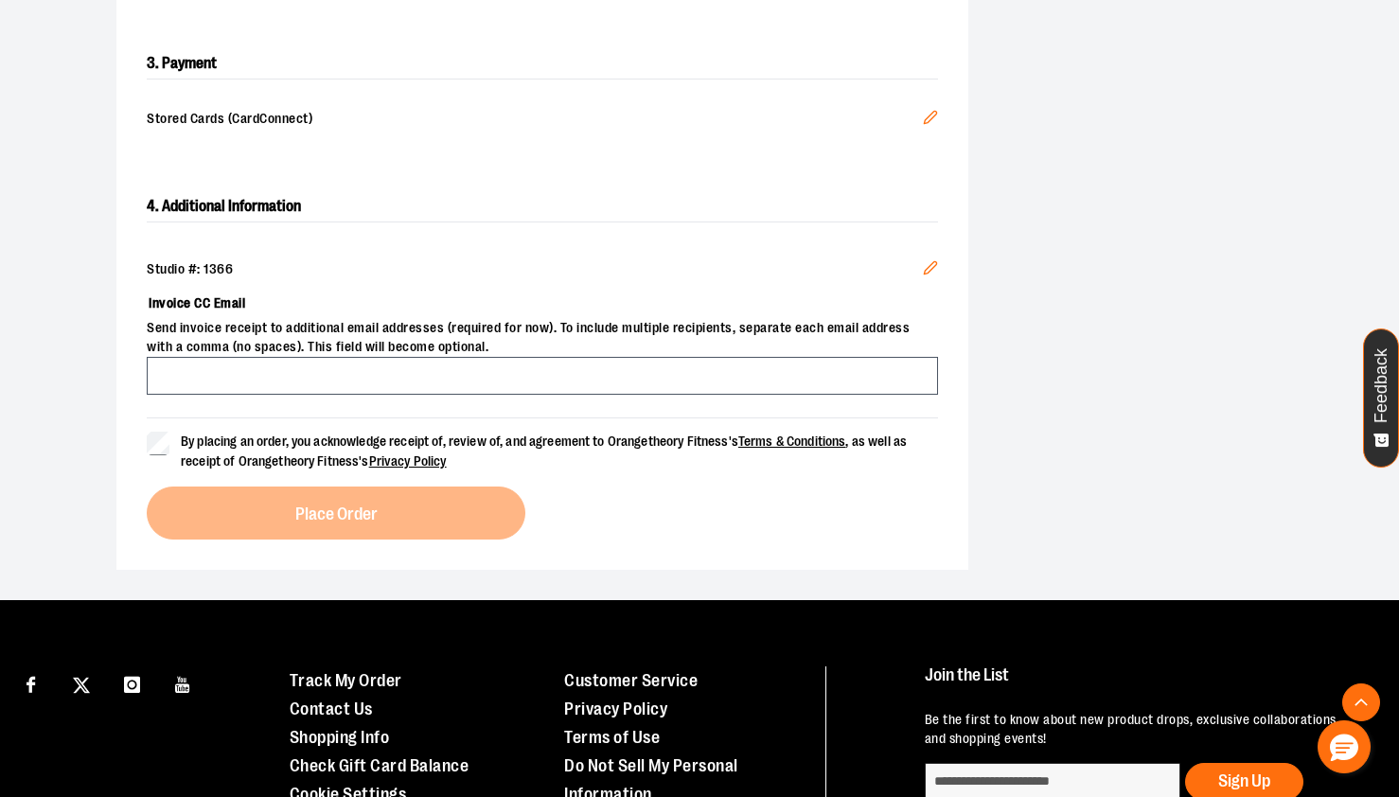
scroll to position [571, 0]
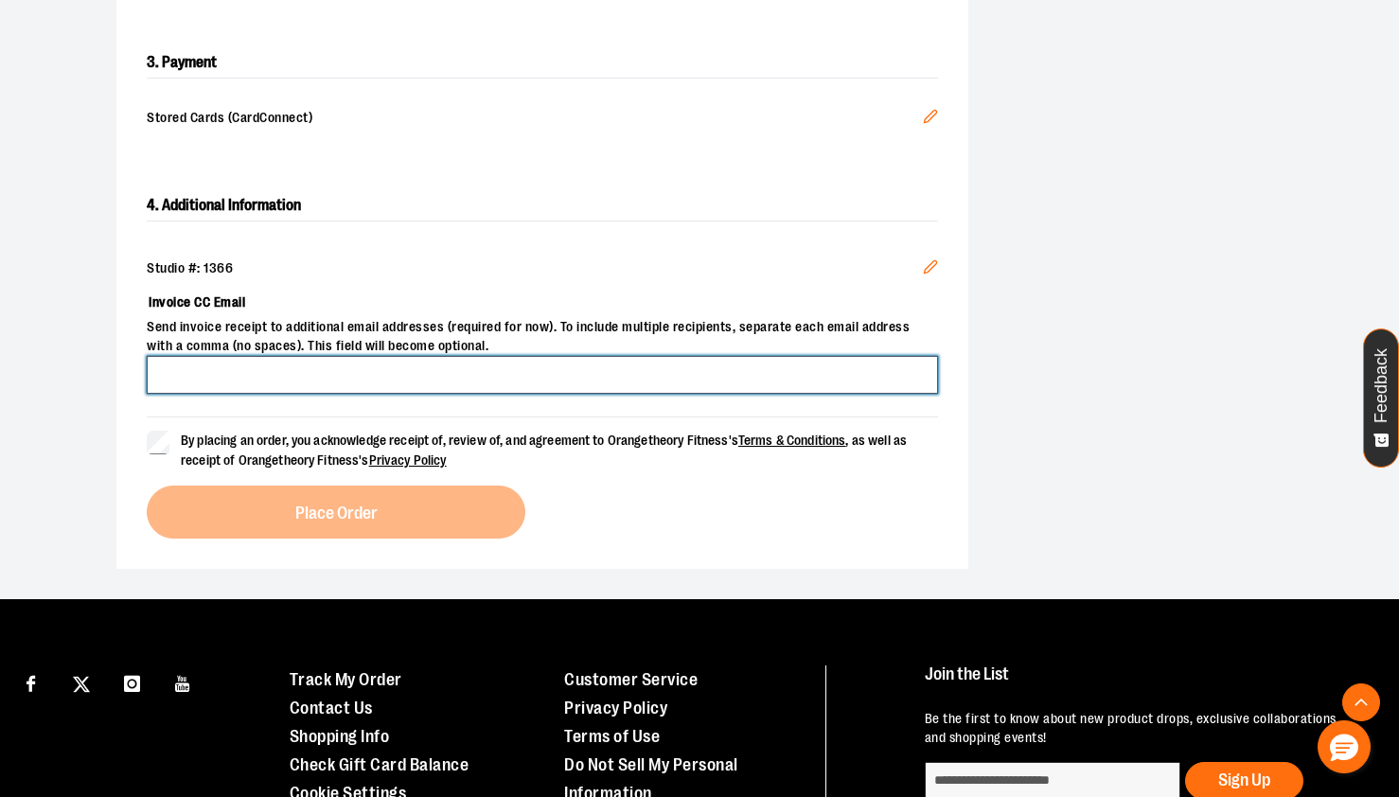
click at [276, 369] on input "Invoice CC Email" at bounding box center [542, 375] width 791 height 38
type input "**********"
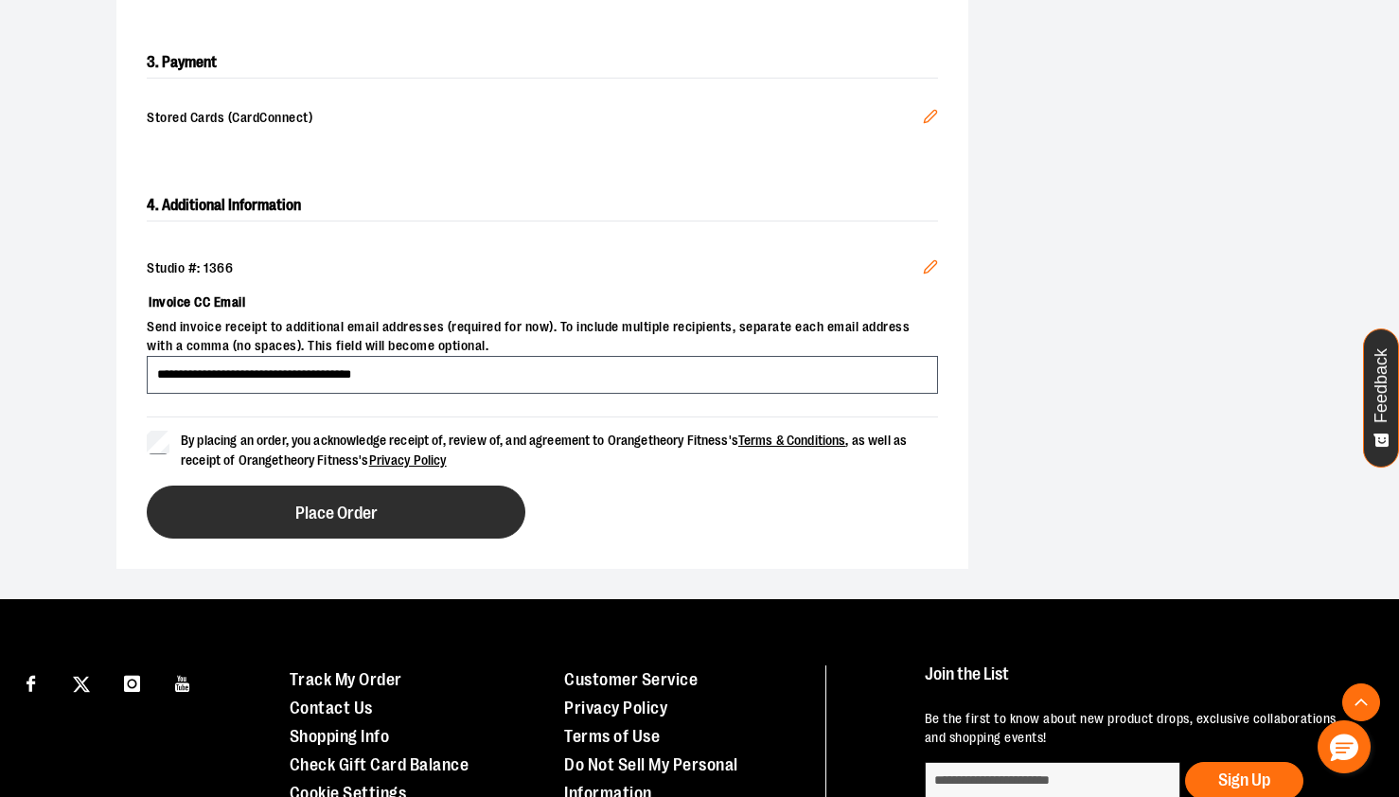
click at [311, 508] on span "Place Order" at bounding box center [336, 514] width 82 height 18
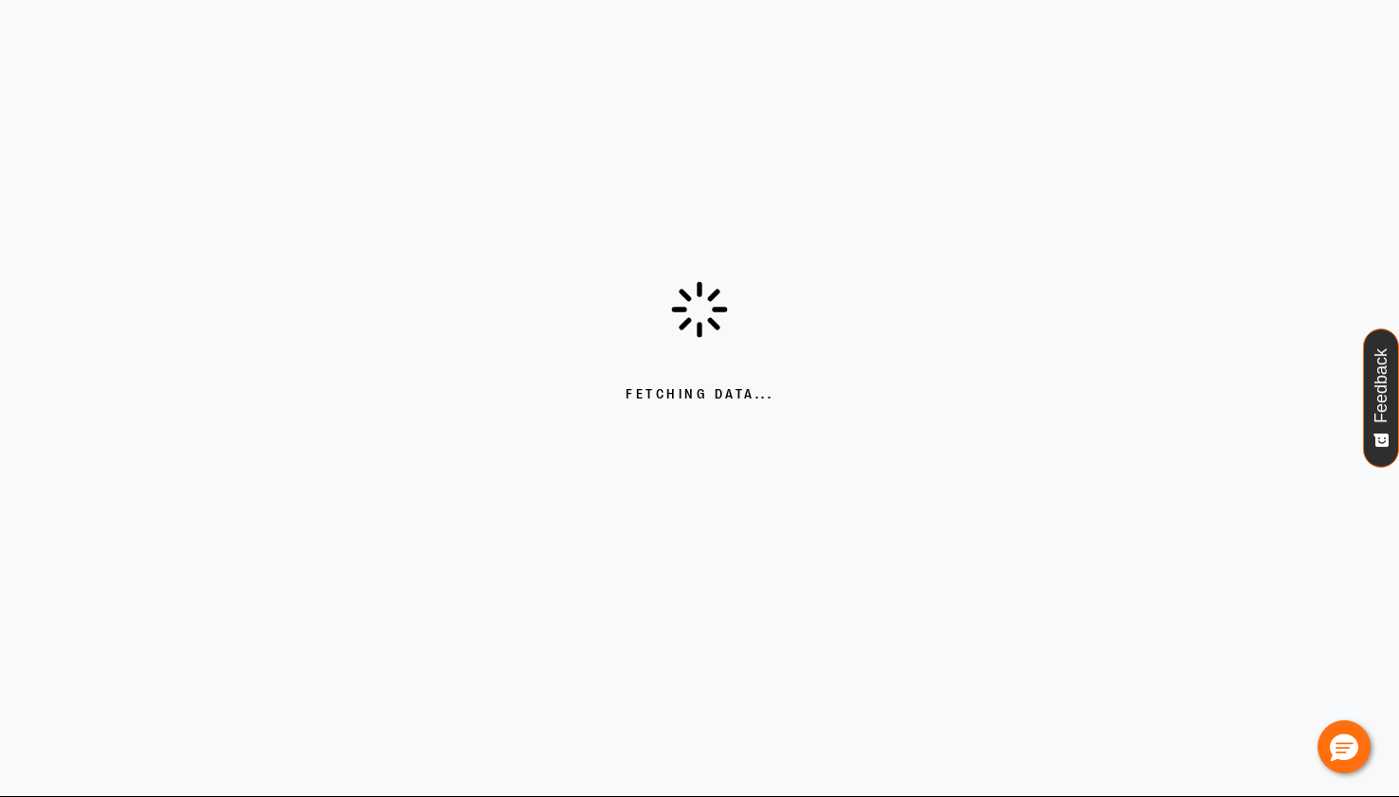
scroll to position [244, 0]
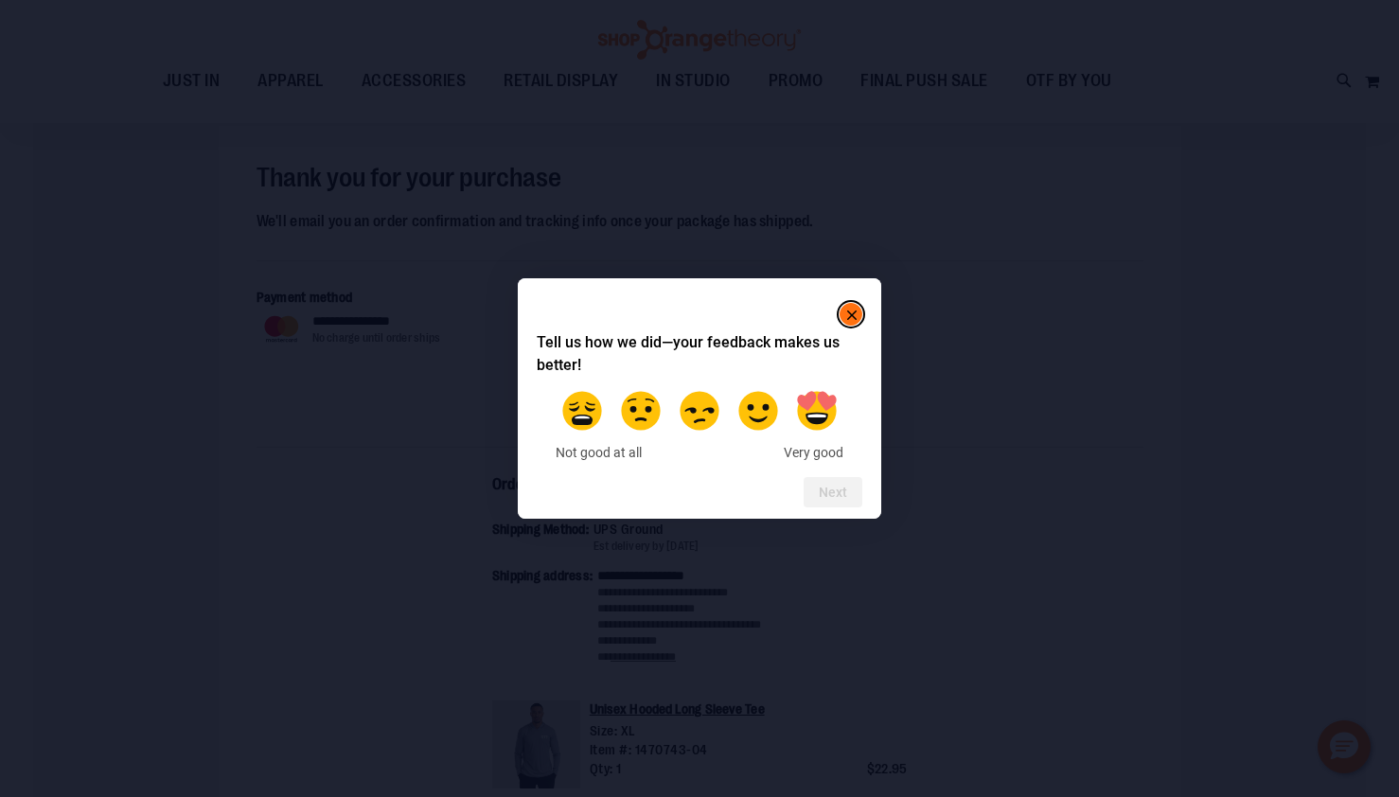
scroll to position [131, 0]
click at [858, 311] on rect "Close" at bounding box center [852, 315] width 23 height 23
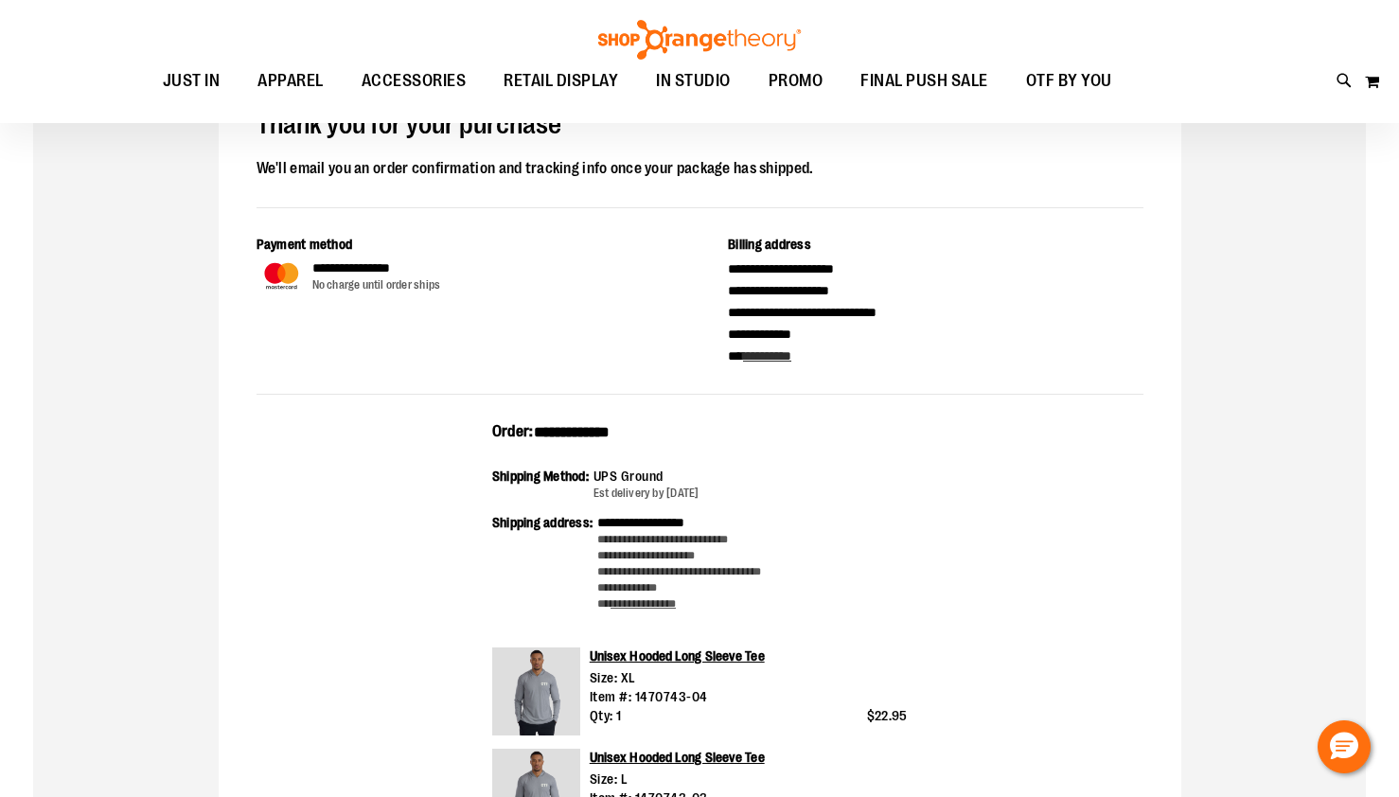
scroll to position [0, 0]
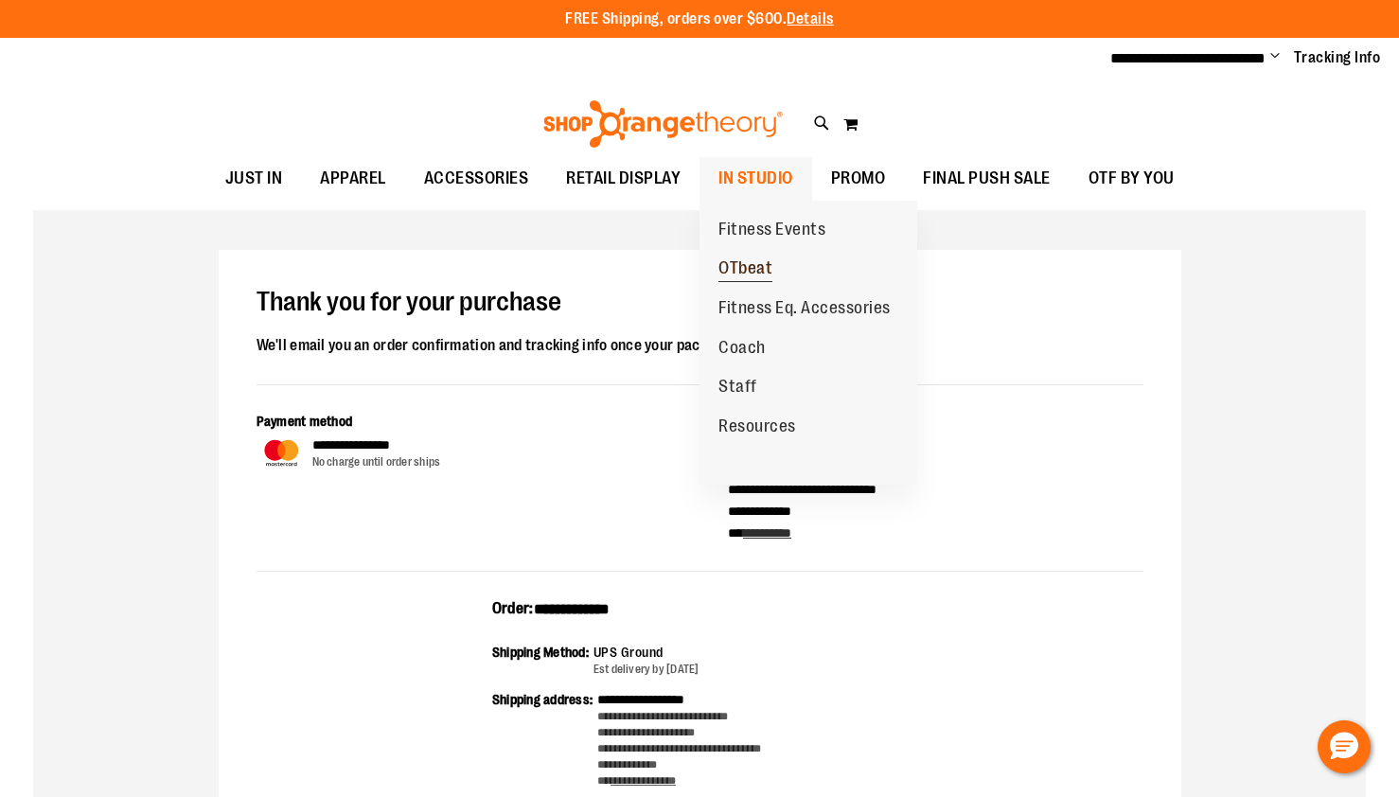
click at [736, 275] on span "OTbeat" at bounding box center [746, 270] width 54 height 24
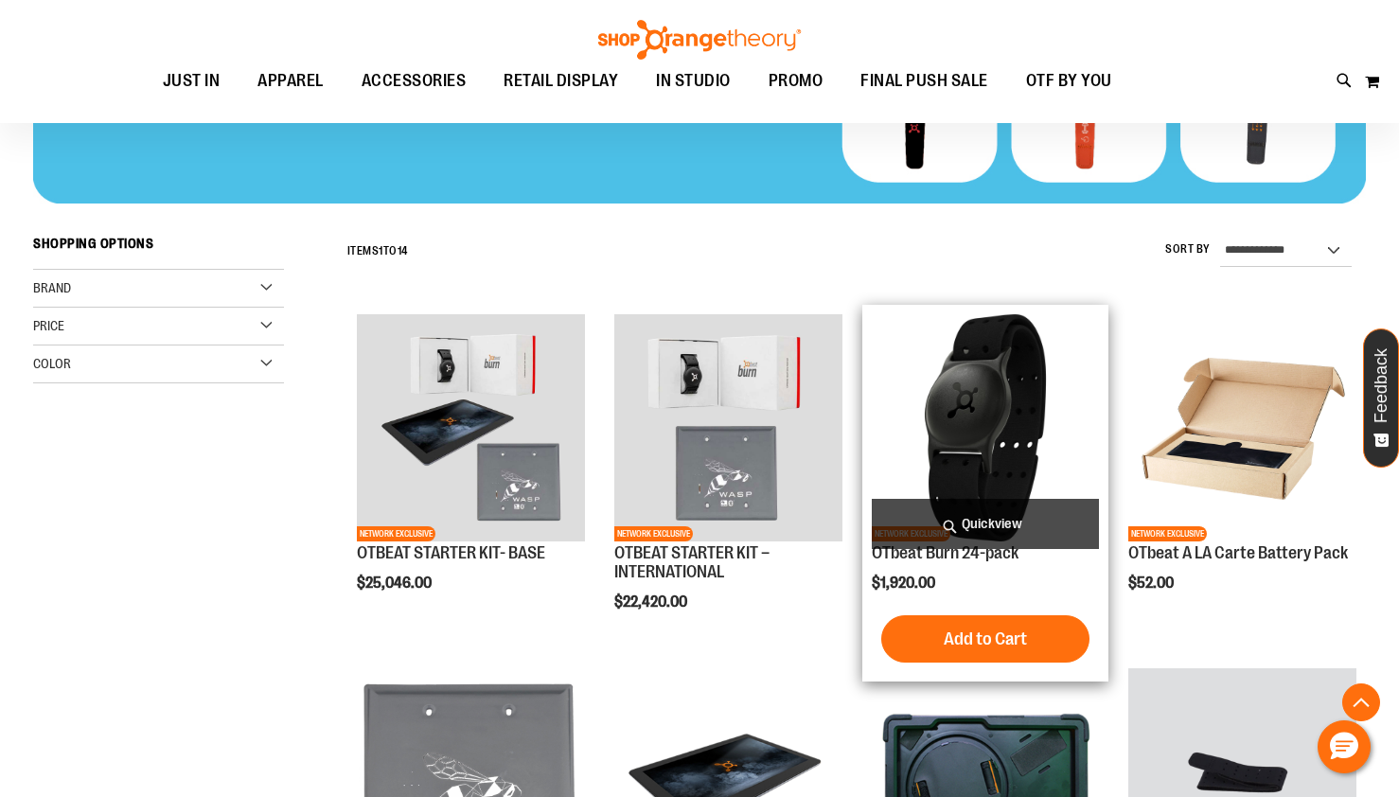
scroll to position [395, 0]
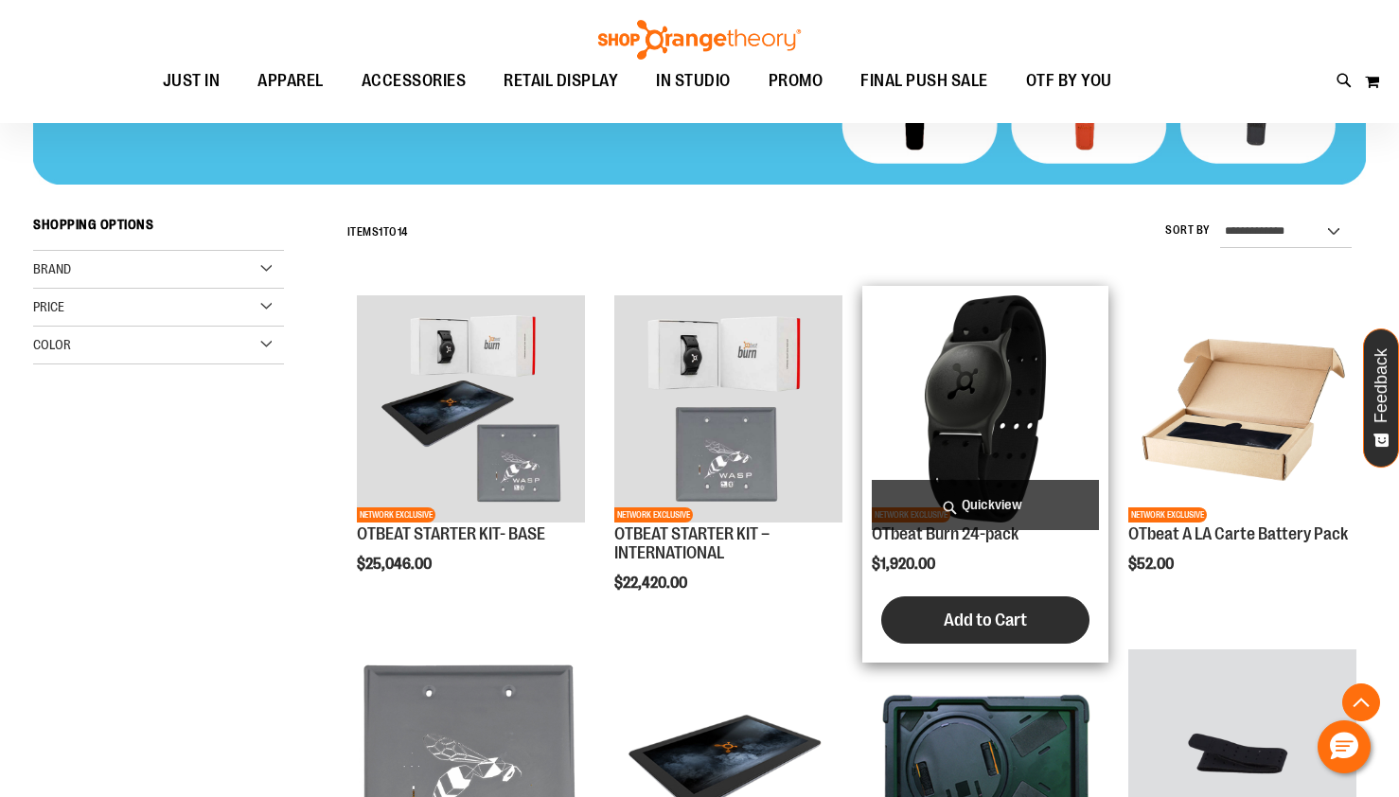
click at [969, 624] on span "Add to Cart" at bounding box center [985, 620] width 83 height 21
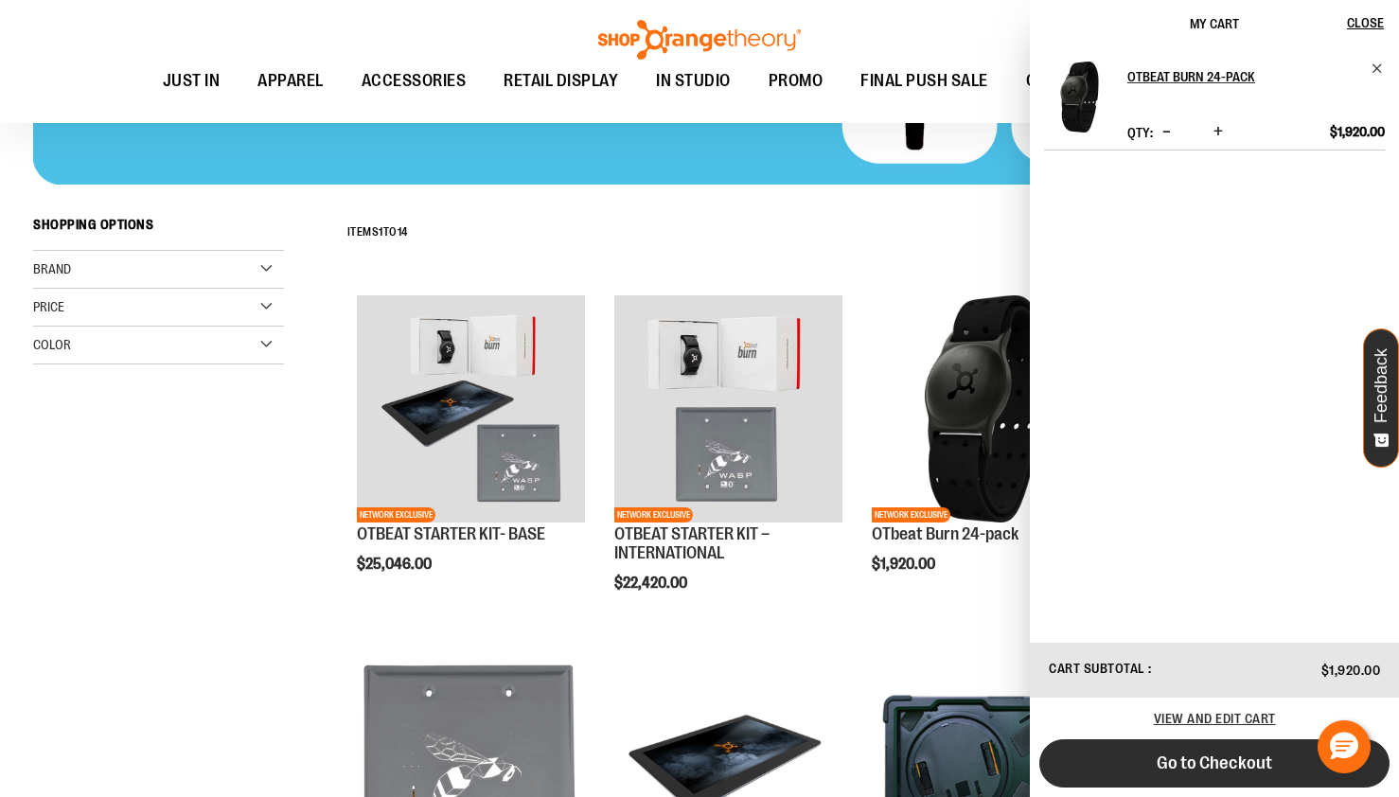
click at [1187, 760] on span "Go to Checkout" at bounding box center [1215, 763] width 116 height 21
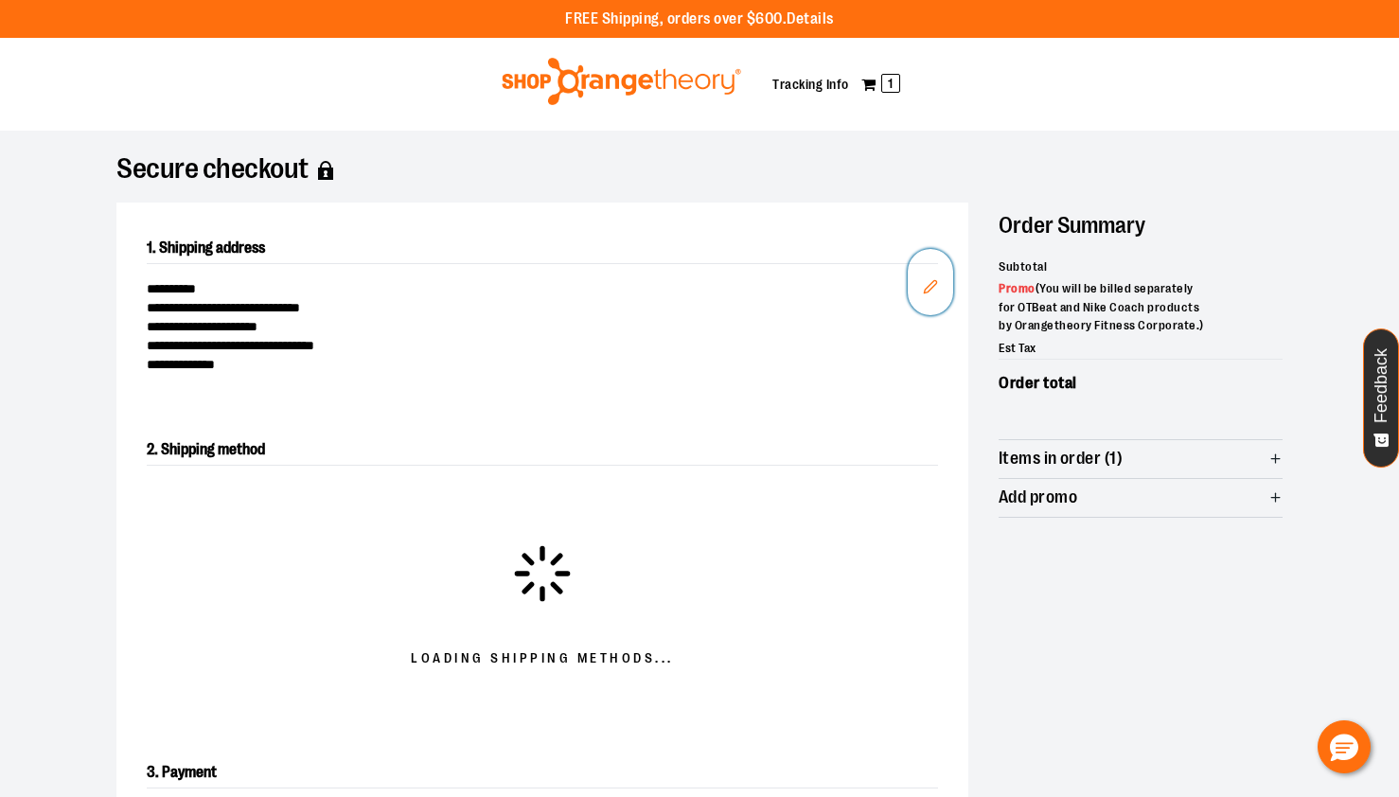
click at [933, 283] on icon "Edit" at bounding box center [930, 286] width 15 height 15
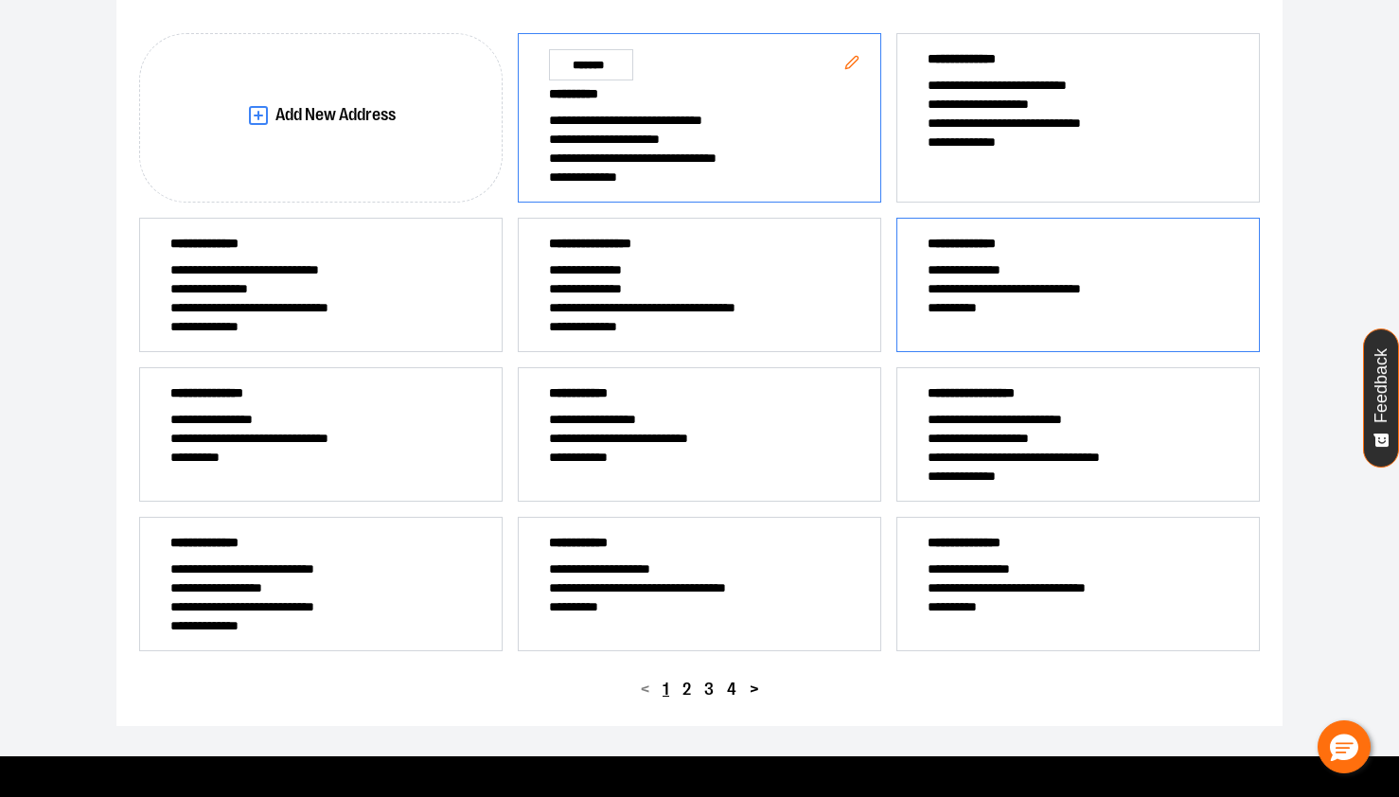
scroll to position [292, 0]
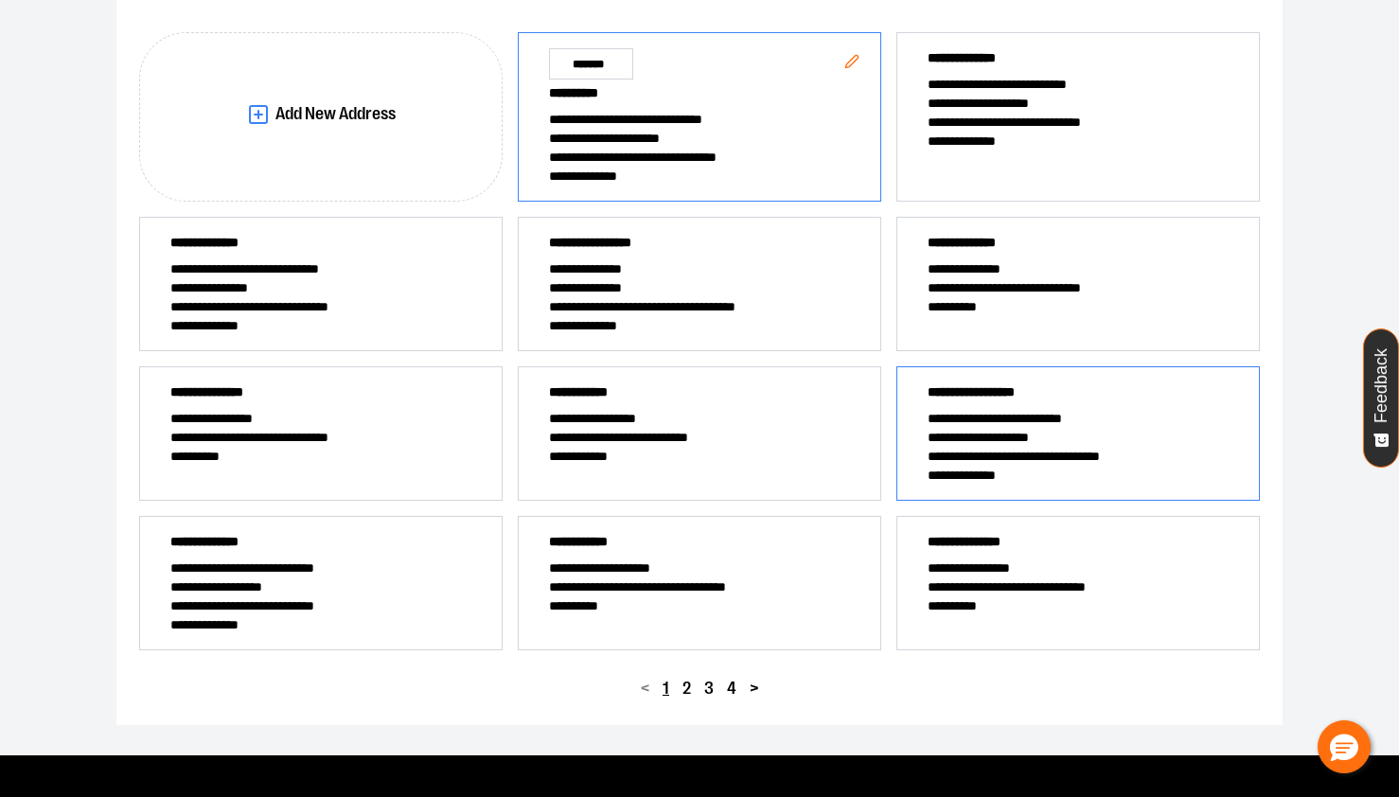
click at [1062, 388] on span "**********" at bounding box center [1079, 395] width 302 height 27
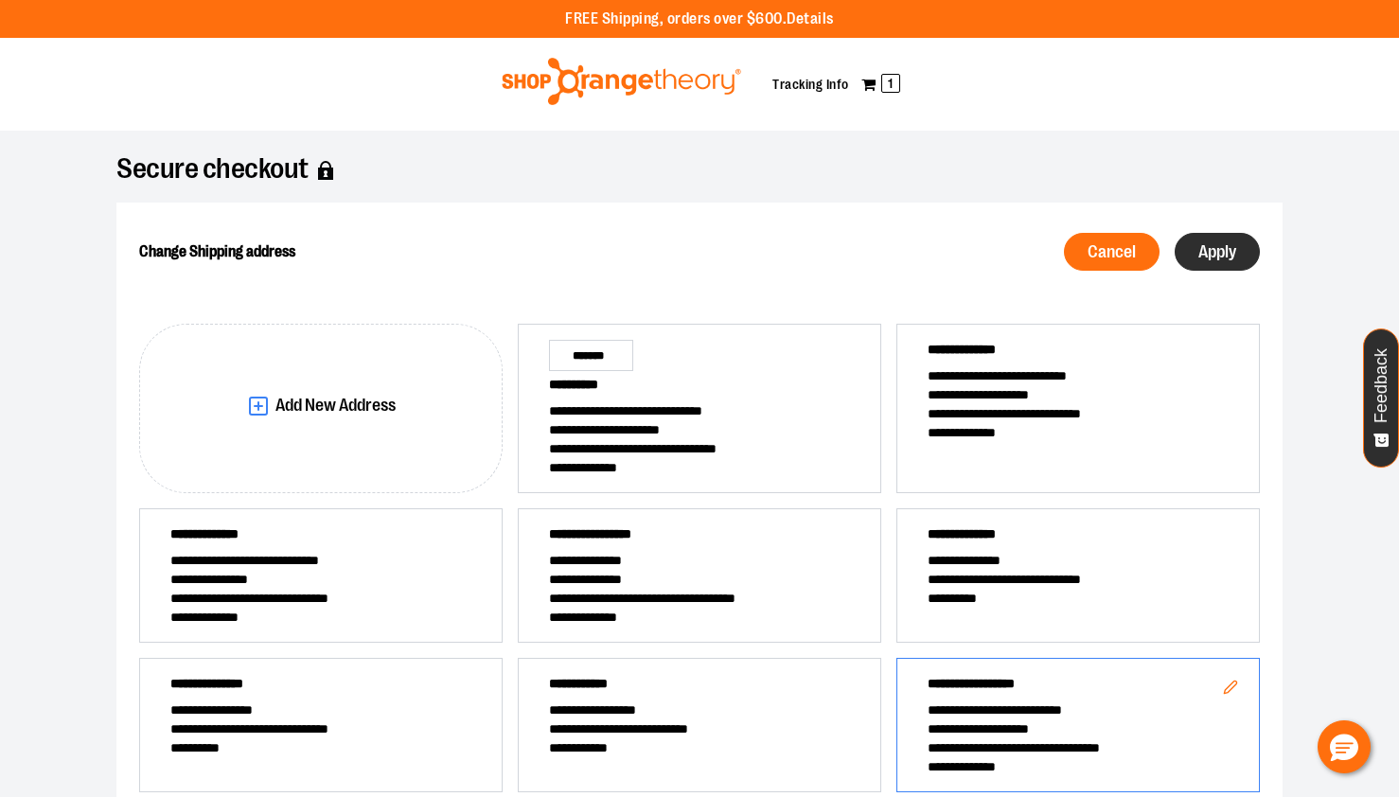
click at [1231, 262] on button "Apply" at bounding box center [1217, 252] width 85 height 38
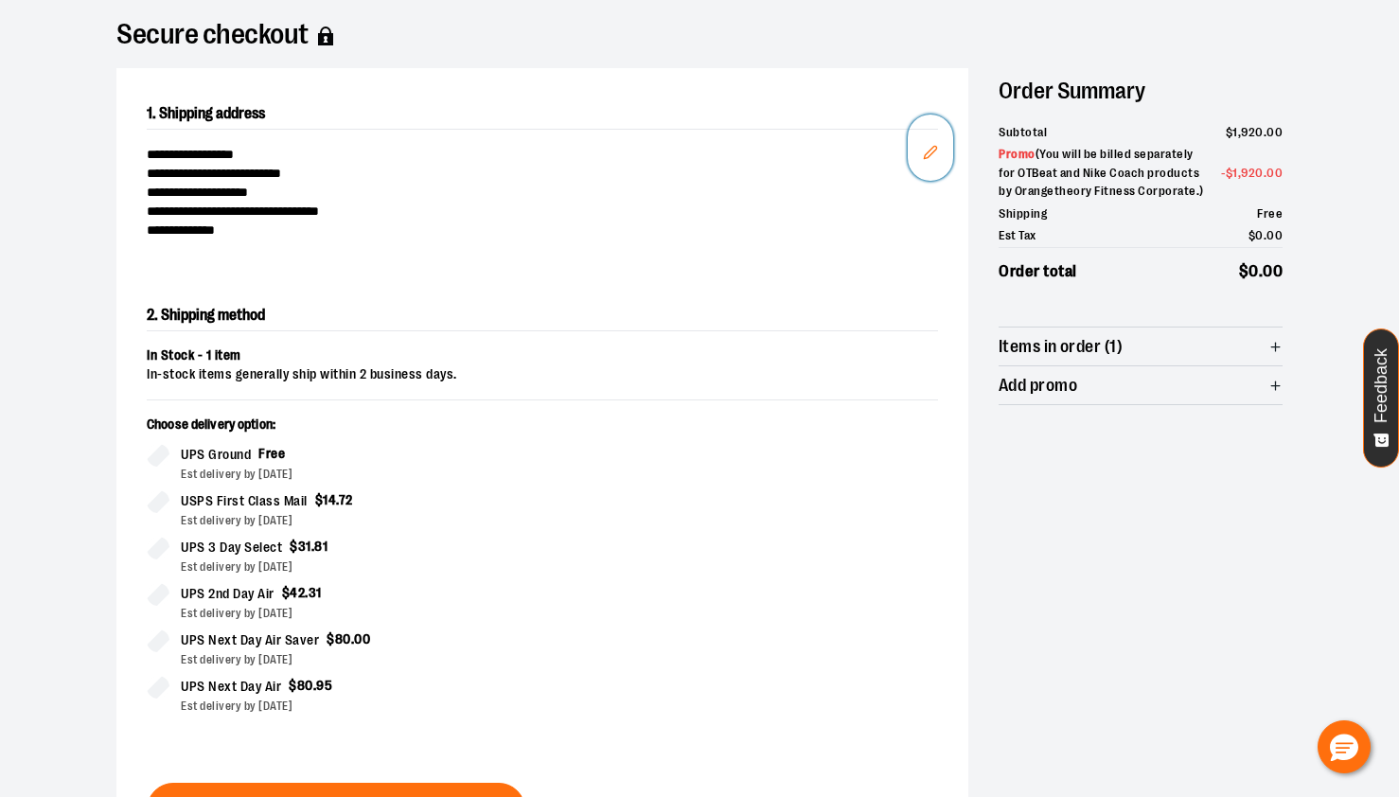
scroll to position [276, 0]
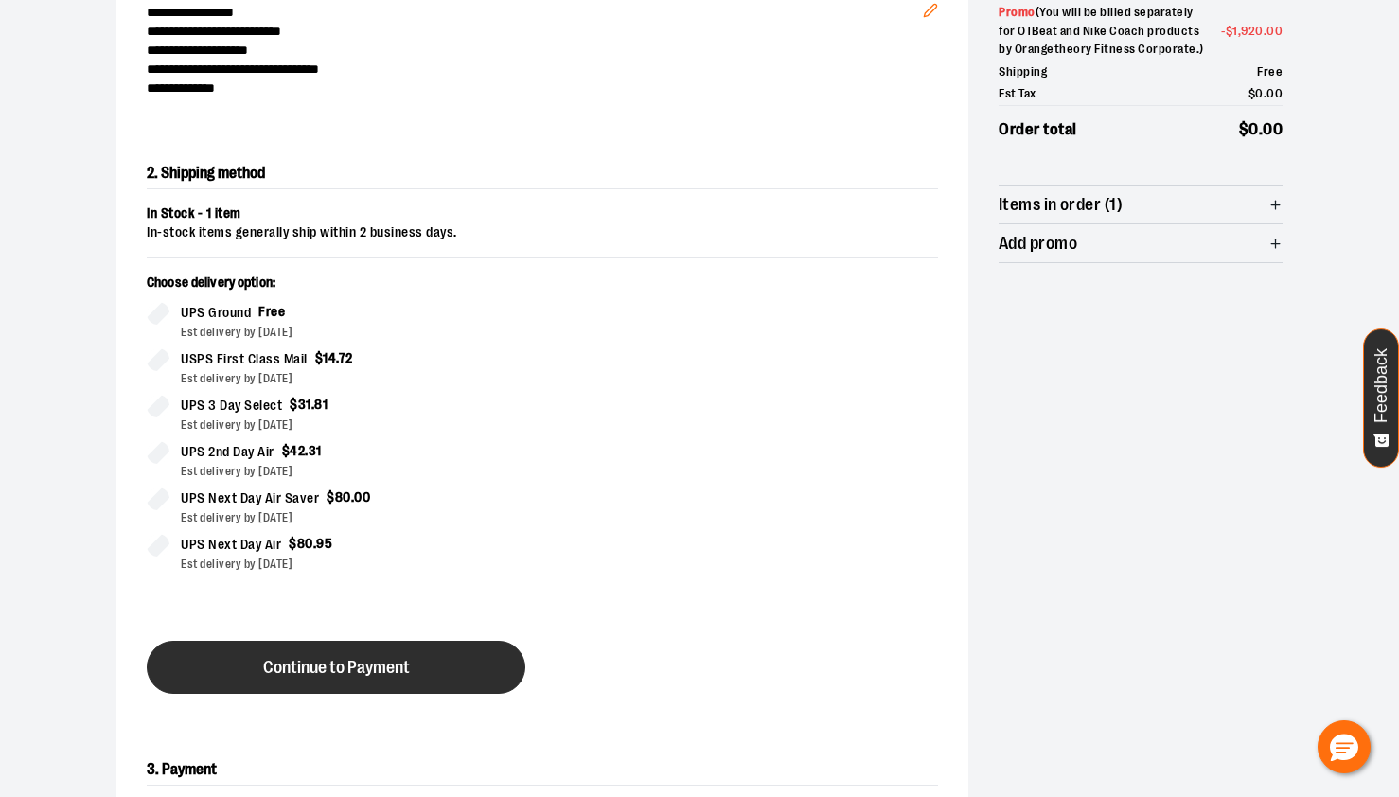
click at [224, 647] on button "Continue to Payment" at bounding box center [336, 667] width 379 height 53
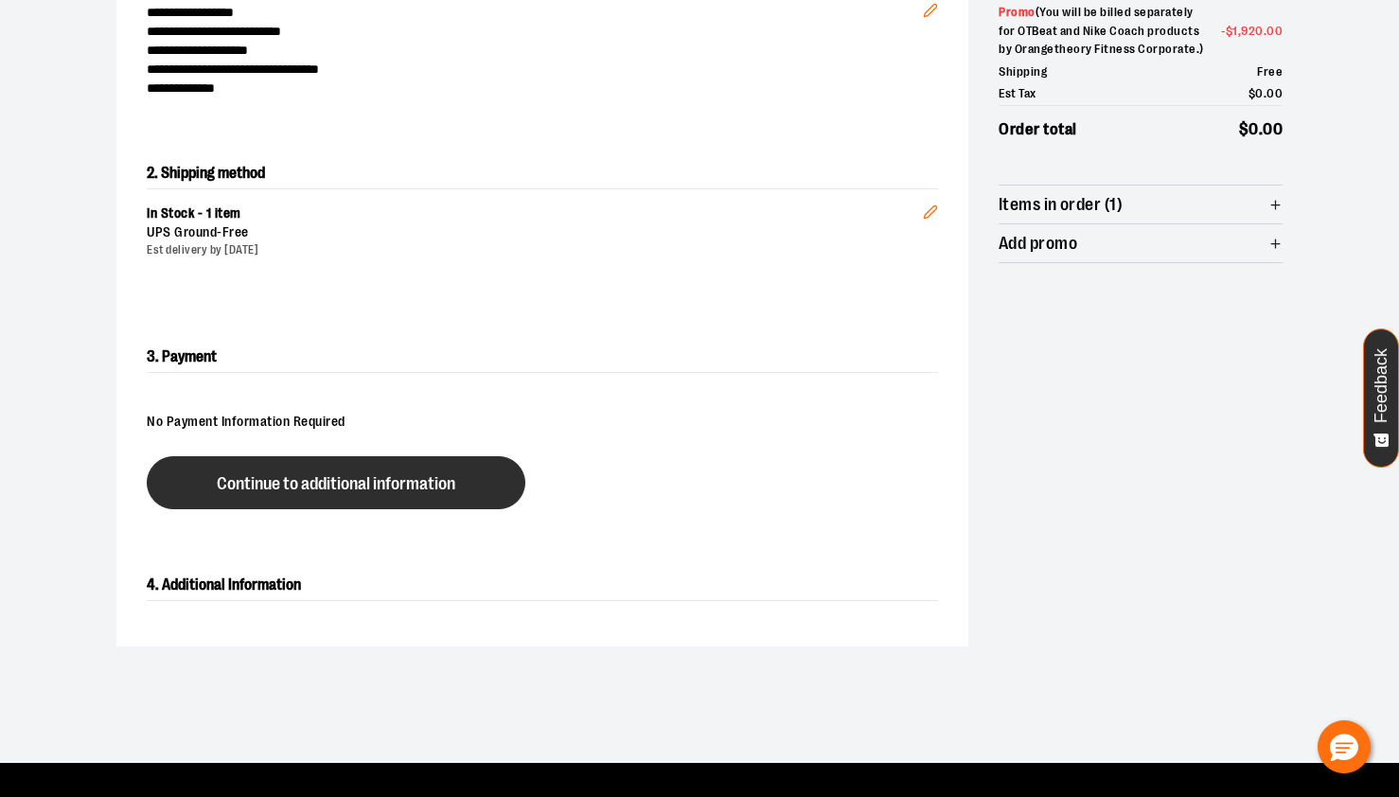
click at [328, 471] on button "Continue to additional information" at bounding box center [336, 482] width 379 height 53
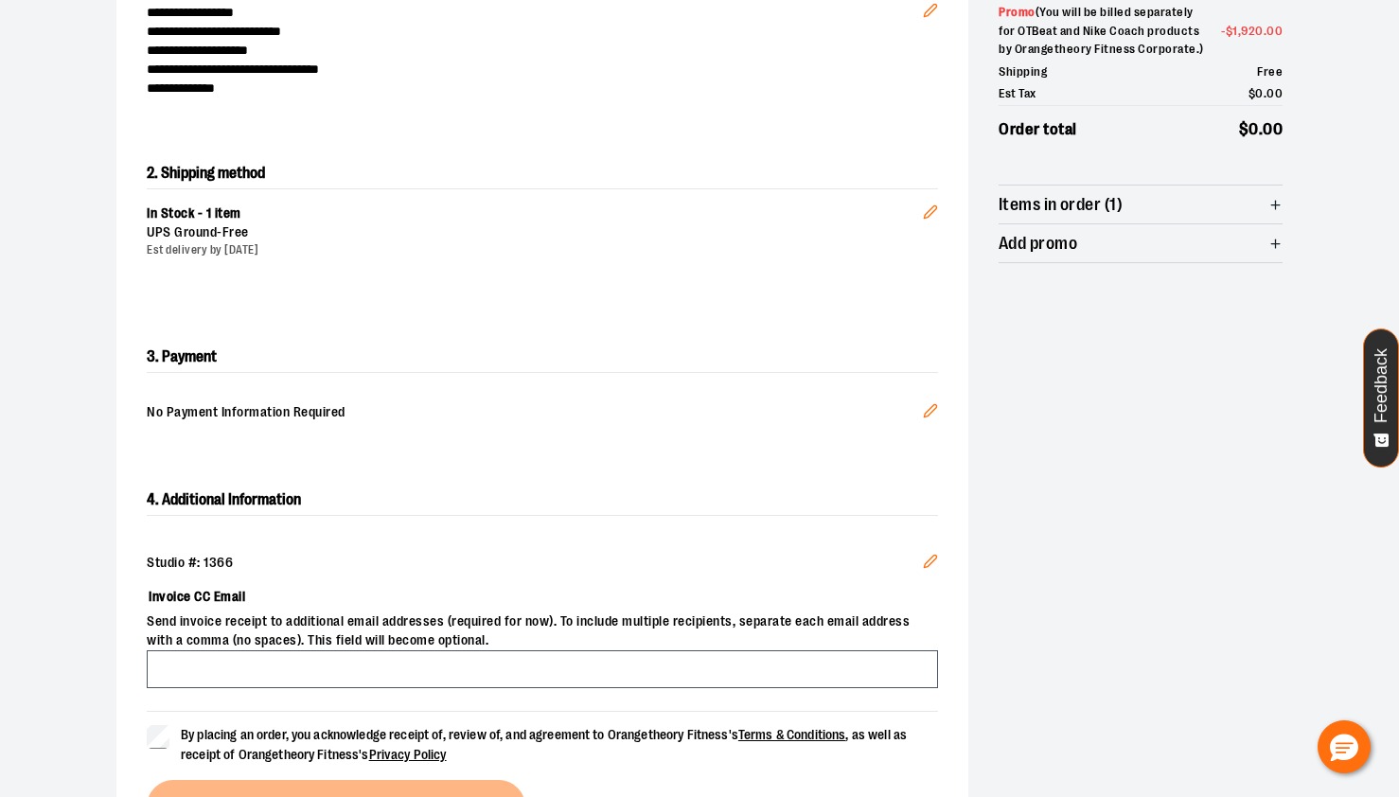
scroll to position [374, 0]
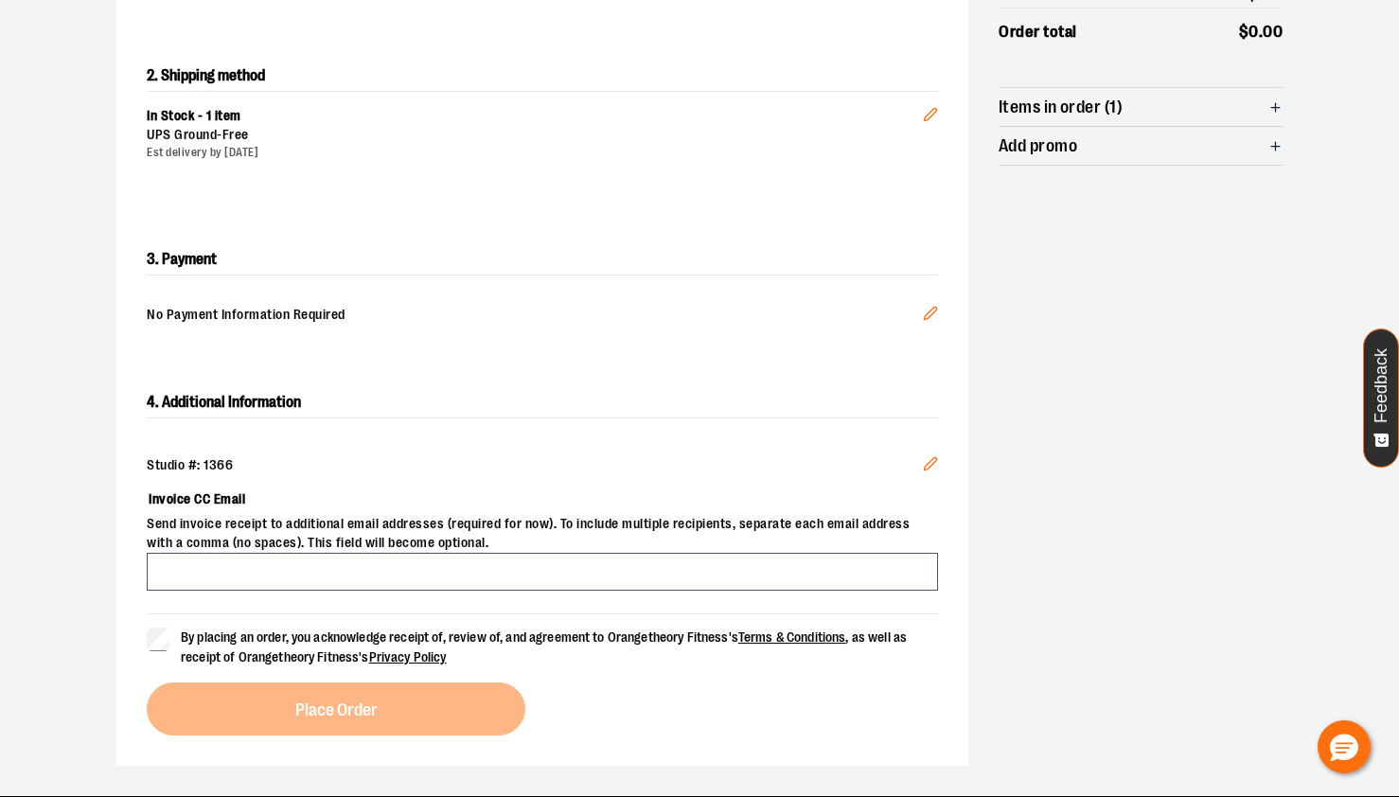
click at [933, 462] on icon "Edit" at bounding box center [930, 463] width 15 height 15
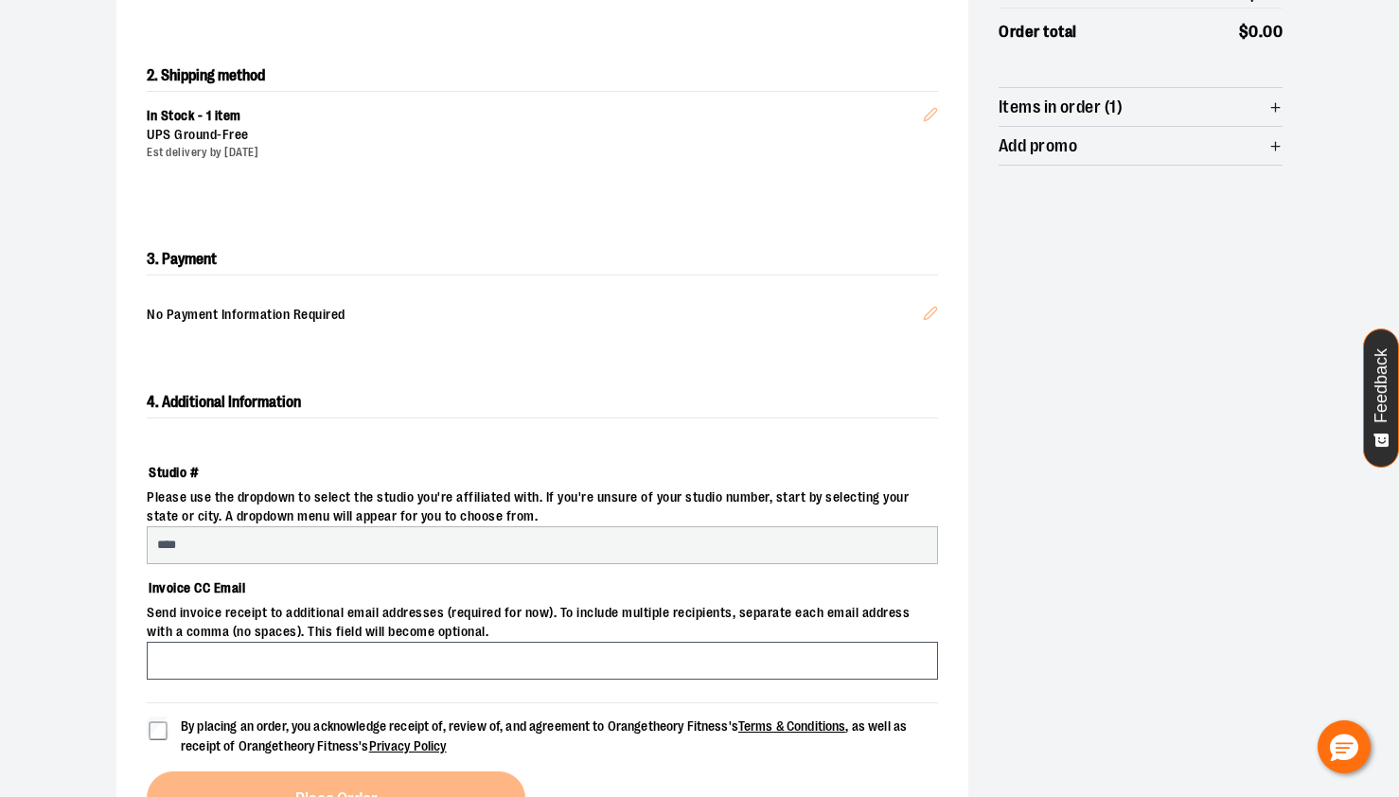
select select "***"
select select "*****"
select select "*********"
select select "****"
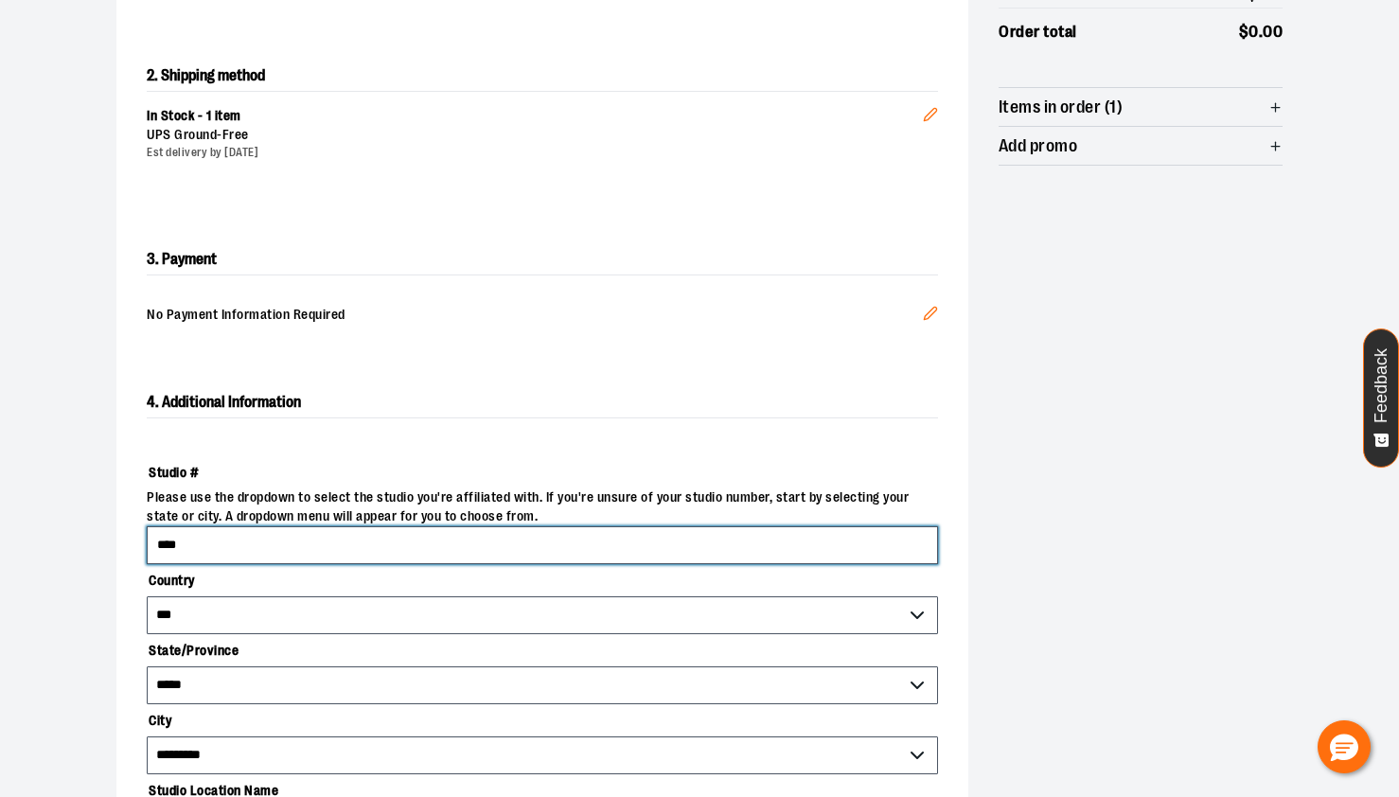
click at [443, 544] on input "****" at bounding box center [542, 545] width 791 height 38
type input "*"
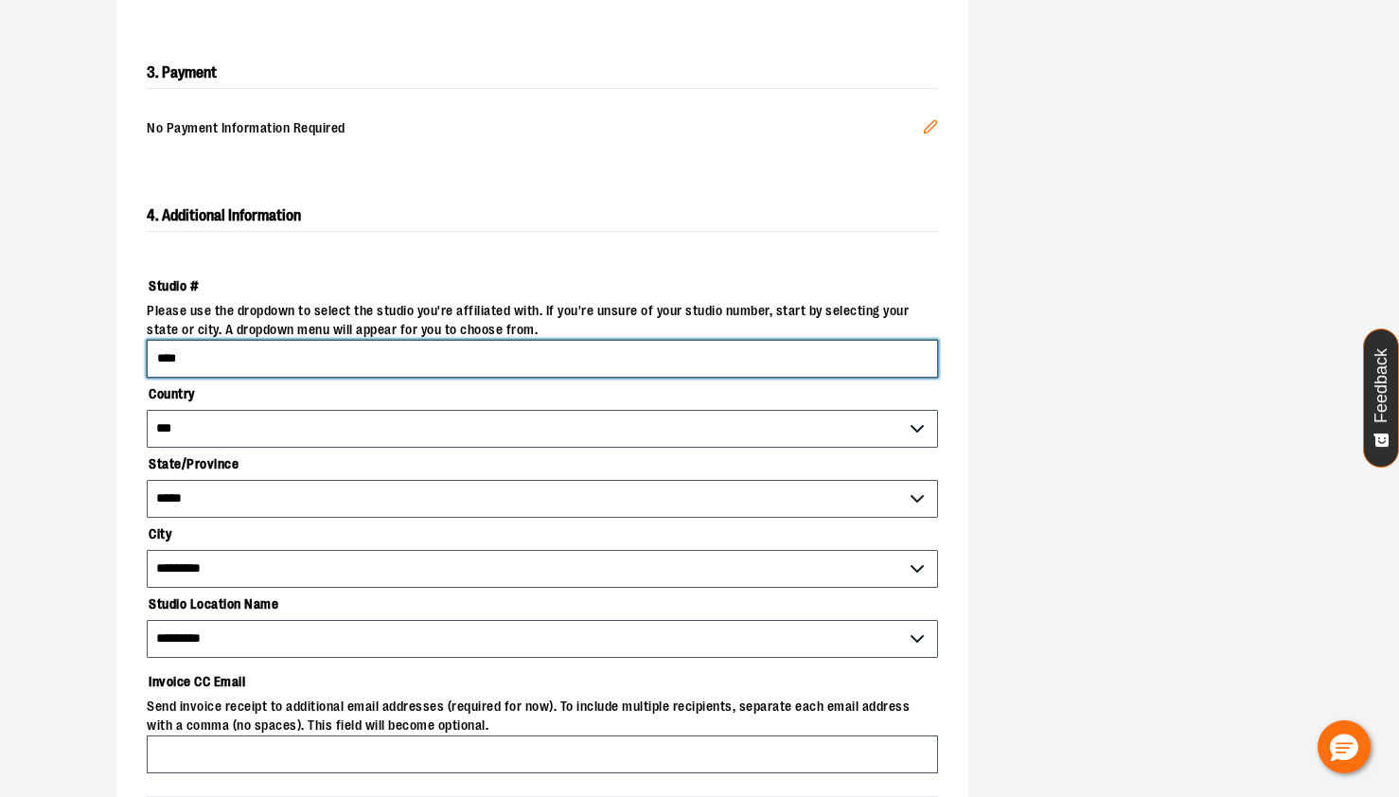
scroll to position [568, 0]
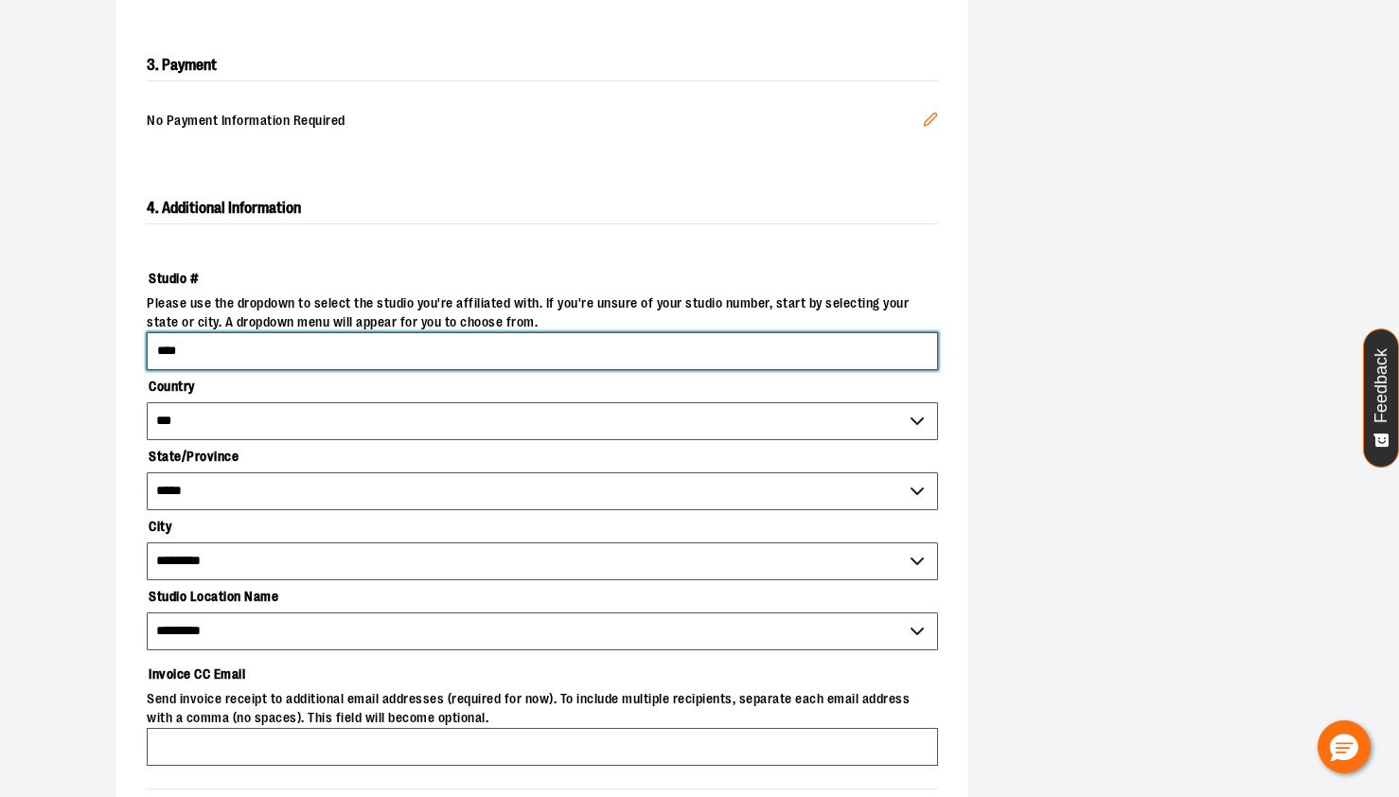
type input "****"
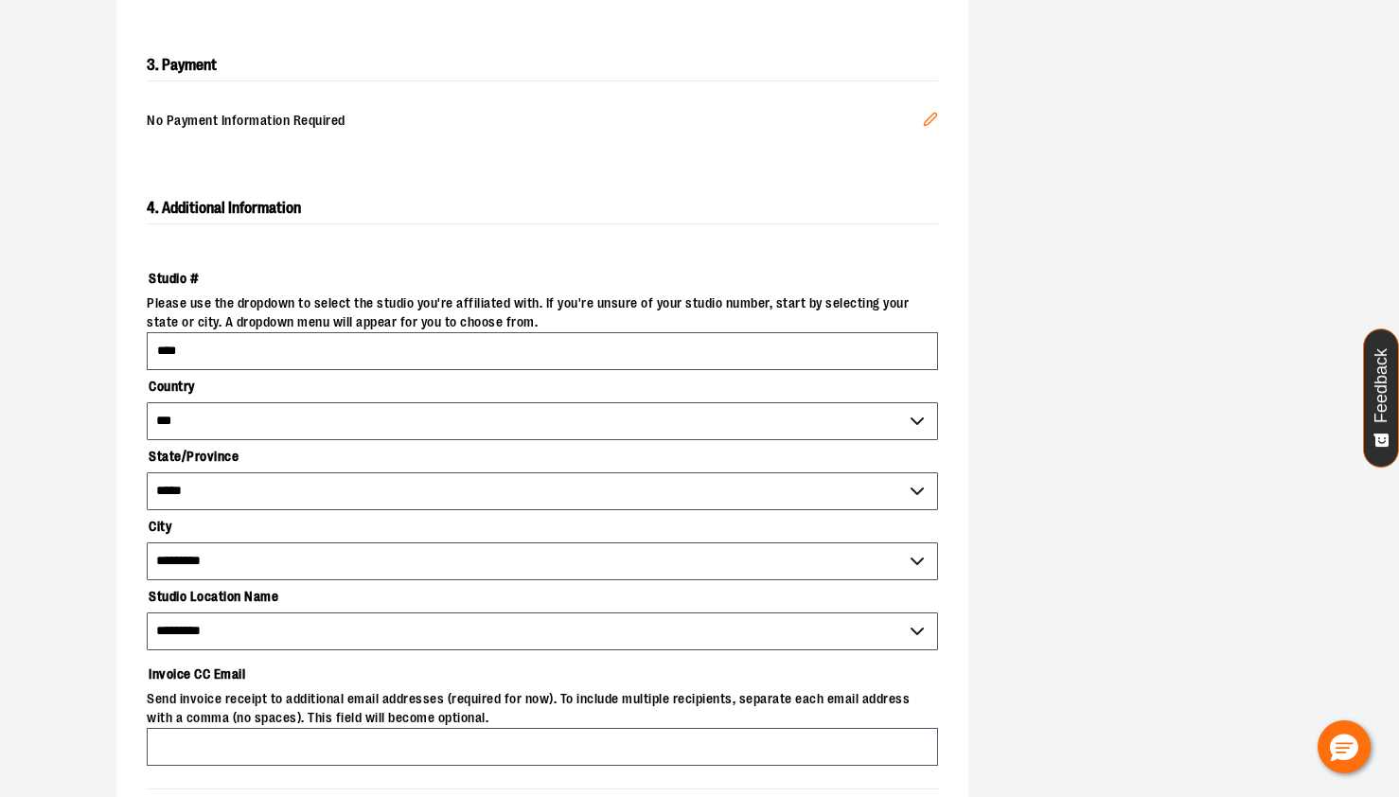
click at [4, 383] on section "**********" at bounding box center [699, 267] width 1399 height 1409
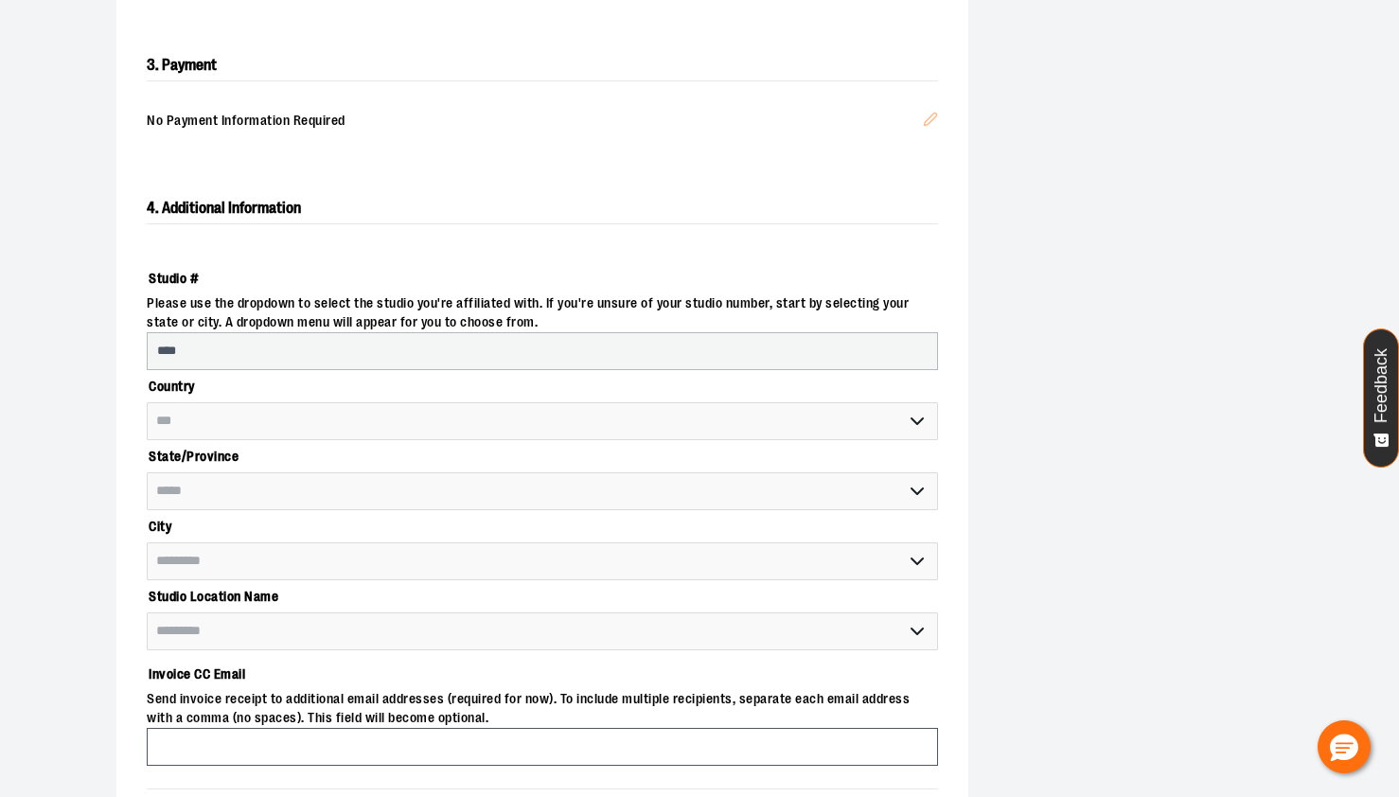
select select "**********"
select select "*******"
select select "****"
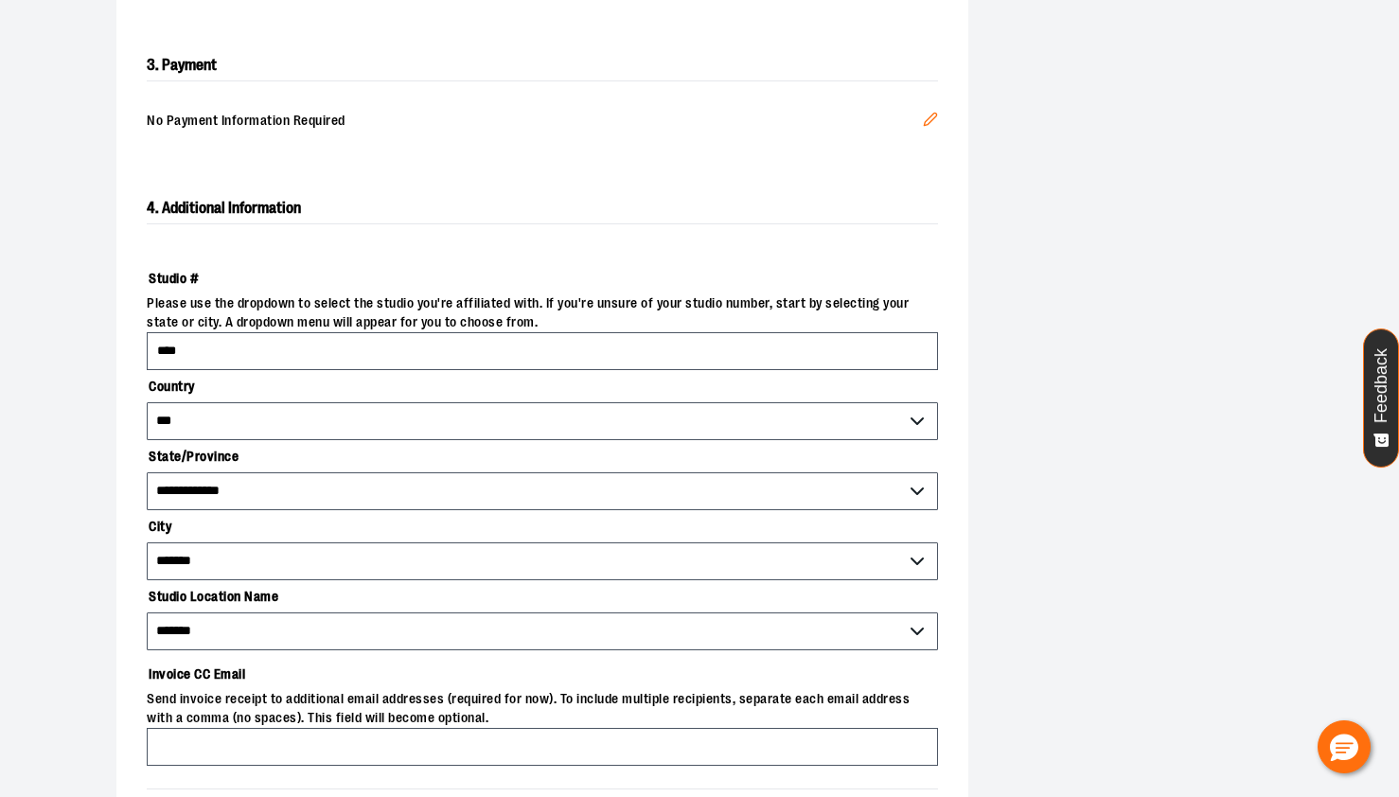
click at [111, 489] on div "**********" at bounding box center [700, 267] width 1212 height 1409
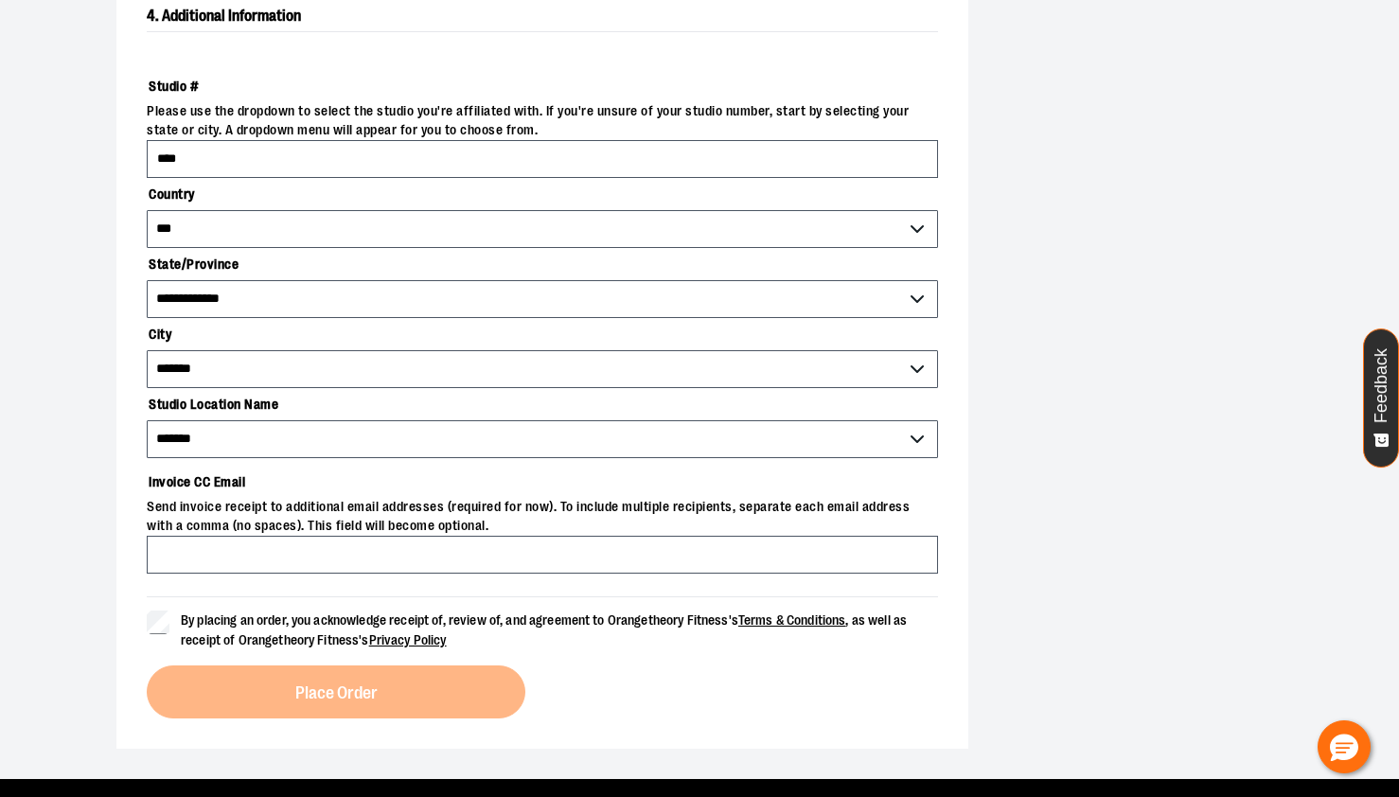
scroll to position [778, 0]
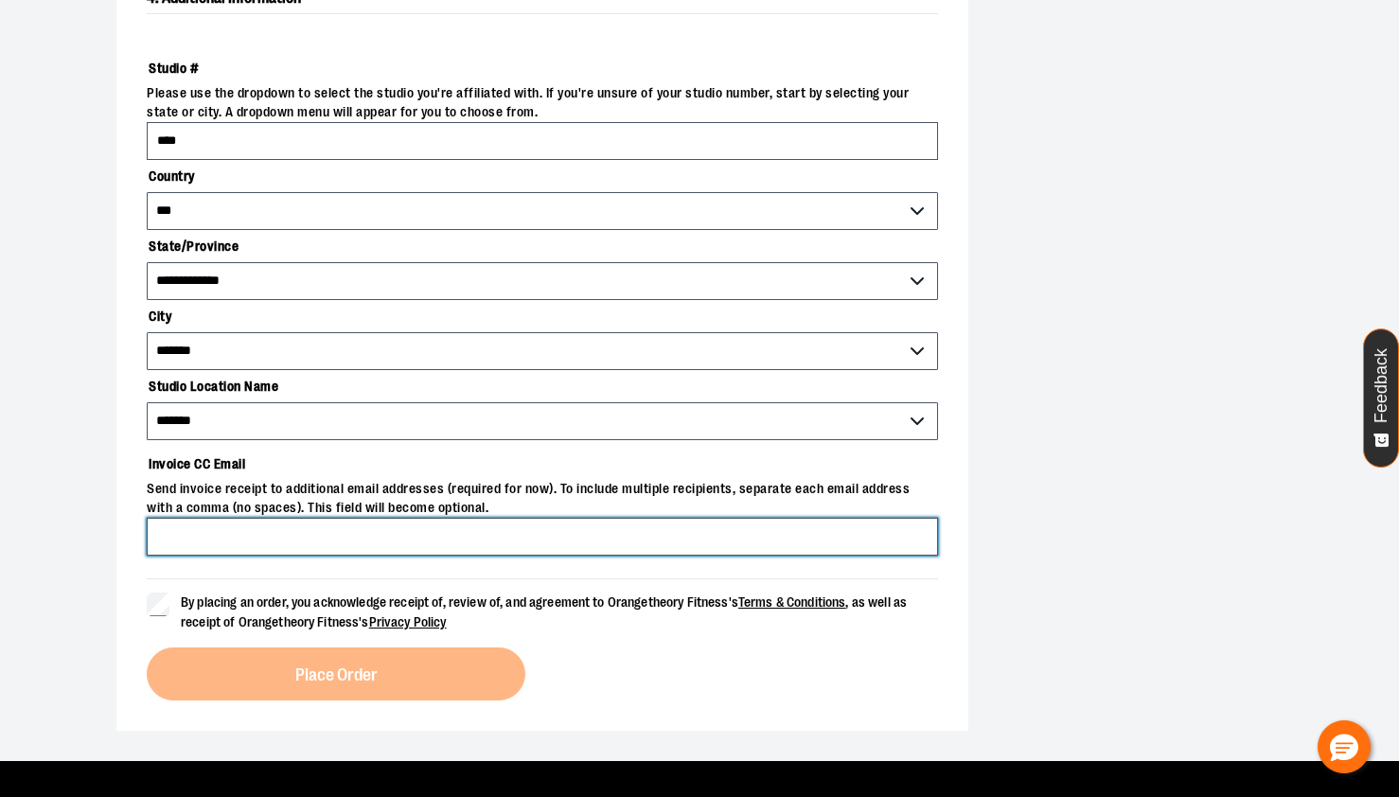
click at [272, 542] on input "Invoice CC Email" at bounding box center [542, 537] width 791 height 38
type input "**********"
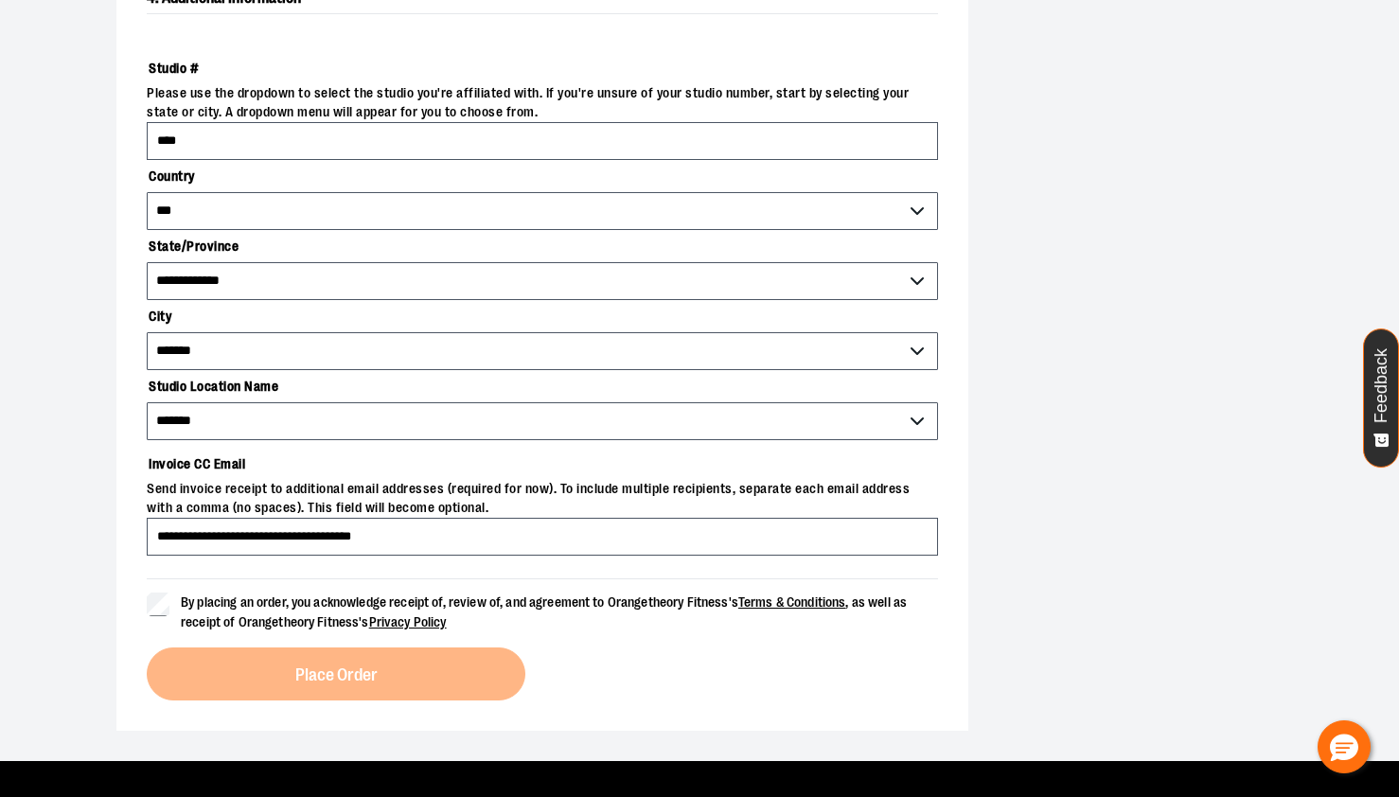
click at [81, 552] on div "**********" at bounding box center [699, 56] width 1363 height 1409
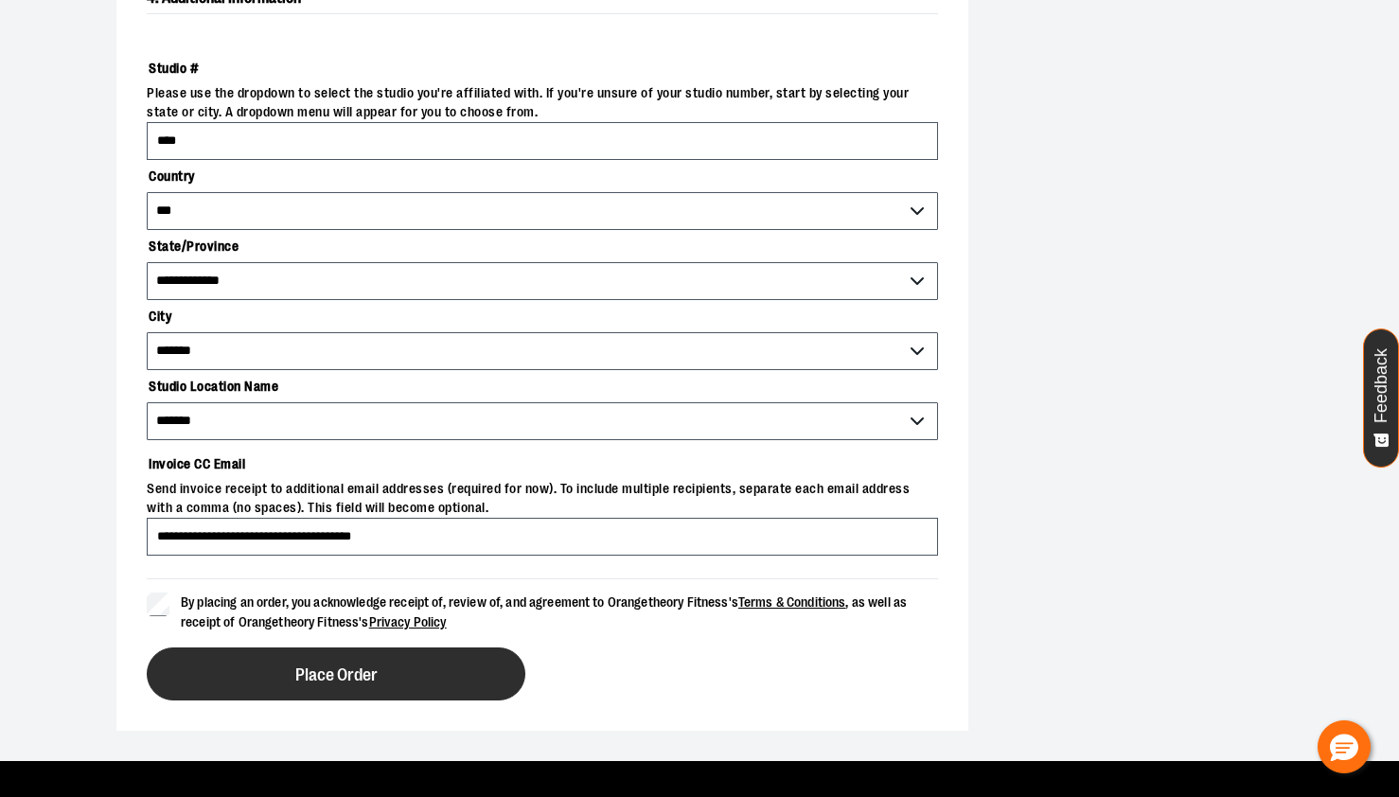
click at [226, 664] on button "Place Order" at bounding box center [336, 674] width 379 height 53
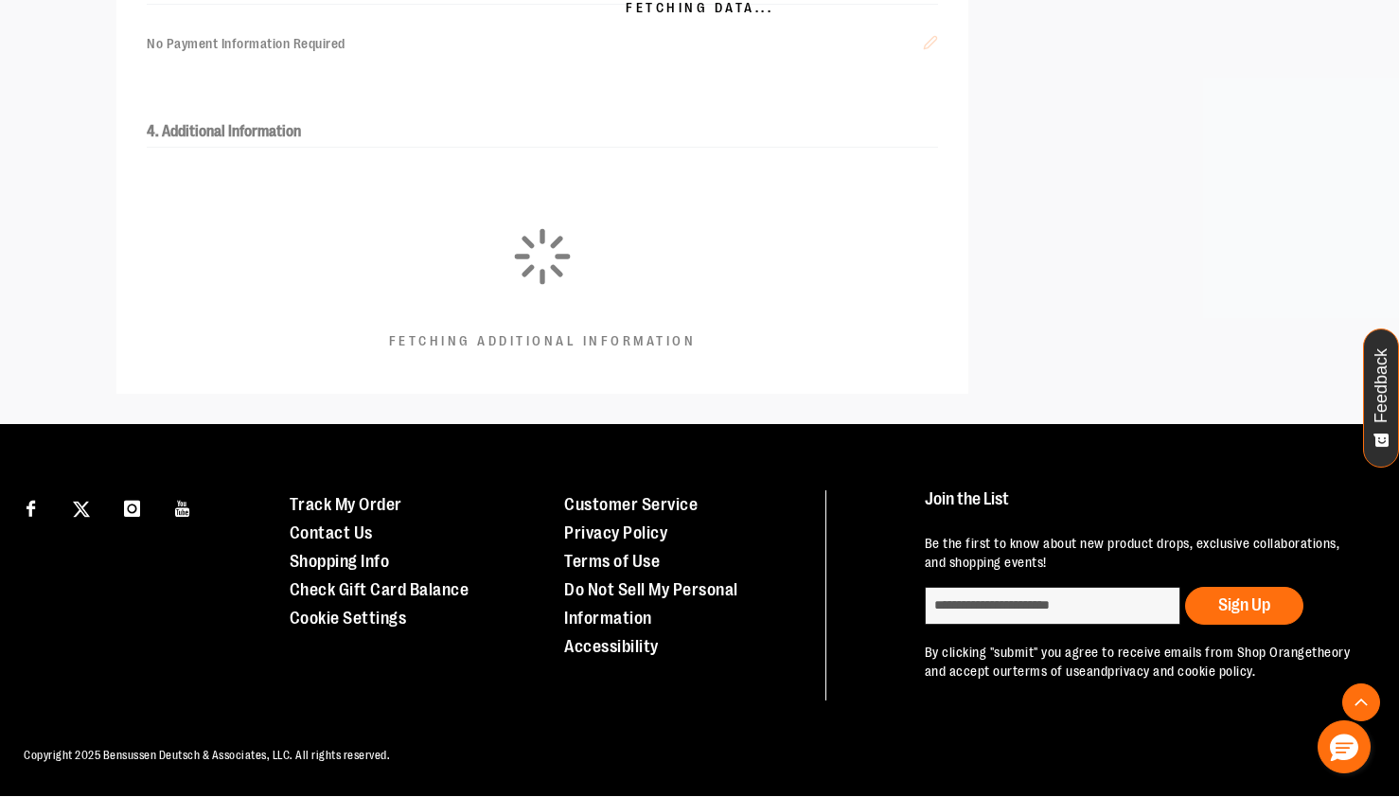
scroll to position [642, 0]
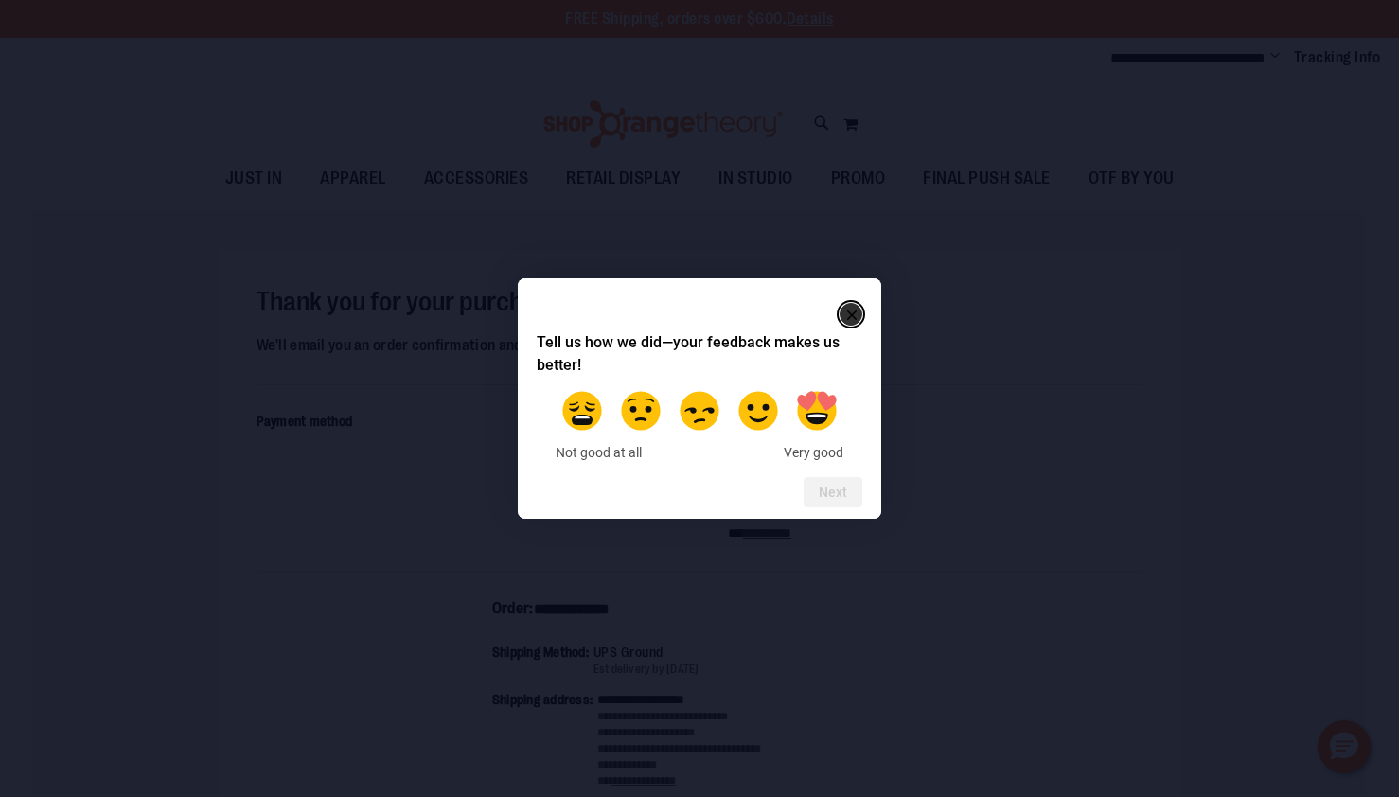
click at [850, 313] on icon "Close" at bounding box center [851, 315] width 9 height 9
